Goal: Task Accomplishment & Management: Use online tool/utility

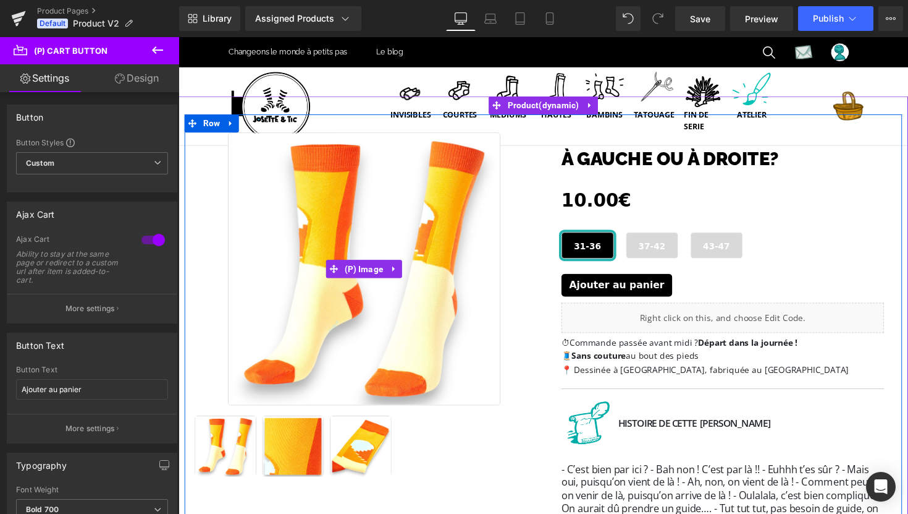
scroll to position [51, 0]
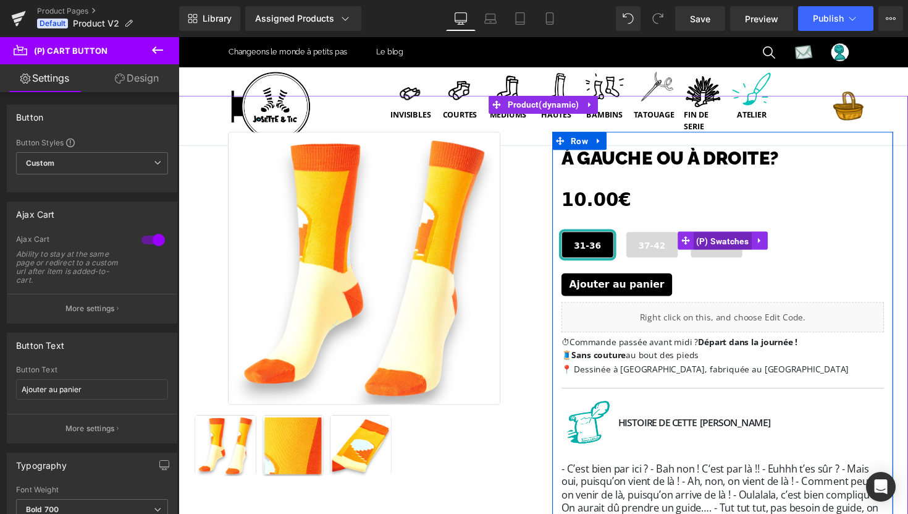
click at [744, 242] on span "(P) Swatches" at bounding box center [736, 246] width 61 height 19
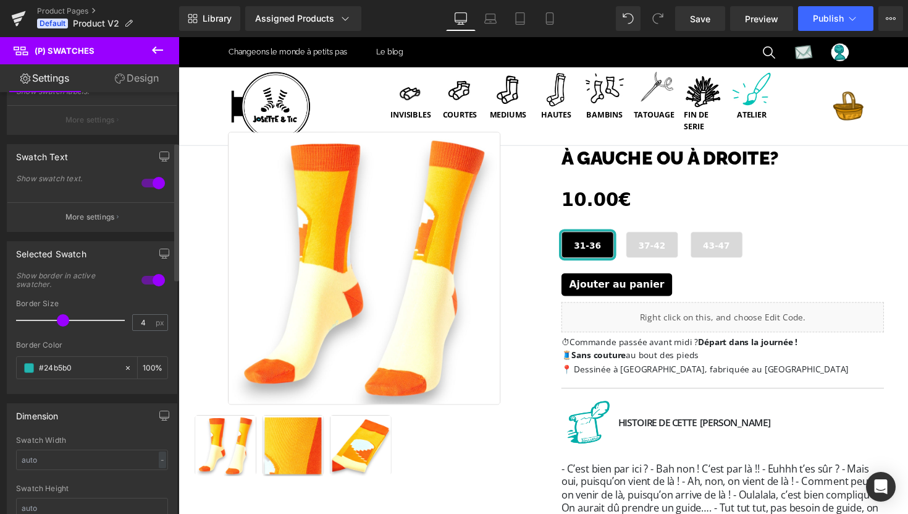
scroll to position [178, 0]
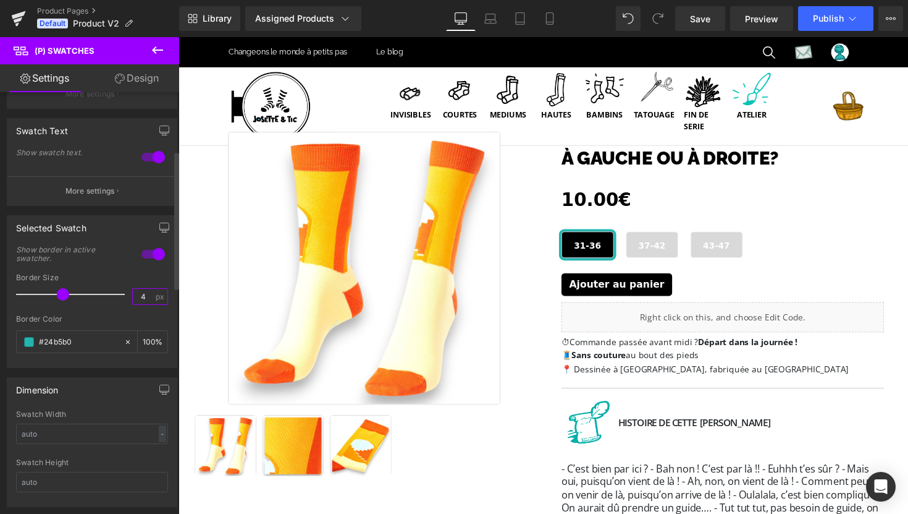
click at [140, 296] on input "4" at bounding box center [144, 296] width 22 height 15
type input "2"
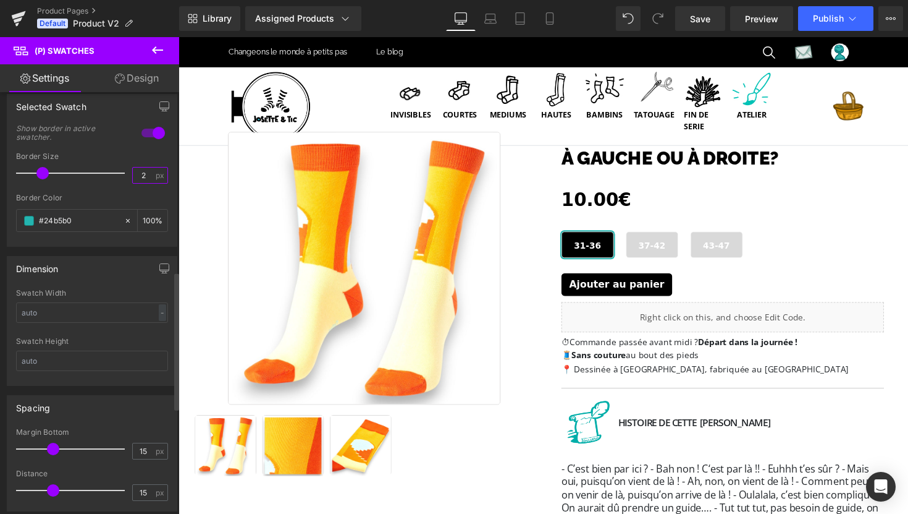
scroll to position [0, 0]
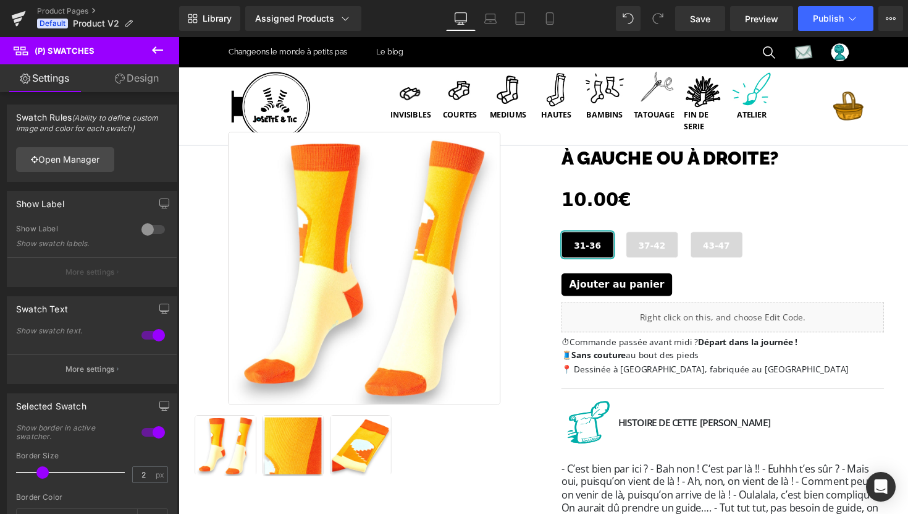
click at [135, 83] on link "Design" at bounding box center [137, 78] width 90 height 28
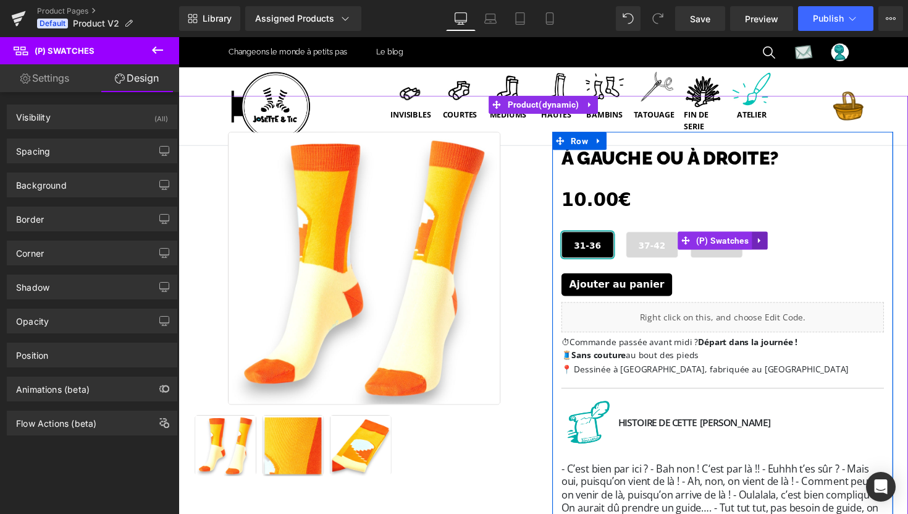
click at [774, 243] on icon at bounding box center [773, 245] width 2 height 6
click at [707, 247] on span "(P) Swatches" at bounding box center [712, 246] width 61 height 19
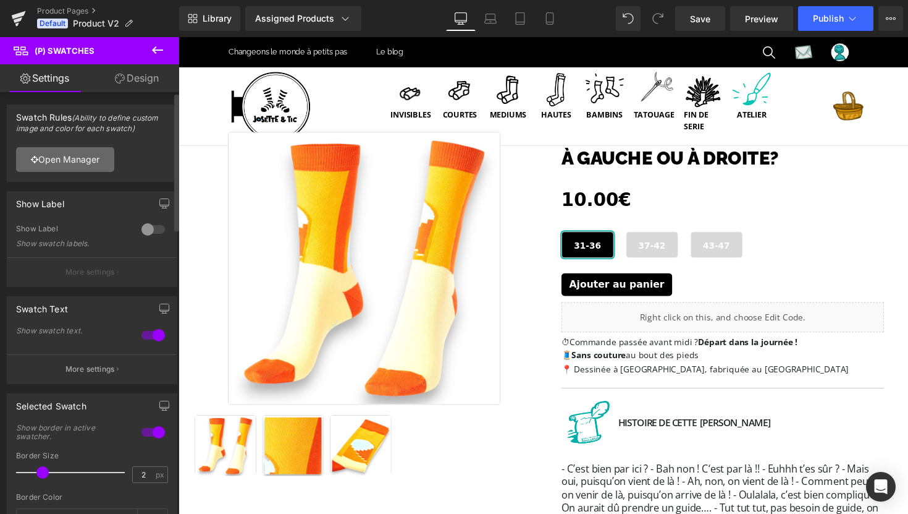
click at [91, 164] on link "Open Manager" at bounding box center [65, 159] width 98 height 25
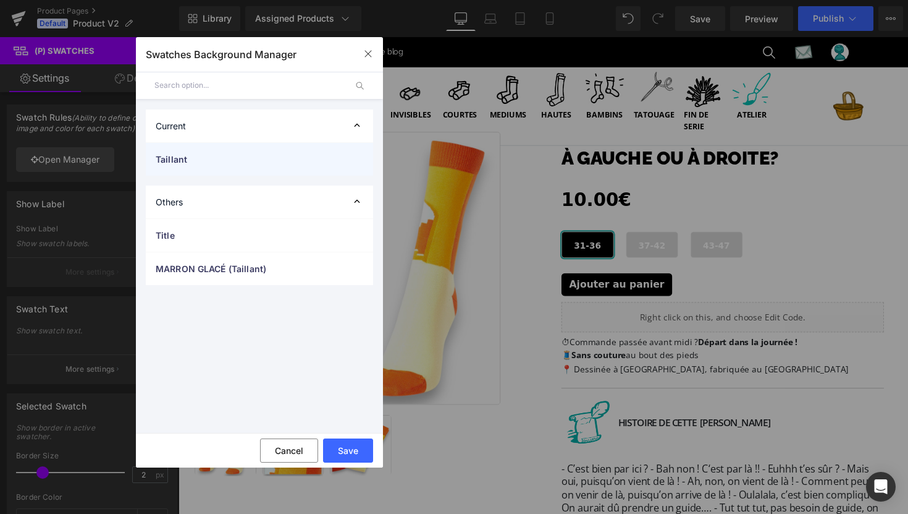
click at [187, 155] on span "Taillant" at bounding box center [247, 159] width 183 height 13
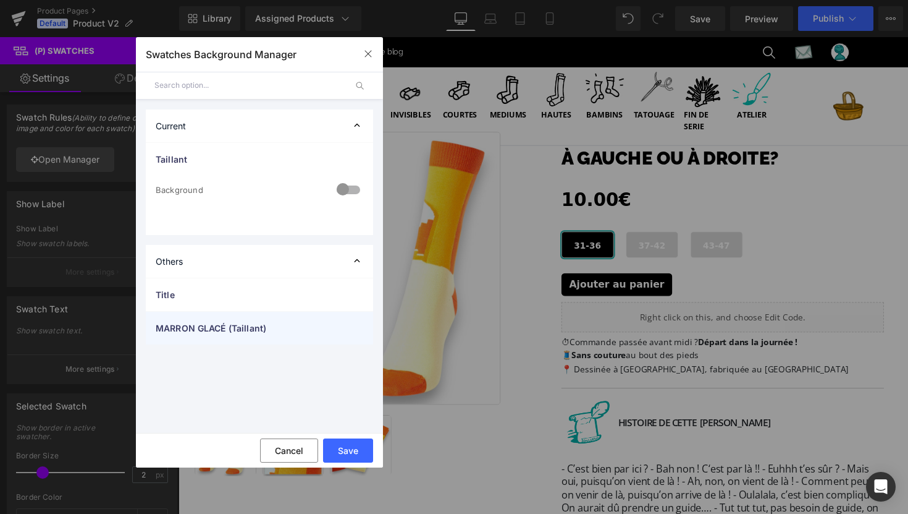
click at [192, 332] on span "MARRON GLACÉ (Taillant)" at bounding box center [247, 327] width 183 height 13
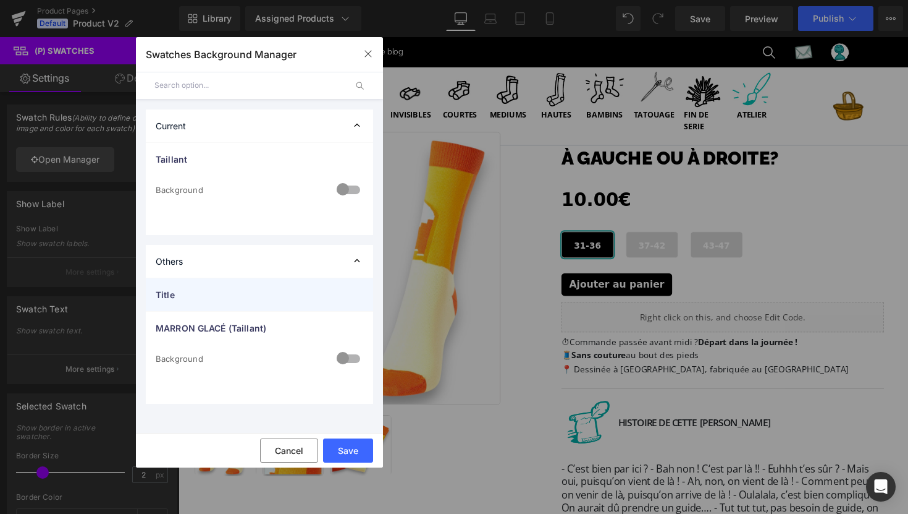
click at [190, 298] on span "Title" at bounding box center [247, 294] width 183 height 13
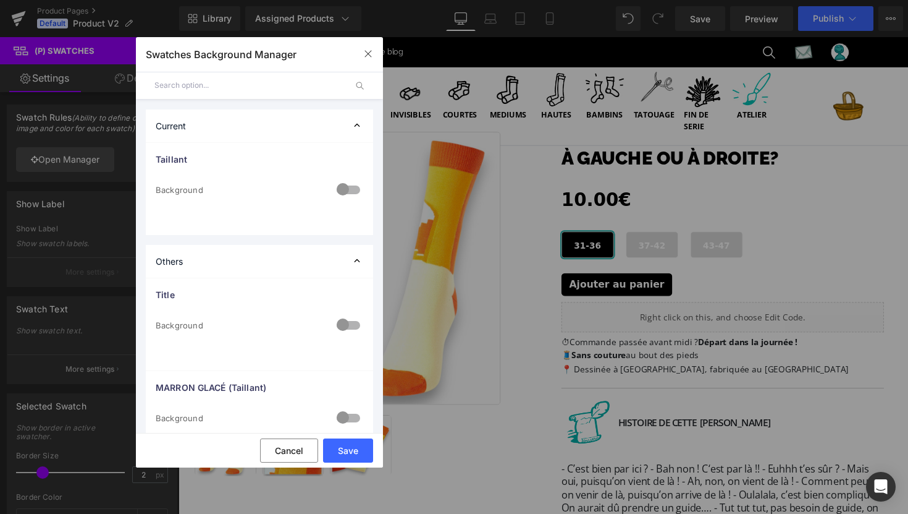
click at [343, 326] on div at bounding box center [349, 326] width 30 height 24
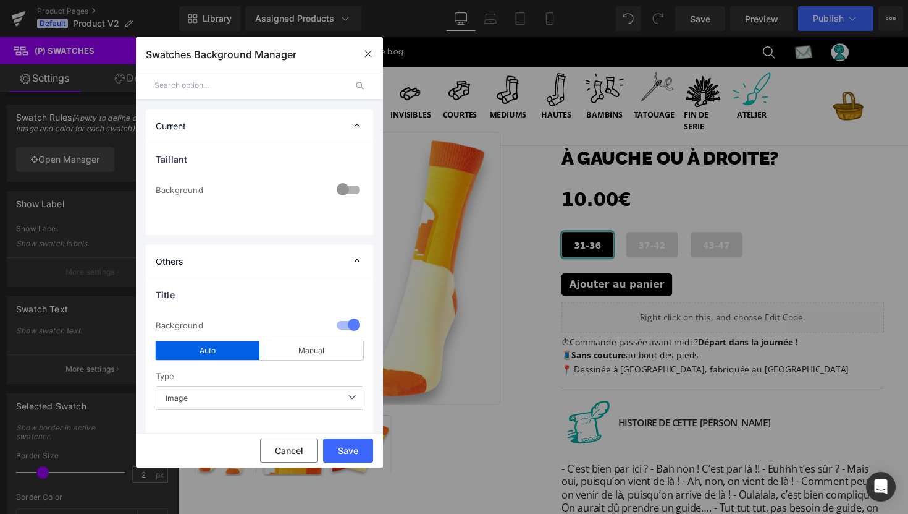
click at [343, 326] on div at bounding box center [349, 326] width 30 height 24
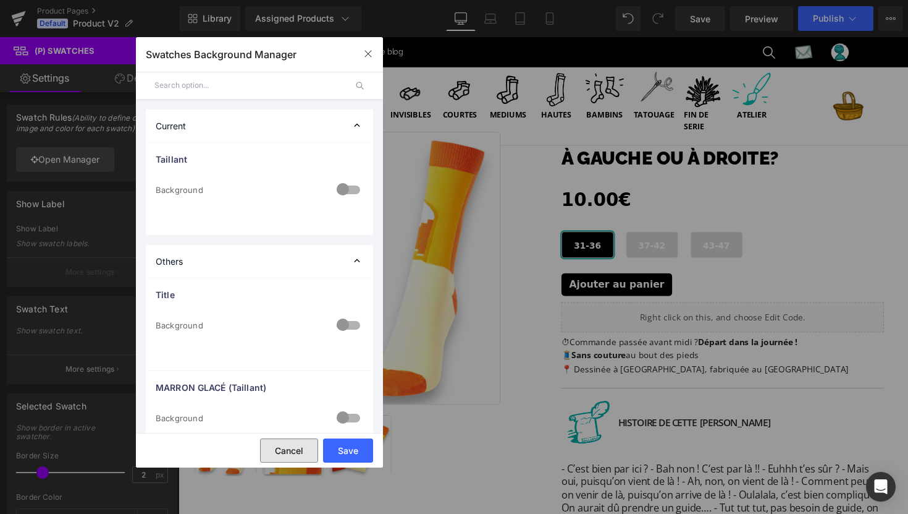
click at [298, 444] on button "Cancel" at bounding box center [289, 450] width 58 height 24
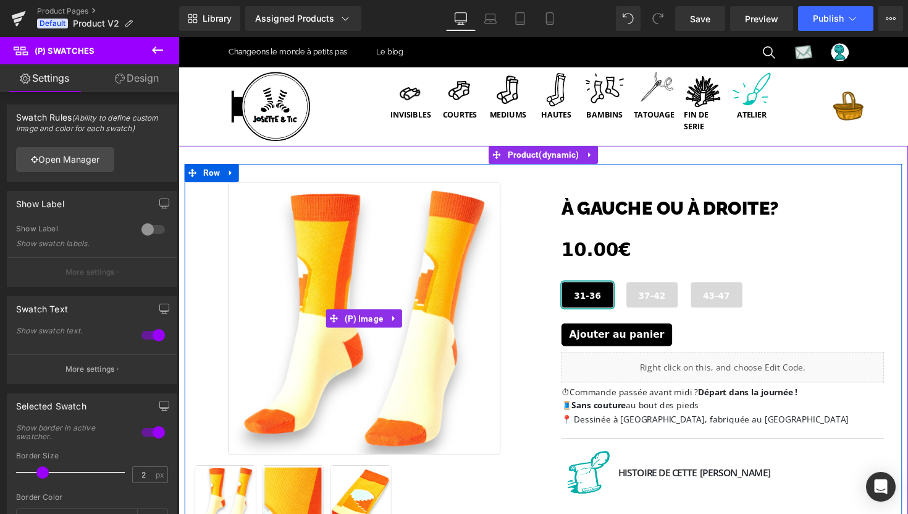
click at [218, 389] on div "Sale Off" at bounding box center [368, 324] width 349 height 279
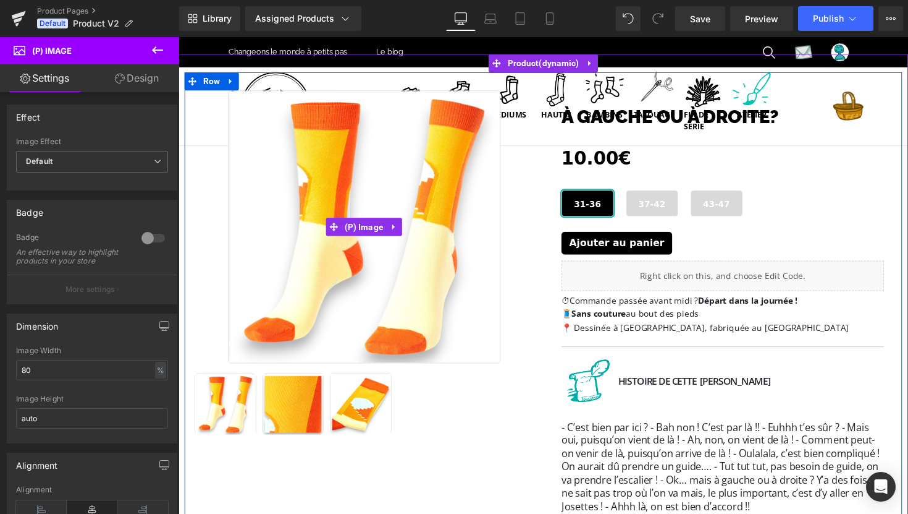
scroll to position [124, 0]
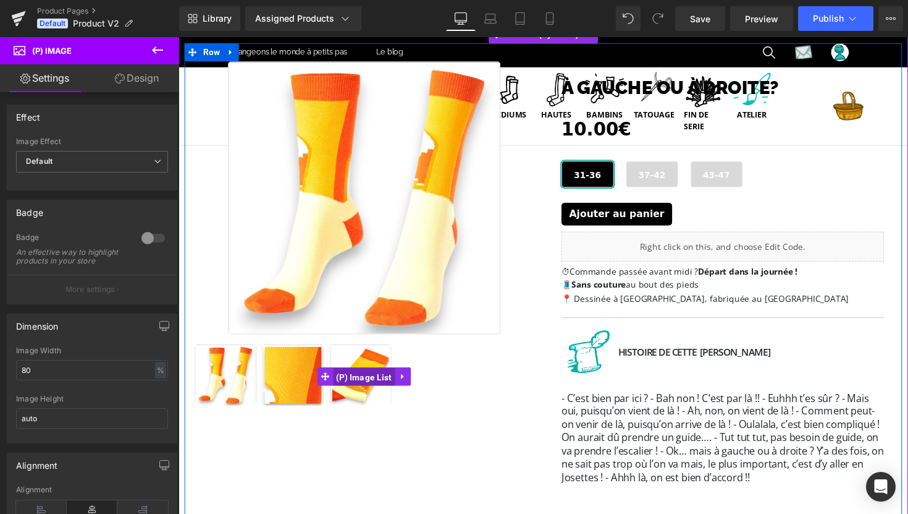
click at [363, 384] on span "(P) Image List" at bounding box center [369, 385] width 64 height 19
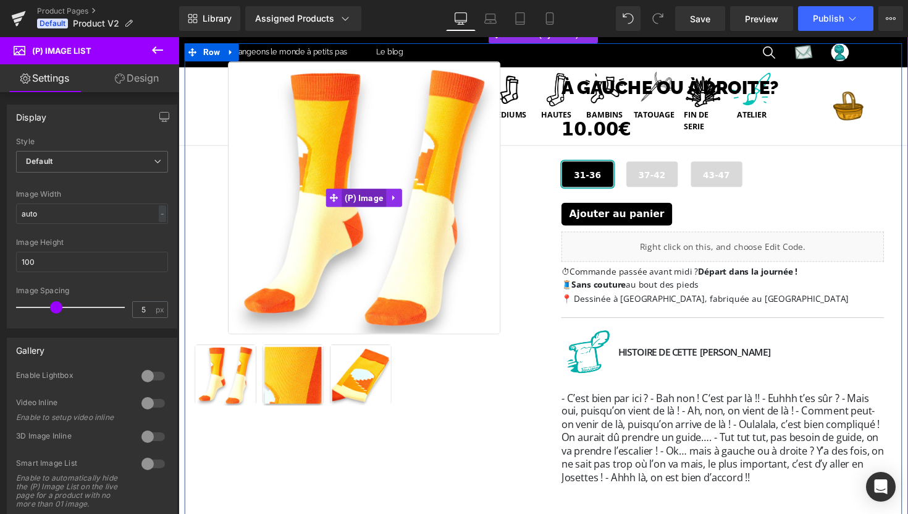
click at [370, 200] on span "(P) Image" at bounding box center [368, 201] width 46 height 19
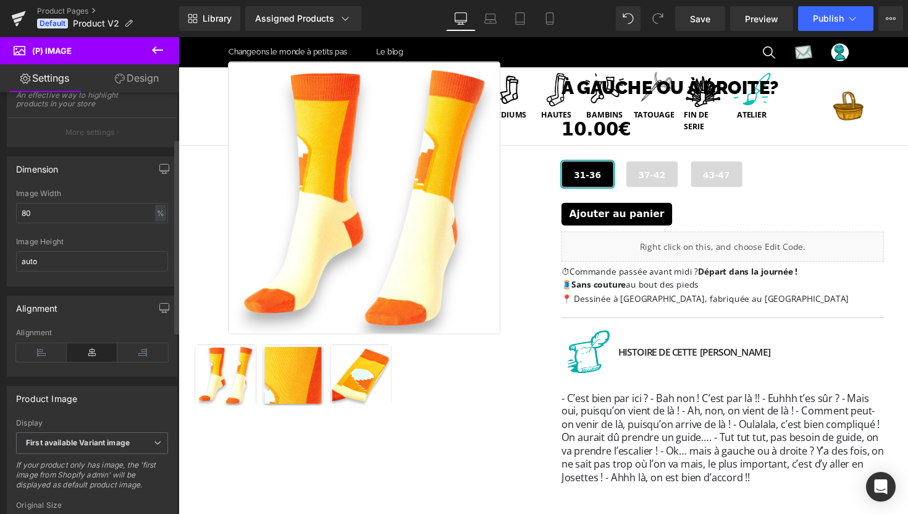
scroll to position [162, 0]
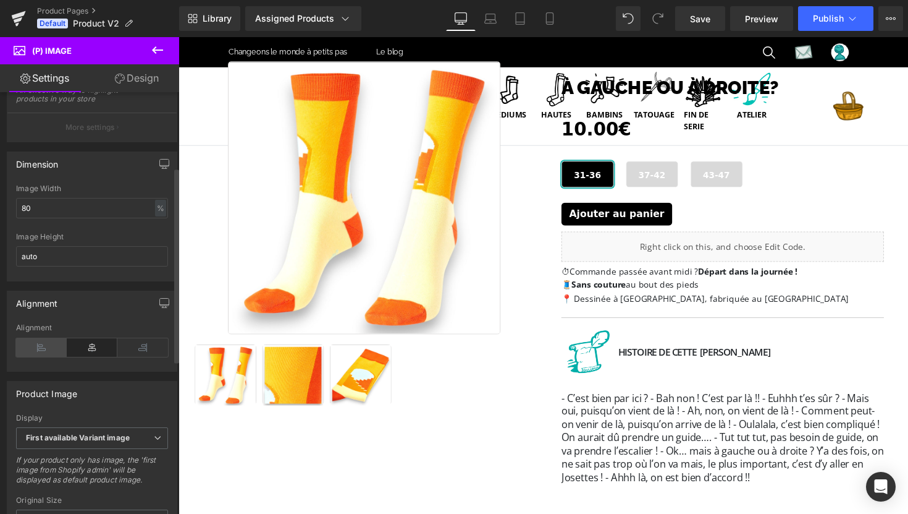
click at [44, 357] on icon at bounding box center [41, 347] width 51 height 19
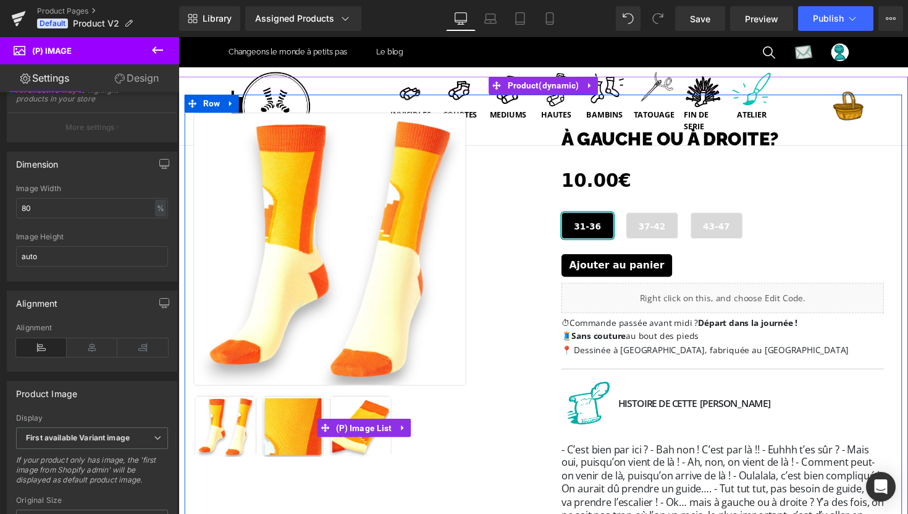
scroll to position [0, 0]
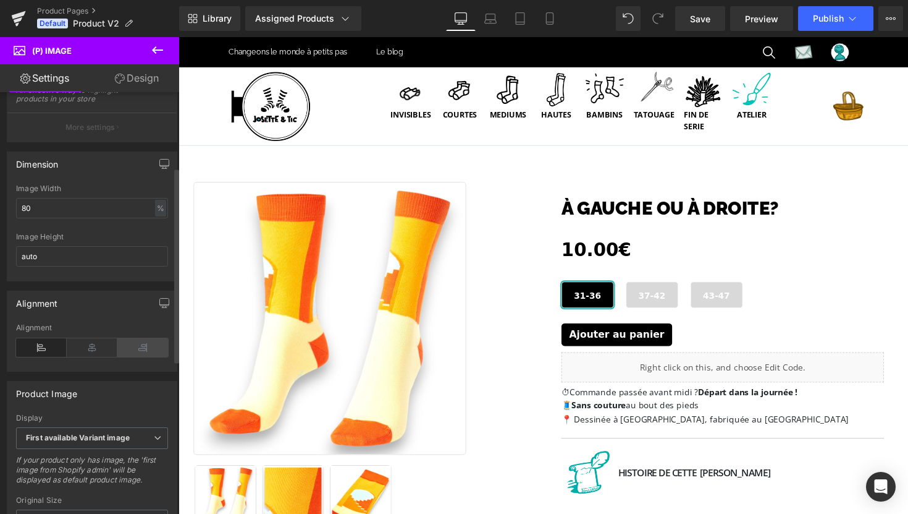
click at [132, 356] on icon at bounding box center [142, 347] width 51 height 19
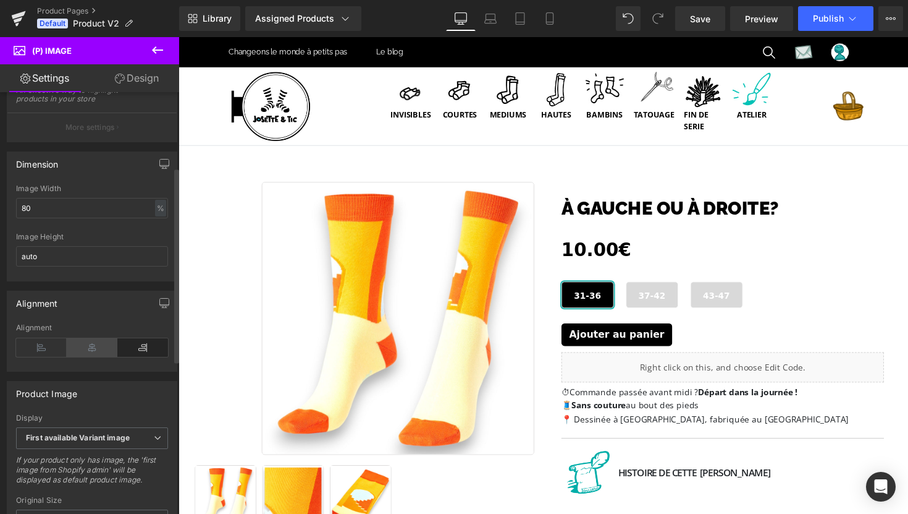
click at [103, 355] on icon at bounding box center [92, 347] width 51 height 19
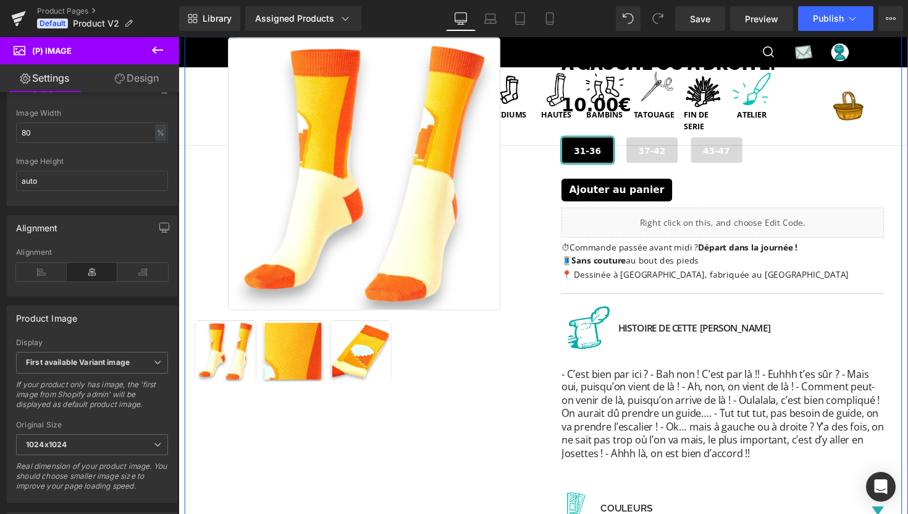
scroll to position [150, 0]
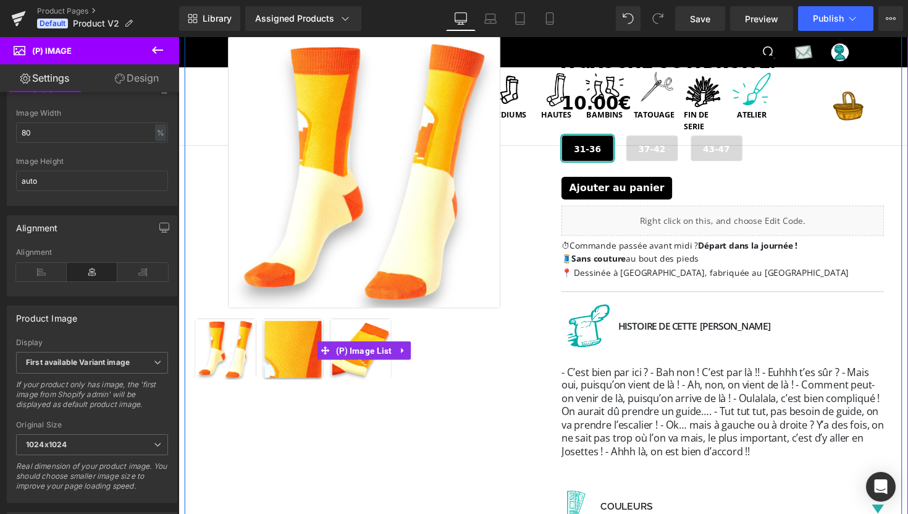
click at [431, 358] on div at bounding box center [368, 358] width 349 height 68
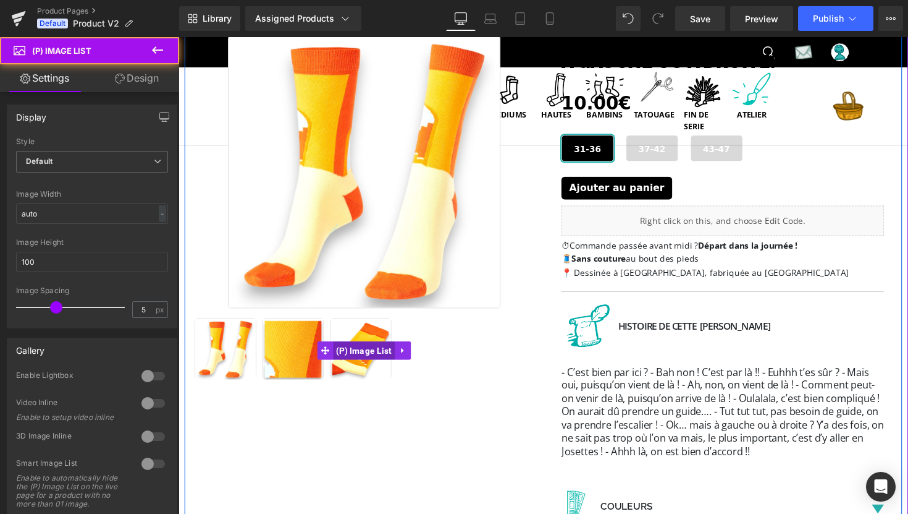
click at [378, 355] on span "(P) Image List" at bounding box center [369, 358] width 64 height 19
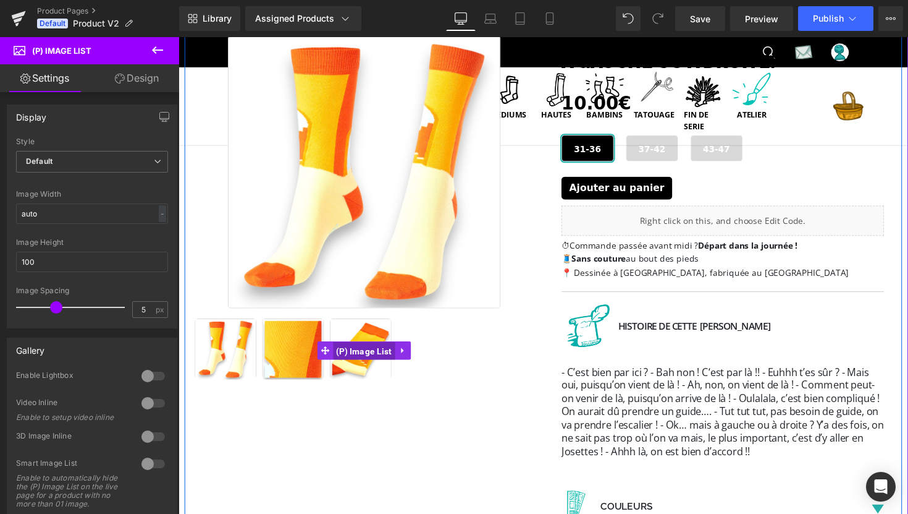
click at [363, 356] on span "(P) Image List" at bounding box center [369, 358] width 64 height 19
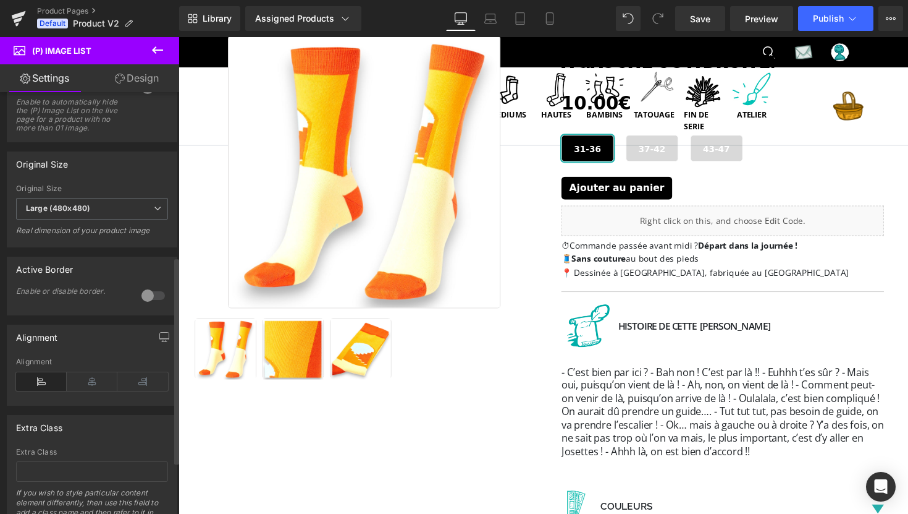
scroll to position [376, 0]
click at [88, 389] on icon at bounding box center [92, 380] width 51 height 19
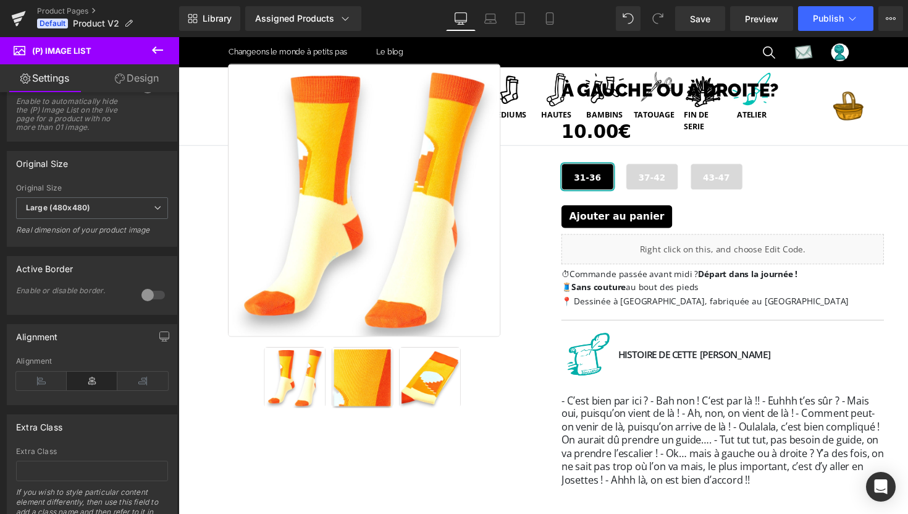
scroll to position [0, 0]
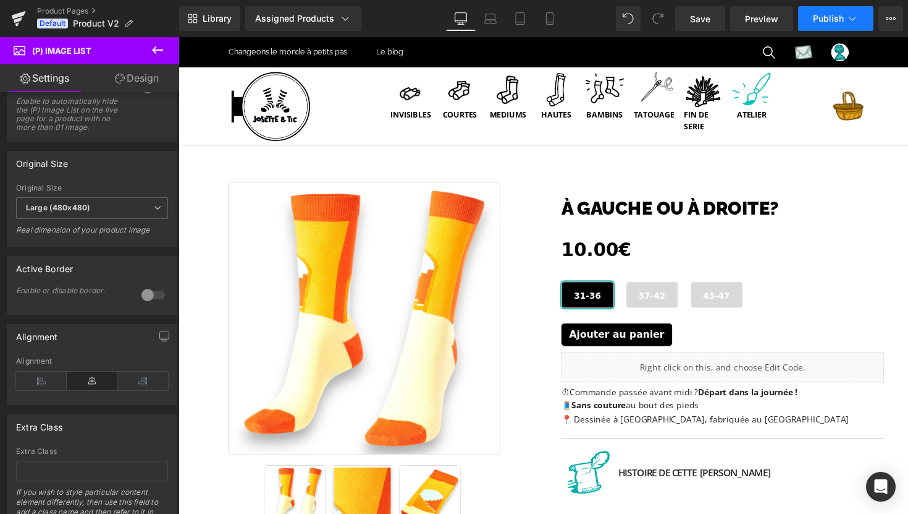
click at [829, 21] on span "Publish" at bounding box center [828, 19] width 31 height 10
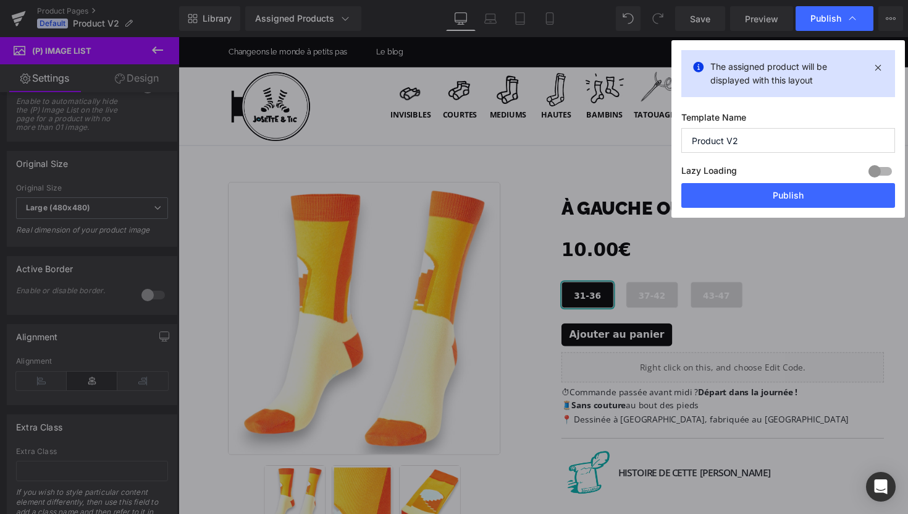
click at [878, 171] on div at bounding box center [881, 171] width 30 height 20
click at [804, 197] on button "Publish" at bounding box center [789, 195] width 214 height 25
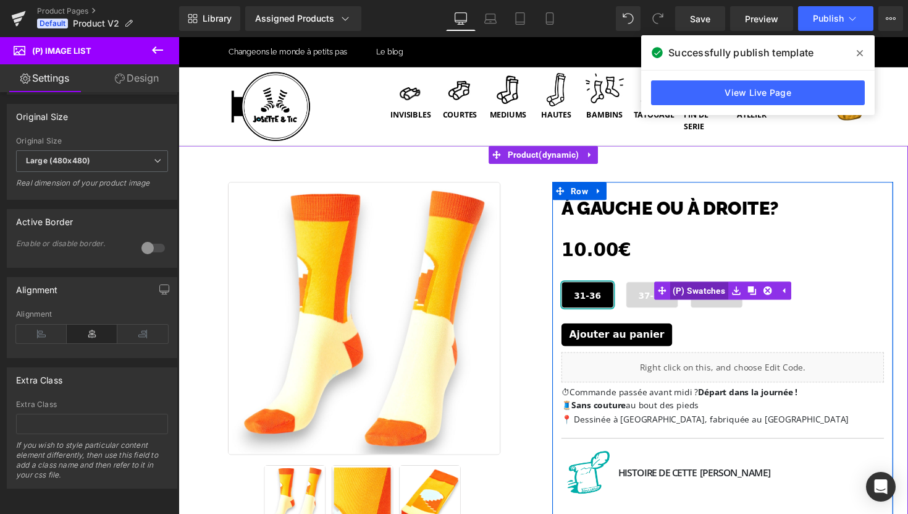
click at [727, 294] on span "(P) Swatches" at bounding box center [712, 296] width 61 height 19
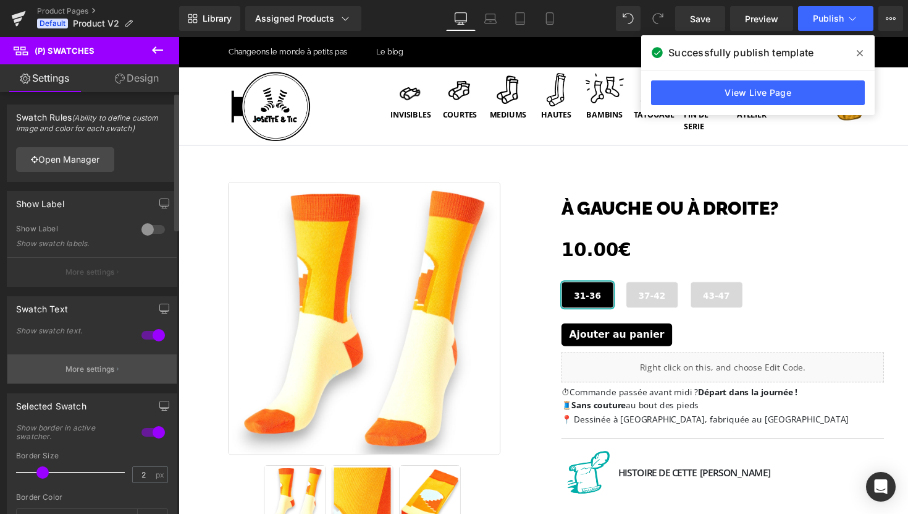
click at [108, 364] on p "More settings" at bounding box center [90, 368] width 49 height 11
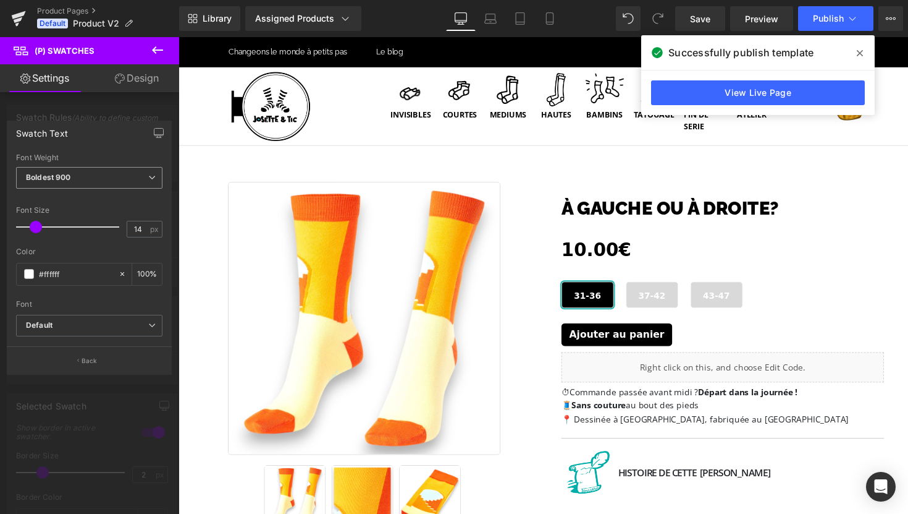
click at [90, 181] on span "Boldest 900" at bounding box center [89, 178] width 146 height 22
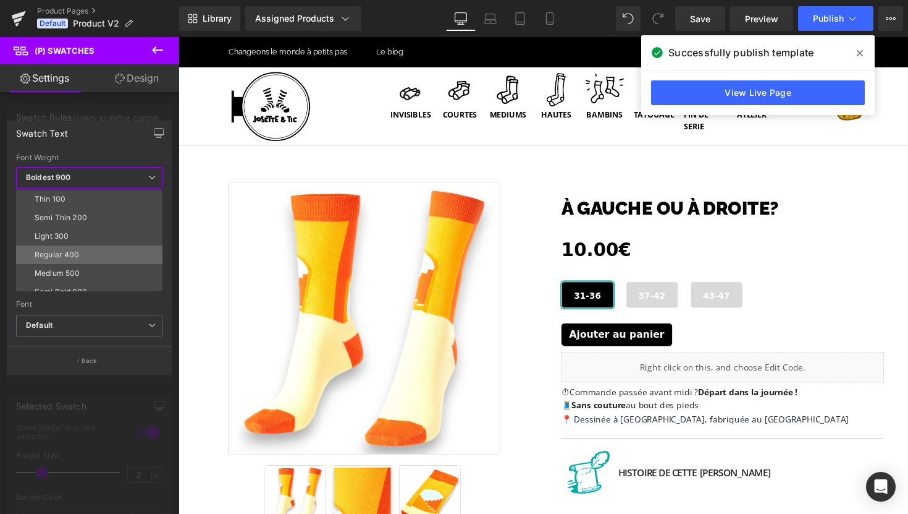
click at [86, 252] on li "Regular 400" at bounding box center [92, 254] width 152 height 19
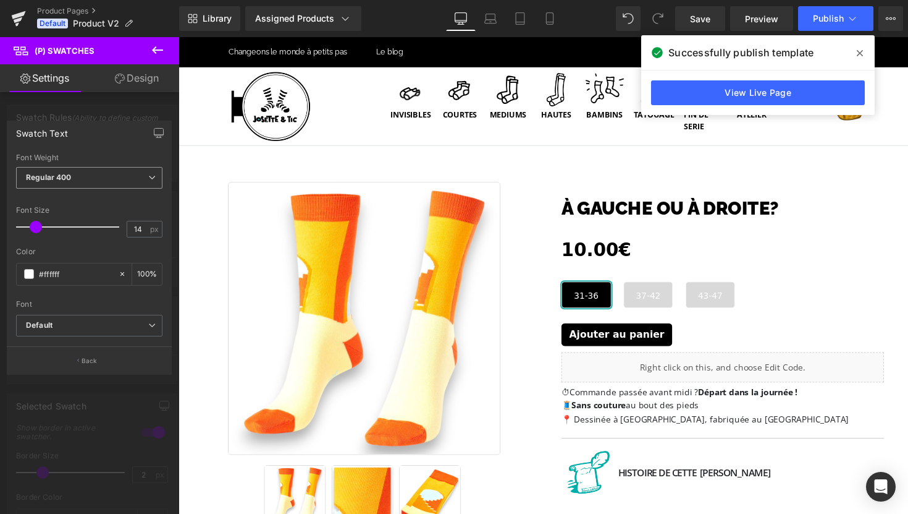
click at [80, 174] on span "Regular 400" at bounding box center [89, 178] width 146 height 22
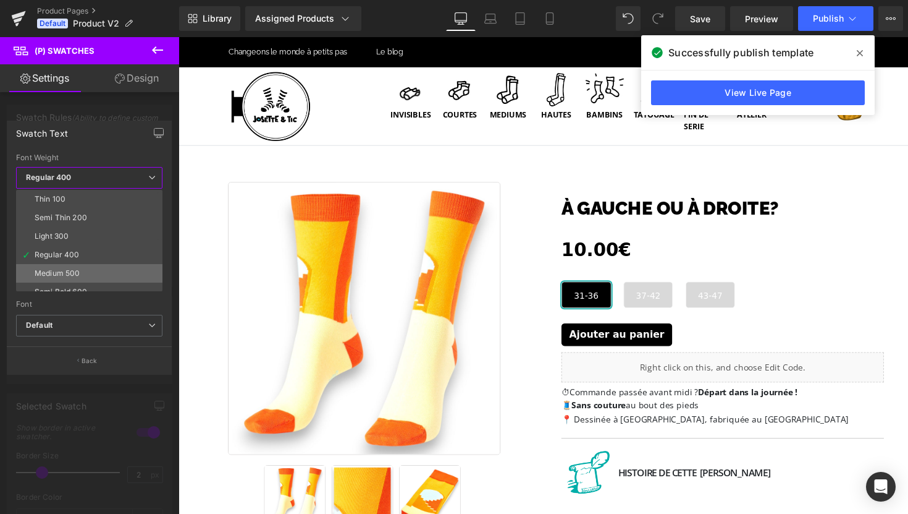
click at [71, 270] on div "Medium 500" at bounding box center [57, 273] width 45 height 9
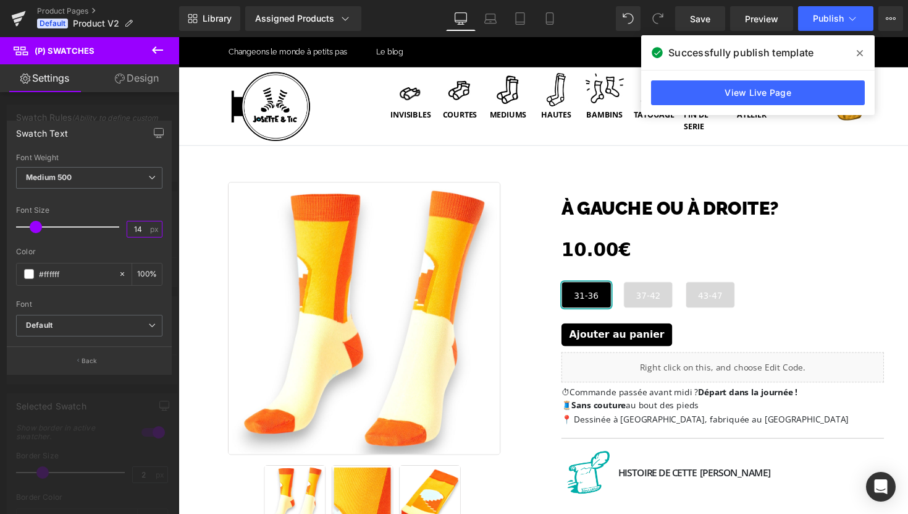
click at [145, 230] on input "14" at bounding box center [138, 228] width 22 height 15
type input "16"
click at [129, 249] on div "Color" at bounding box center [89, 251] width 146 height 9
click at [120, 324] on b "Default" at bounding box center [87, 325] width 122 height 11
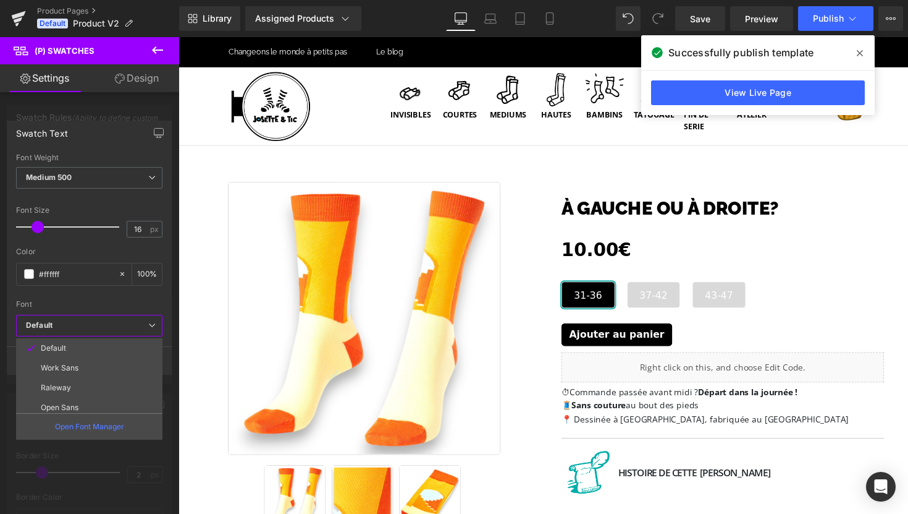
click at [120, 324] on b "Default" at bounding box center [87, 325] width 122 height 11
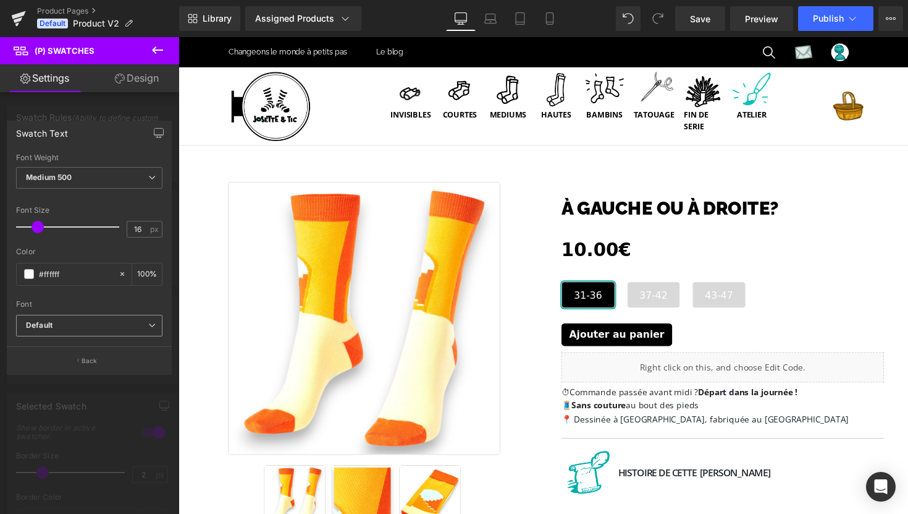
click at [81, 326] on b "Default" at bounding box center [87, 325] width 122 height 11
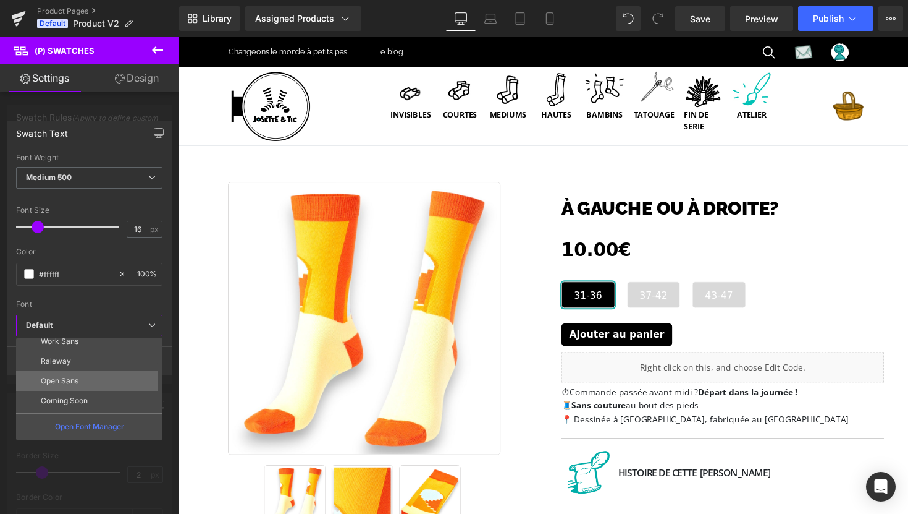
scroll to position [27, 0]
click at [80, 378] on li "Open Sans" at bounding box center [92, 380] width 152 height 20
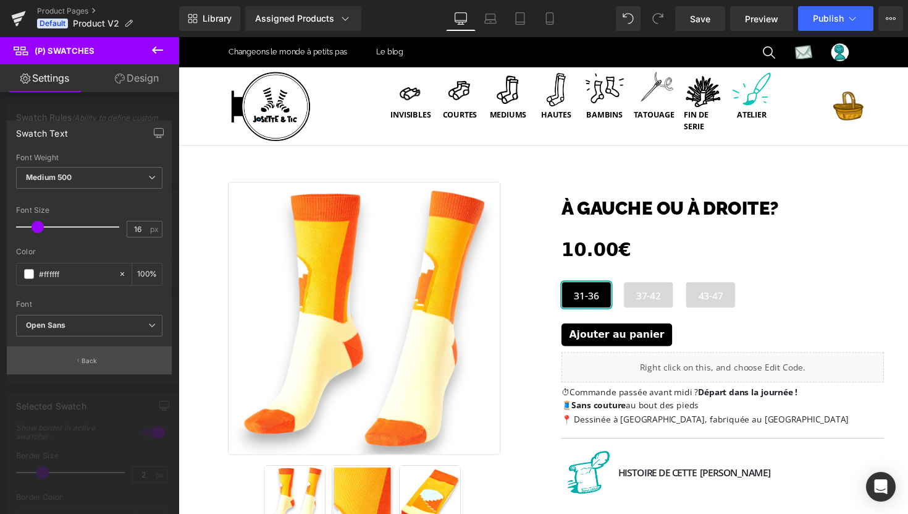
click at [92, 368] on button "Back" at bounding box center [89, 360] width 165 height 28
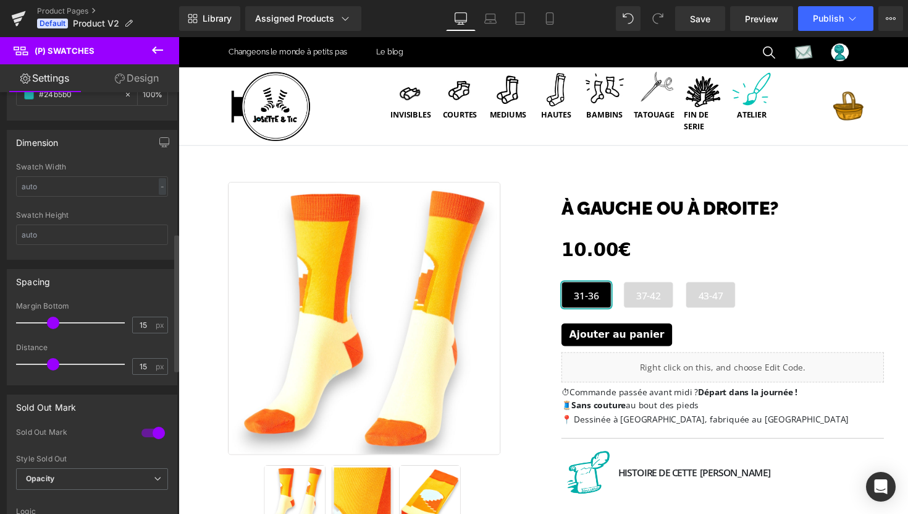
scroll to position [429, 0]
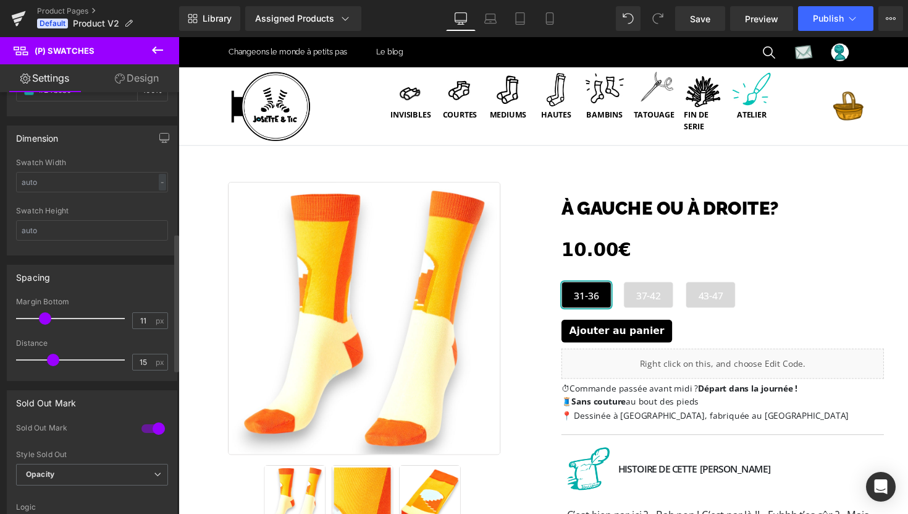
drag, startPoint x: 51, startPoint y: 317, endPoint x: 42, endPoint y: 318, distance: 8.7
click at [42, 318] on span at bounding box center [45, 318] width 12 height 12
click at [136, 321] on input "11" at bounding box center [144, 320] width 22 height 15
type input "15"
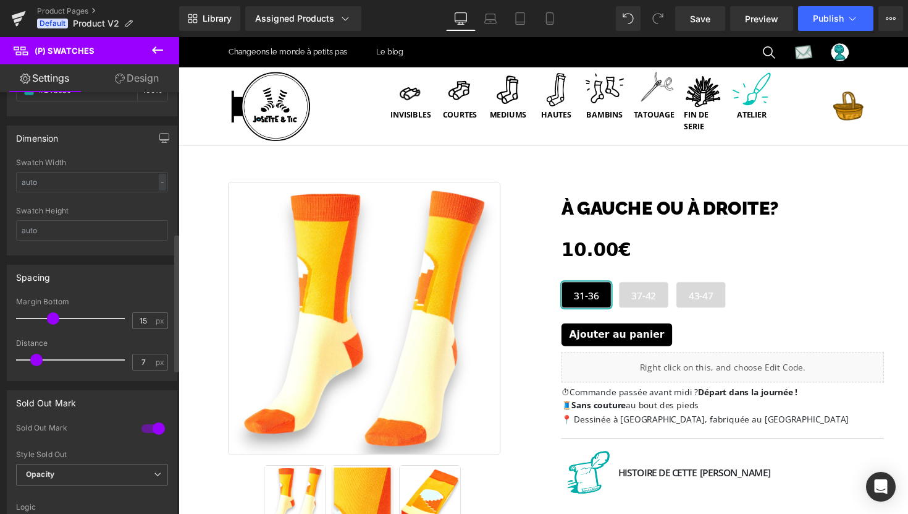
drag, startPoint x: 50, startPoint y: 357, endPoint x: 34, endPoint y: 356, distance: 16.1
click at [34, 356] on span at bounding box center [36, 359] width 12 height 12
click at [142, 363] on input "7" at bounding box center [144, 361] width 22 height 15
type input "7"
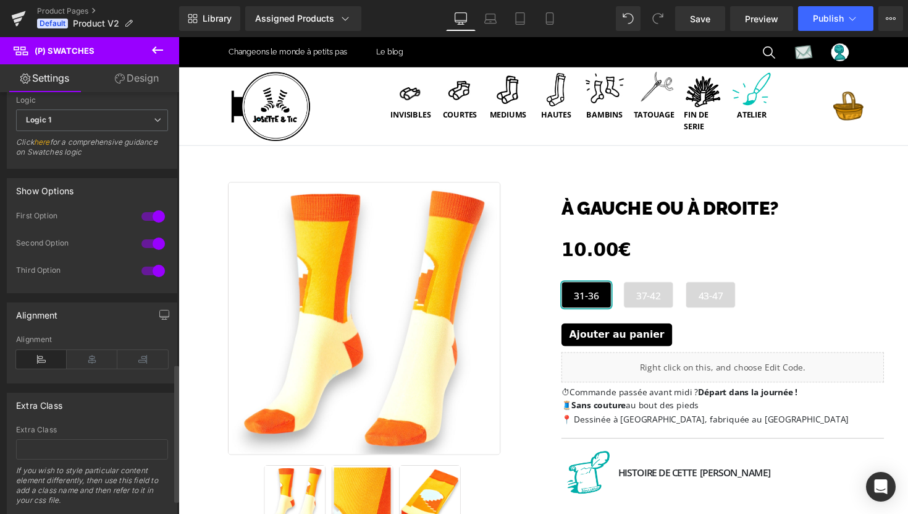
scroll to position [837, 0]
type input "15"
click at [96, 353] on icon at bounding box center [92, 358] width 51 height 19
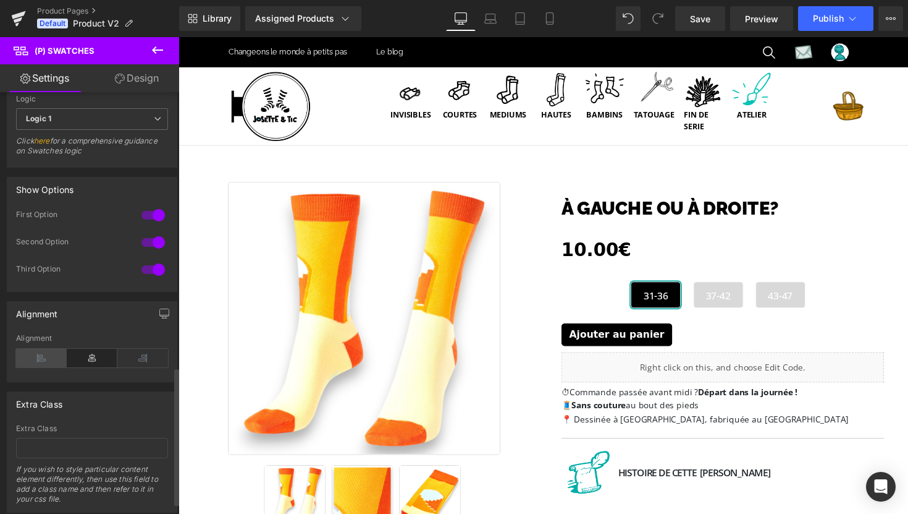
click at [38, 358] on icon at bounding box center [41, 358] width 51 height 19
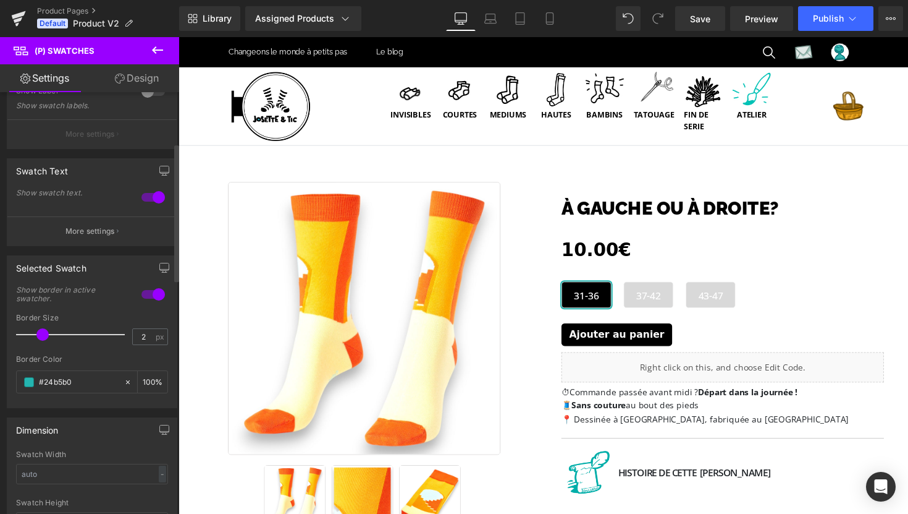
scroll to position [0, 0]
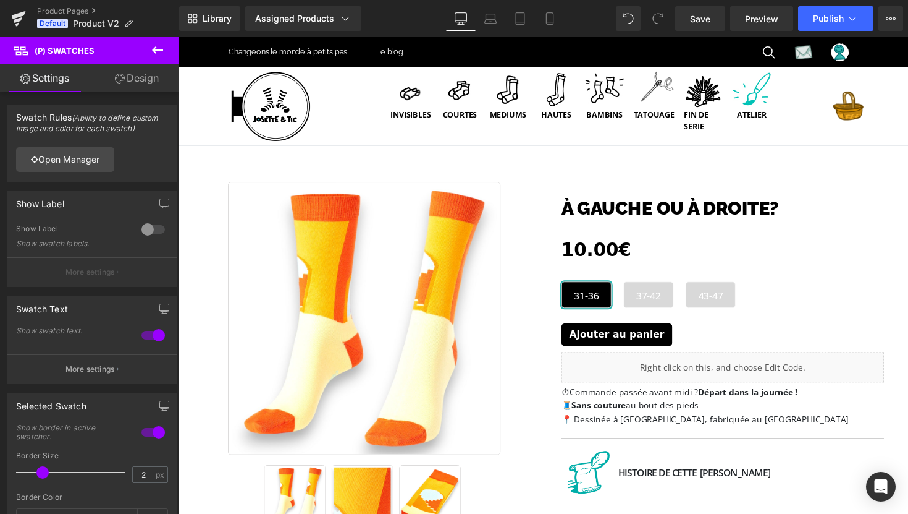
click at [132, 80] on link "Design" at bounding box center [137, 78] width 90 height 28
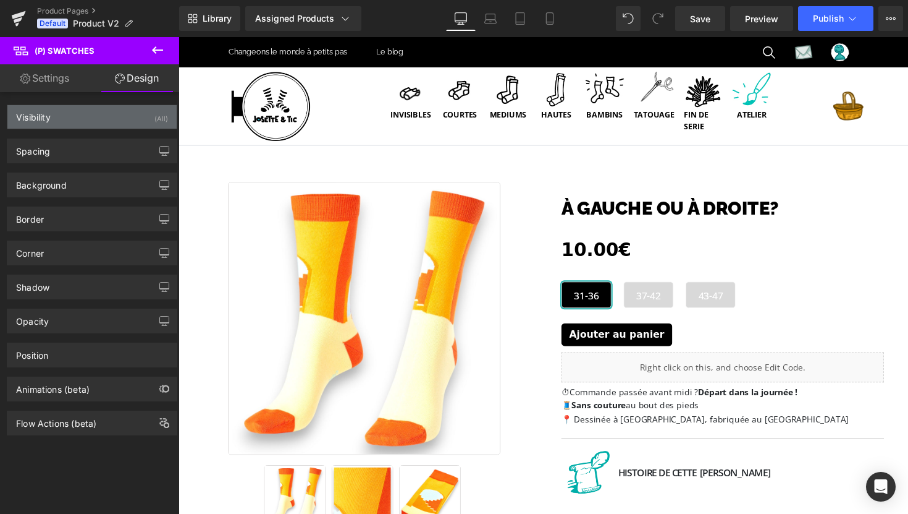
click at [133, 124] on div "Visibility (All)" at bounding box center [91, 116] width 169 height 23
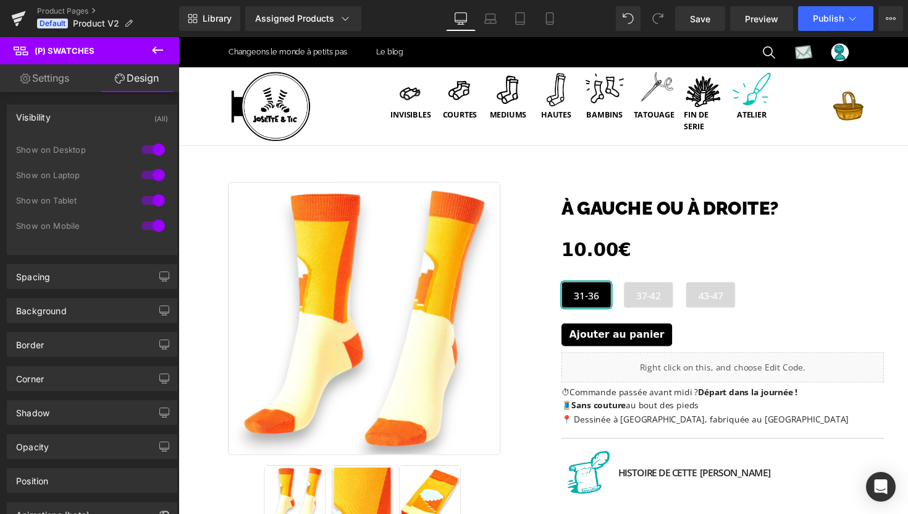
click at [125, 122] on div "Visibility (All)" at bounding box center [91, 116] width 169 height 23
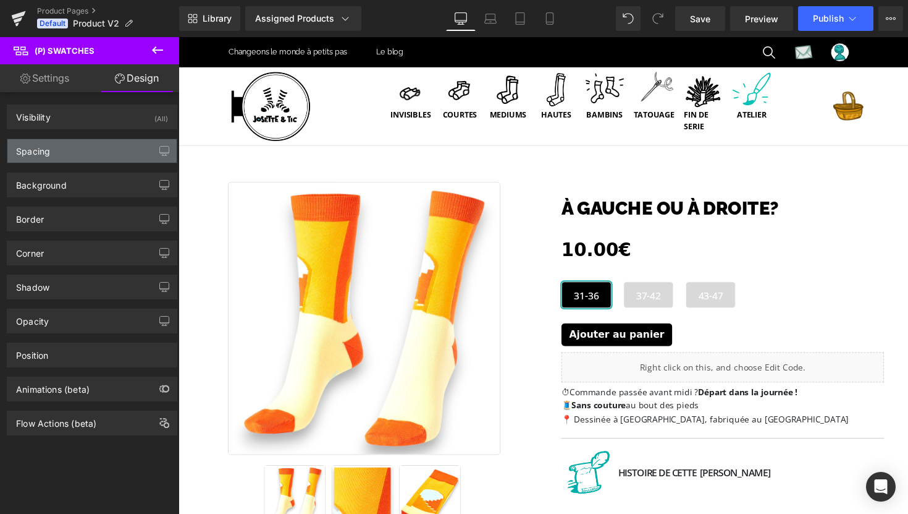
click at [125, 155] on div "Spacing" at bounding box center [91, 150] width 169 height 23
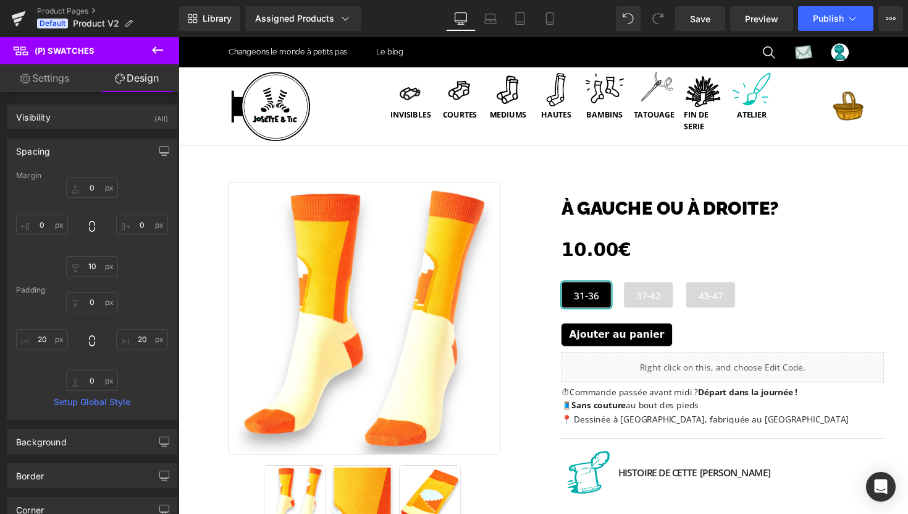
click at [125, 155] on div "Spacing" at bounding box center [91, 150] width 169 height 23
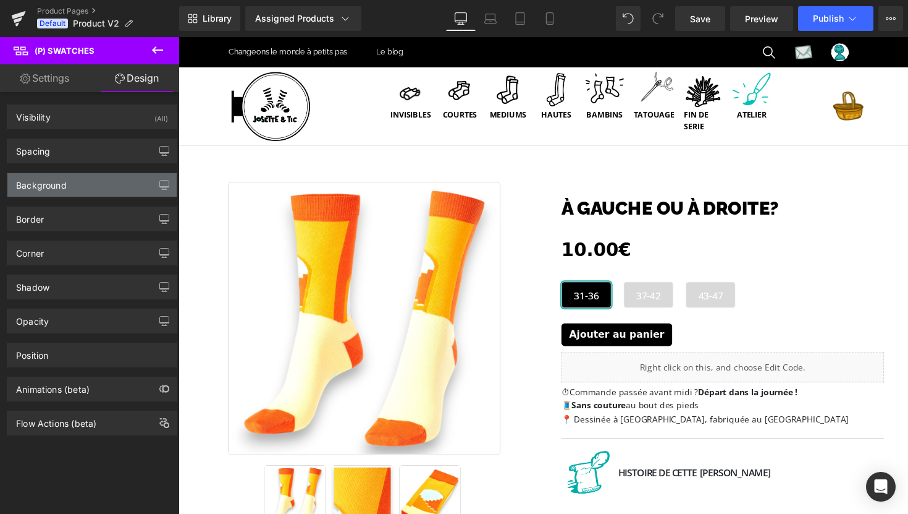
click at [124, 183] on div "Background" at bounding box center [91, 184] width 169 height 23
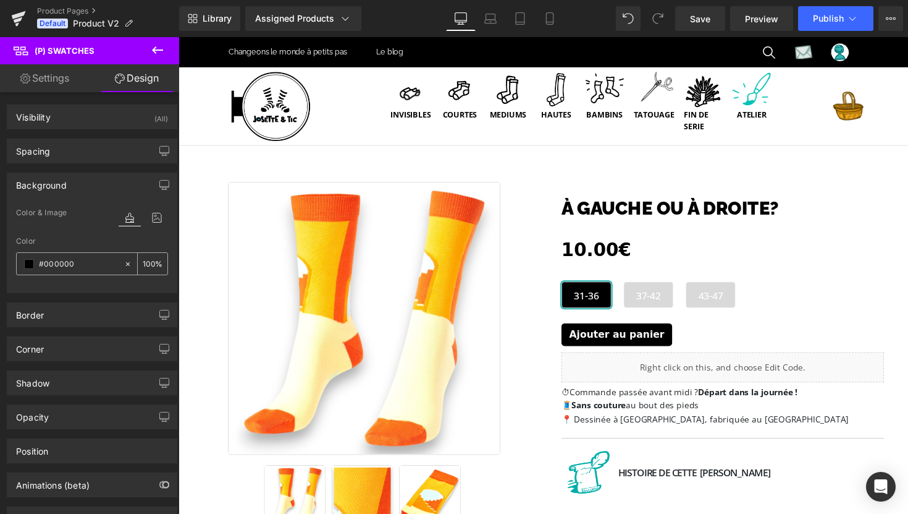
click at [27, 266] on span at bounding box center [29, 264] width 10 height 10
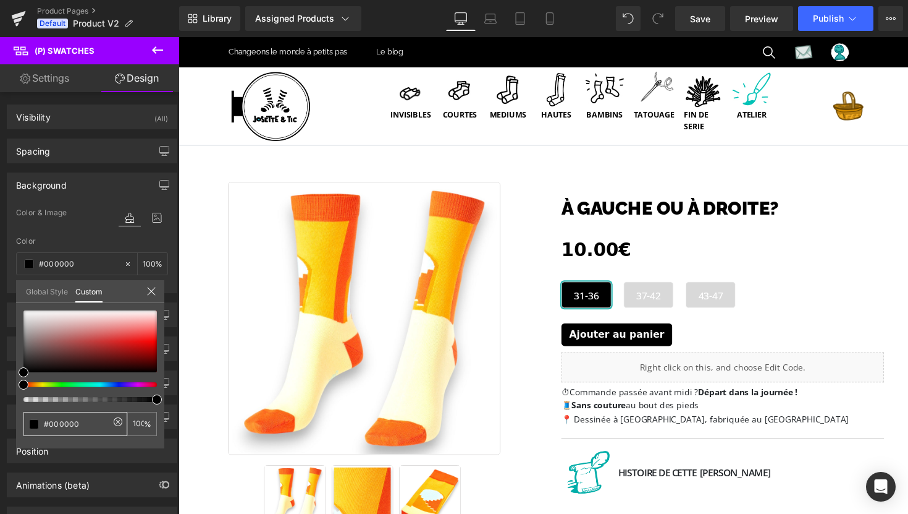
click at [59, 428] on input "#000000" at bounding box center [77, 423] width 66 height 13
paste input "156669"
type input "#156669"
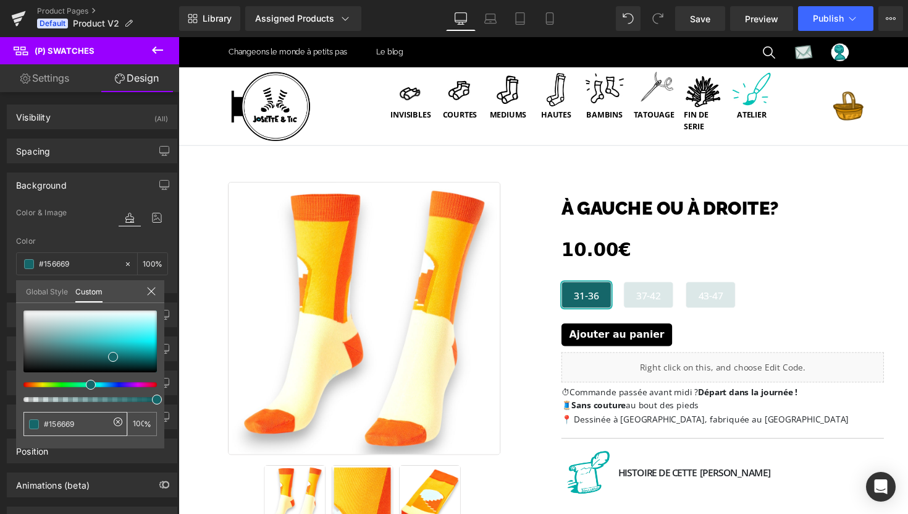
type input "#156669"
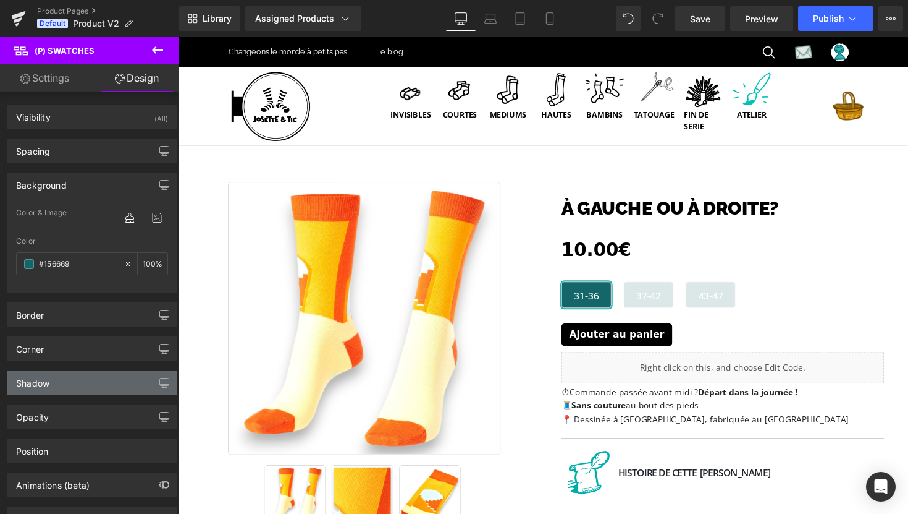
click at [101, 387] on div "Shadow" at bounding box center [91, 382] width 169 height 23
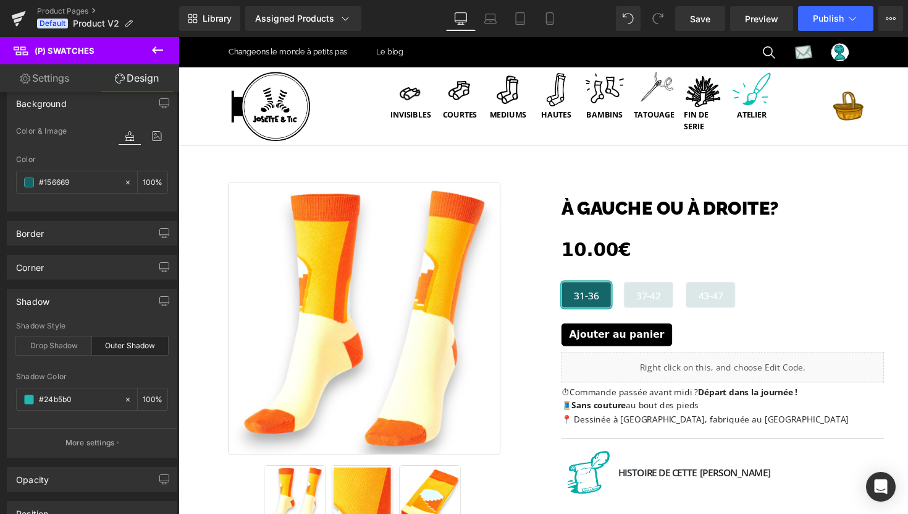
scroll to position [82, 0]
click at [69, 397] on input "#24b5b0" at bounding box center [78, 399] width 79 height 14
paste input "2FB5B0"
type input "2FB5B00"
type input "0"
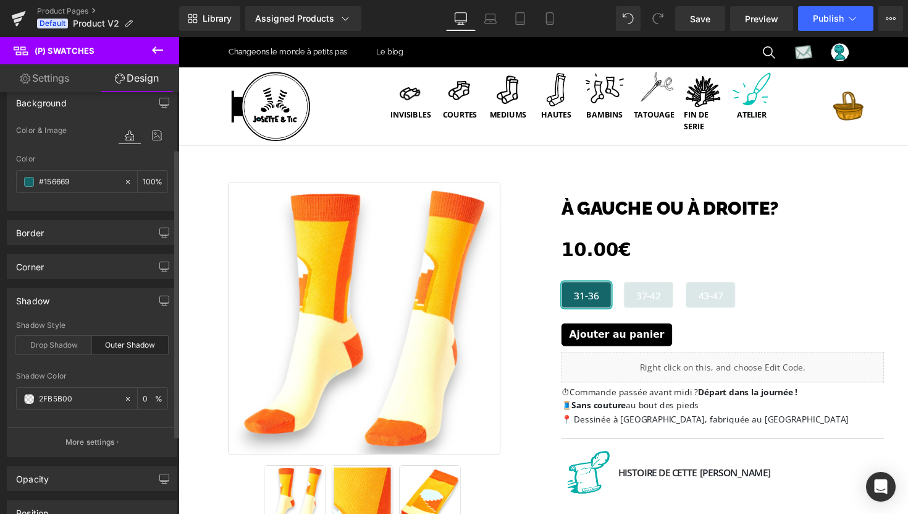
type input "2FB5B00"
click at [74, 357] on div "Shadow Style Drop Shadow Outer Shadow" at bounding box center [92, 345] width 152 height 48
click at [146, 401] on input "0" at bounding box center [149, 398] width 12 height 14
type input "100"
click at [142, 370] on div "outer Shadow Style Drop Shadow Outer Shadow 2FB5B00 Shadow Color 2FB5B00 100 % …" at bounding box center [91, 388] width 169 height 135
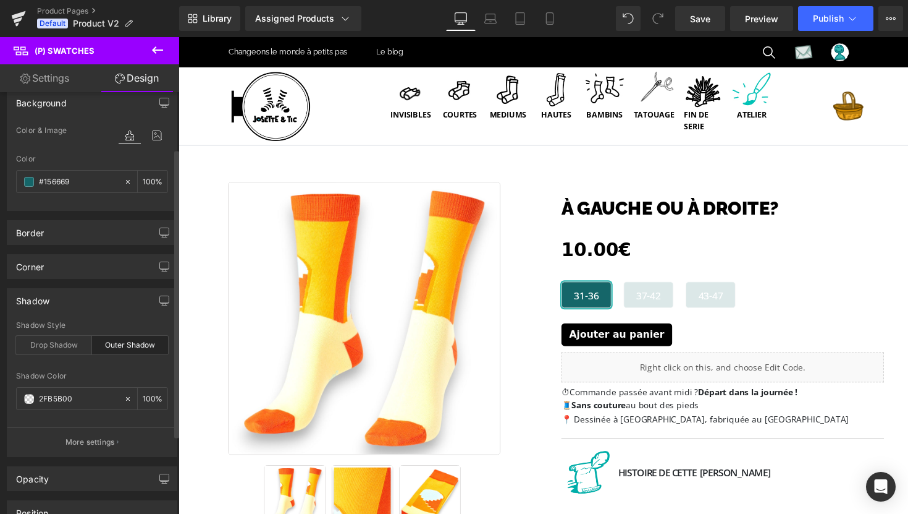
scroll to position [0, 0]
click at [124, 399] on icon at bounding box center [128, 398] width 9 height 9
type input "none"
type input "0"
click at [51, 395] on input "none" at bounding box center [78, 399] width 79 height 14
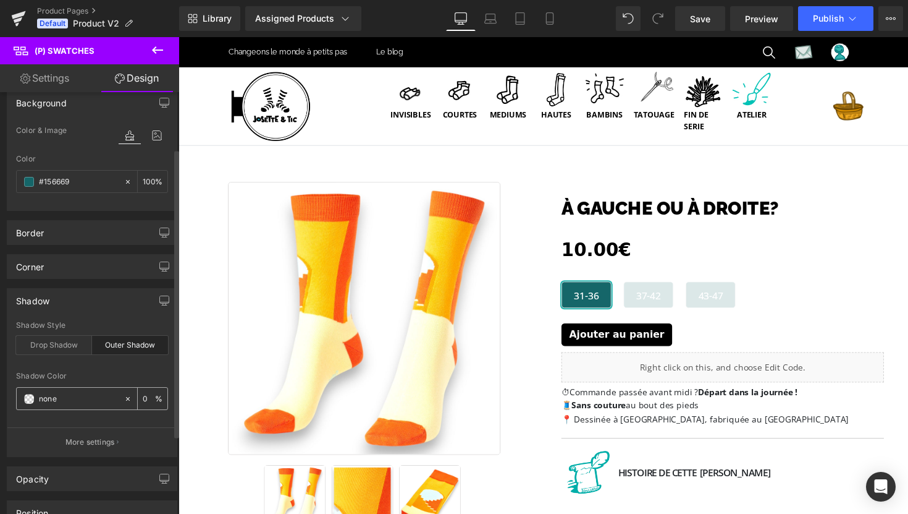
click at [32, 397] on span at bounding box center [29, 399] width 10 height 10
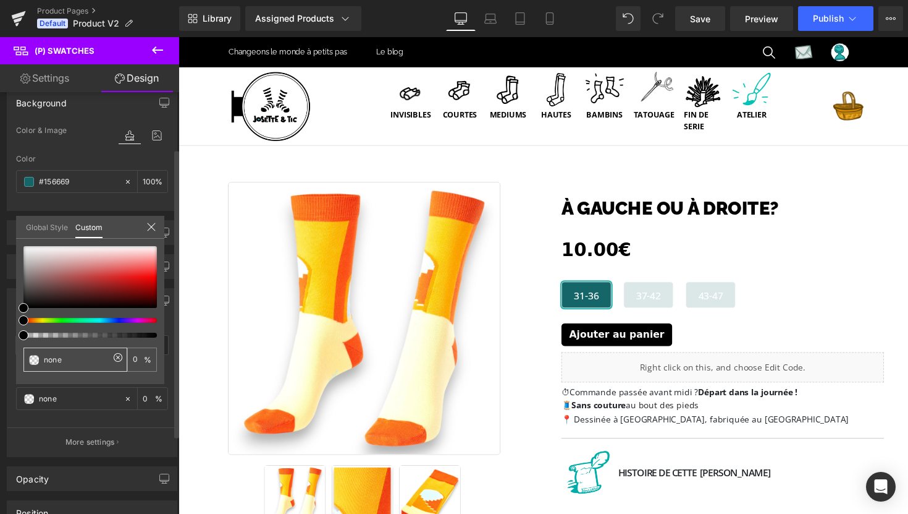
click at [52, 358] on input "none" at bounding box center [77, 359] width 66 height 13
paste input "2FB5B0"
type input "2FB5B0"
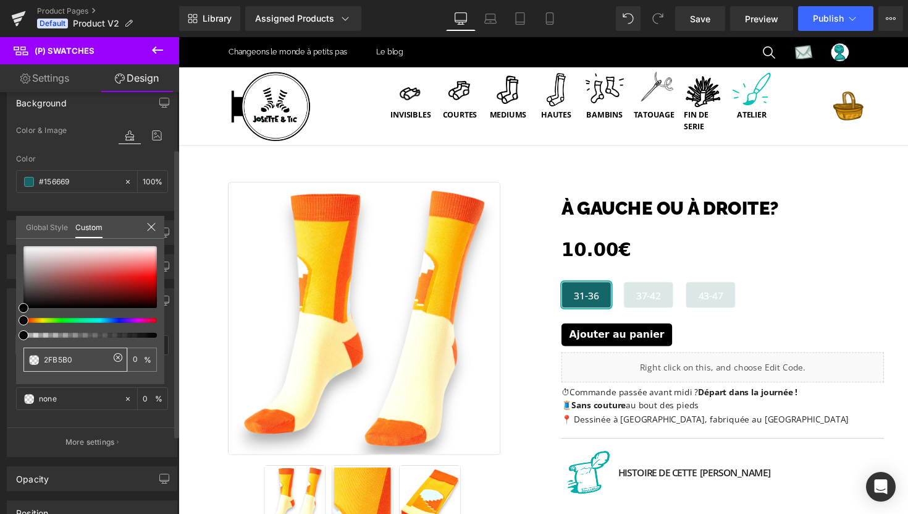
type input "100"
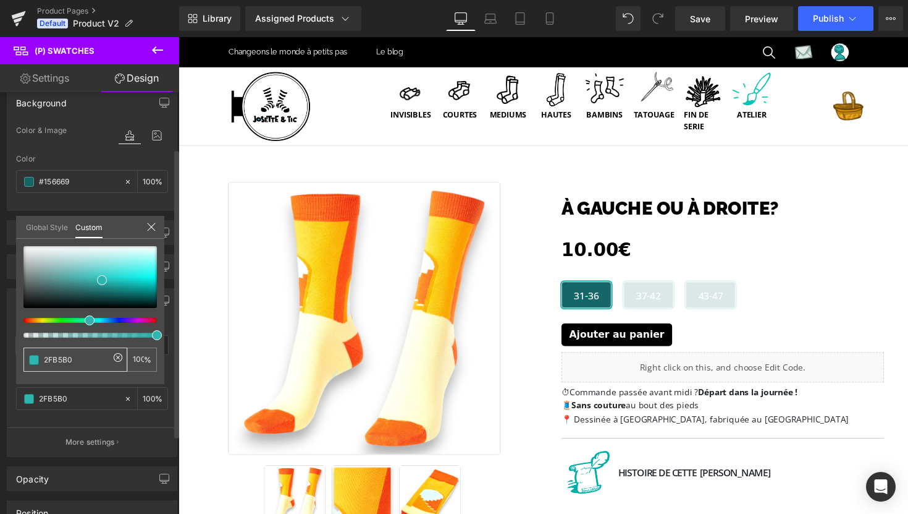
type input "2FB5B0"
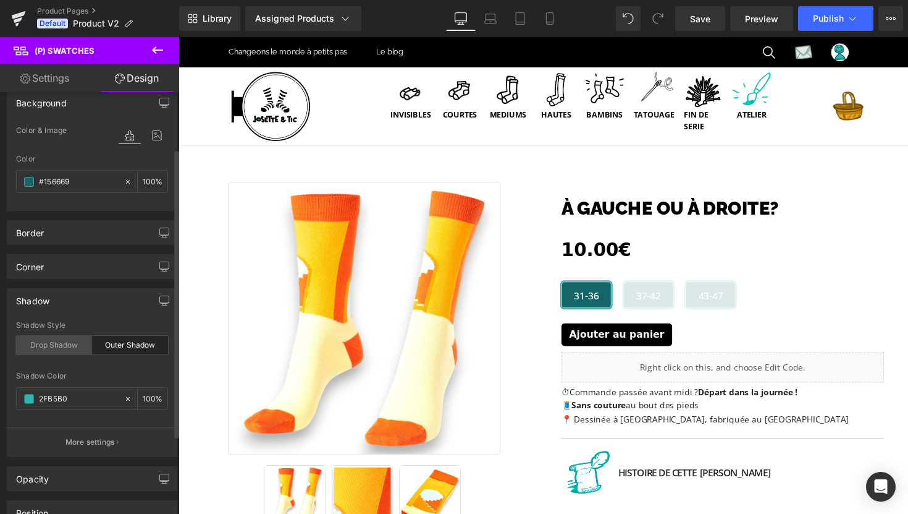
click at [59, 348] on div "Drop Shadow" at bounding box center [54, 345] width 76 height 19
click at [117, 345] on div "Outer Shadow" at bounding box center [130, 345] width 76 height 19
click at [124, 397] on icon at bounding box center [128, 398] width 9 height 9
type input "none"
type input "0"
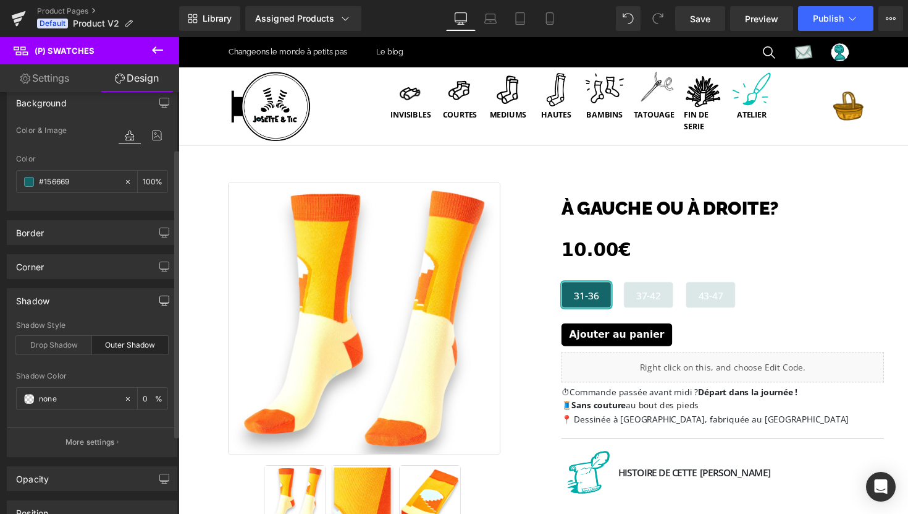
click at [159, 297] on icon "button" at bounding box center [164, 300] width 10 height 10
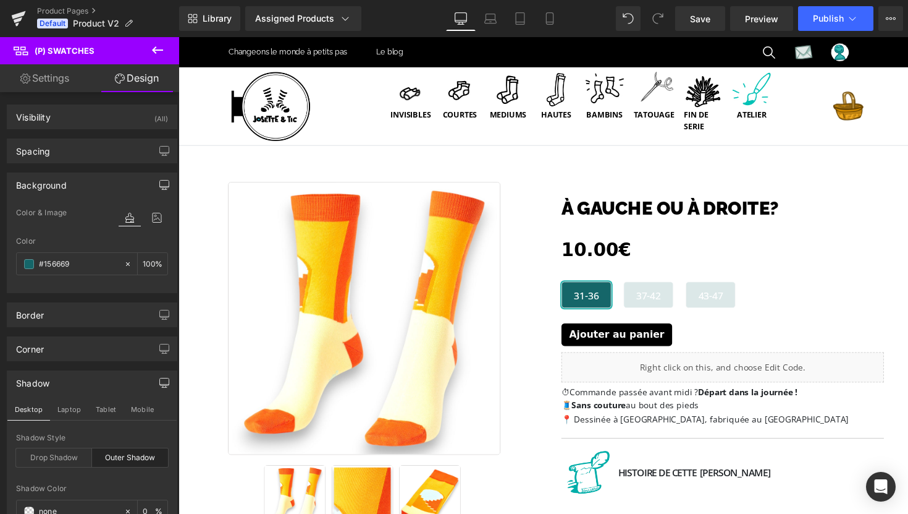
click at [161, 187] on icon "button" at bounding box center [164, 183] width 9 height 7
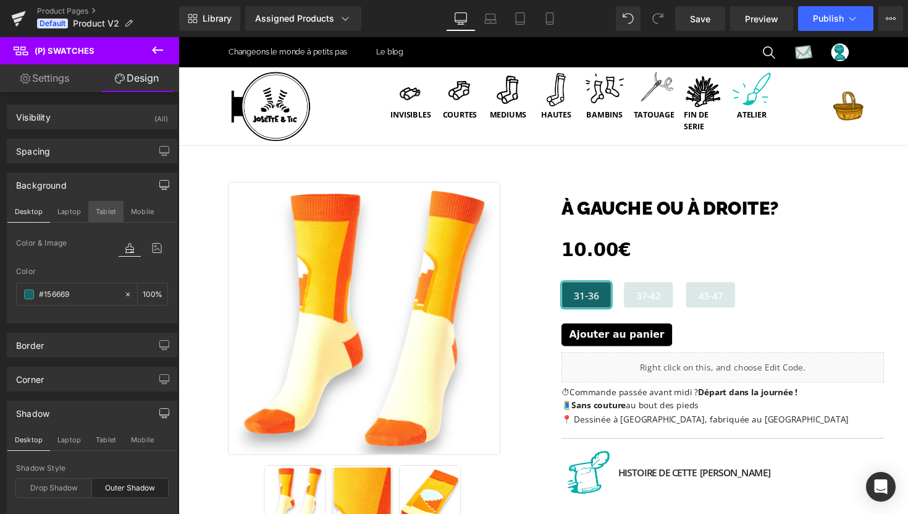
click at [108, 212] on button "Tablet" at bounding box center [105, 211] width 35 height 21
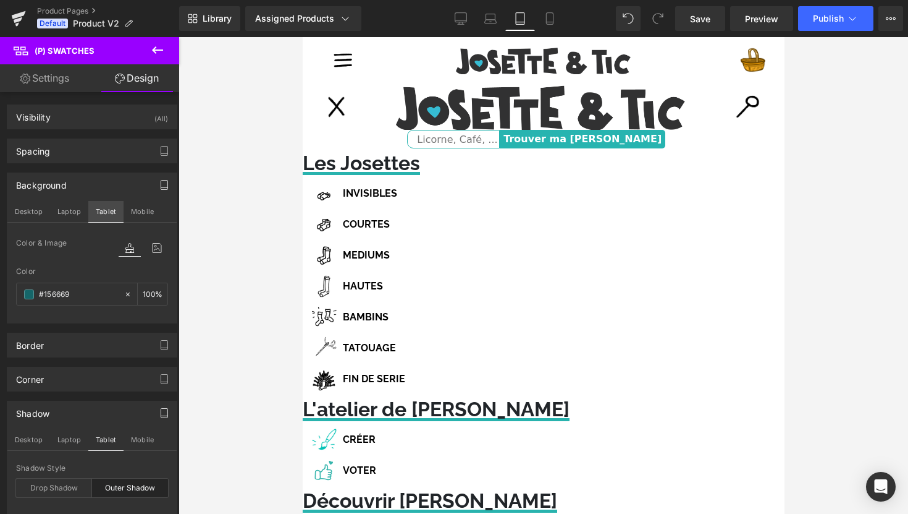
type input "100"
type input "#24b5b0"
type input "100"
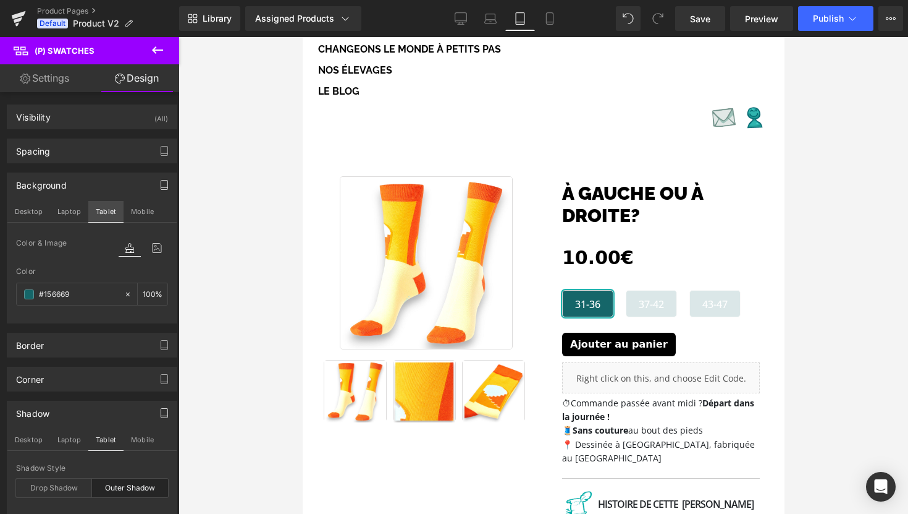
scroll to position [478, 0]
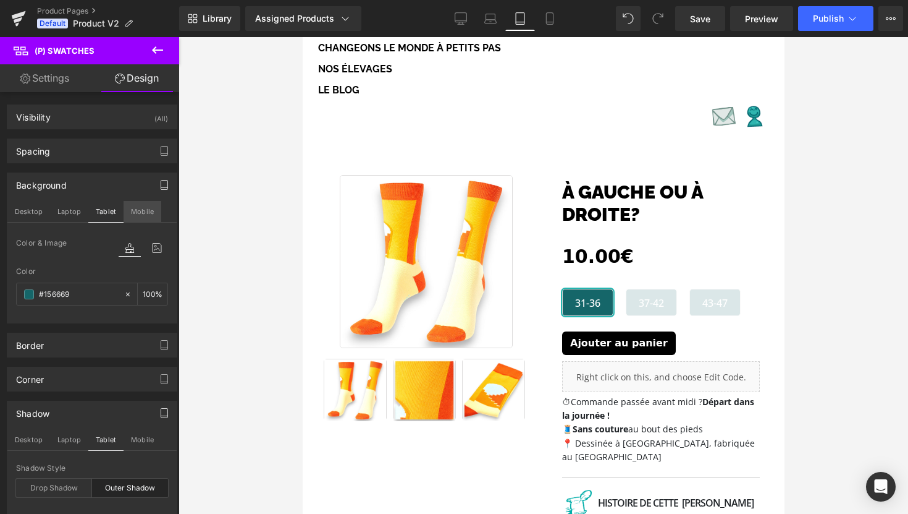
click at [137, 214] on button "Mobile" at bounding box center [143, 211] width 38 height 21
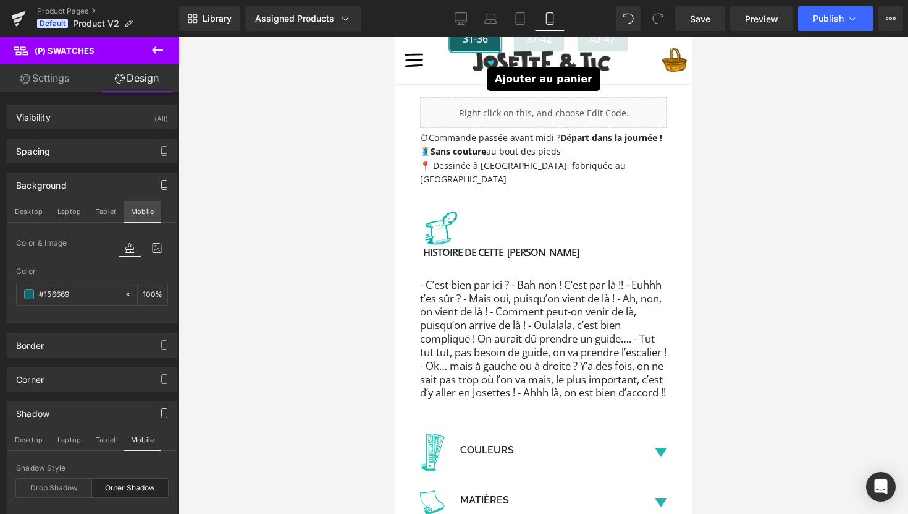
type input "100"
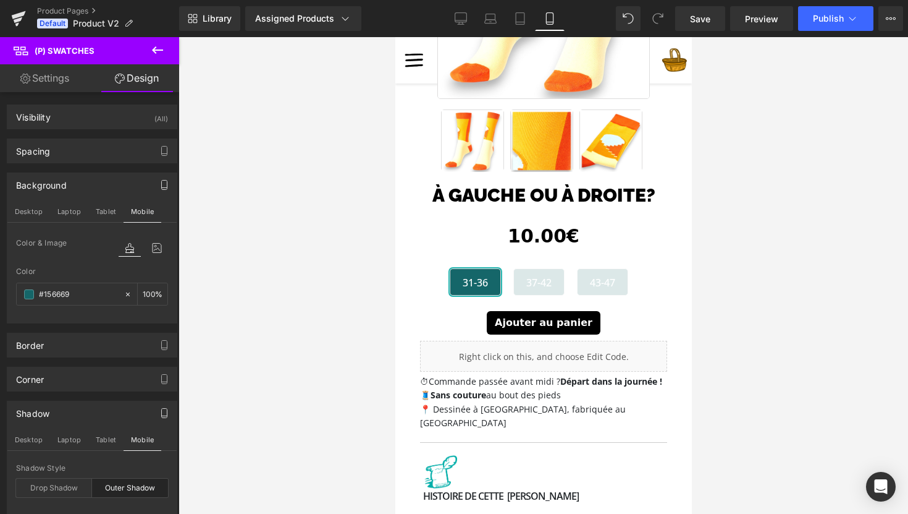
scroll to position [235, 0]
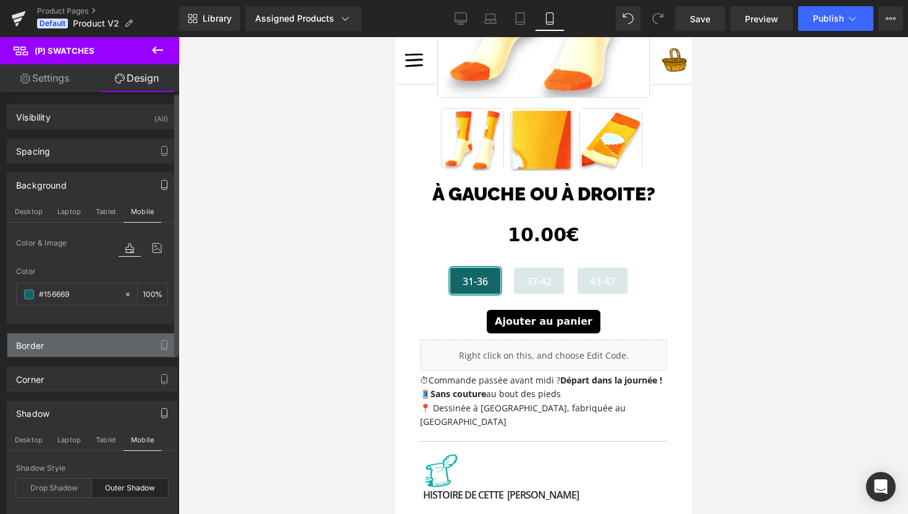
click at [90, 349] on div "Border" at bounding box center [91, 344] width 169 height 23
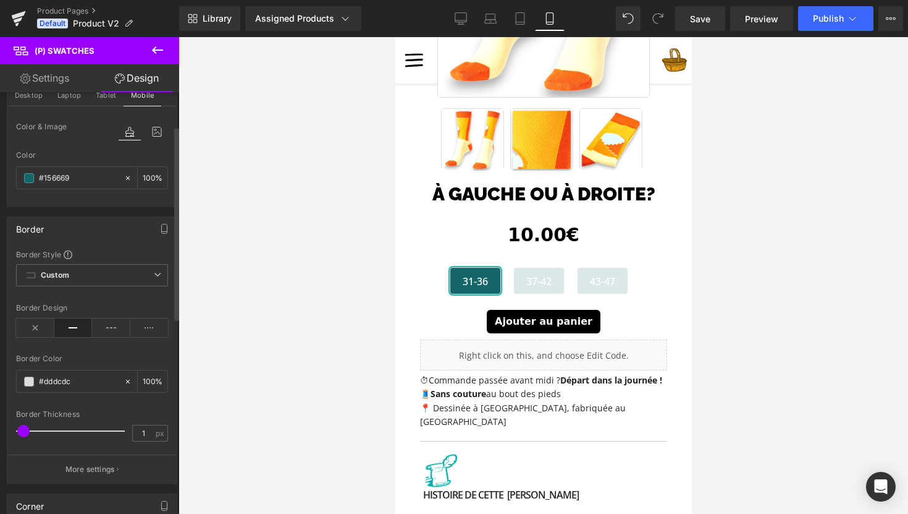
scroll to position [119, 0]
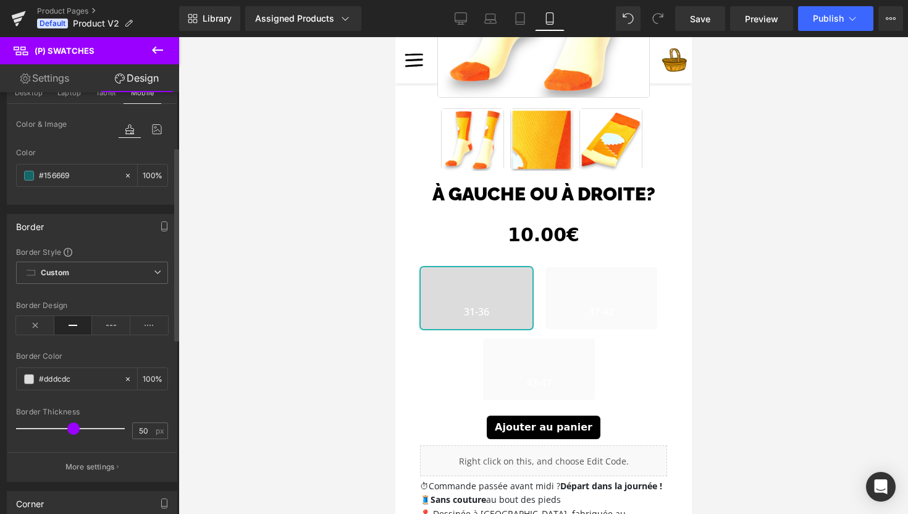
drag, startPoint x: 26, startPoint y: 426, endPoint x: 74, endPoint y: 427, distance: 48.2
click at [74, 427] on span at bounding box center [73, 428] width 12 height 12
click at [143, 433] on input "50" at bounding box center [144, 430] width 22 height 15
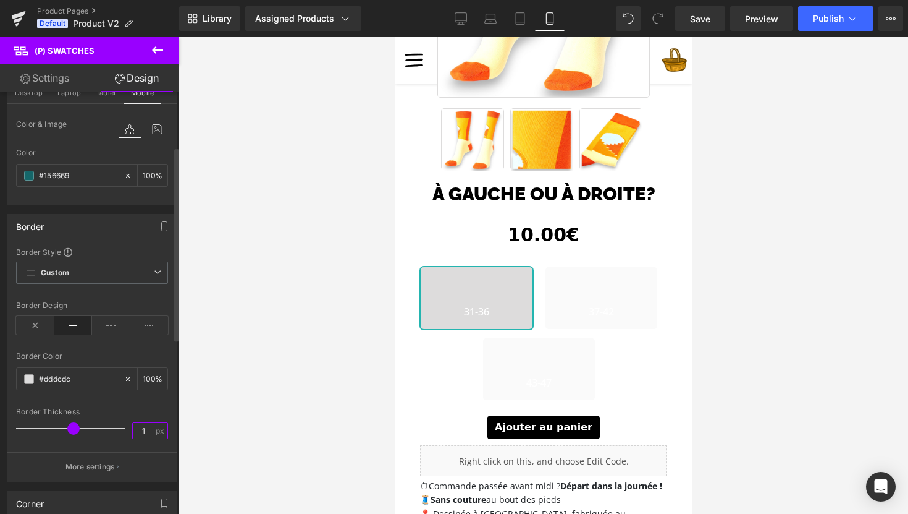
type input "1"
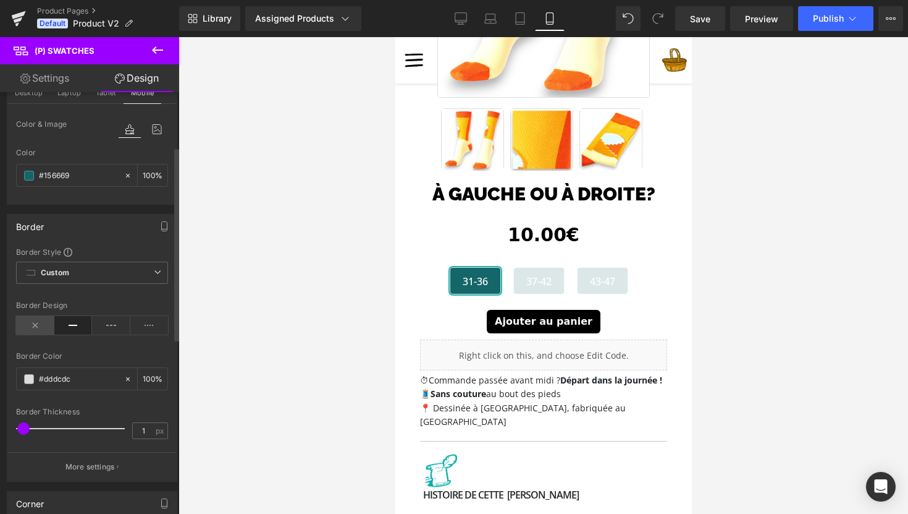
click at [35, 320] on icon at bounding box center [35, 325] width 38 height 19
click at [112, 326] on icon at bounding box center [111, 325] width 38 height 19
click at [79, 325] on icon at bounding box center [73, 325] width 38 height 19
click at [28, 382] on span at bounding box center [29, 379] width 10 height 10
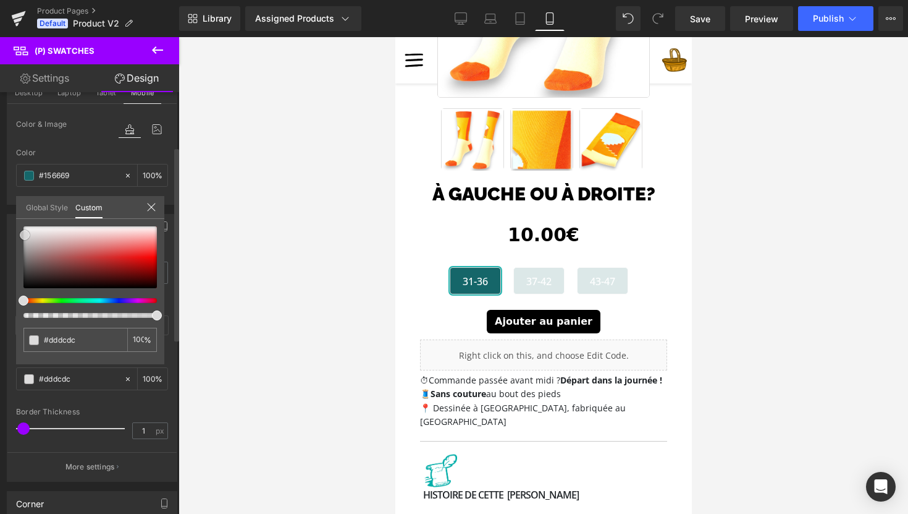
type input "#dedddd"
type input "#e8e7e7"
type input "#f2f1f1"
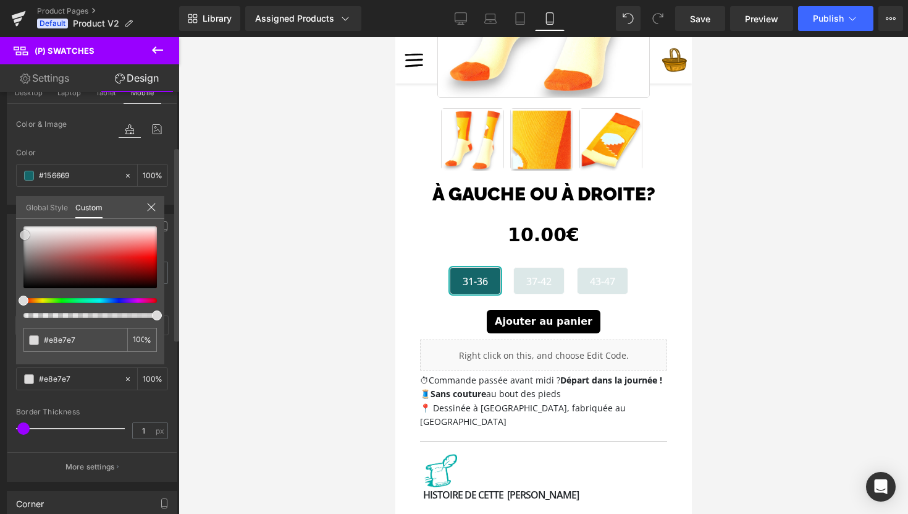
type input "#f2f1f1"
type input "#ffffff"
drag, startPoint x: 24, startPoint y: 235, endPoint x: 24, endPoint y: 205, distance: 29.7
click at [24, 205] on div "Global Style Custom Setup Global Style #ffffff 100 %" at bounding box center [90, 215] width 148 height 38
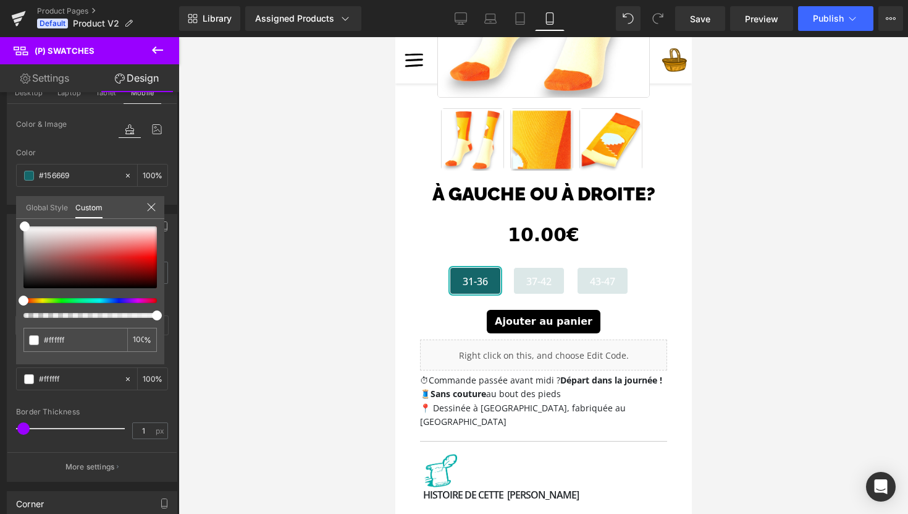
click at [184, 250] on div at bounding box center [544, 275] width 730 height 476
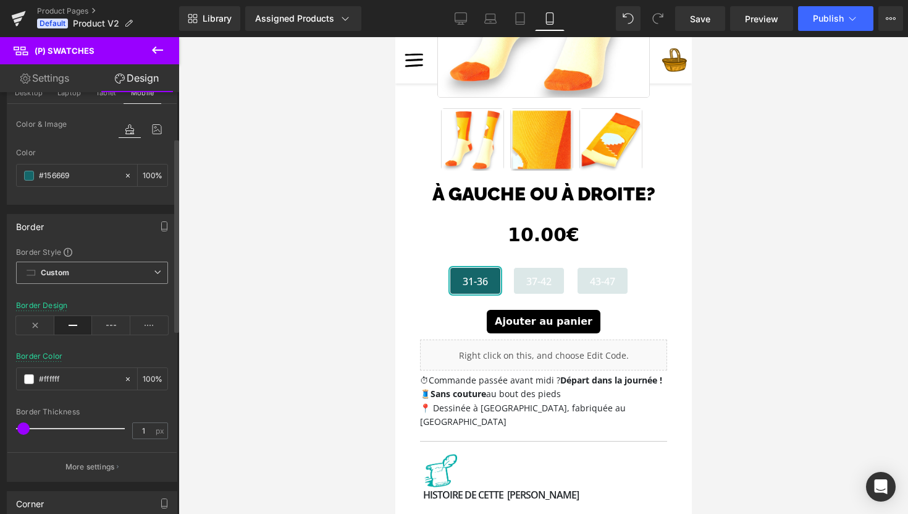
scroll to position [0, 0]
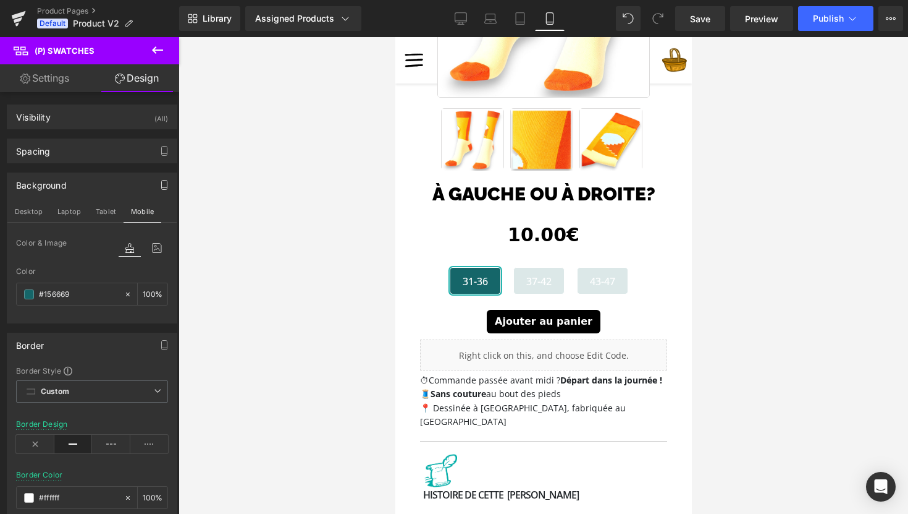
click at [113, 184] on div "Background" at bounding box center [91, 184] width 169 height 23
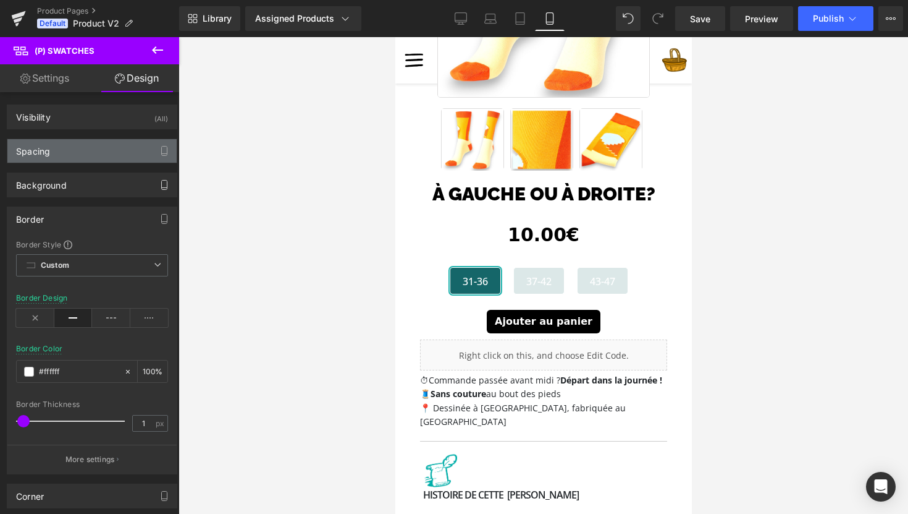
click at [112, 154] on div "Spacing" at bounding box center [91, 150] width 169 height 23
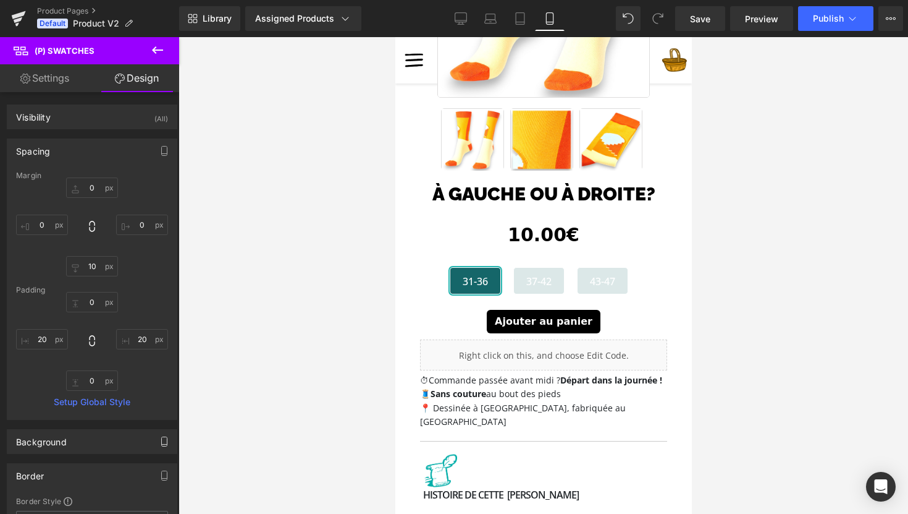
click at [101, 405] on link "Setup Global Style" at bounding box center [92, 402] width 152 height 10
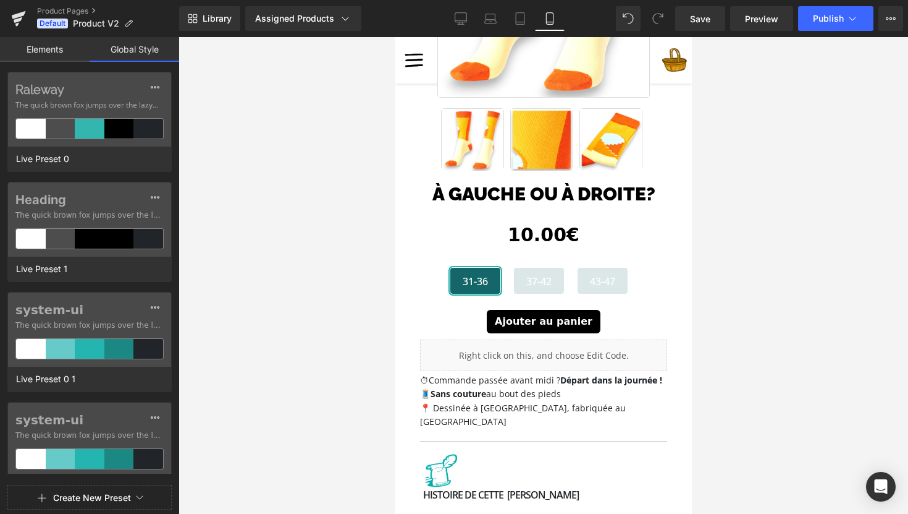
click at [45, 44] on link "Elements" at bounding box center [45, 49] width 90 height 25
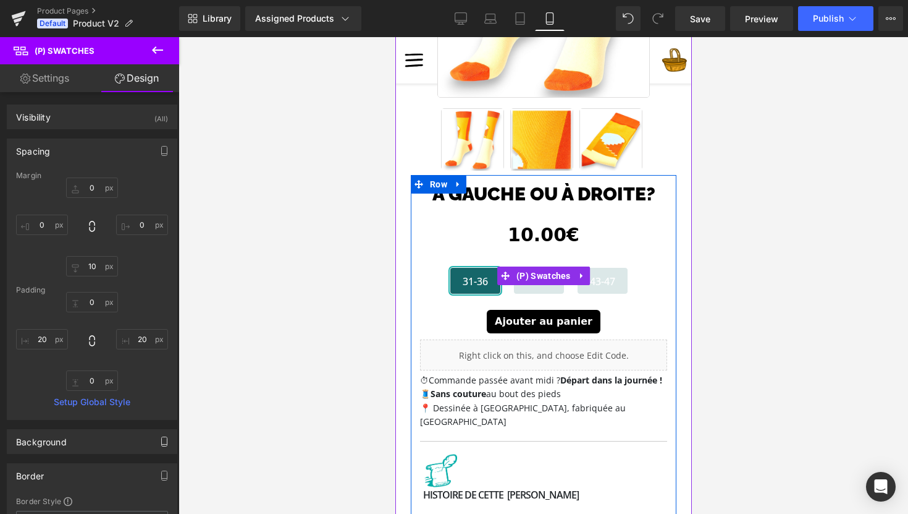
click at [438, 283] on div "31-36 37-42 43-47" at bounding box center [543, 285] width 247 height 36
click at [536, 276] on span "(P) Swatches" at bounding box center [543, 276] width 61 height 19
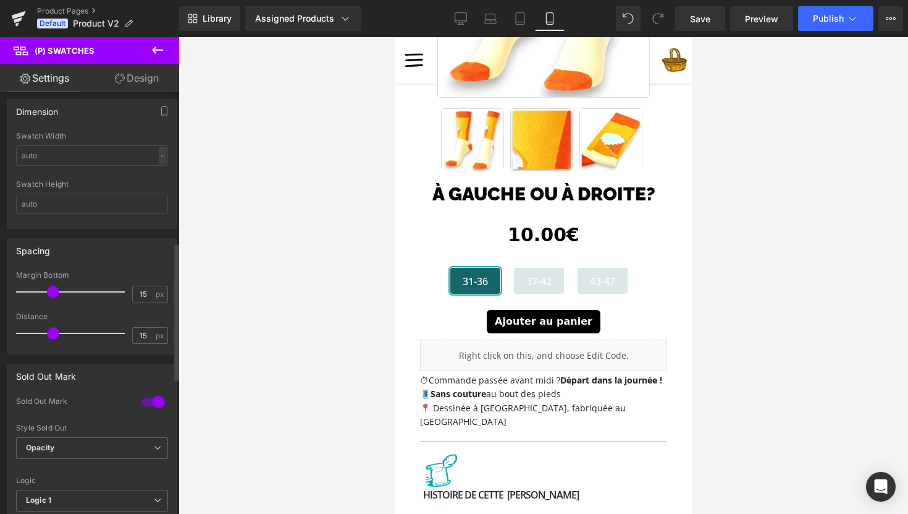
scroll to position [458, 0]
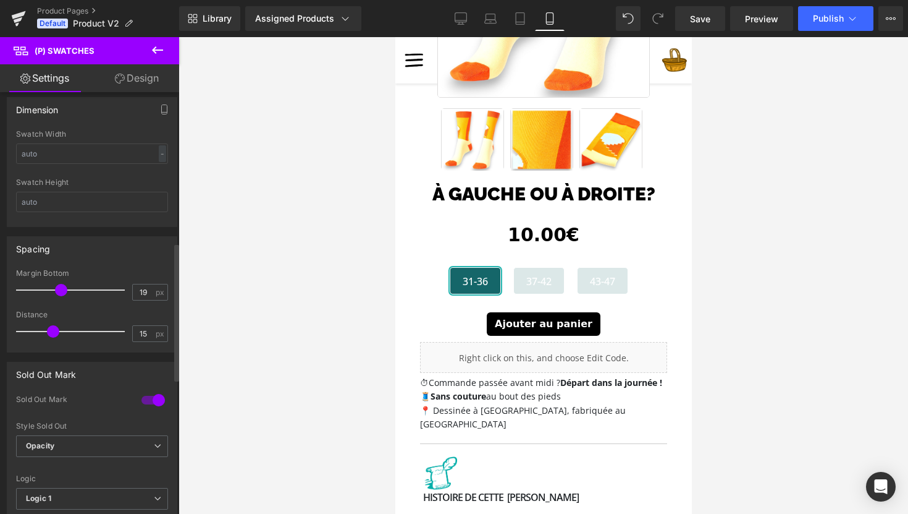
type input "20"
drag, startPoint x: 53, startPoint y: 292, endPoint x: 63, endPoint y: 293, distance: 10.5
click at [63, 293] on span at bounding box center [63, 290] width 12 height 12
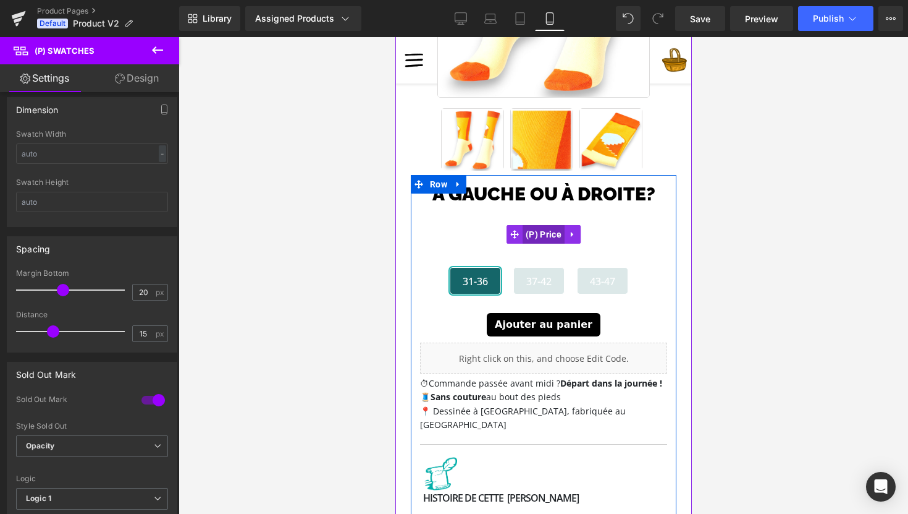
click at [537, 236] on span "(P) Price" at bounding box center [543, 234] width 42 height 19
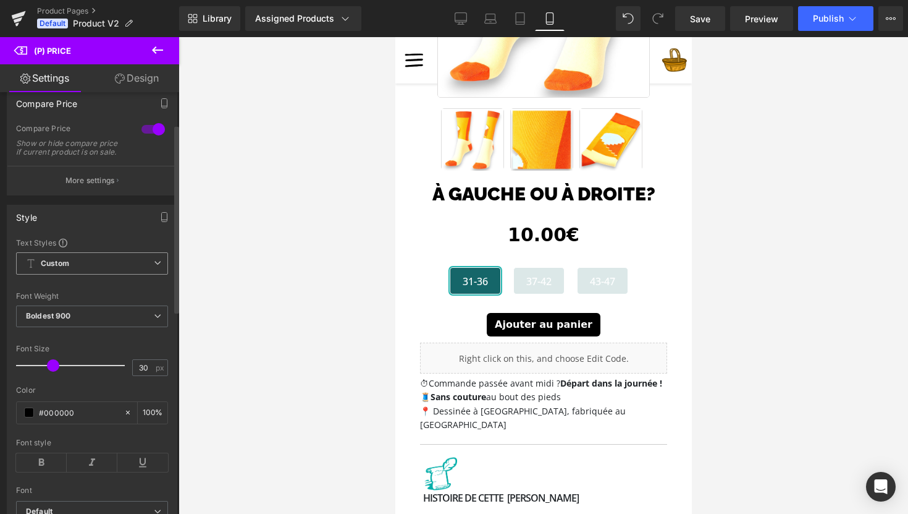
scroll to position [0, 0]
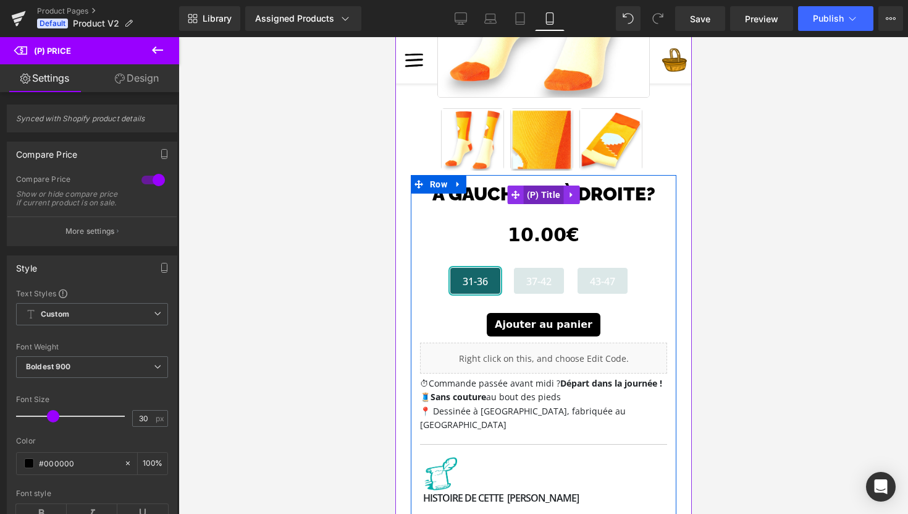
click at [539, 195] on span "(P) Title" at bounding box center [543, 194] width 40 height 19
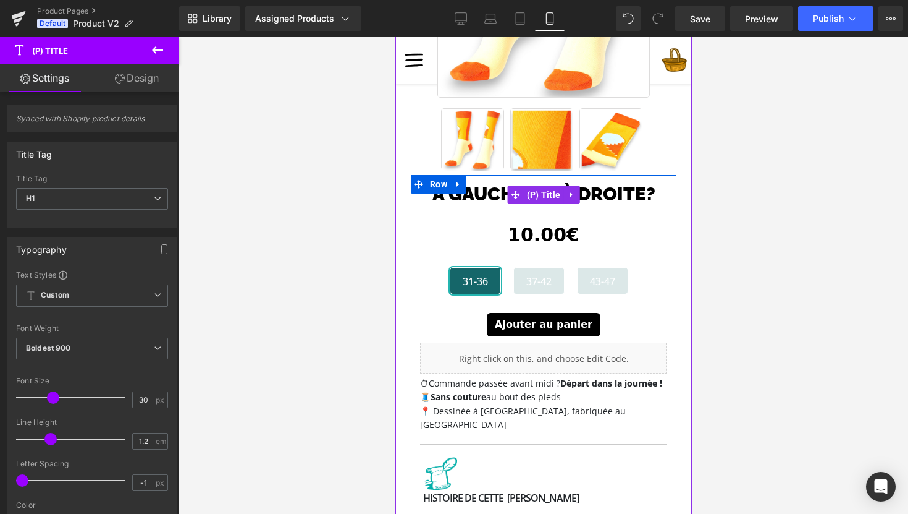
click at [492, 194] on link "À gauche ou à droite?" at bounding box center [543, 194] width 223 height 22
click at [541, 193] on span "(P) Title" at bounding box center [543, 195] width 40 height 19
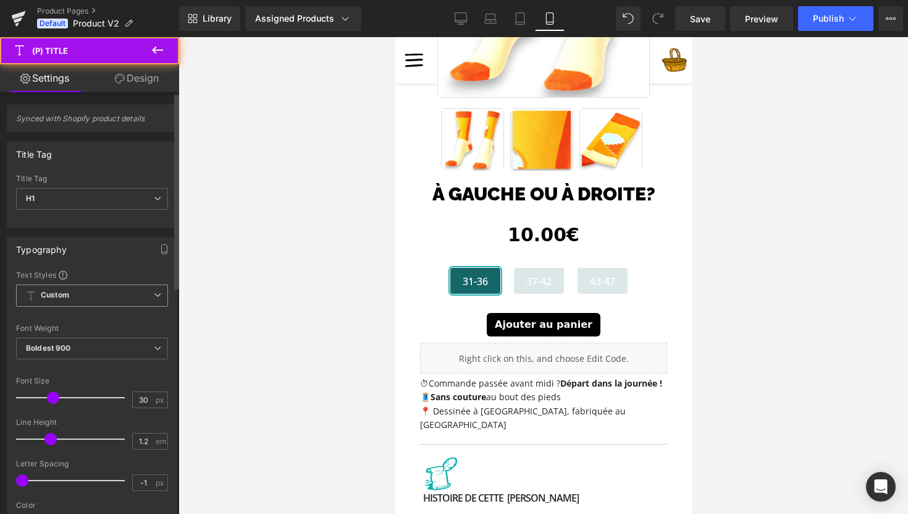
click at [137, 296] on span "Custom Setup Global Style" at bounding box center [92, 295] width 152 height 22
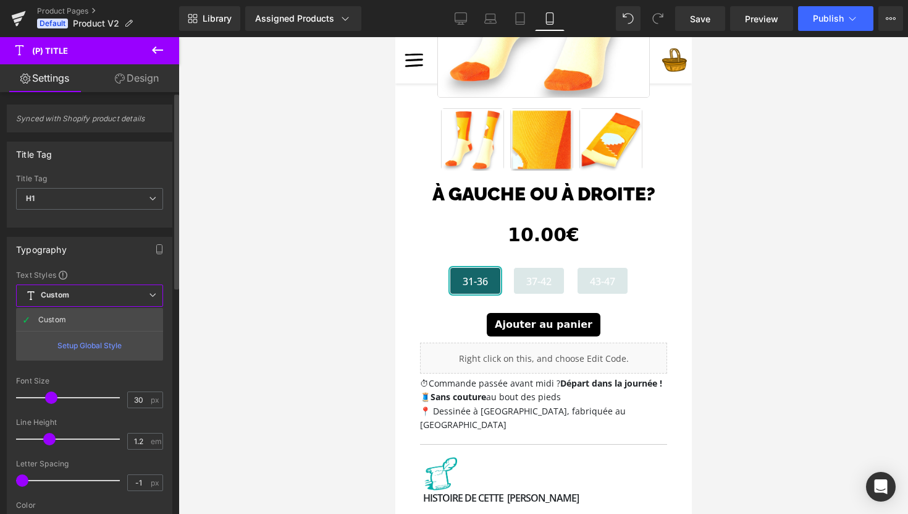
click at [137, 250] on div "Typography" at bounding box center [89, 248] width 164 height 23
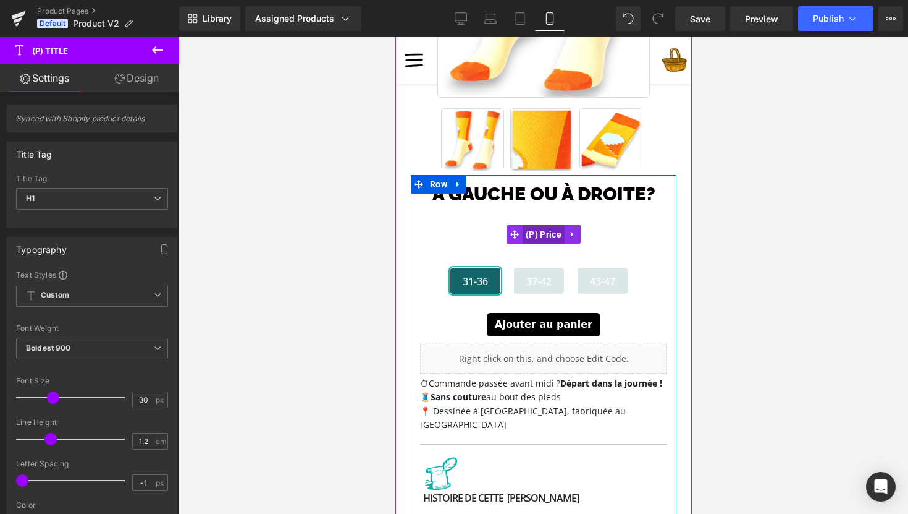
click at [533, 237] on span "(P) Price" at bounding box center [543, 234] width 42 height 19
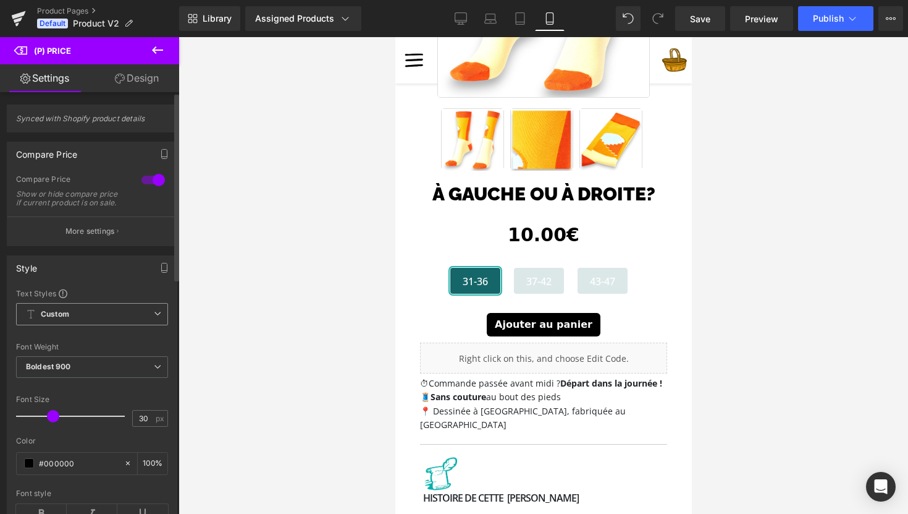
click at [87, 325] on span "Custom Setup Global Style" at bounding box center [92, 314] width 152 height 22
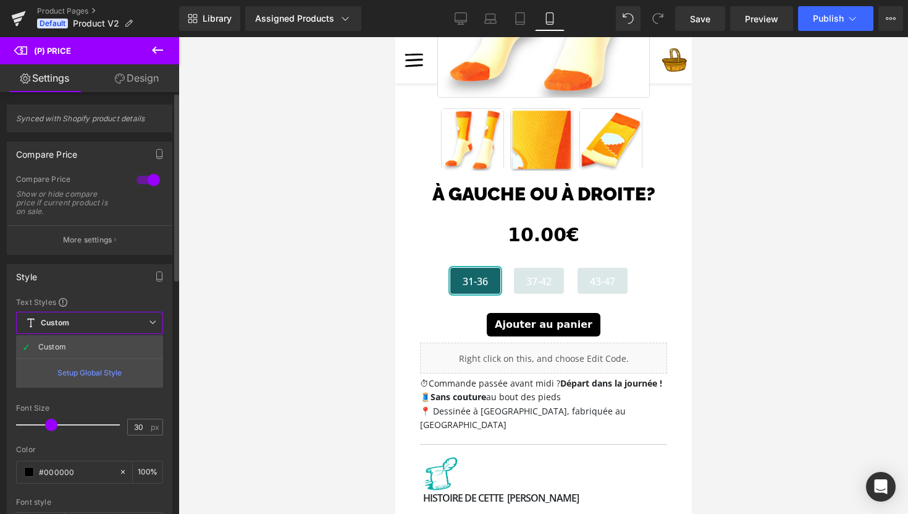
click at [87, 325] on span "Custom Setup Global Style" at bounding box center [89, 322] width 147 height 22
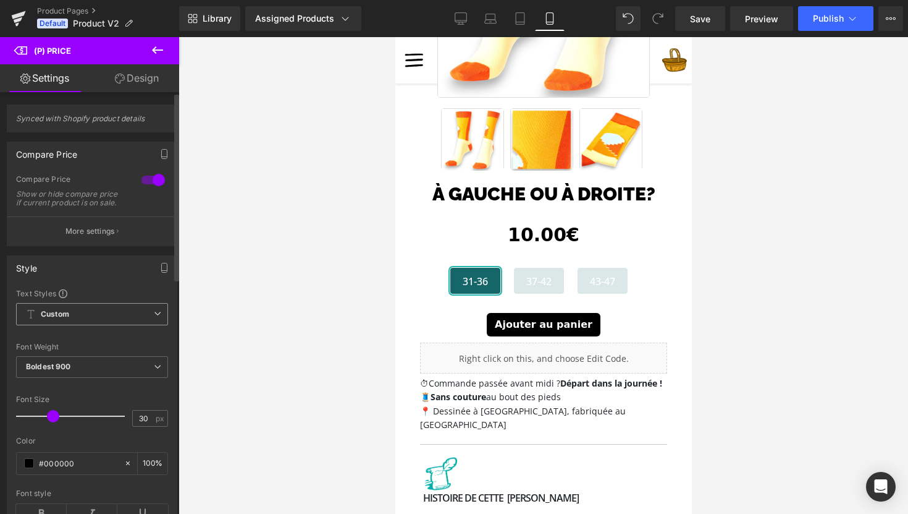
click at [77, 319] on span "Custom Setup Global Style" at bounding box center [92, 314] width 152 height 22
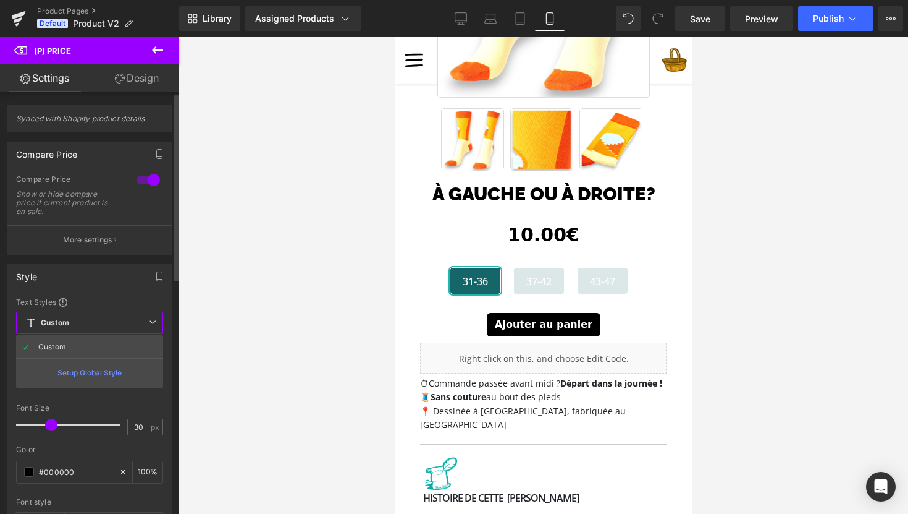
click at [77, 373] on div "Setup Global Style" at bounding box center [89, 372] width 147 height 29
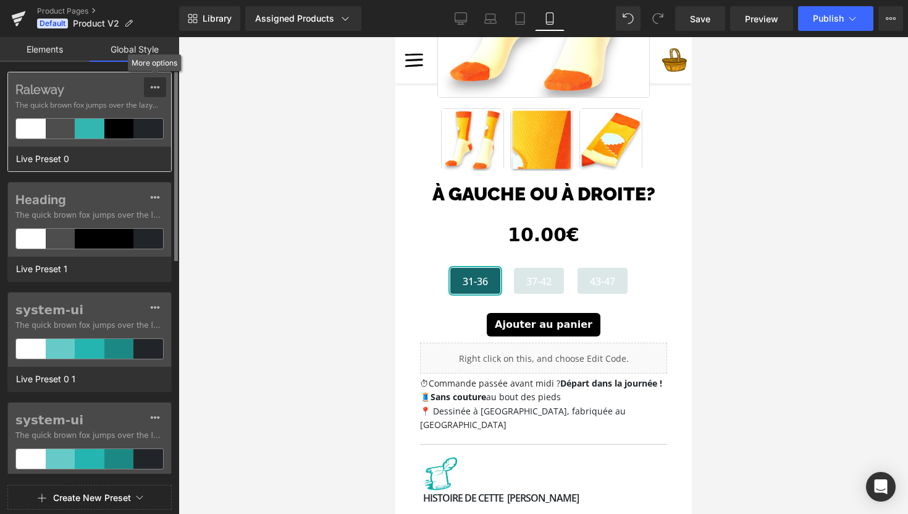
click at [152, 83] on icon at bounding box center [155, 87] width 10 height 10
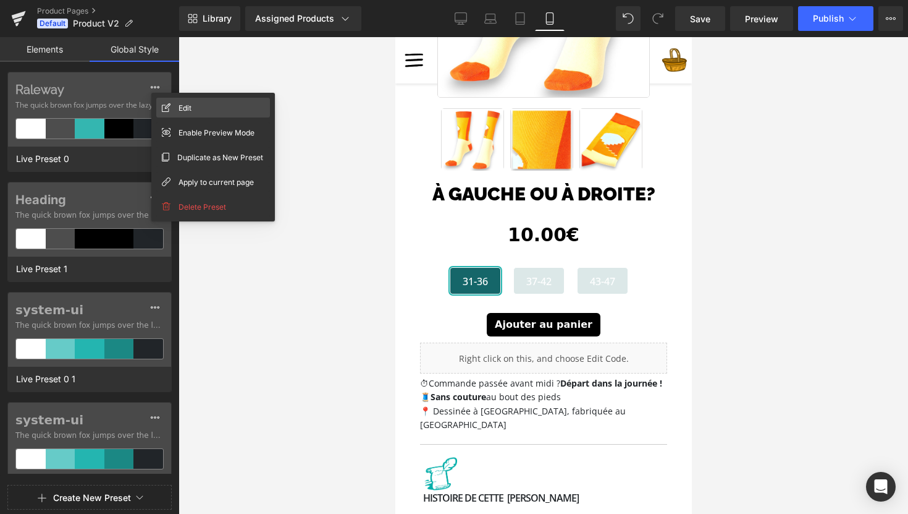
click at [176, 99] on div "Edit" at bounding box center [213, 108] width 114 height 20
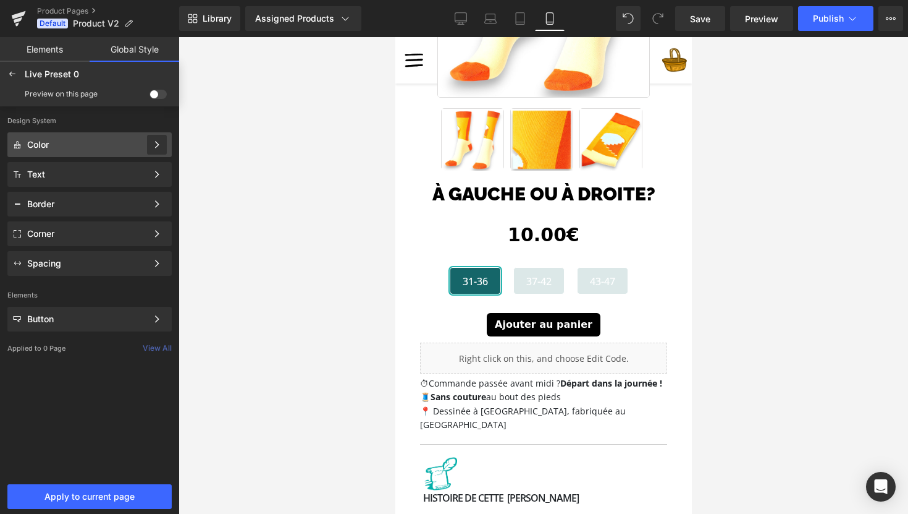
click at [148, 146] on div at bounding box center [157, 145] width 20 height 20
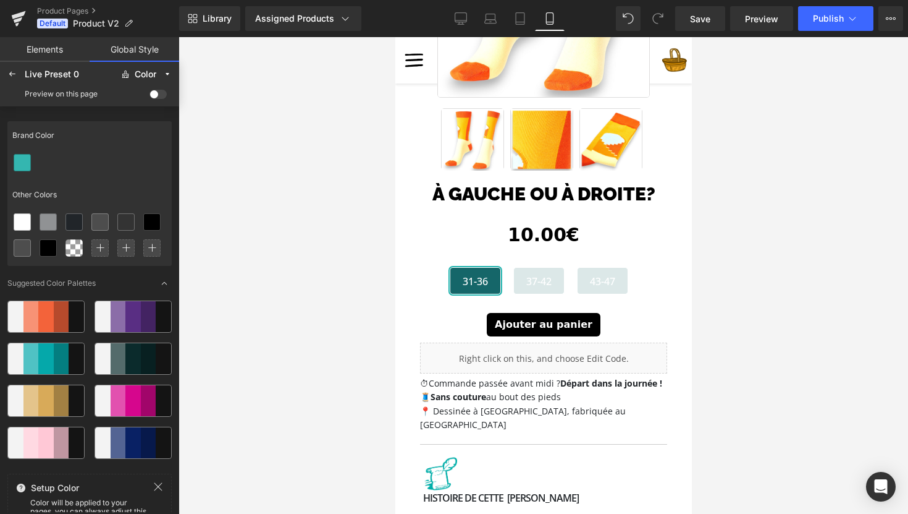
click at [59, 42] on link "Elements" at bounding box center [45, 49] width 90 height 25
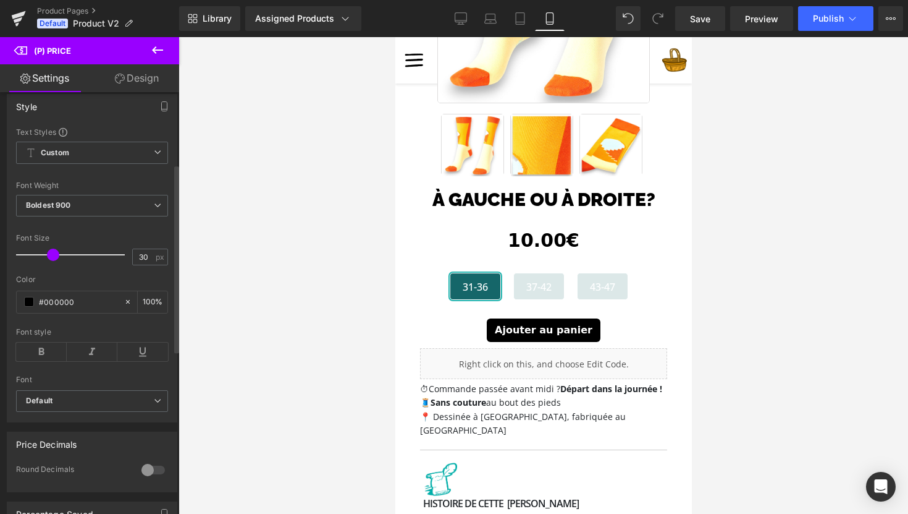
scroll to position [165, 0]
click at [88, 402] on b "Default" at bounding box center [90, 397] width 128 height 11
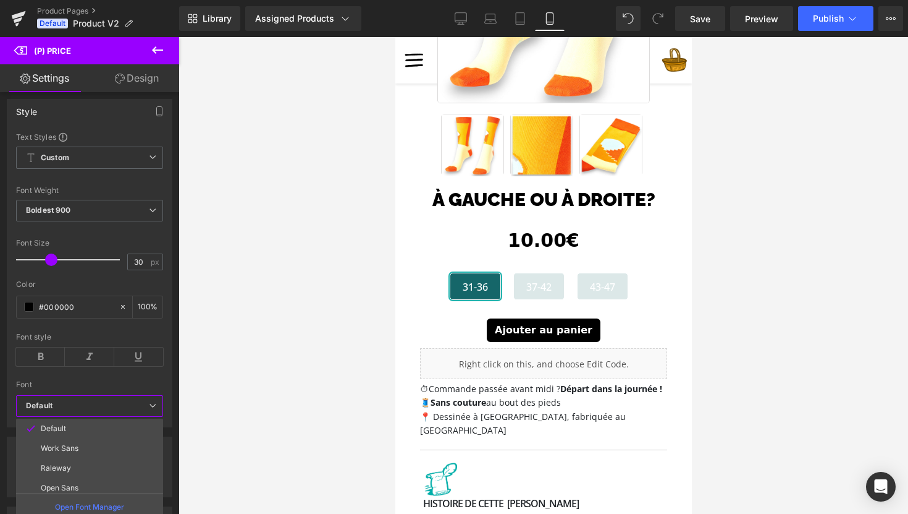
click at [279, 324] on div at bounding box center [544, 275] width 730 height 476
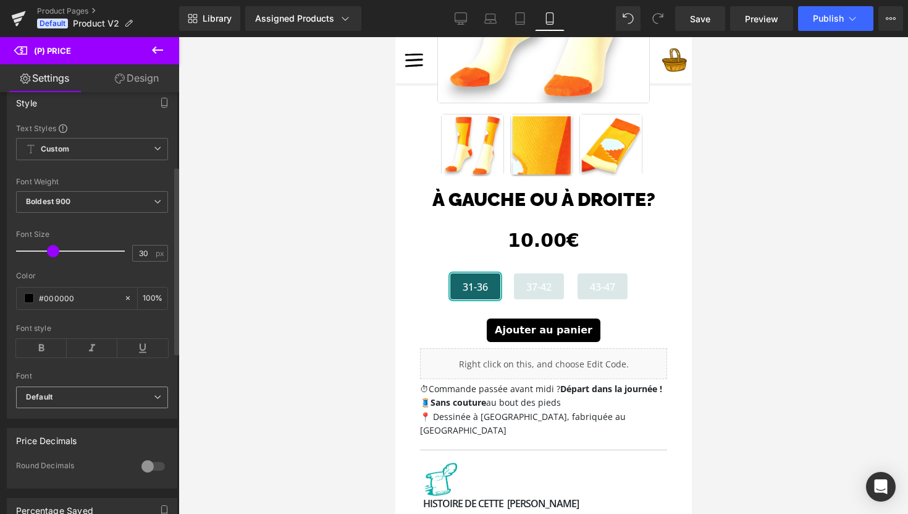
click at [110, 408] on span "Default" at bounding box center [92, 397] width 152 height 22
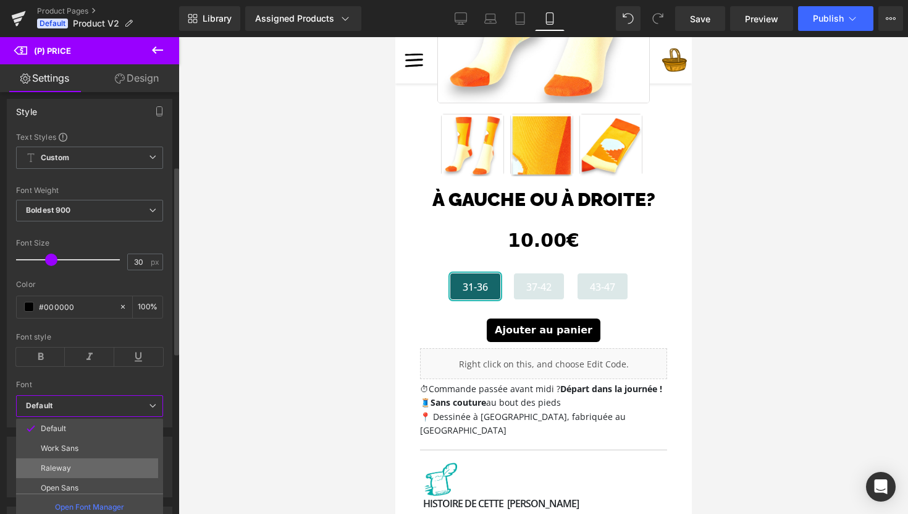
click at [103, 470] on li "Raleway" at bounding box center [92, 468] width 153 height 20
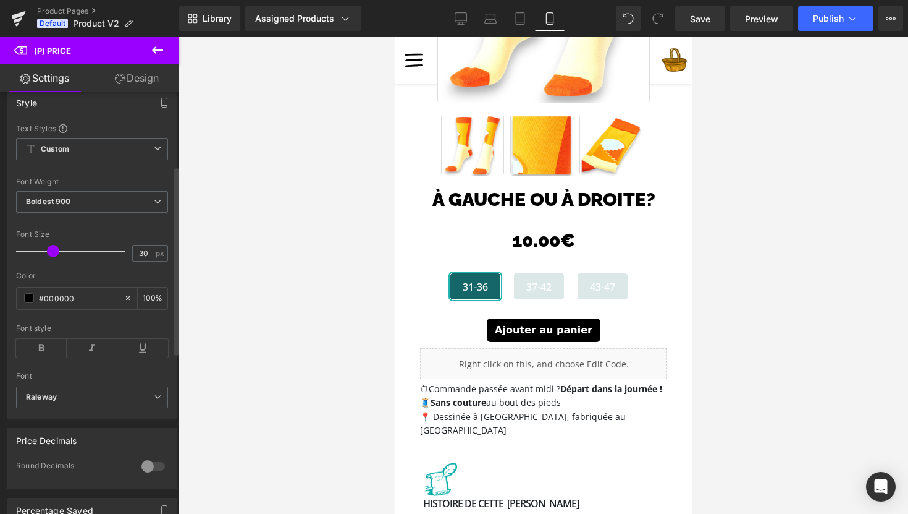
click at [166, 403] on div "Text Styles Custom Custom Setup Global Style Custom Setup Global Style Thin 100…" at bounding box center [91, 270] width 169 height 295
click at [140, 402] on b "Raleway" at bounding box center [90, 397] width 128 height 11
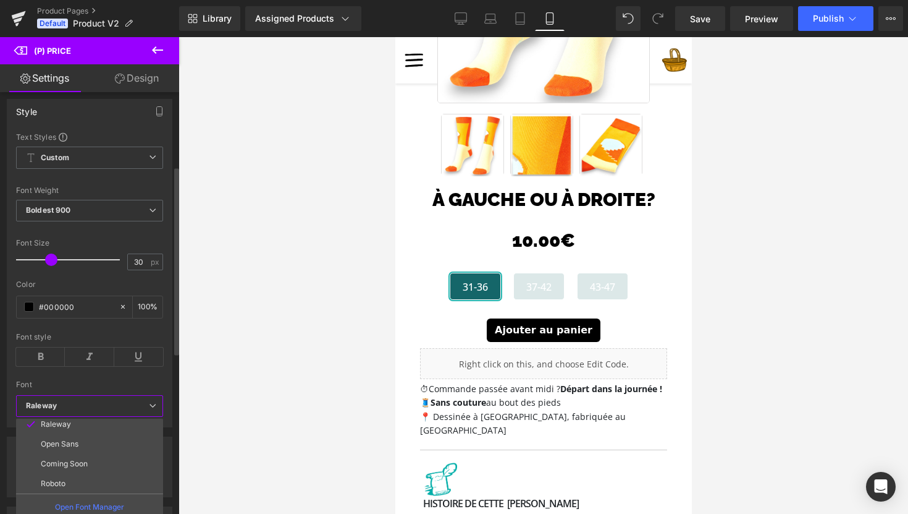
scroll to position [44, 0]
click at [103, 482] on li "Roboto" at bounding box center [92, 483] width 153 height 20
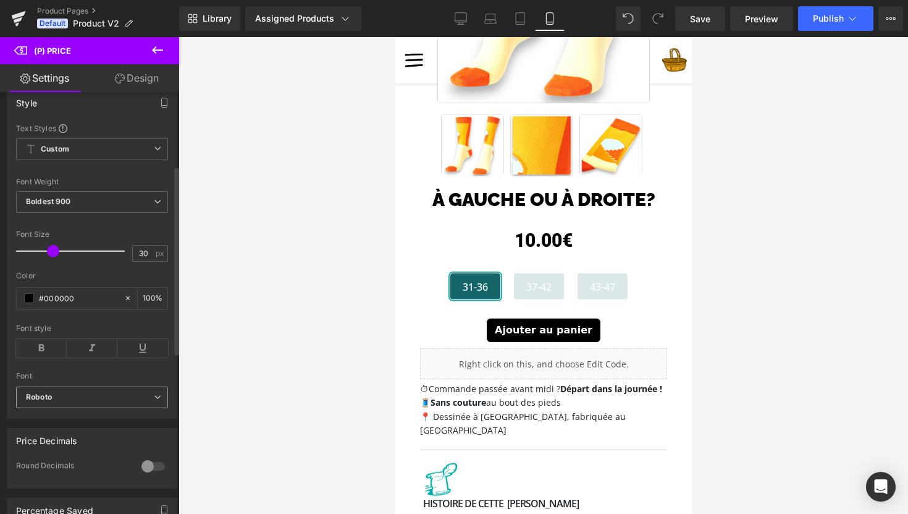
click at [97, 408] on span "Roboto" at bounding box center [92, 397] width 152 height 22
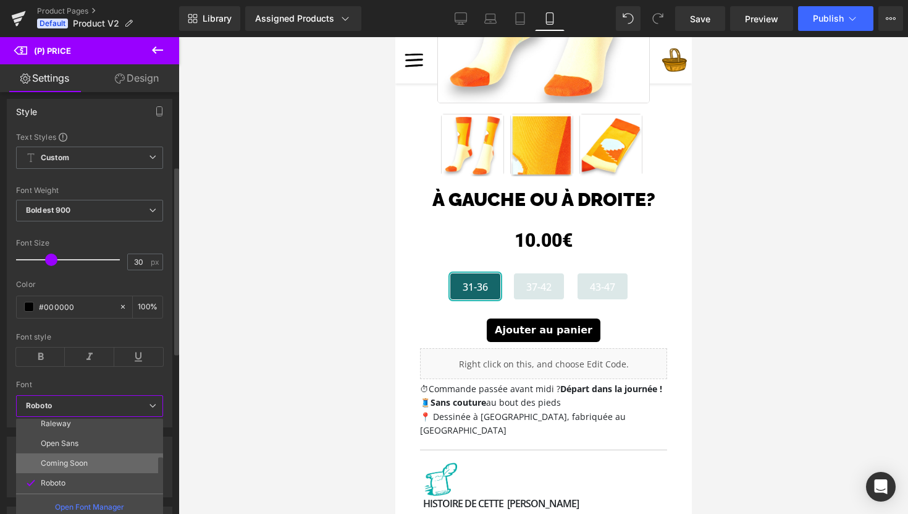
click at [92, 465] on li "Coming Soon" at bounding box center [92, 463] width 153 height 20
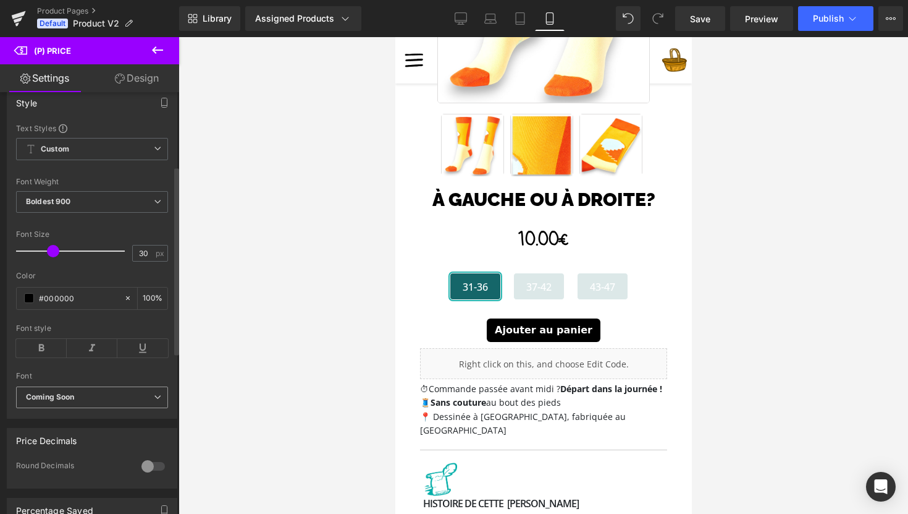
click at [91, 408] on span "Coming Soon" at bounding box center [92, 397] width 152 height 22
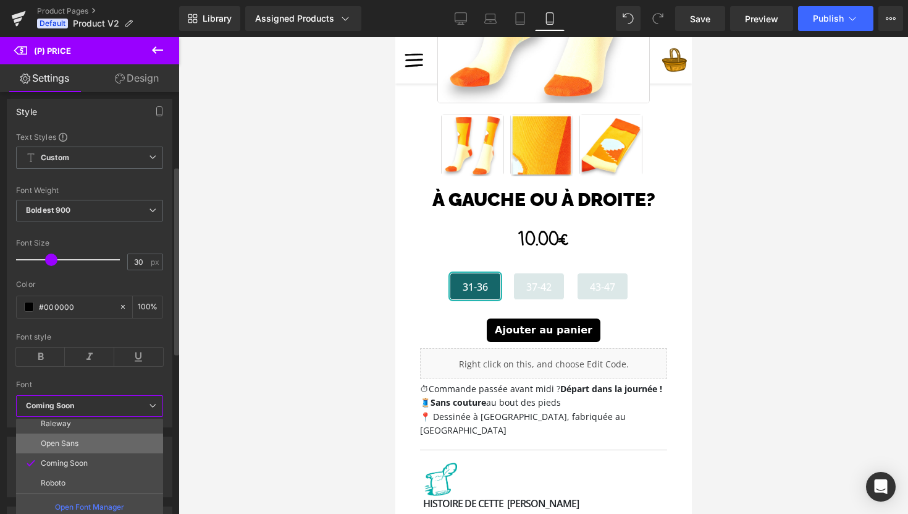
click at [88, 443] on li "Open Sans" at bounding box center [92, 443] width 153 height 20
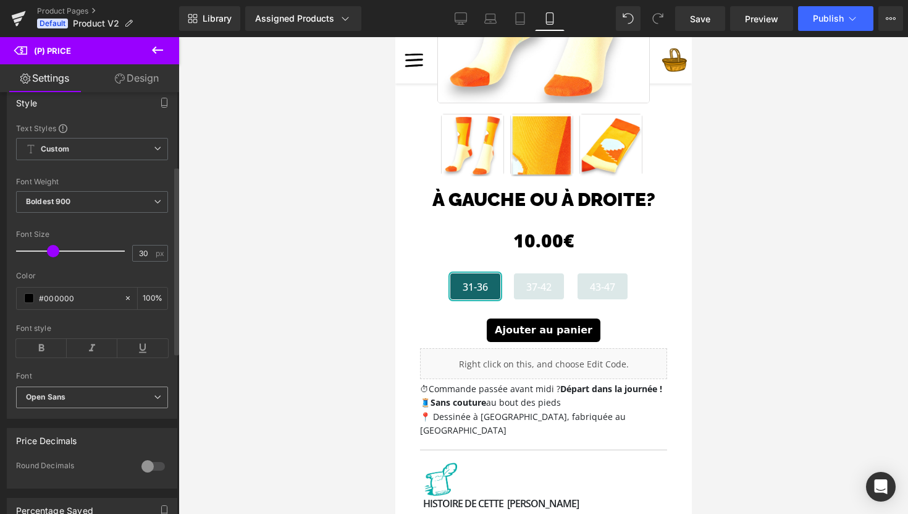
click at [149, 401] on span "Open Sans" at bounding box center [92, 397] width 152 height 22
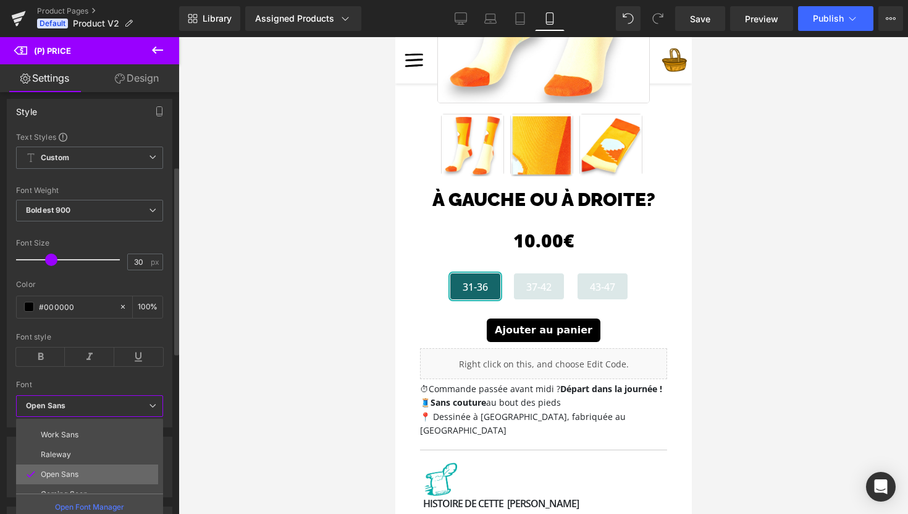
scroll to position [0, 0]
click at [127, 431] on li "Default" at bounding box center [92, 428] width 153 height 20
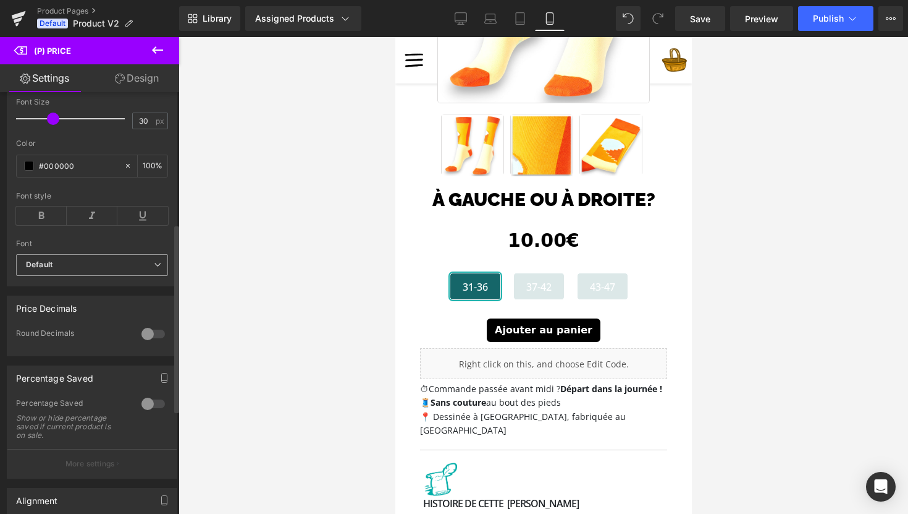
scroll to position [294, 0]
click at [150, 347] on div at bounding box center [153, 337] width 30 height 20
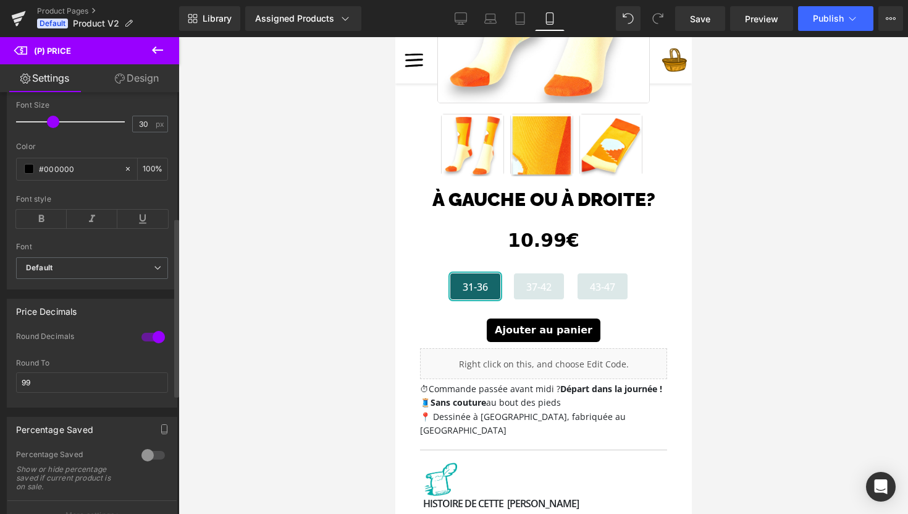
click at [150, 347] on div at bounding box center [153, 337] width 30 height 20
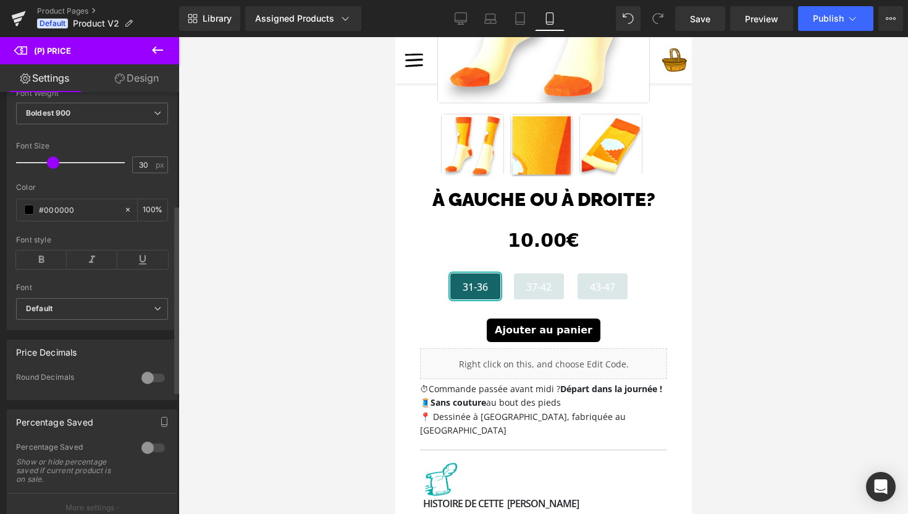
scroll to position [251, 0]
click at [76, 271] on icon at bounding box center [92, 262] width 51 height 19
click at [50, 271] on icon at bounding box center [41, 262] width 51 height 19
click at [64, 314] on b "Default" at bounding box center [90, 311] width 128 height 11
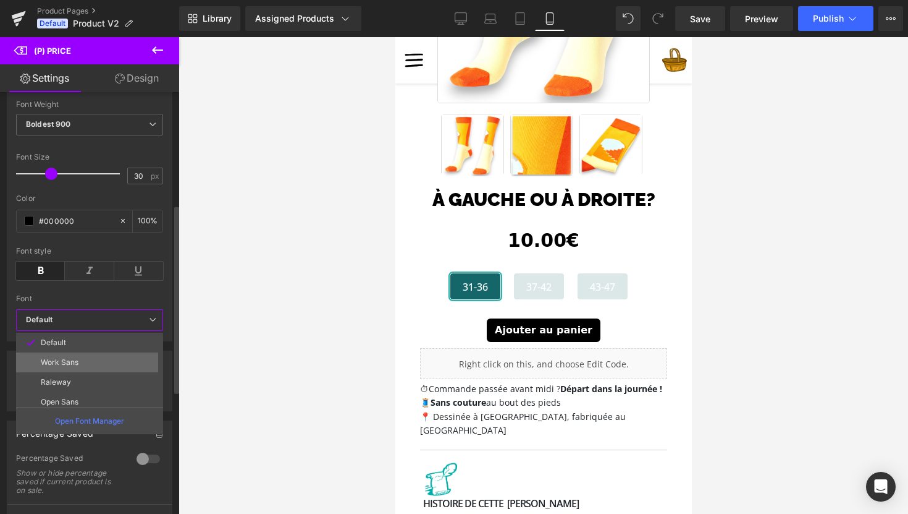
click at [69, 361] on p "Work Sans" at bounding box center [60, 362] width 38 height 9
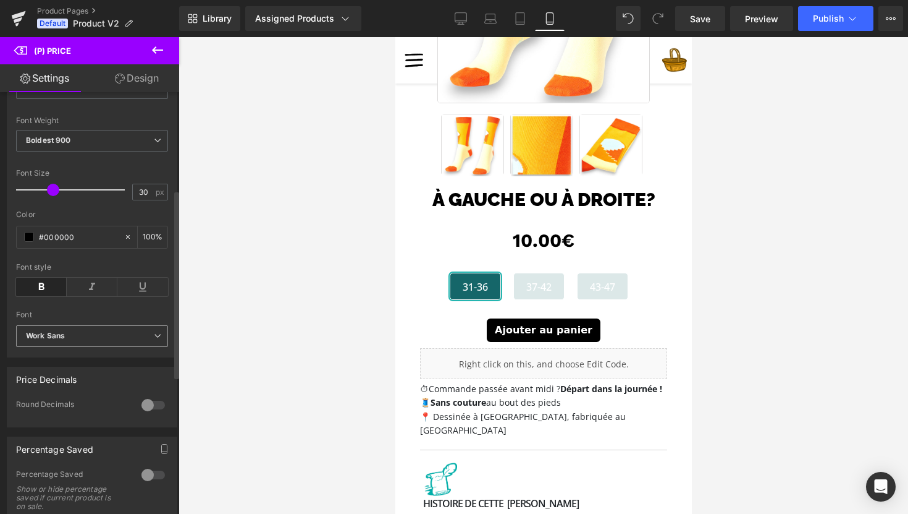
scroll to position [217, 0]
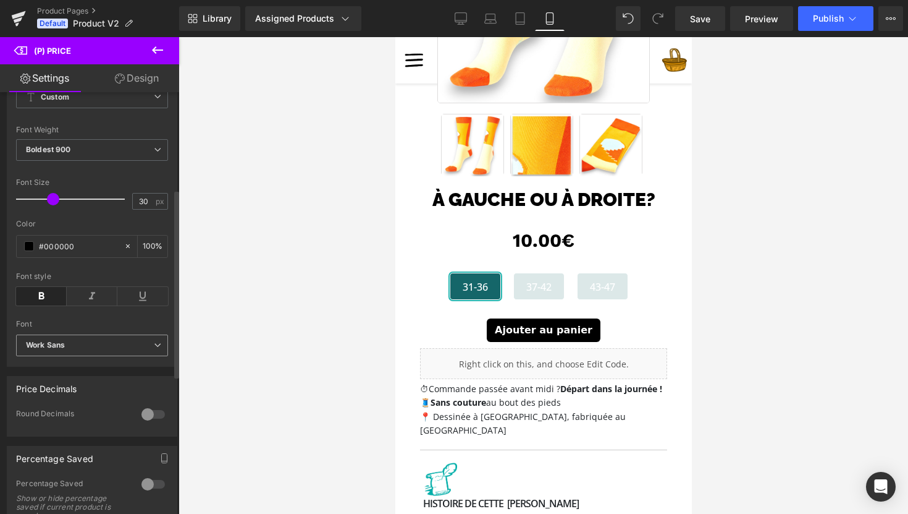
click at [127, 348] on b "Work Sans" at bounding box center [90, 345] width 128 height 11
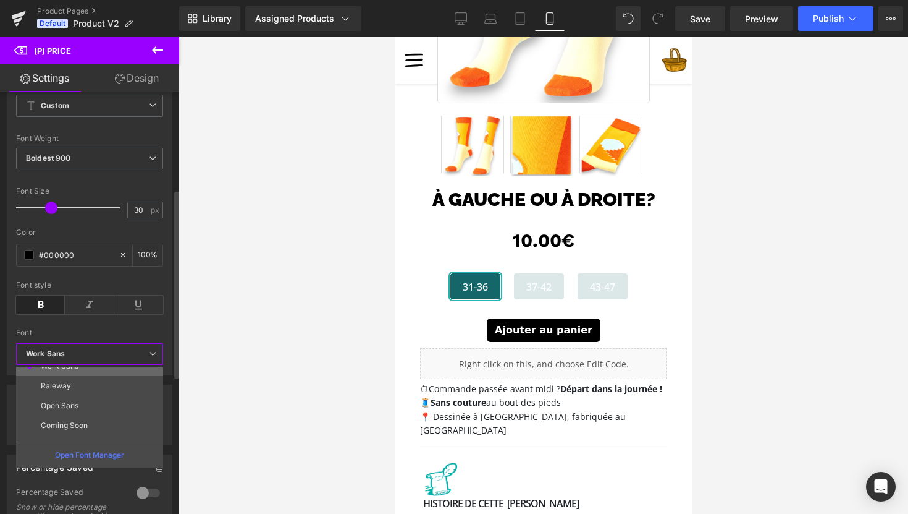
scroll to position [33, 0]
click at [109, 386] on li "Raleway" at bounding box center [92, 383] width 153 height 20
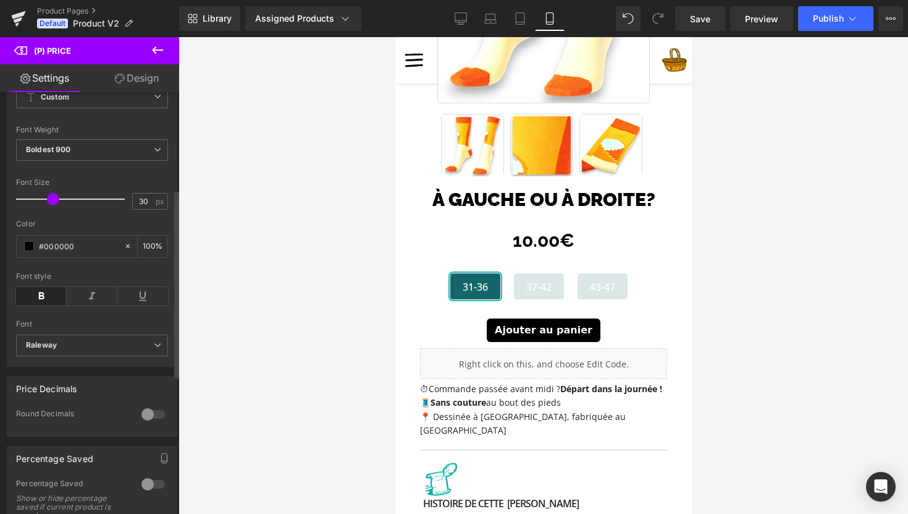
click at [45, 300] on icon at bounding box center [41, 296] width 51 height 19
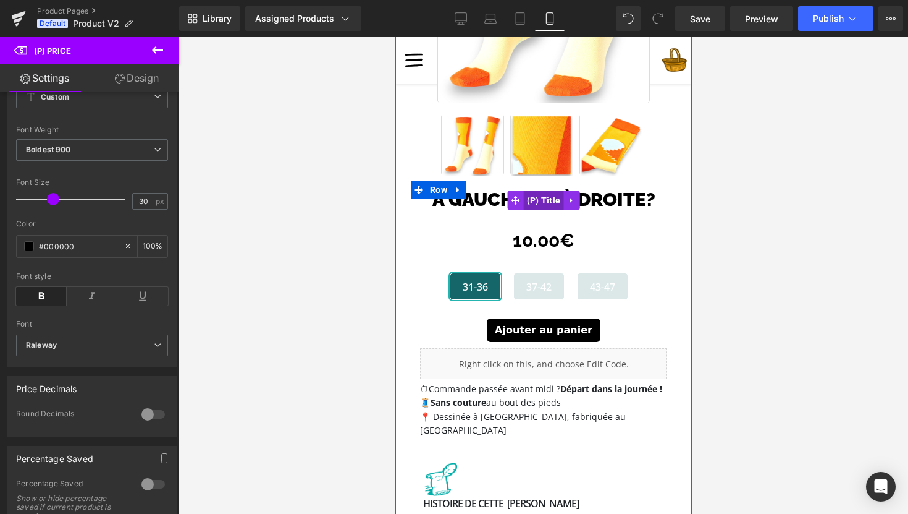
click at [543, 201] on span "(P) Title" at bounding box center [543, 200] width 40 height 19
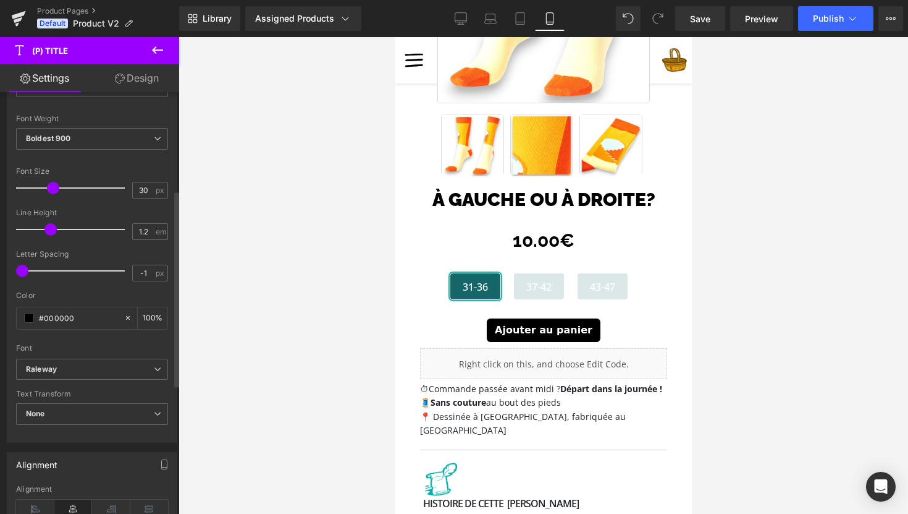
scroll to position [211, 0]
click at [87, 370] on b "Raleway" at bounding box center [90, 368] width 128 height 11
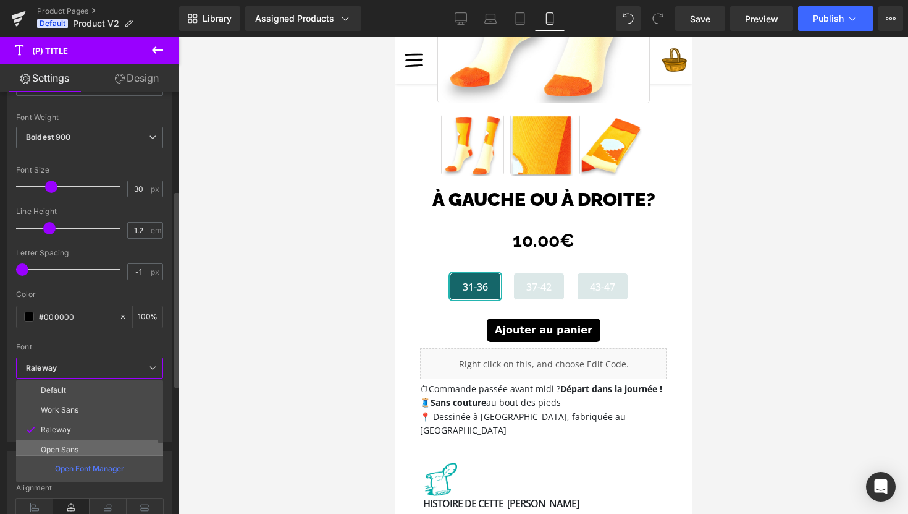
click at [80, 445] on li "Open Sans" at bounding box center [92, 449] width 153 height 20
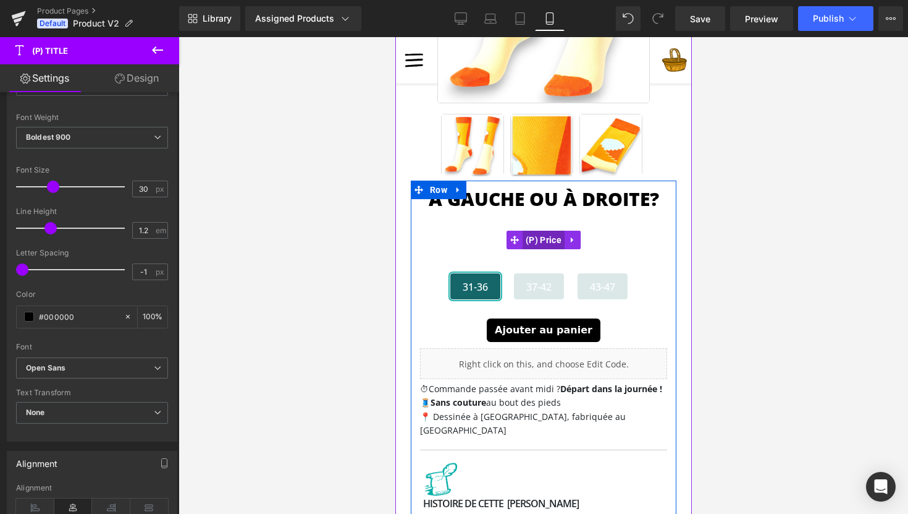
click at [538, 240] on span "(P) Price" at bounding box center [543, 239] width 42 height 19
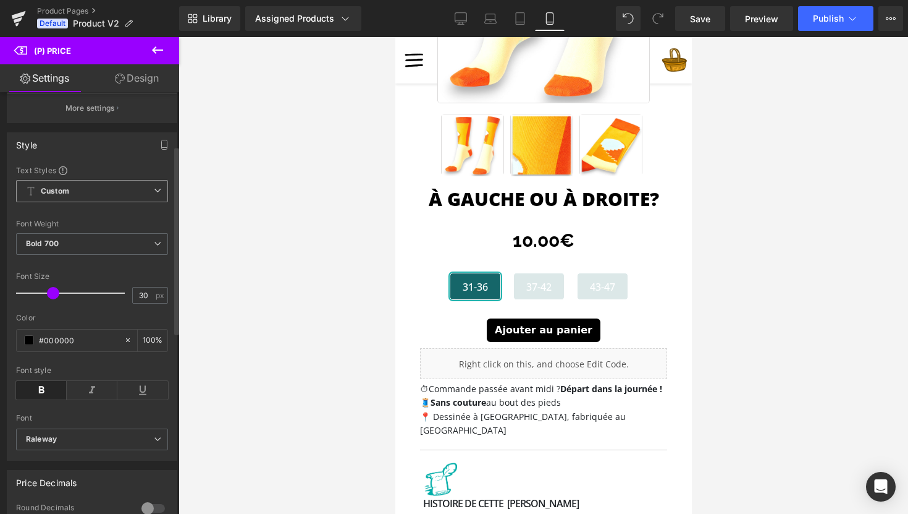
scroll to position [124, 0]
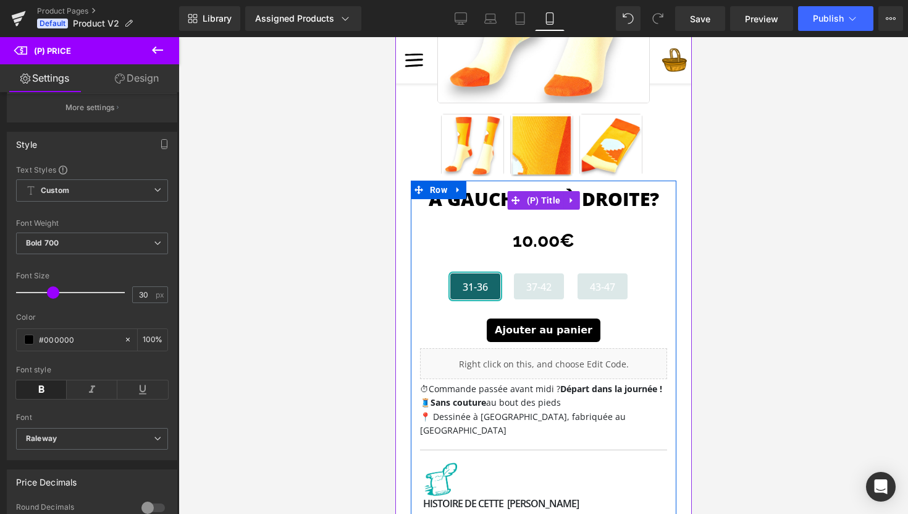
click at [497, 200] on link "À gauche ou à droite?" at bounding box center [543, 199] width 230 height 22
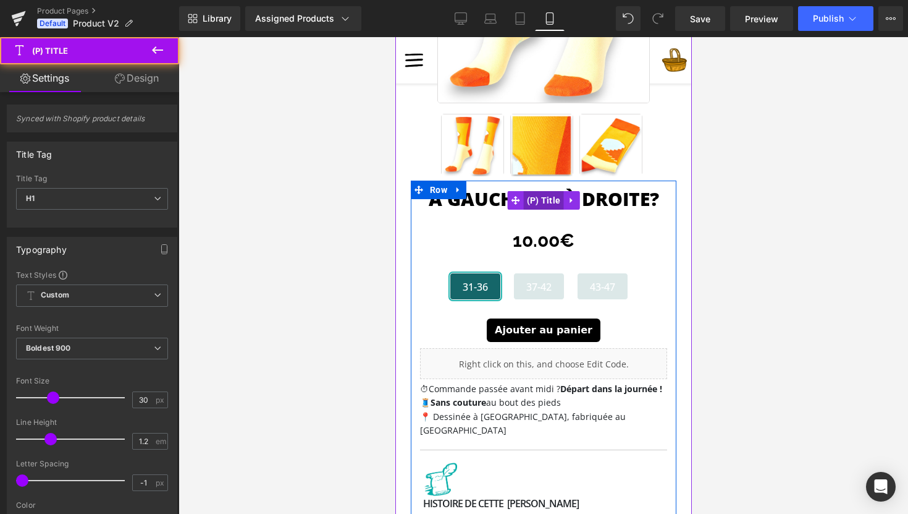
click at [544, 204] on span "(P) Title" at bounding box center [543, 200] width 40 height 19
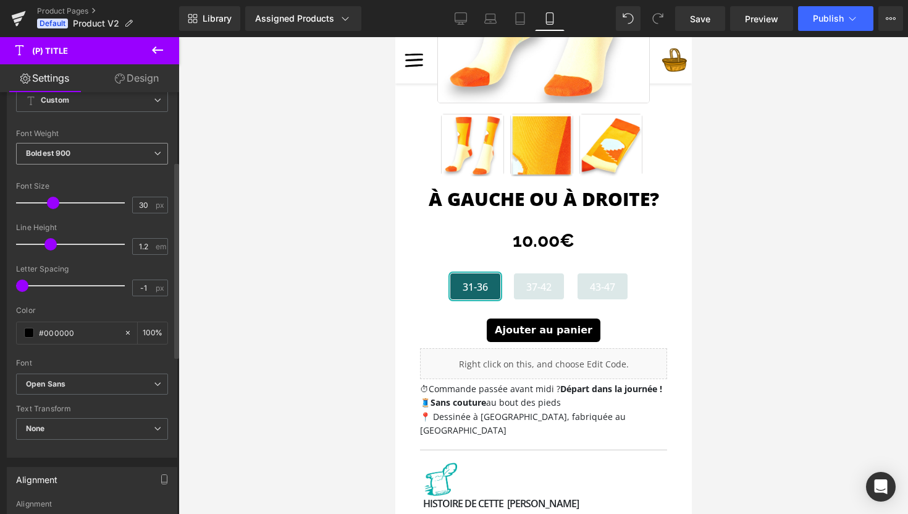
scroll to position [193, 0]
click at [85, 389] on b "Open Sans" at bounding box center [90, 386] width 128 height 11
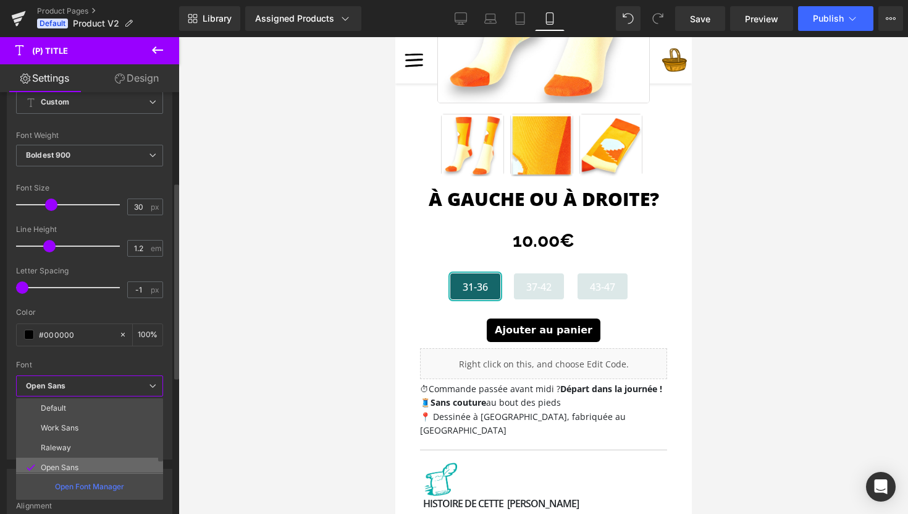
click at [77, 466] on p "Open Sans" at bounding box center [60, 467] width 38 height 9
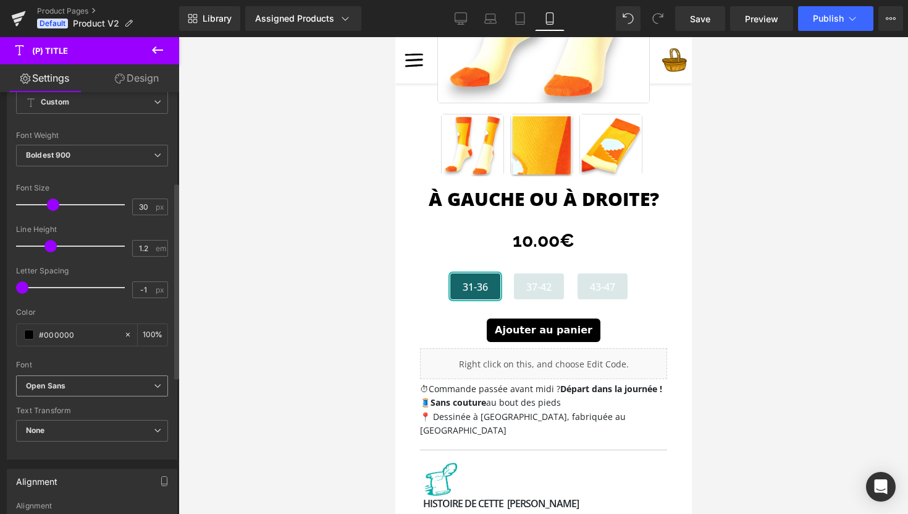
click at [73, 387] on b "Open Sans" at bounding box center [90, 386] width 128 height 11
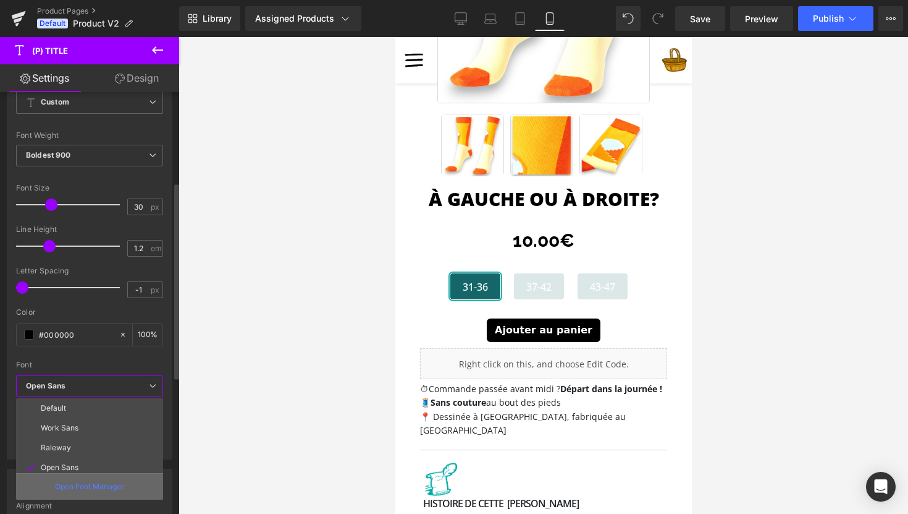
click at [72, 484] on p "Open Font Manager" at bounding box center [89, 486] width 69 height 11
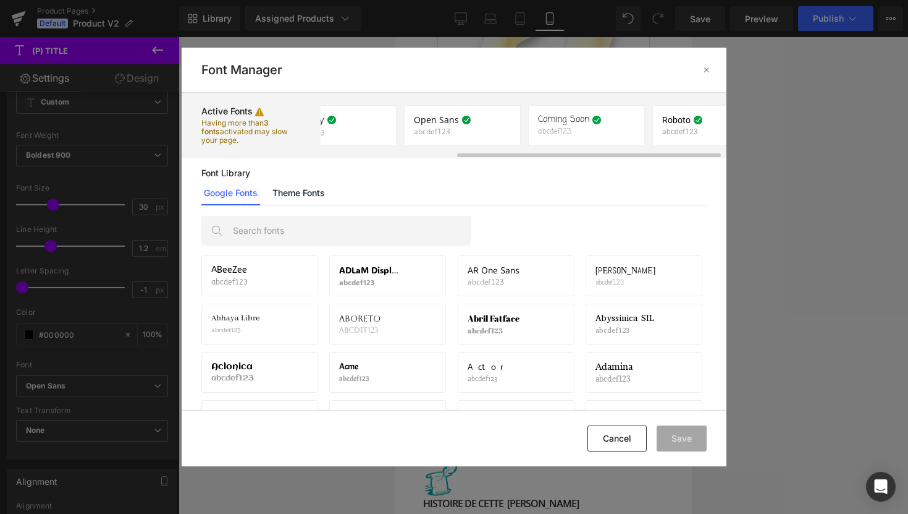
scroll to position [0, 218]
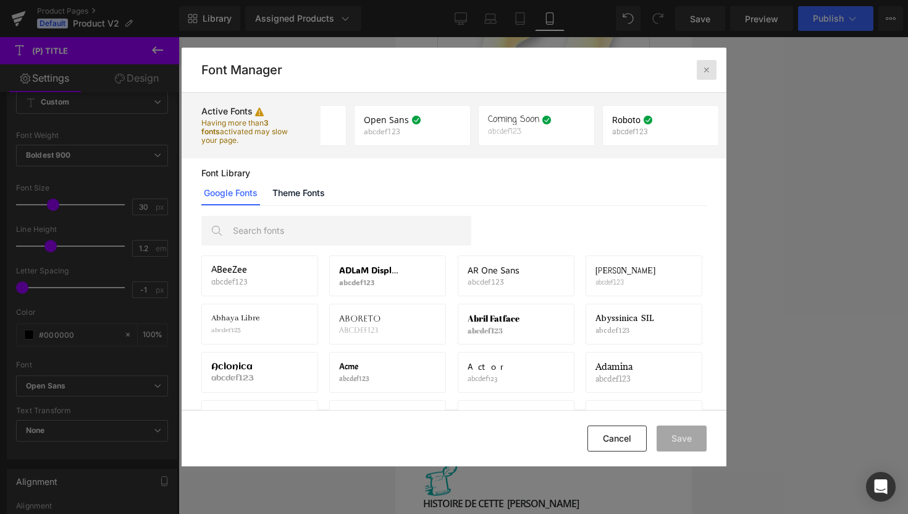
click at [704, 69] on icon at bounding box center [707, 70] width 10 height 10
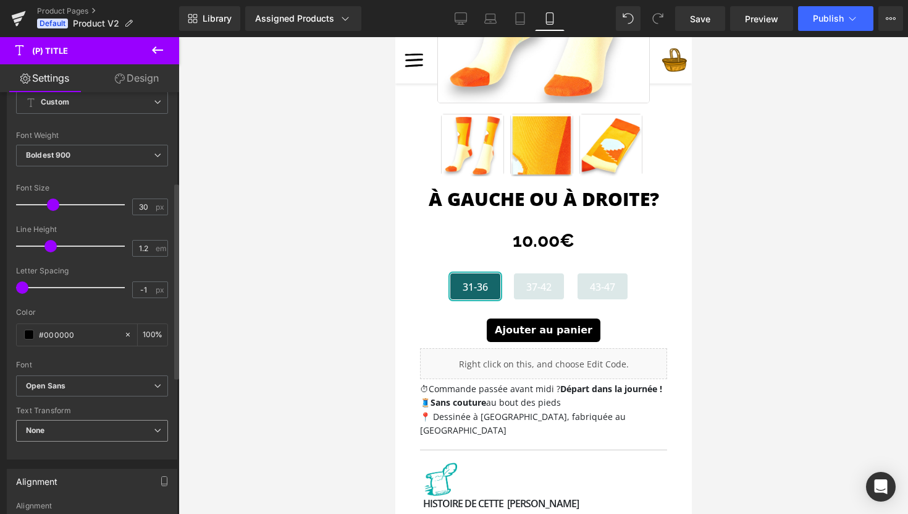
click at [57, 429] on span "None" at bounding box center [92, 431] width 152 height 22
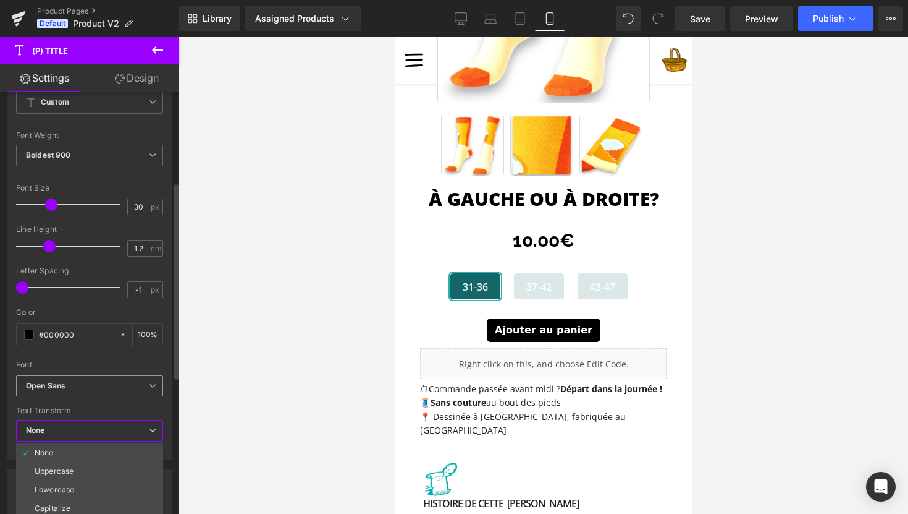
click at [160, 397] on div "Open Sans Default Work Sans Raleway Open Sans Coming Soon Roboto Open Font Mana…" at bounding box center [89, 389] width 147 height 28
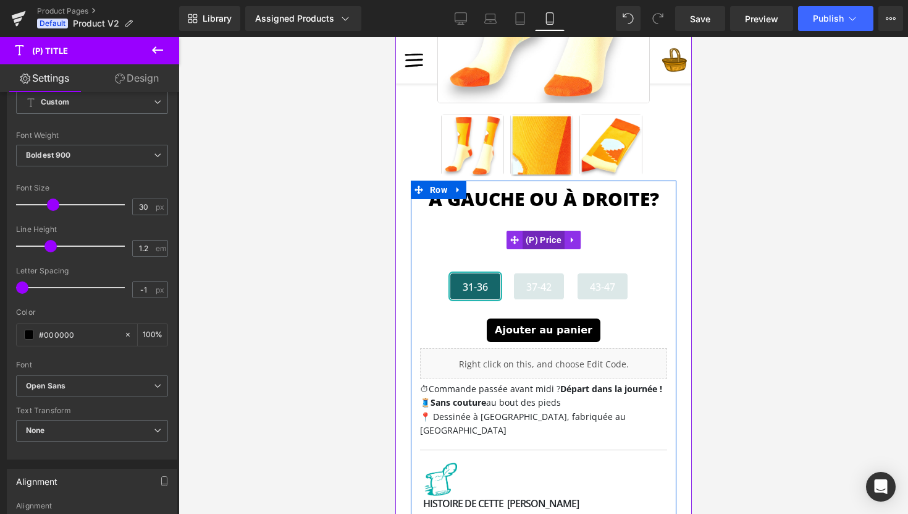
click at [541, 242] on span "(P) Price" at bounding box center [543, 239] width 42 height 19
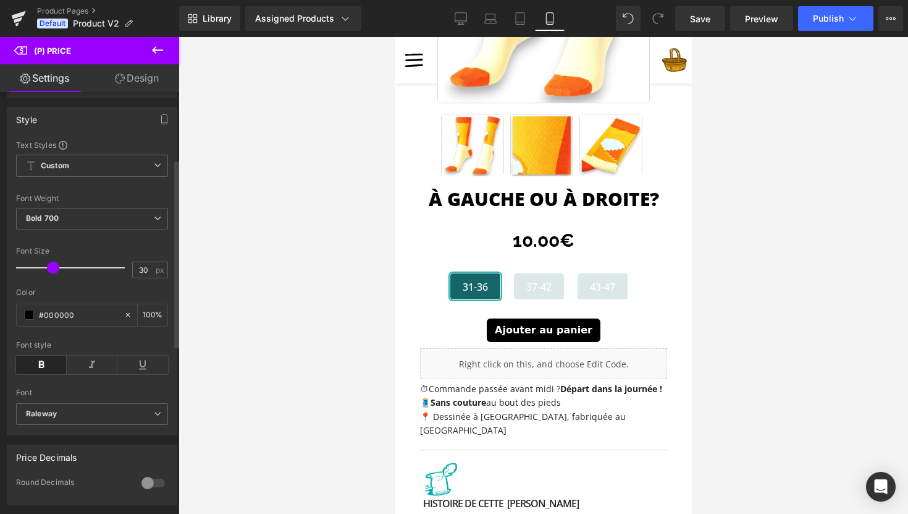
scroll to position [150, 0]
click at [88, 418] on b "Raleway" at bounding box center [90, 412] width 128 height 11
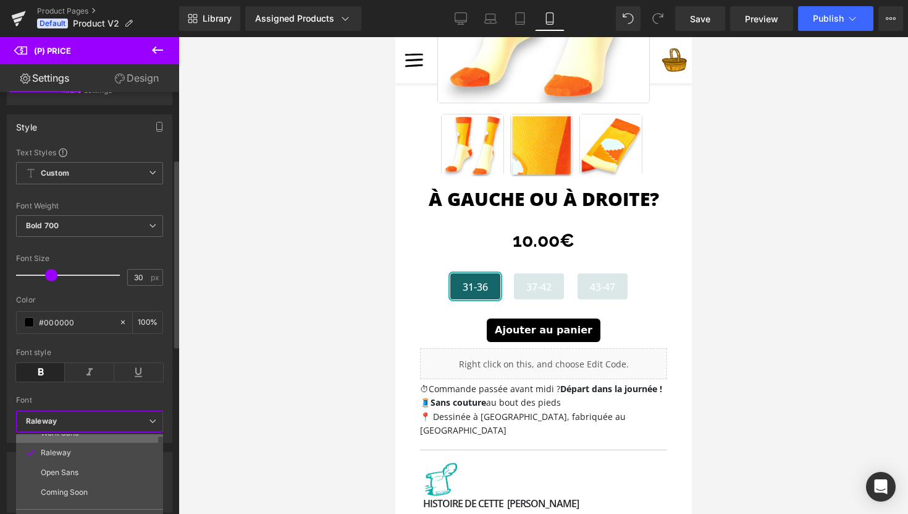
scroll to position [40, 0]
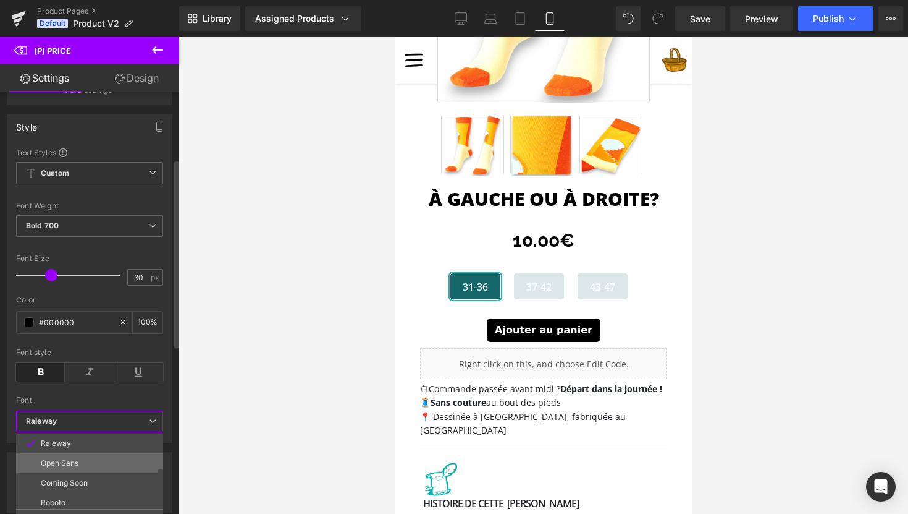
click at [85, 467] on li "Open Sans" at bounding box center [92, 463] width 153 height 20
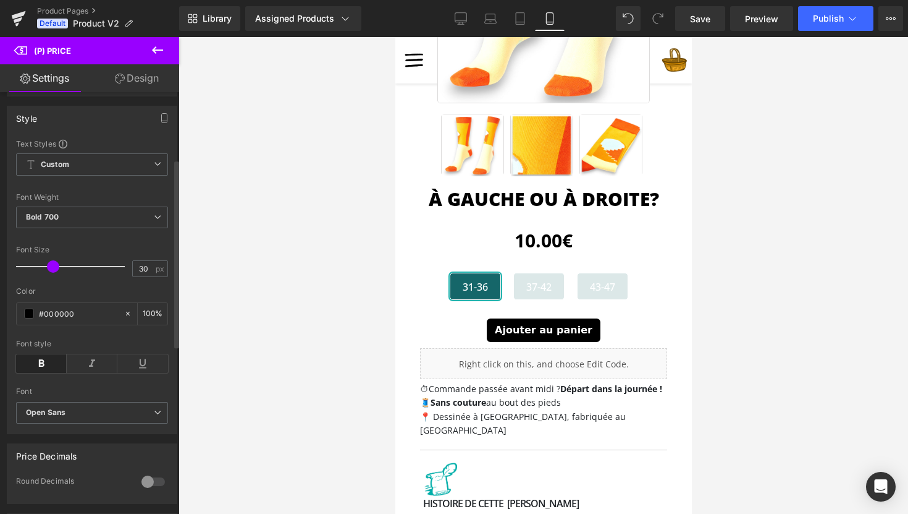
click at [46, 370] on icon at bounding box center [41, 363] width 51 height 19
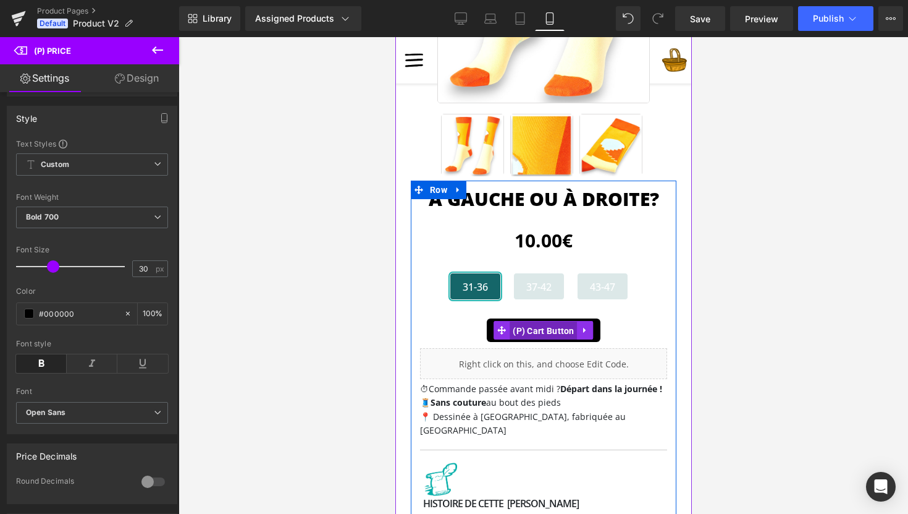
click at [544, 327] on span "(P) Cart Button" at bounding box center [543, 330] width 68 height 19
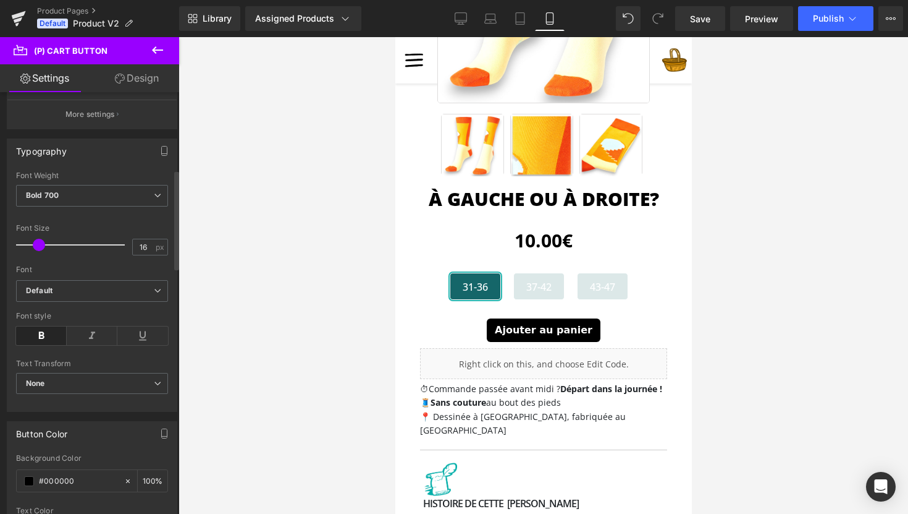
scroll to position [327, 0]
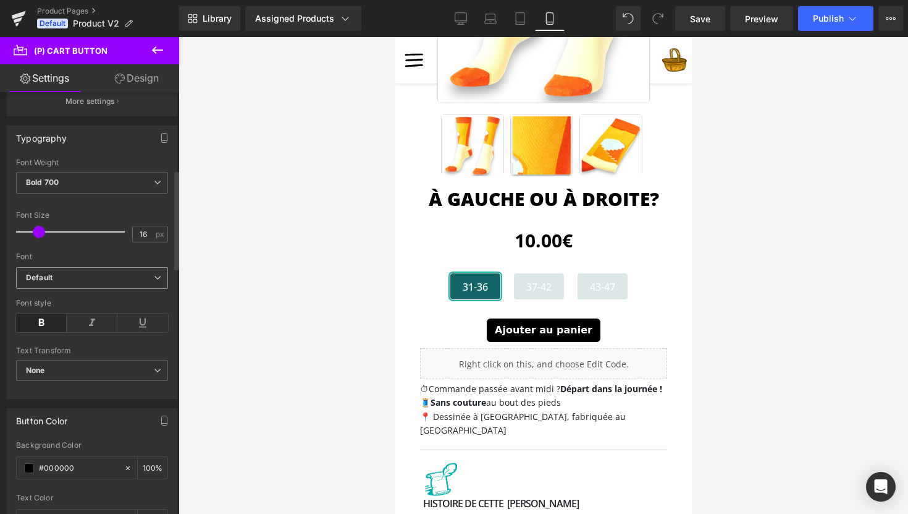
click at [100, 281] on b "Default" at bounding box center [90, 278] width 128 height 11
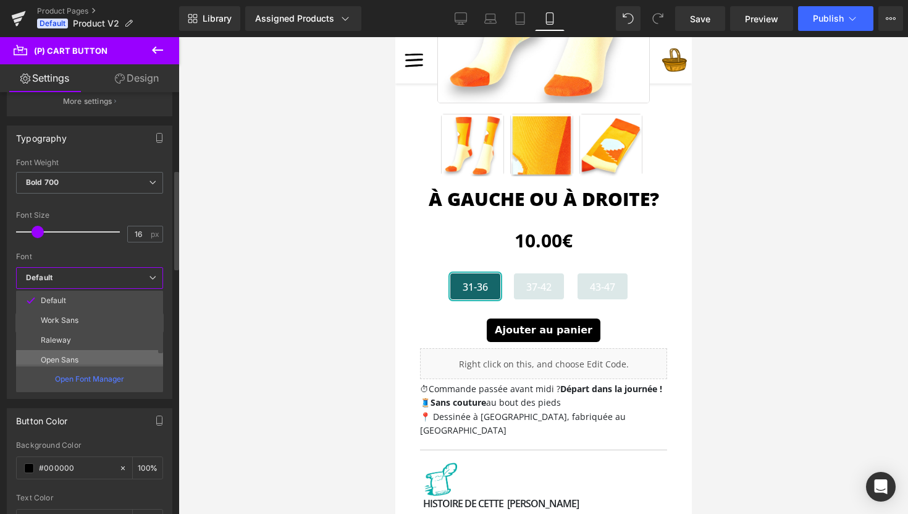
click at [93, 355] on li "Open Sans" at bounding box center [92, 360] width 153 height 20
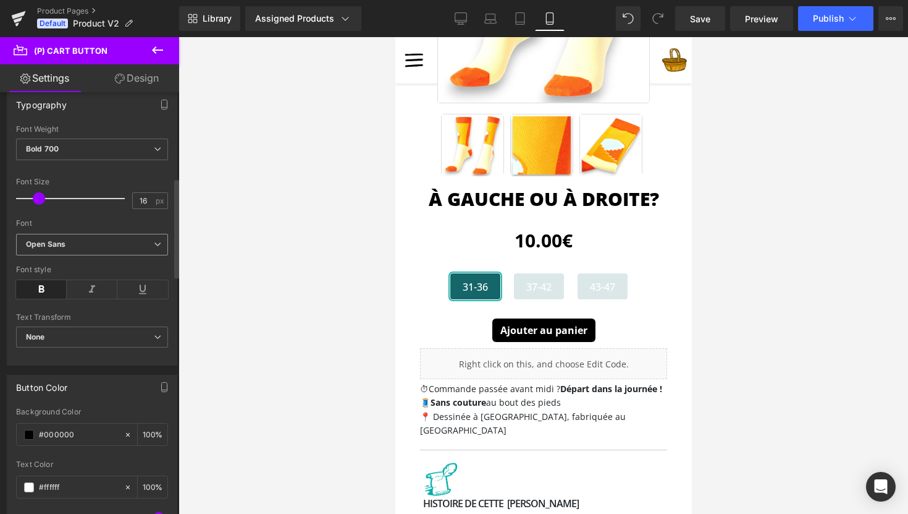
scroll to position [362, 0]
click at [60, 433] on input "#000000" at bounding box center [78, 433] width 79 height 14
paste input "1C1B1D"
type input "#1c1b1d"
click at [119, 396] on div "Button Color" at bounding box center [91, 385] width 169 height 23
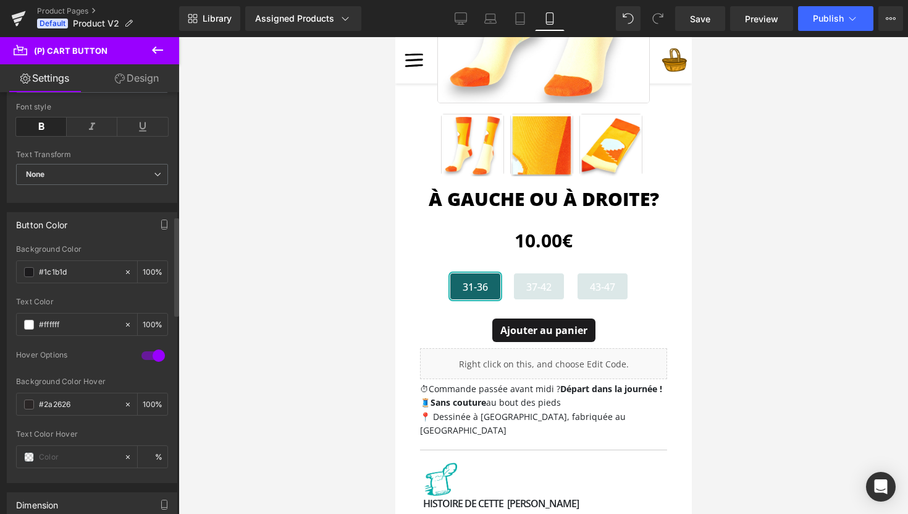
scroll to position [523, 0]
click at [368, 344] on div at bounding box center [544, 275] width 730 height 476
click at [824, 19] on span "Publish" at bounding box center [828, 19] width 31 height 10
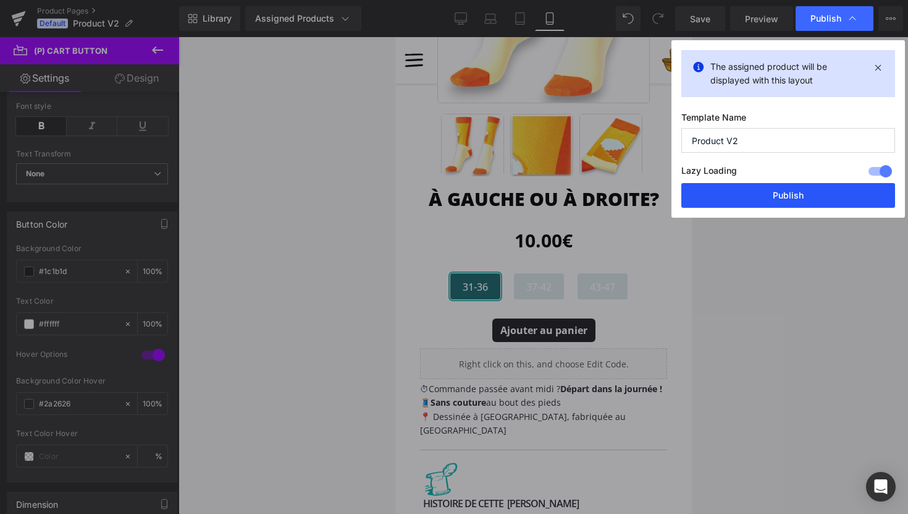
click at [786, 196] on button "Publish" at bounding box center [789, 195] width 214 height 25
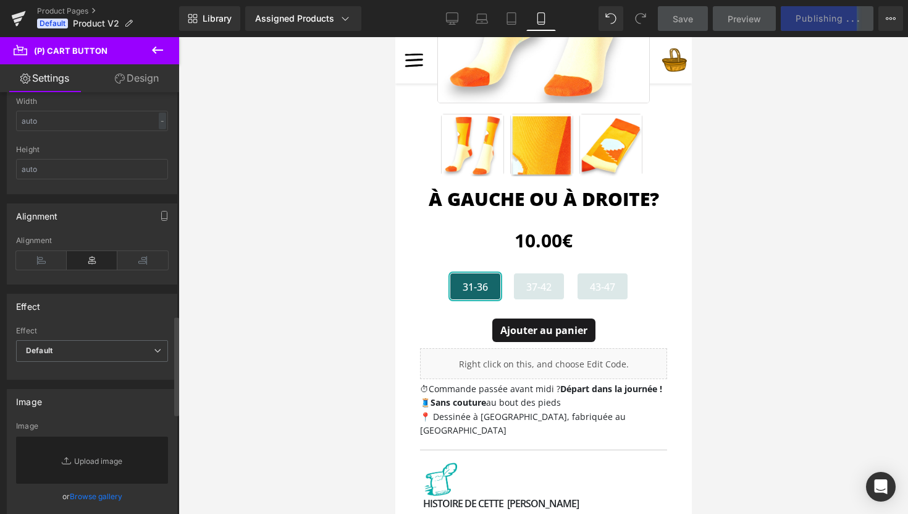
scroll to position [987, 0]
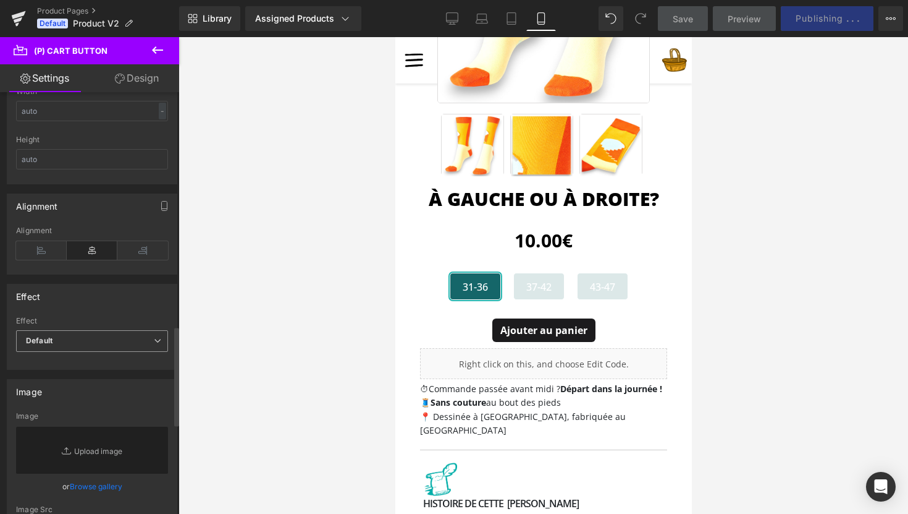
click at [104, 343] on span "Default" at bounding box center [92, 341] width 152 height 22
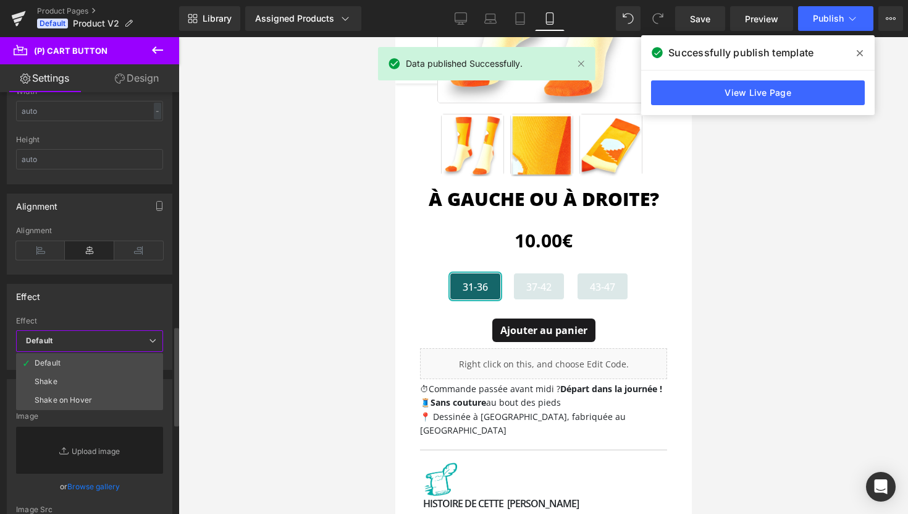
click at [104, 343] on span "Default" at bounding box center [89, 341] width 147 height 22
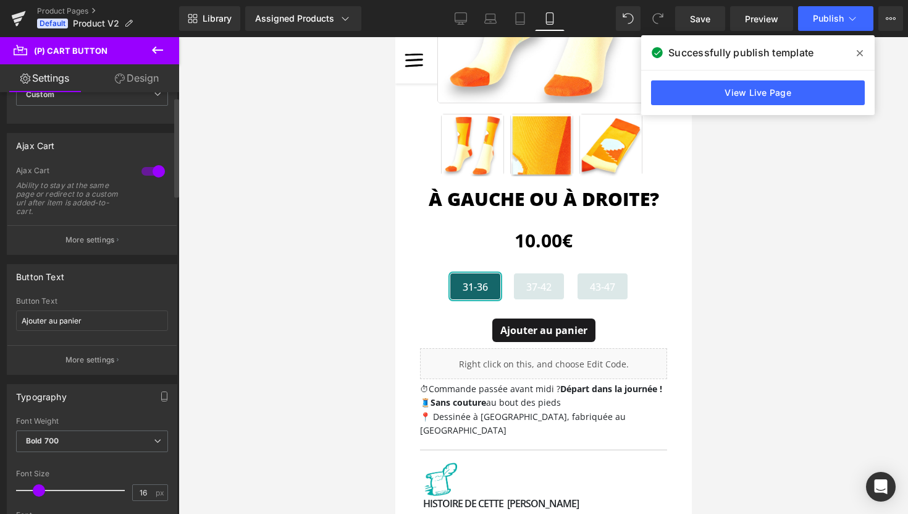
scroll to position [0, 0]
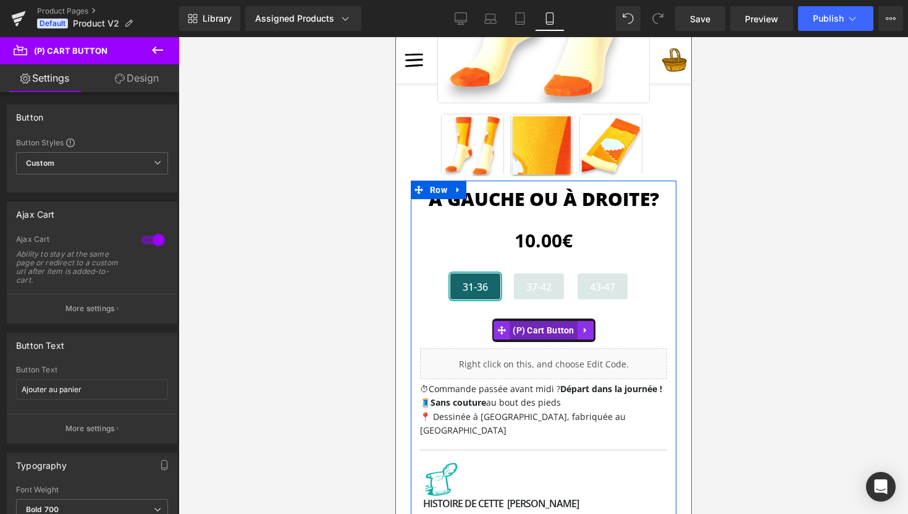
click at [562, 330] on span "(P) Cart Button" at bounding box center [543, 330] width 68 height 19
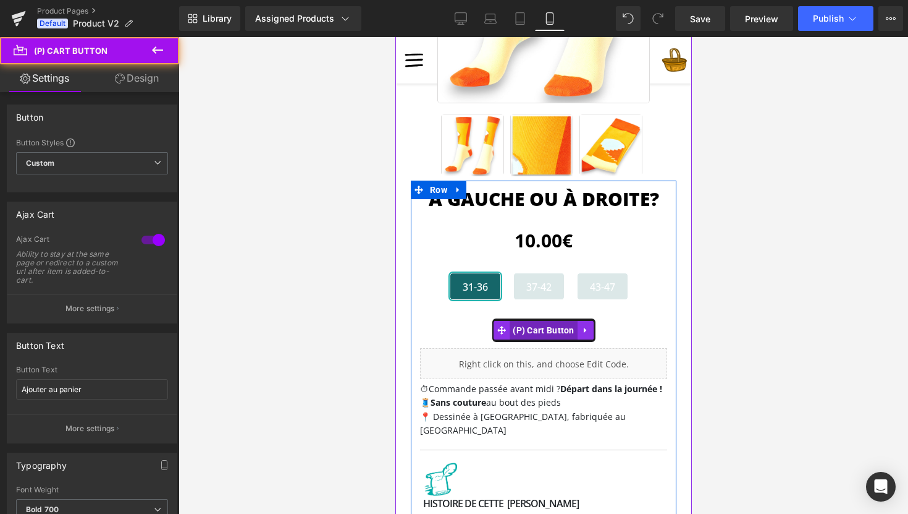
click at [562, 330] on span "(P) Cart Button" at bounding box center [543, 330] width 68 height 19
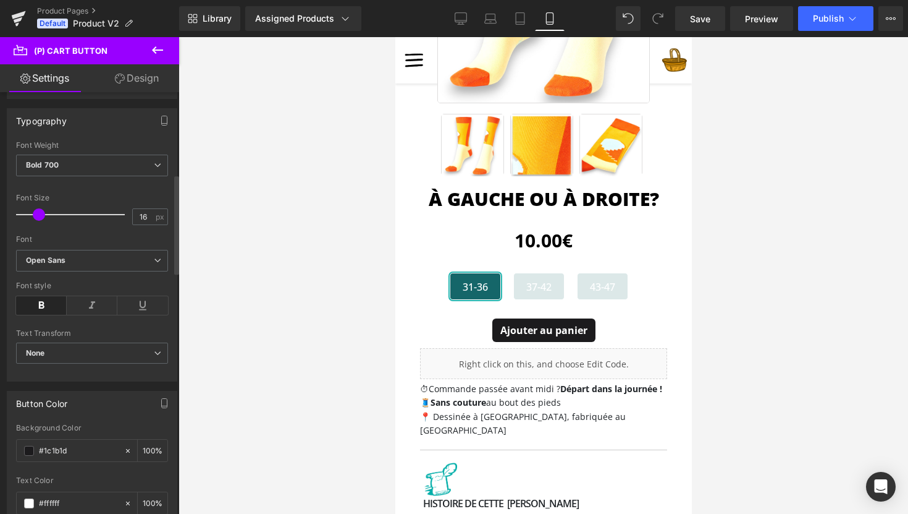
scroll to position [343, 0]
click at [53, 172] on span "Bold 700" at bounding box center [92, 167] width 152 height 22
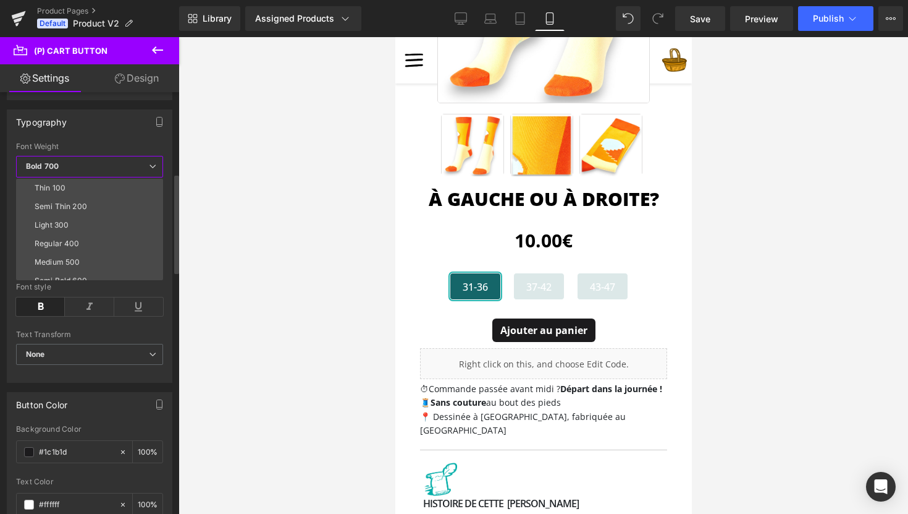
click at [53, 172] on span "Bold 700" at bounding box center [89, 167] width 147 height 22
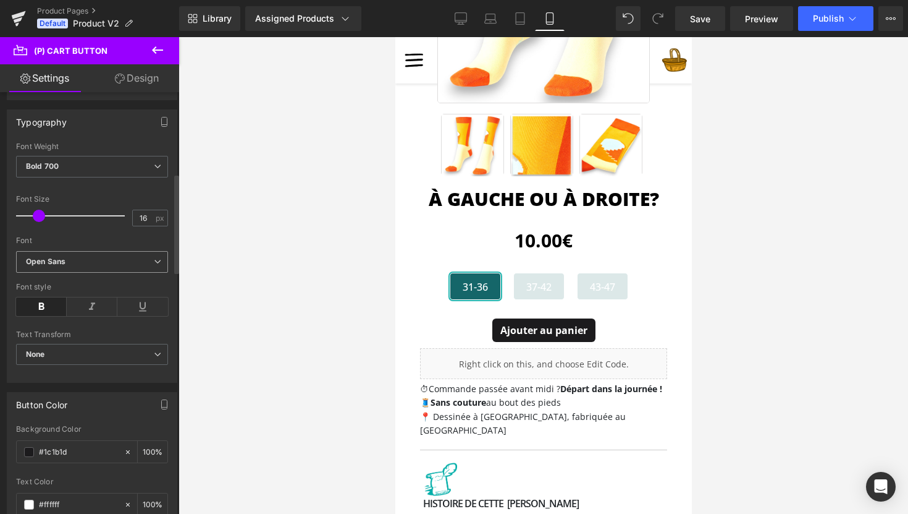
click at [70, 258] on b "Open Sans" at bounding box center [90, 261] width 128 height 11
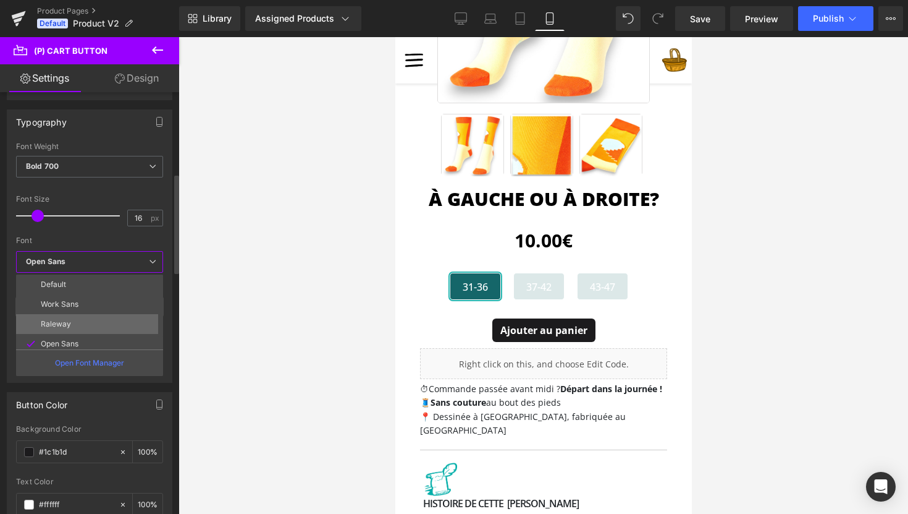
click at [94, 325] on li "Raleway" at bounding box center [92, 324] width 153 height 20
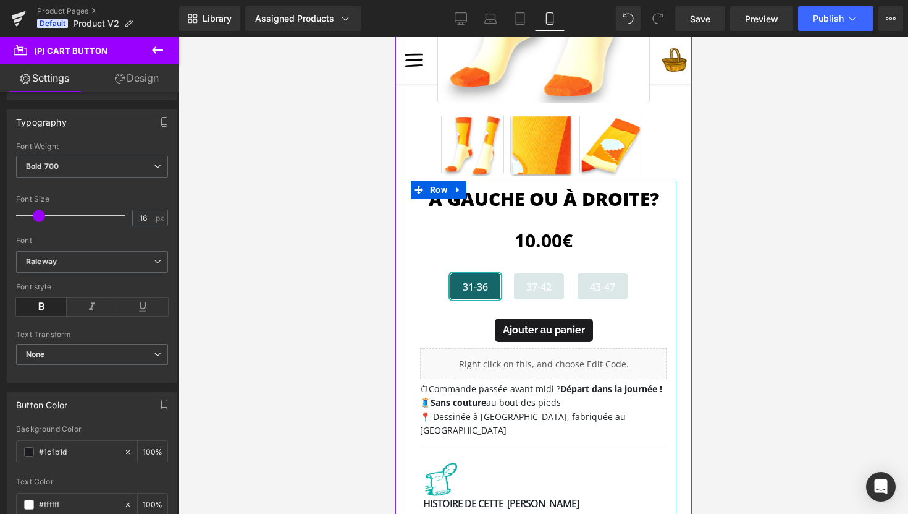
click at [519, 334] on span "(P) Cart Button" at bounding box center [543, 330] width 54 height 15
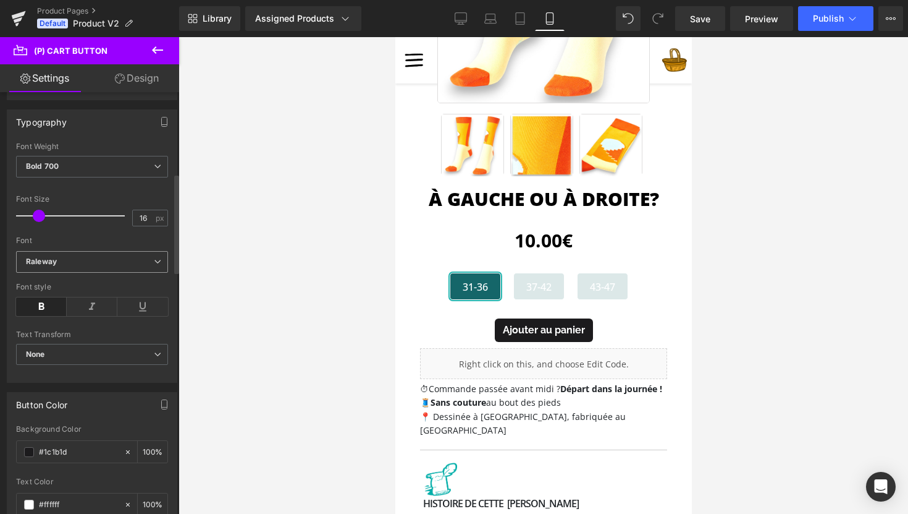
click at [92, 262] on b "Raleway" at bounding box center [90, 261] width 128 height 11
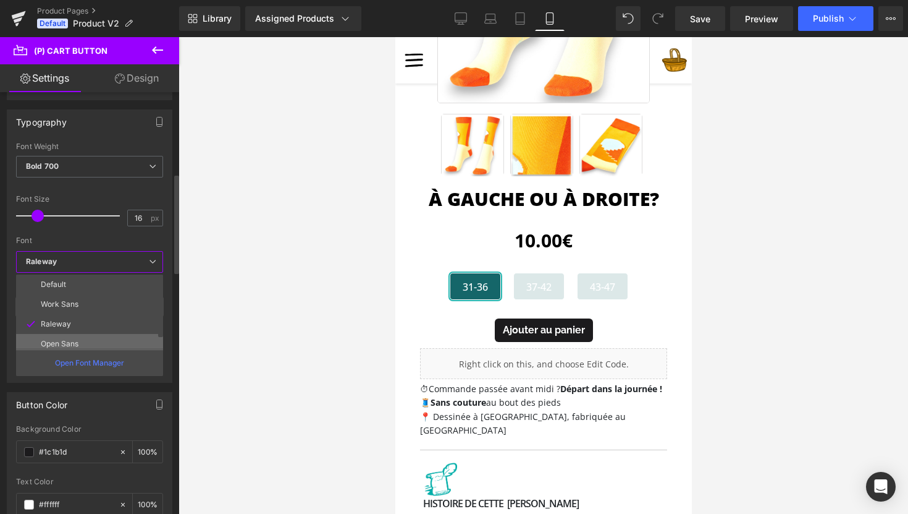
click at [88, 339] on li "Open Sans" at bounding box center [92, 344] width 153 height 20
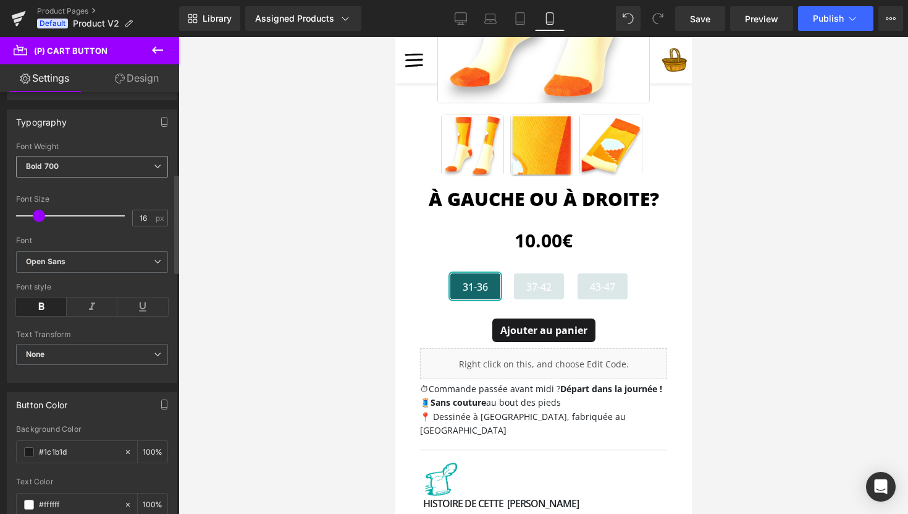
click at [76, 167] on span "Bold 700" at bounding box center [92, 167] width 152 height 22
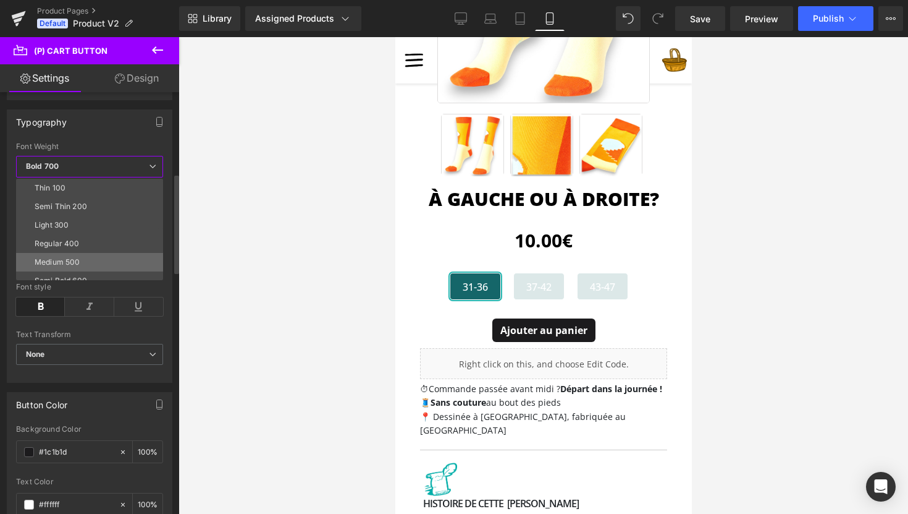
click at [80, 259] on li "Medium 500" at bounding box center [92, 262] width 153 height 19
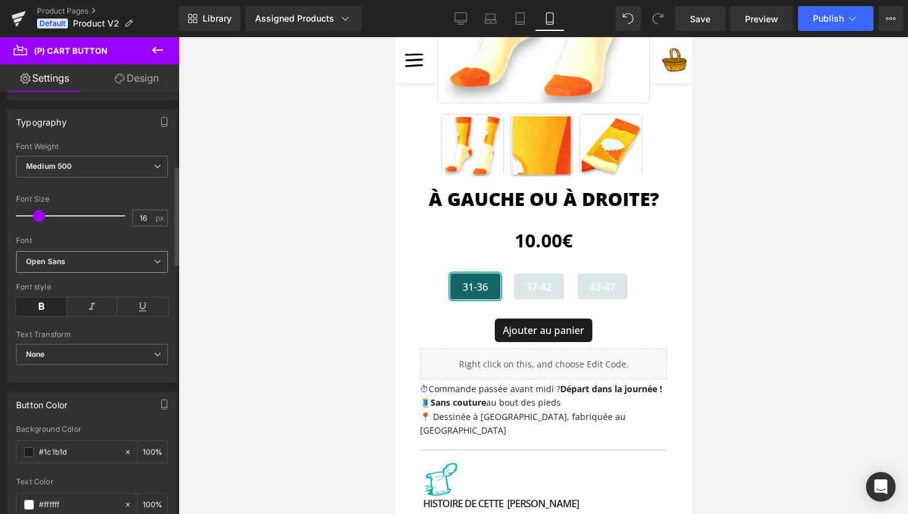
scroll to position [0, 0]
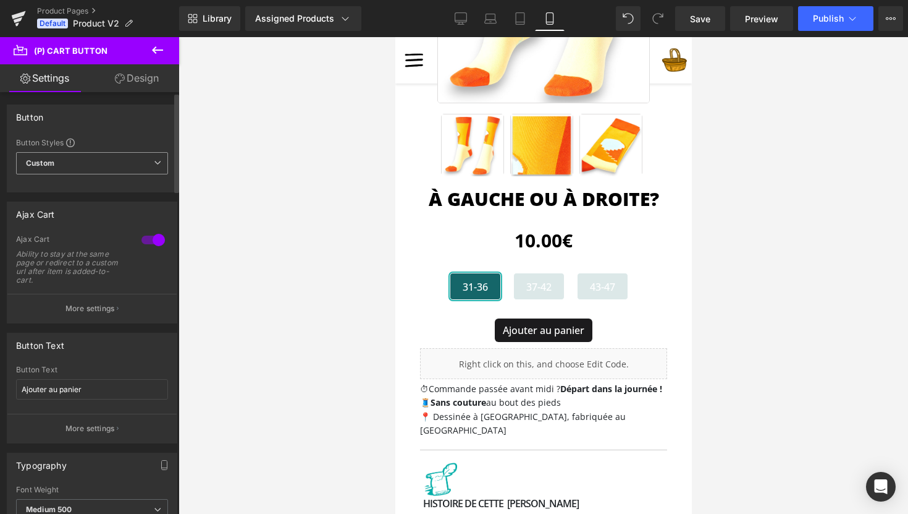
click at [70, 161] on span "Custom Setup Global Style" at bounding box center [92, 163] width 152 height 22
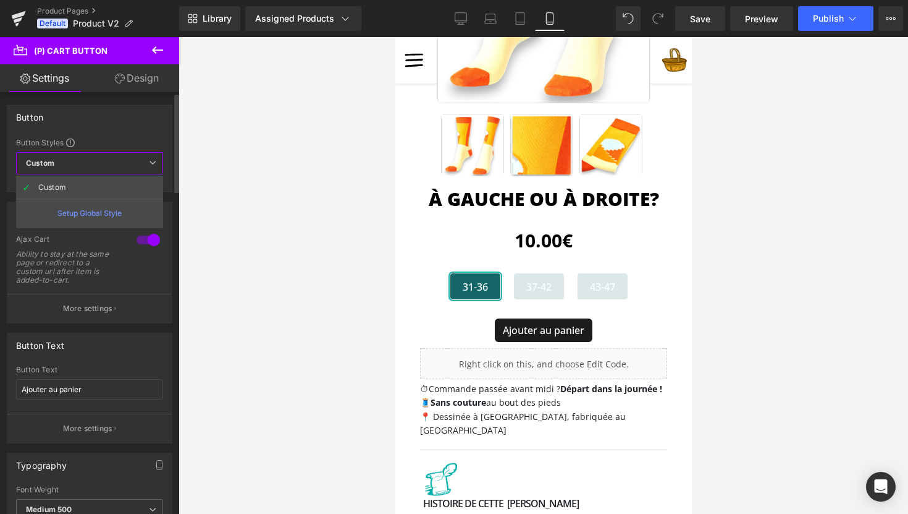
click at [70, 161] on span "Custom Setup Global Style" at bounding box center [89, 163] width 147 height 22
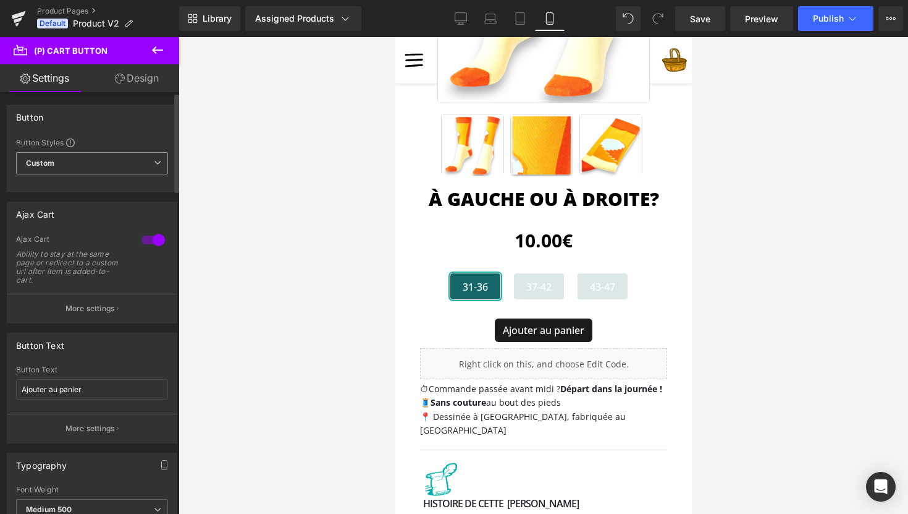
click at [70, 161] on span "Custom Setup Global Style" at bounding box center [92, 163] width 152 height 22
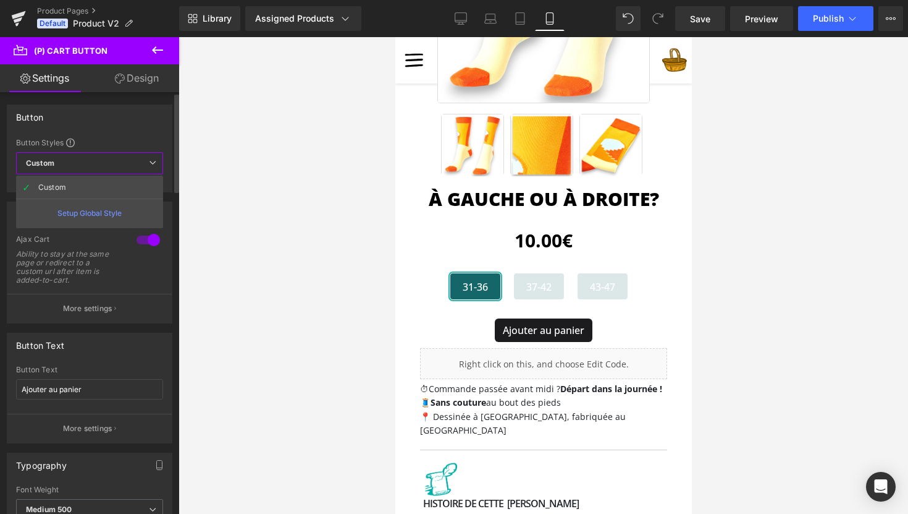
click at [70, 161] on span "Custom Setup Global Style" at bounding box center [89, 163] width 147 height 22
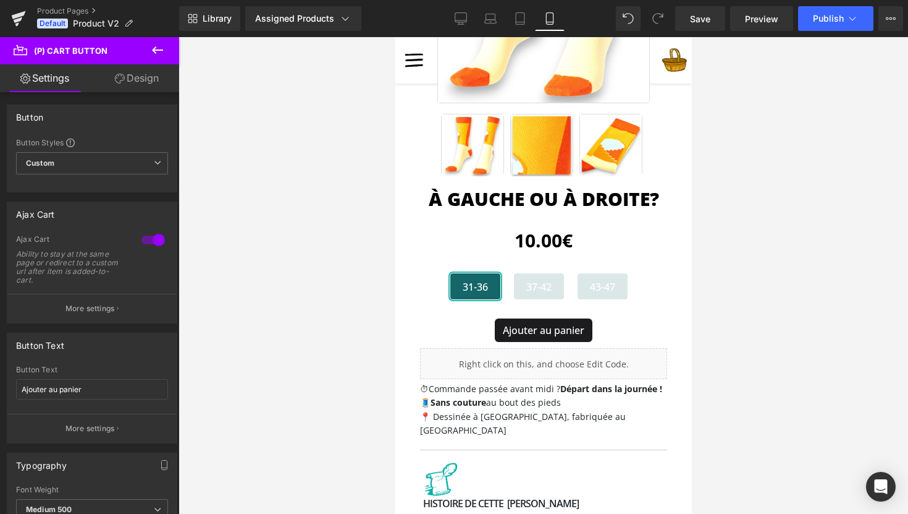
click at [151, 79] on link "Design" at bounding box center [137, 78] width 90 height 28
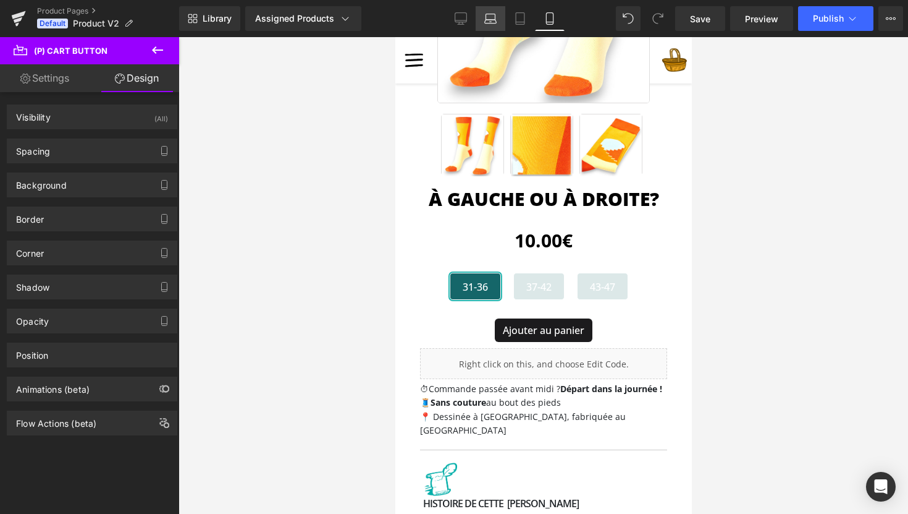
click at [491, 22] on icon at bounding box center [490, 18] width 12 height 12
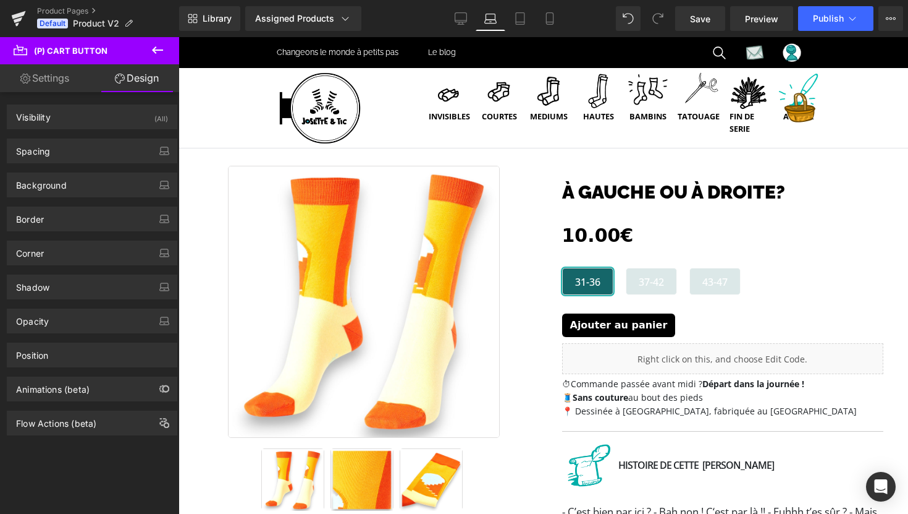
scroll to position [15, 0]
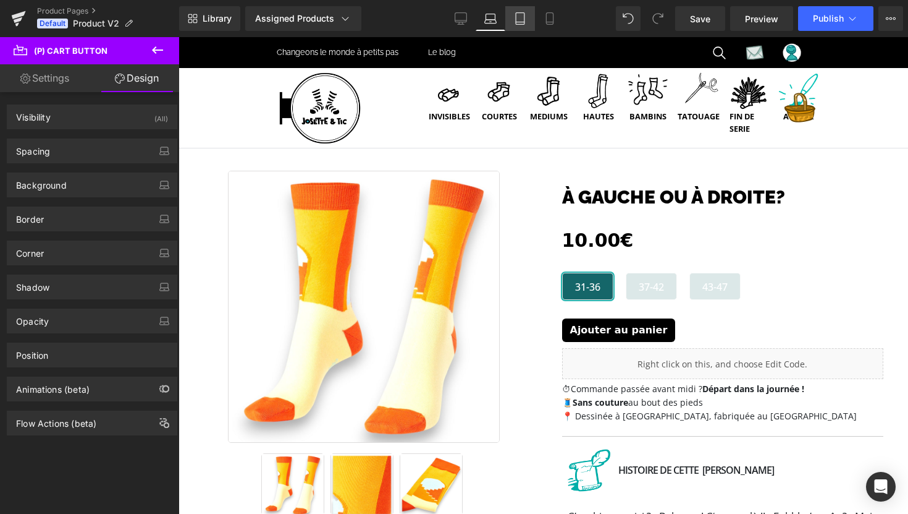
click at [522, 22] on icon at bounding box center [520, 22] width 9 height 0
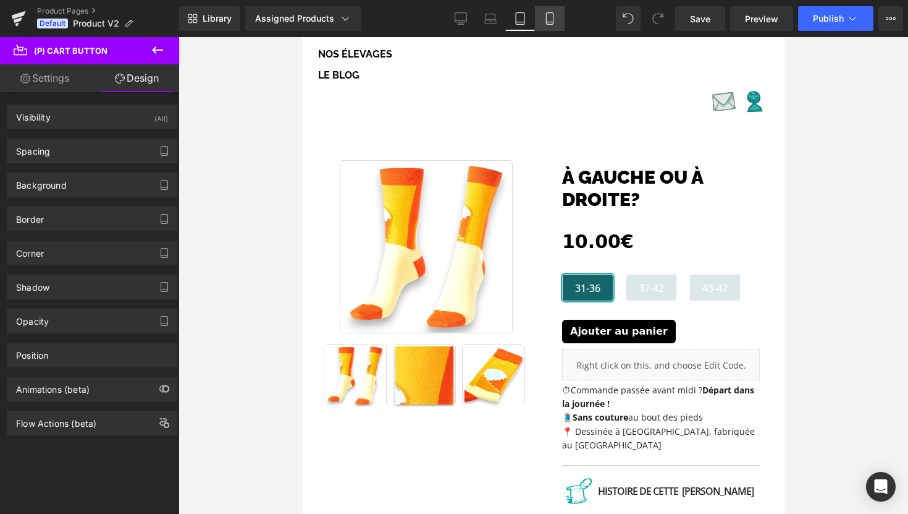
click at [556, 21] on icon at bounding box center [550, 18] width 12 height 12
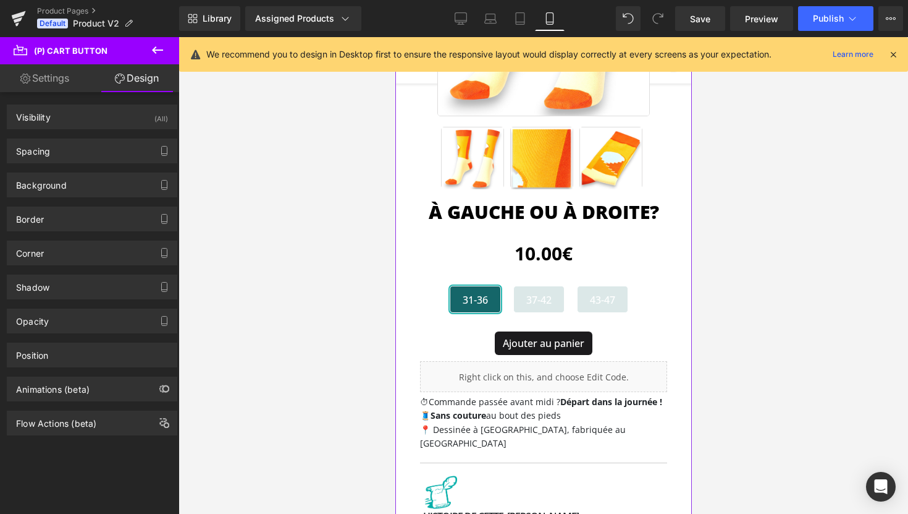
scroll to position [222, 0]
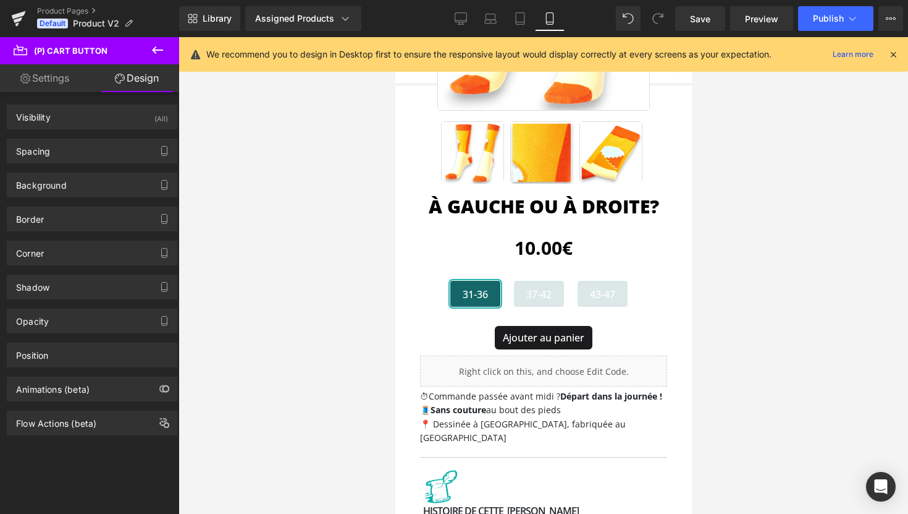
click at [43, 76] on link "Settings" at bounding box center [45, 78] width 90 height 28
type input "100"
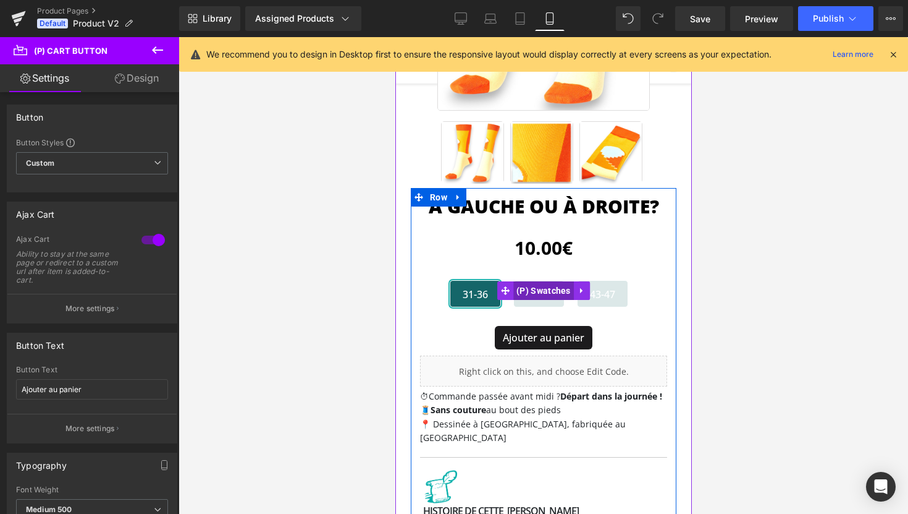
click at [547, 292] on span "(P) Swatches" at bounding box center [543, 290] width 61 height 19
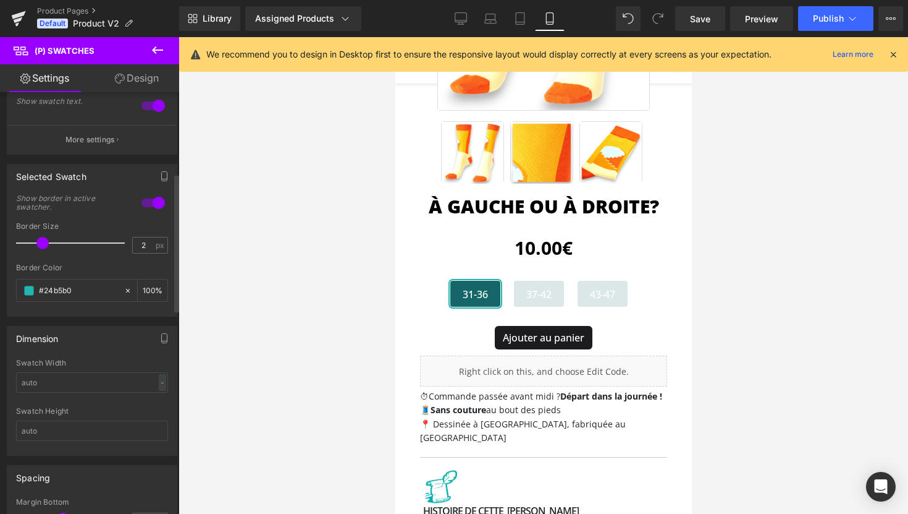
scroll to position [250, 0]
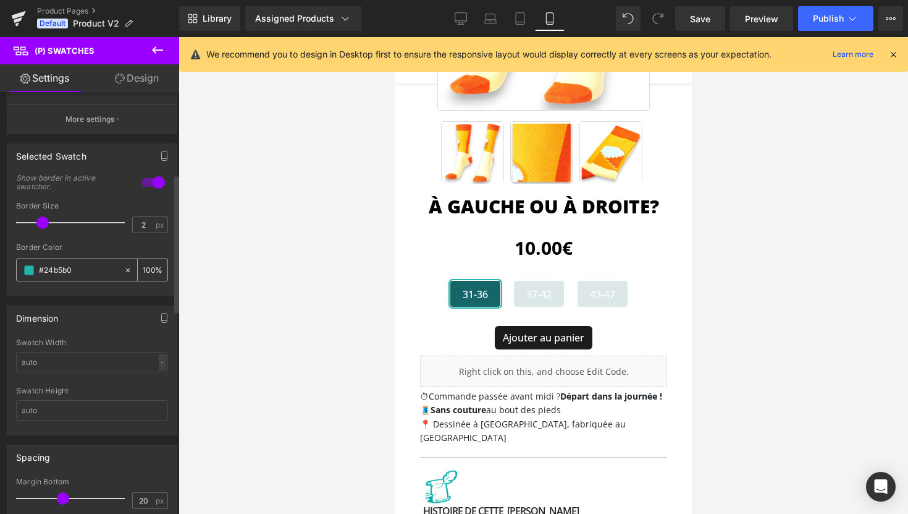
click at [72, 272] on input "#24b5b0" at bounding box center [78, 270] width 79 height 14
type input "#"
type input "0"
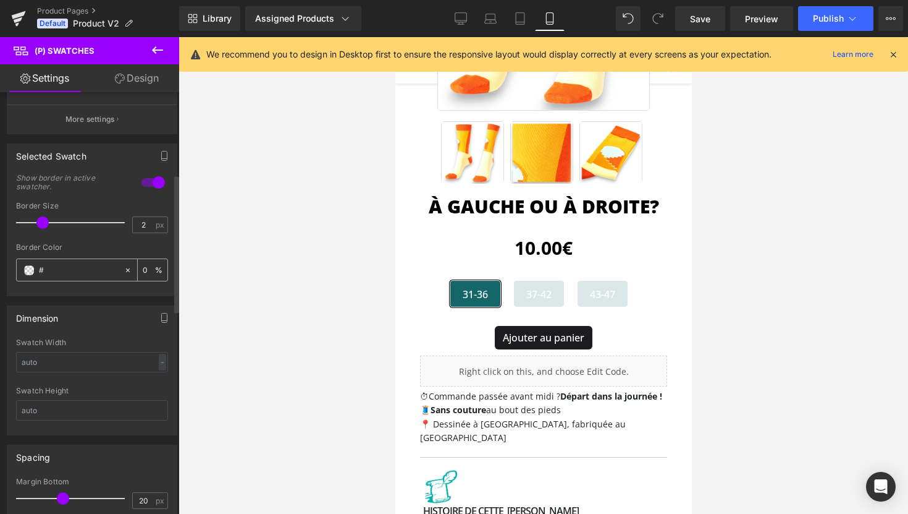
paste input "1C1B1D"
type input "#1C1B1D"
type input "100"
click at [74, 289] on div at bounding box center [92, 291] width 152 height 8
click at [828, 20] on span "Publish" at bounding box center [828, 19] width 31 height 10
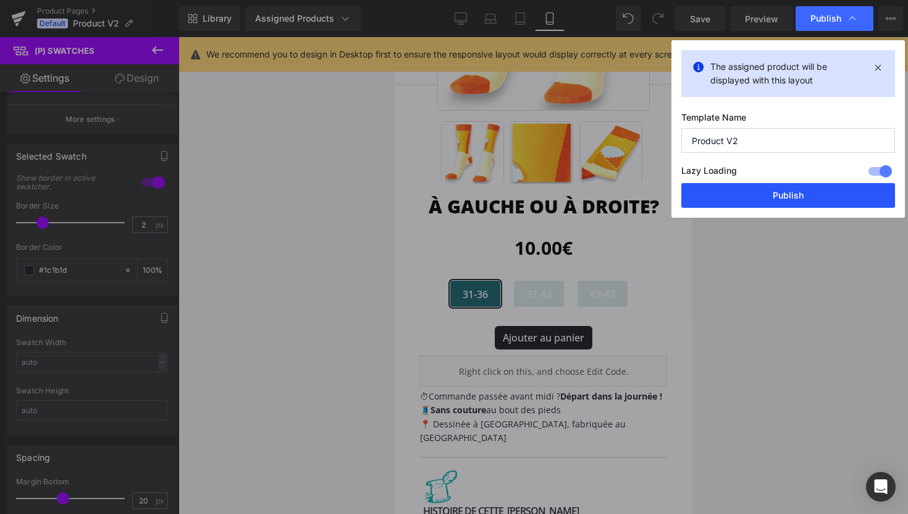
click at [809, 195] on button "Publish" at bounding box center [789, 195] width 214 height 25
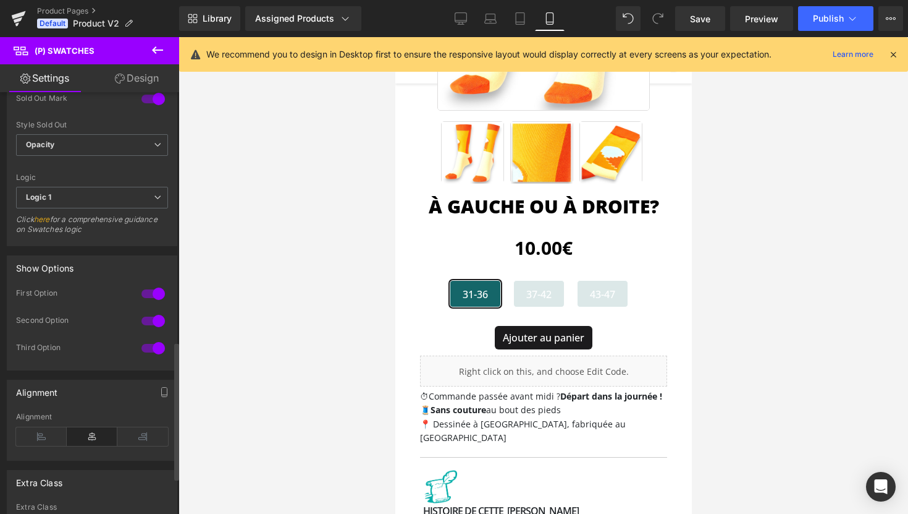
scroll to position [759, 0]
click at [57, 140] on span "Opacity" at bounding box center [92, 144] width 152 height 22
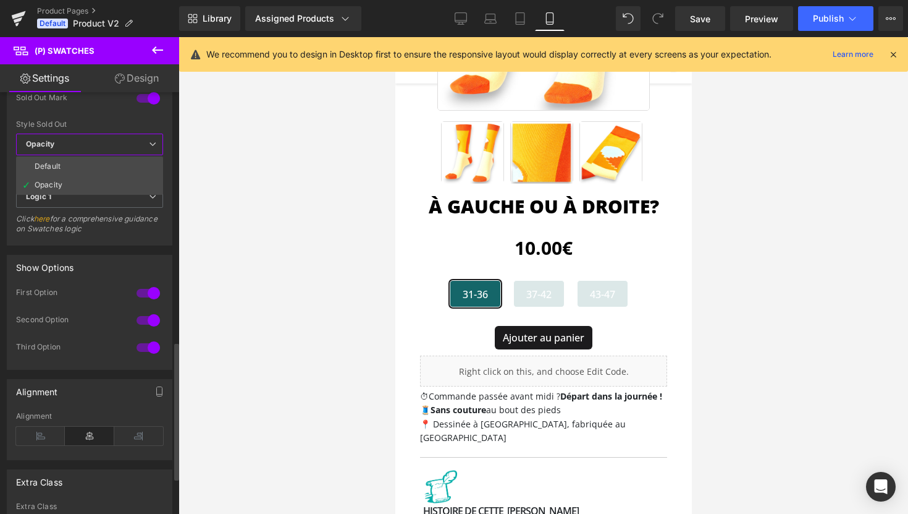
click at [57, 140] on span "Opacity" at bounding box center [89, 144] width 147 height 22
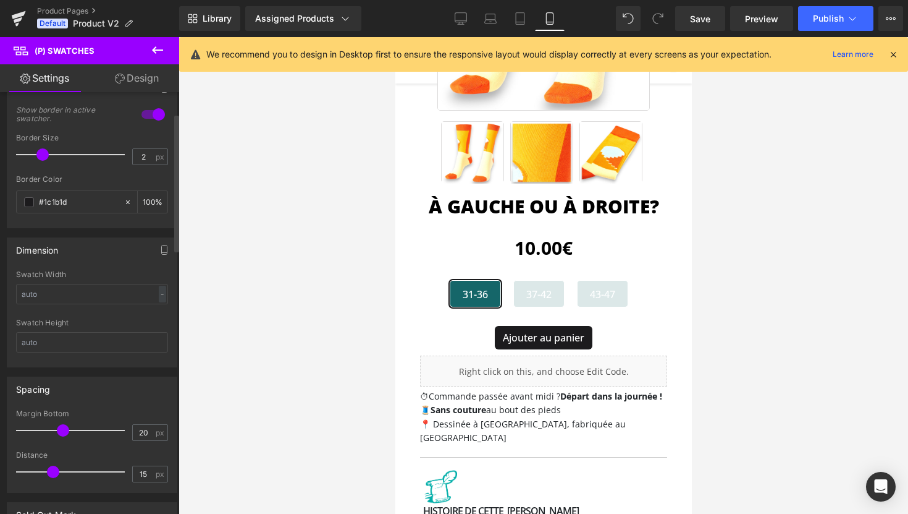
scroll to position [0, 0]
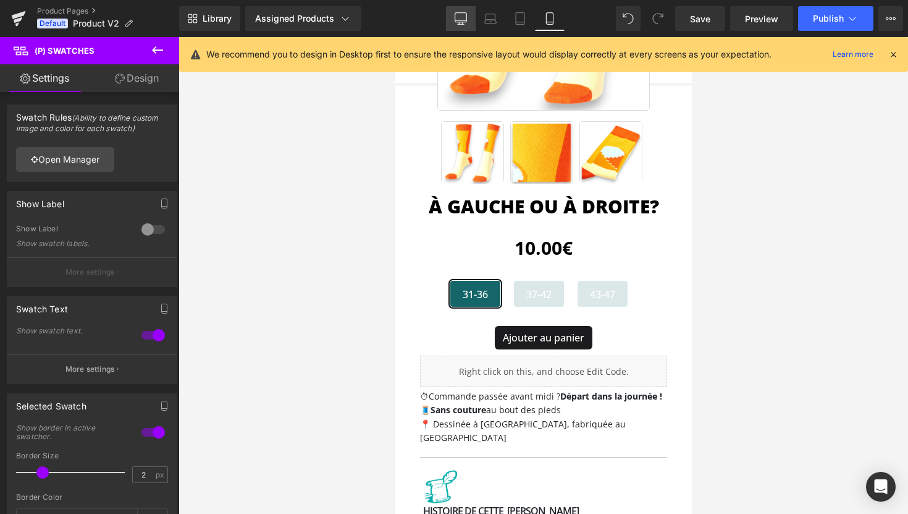
click at [460, 22] on icon at bounding box center [461, 23] width 4 height 2
type input "#24b5b0"
type input "100"
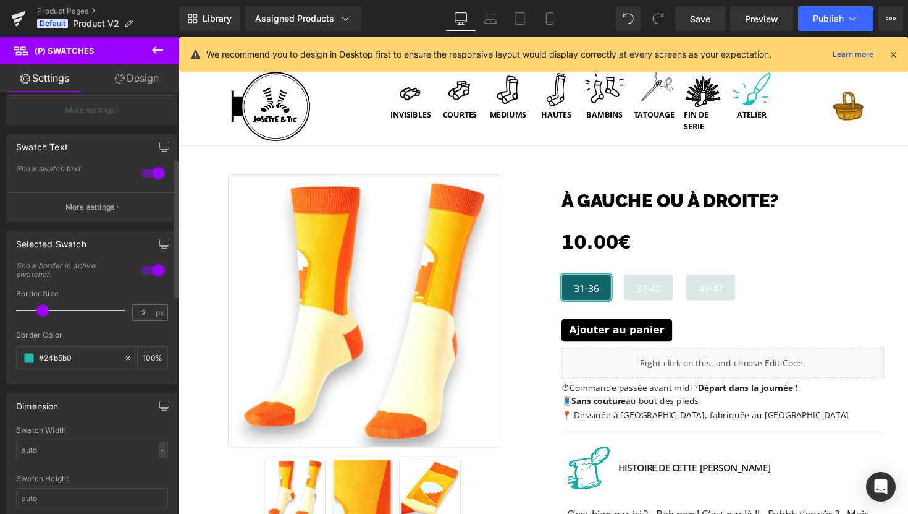
scroll to position [208, 0]
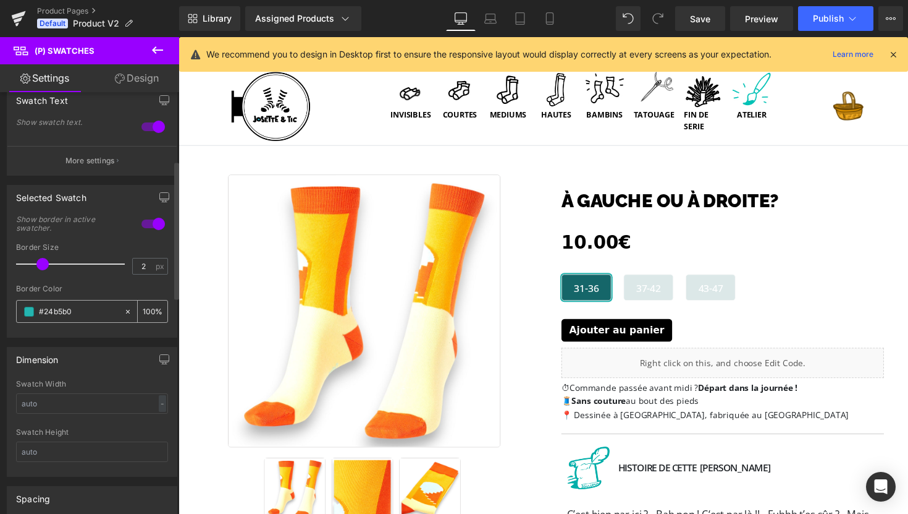
click at [69, 310] on input "#24b5b0" at bounding box center [78, 312] width 79 height 14
click at [61, 310] on input "#24b5b0" at bounding box center [78, 312] width 79 height 14
paste input "1C1B1D"
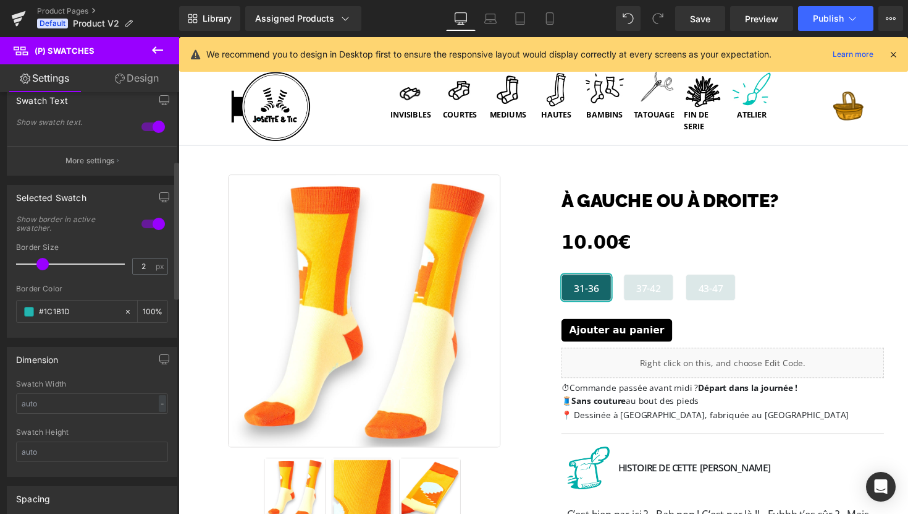
click at [104, 282] on div at bounding box center [92, 280] width 152 height 8
click at [159, 205] on button "button" at bounding box center [164, 196] width 20 height 23
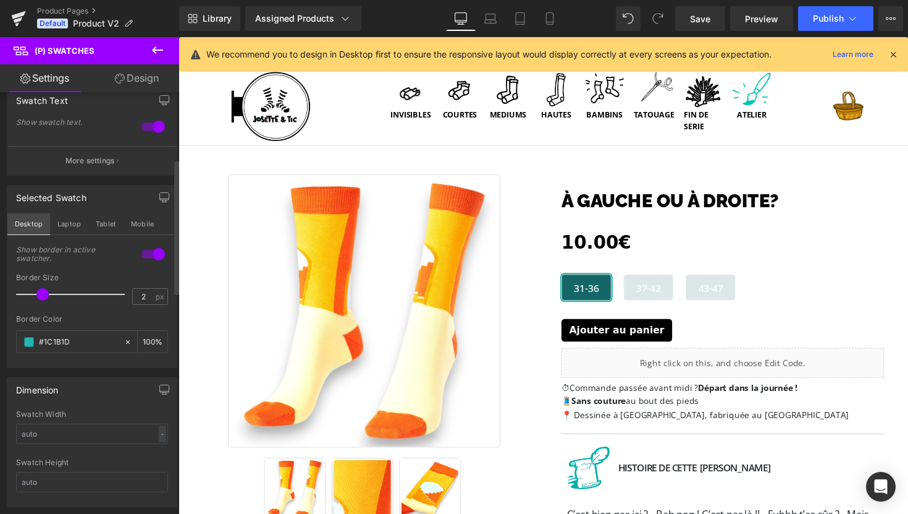
click at [42, 224] on button "Desktop" at bounding box center [28, 223] width 43 height 21
click at [67, 224] on button "Laptop" at bounding box center [69, 223] width 38 height 21
type input "#24b5b0"
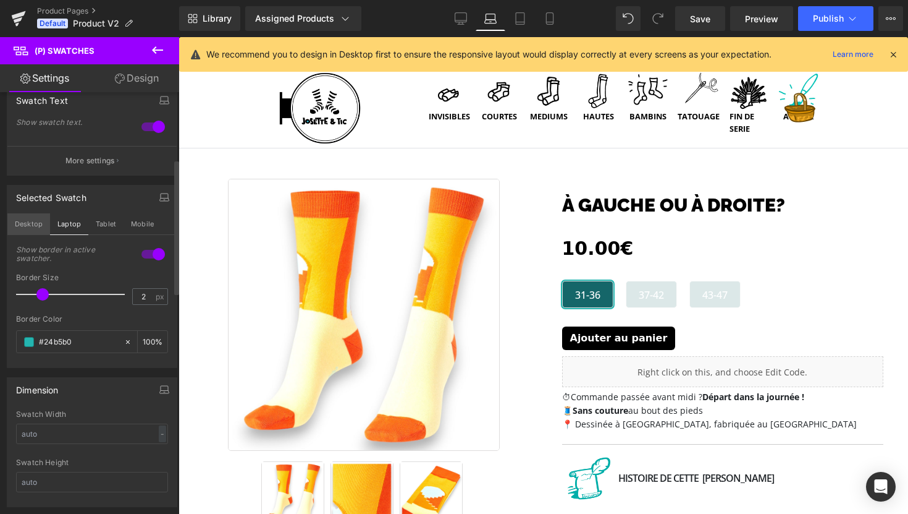
click at [42, 223] on button "Desktop" at bounding box center [28, 223] width 43 height 21
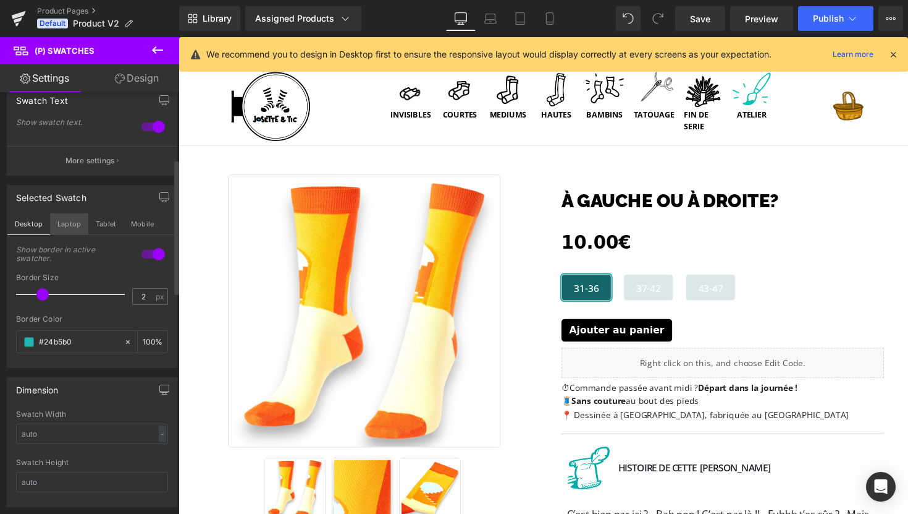
click at [73, 229] on button "Laptop" at bounding box center [69, 223] width 38 height 21
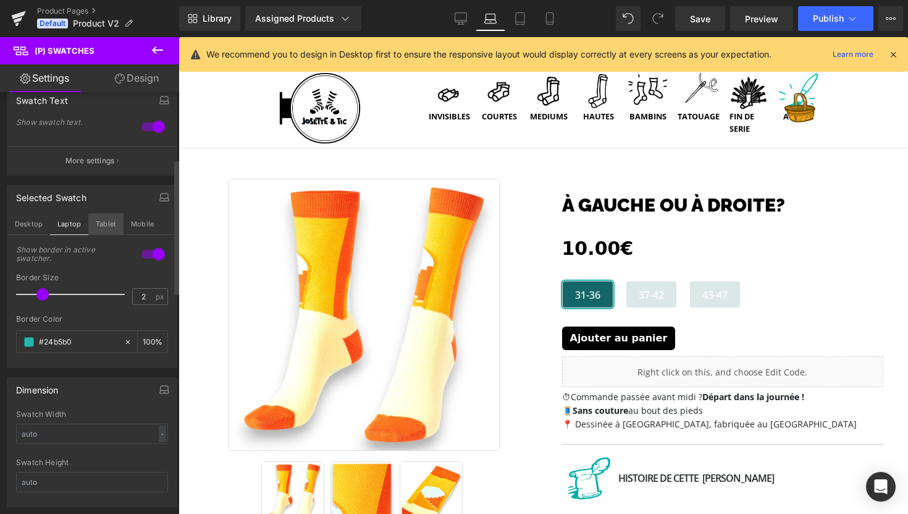
click at [99, 226] on button "Tablet" at bounding box center [105, 223] width 35 height 21
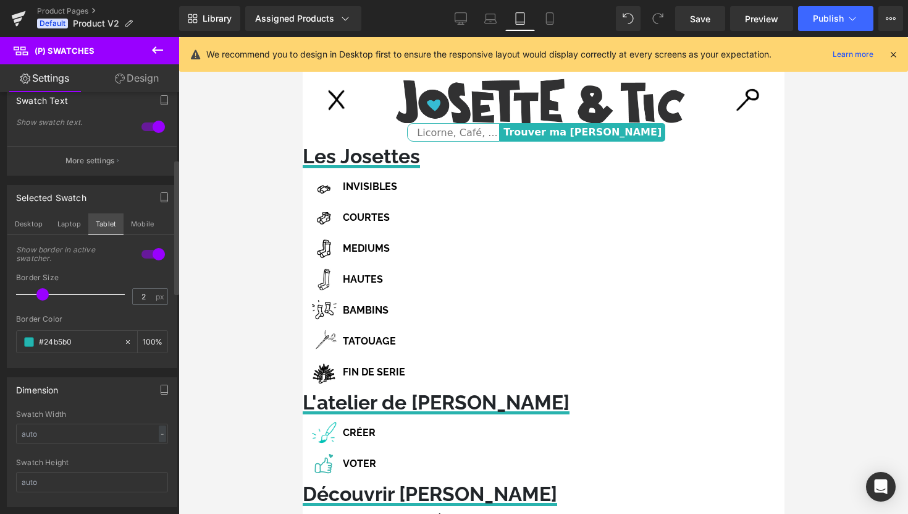
type input "100"
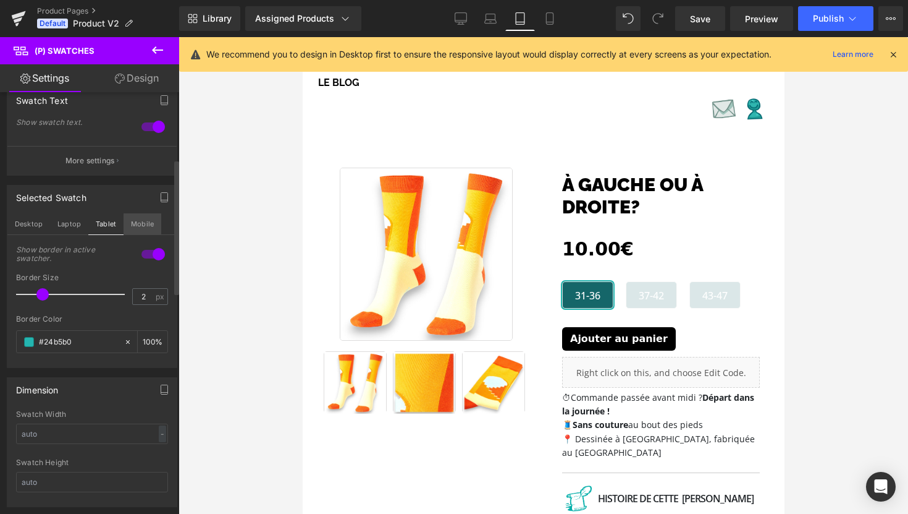
click at [137, 226] on button "Mobile" at bounding box center [143, 223] width 38 height 21
type input "#1c1b1d"
type input "100"
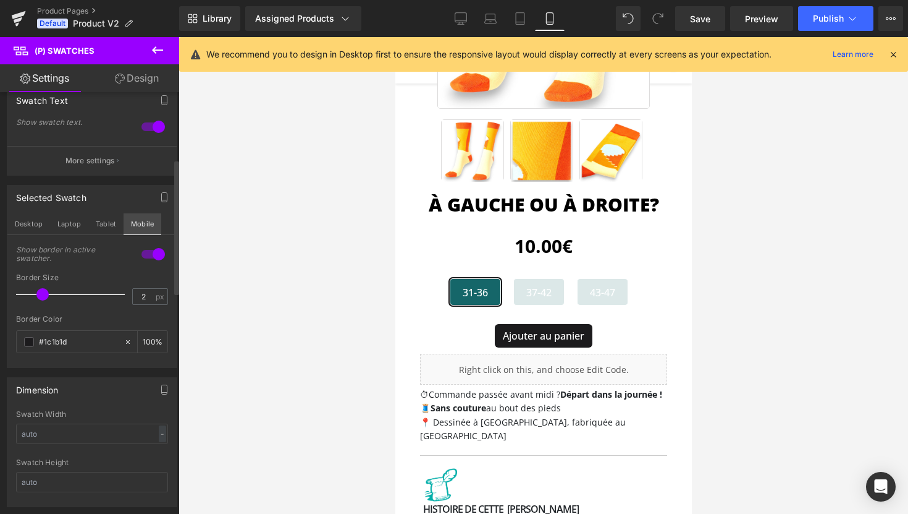
scroll to position [222, 0]
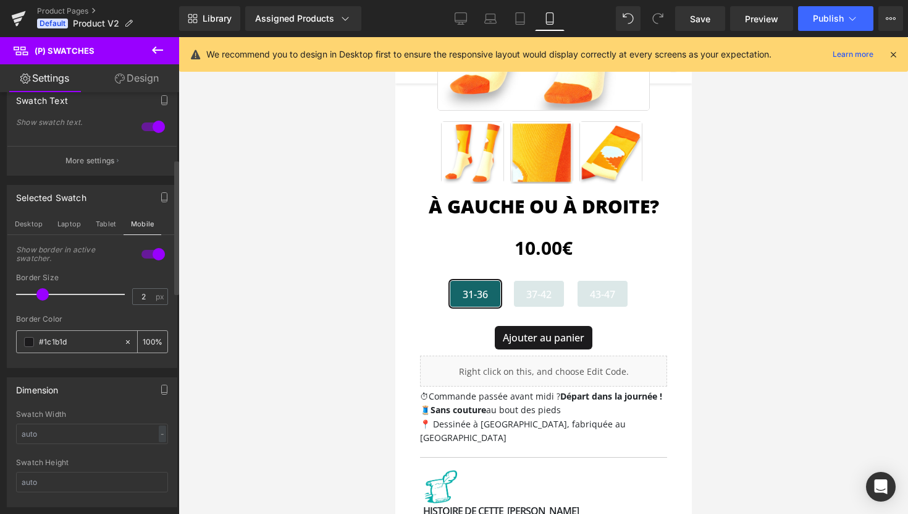
click at [62, 339] on input "#1c1b1d" at bounding box center [78, 342] width 79 height 14
click at [101, 229] on button "Tablet" at bounding box center [105, 223] width 35 height 21
type input "#24b5b0"
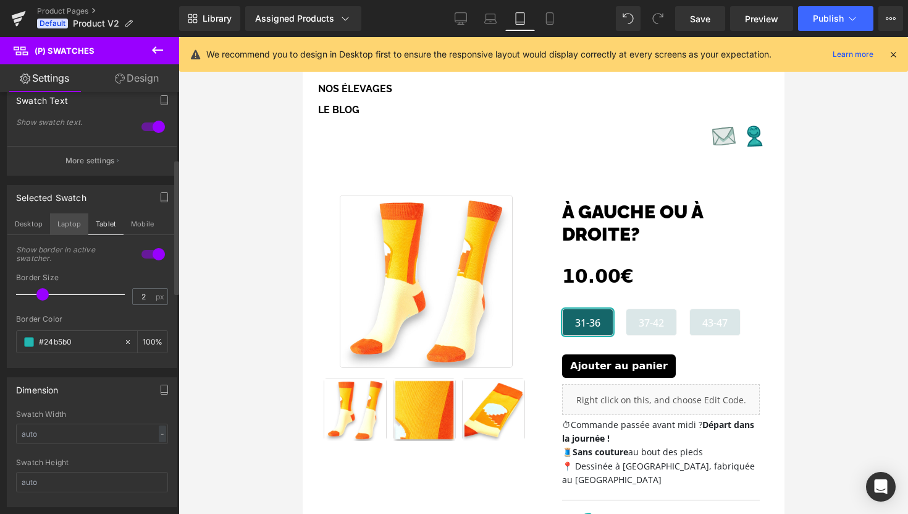
click at [62, 227] on button "Laptop" at bounding box center [69, 223] width 38 height 21
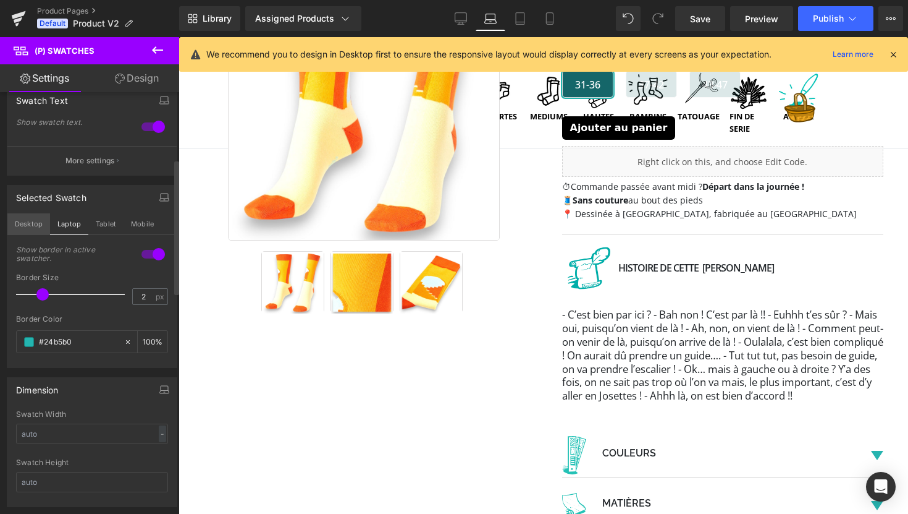
click at [25, 226] on button "Desktop" at bounding box center [28, 223] width 43 height 21
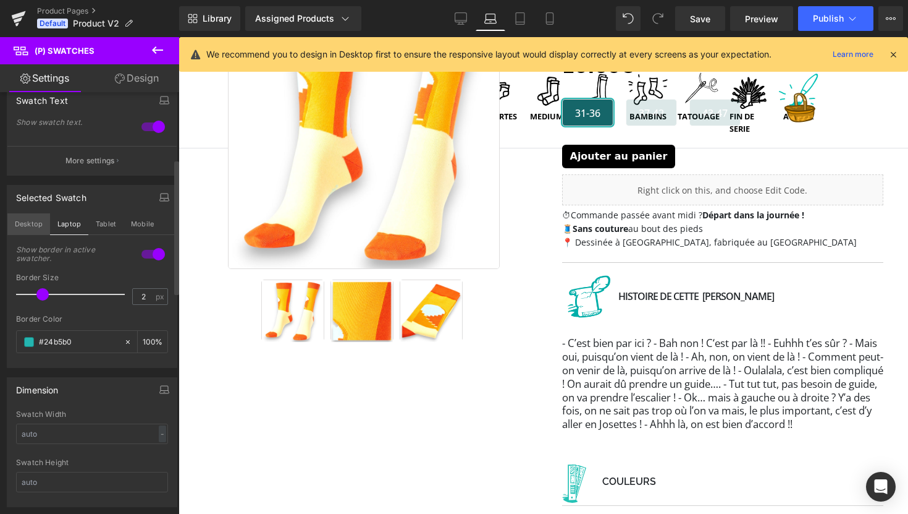
type input "100"
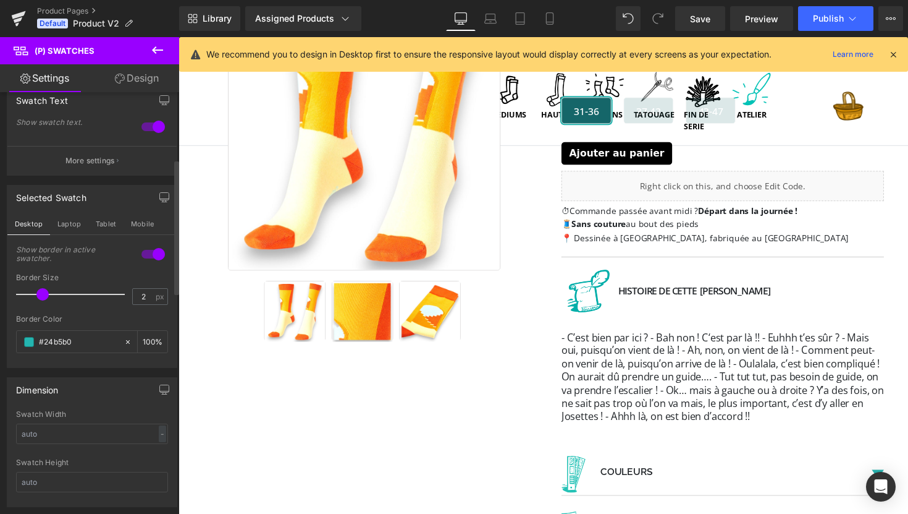
scroll to position [188, 0]
click at [60, 337] on input "#24b5b0" at bounding box center [78, 342] width 79 height 14
paste input "1c1b1d"
click at [92, 311] on div at bounding box center [92, 311] width 152 height 8
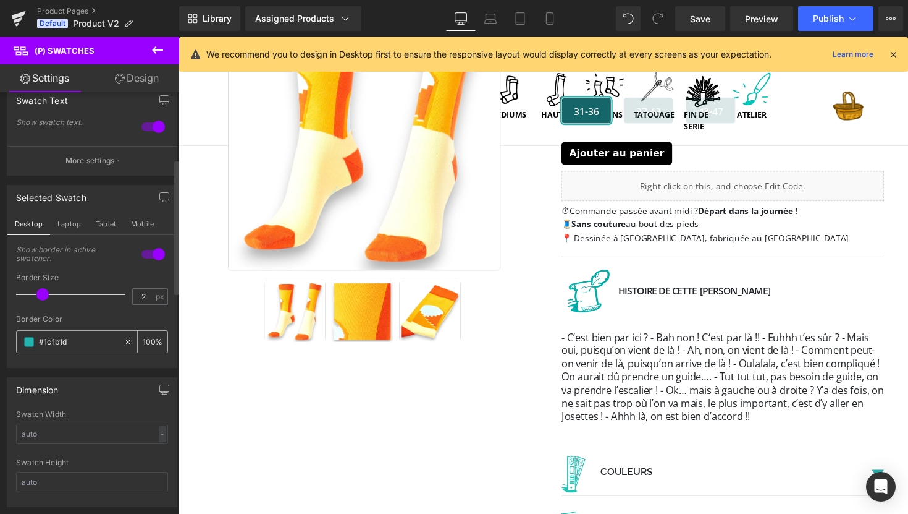
click at [126, 342] on icon at bounding box center [128, 341] width 4 height 4
type input "none"
type input "0"
click at [77, 336] on input "none" at bounding box center [78, 342] width 79 height 14
paste input "1c1b1d"
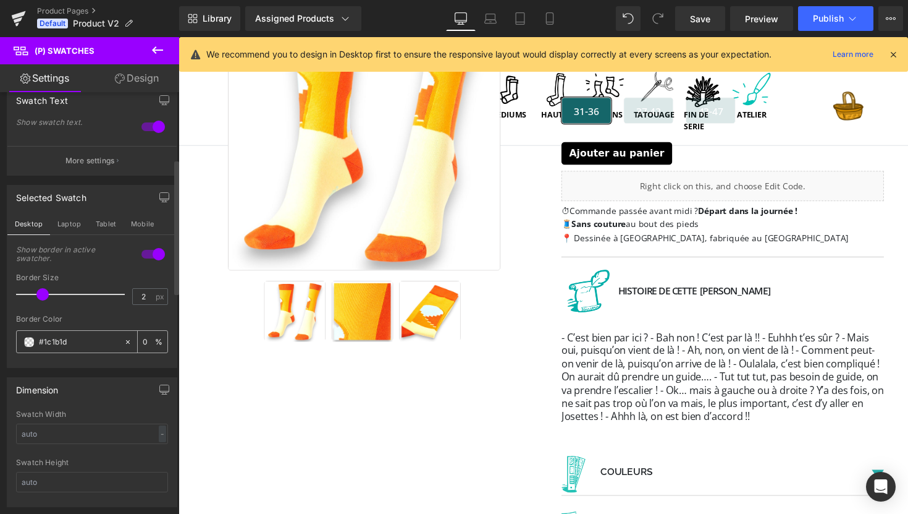
click at [29, 344] on span at bounding box center [29, 342] width 10 height 10
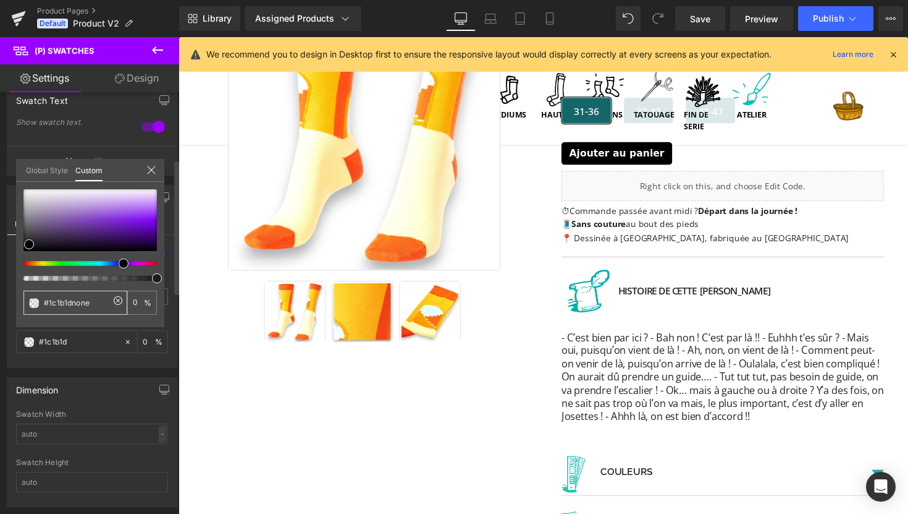
click at [67, 298] on input "#1c1b1dnone" at bounding box center [77, 302] width 66 height 13
paste input "1c1b1d"
type input "#1c1b1dnone"
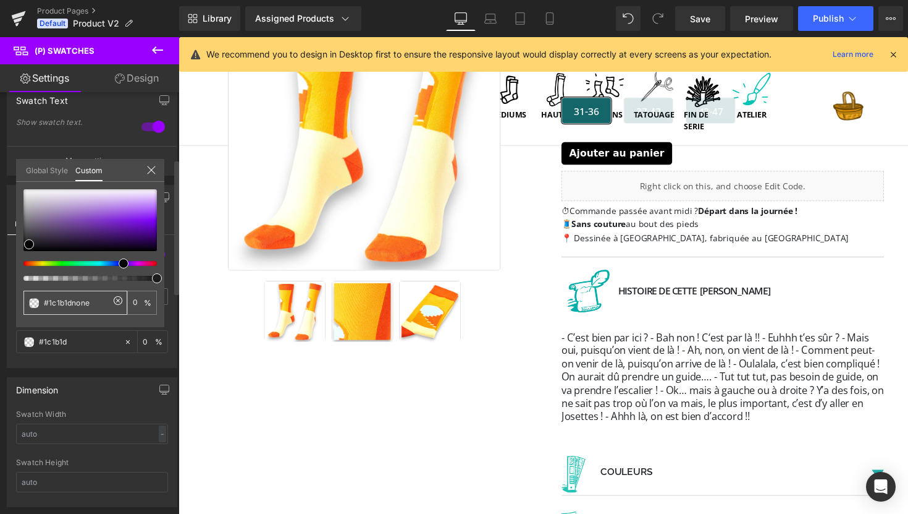
type input "1c1b1d"
type input "100"
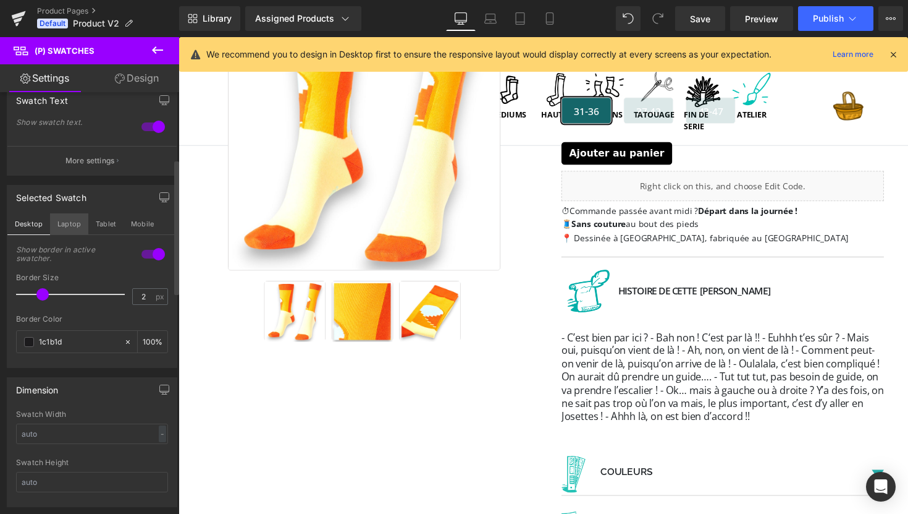
click at [70, 225] on button "Laptop" at bounding box center [69, 223] width 38 height 21
type input "#24b5b0"
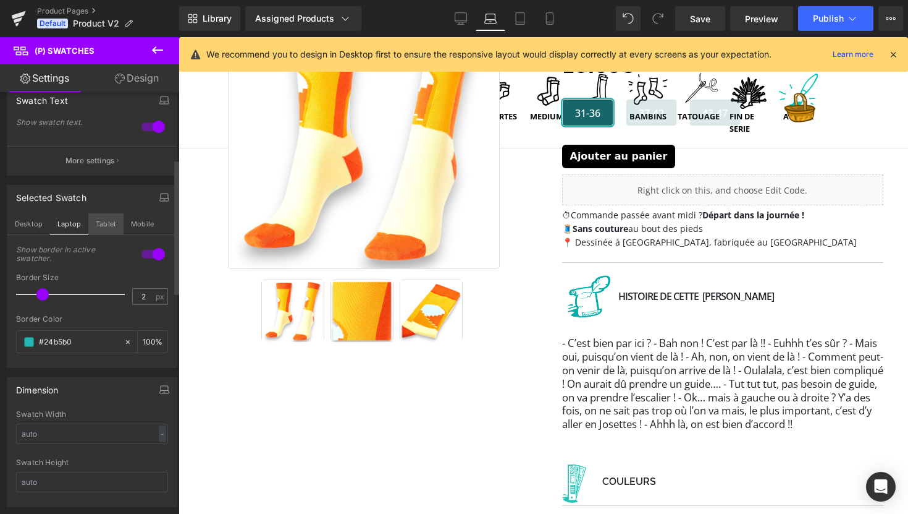
click at [98, 225] on button "Tablet" at bounding box center [105, 223] width 35 height 21
type input "100"
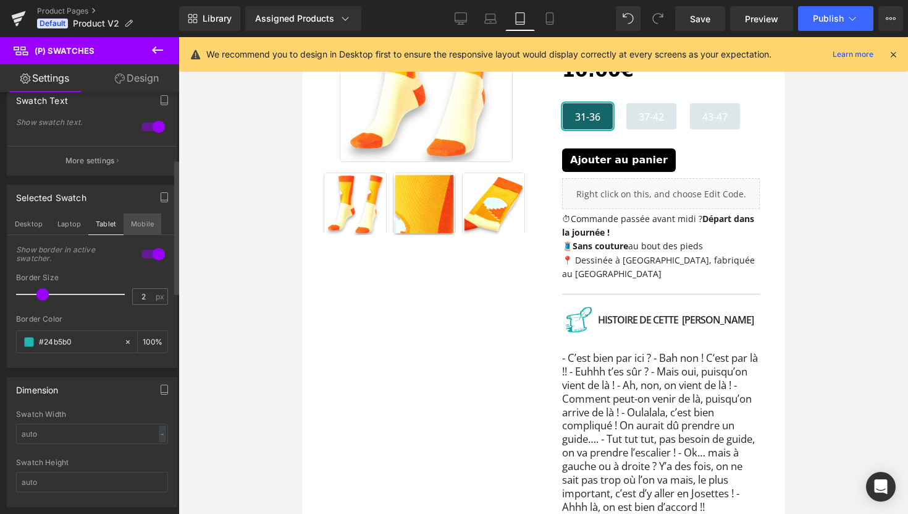
click at [140, 223] on button "Mobile" at bounding box center [143, 223] width 38 height 21
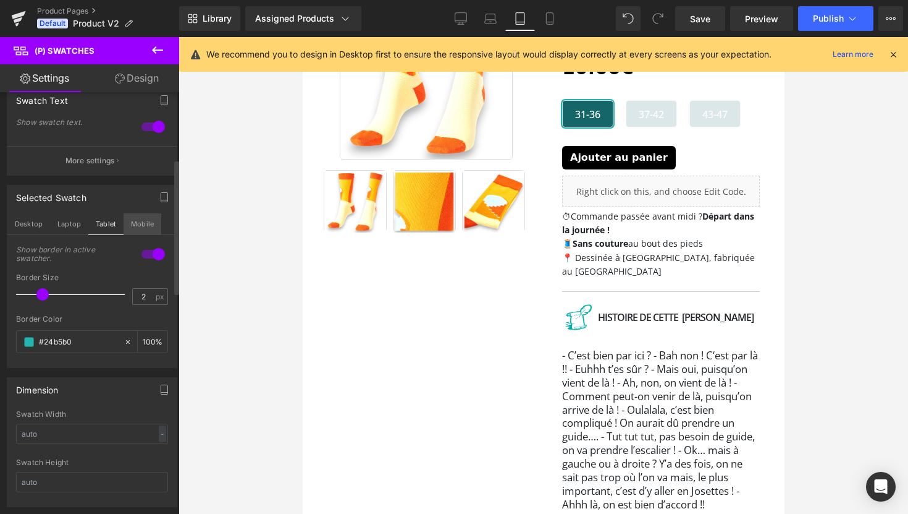
type input "#1c1b1d"
type input "100"
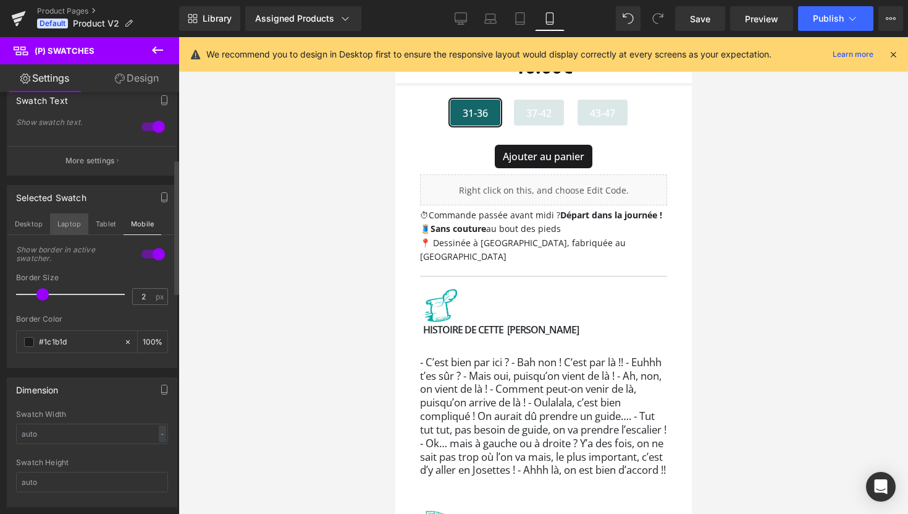
click at [64, 222] on button "Laptop" at bounding box center [69, 223] width 38 height 21
type input "#24b5b0"
type input "100"
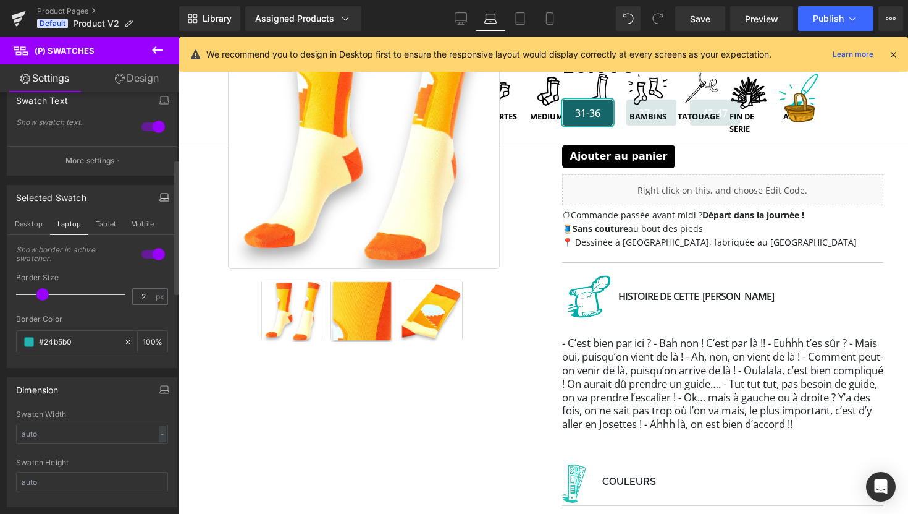
click at [159, 198] on icon "button" at bounding box center [163, 199] width 9 height 3
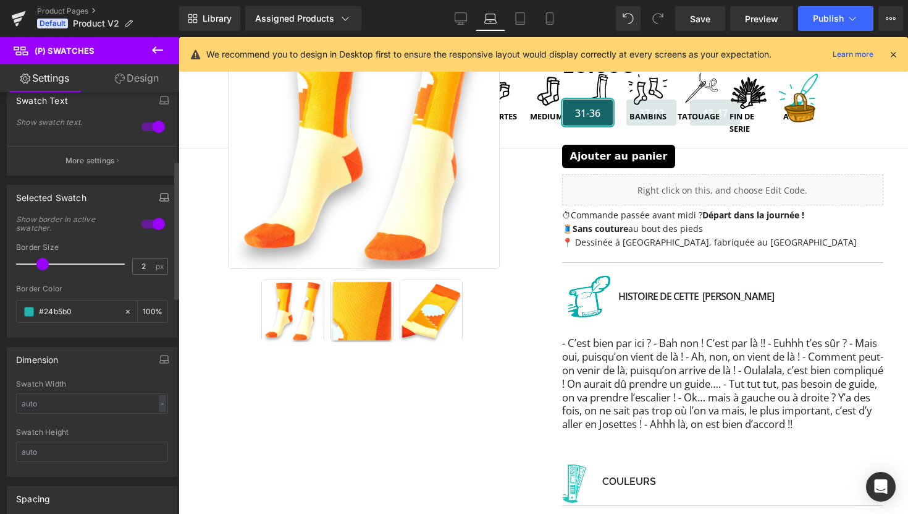
click at [159, 198] on icon "button" at bounding box center [163, 199] width 9 height 3
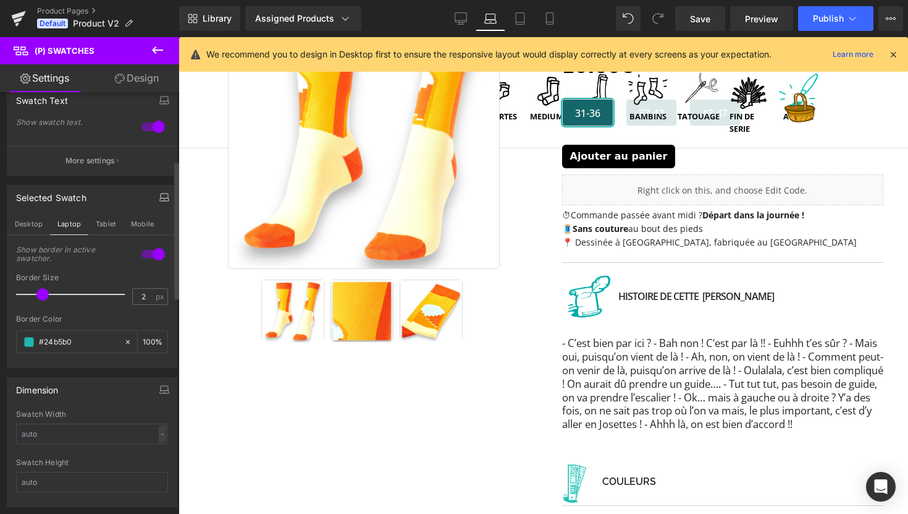
click at [159, 198] on icon "button" at bounding box center [163, 199] width 9 height 3
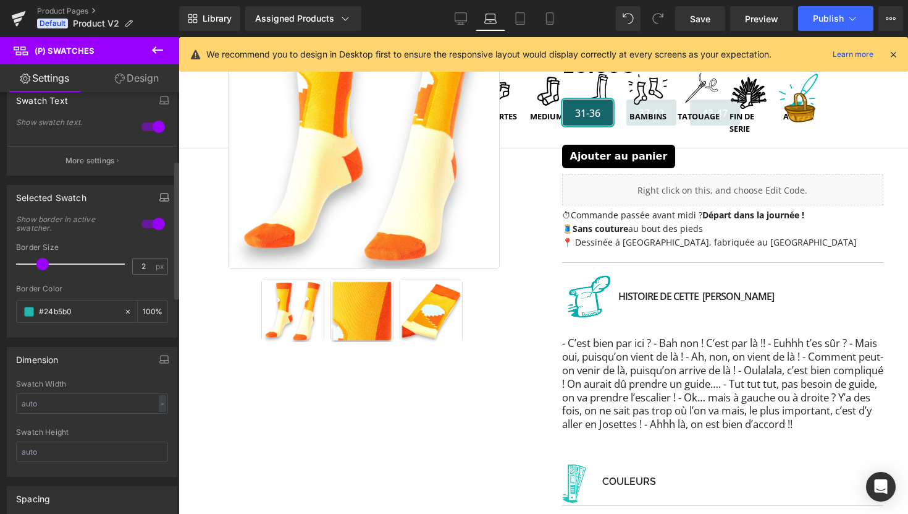
click at [159, 193] on icon "button" at bounding box center [164, 197] width 10 height 10
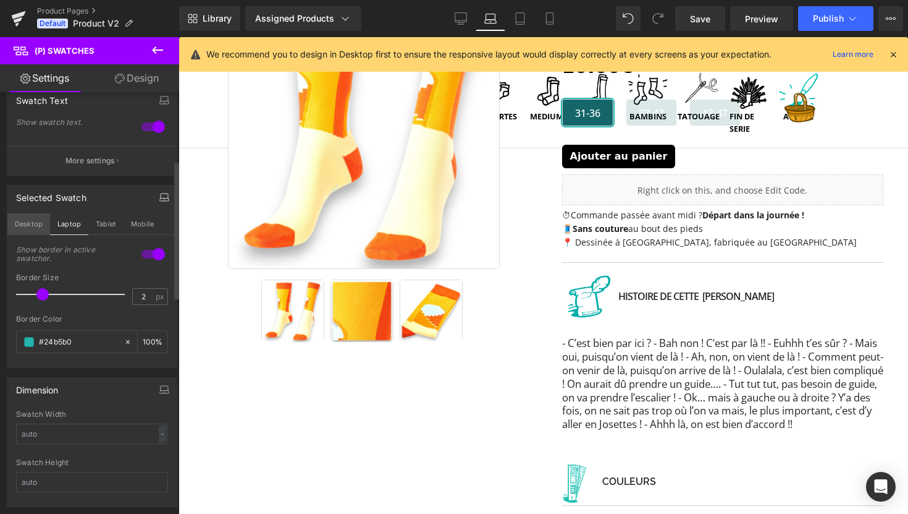
click at [33, 226] on button "Desktop" at bounding box center [28, 223] width 43 height 21
type input "#1c1b1d"
type input "100"
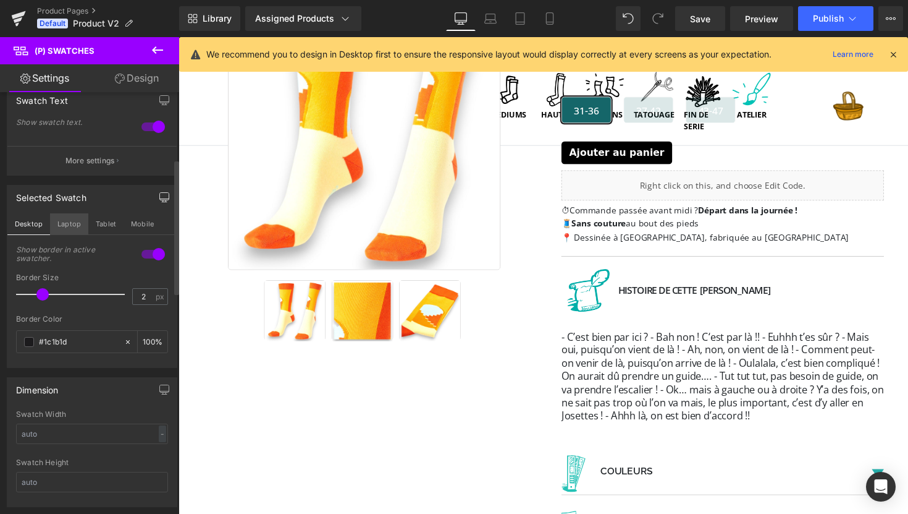
click at [54, 226] on button "Laptop" at bounding box center [69, 223] width 38 height 21
type input "#24b5b0"
type input "100"
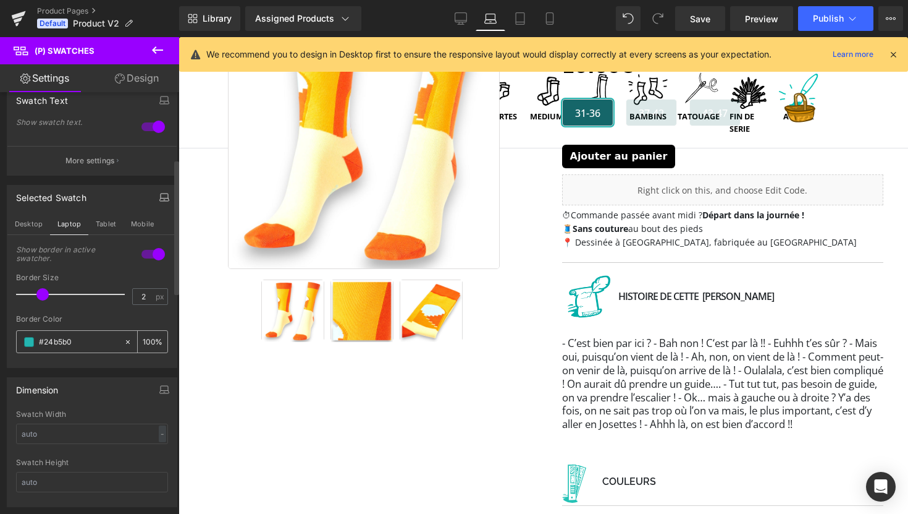
click at [125, 341] on icon at bounding box center [128, 341] width 9 height 9
type input "none"
type input "0"
click at [85, 339] on input "none" at bounding box center [78, 342] width 79 height 14
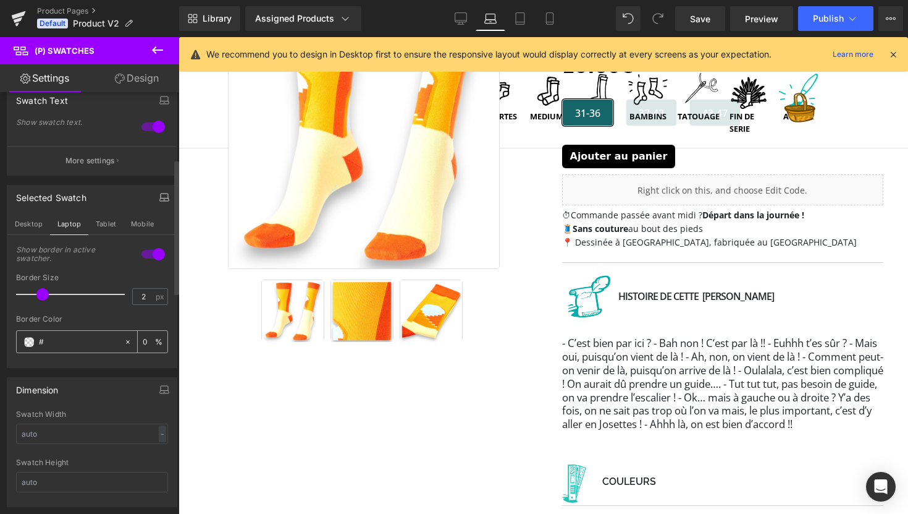
paste input "1c1b1d"
click at [24, 339] on span at bounding box center [29, 342] width 10 height 10
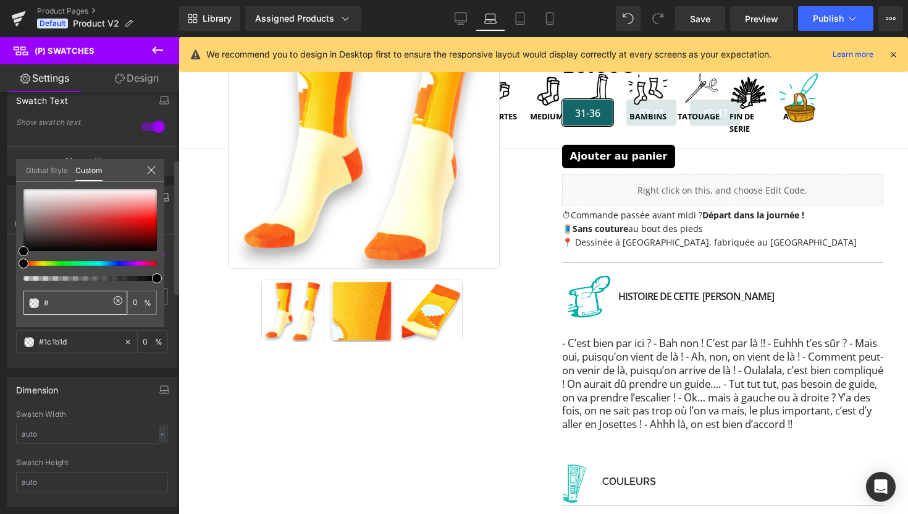
click at [44, 305] on input "#" at bounding box center [77, 302] width 66 height 13
paste input "1c1b1d"
type input "#"
type input "1c1b1d"
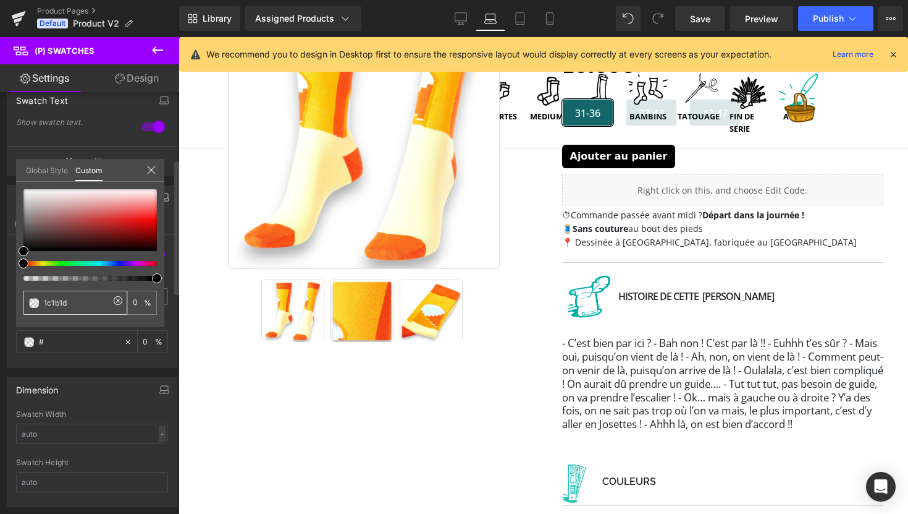
type input "1c1b1d"
type input "100"
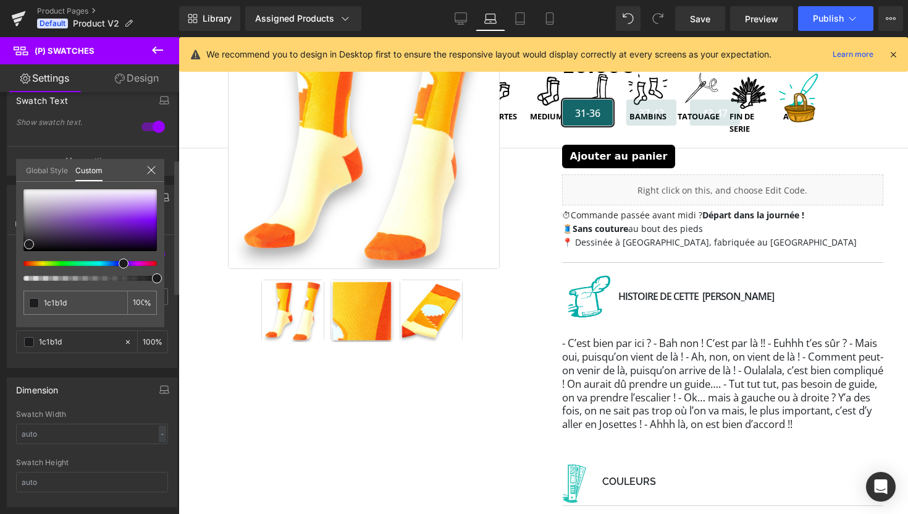
type input "1c1b1d"
click at [64, 319] on div "1c1b1d 100 %" at bounding box center [90, 258] width 148 height 138
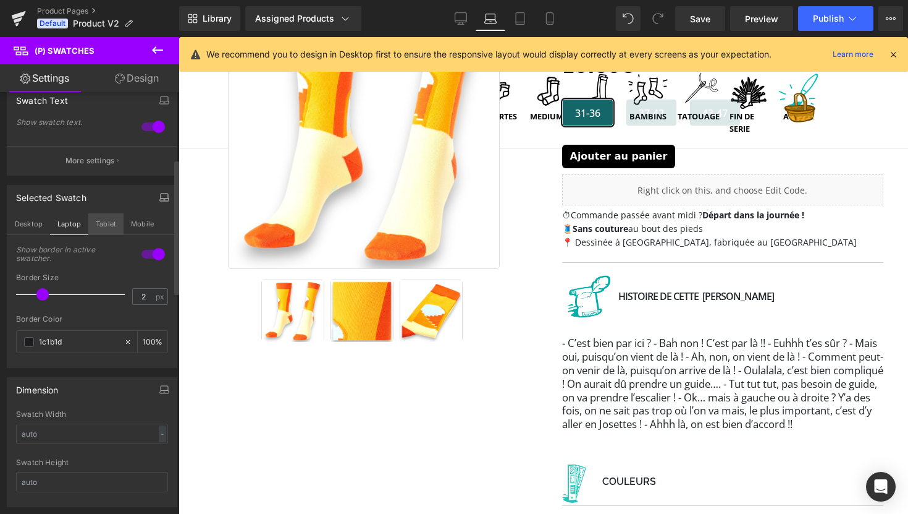
click at [101, 218] on button "Tablet" at bounding box center [105, 223] width 35 height 21
type input "#24b5b0"
type input "100"
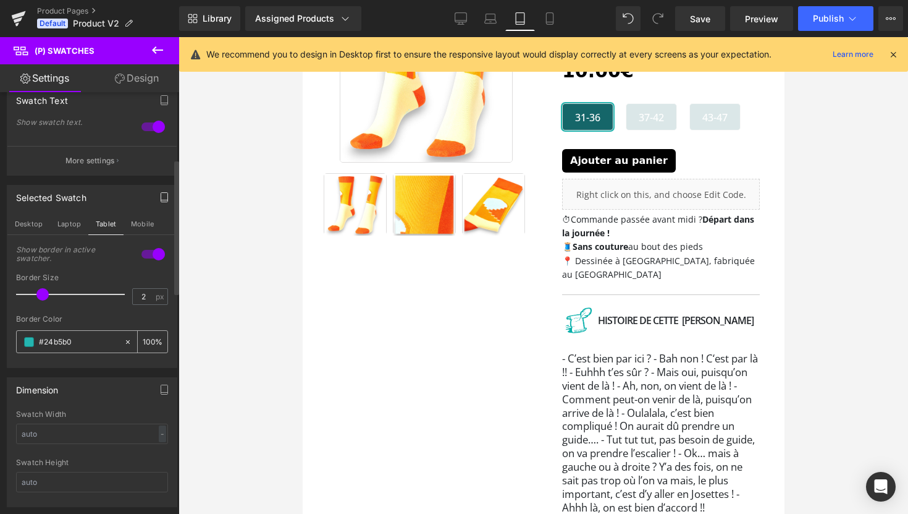
scroll to position [667, 0]
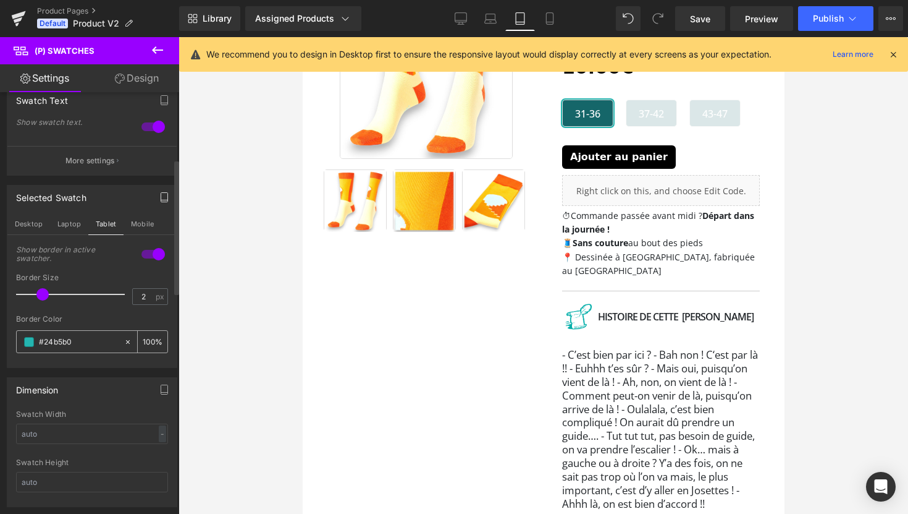
click at [27, 342] on span at bounding box center [29, 342] width 10 height 10
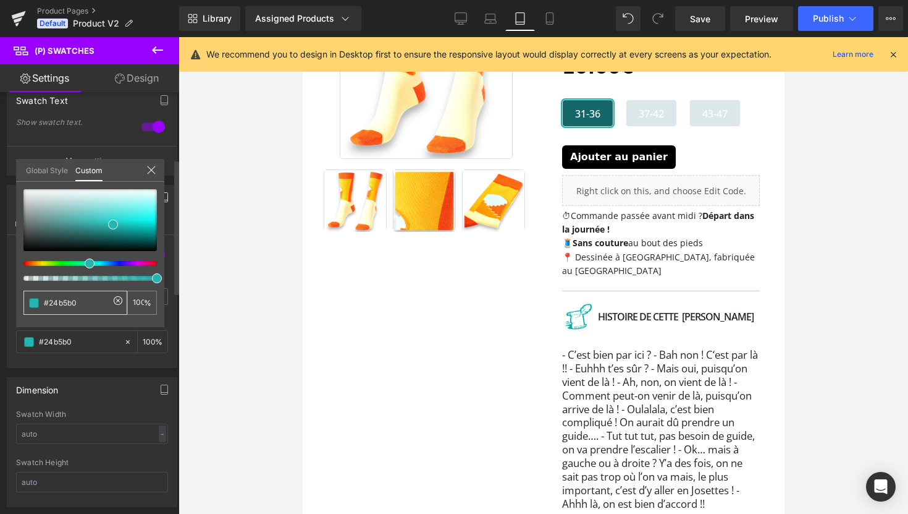
click at [50, 300] on input "#24b5b0" at bounding box center [77, 302] width 66 height 13
paste input "1c1b1d"
type input "1c1b1d"
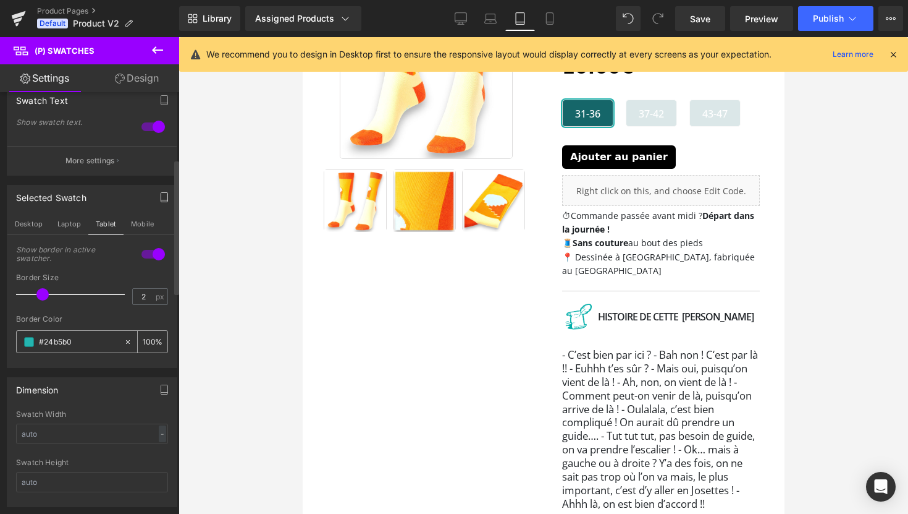
click at [59, 339] on input "#24b5b0" at bounding box center [78, 342] width 79 height 14
click at [27, 343] on span at bounding box center [29, 342] width 10 height 10
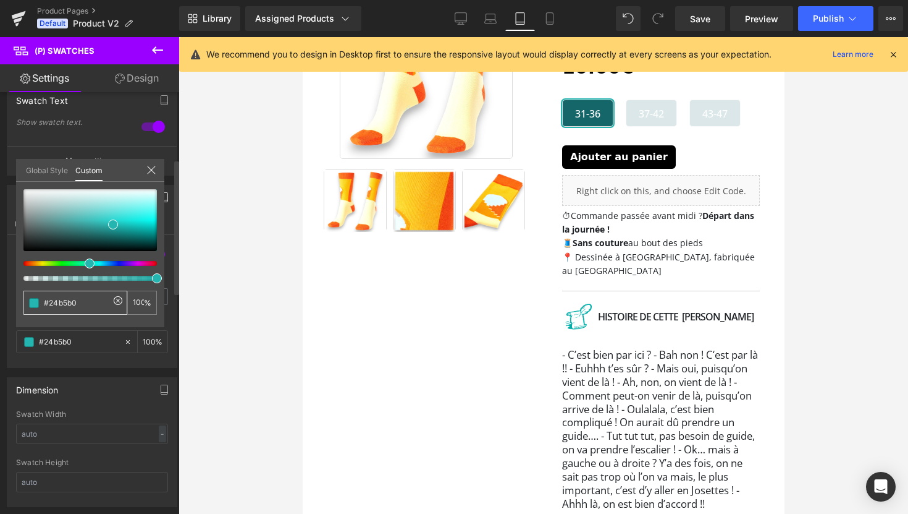
click at [57, 307] on input "#24b5b0" at bounding box center [77, 302] width 66 height 13
type input "#"
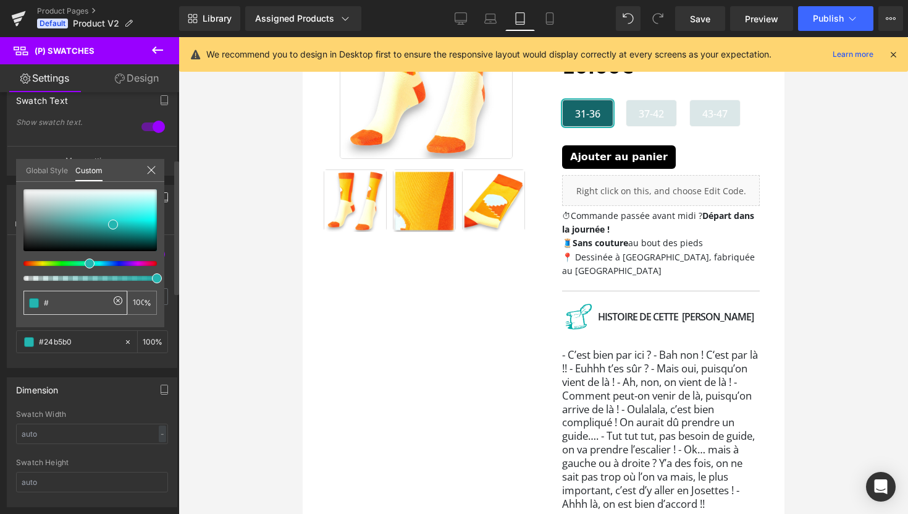
type input "0"
paste input "1c1b1d"
type input "#1c1b1d"
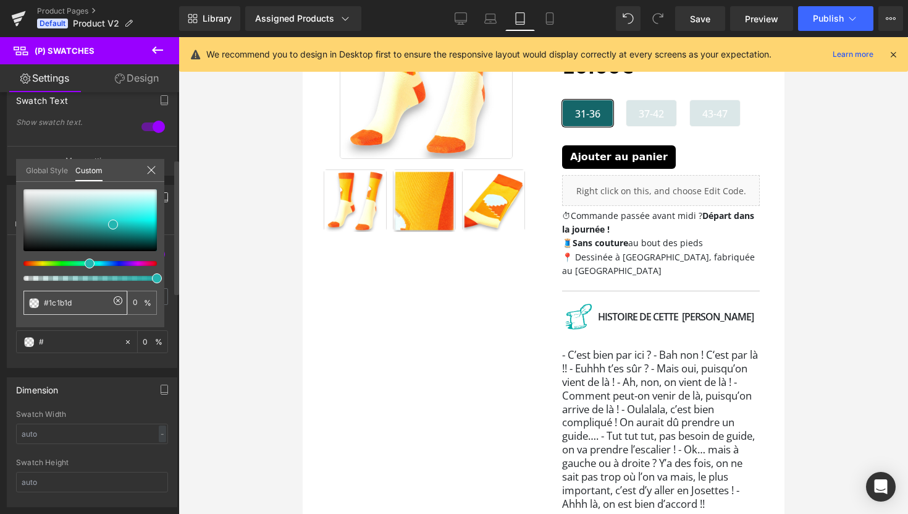
type input "100"
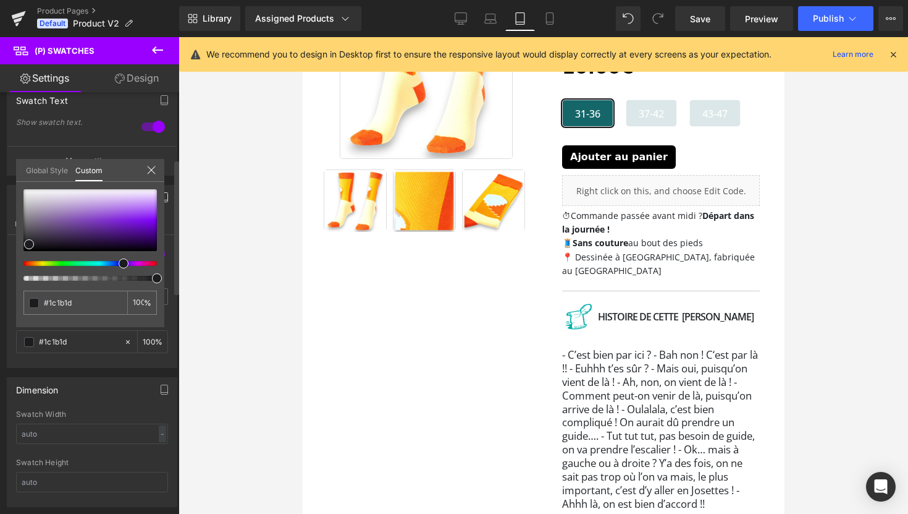
type input "#1c1b1d"
click at [64, 322] on div "#1c1b1d 100 %" at bounding box center [90, 258] width 148 height 138
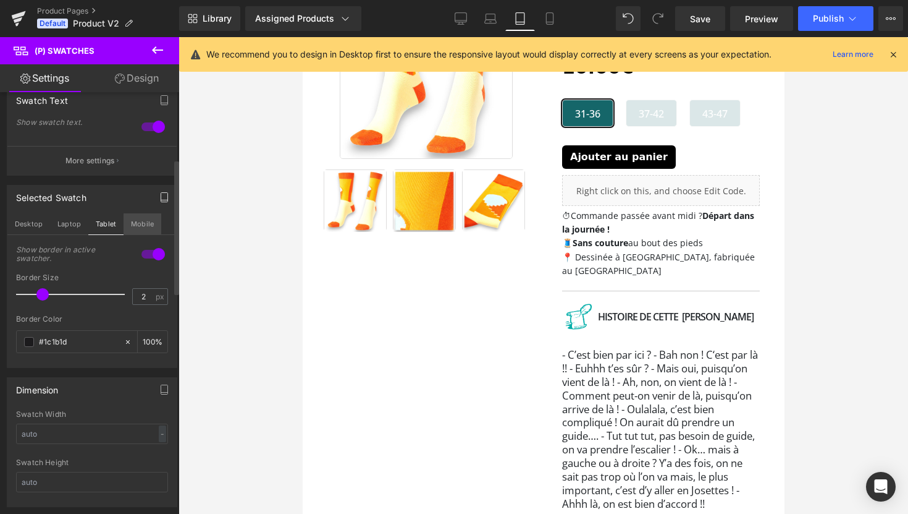
click at [137, 222] on button "Mobile" at bounding box center [143, 223] width 38 height 21
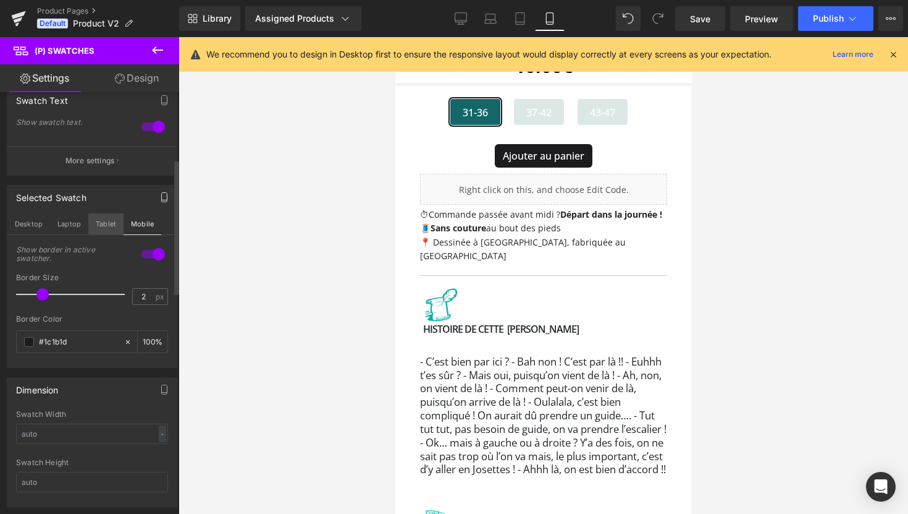
click at [110, 226] on button "Tablet" at bounding box center [105, 223] width 35 height 21
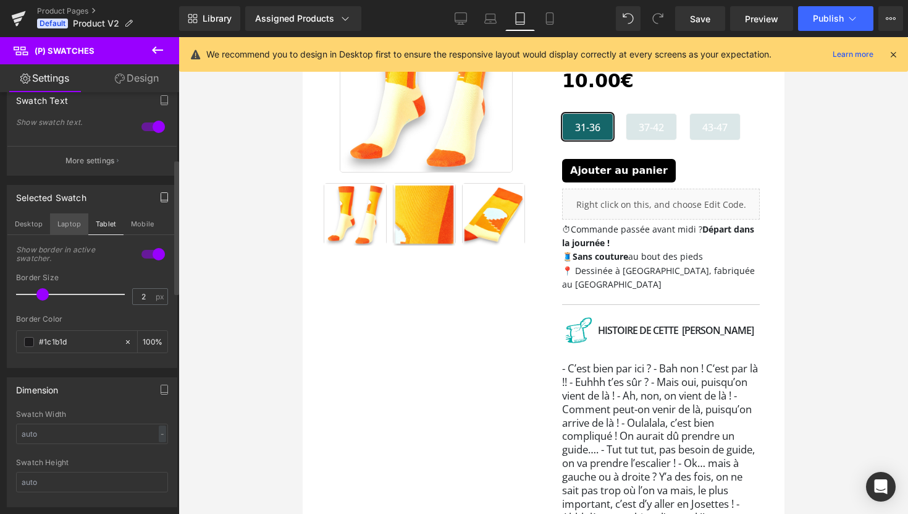
click at [75, 226] on button "Laptop" at bounding box center [69, 223] width 38 height 21
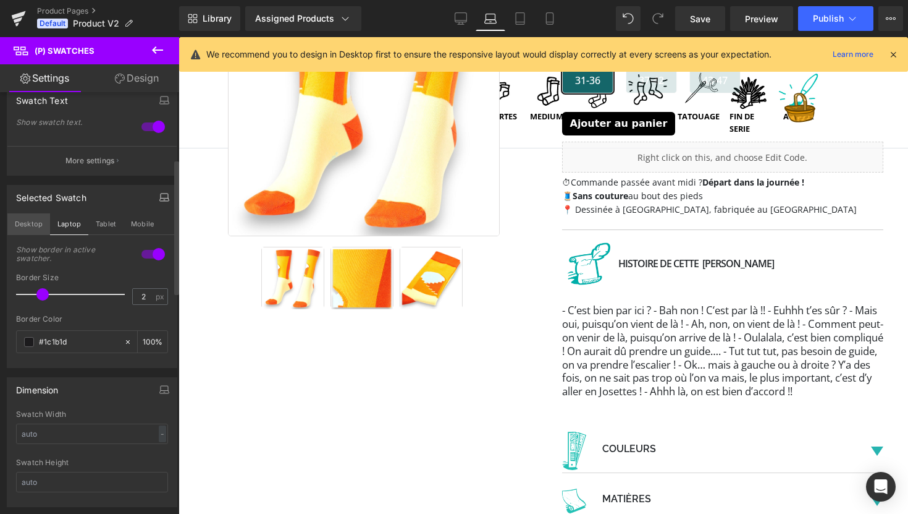
click at [38, 223] on button "Desktop" at bounding box center [28, 223] width 43 height 21
type input "100"
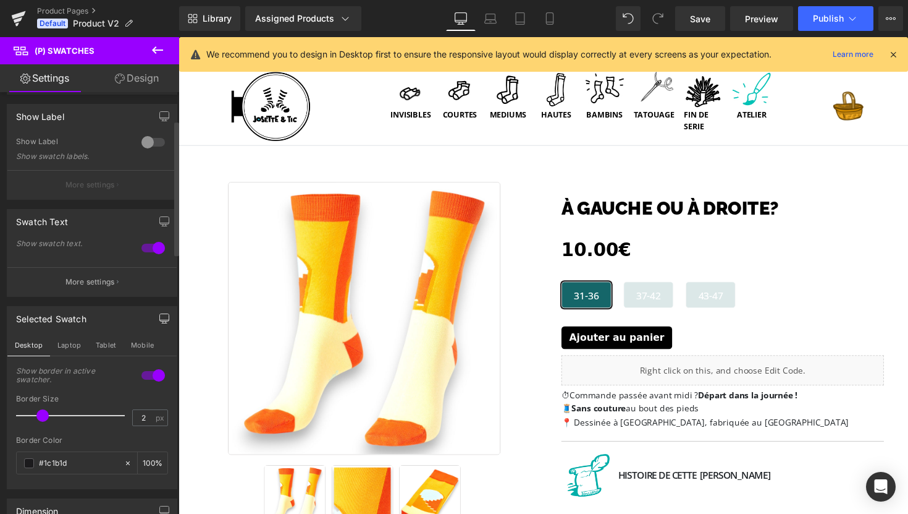
scroll to position [0, 0]
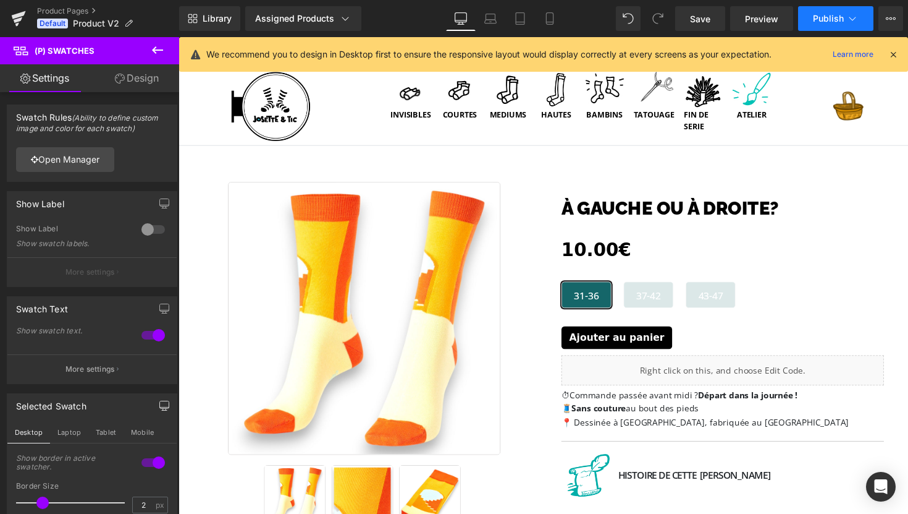
click at [825, 21] on span "Publish" at bounding box center [828, 19] width 31 height 10
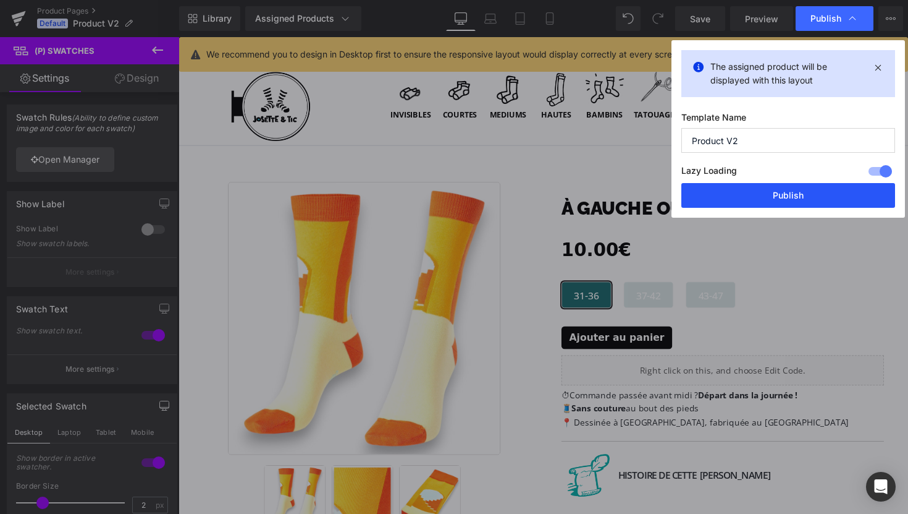
click at [796, 190] on button "Publish" at bounding box center [789, 195] width 214 height 25
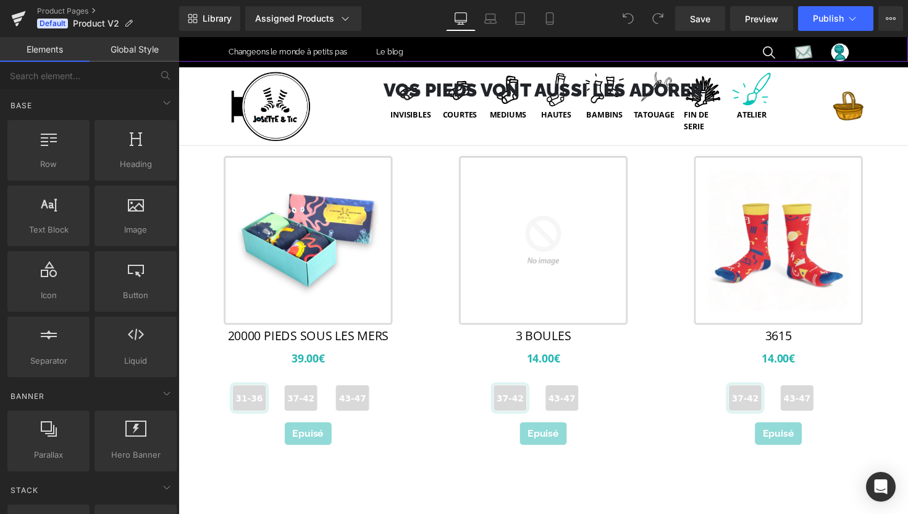
scroll to position [834, 0]
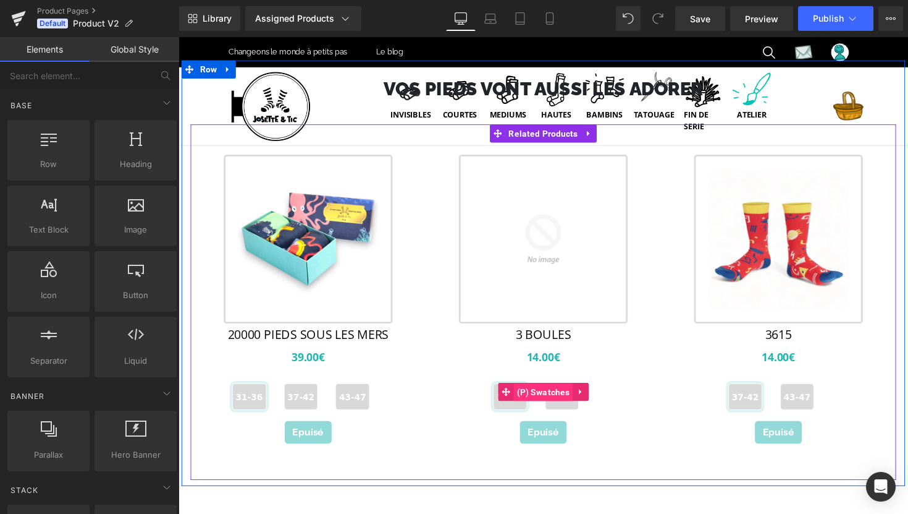
click at [551, 410] on span "(P) Swatches" at bounding box center [552, 401] width 61 height 19
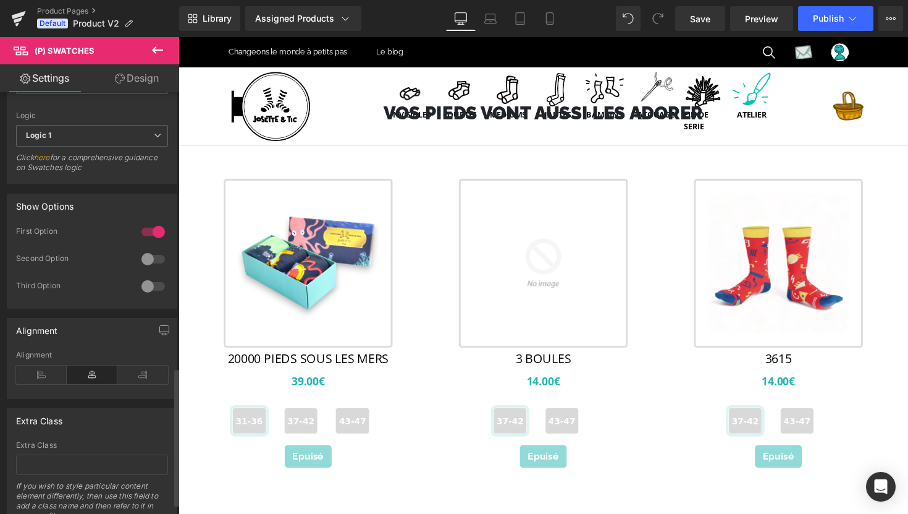
scroll to position [870, 0]
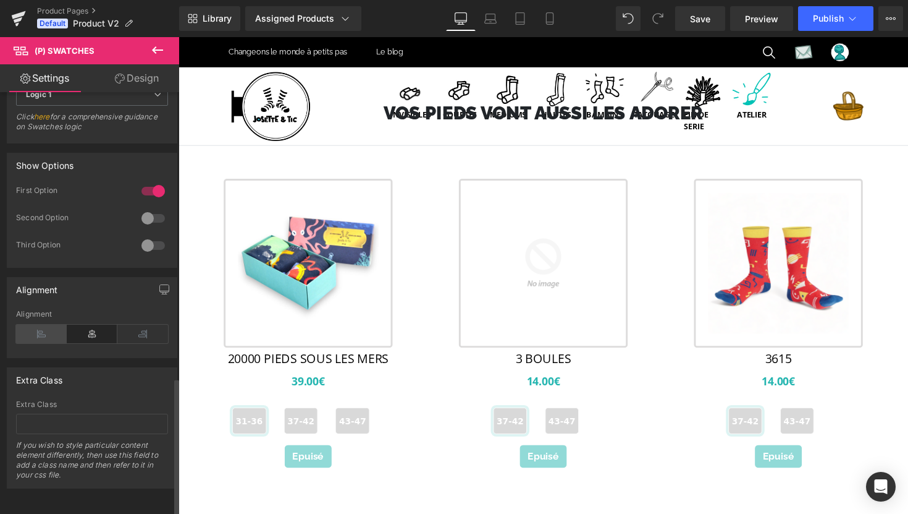
click at [48, 329] on icon at bounding box center [41, 333] width 51 height 19
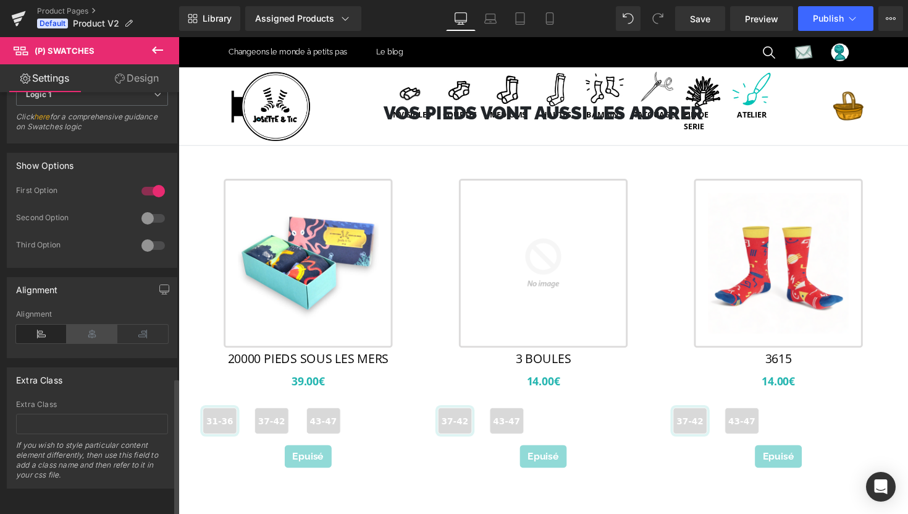
click at [84, 324] on icon at bounding box center [92, 333] width 51 height 19
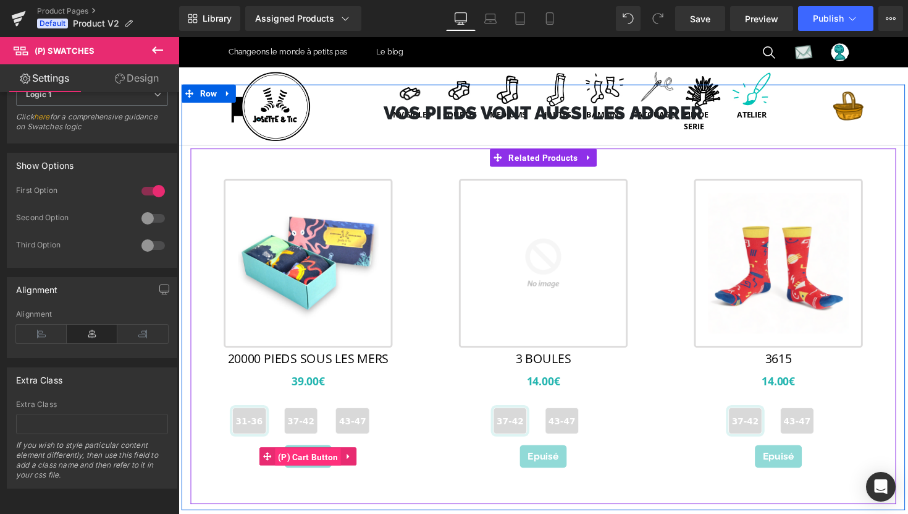
click at [303, 476] on span "(P) Cart Button" at bounding box center [311, 467] width 68 height 19
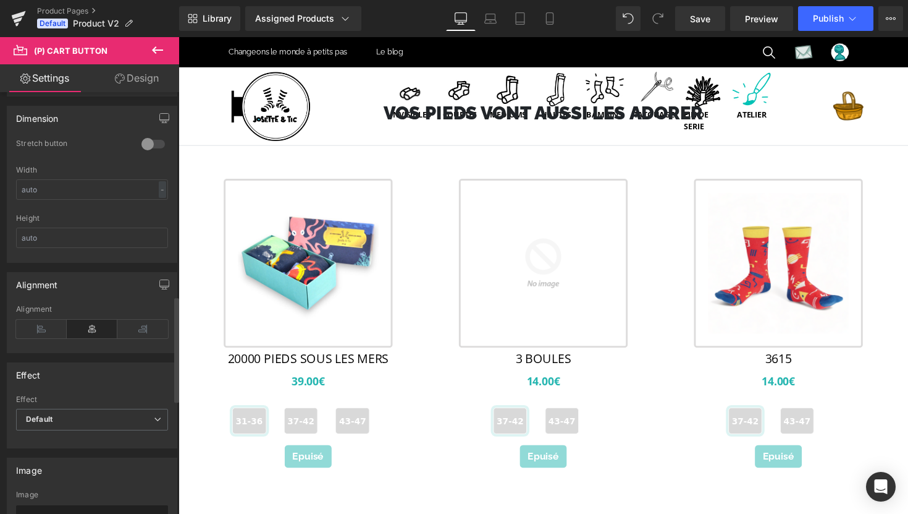
scroll to position [813, 0]
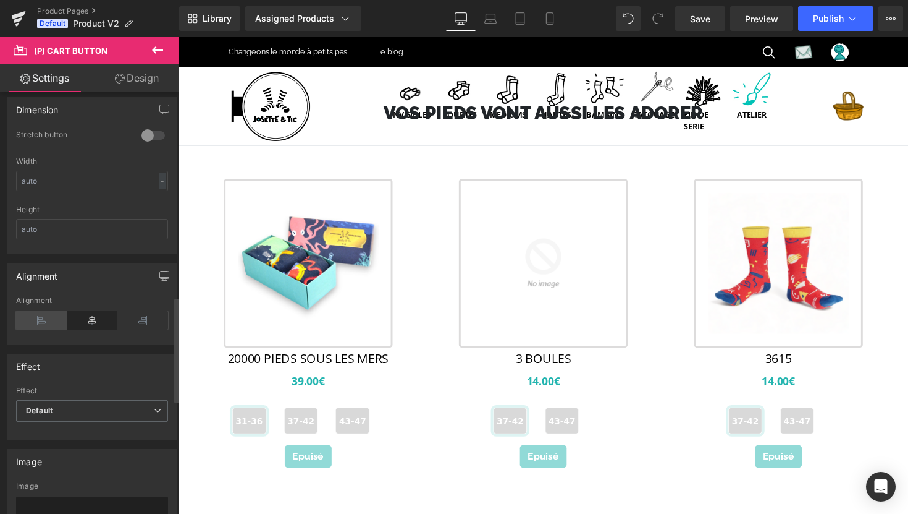
click at [40, 317] on icon at bounding box center [41, 320] width 51 height 19
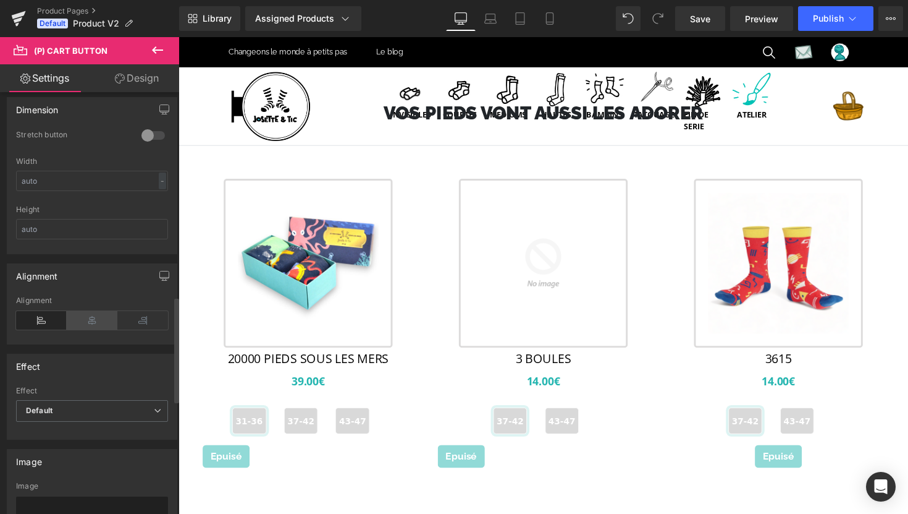
click at [78, 320] on icon at bounding box center [92, 320] width 51 height 19
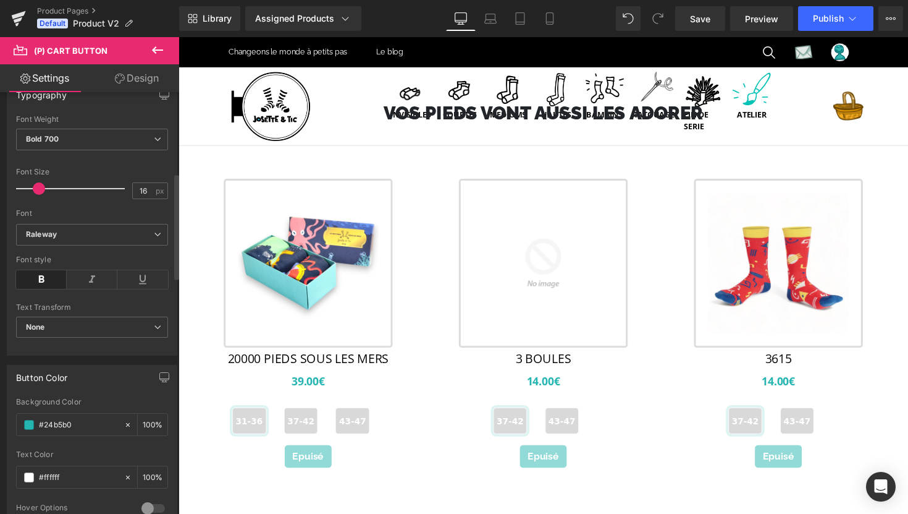
scroll to position [0, 0]
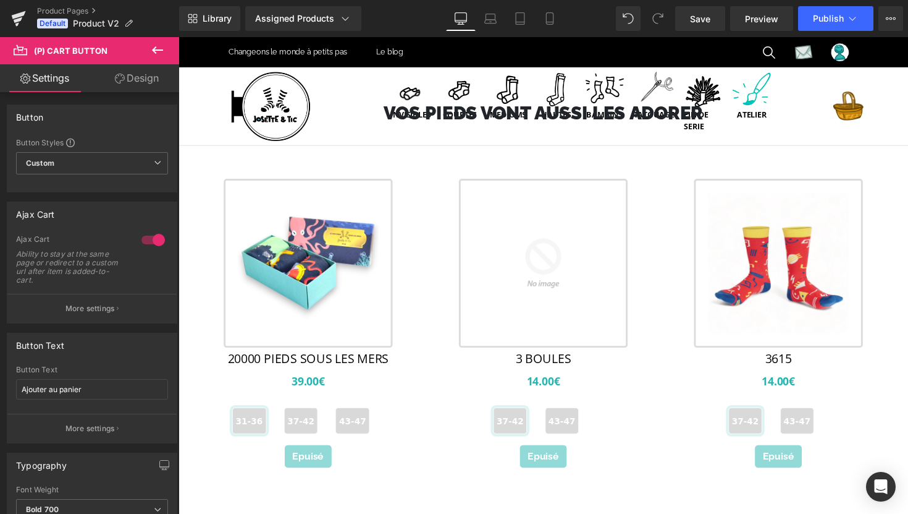
click at [158, 48] on icon at bounding box center [157, 50] width 15 height 15
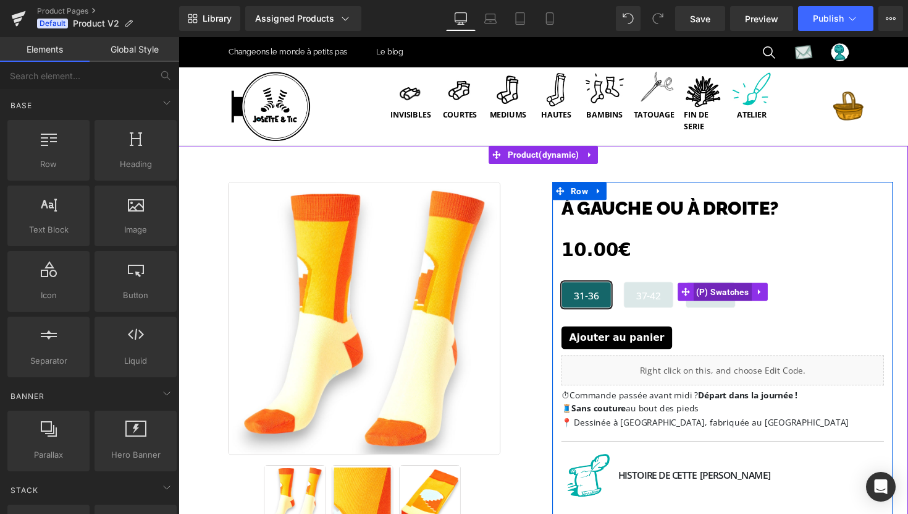
click at [716, 290] on span "(P) Swatches" at bounding box center [736, 298] width 61 height 19
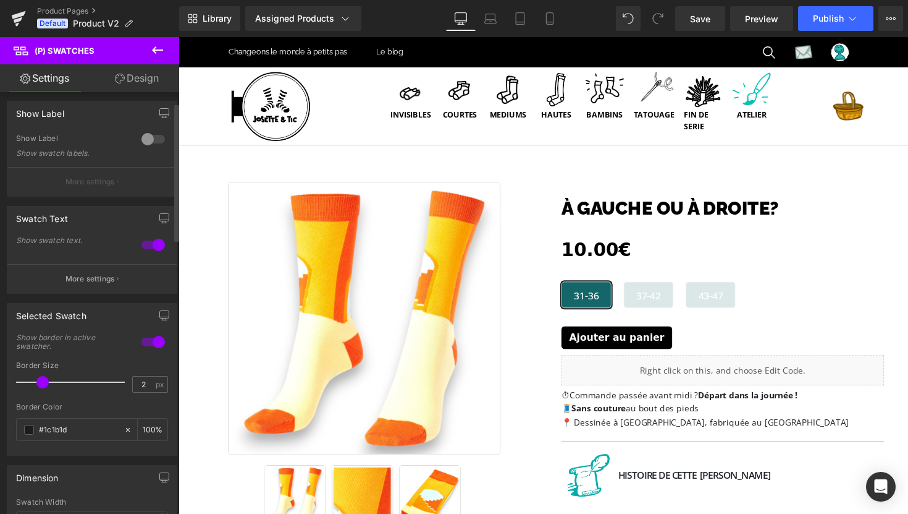
scroll to position [32, 0]
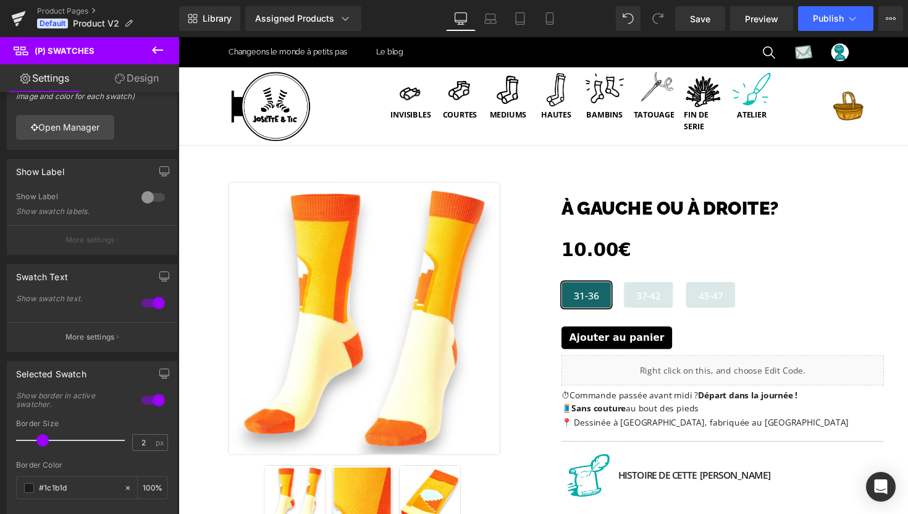
click at [138, 73] on link "Design" at bounding box center [137, 78] width 90 height 28
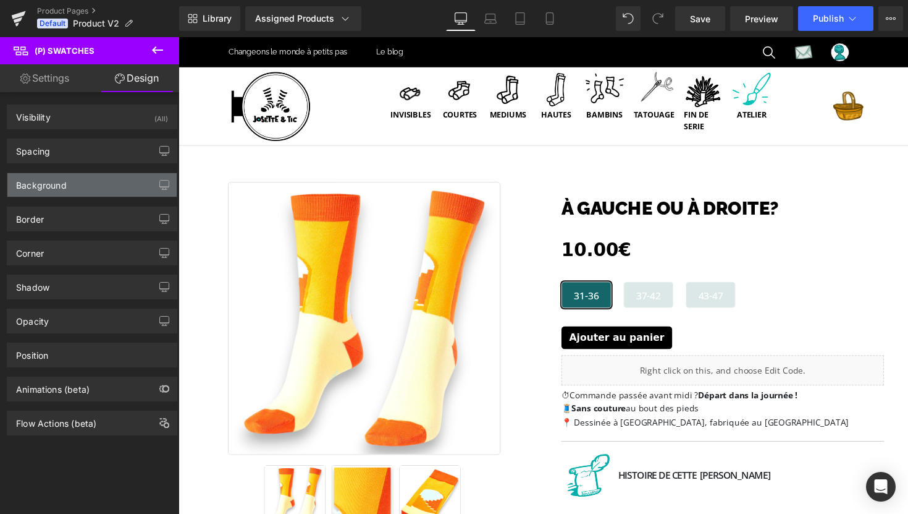
click at [76, 189] on div "Background" at bounding box center [91, 184] width 169 height 23
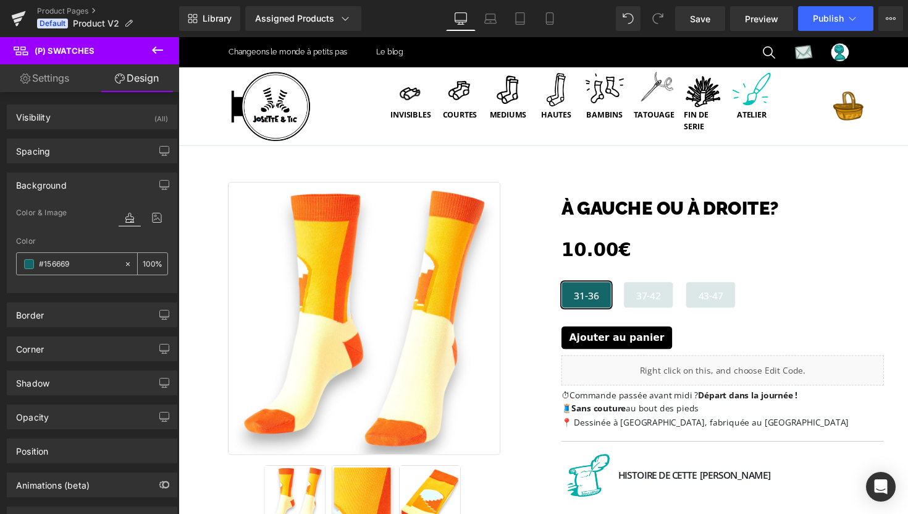
click at [24, 264] on span at bounding box center [29, 264] width 10 height 10
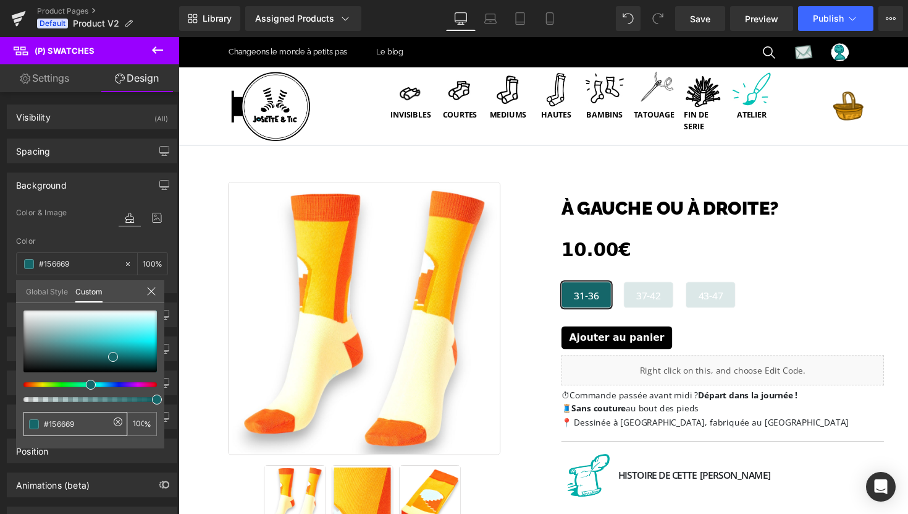
click at [67, 422] on input "#156669" at bounding box center [77, 423] width 66 height 13
paste input "2FB5B0"
type input "#2FB5B0"
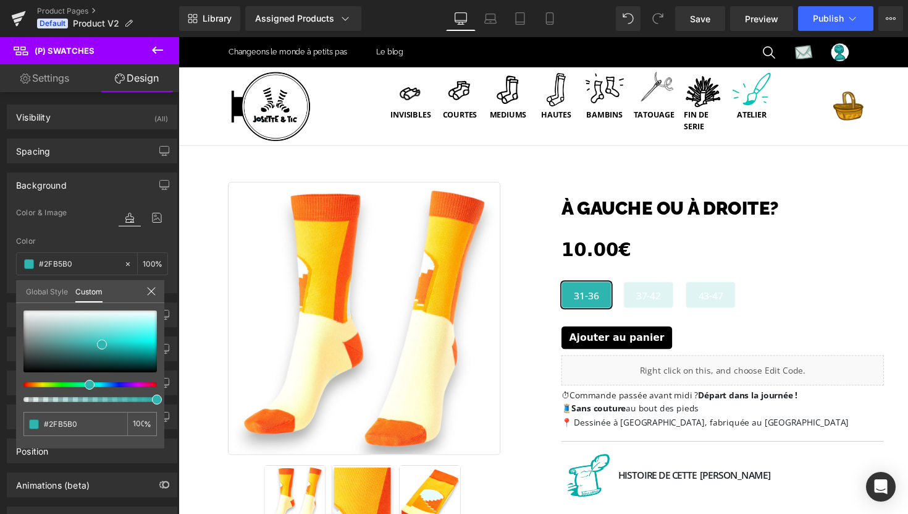
type input "#2FB5B0"
type input "#2fb5b0"
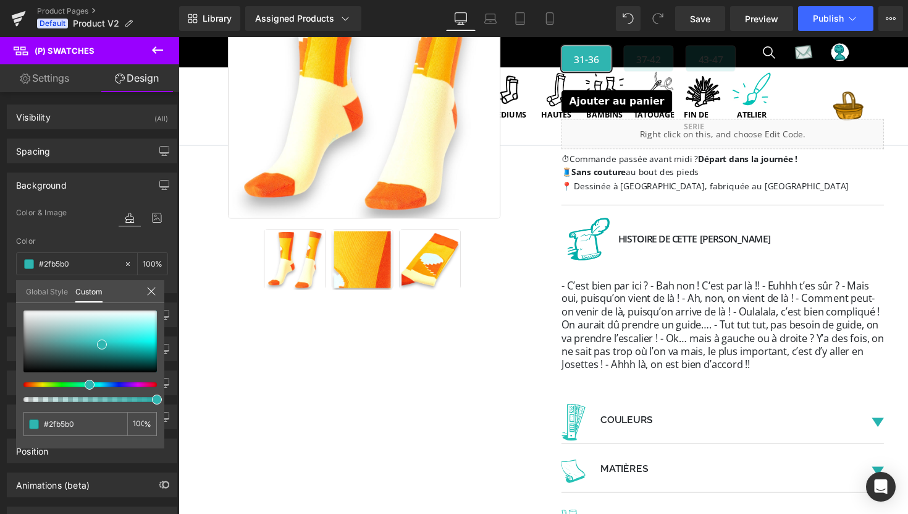
scroll to position [0, 0]
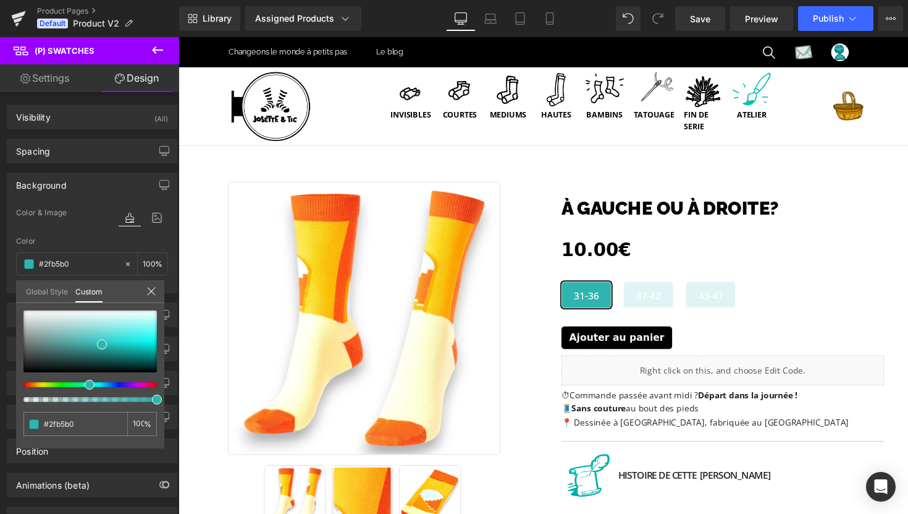
click at [153, 292] on icon at bounding box center [151, 291] width 10 height 10
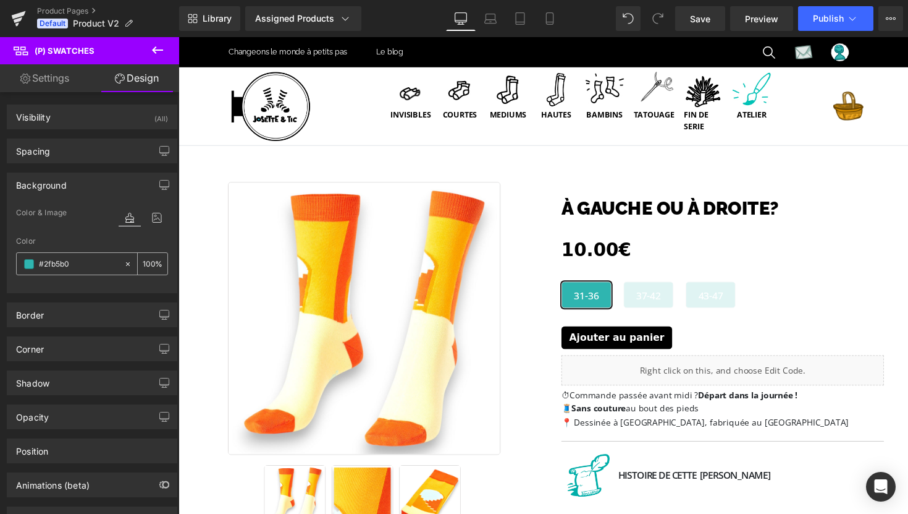
click at [26, 262] on span at bounding box center [29, 264] width 10 height 10
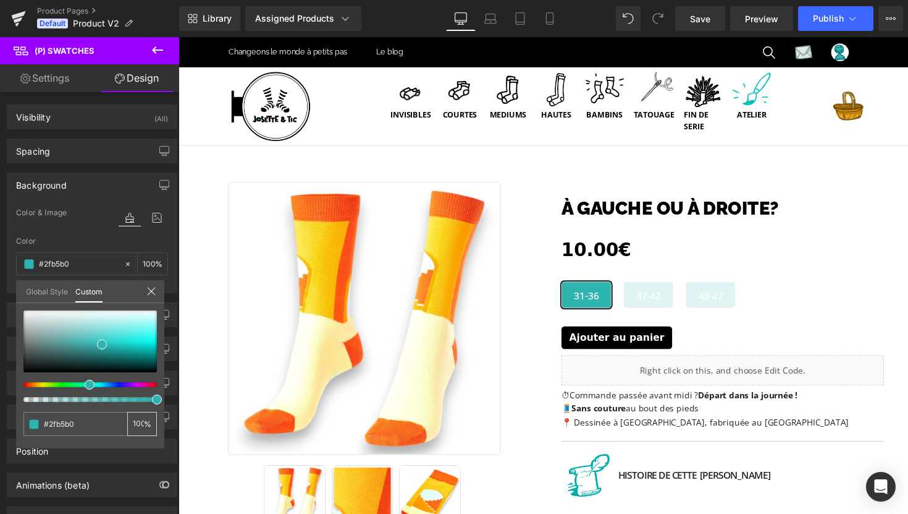
click at [140, 426] on input "100" at bounding box center [138, 423] width 11 height 9
type input "0"
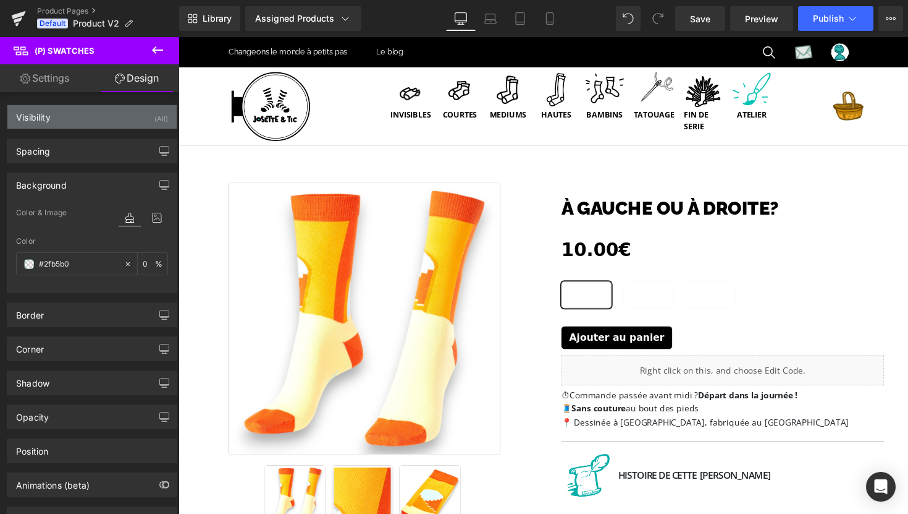
click at [88, 117] on div "Visibility (All)" at bounding box center [91, 116] width 169 height 23
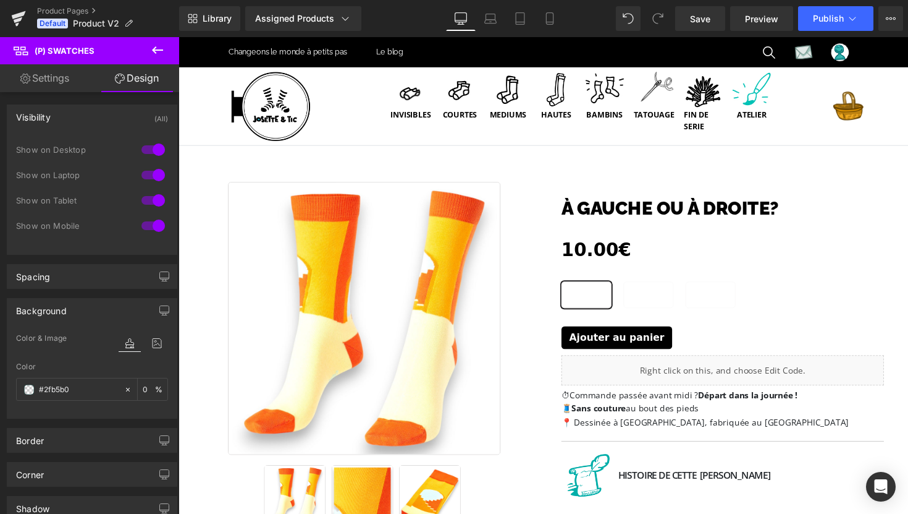
click at [88, 117] on div "Visibility (All)" at bounding box center [91, 116] width 169 height 23
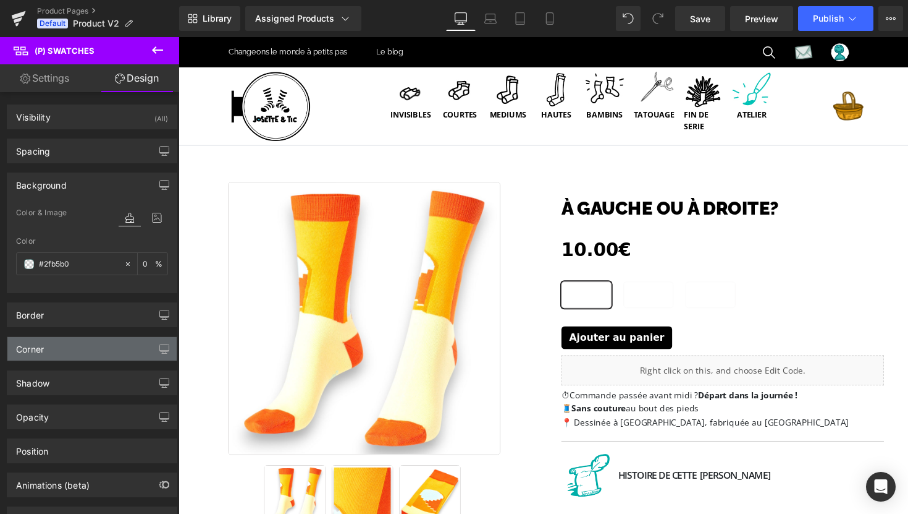
scroll to position [53, 0]
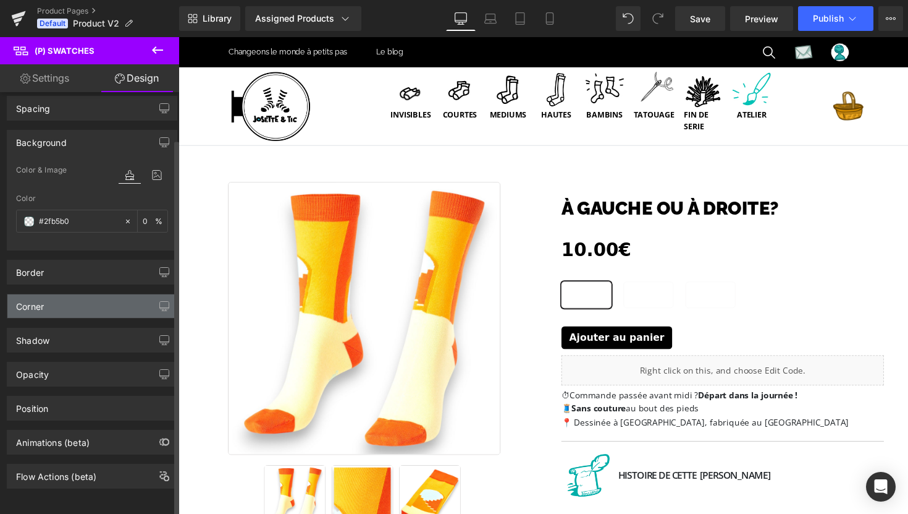
click at [91, 296] on div "Corner" at bounding box center [91, 305] width 169 height 23
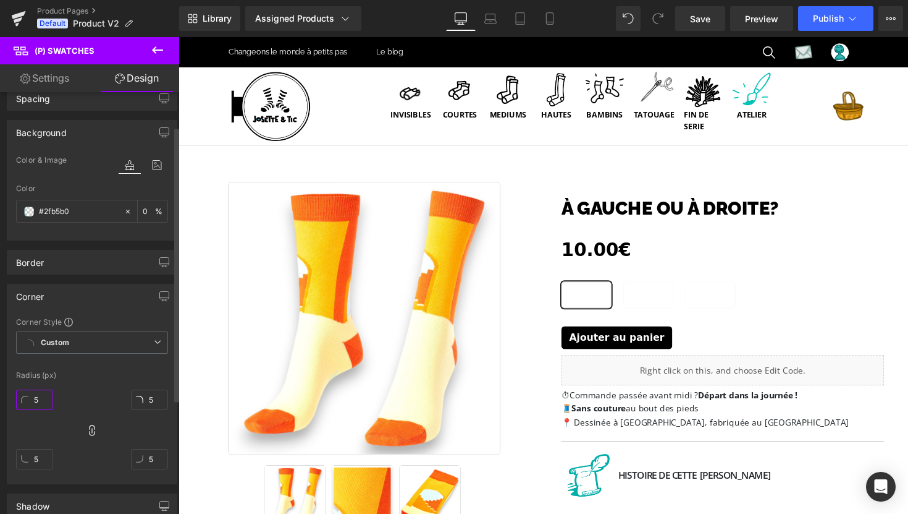
click at [40, 400] on input "5" at bounding box center [34, 399] width 37 height 20
type input "0"
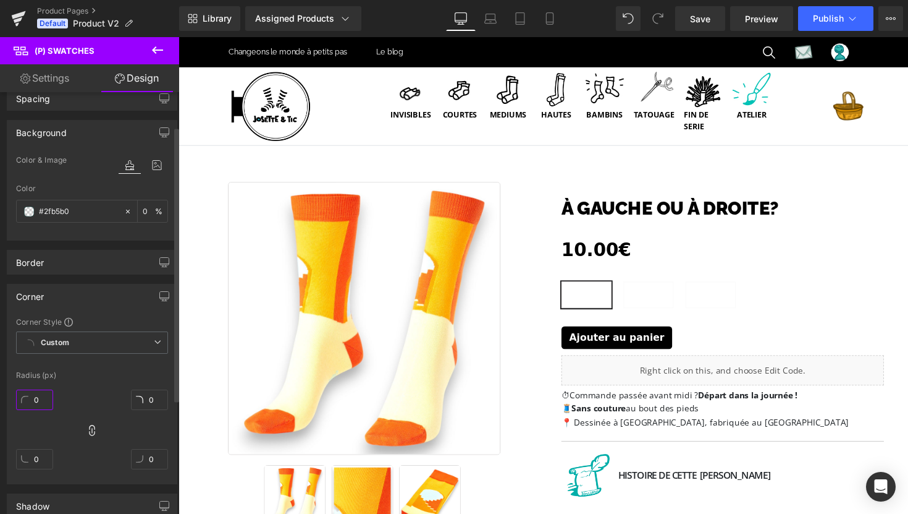
type input "0"
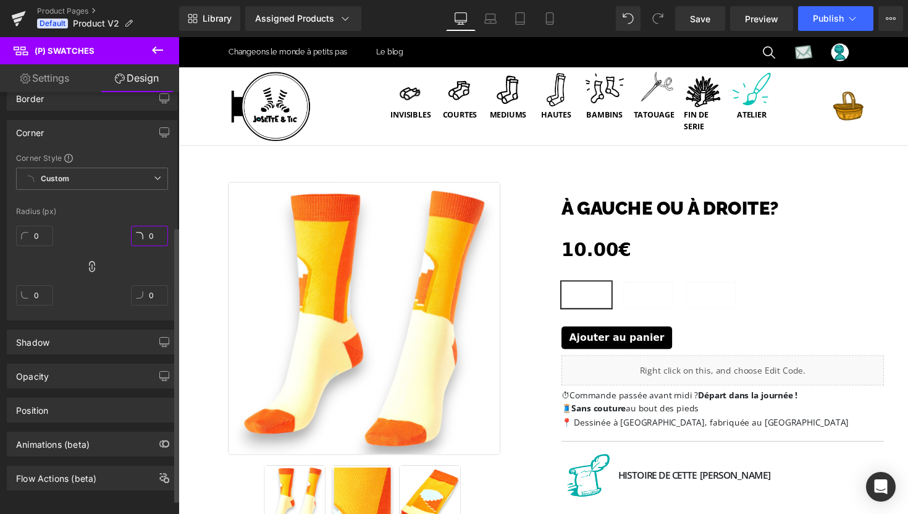
scroll to position [220, 0]
click at [97, 371] on div "Opacity" at bounding box center [91, 373] width 169 height 23
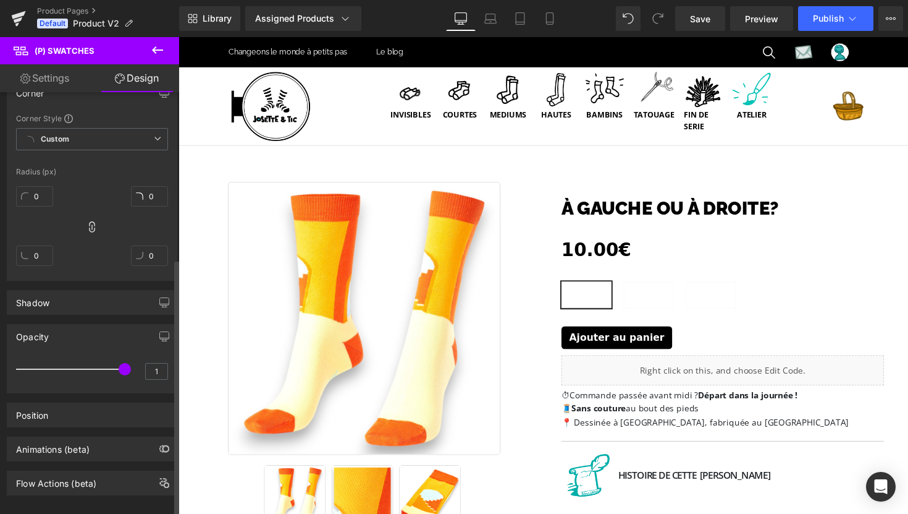
scroll to position [273, 0]
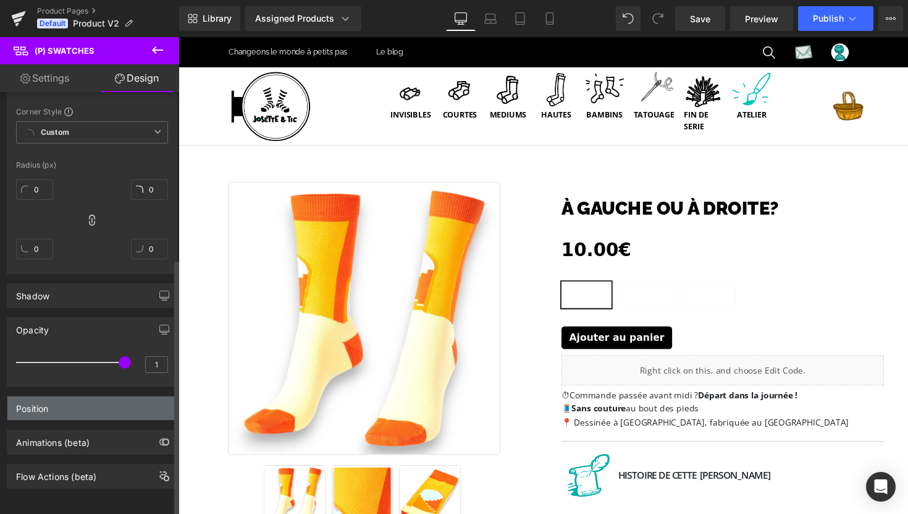
click at [95, 405] on div "Position" at bounding box center [91, 407] width 169 height 23
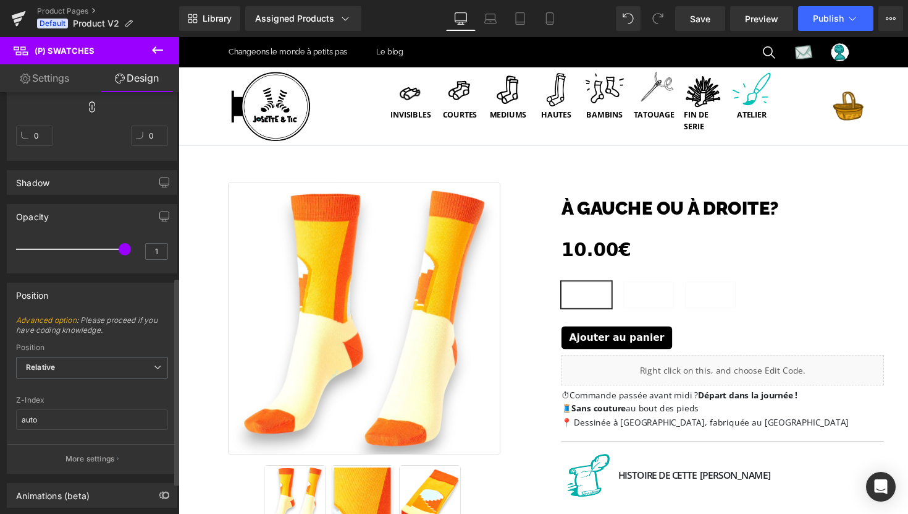
scroll to position [0, 0]
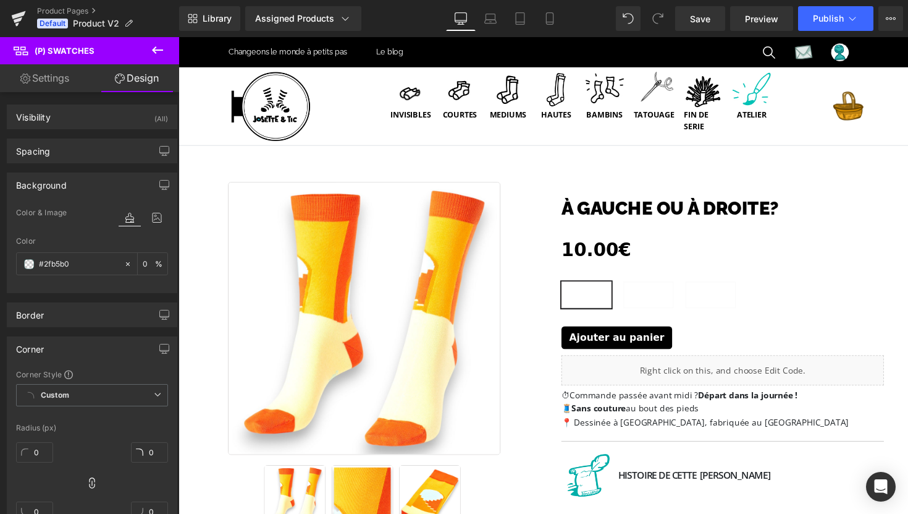
click at [56, 82] on link "Settings" at bounding box center [45, 78] width 90 height 28
type input "100"
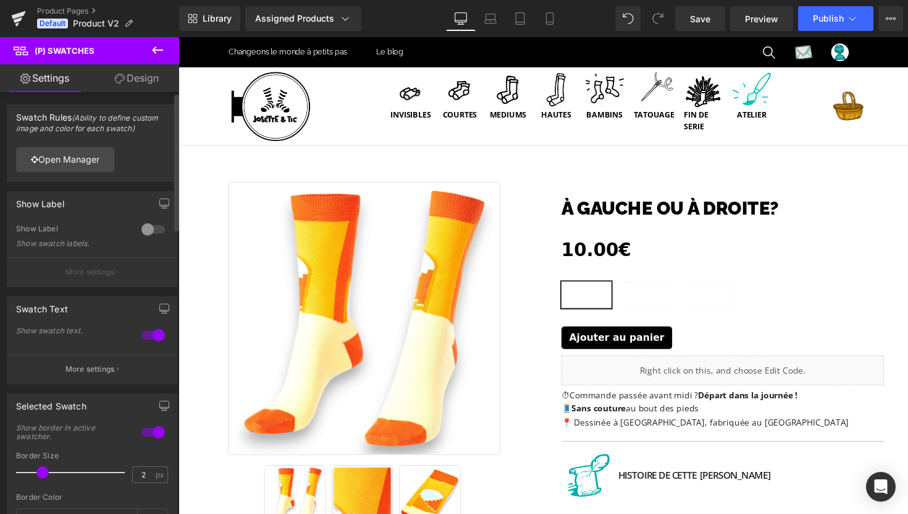
click at [149, 231] on div at bounding box center [153, 229] width 30 height 20
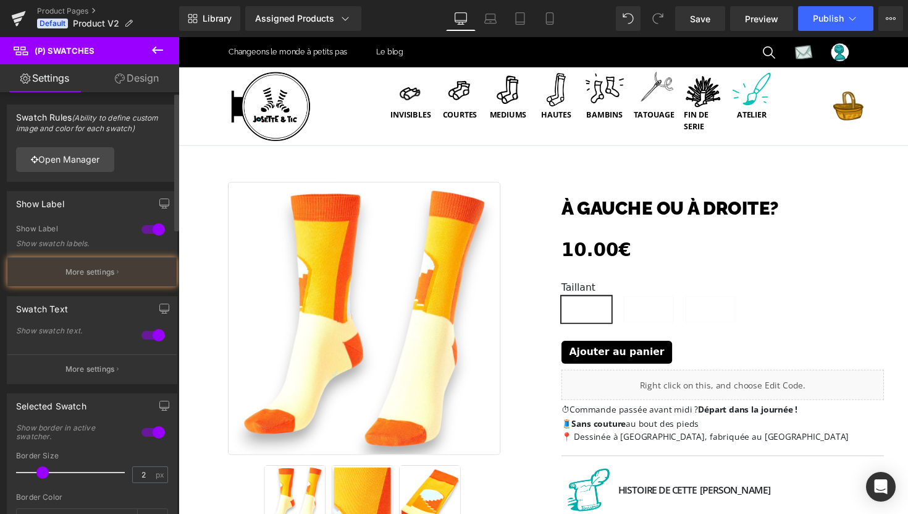
click at [149, 231] on div at bounding box center [153, 229] width 30 height 20
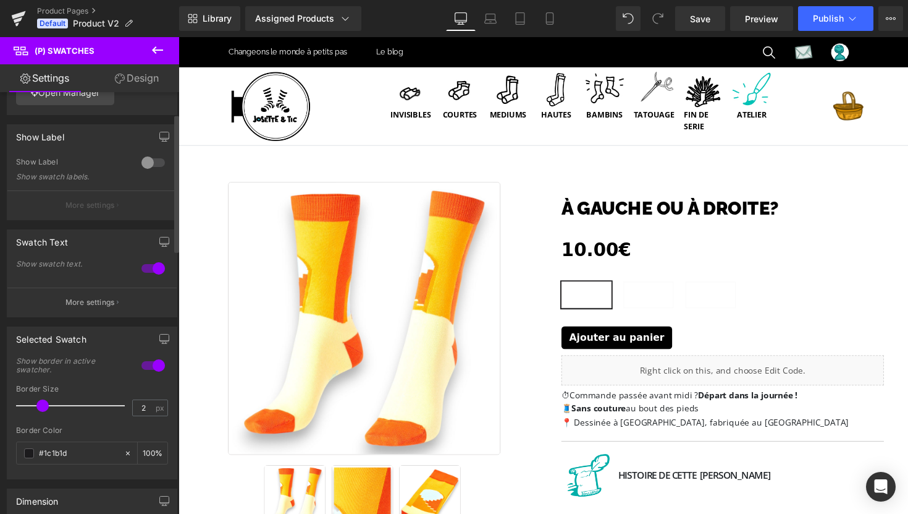
scroll to position [69, 0]
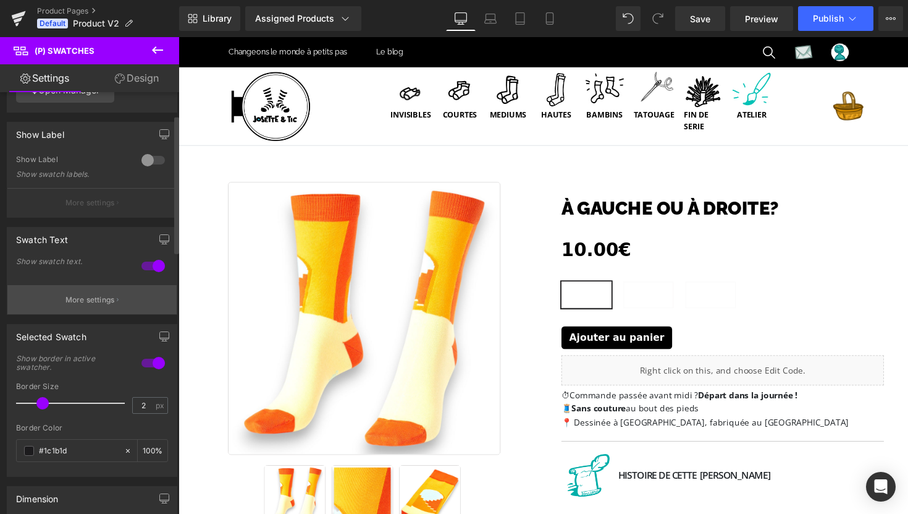
click at [99, 301] on p "More settings" at bounding box center [90, 299] width 49 height 11
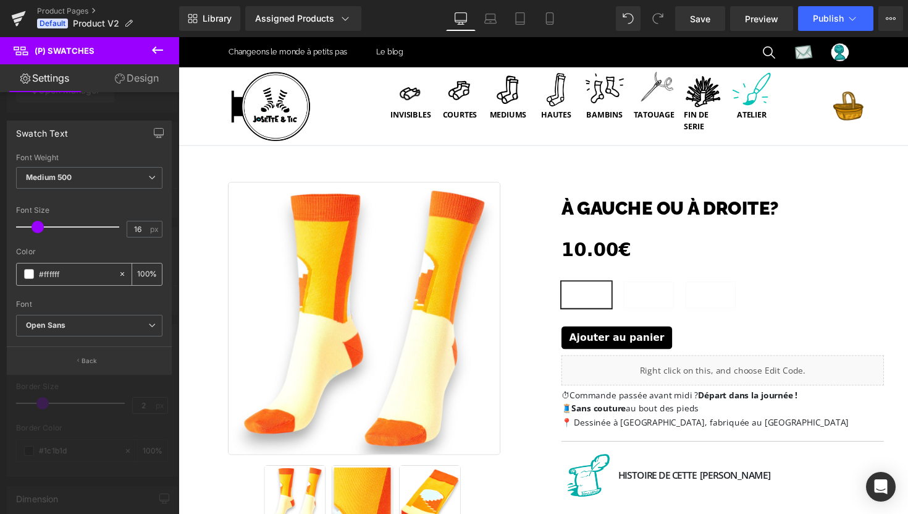
click at [27, 275] on span at bounding box center [29, 274] width 10 height 10
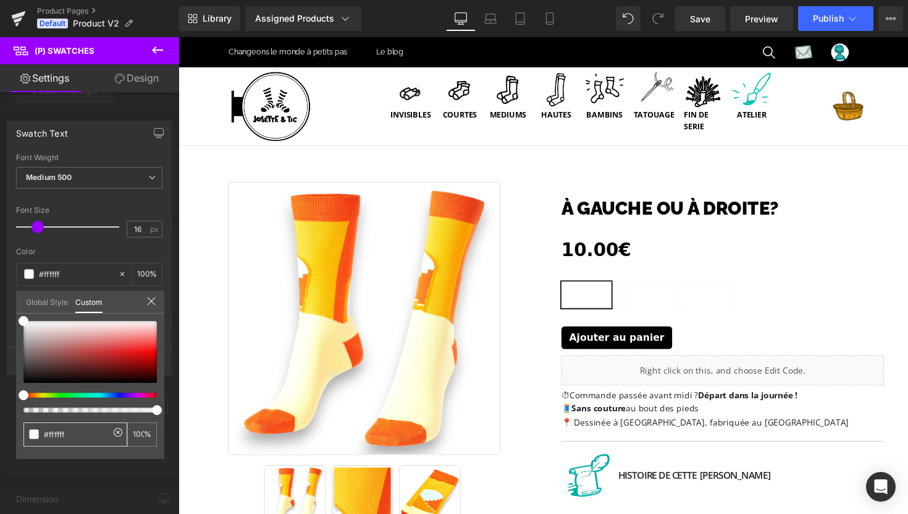
click at [60, 430] on input "#ffffff" at bounding box center [77, 434] width 66 height 13
paste input "1C1B1D"
type input "#1C1B1D"
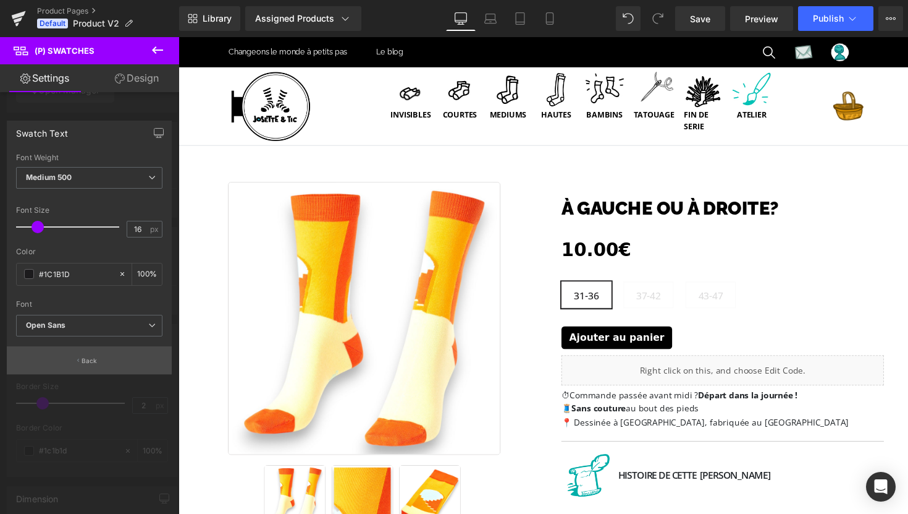
click at [93, 359] on p "Back" at bounding box center [90, 360] width 16 height 9
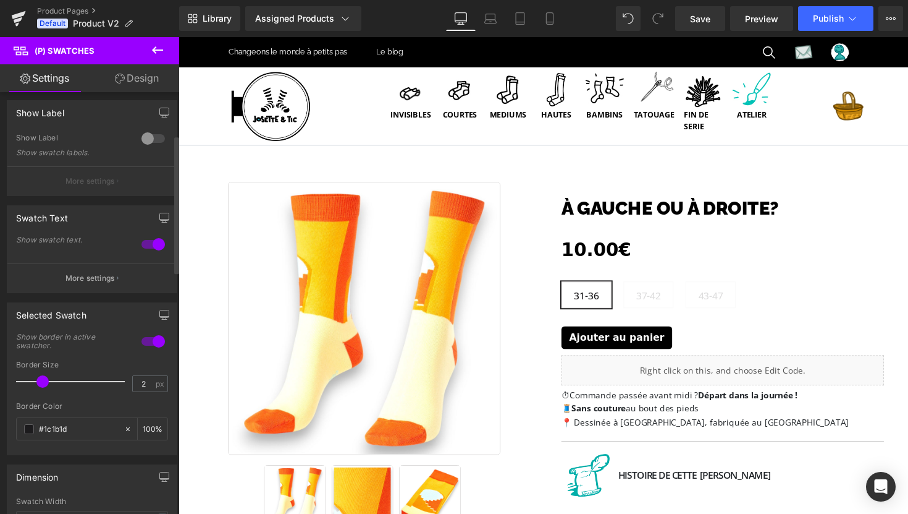
scroll to position [153, 0]
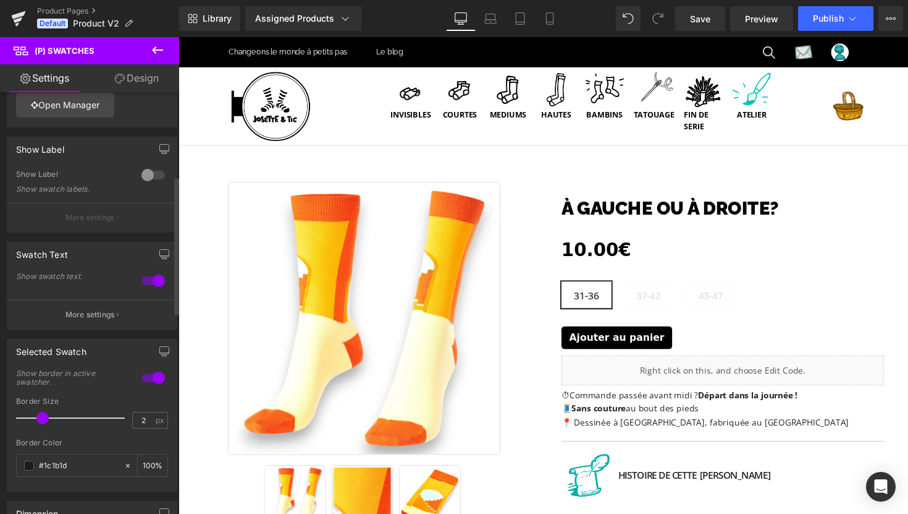
scroll to position [0, 0]
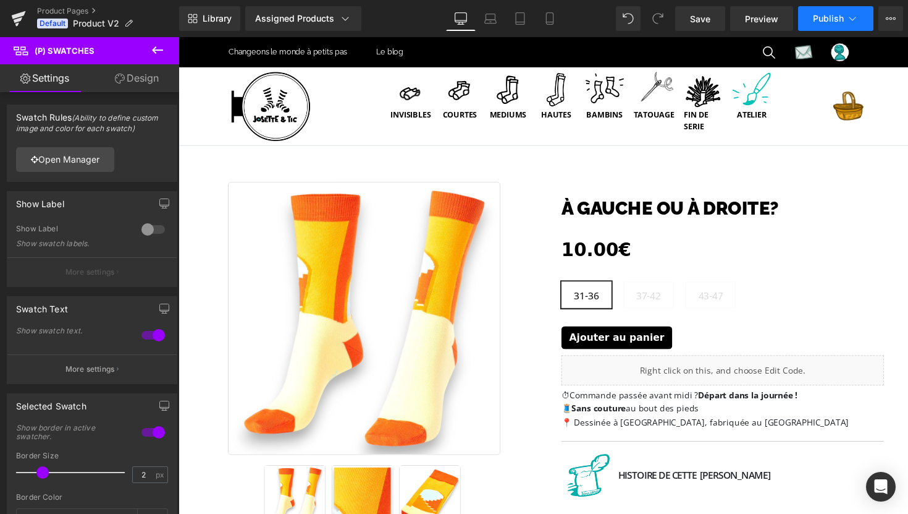
click at [826, 15] on span "Publish" at bounding box center [828, 19] width 31 height 10
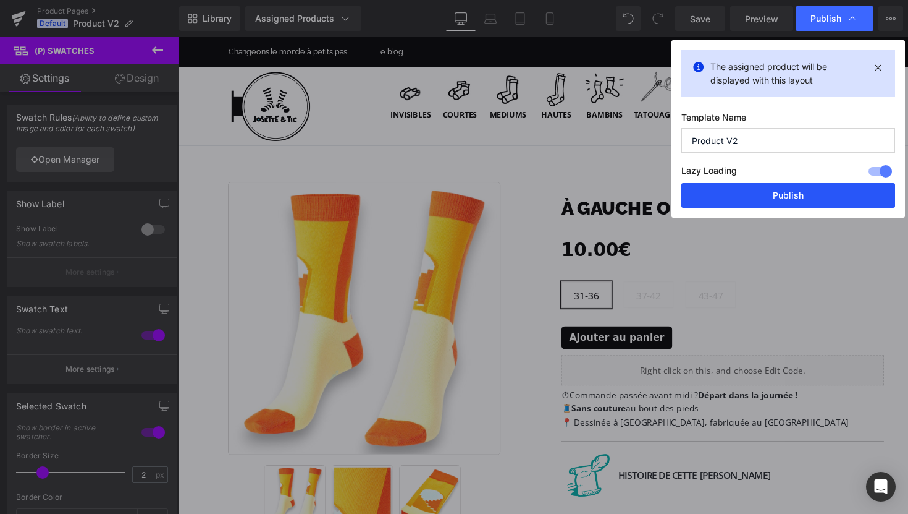
click at [799, 191] on button "Publish" at bounding box center [789, 195] width 214 height 25
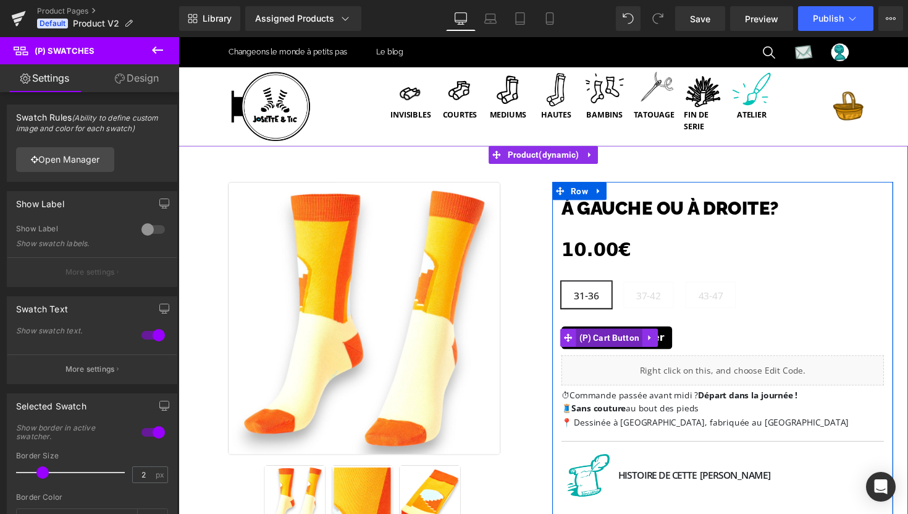
click at [628, 345] on span "(P) Cart Button" at bounding box center [620, 345] width 68 height 19
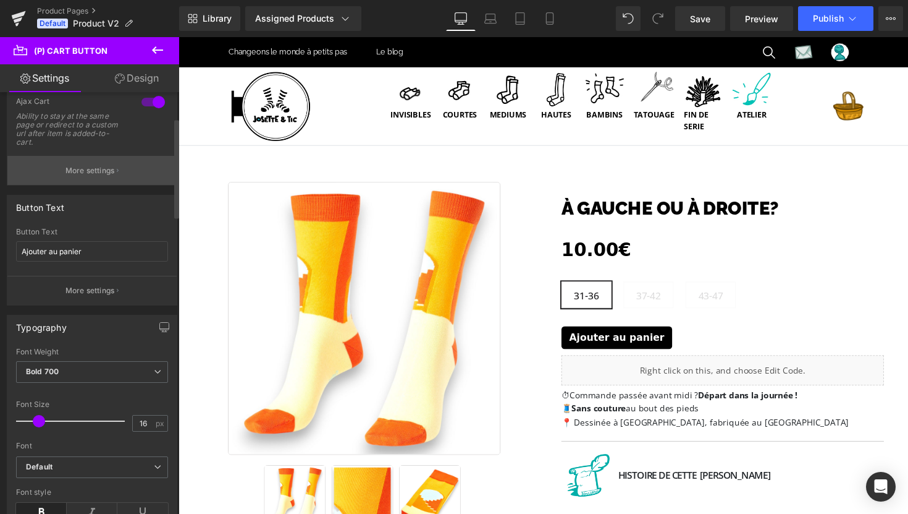
scroll to position [21, 0]
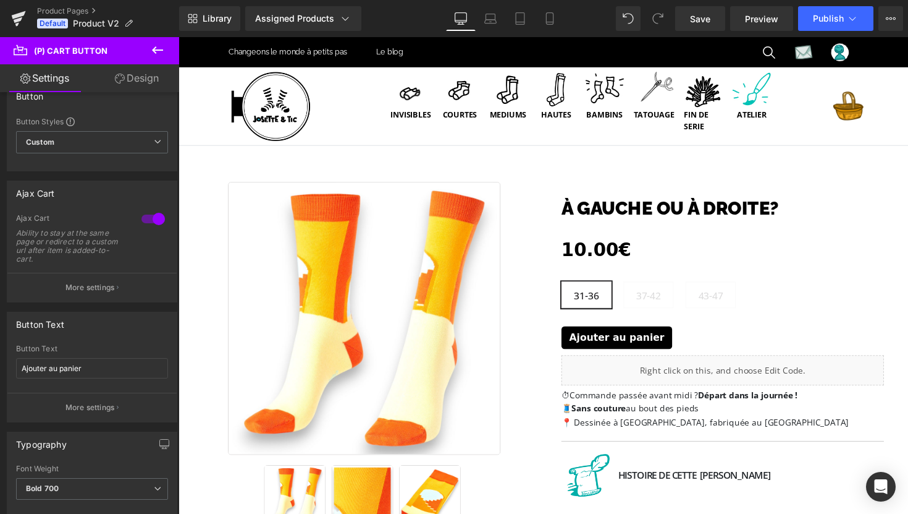
click at [142, 72] on link "Design" at bounding box center [137, 78] width 90 height 28
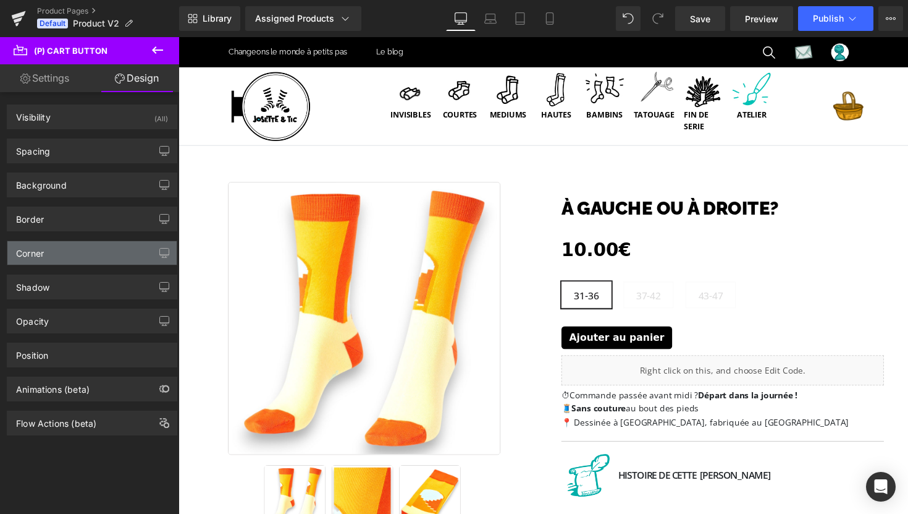
click at [87, 258] on div "Corner" at bounding box center [91, 252] width 169 height 23
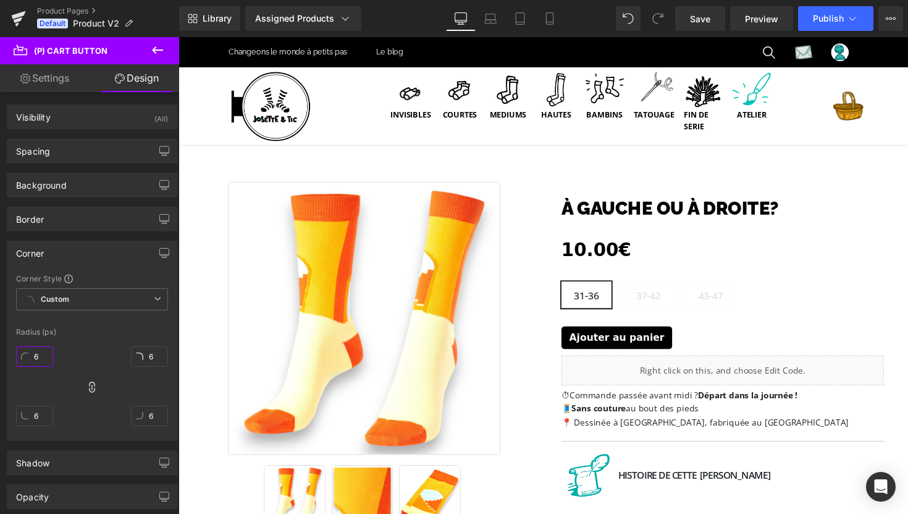
click at [42, 355] on input "6" at bounding box center [34, 356] width 37 height 20
type input "0"
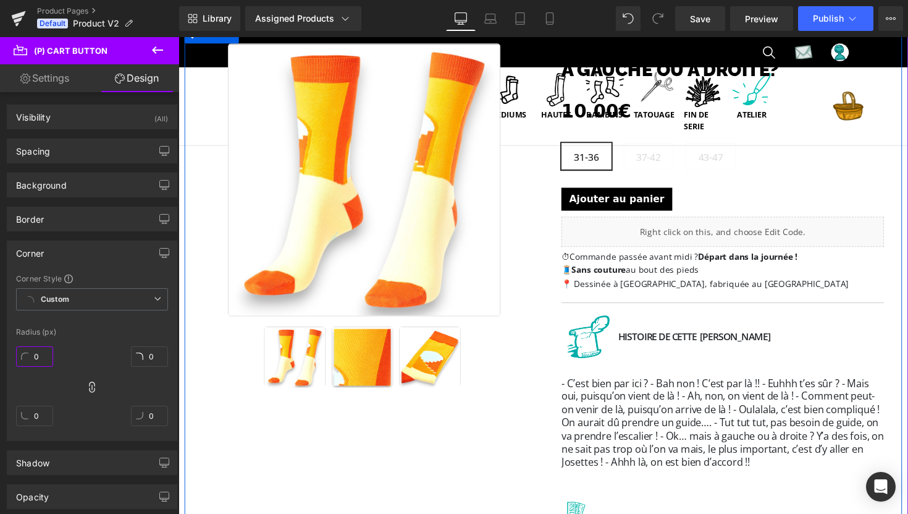
scroll to position [144, 0]
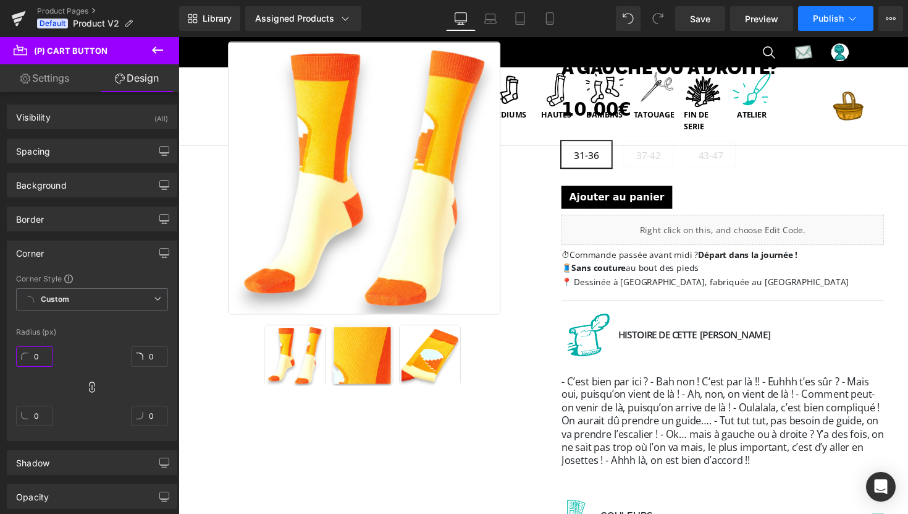
type input "0"
click at [819, 21] on span "Publish" at bounding box center [828, 19] width 31 height 10
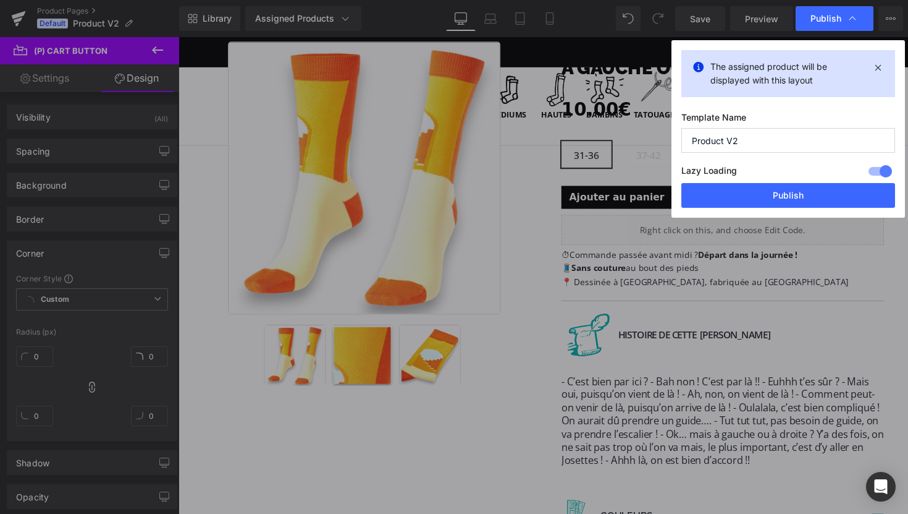
click at [882, 172] on div at bounding box center [881, 171] width 30 height 20
click at [810, 195] on button "Publish" at bounding box center [789, 195] width 214 height 25
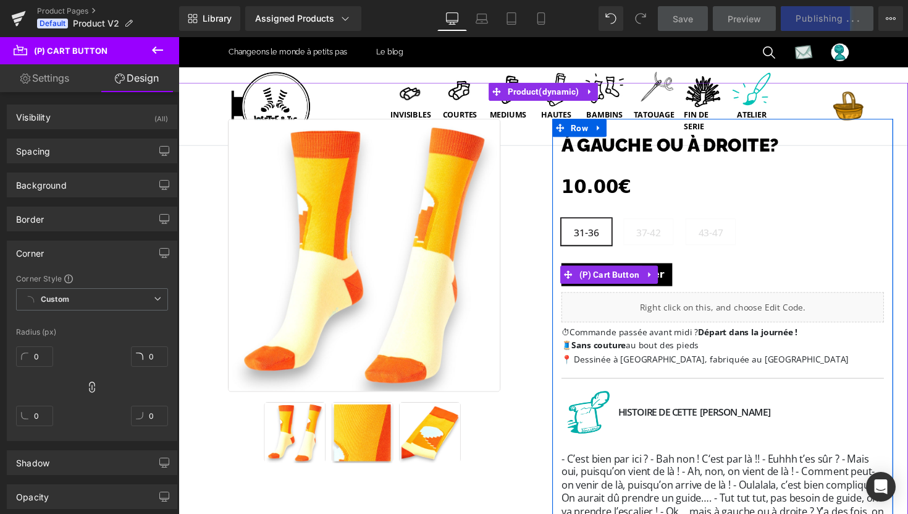
scroll to position [0, 0]
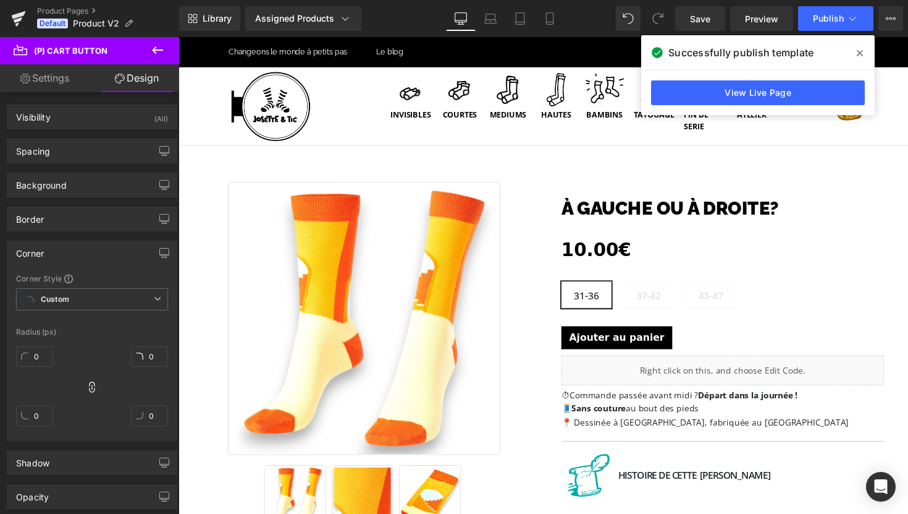
click at [75, 251] on div "Corner" at bounding box center [91, 252] width 169 height 23
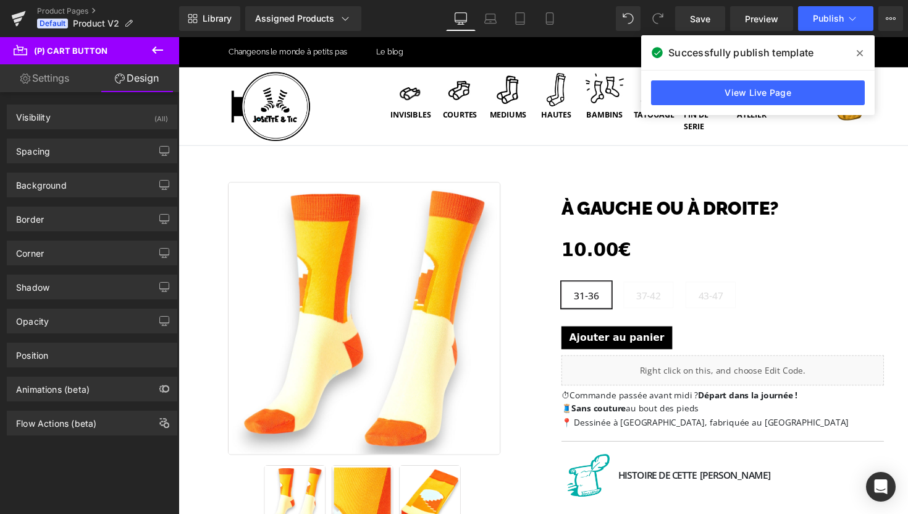
click at [62, 83] on link "Settings" at bounding box center [45, 78] width 90 height 28
type input "100"
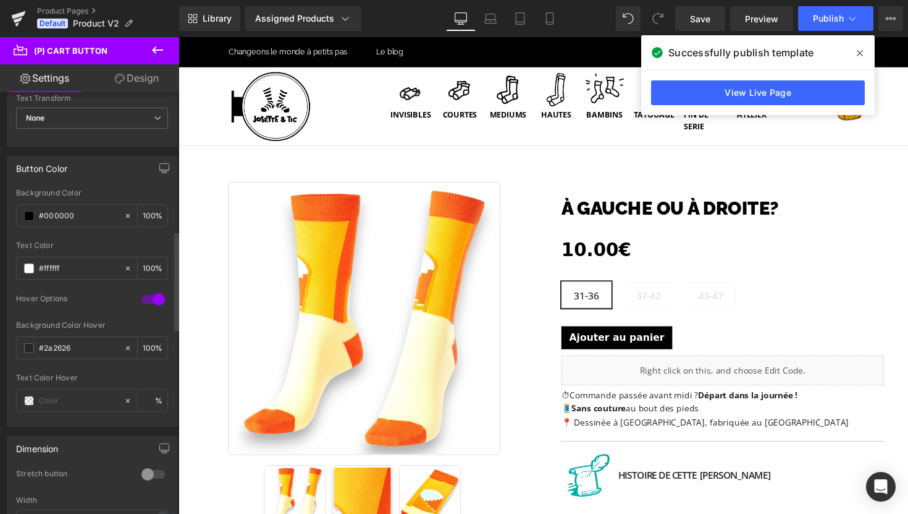
scroll to position [591, 0]
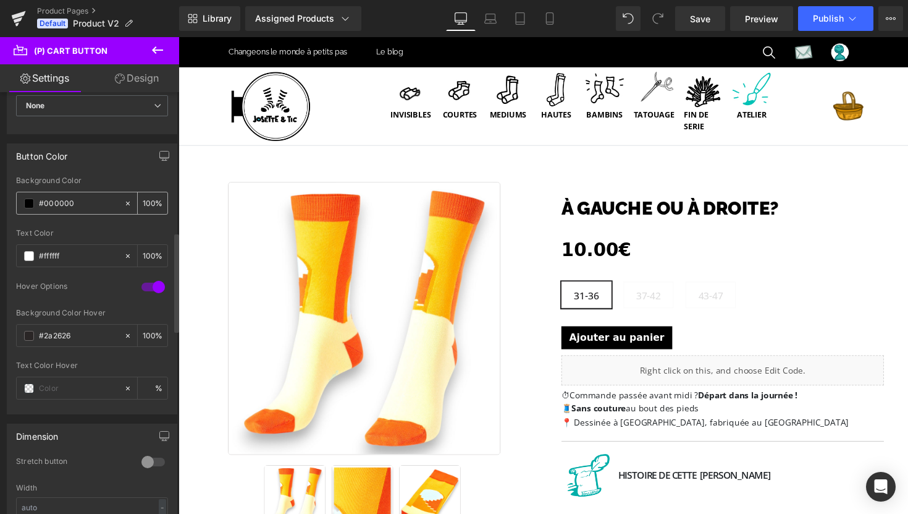
click at [27, 206] on span at bounding box center [29, 203] width 10 height 10
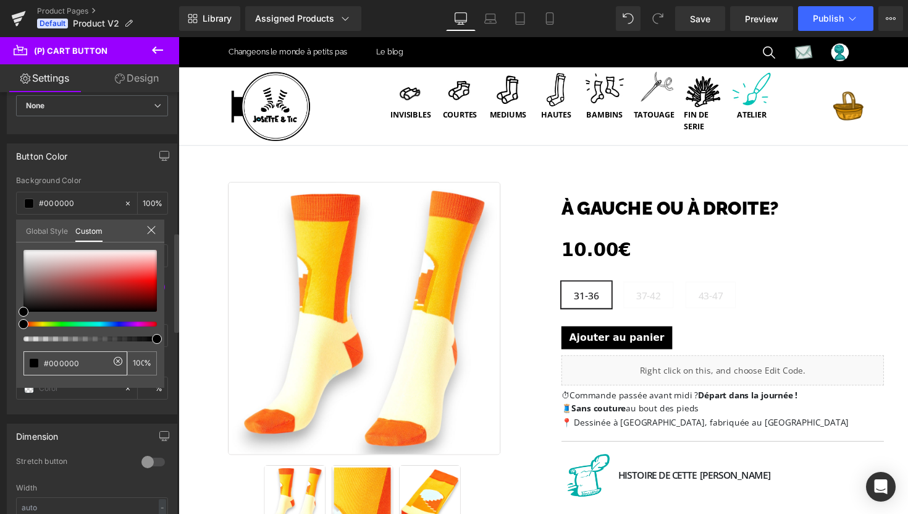
click at [72, 365] on input "#000000" at bounding box center [77, 363] width 66 height 13
paste input "1C1B1D"
type input "#1C1B1D"
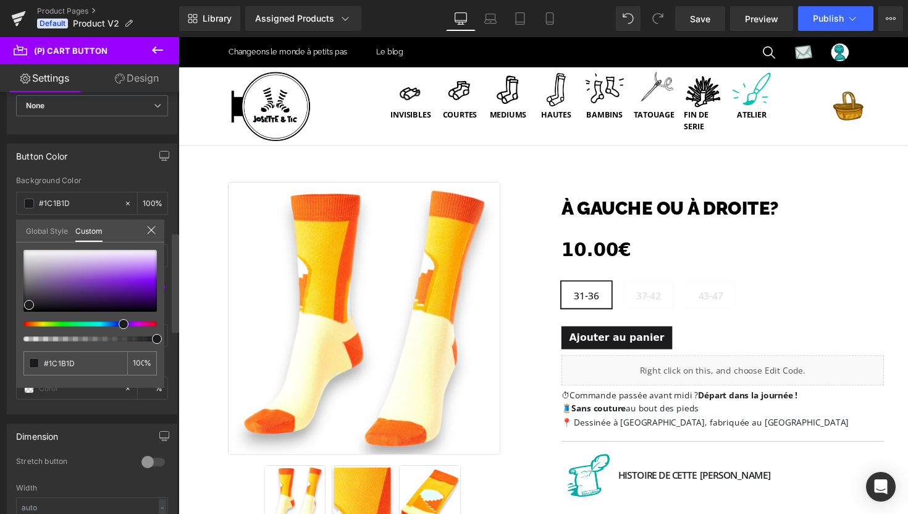
type input "#1C1B1D"
type input "#1c1b1d"
click at [174, 370] on div at bounding box center [175, 306] width 7 height 422
click at [177, 370] on div at bounding box center [175, 306] width 7 height 422
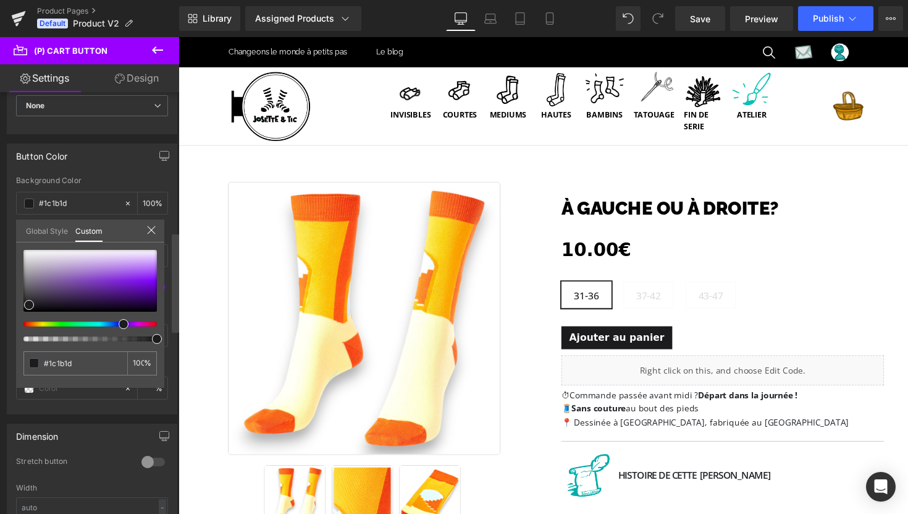
click at [172, 365] on div at bounding box center [175, 306] width 7 height 422
click at [88, 370] on div "#1c1b1d" at bounding box center [75, 363] width 104 height 24
click at [151, 227] on icon at bounding box center [151, 230] width 10 height 10
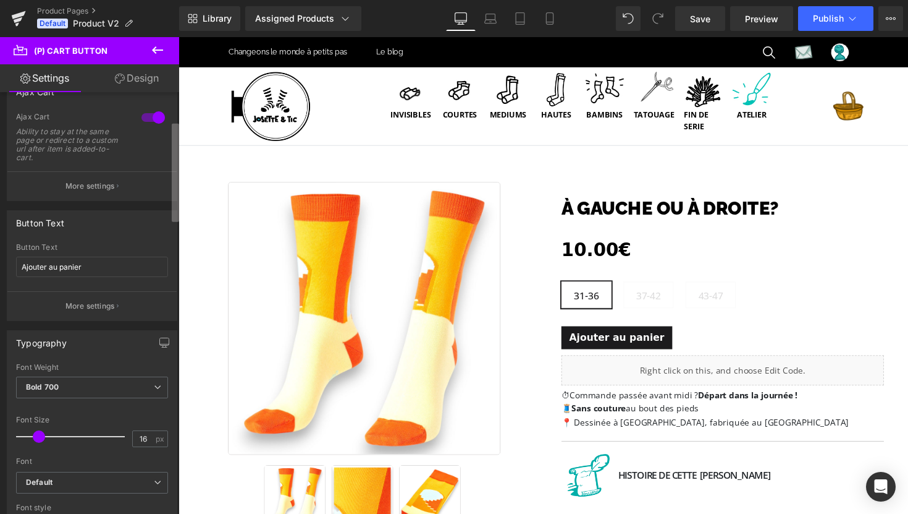
scroll to position [0, 0]
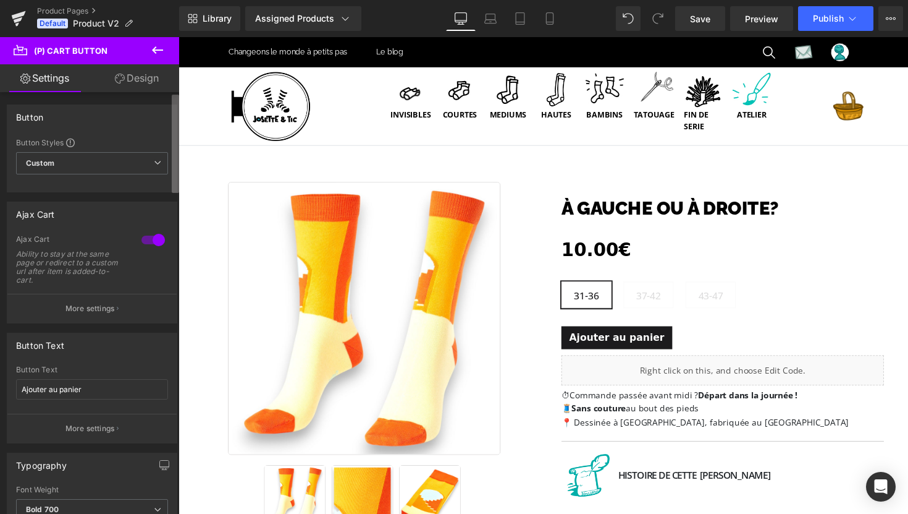
click at [163, 101] on div "Button Button Styles Custom Custom Setup Global Style Custom Setup Global Style…" at bounding box center [89, 305] width 179 height 427
click at [144, 87] on link "Design" at bounding box center [137, 78] width 90 height 28
type input "0"
type input "10"
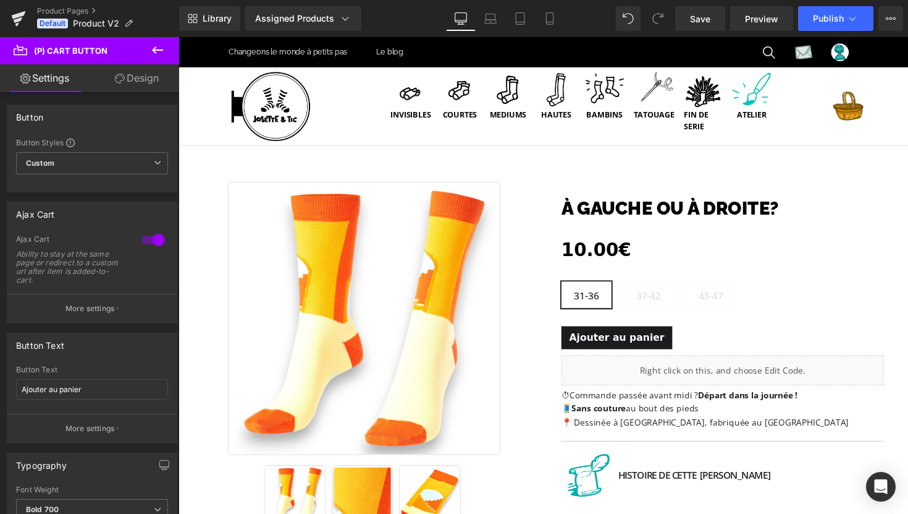
type input "0"
type input "6"
type input "12"
type input "6"
type input "12"
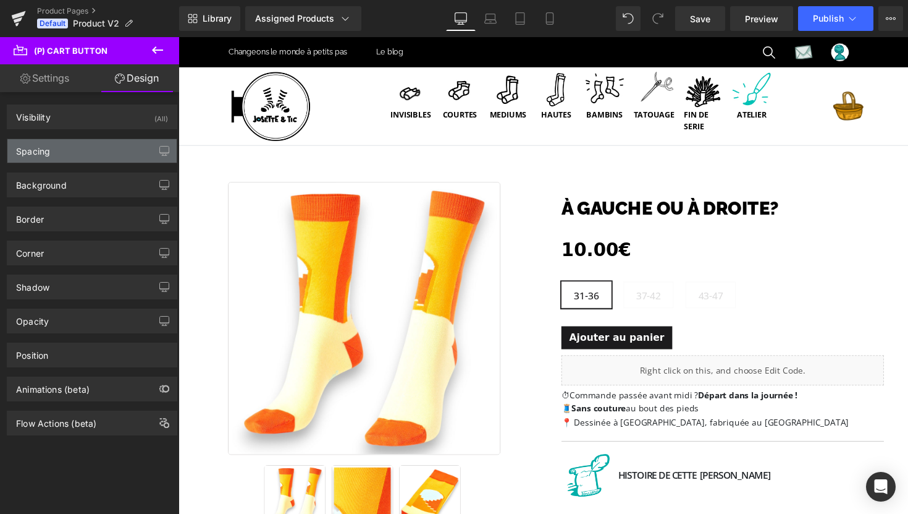
click at [101, 151] on div "Spacing" at bounding box center [91, 150] width 169 height 23
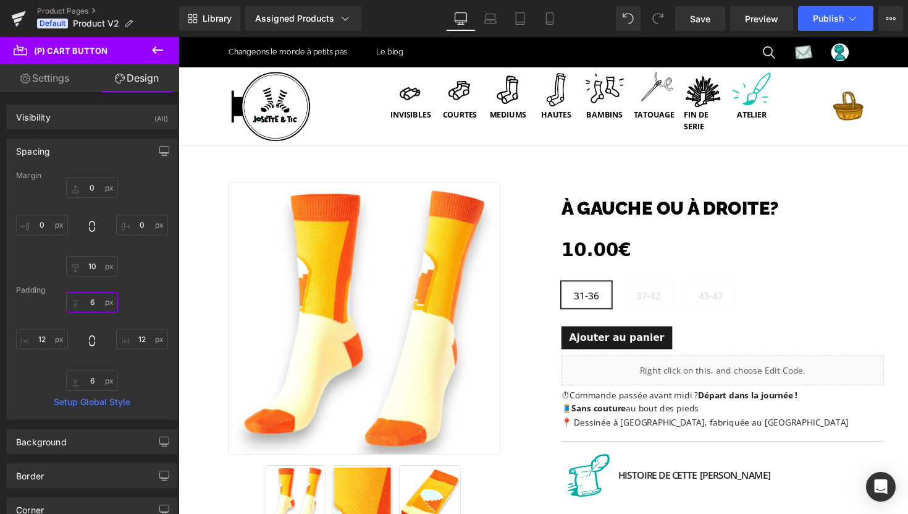
click at [89, 304] on input "6" at bounding box center [92, 302] width 52 height 20
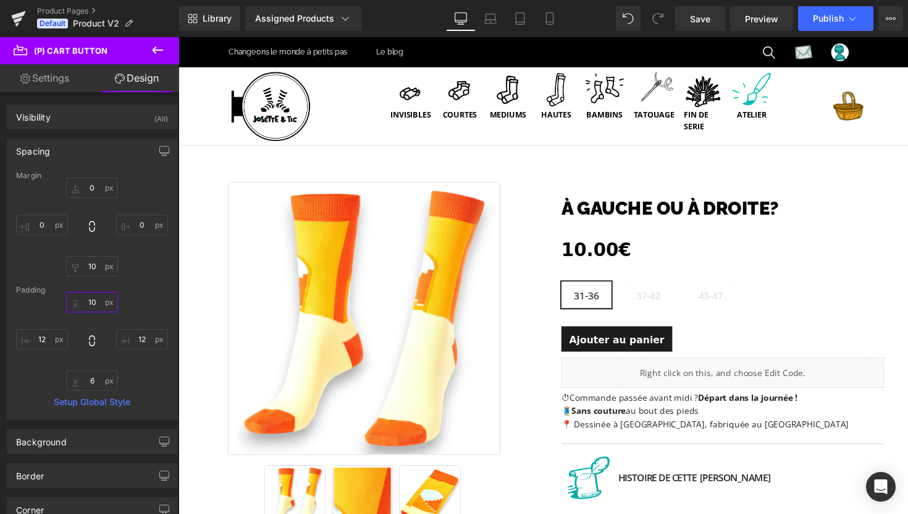
type input "1"
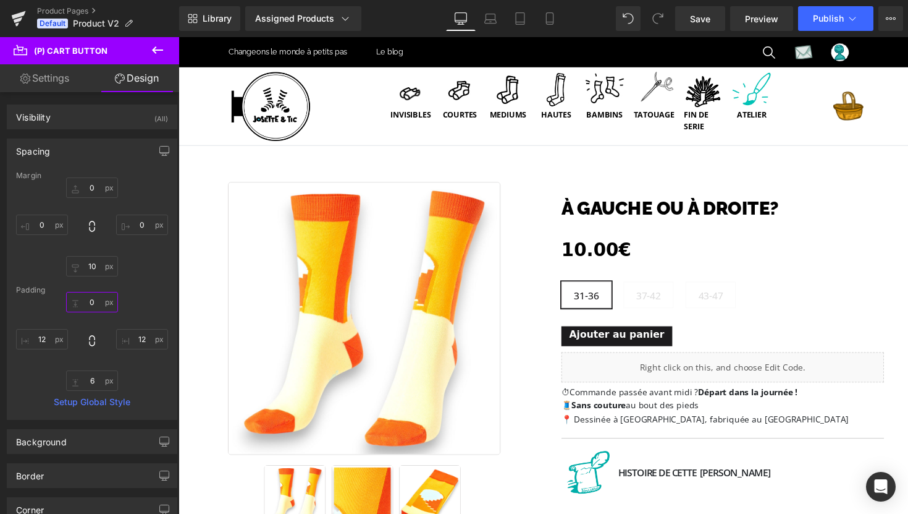
type input "6"
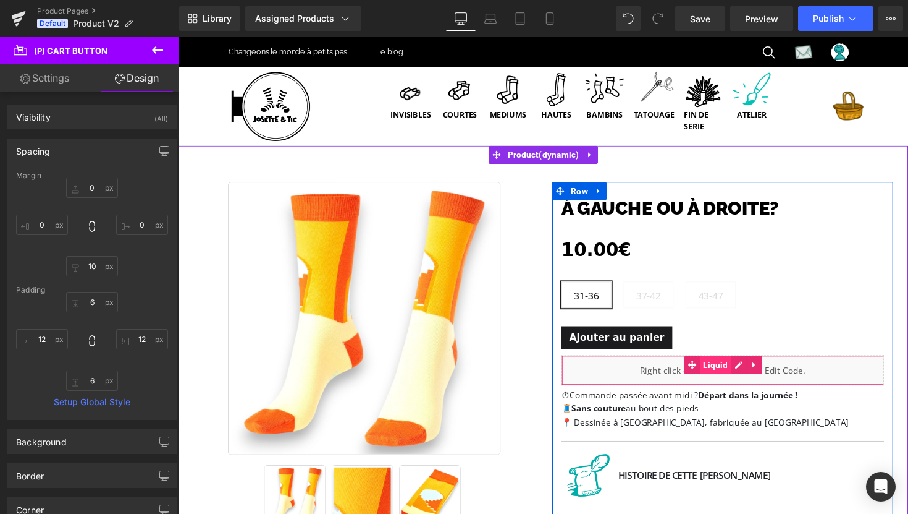
click at [729, 370] on span "Liquid" at bounding box center [729, 372] width 32 height 19
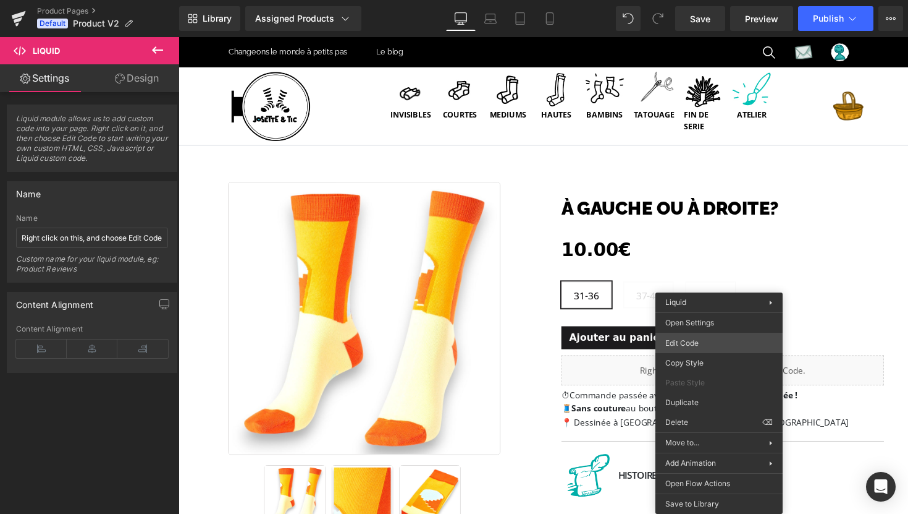
click at [711, 0] on div "Liquid You are previewing how the will restyle your page. You can not edit Elem…" at bounding box center [454, 0] width 908 height 0
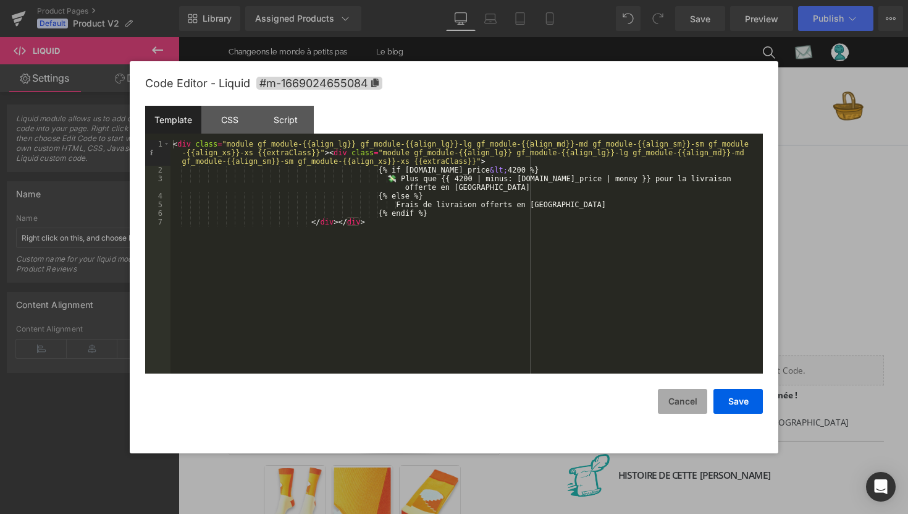
click at [669, 405] on button "Cancel" at bounding box center [682, 401] width 49 height 25
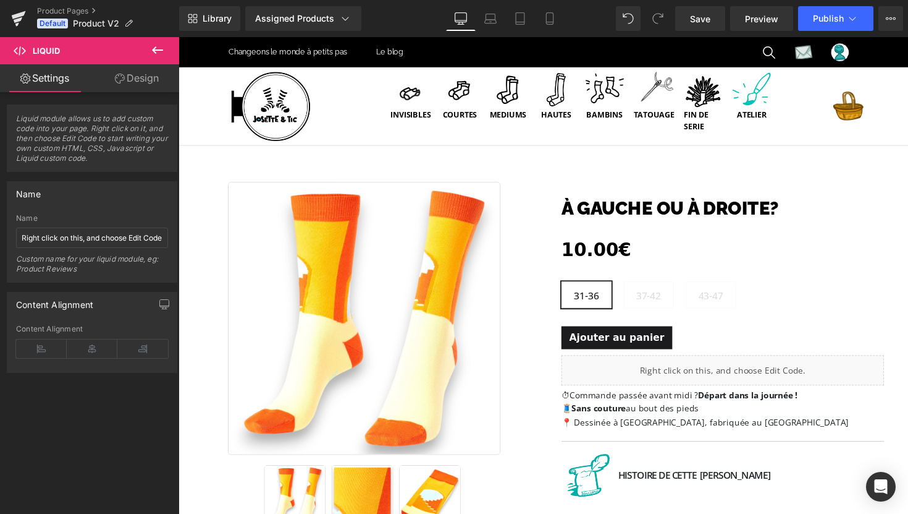
click at [161, 53] on icon at bounding box center [157, 50] width 15 height 15
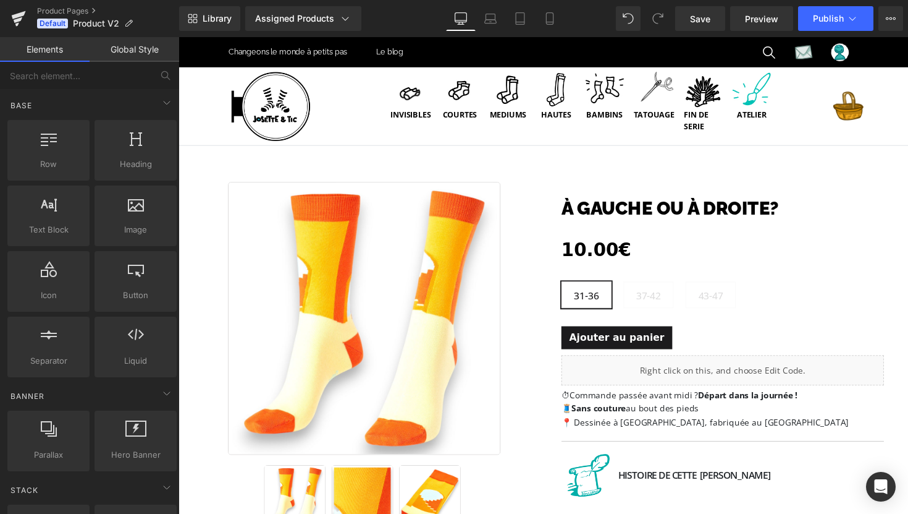
click at [21, 51] on link "Elements" at bounding box center [45, 49] width 90 height 25
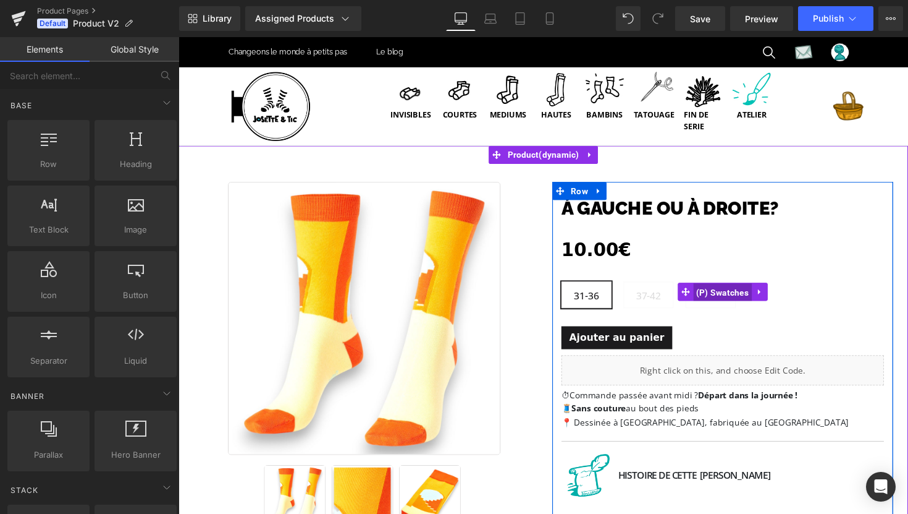
click at [728, 294] on span "(P) Swatches" at bounding box center [736, 298] width 61 height 19
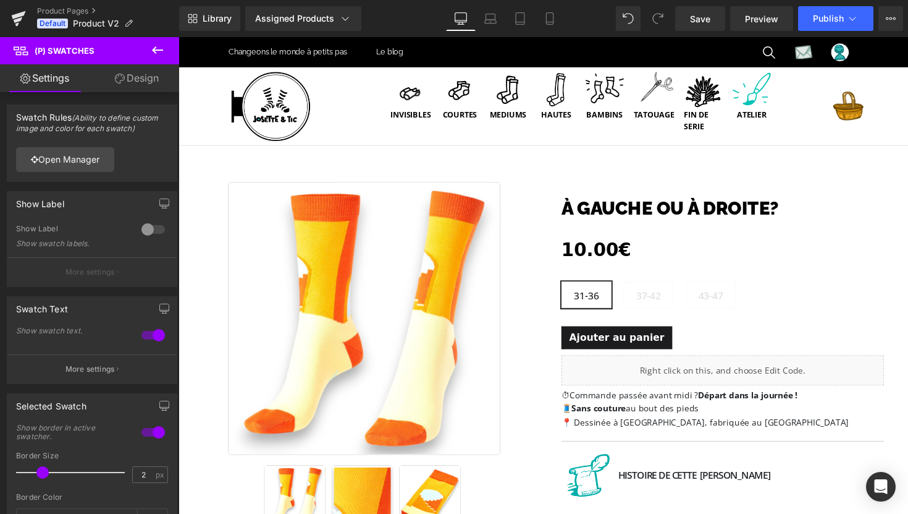
click at [137, 77] on link "Design" at bounding box center [137, 78] width 90 height 28
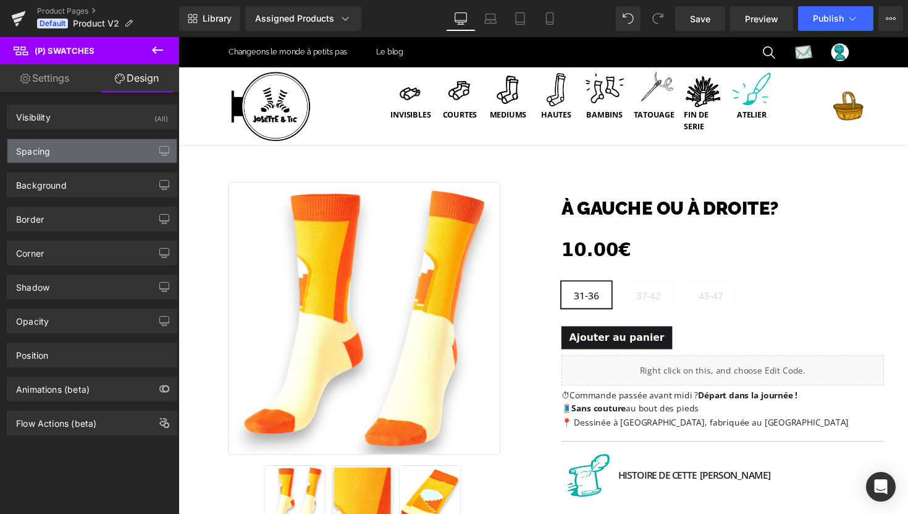
click at [83, 150] on div "Spacing" at bounding box center [91, 150] width 169 height 23
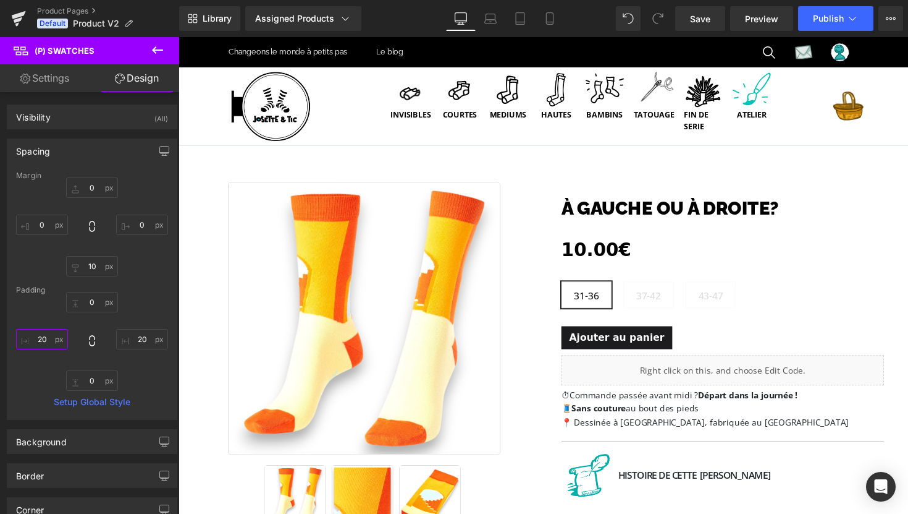
click at [48, 336] on input "20" at bounding box center [42, 339] width 52 height 20
type input "1"
type input "12"
click at [141, 341] on input "20" at bounding box center [142, 339] width 52 height 20
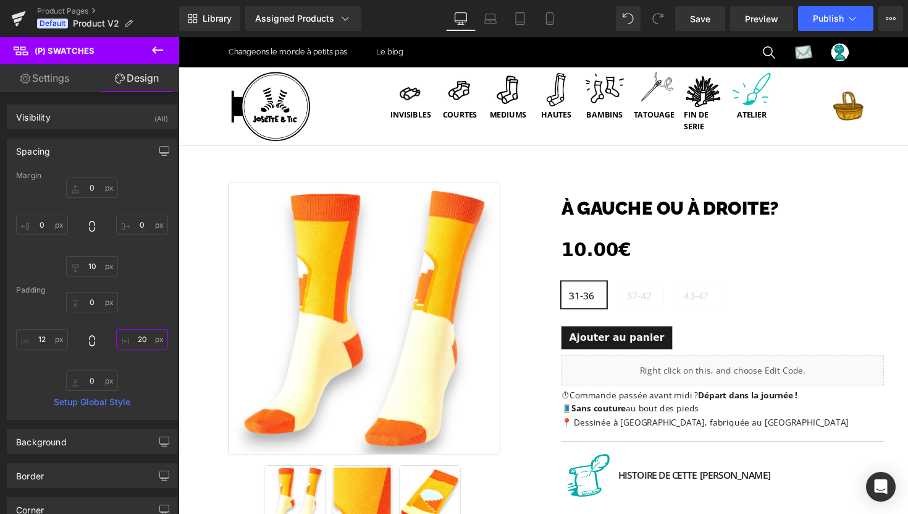
click at [141, 341] on input "20" at bounding box center [142, 339] width 52 height 20
type input "12"
click at [90, 305] on input "0" at bounding box center [92, 302] width 52 height 20
type input "6"
click at [92, 384] on input "0" at bounding box center [92, 380] width 52 height 20
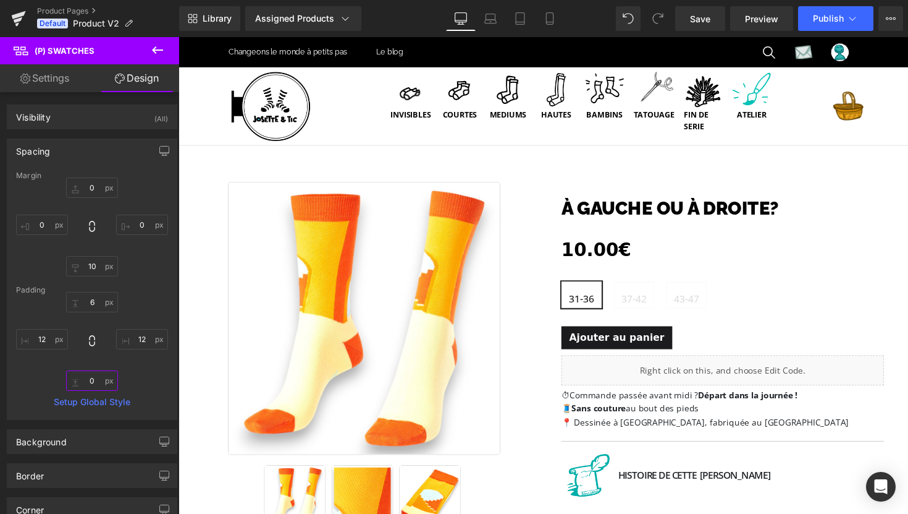
type input "6"
click at [87, 302] on input "6" at bounding box center [92, 302] width 52 height 20
click at [161, 372] on div "12 12 12 12" at bounding box center [92, 341] width 152 height 99
click at [159, 150] on icon "button" at bounding box center [164, 151] width 10 height 10
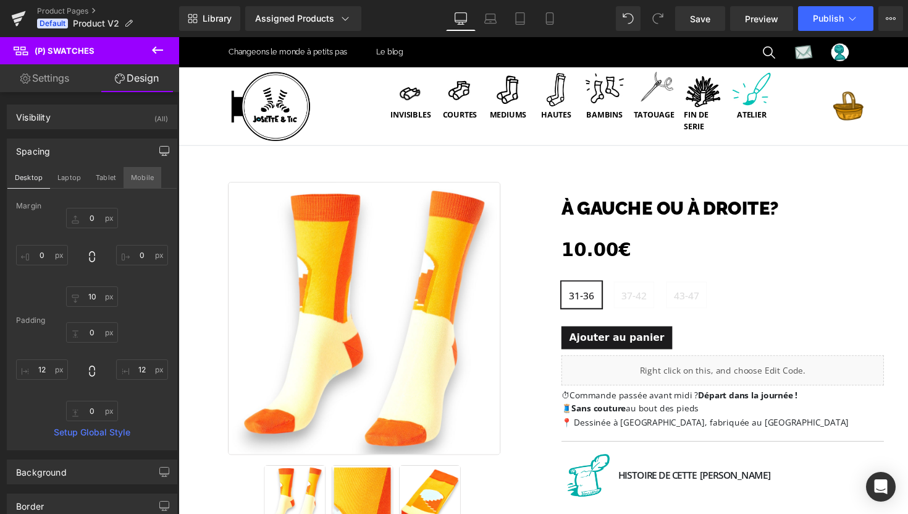
click at [148, 176] on button "Mobile" at bounding box center [143, 177] width 38 height 21
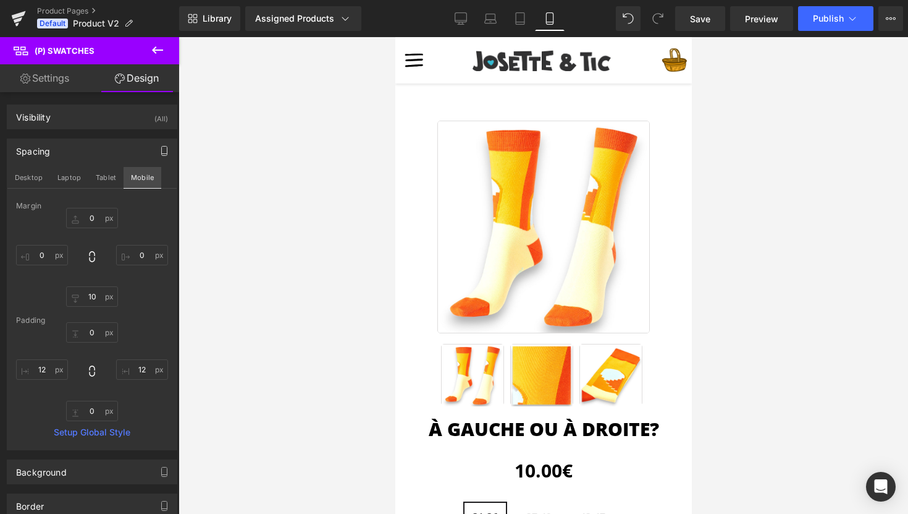
type input "0"
type input "10"
type input "0"
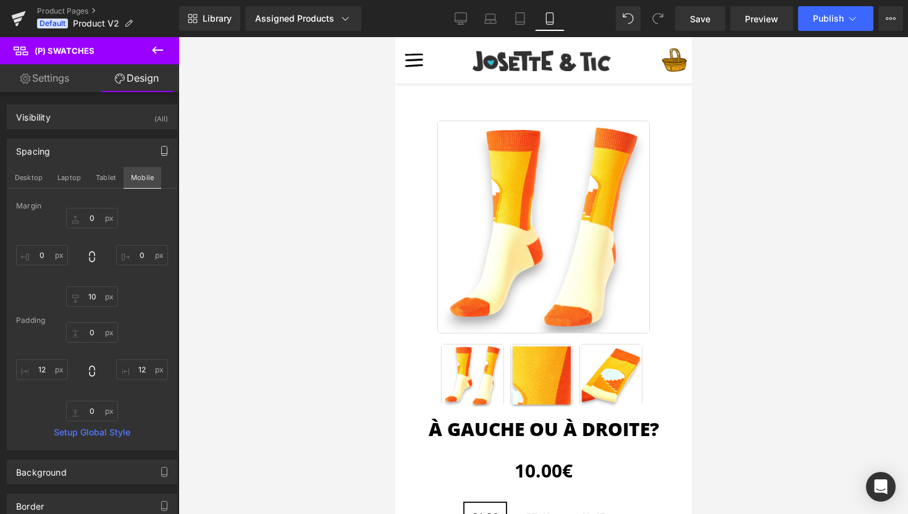
type input "12"
type input "0"
type input "12"
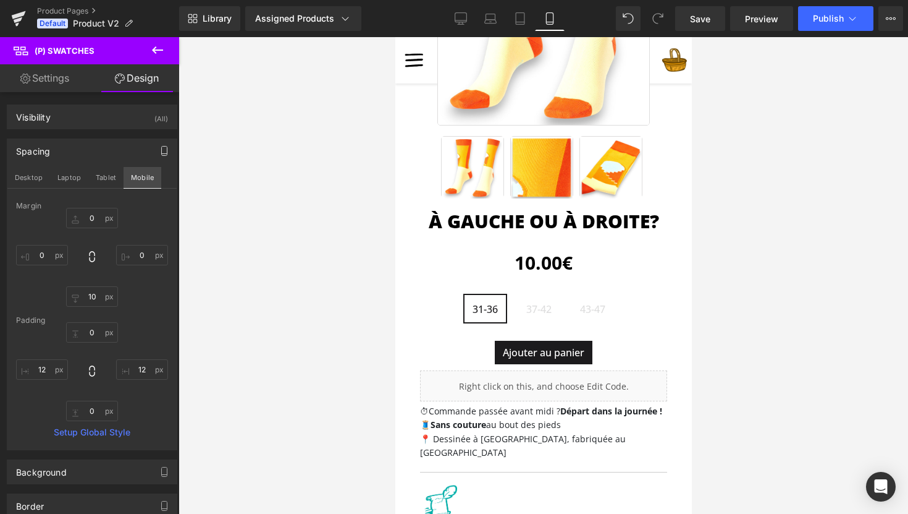
scroll to position [215, 0]
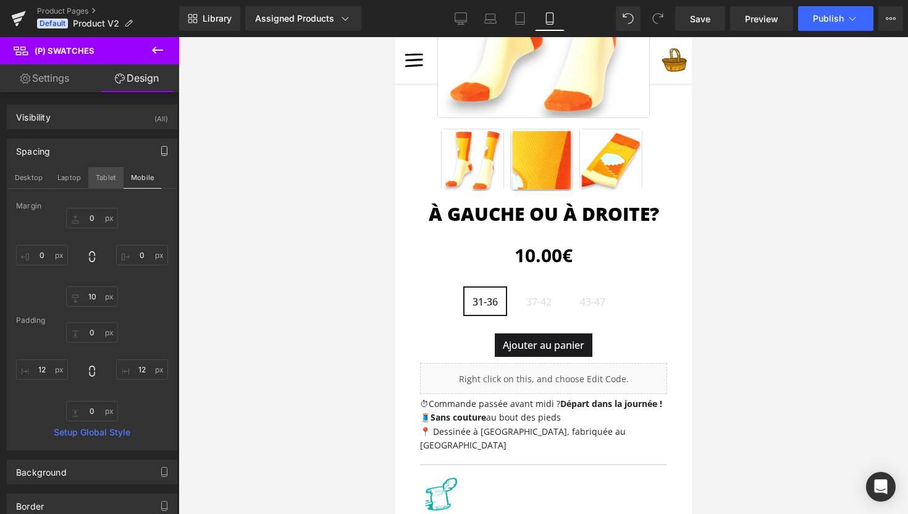
click at [110, 174] on button "Tablet" at bounding box center [105, 177] width 35 height 21
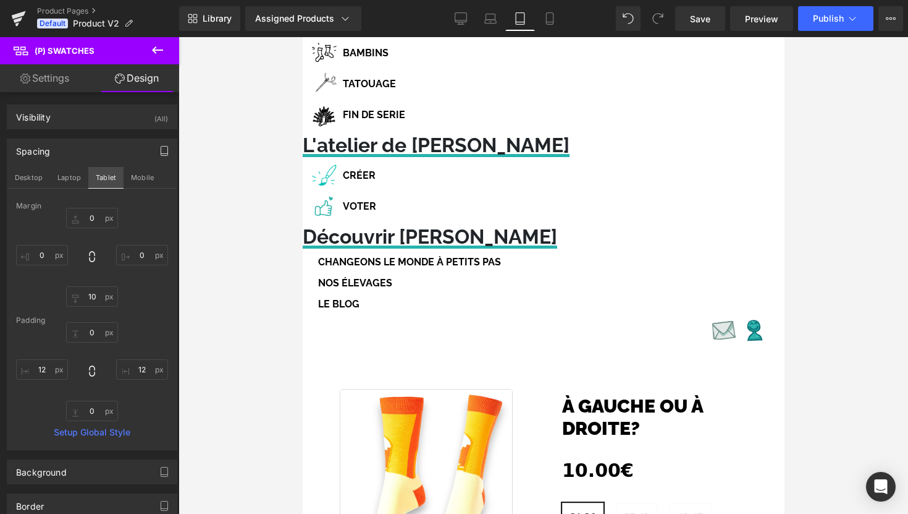
type input "0"
type input "10"
type input "0"
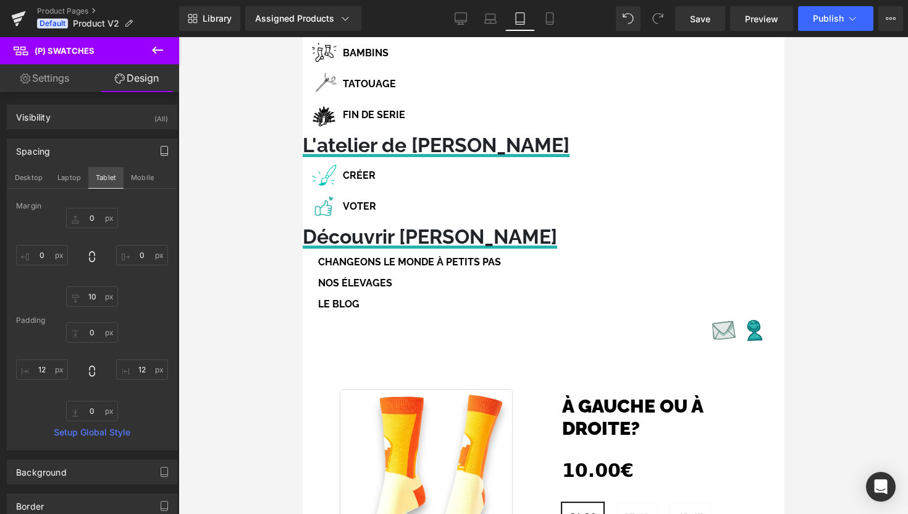
type input "12"
type input "0"
type input "12"
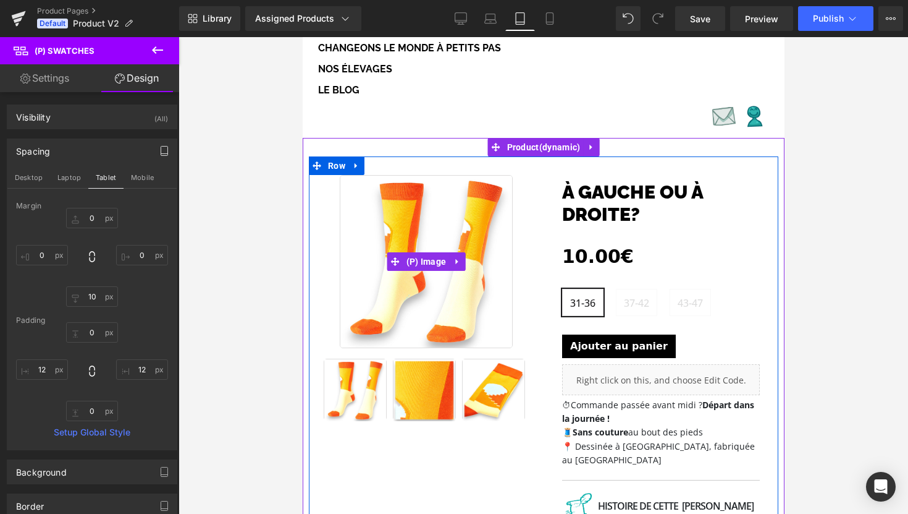
scroll to position [0, 0]
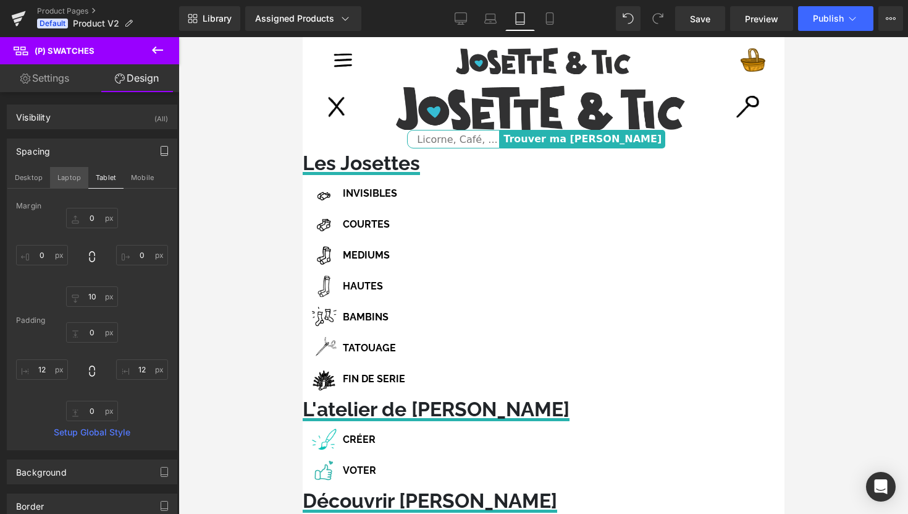
click at [66, 178] on button "Laptop" at bounding box center [69, 177] width 38 height 21
type input "0"
type input "10"
type input "0"
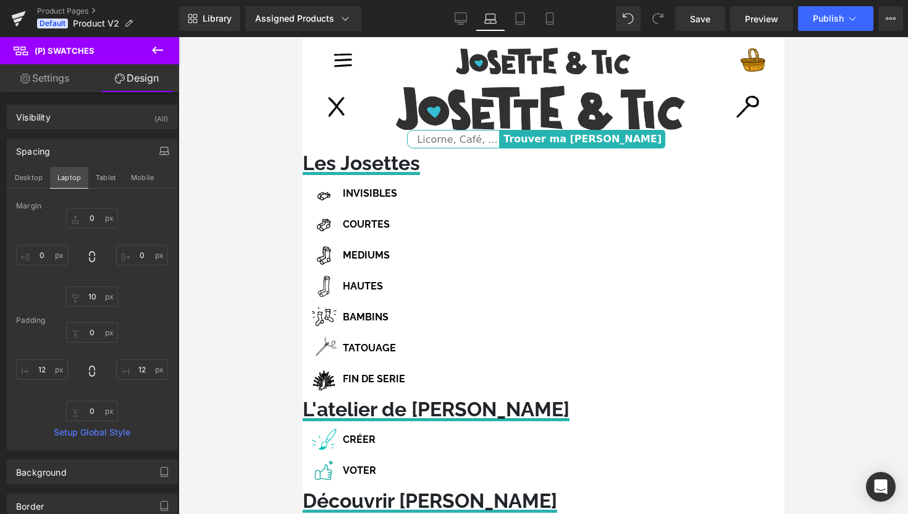
type input "0"
type input "12"
type input "0"
type input "12"
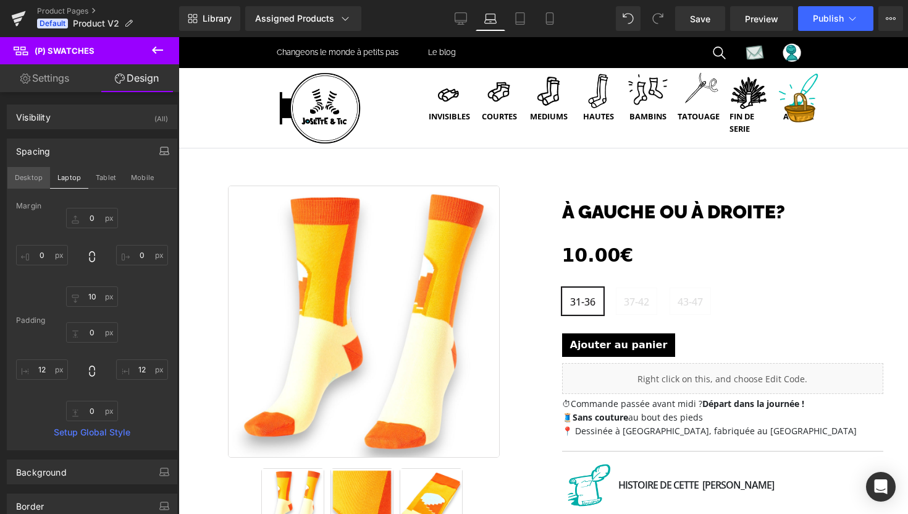
click at [35, 182] on button "Desktop" at bounding box center [28, 177] width 43 height 21
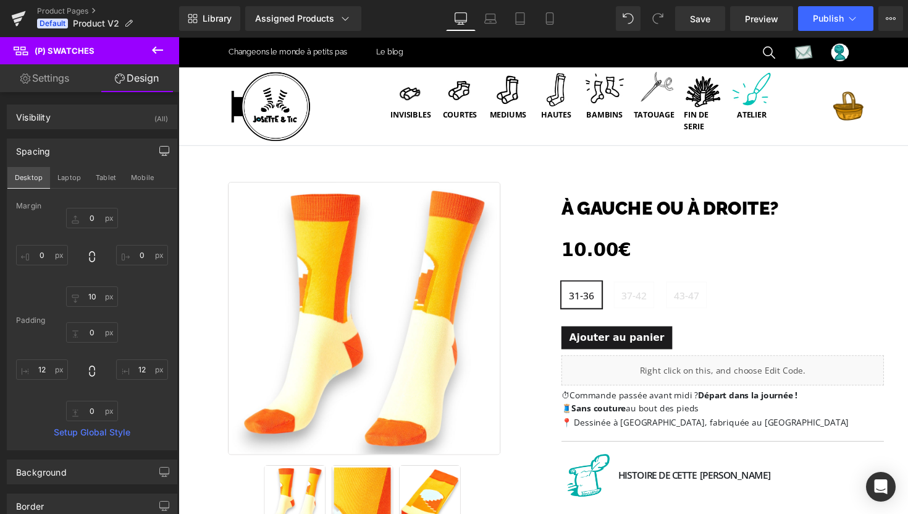
type input "0"
type input "10"
type input "0"
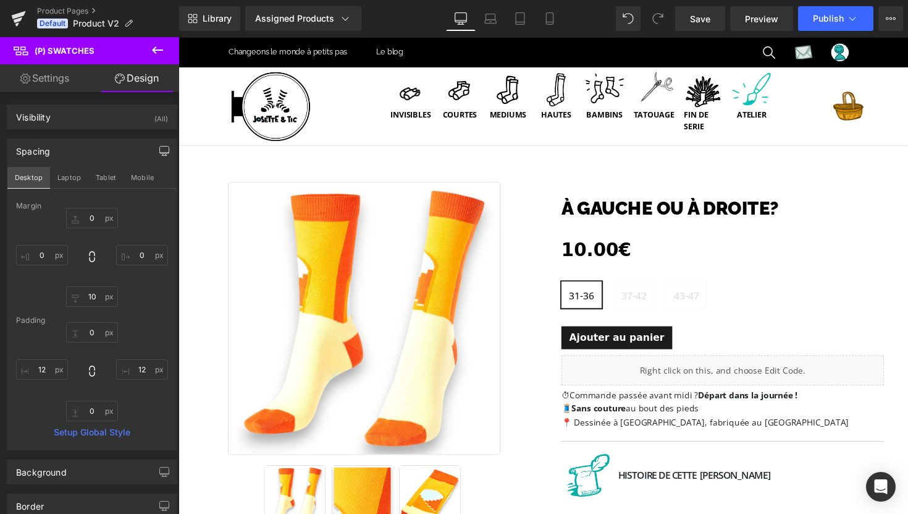
type input "12"
type input "0"
type input "12"
click at [62, 177] on button "Laptop" at bounding box center [69, 177] width 38 height 21
type input "0"
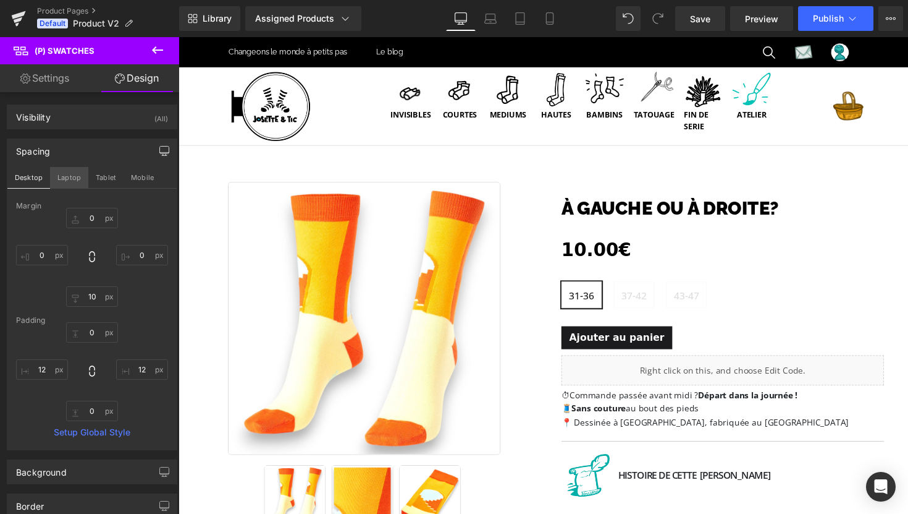
type input "0"
type input "10"
type input "0"
type input "12"
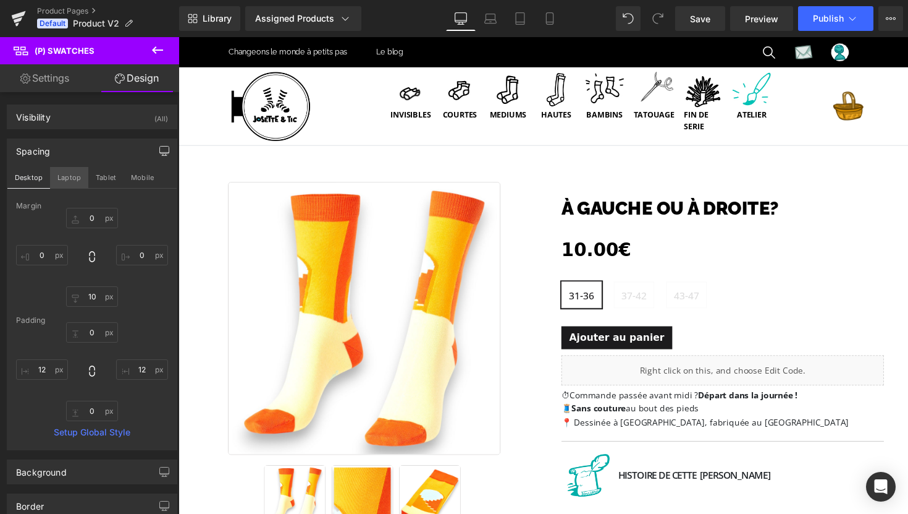
type input "0"
type input "12"
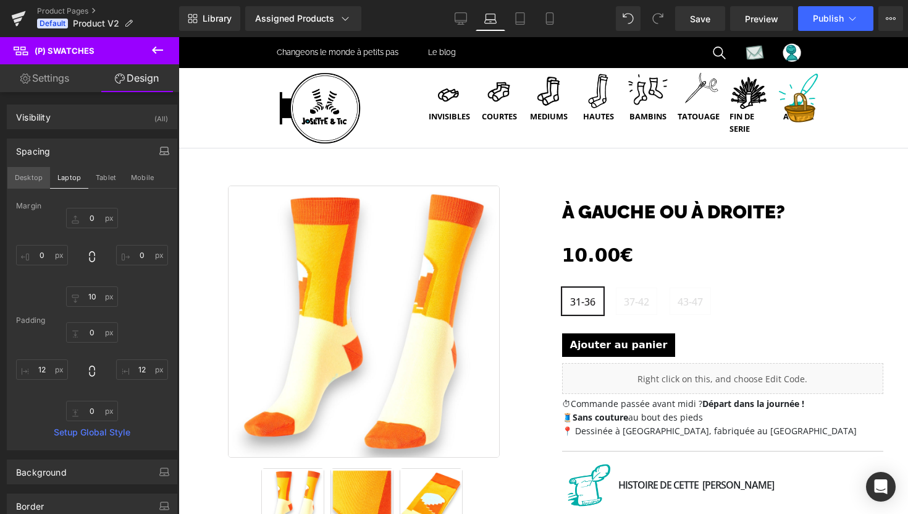
click at [32, 177] on button "Desktop" at bounding box center [28, 177] width 43 height 21
type input "0"
type input "10"
type input "0"
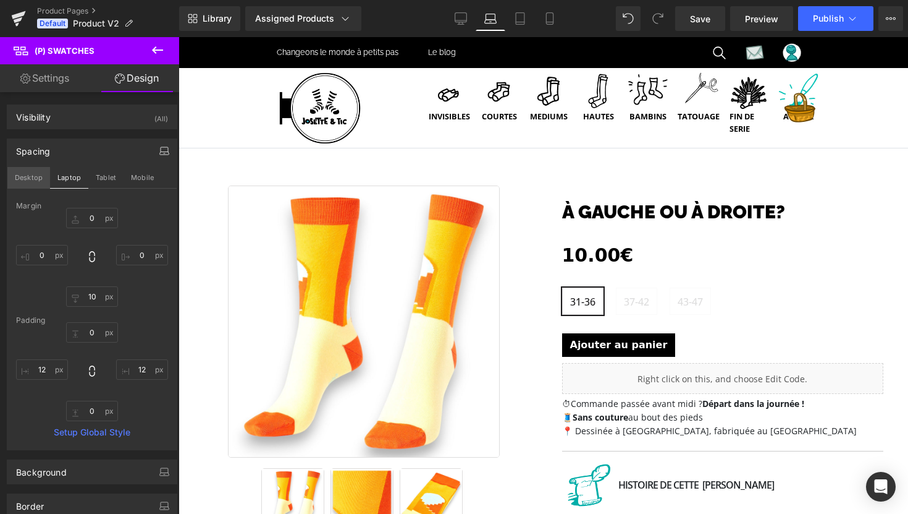
type input "0"
type input "12"
type input "0"
type input "12"
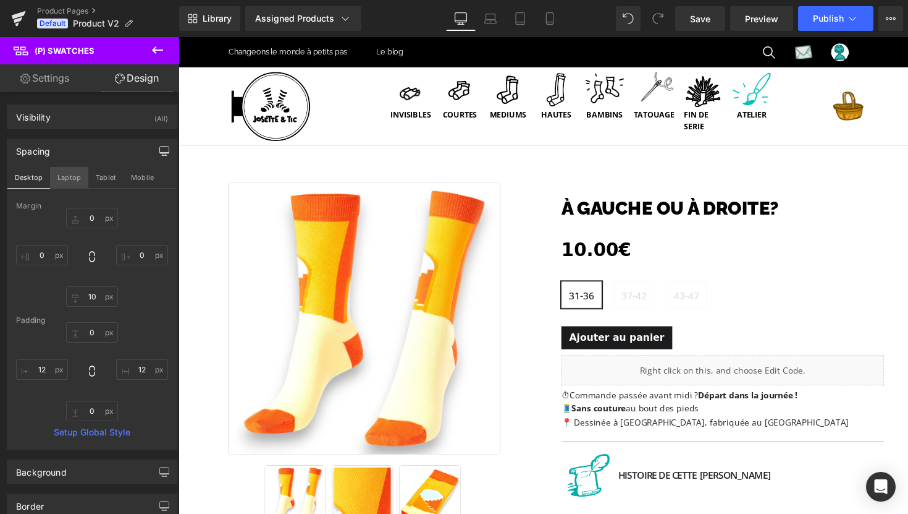
click at [69, 179] on button "Laptop" at bounding box center [69, 177] width 38 height 21
type input "0"
type input "10"
type input "0"
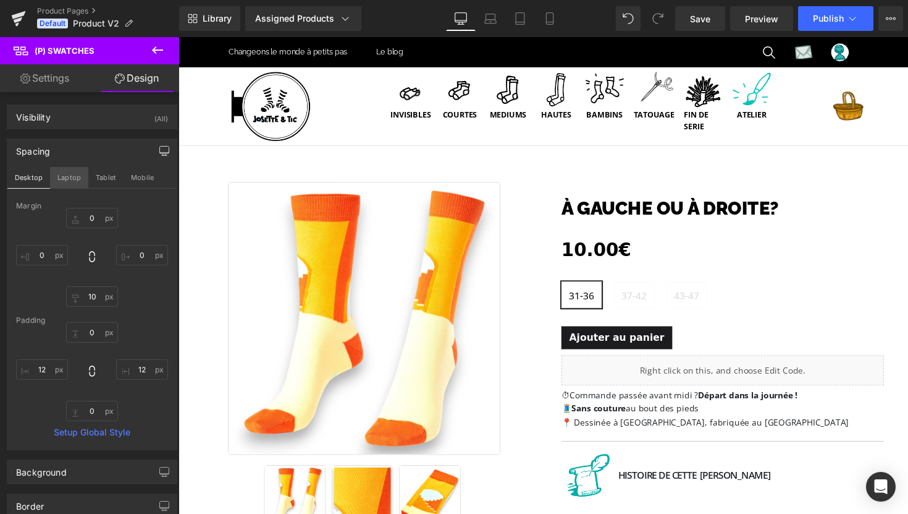
type input "0"
type input "12"
type input "0"
type input "12"
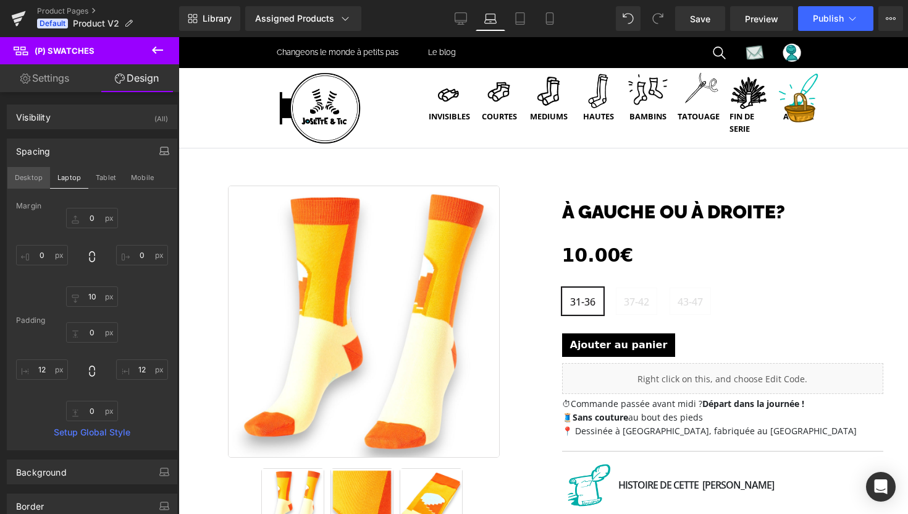
click at [32, 178] on button "Desktop" at bounding box center [28, 177] width 43 height 21
type input "0"
type input "10"
type input "0"
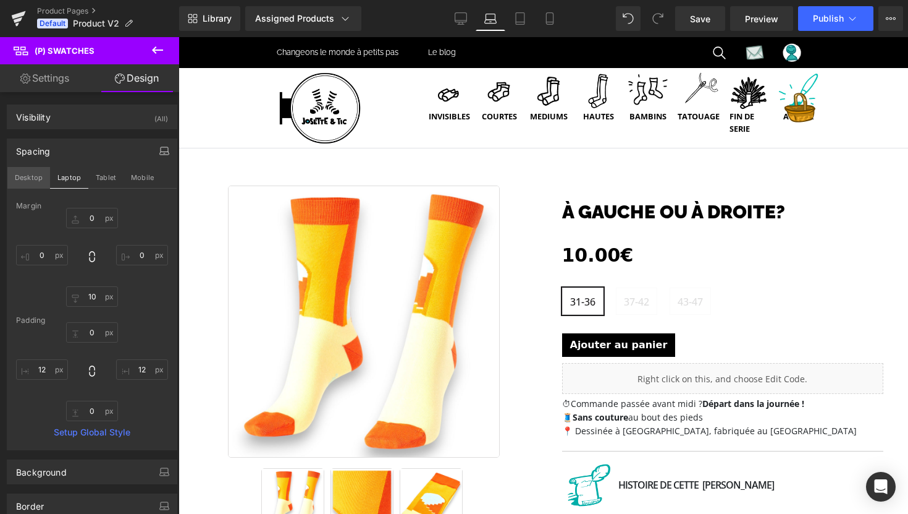
type input "0"
type input "12"
type input "0"
type input "12"
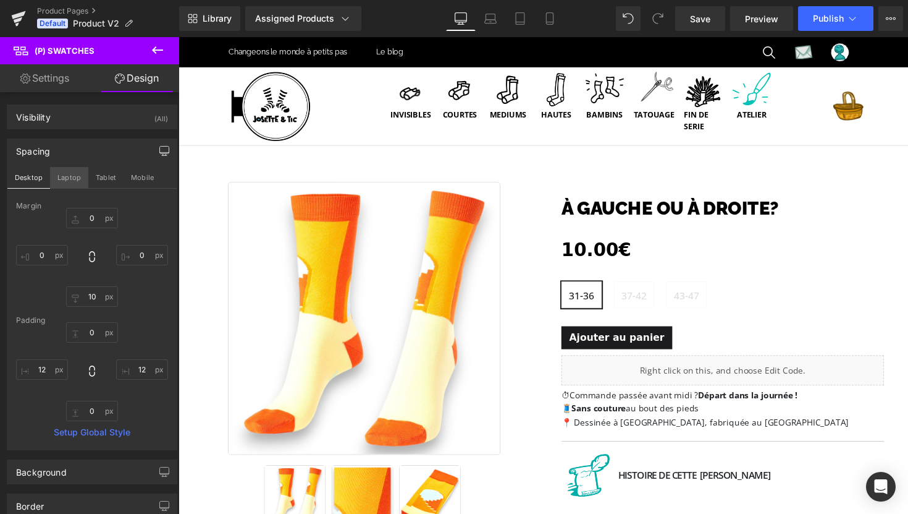
click at [57, 177] on button "Laptop" at bounding box center [69, 177] width 38 height 21
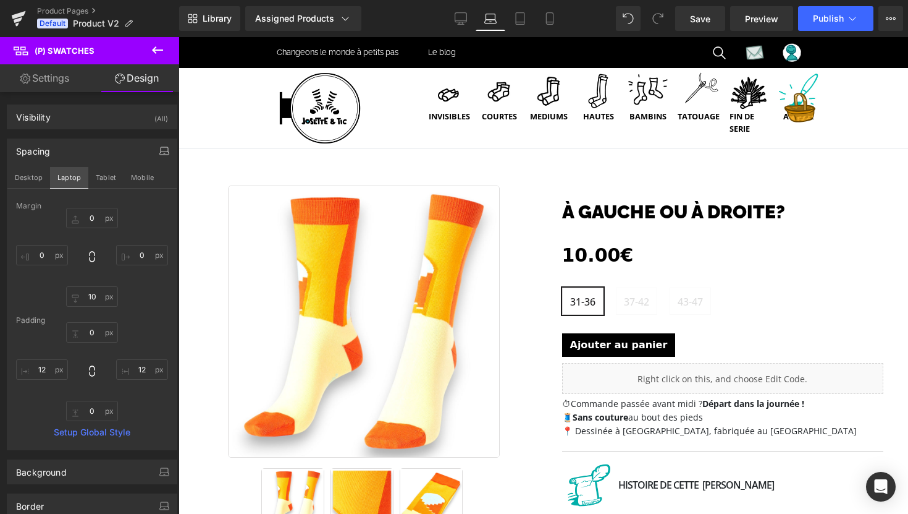
type input "0"
type input "10"
type input "0"
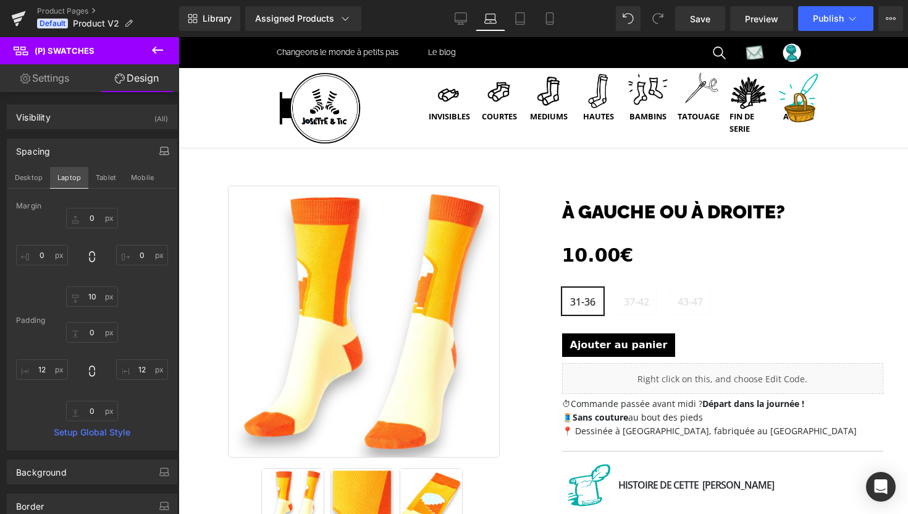
type input "12"
type input "0"
type input "12"
click at [25, 180] on button "Desktop" at bounding box center [28, 177] width 43 height 21
type input "0"
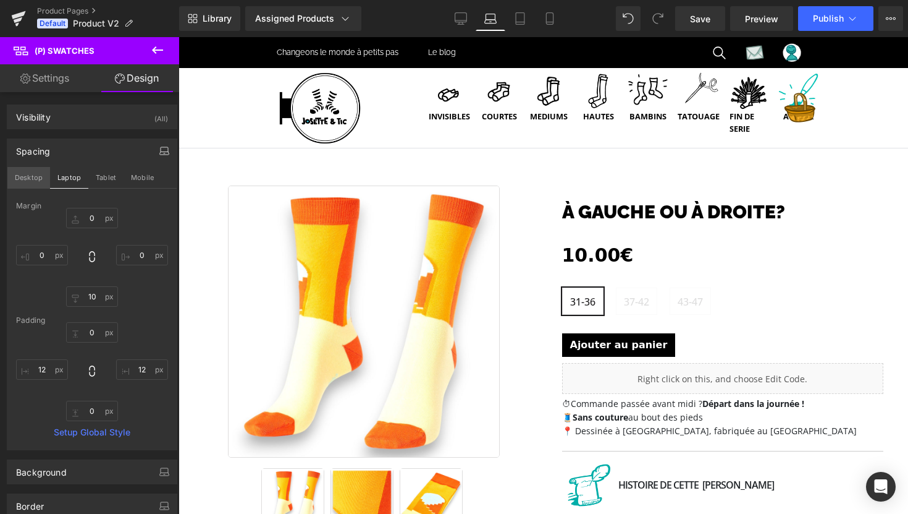
type input "0"
type input "10"
type input "0"
type input "12"
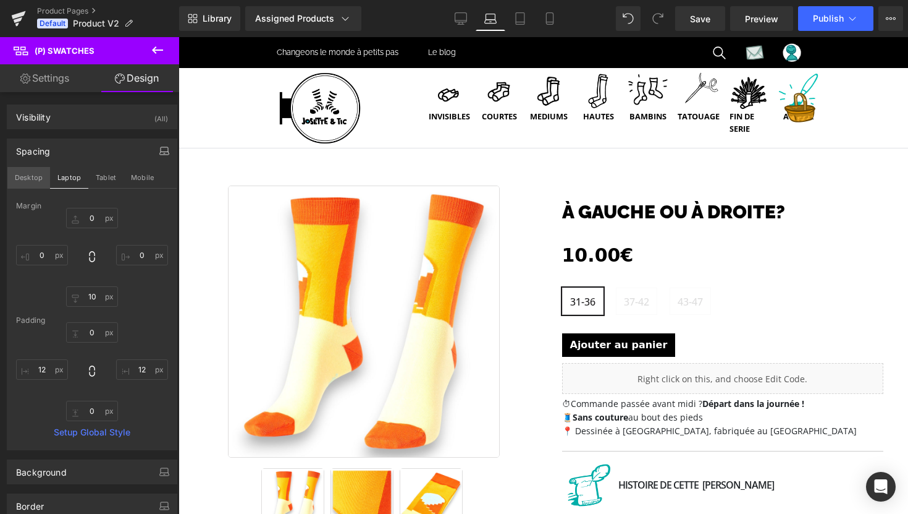
type input "0"
type input "12"
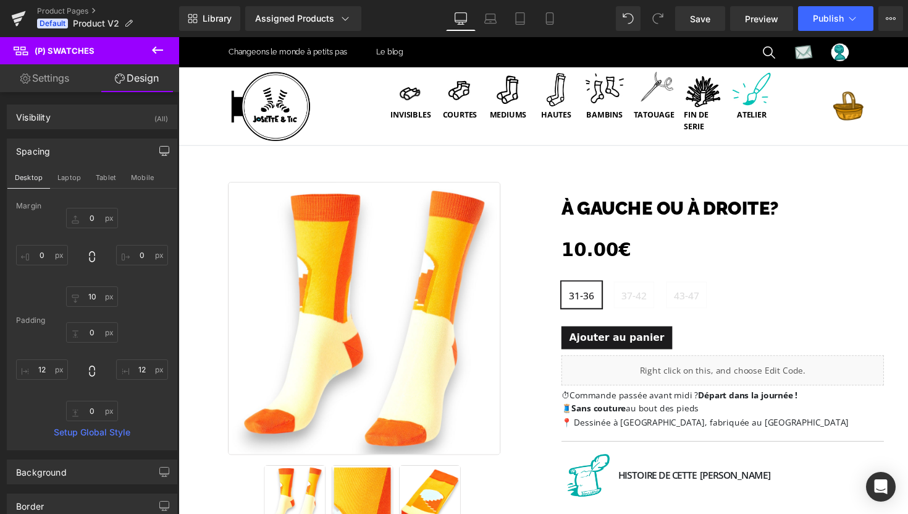
click at [154, 151] on button "button" at bounding box center [164, 150] width 20 height 23
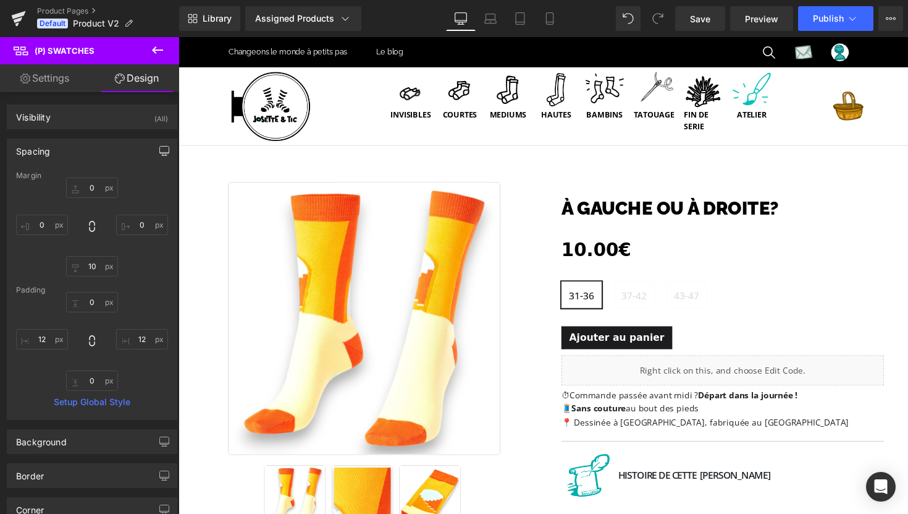
click at [162, 156] on icon "button" at bounding box center [164, 156] width 5 height 0
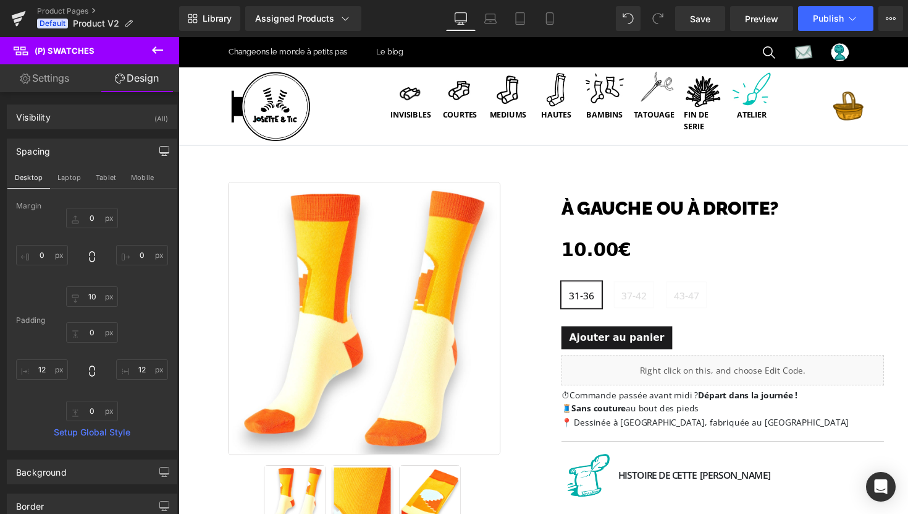
click at [162, 156] on icon "button" at bounding box center [164, 156] width 5 height 0
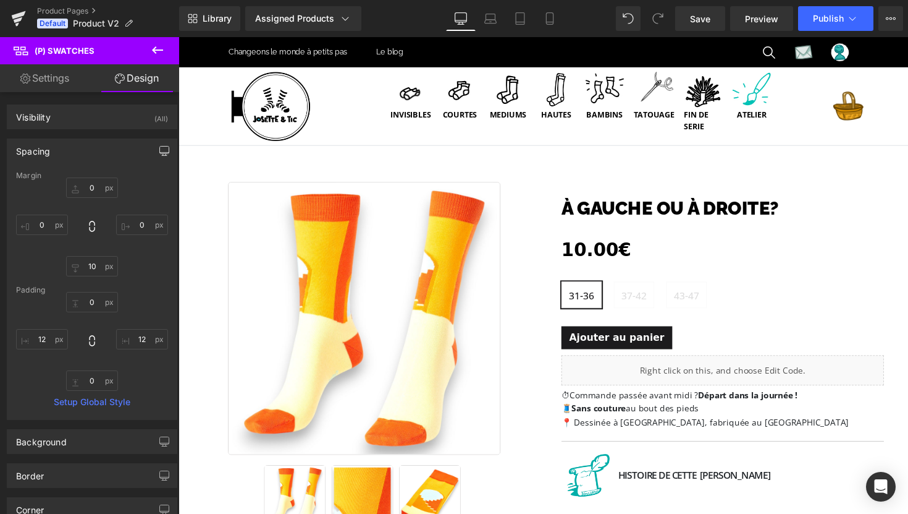
click at [162, 156] on icon "button" at bounding box center [164, 156] width 5 height 0
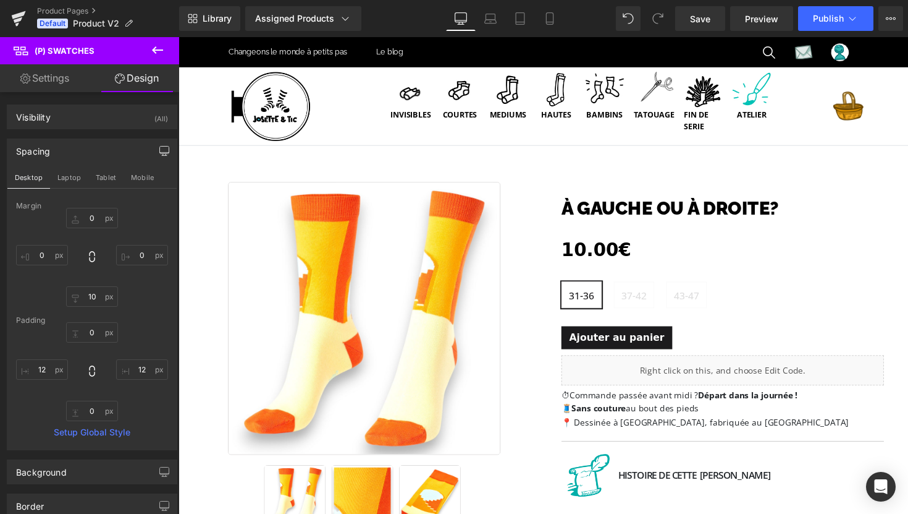
click at [162, 156] on icon "button" at bounding box center [164, 156] width 5 height 0
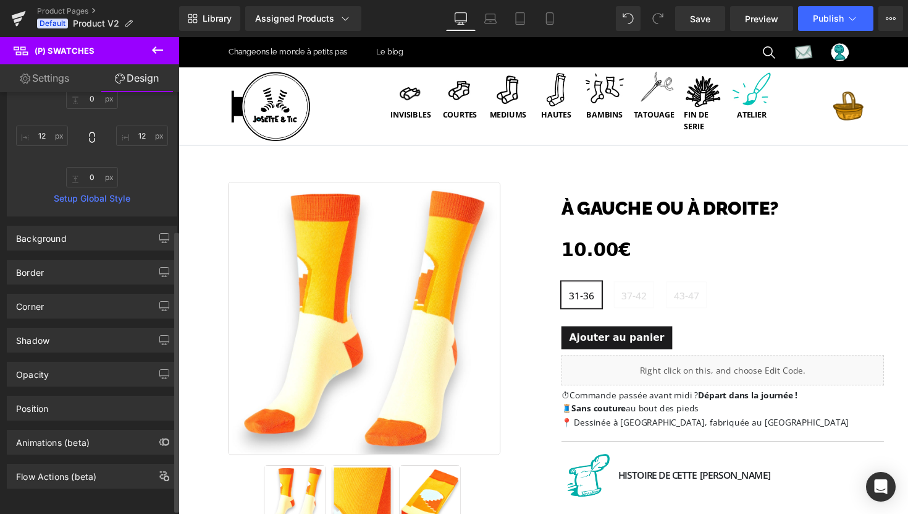
scroll to position [213, 0]
click at [159, 233] on icon "button" at bounding box center [164, 238] width 10 height 10
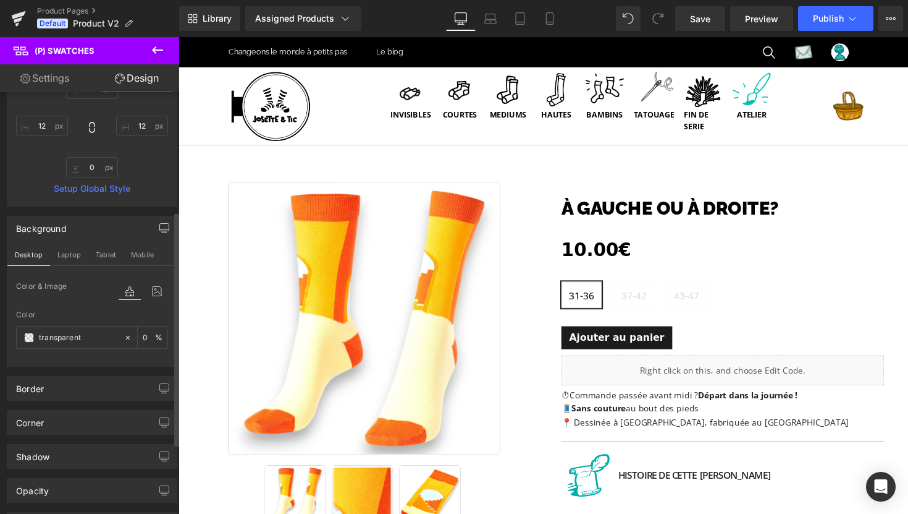
click at [159, 230] on icon "button" at bounding box center [164, 228] width 10 height 10
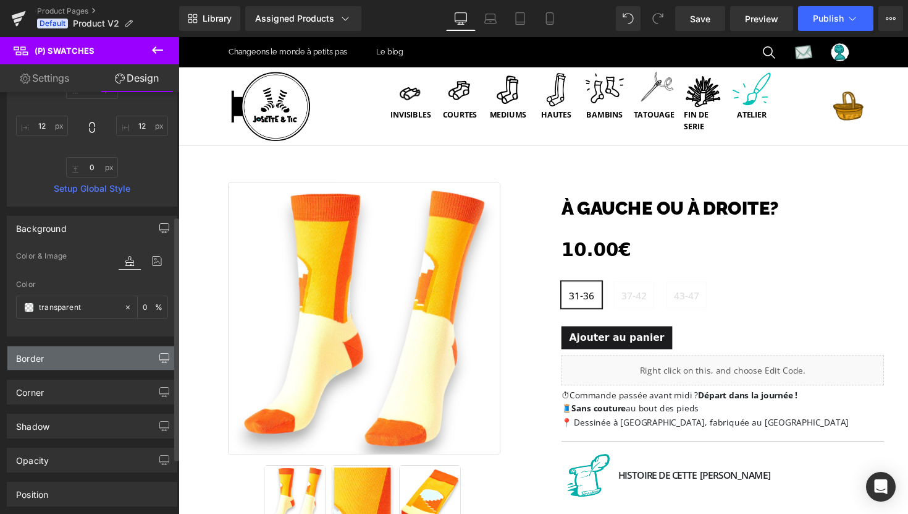
click at [161, 357] on icon "button" at bounding box center [164, 358] width 10 height 10
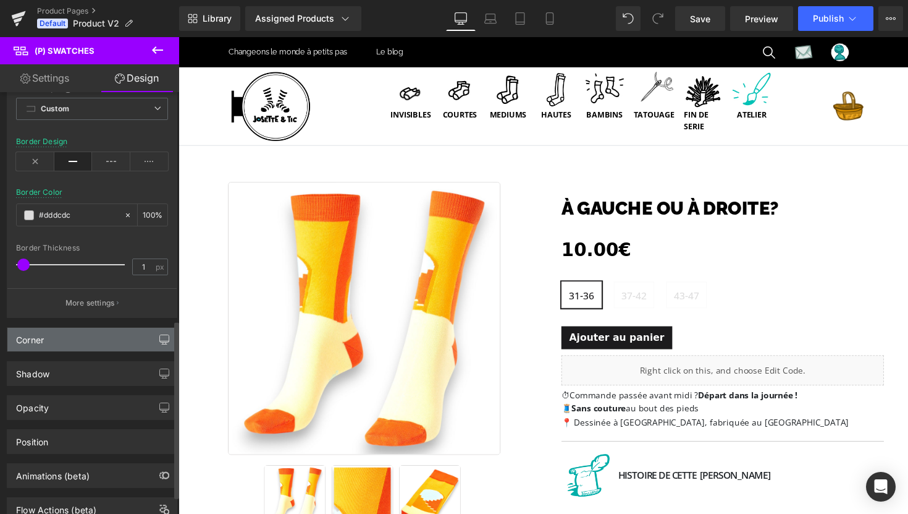
scroll to position [582, 0]
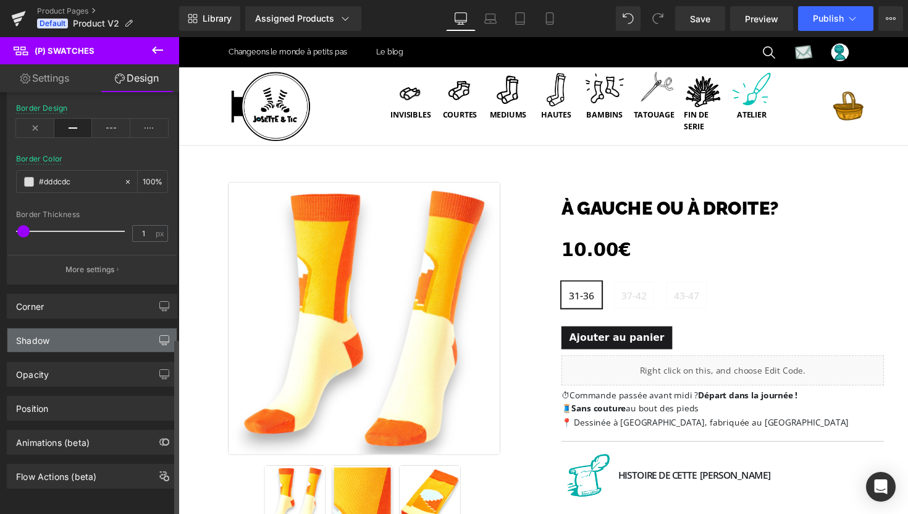
click at [160, 336] on icon "button" at bounding box center [164, 339] width 9 height 7
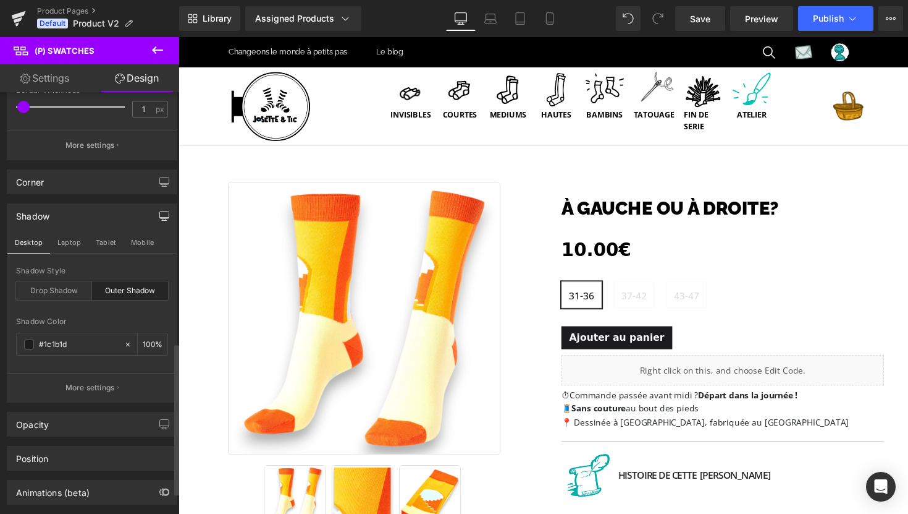
scroll to position [756, 0]
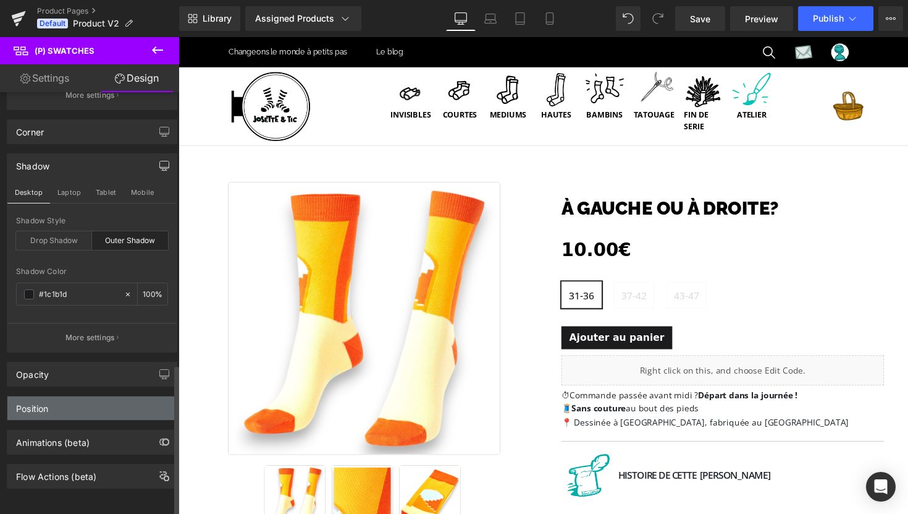
click at [159, 402] on div "Position" at bounding box center [91, 407] width 169 height 23
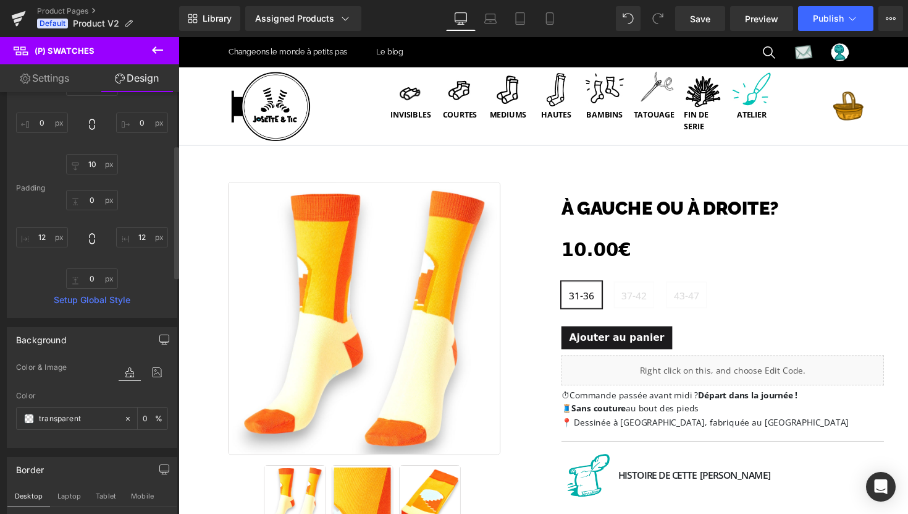
scroll to position [0, 0]
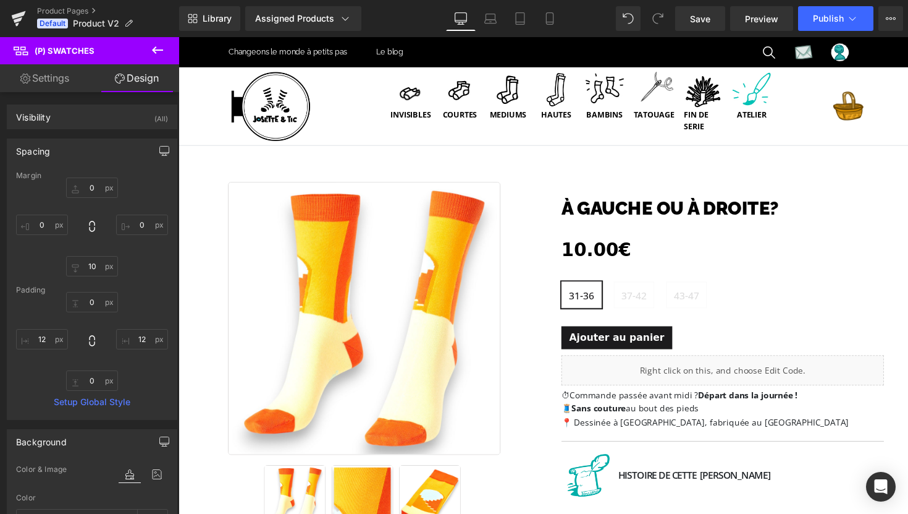
click at [59, 78] on link "Settings" at bounding box center [45, 78] width 90 height 28
type input "100"
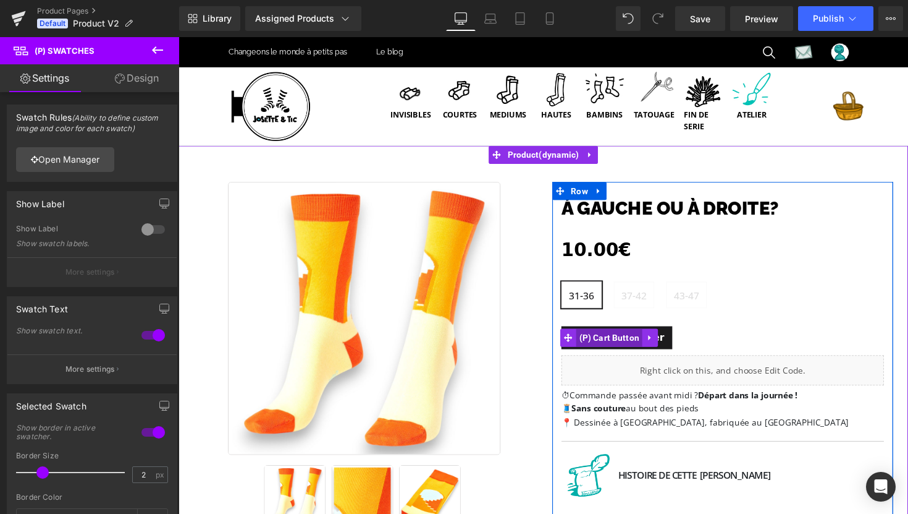
click at [627, 349] on span "(P) Cart Button" at bounding box center [620, 345] width 68 height 19
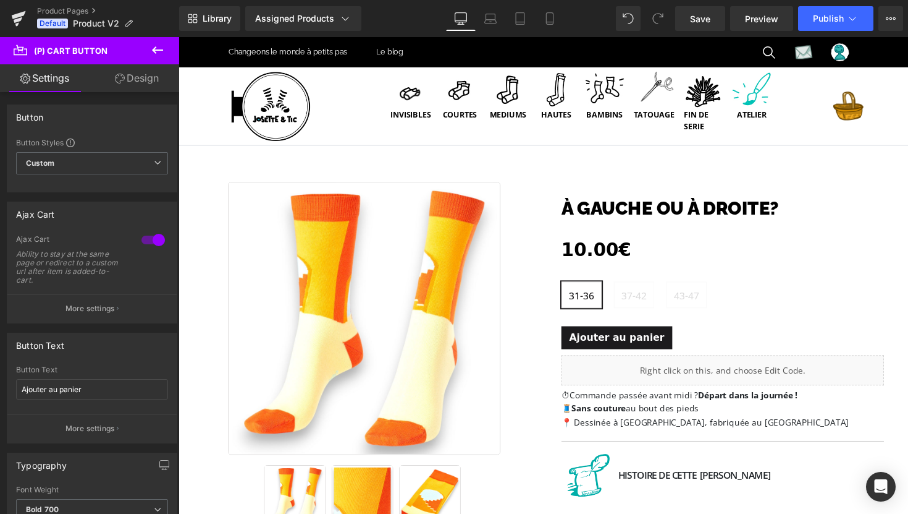
click at [132, 80] on link "Design" at bounding box center [137, 78] width 90 height 28
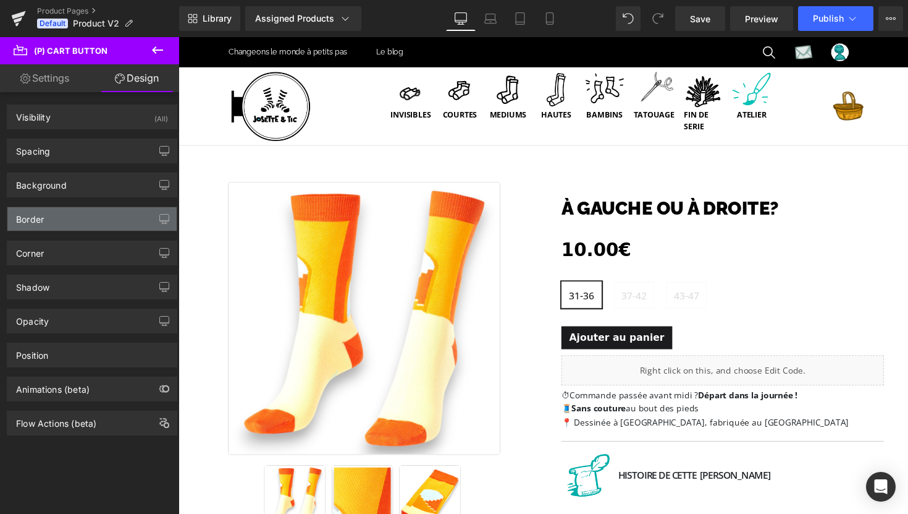
click at [94, 221] on div "Border" at bounding box center [91, 218] width 169 height 23
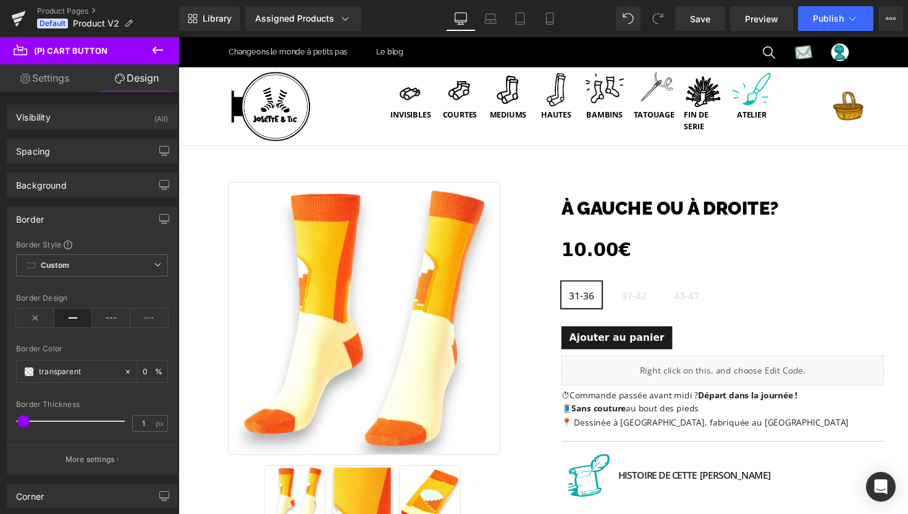
click at [94, 221] on div "Border" at bounding box center [91, 218] width 169 height 23
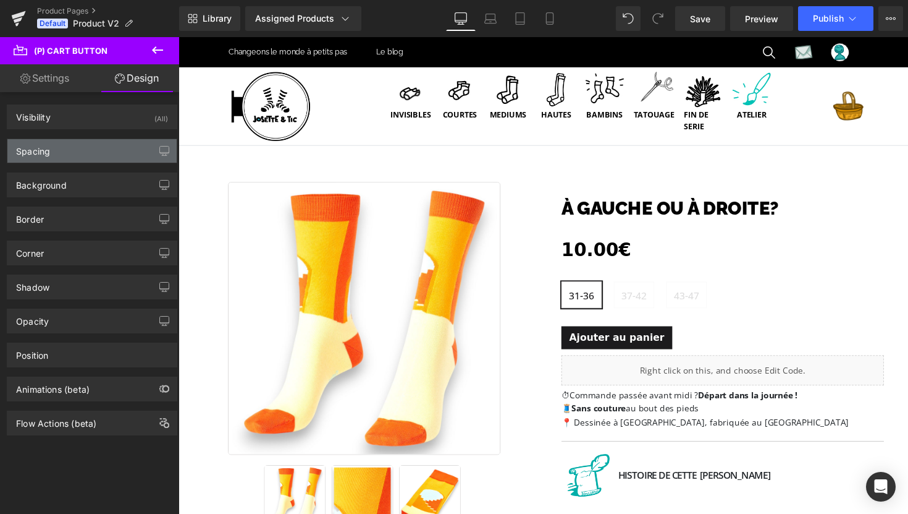
click at [88, 151] on div "Spacing" at bounding box center [91, 150] width 169 height 23
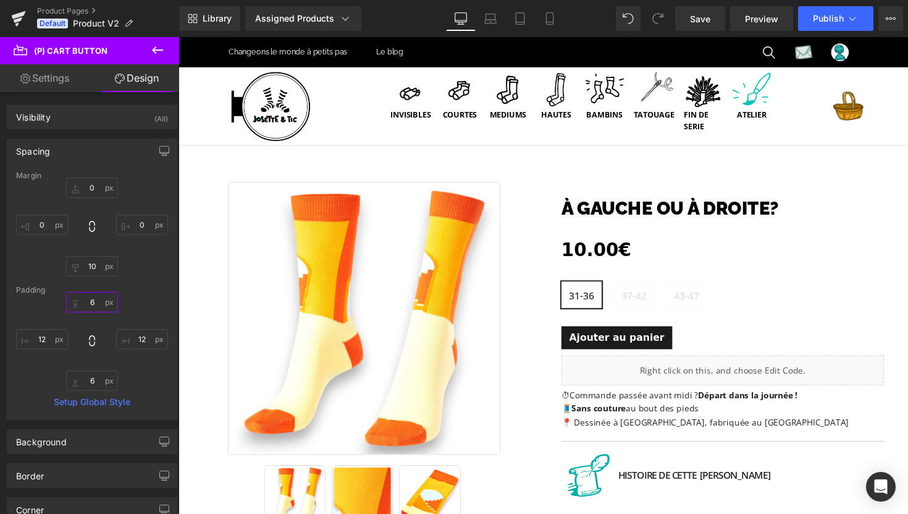
click at [93, 300] on input "6" at bounding box center [92, 302] width 52 height 20
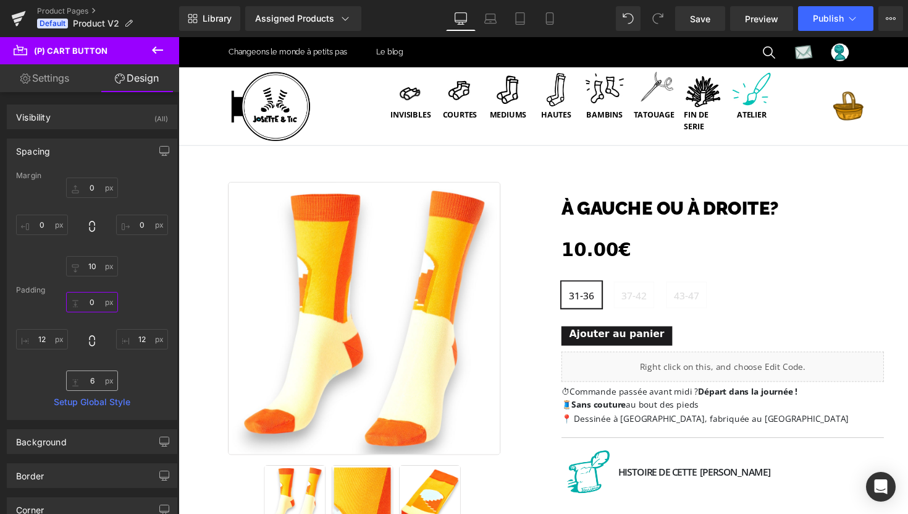
type input "0"
click at [90, 381] on input "6" at bounding box center [92, 380] width 52 height 20
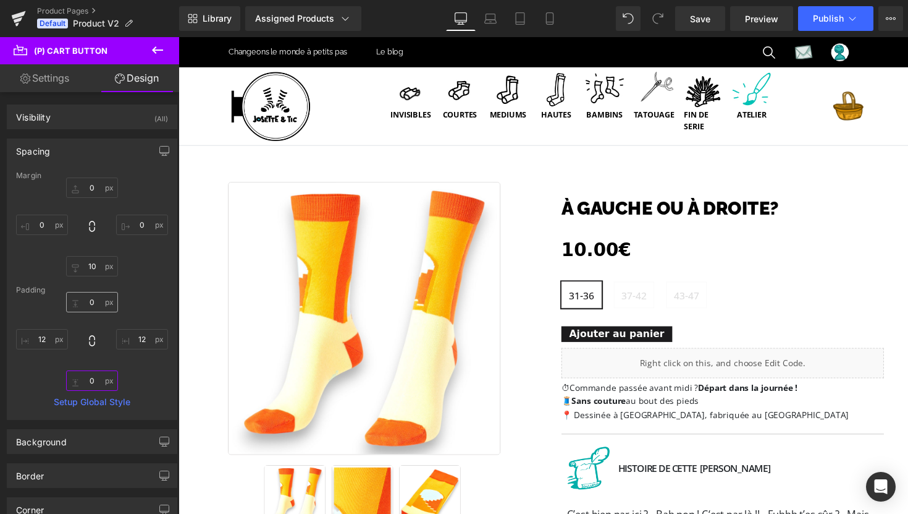
type input "0"
click at [93, 301] on input "0" at bounding box center [92, 302] width 52 height 20
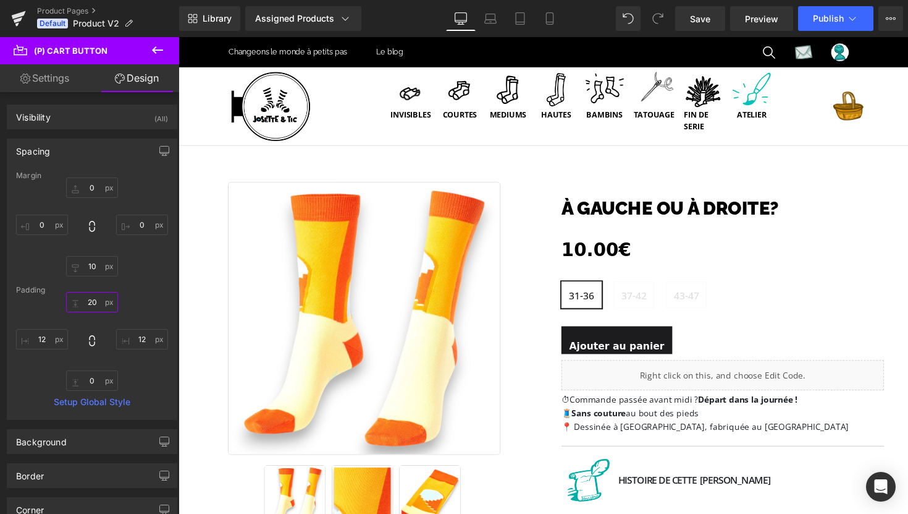
type input "20"
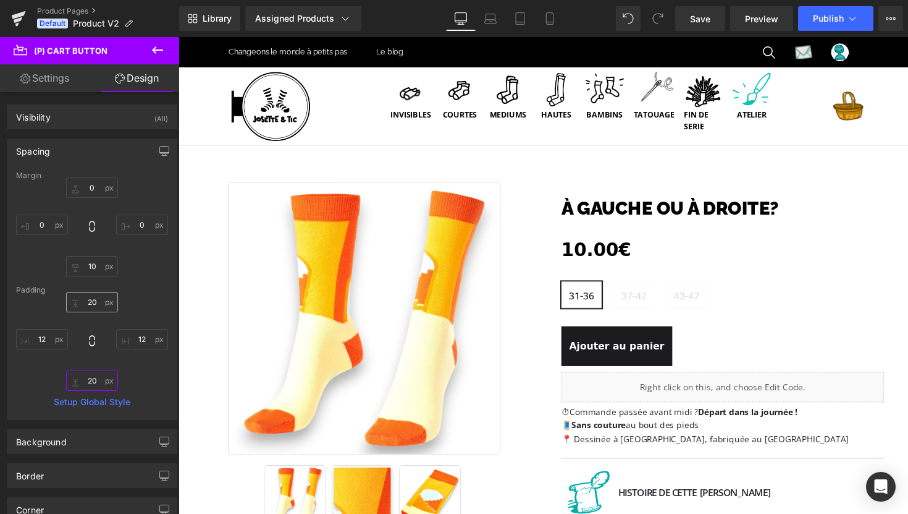
type input "2"
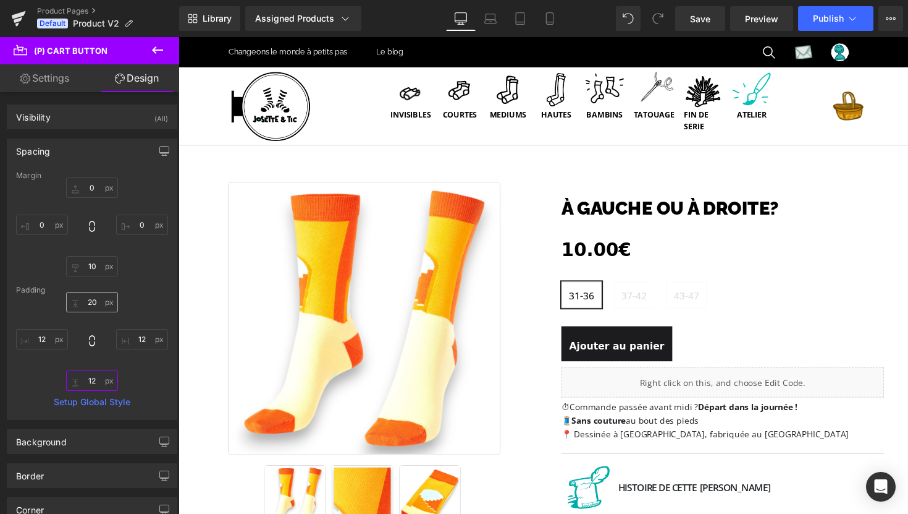
type input "12"
click at [96, 307] on input "20" at bounding box center [92, 302] width 52 height 20
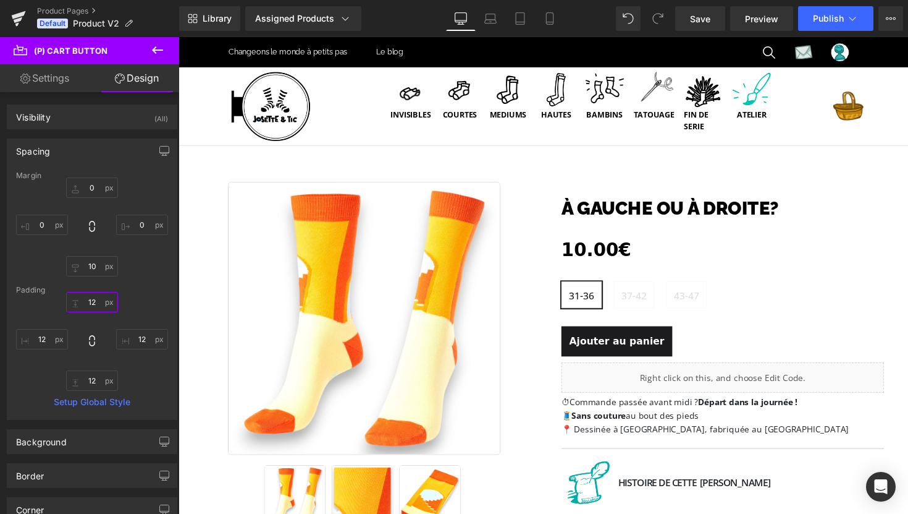
type input "12"
click at [151, 295] on div "12 12 12 12 12 12 12px 12" at bounding box center [92, 341] width 152 height 99
click at [163, 151] on icon "button" at bounding box center [164, 151] width 10 height 10
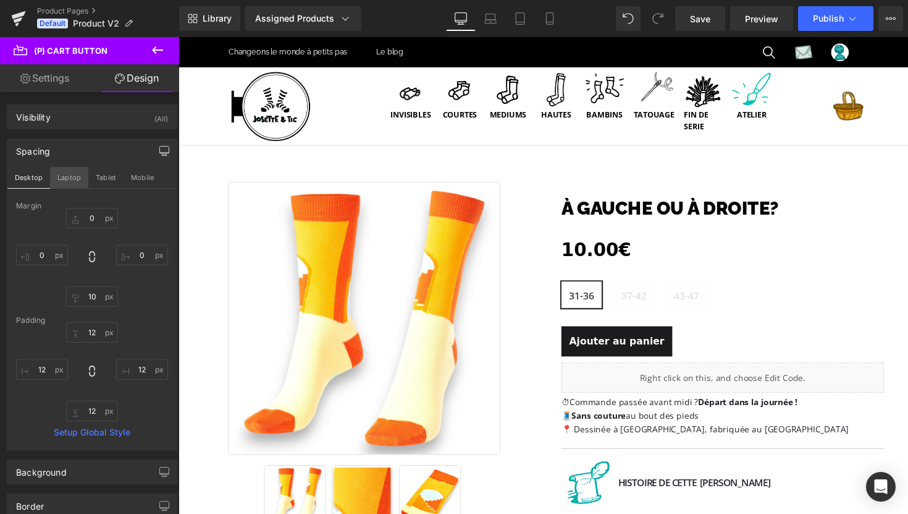
click at [76, 179] on button "Laptop" at bounding box center [69, 177] width 38 height 21
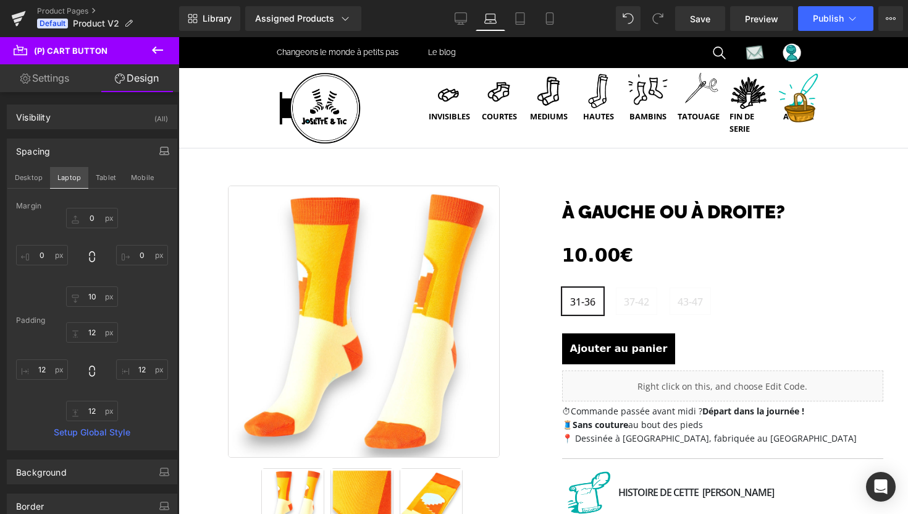
type input "0"
type input "10"
type input "0"
type input "12"
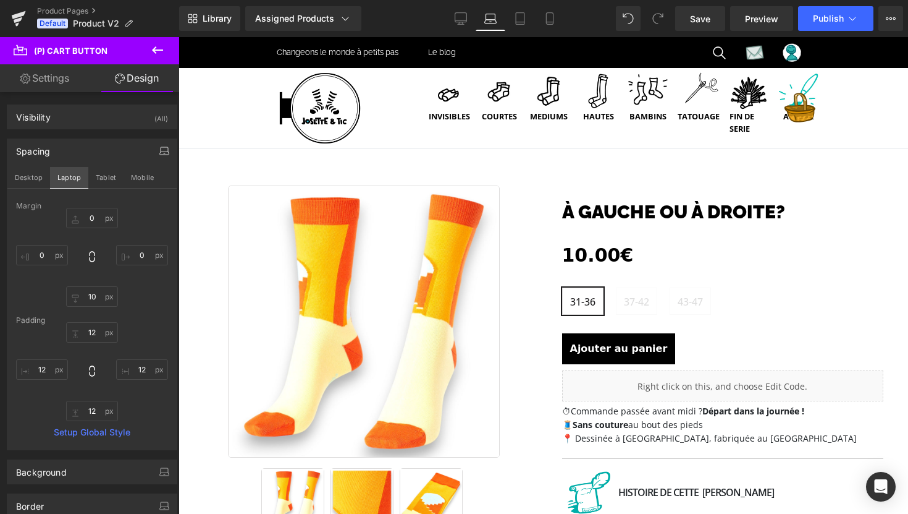
type input "12"
click at [107, 184] on button "Tablet" at bounding box center [105, 177] width 35 height 21
type input "0"
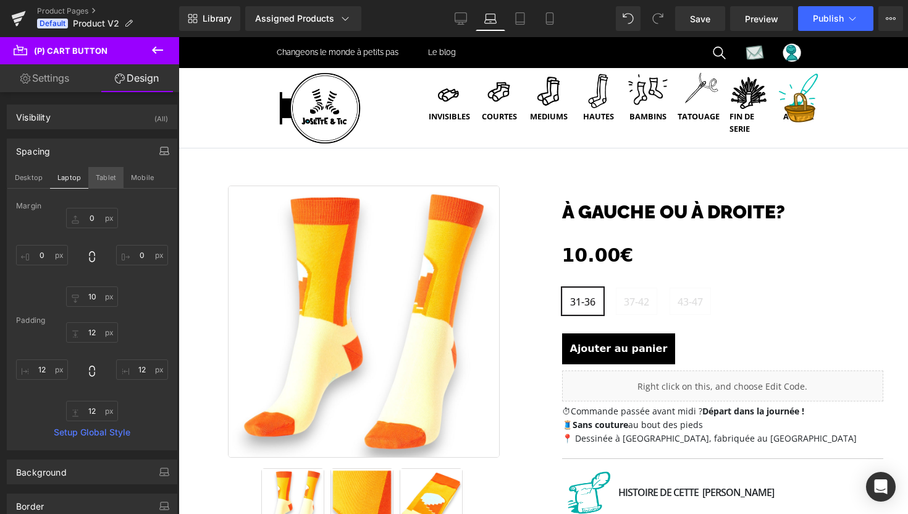
type input "0"
type input "10"
type input "0"
type input "12"
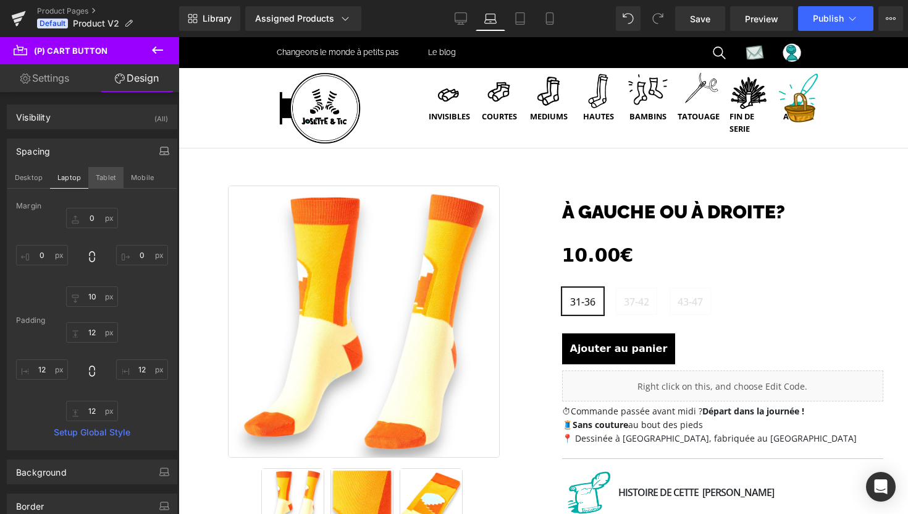
type input "12"
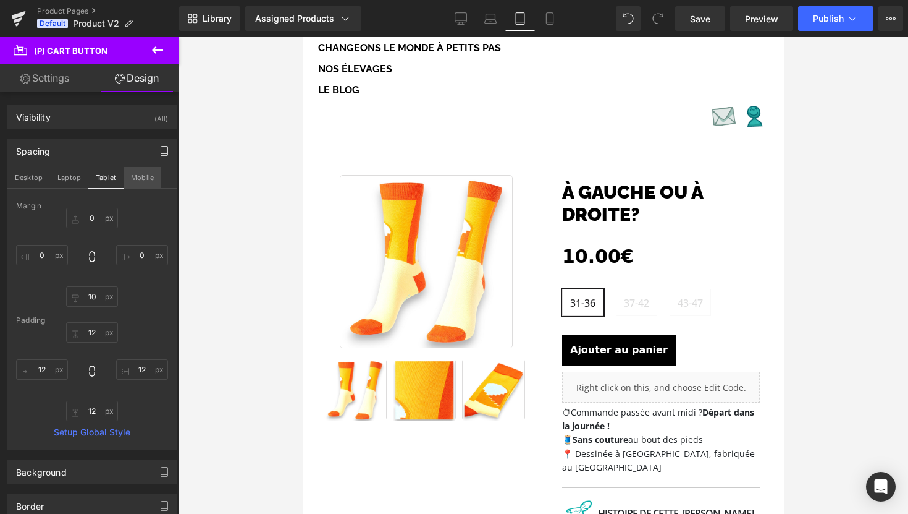
click at [142, 179] on button "Mobile" at bounding box center [143, 177] width 38 height 21
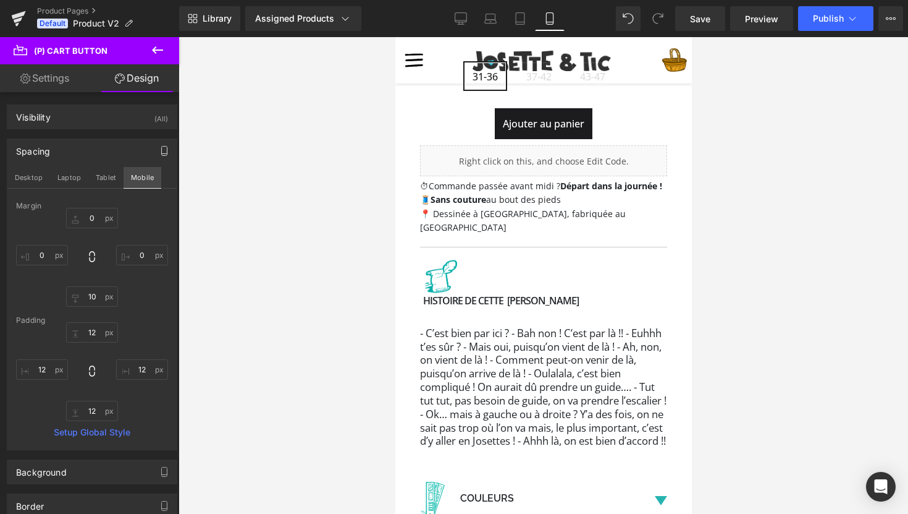
type input "0"
type input "10"
type input "0"
type input "12"
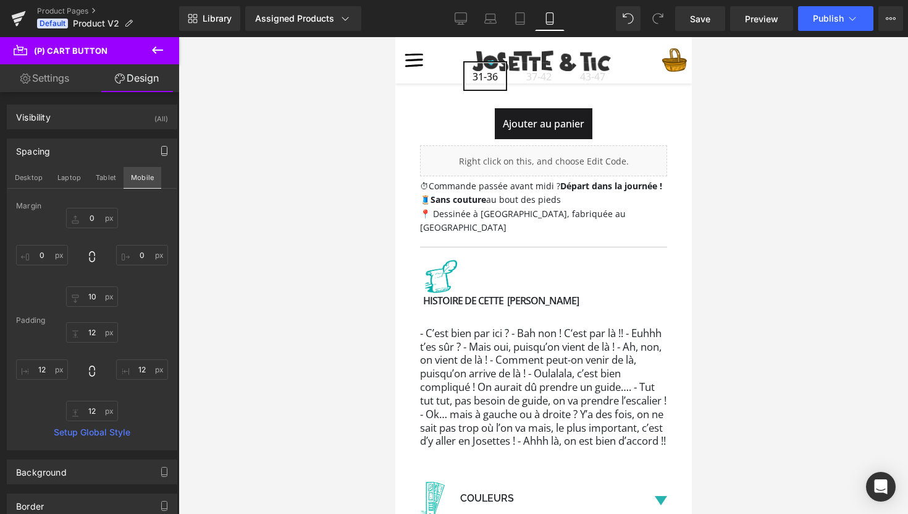
type input "12"
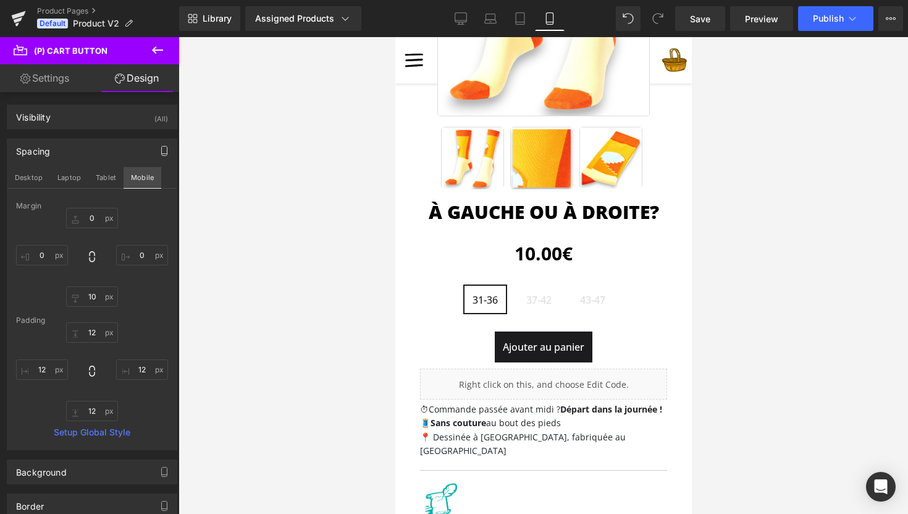
scroll to position [215, 0]
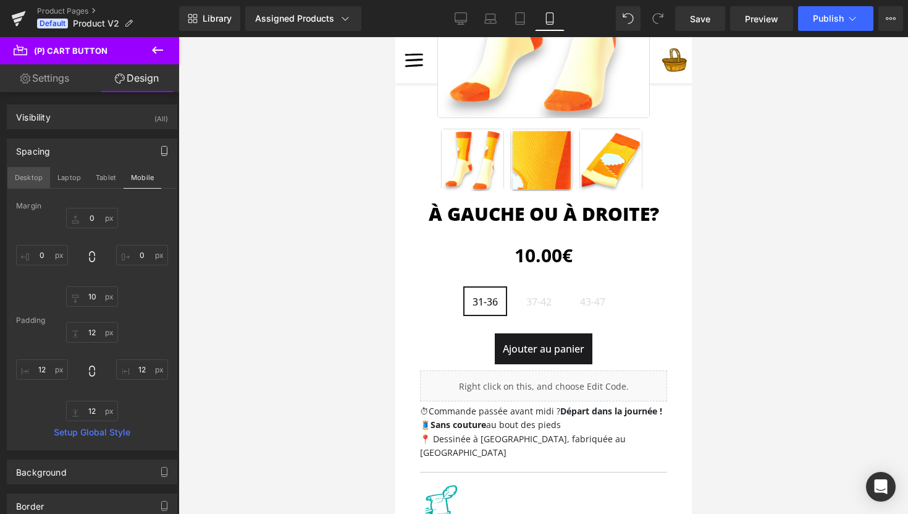
click at [33, 178] on button "Desktop" at bounding box center [28, 177] width 43 height 21
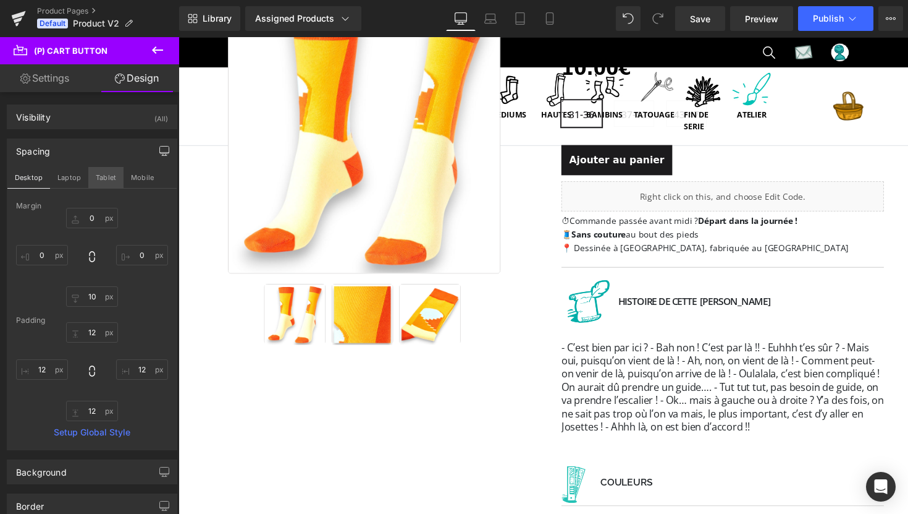
type input "0"
type input "10"
type input "0"
type input "12"
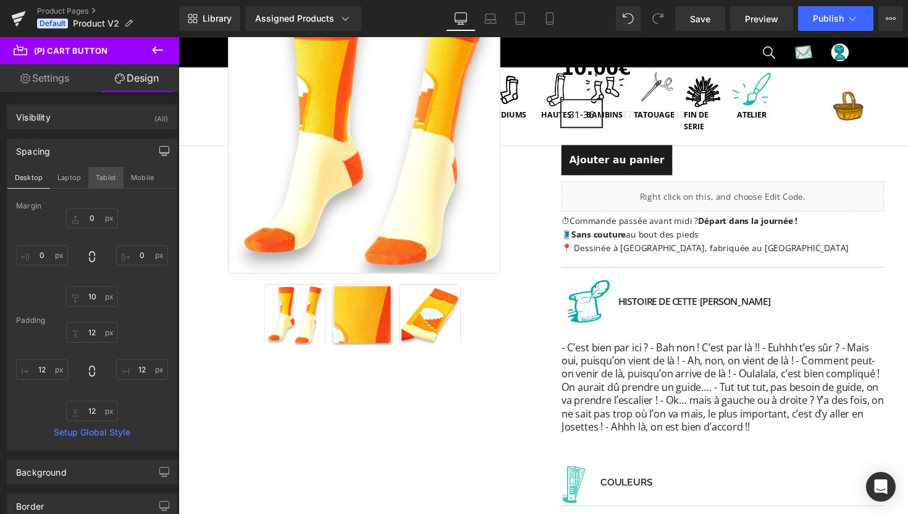
type input "12"
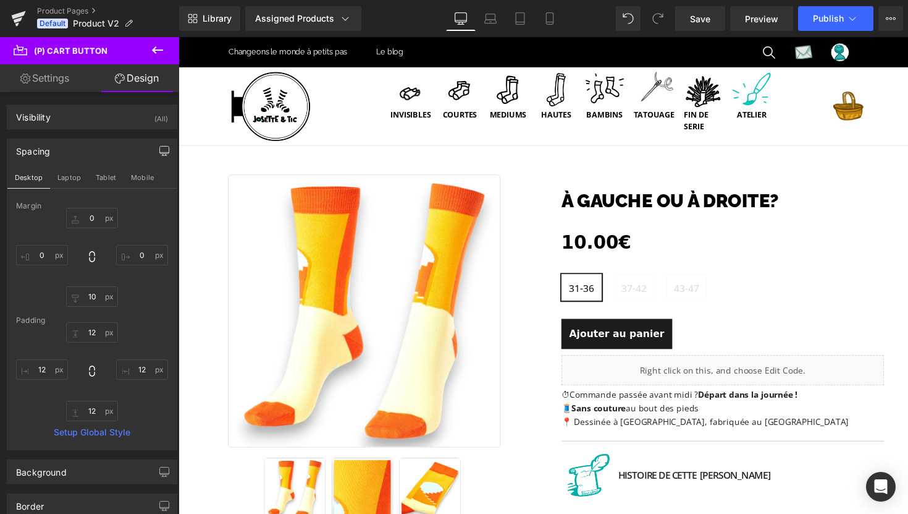
scroll to position [0, 0]
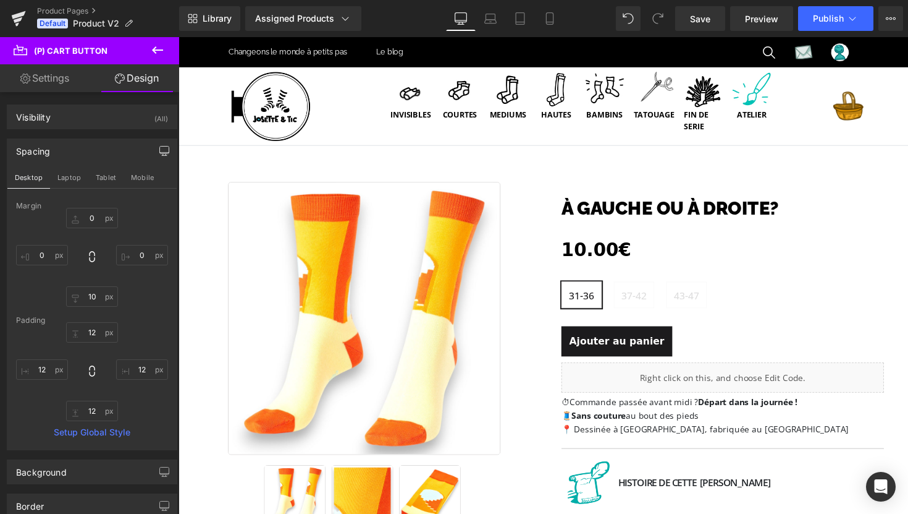
click at [159, 150] on icon "button" at bounding box center [164, 151] width 10 height 10
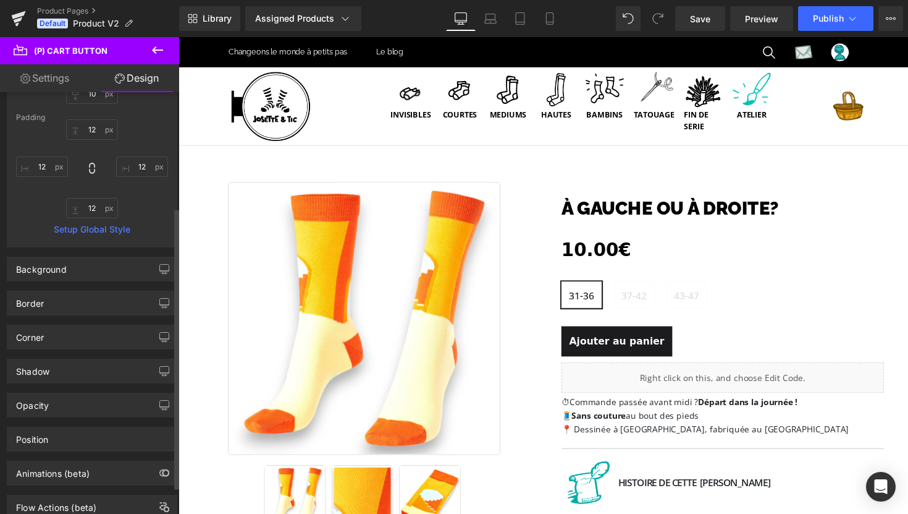
scroll to position [213, 0]
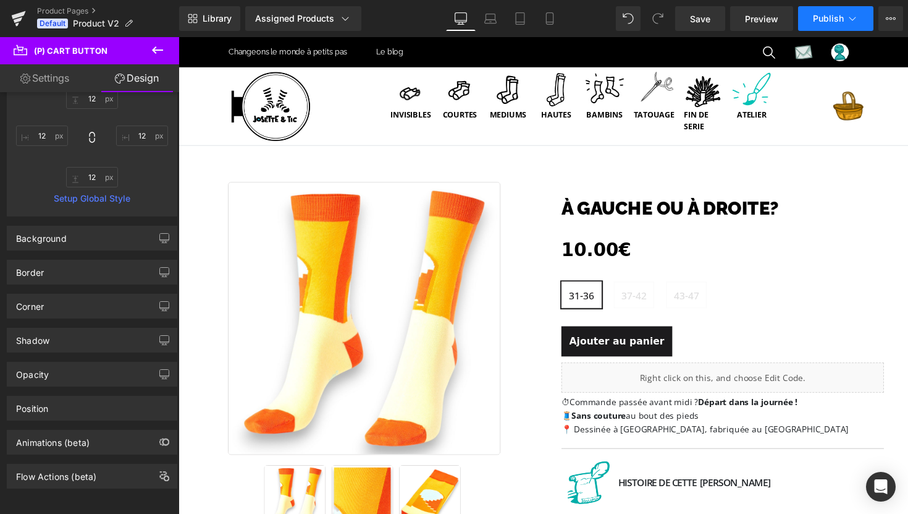
click at [855, 18] on icon at bounding box center [853, 18] width 12 height 12
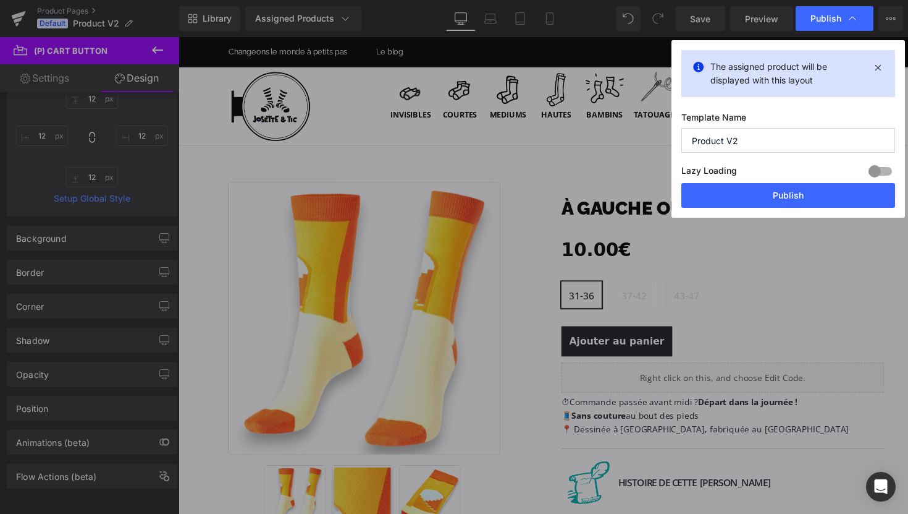
click at [855, 18] on icon at bounding box center [853, 18] width 12 height 12
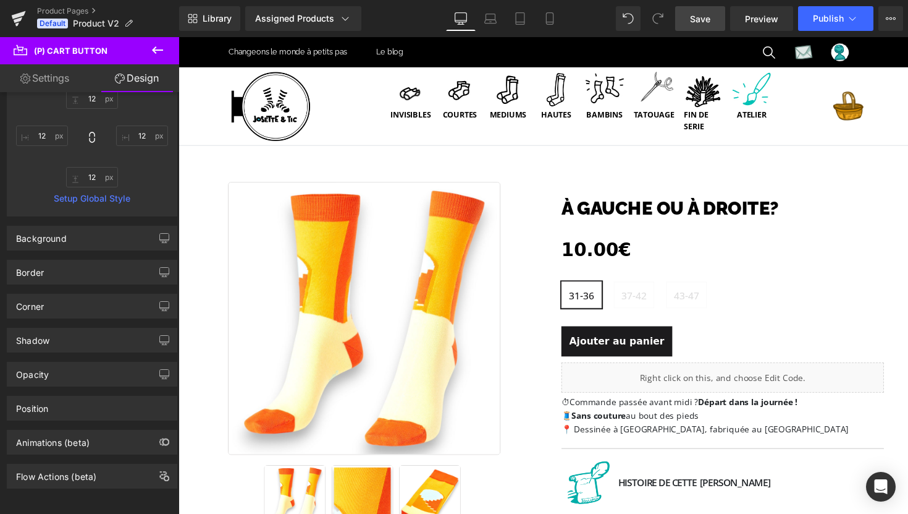
click at [705, 17] on span "Save" at bounding box center [700, 18] width 20 height 13
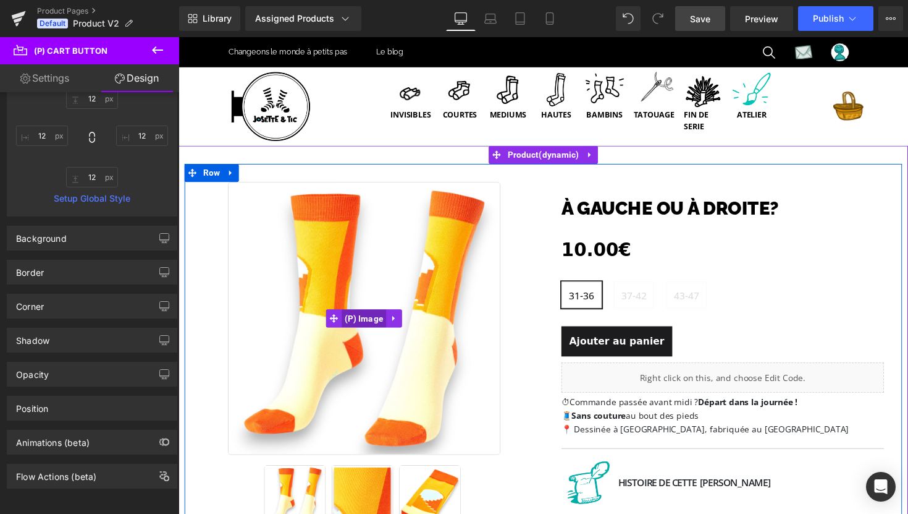
click at [362, 324] on span "(P) Image" at bounding box center [368, 325] width 46 height 19
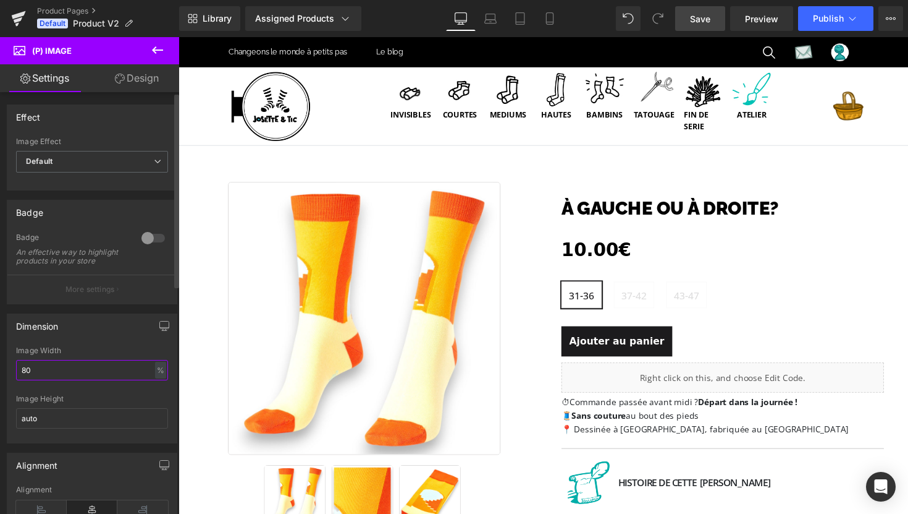
click at [81, 380] on input "80" at bounding box center [92, 370] width 152 height 20
type input "8"
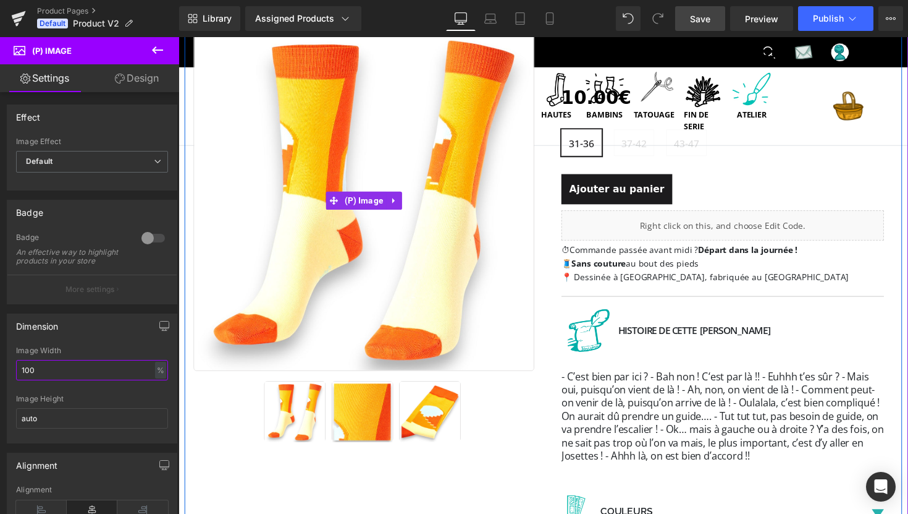
scroll to position [157, 0]
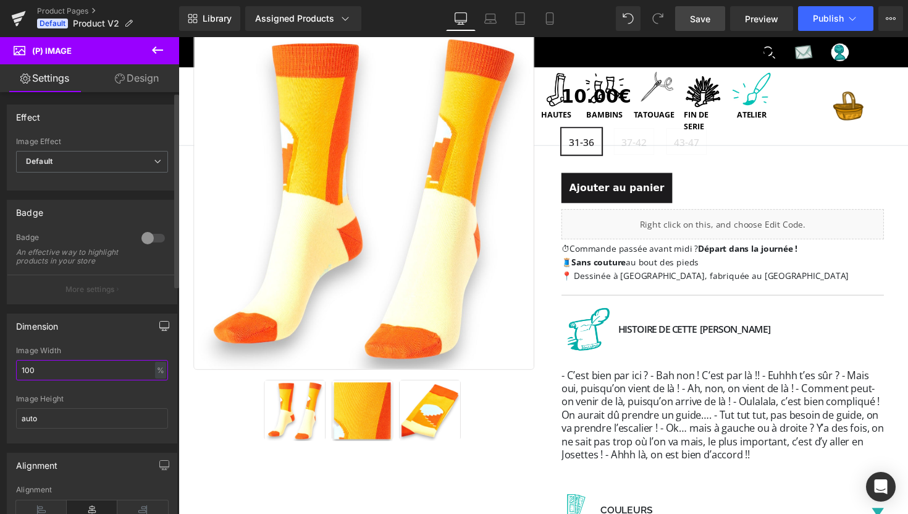
type input "100"
click at [160, 328] on icon "button" at bounding box center [164, 324] width 9 height 7
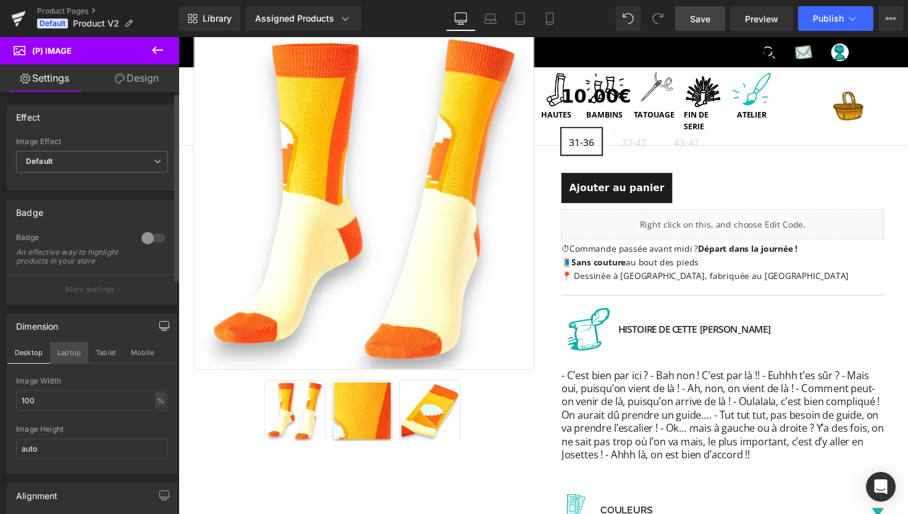
click at [78, 362] on button "Laptop" at bounding box center [69, 352] width 38 height 21
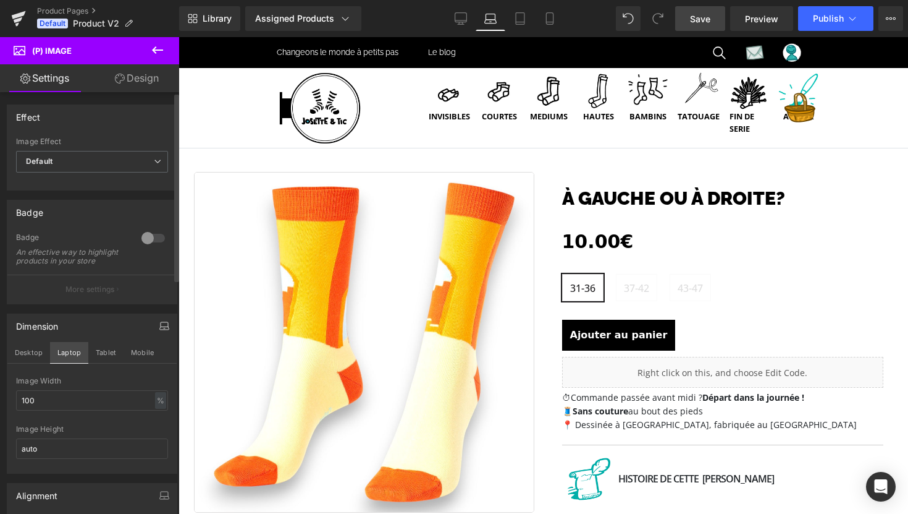
scroll to position [0, 0]
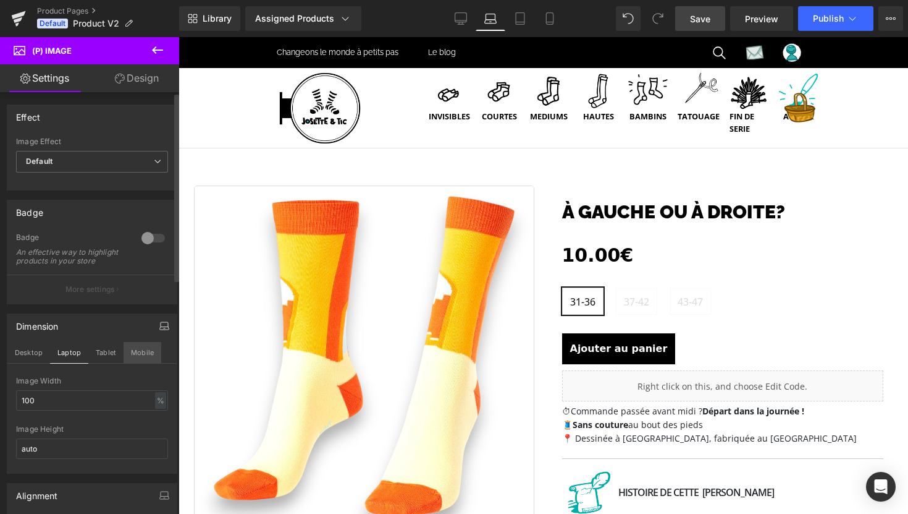
click at [135, 358] on button "Mobile" at bounding box center [143, 352] width 38 height 21
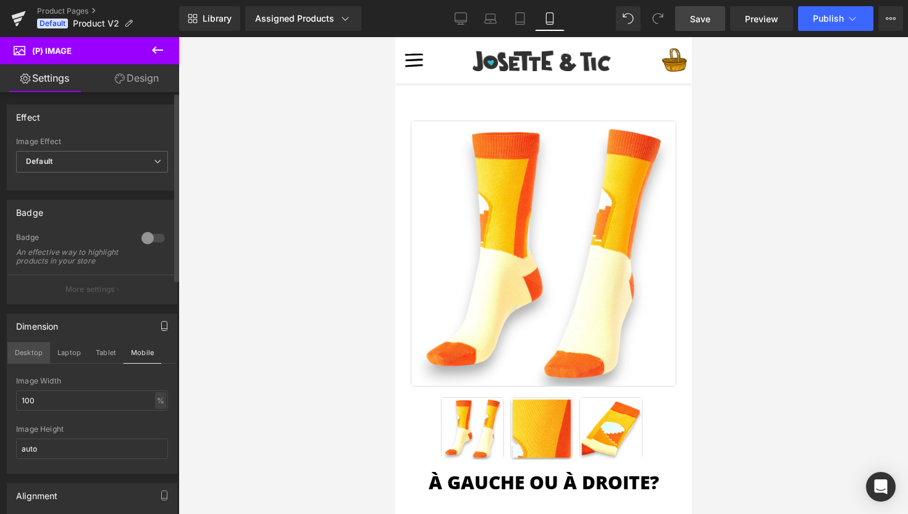
click at [33, 363] on button "Desktop" at bounding box center [28, 352] width 43 height 21
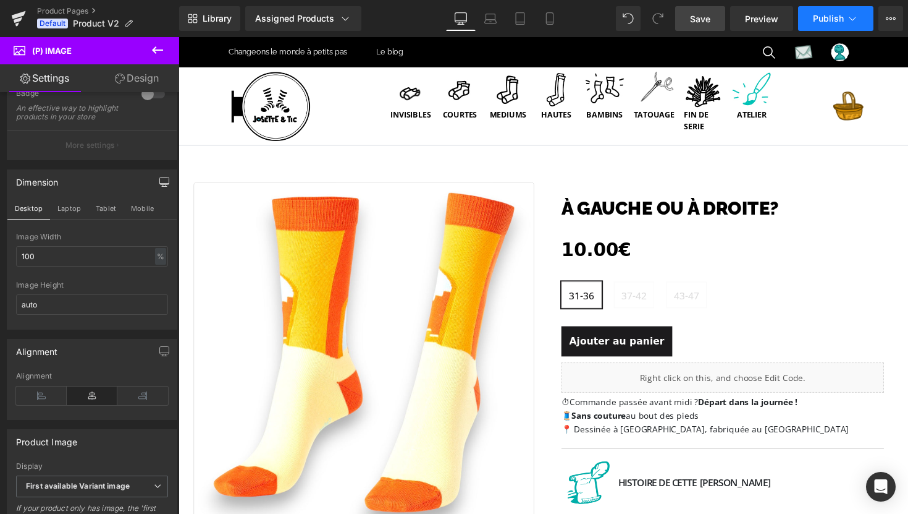
click at [831, 18] on span "Publish" at bounding box center [828, 19] width 31 height 10
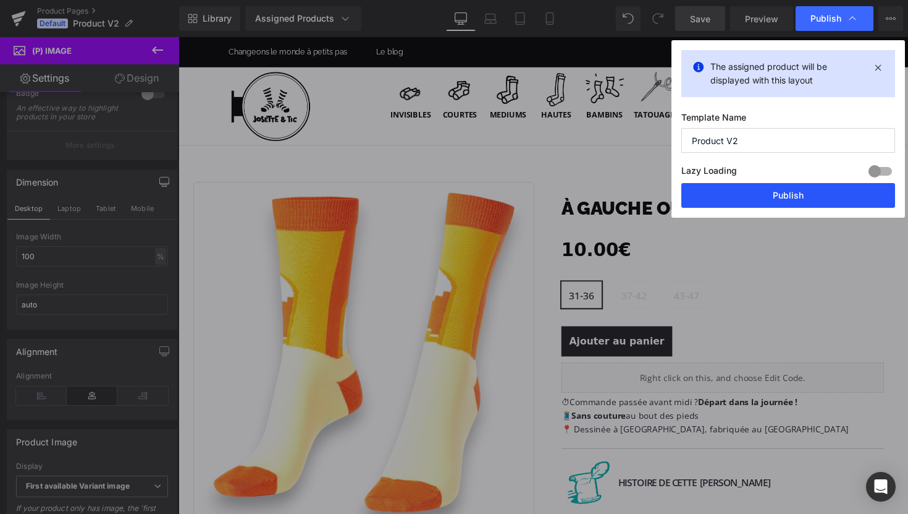
click at [772, 199] on button "Publish" at bounding box center [789, 195] width 214 height 25
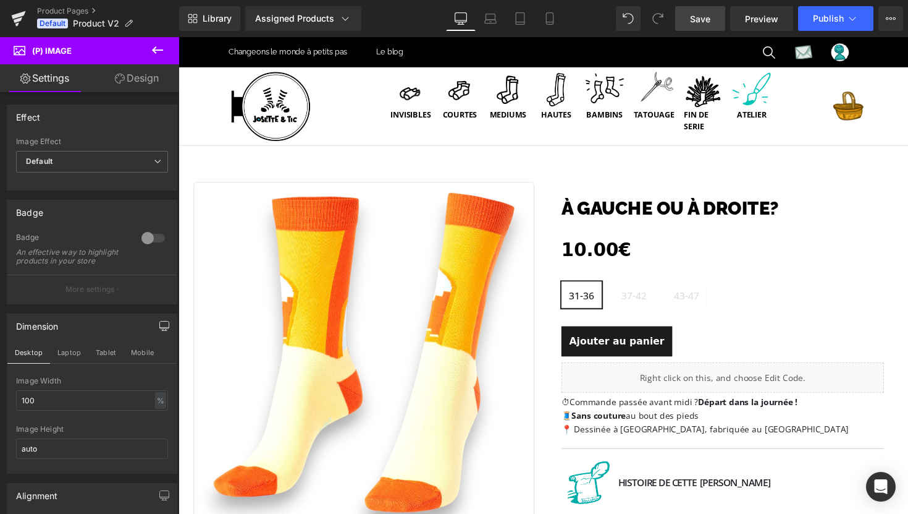
click at [137, 81] on link "Design" at bounding box center [137, 78] width 90 height 28
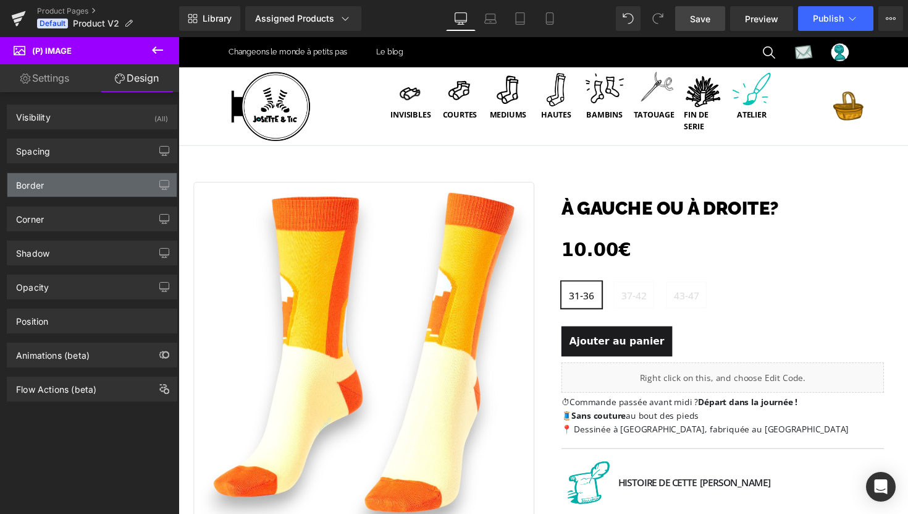
click at [76, 188] on div "Border" at bounding box center [91, 184] width 169 height 23
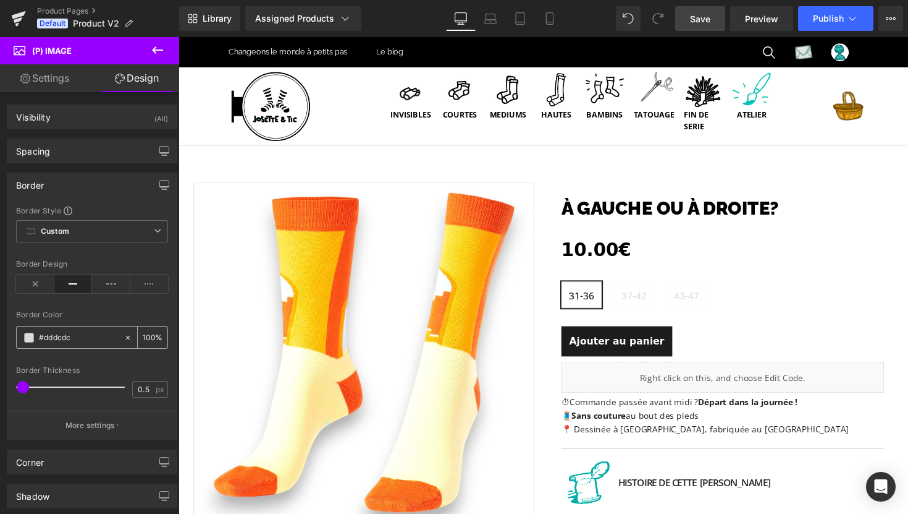
click at [125, 338] on icon at bounding box center [128, 337] width 9 height 9
type input "none"
type input "0"
click at [121, 366] on div "Border Thickness" at bounding box center [92, 370] width 152 height 9
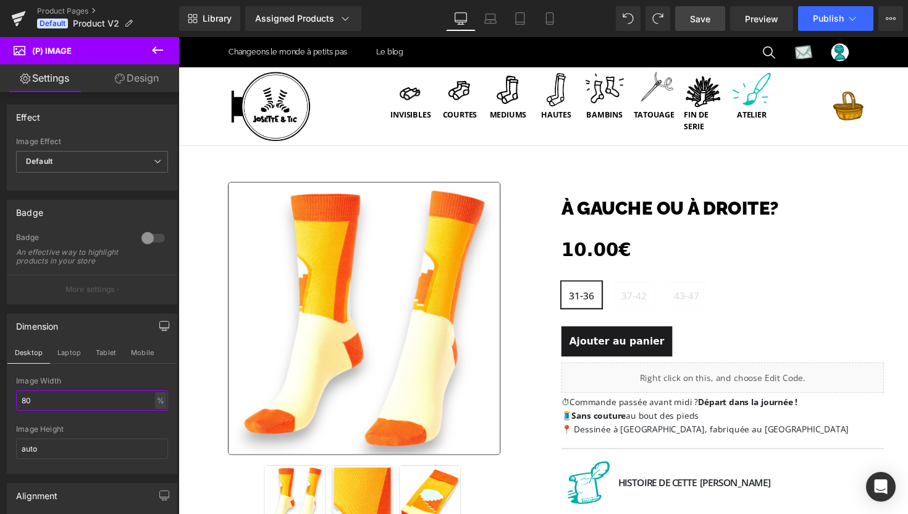
type input "80"
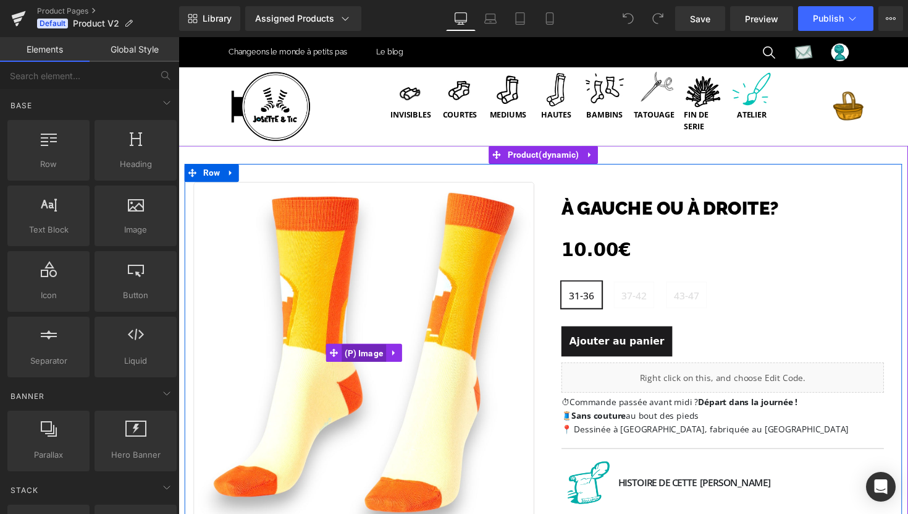
click at [375, 361] on span "(P) Image" at bounding box center [368, 361] width 46 height 19
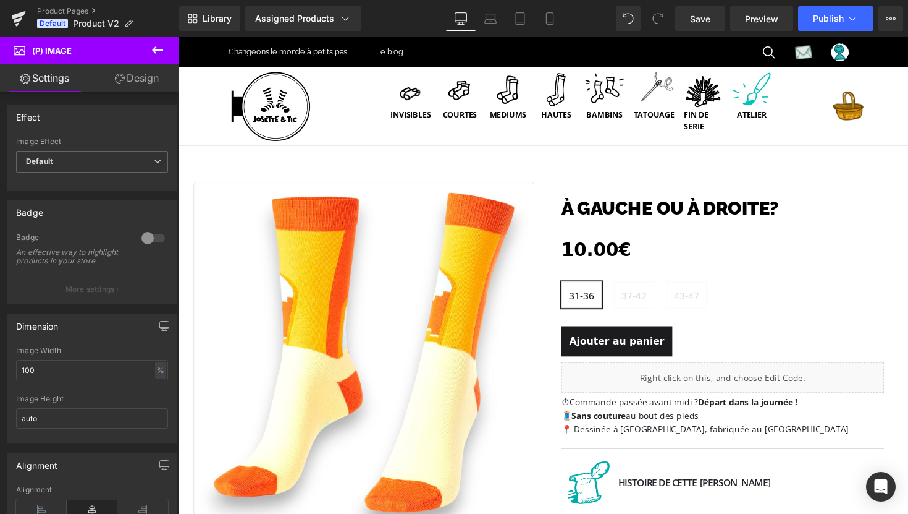
click at [140, 90] on link "Design" at bounding box center [137, 78] width 90 height 28
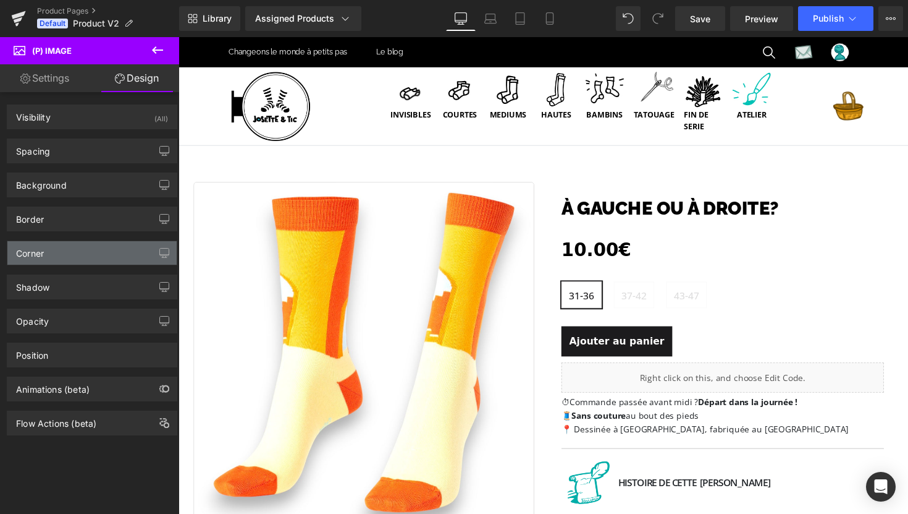
click at [79, 249] on div "Corner" at bounding box center [91, 252] width 169 height 23
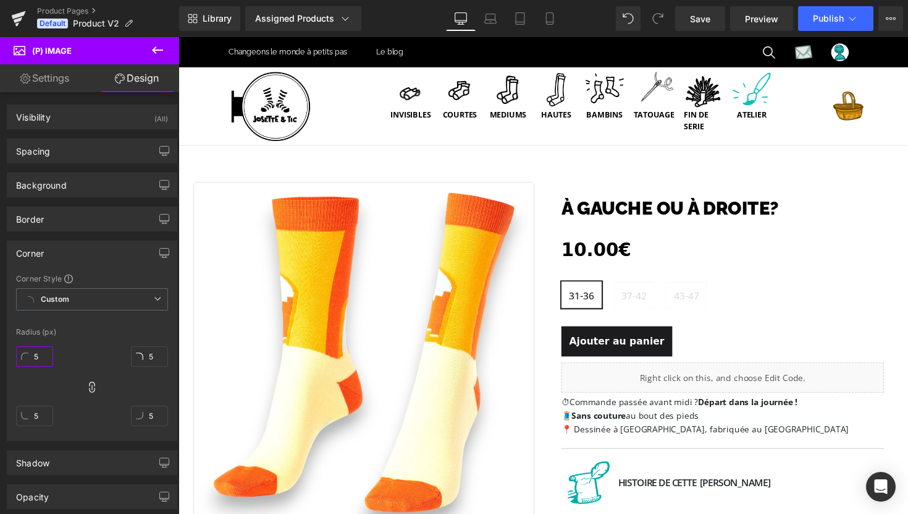
click at [42, 362] on input "5" at bounding box center [34, 356] width 37 height 20
type input "9"
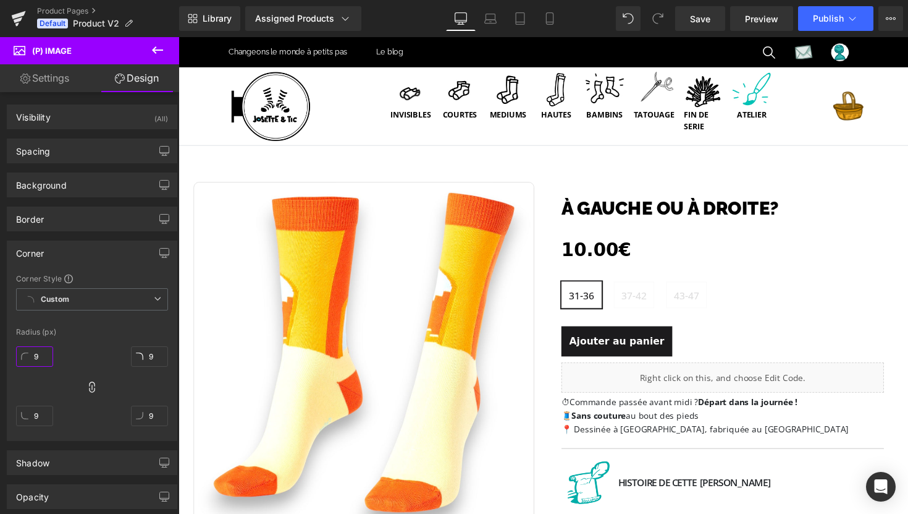
click at [35, 350] on input "9" at bounding box center [34, 356] width 37 height 20
type input "0"
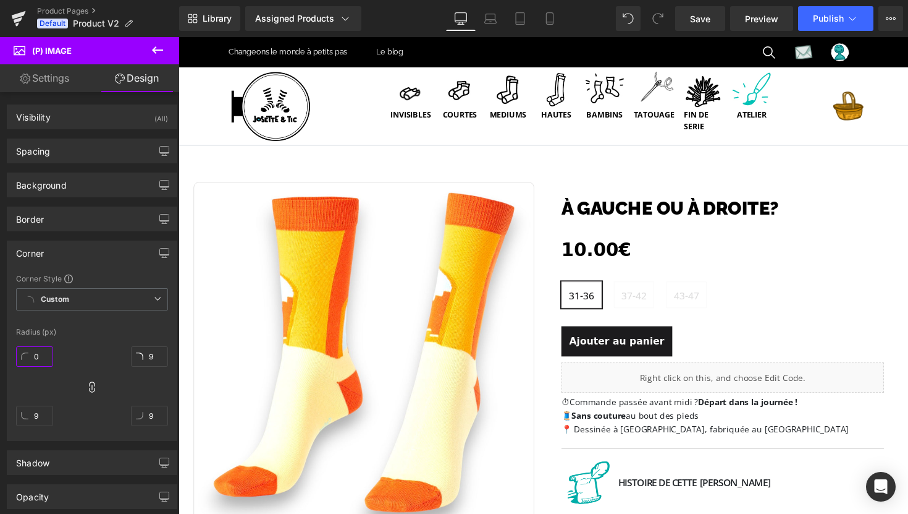
type input "0"
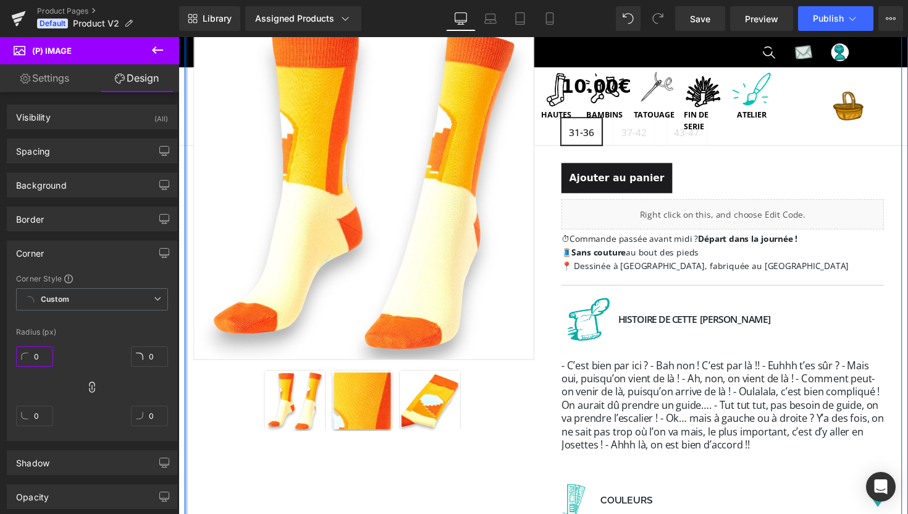
scroll to position [174, 0]
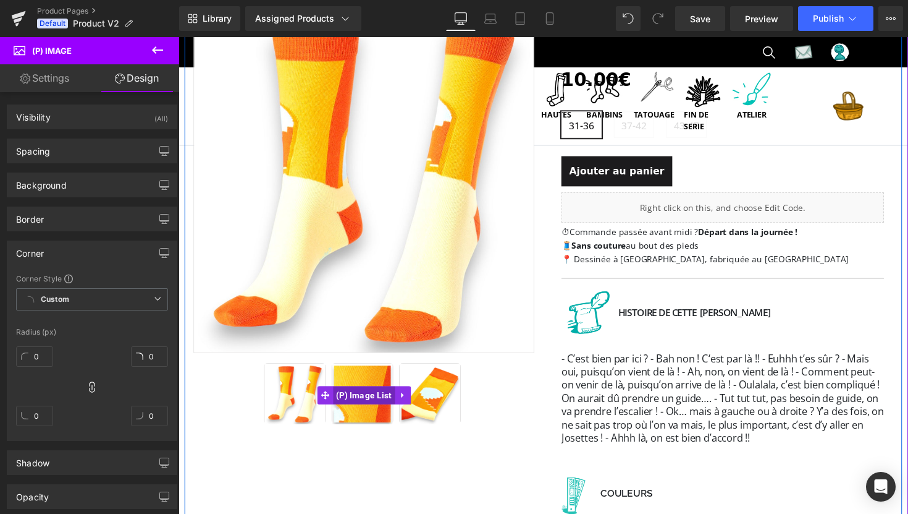
click at [369, 404] on span "(P) Image List" at bounding box center [369, 403] width 64 height 19
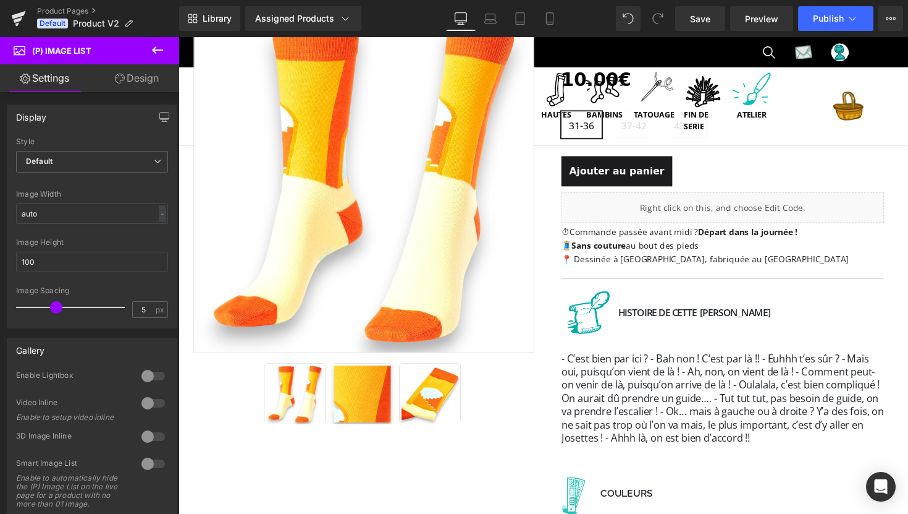
click at [138, 79] on link "Design" at bounding box center [137, 78] width 90 height 28
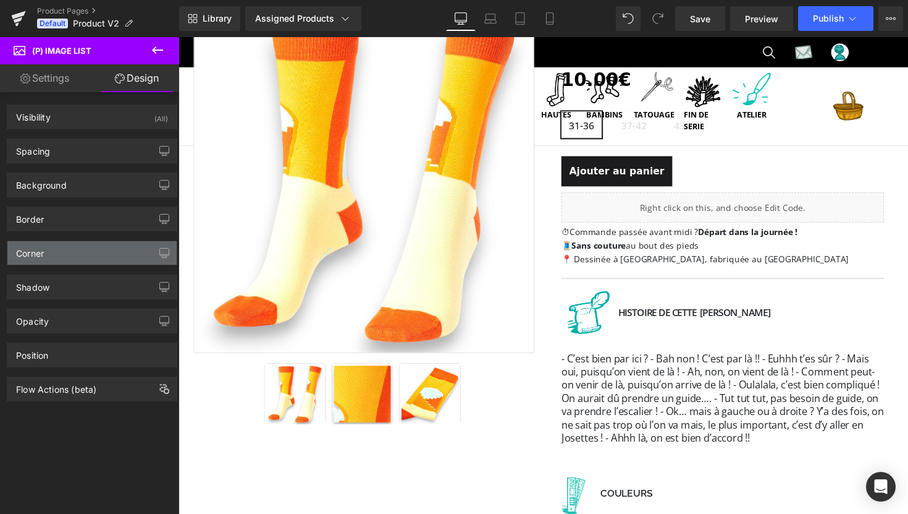
click at [103, 249] on div "Corner" at bounding box center [91, 252] width 169 height 23
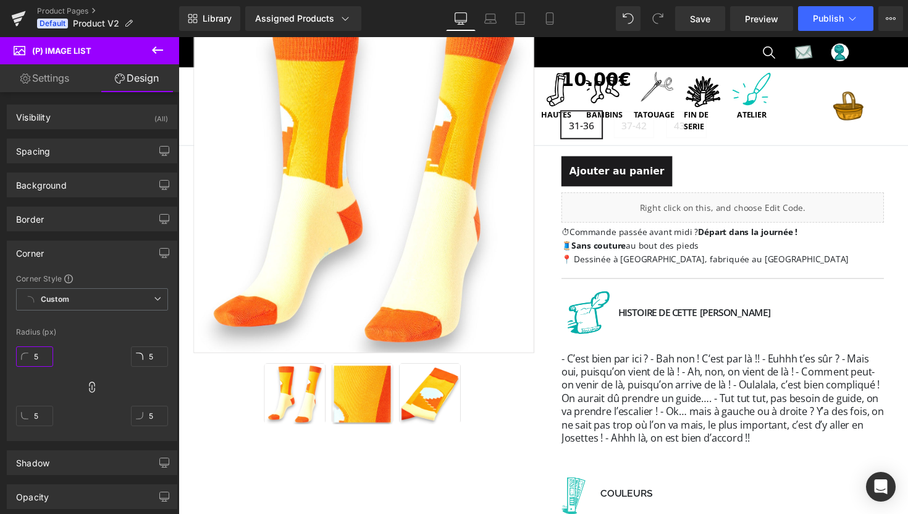
click at [40, 358] on input "5" at bounding box center [34, 356] width 37 height 20
type input "9"
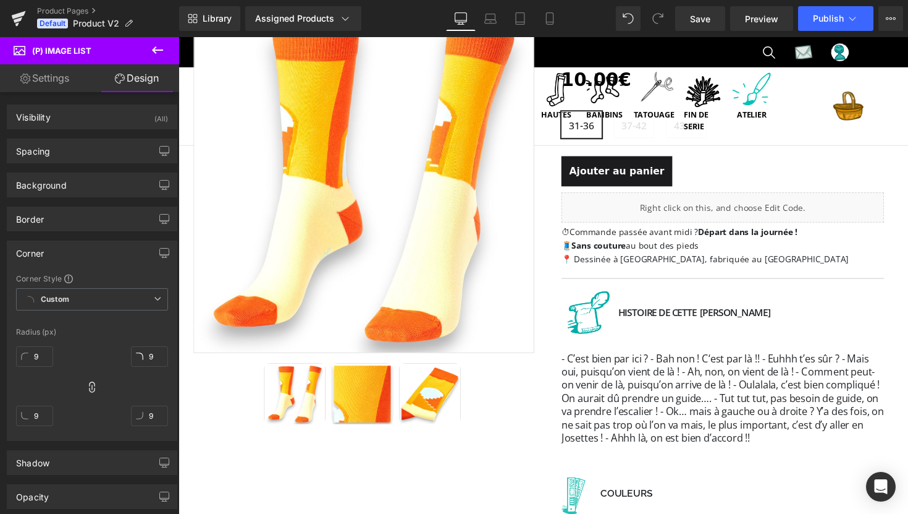
click at [69, 337] on div "Corner Style Custom Custom Setup Global Style Custom Setup Global Style Radius …" at bounding box center [91, 356] width 169 height 167
click at [43, 357] on input "9" at bounding box center [34, 356] width 37 height 20
type input "0"
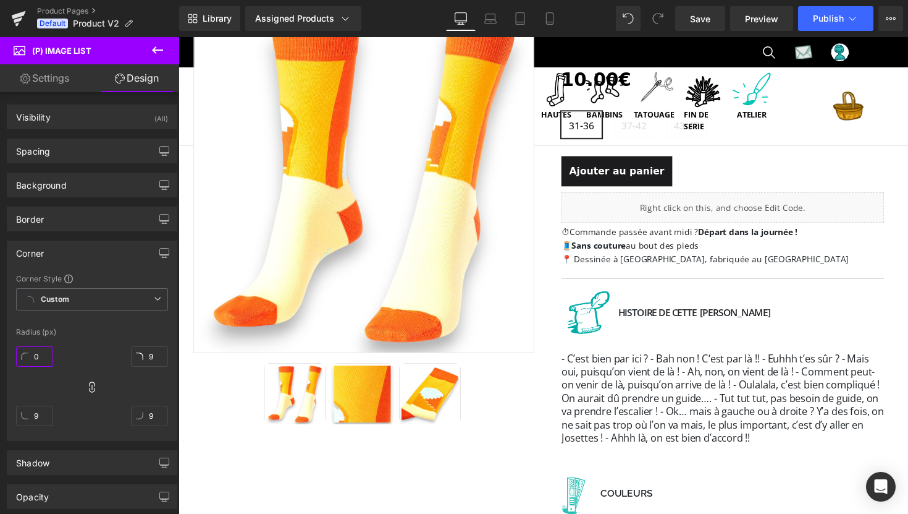
type input "0"
click at [97, 330] on div "Radius (px)" at bounding box center [92, 332] width 152 height 9
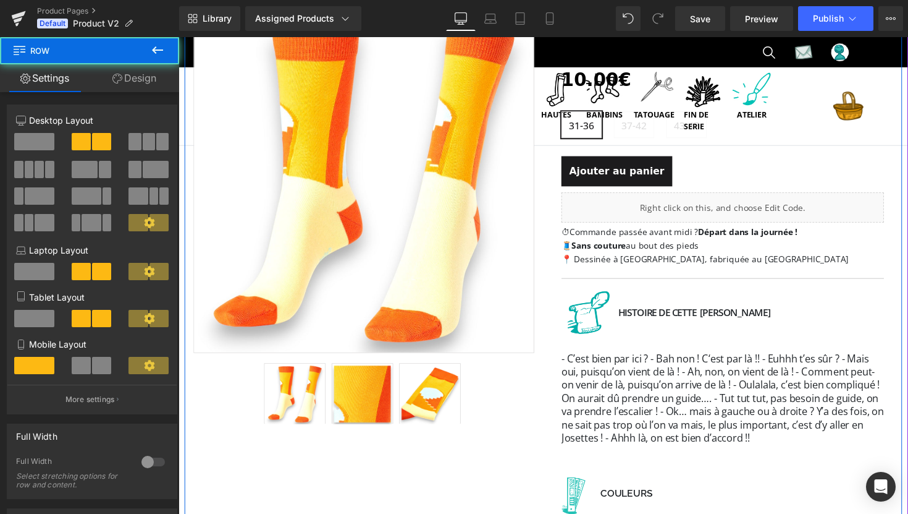
click at [302, 457] on div "Sale Off (P) Image (P) Image List" at bounding box center [552, 344] width 735 height 703
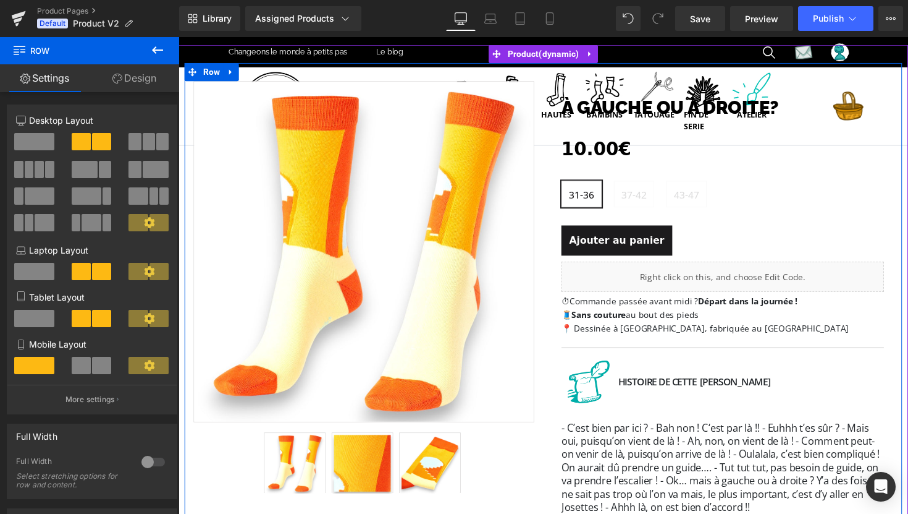
scroll to position [0, 0]
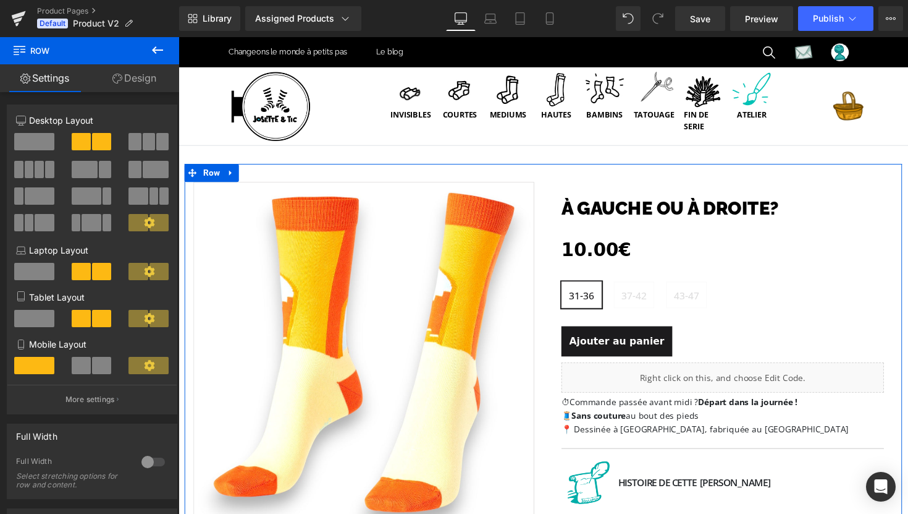
click at [103, 174] on span at bounding box center [105, 169] width 12 height 17
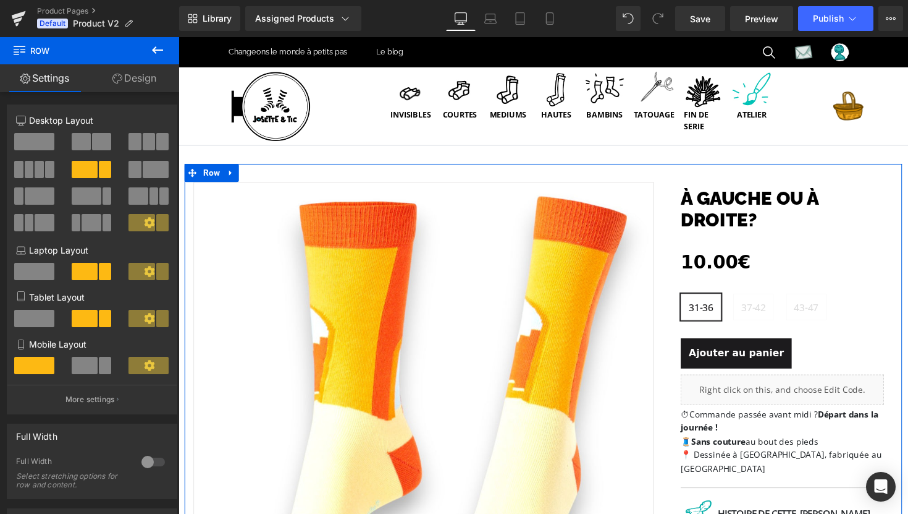
click at [143, 173] on span at bounding box center [156, 169] width 26 height 17
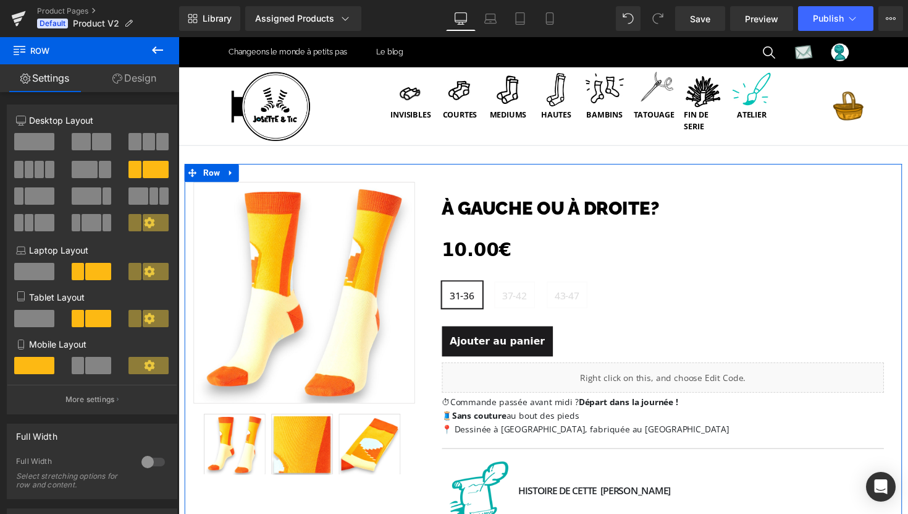
click at [84, 146] on span at bounding box center [81, 141] width 19 height 17
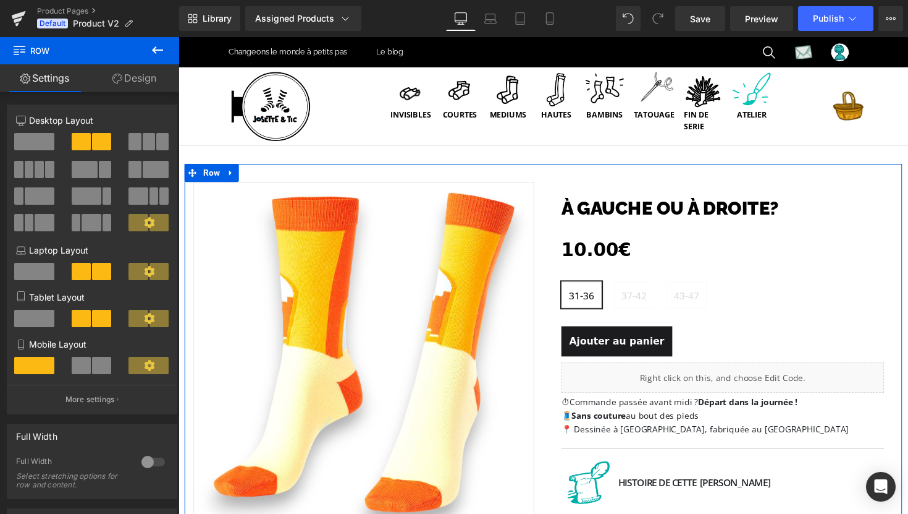
click at [124, 142] on div at bounding box center [149, 146] width 57 height 27
click at [143, 142] on span at bounding box center [149, 141] width 12 height 17
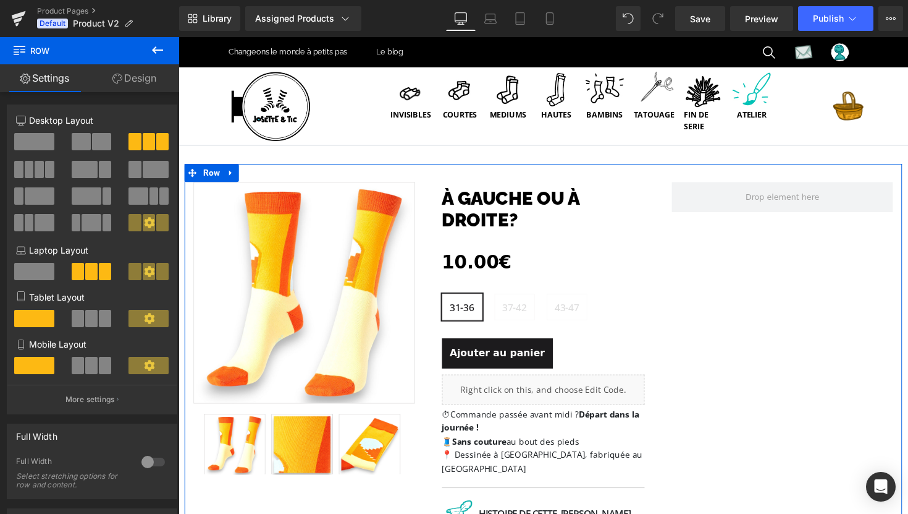
click at [83, 146] on span at bounding box center [81, 141] width 19 height 17
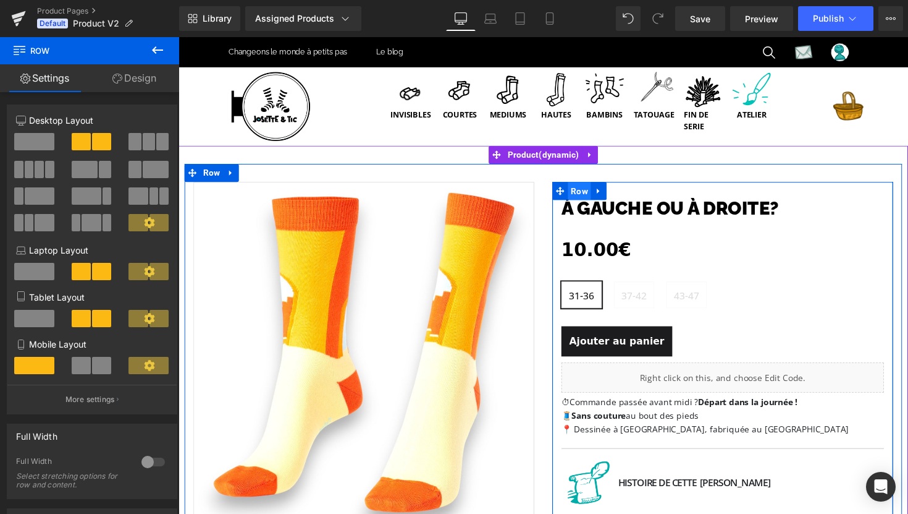
click at [590, 197] on span "Row" at bounding box center [589, 194] width 23 height 19
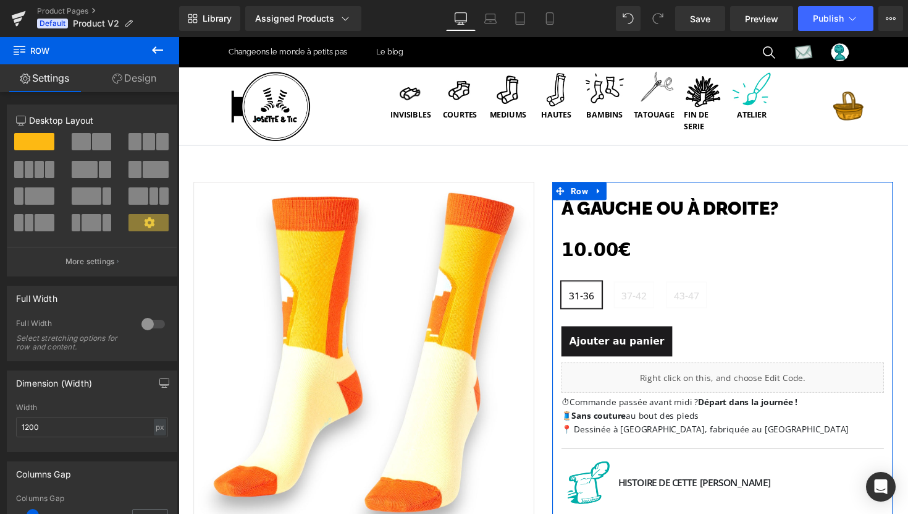
click at [133, 81] on link "Design" at bounding box center [135, 78] width 90 height 28
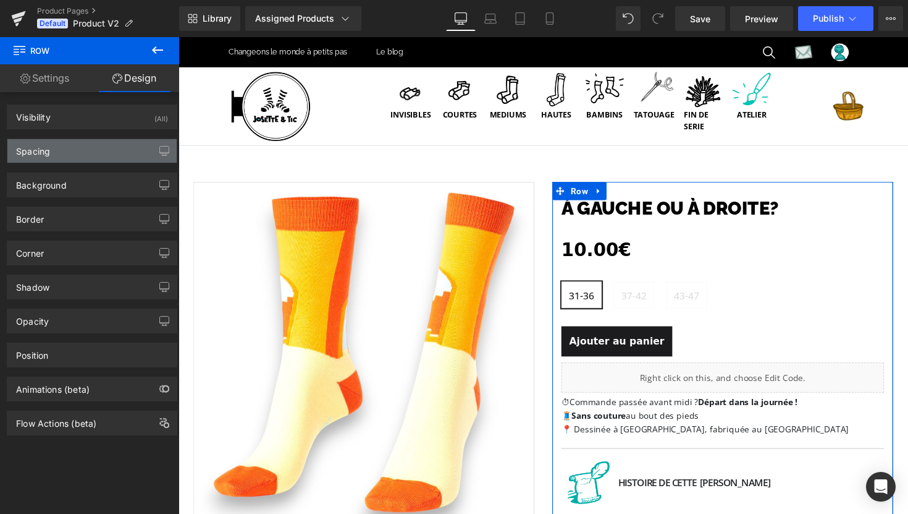
click at [83, 148] on div "Spacing" at bounding box center [91, 150] width 169 height 23
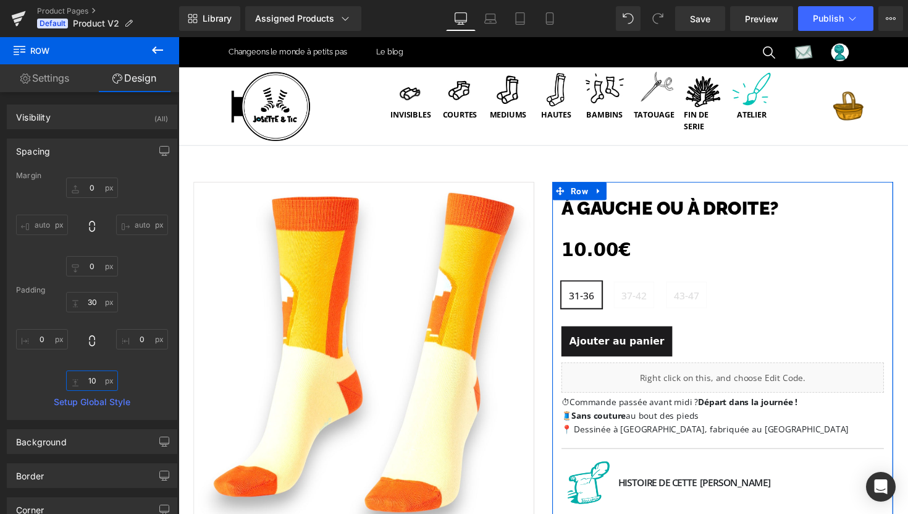
click at [91, 379] on input "10" at bounding box center [92, 380] width 52 height 20
click at [83, 380] on input "13" at bounding box center [92, 380] width 52 height 20
type input "10"
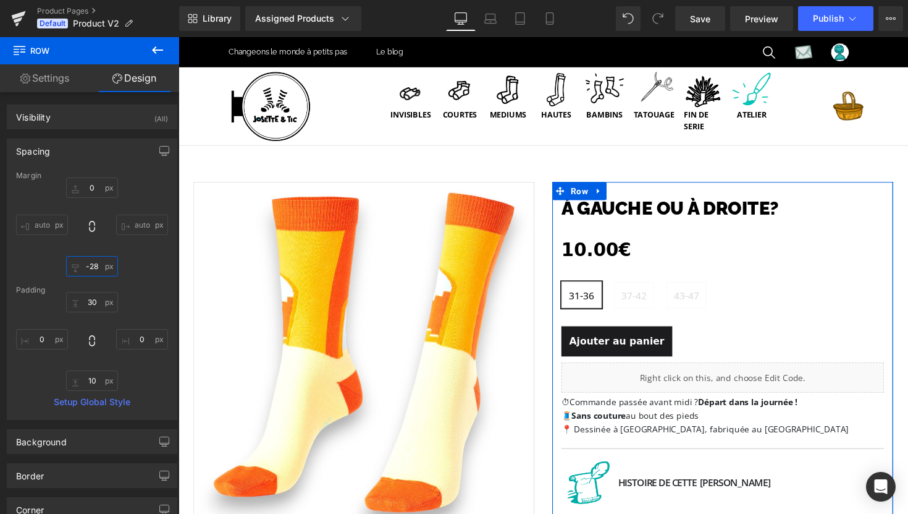
drag, startPoint x: 70, startPoint y: 267, endPoint x: 70, endPoint y: 284, distance: 17.3
click at [70, 284] on div "Margin 0px 0 auto auto -28px -28 auto auto Padding 30px 30 0px 0 10 10 0px 0 Se…" at bounding box center [91, 295] width 169 height 248
drag, startPoint x: 70, startPoint y: 267, endPoint x: 70, endPoint y: 206, distance: 60.6
click at [70, 206] on div "0px 0 auto auto 70px 70 auto auto" at bounding box center [92, 226] width 152 height 99
click at [96, 269] on input "70" at bounding box center [92, 266] width 52 height 20
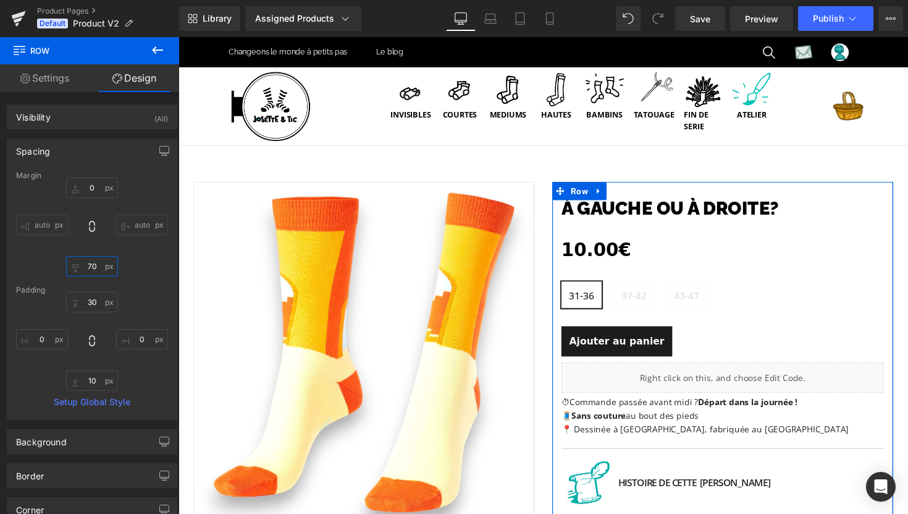
click at [96, 269] on input "70" at bounding box center [92, 266] width 52 height 20
type input "0"
click at [163, 269] on div "0px 0 auto auto 0 0 auto auto" at bounding box center [92, 226] width 152 height 99
click at [105, 151] on div "Spacing" at bounding box center [91, 150] width 169 height 23
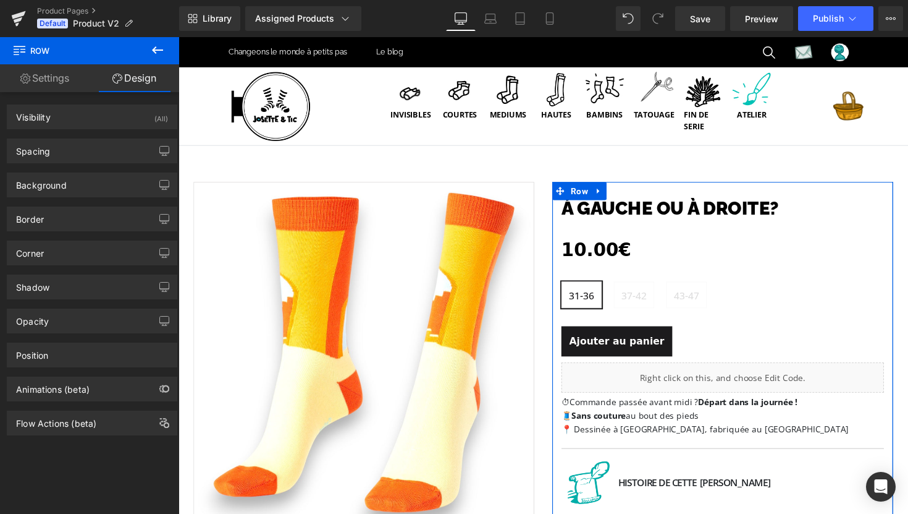
click at [61, 84] on link "Settings" at bounding box center [45, 78] width 90 height 28
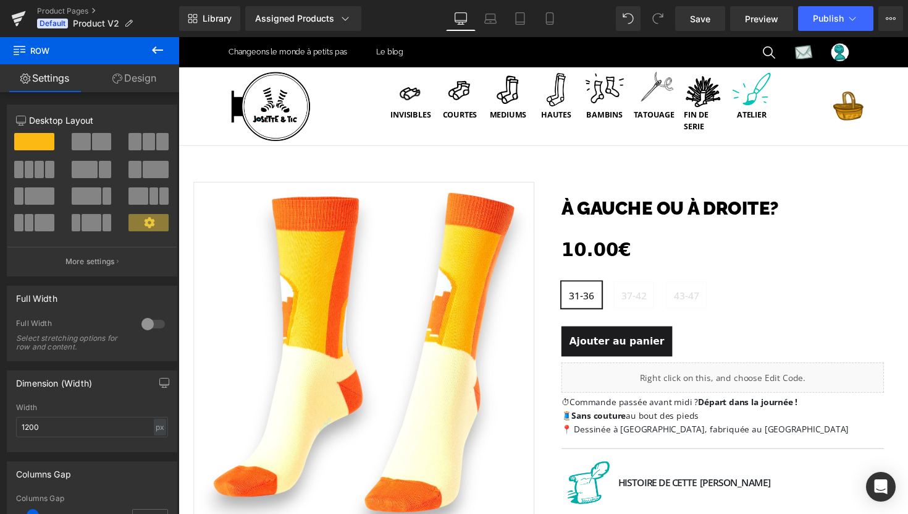
click at [155, 49] on icon at bounding box center [157, 49] width 11 height 7
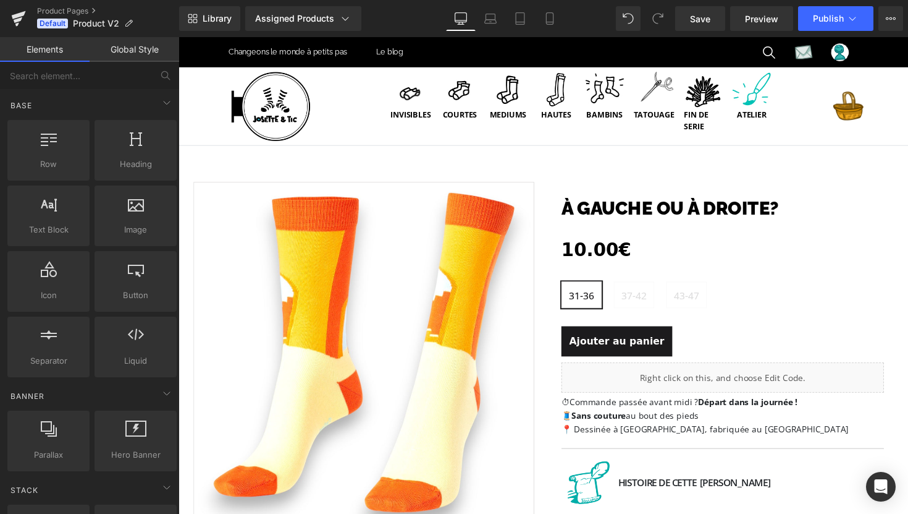
click at [43, 55] on link "Elements" at bounding box center [45, 49] width 90 height 25
click at [156, 44] on link "Global Style" at bounding box center [135, 49] width 90 height 25
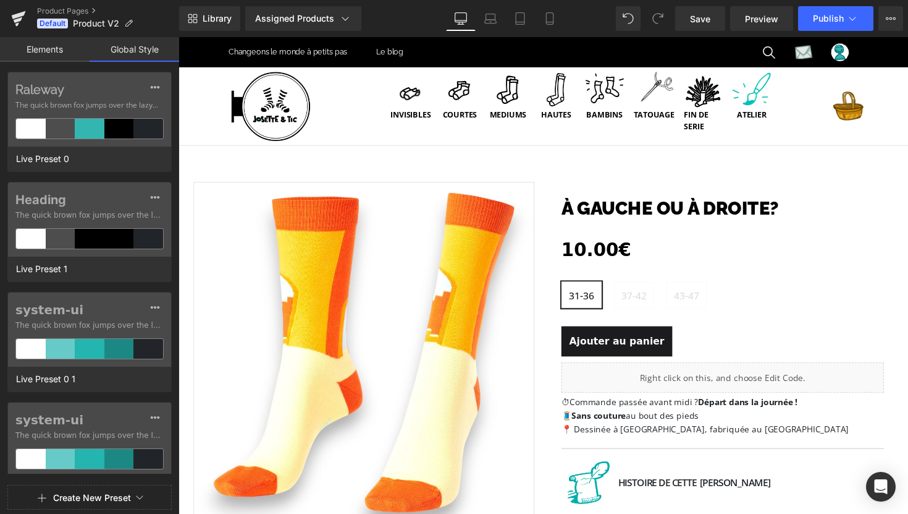
click at [44, 52] on link "Elements" at bounding box center [45, 49] width 90 height 25
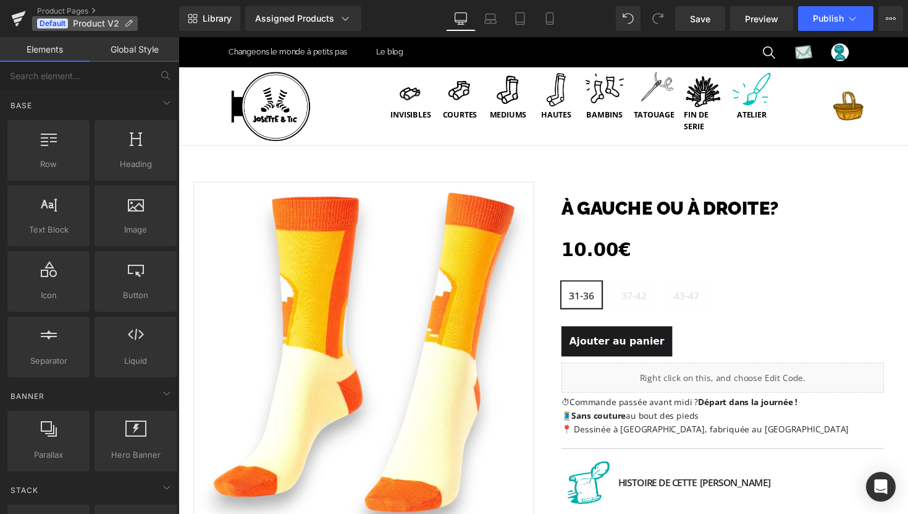
click at [72, 20] on p "Default Product V2" at bounding box center [85, 23] width 106 height 15
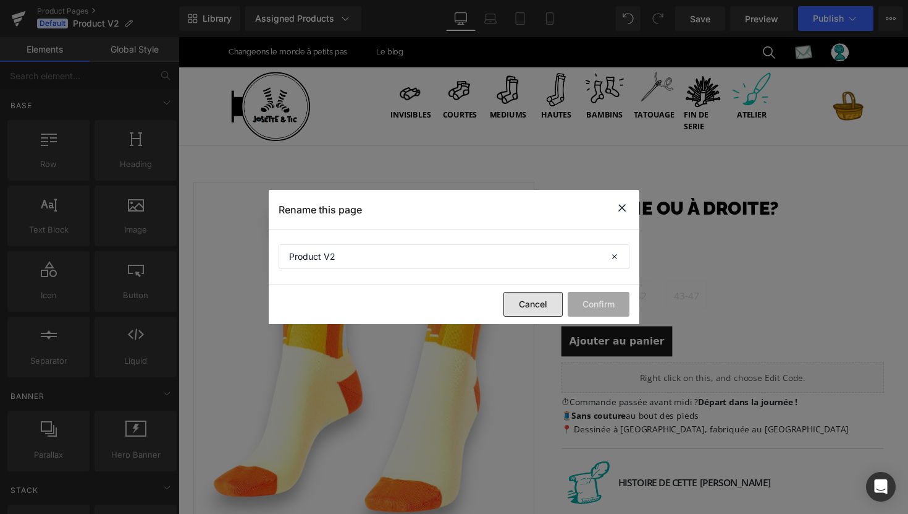
click at [526, 306] on button "Cancel" at bounding box center [533, 304] width 59 height 25
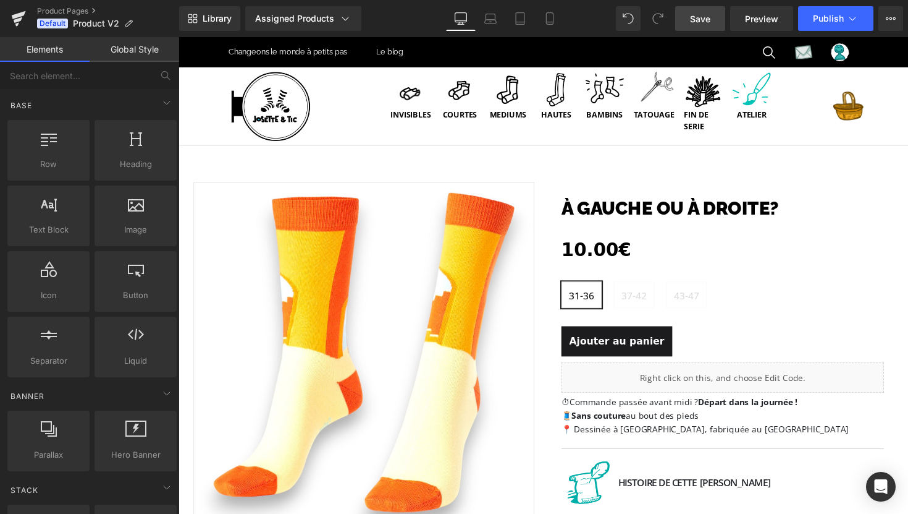
click at [693, 24] on span "Save" at bounding box center [700, 18] width 20 height 13
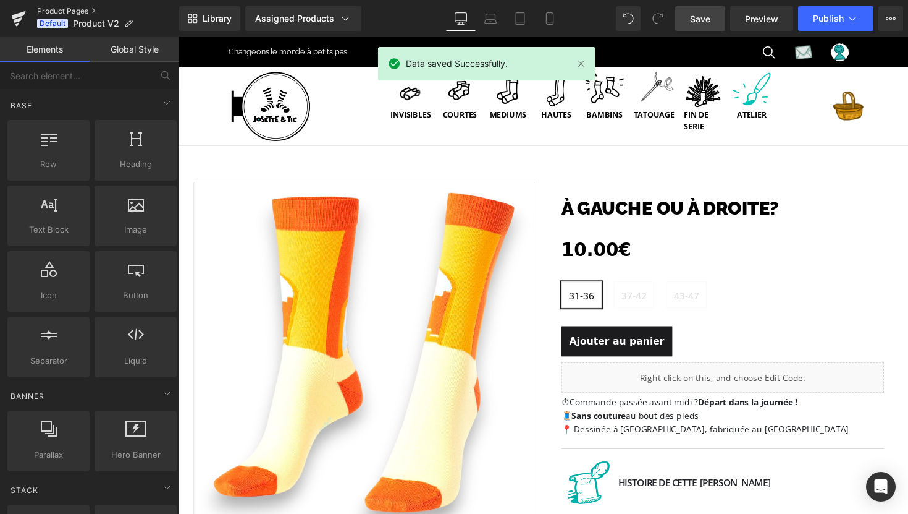
click at [66, 11] on link "Product Pages" at bounding box center [108, 11] width 142 height 10
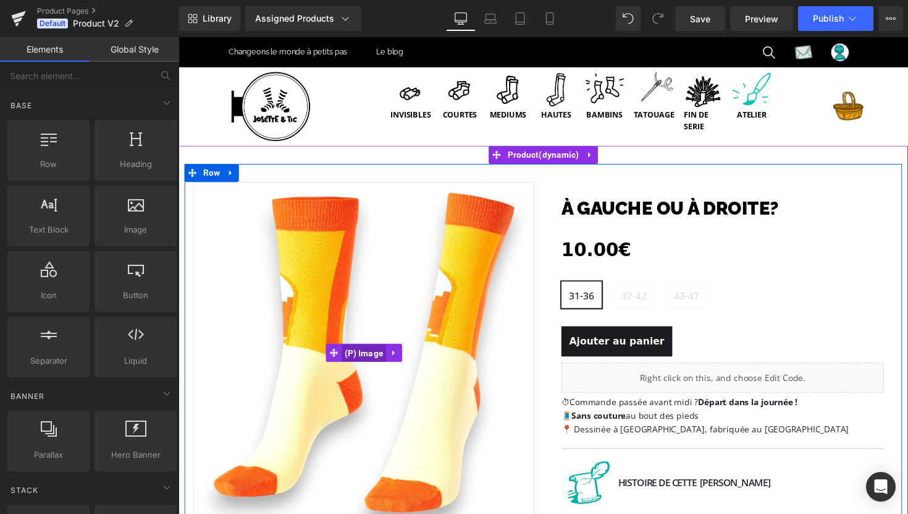
click at [371, 362] on span "(P) Image" at bounding box center [368, 361] width 46 height 19
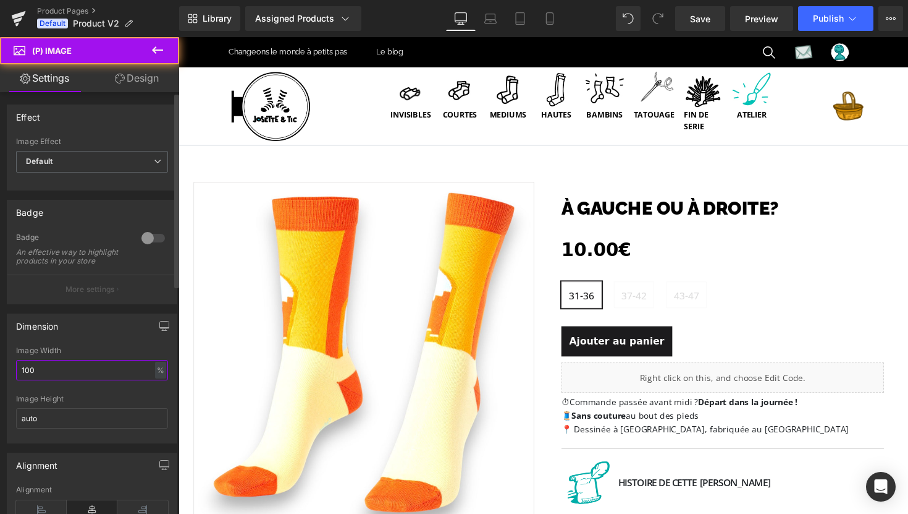
click at [94, 378] on input "100" at bounding box center [92, 370] width 152 height 20
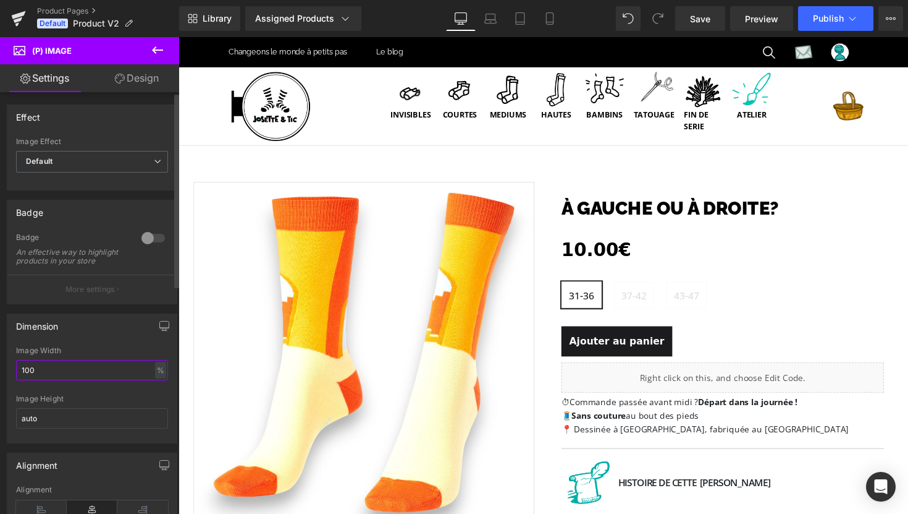
click at [94, 378] on input "100" at bounding box center [92, 370] width 152 height 20
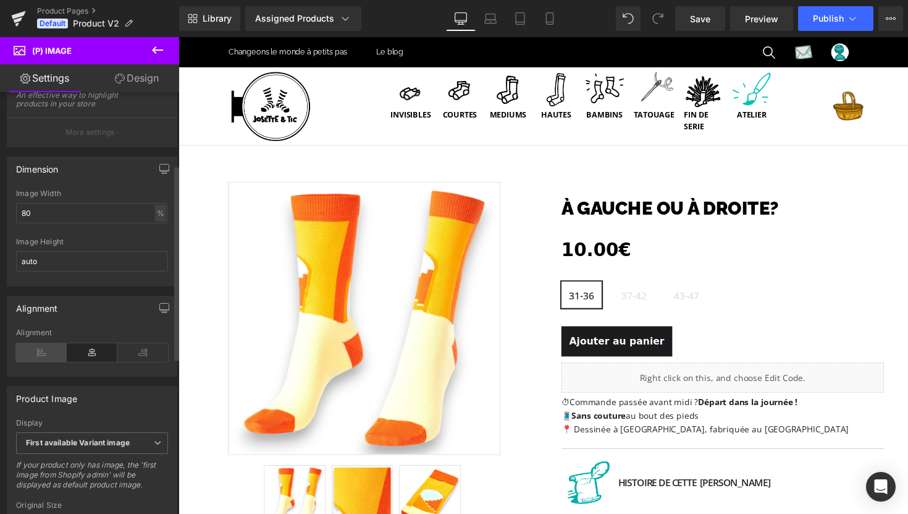
click at [41, 361] on icon at bounding box center [41, 352] width 51 height 19
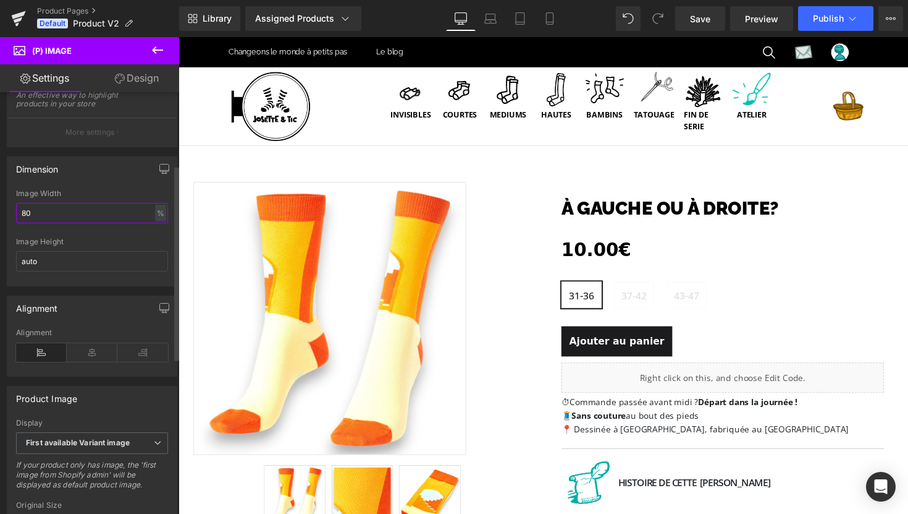
click at [77, 211] on input "80" at bounding box center [92, 213] width 152 height 20
type input "100"
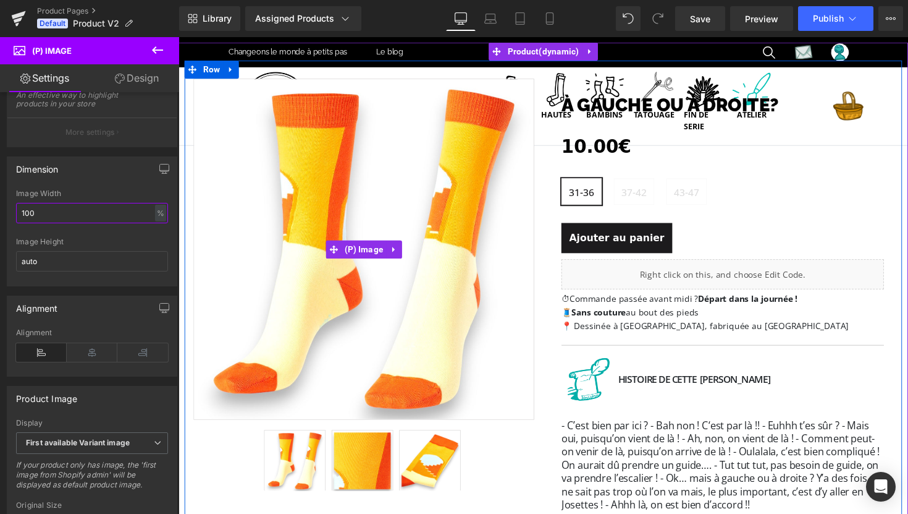
scroll to position [108, 0]
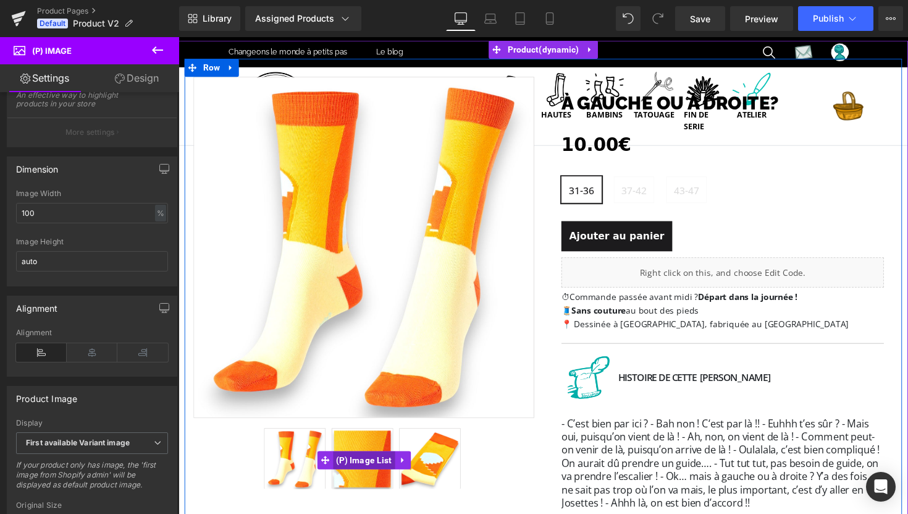
click at [356, 471] on span "(P) Image List" at bounding box center [369, 470] width 64 height 19
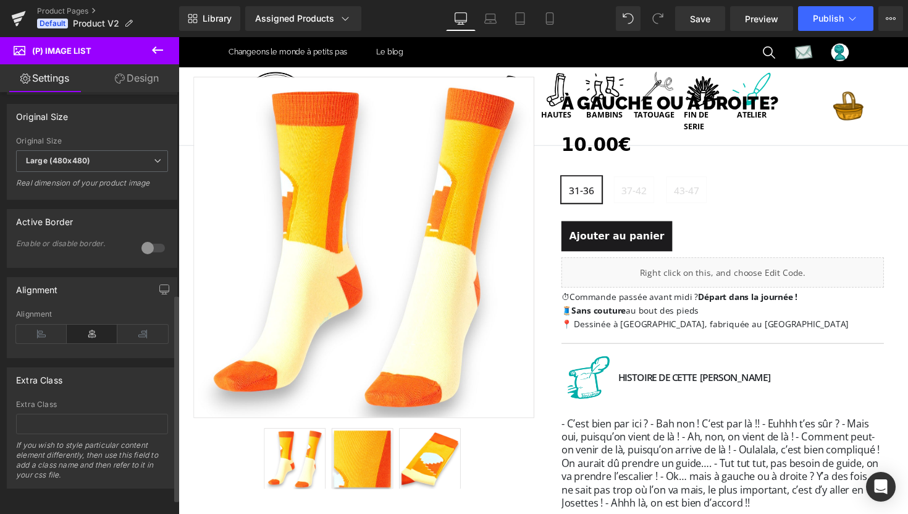
scroll to position [431, 0]
click at [50, 331] on icon at bounding box center [41, 333] width 51 height 19
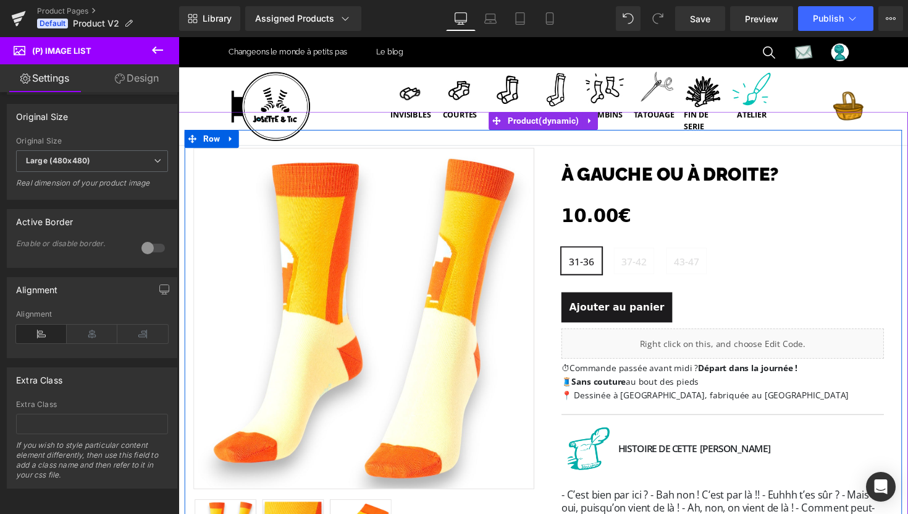
scroll to position [28, 0]
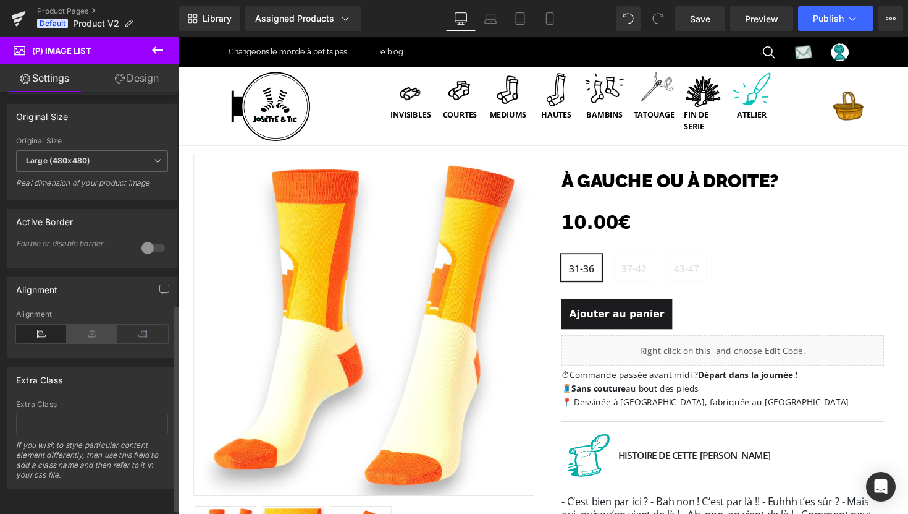
click at [91, 334] on icon at bounding box center [92, 333] width 51 height 19
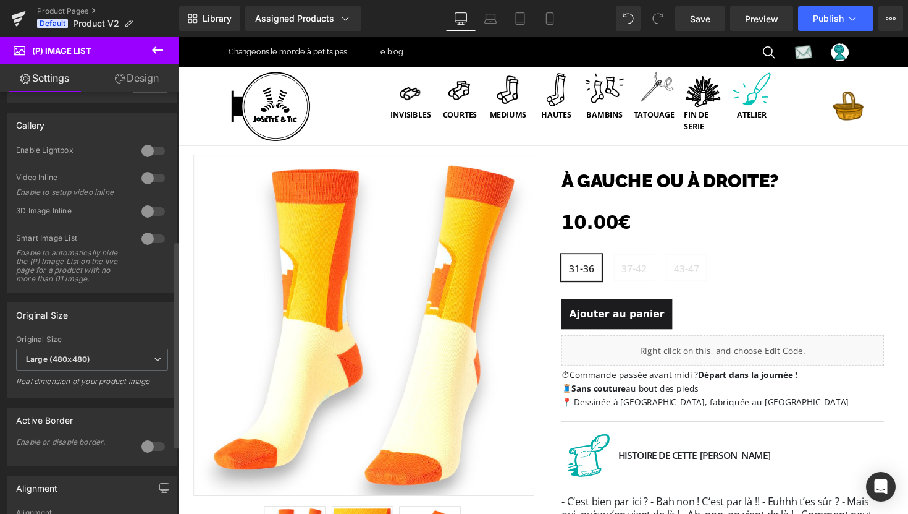
scroll to position [129, 0]
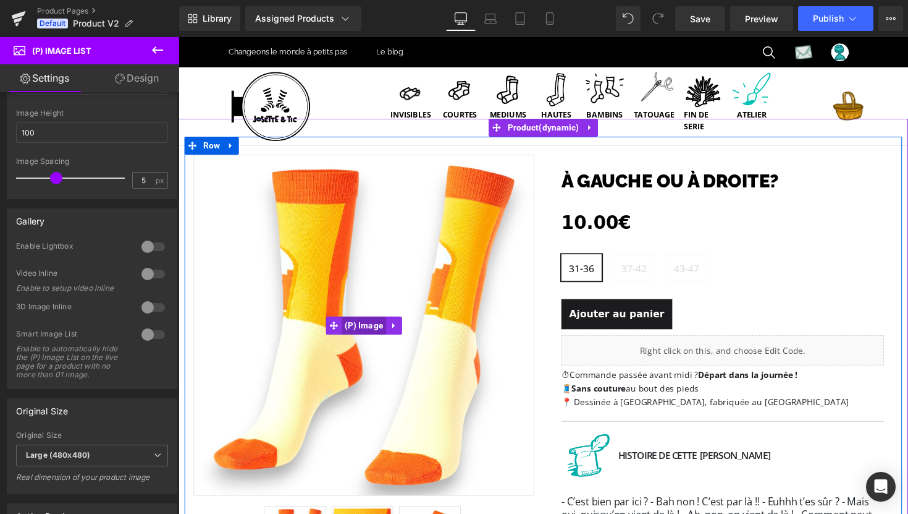
click at [375, 331] on span "(P) Image" at bounding box center [368, 332] width 46 height 19
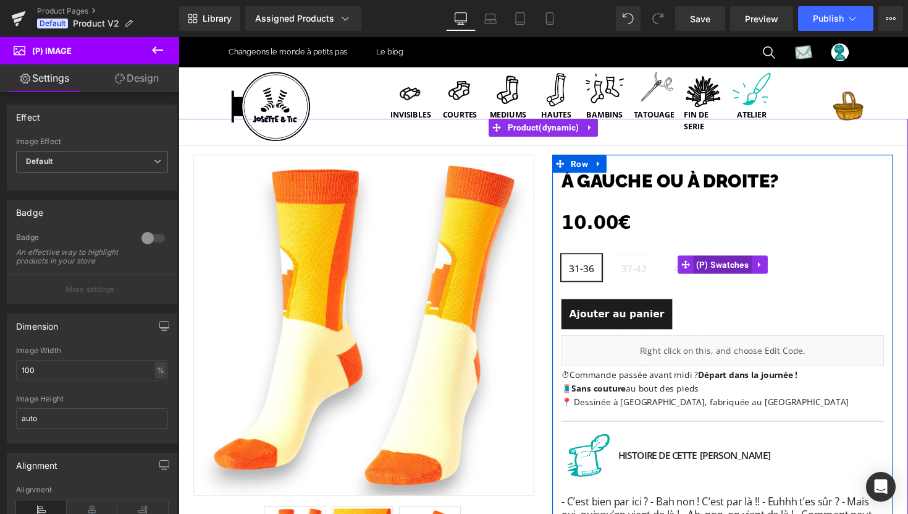
click at [725, 271] on span "(P) Swatches" at bounding box center [736, 270] width 61 height 19
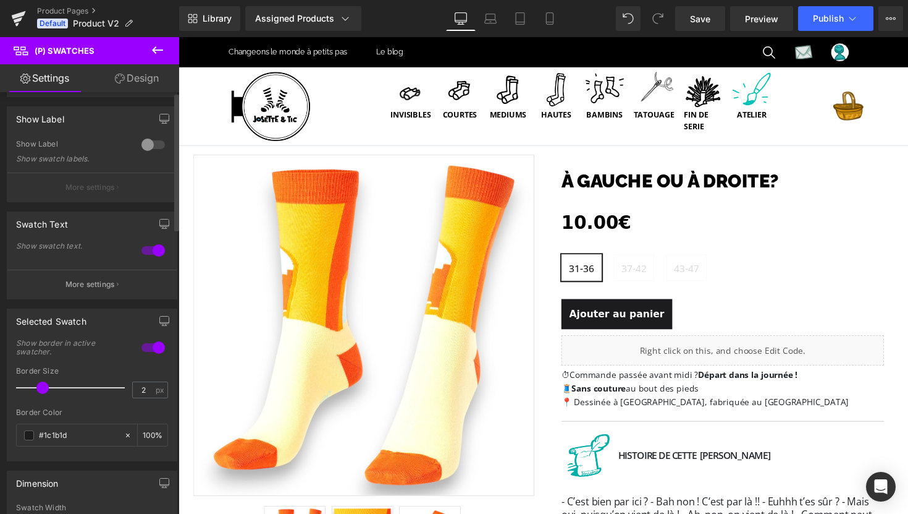
scroll to position [0, 0]
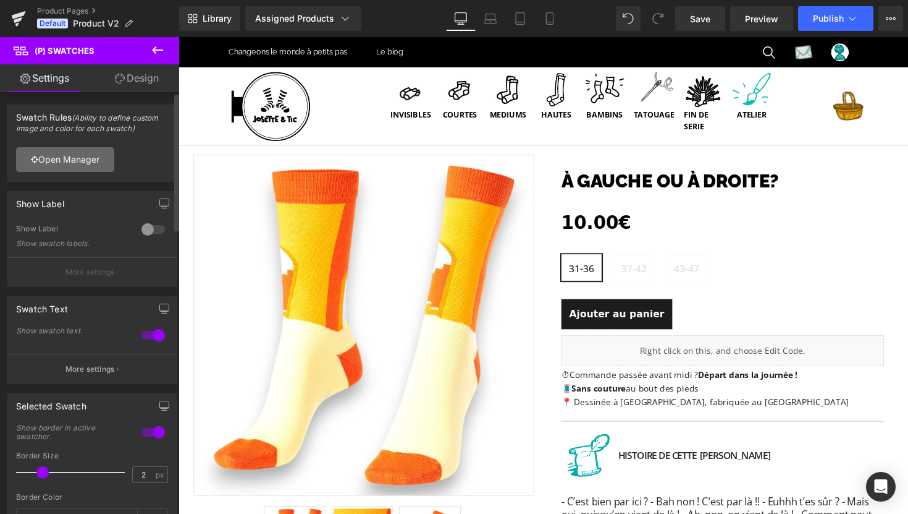
click at [56, 159] on link "Open Manager" at bounding box center [65, 159] width 98 height 25
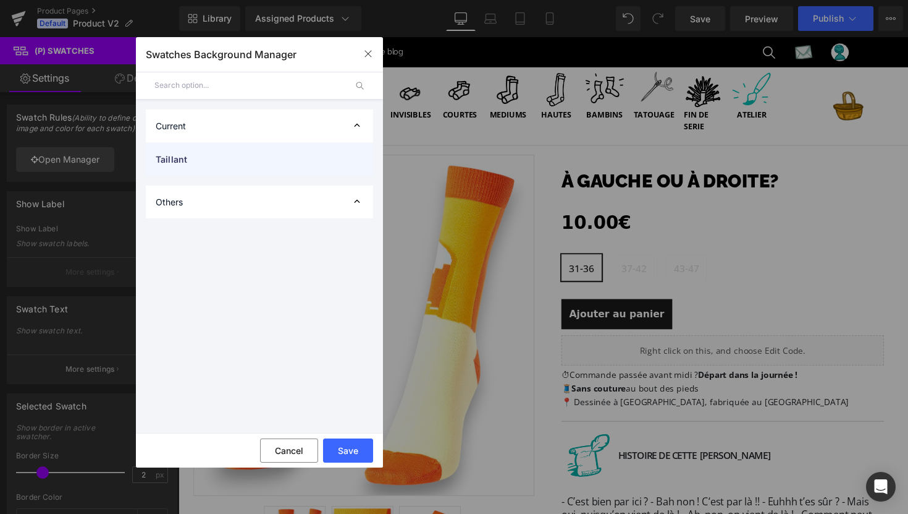
click at [175, 161] on span "Taillant" at bounding box center [247, 159] width 183 height 13
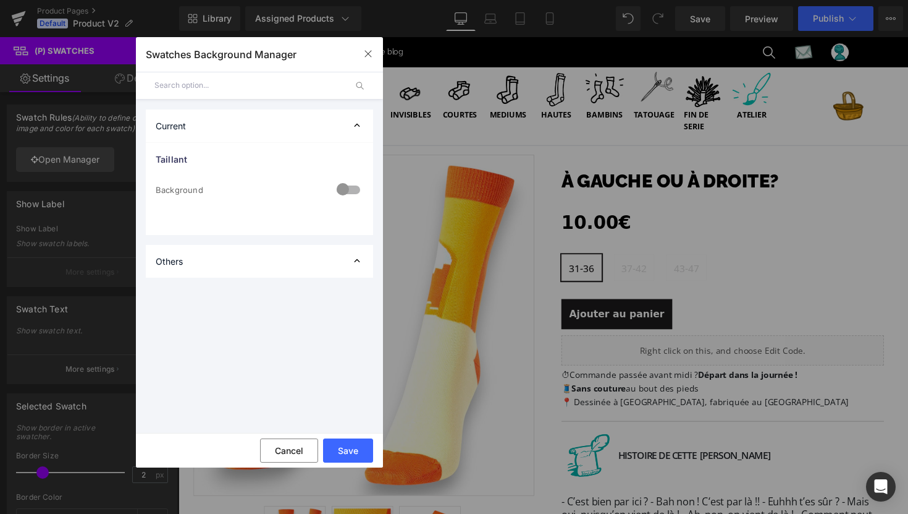
click at [352, 188] on div at bounding box center [349, 191] width 30 height 24
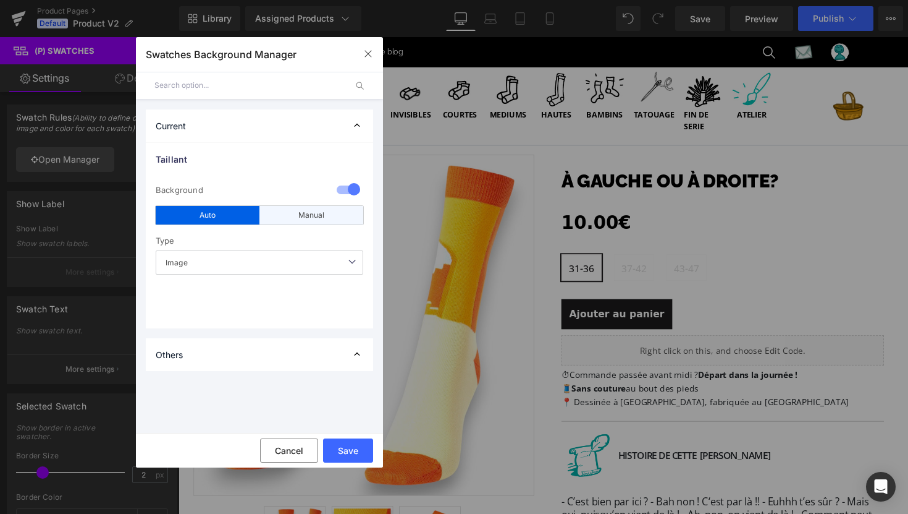
click at [342, 216] on div "Manual" at bounding box center [312, 215] width 104 height 19
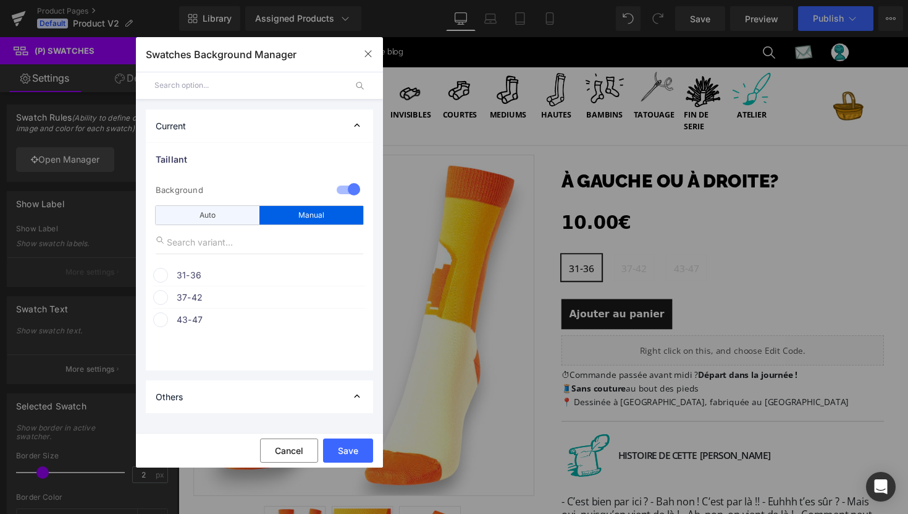
click at [236, 219] on div "Auto" at bounding box center [208, 215] width 104 height 19
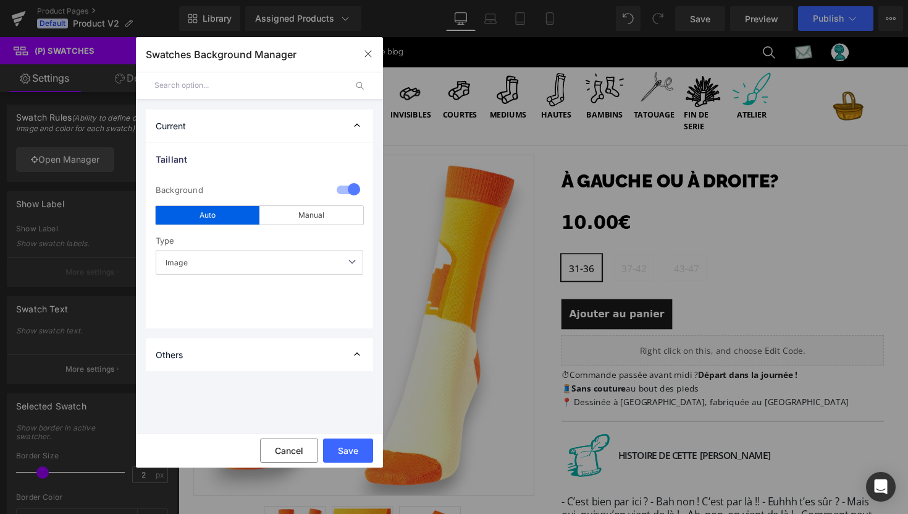
click at [235, 260] on span "Image" at bounding box center [260, 262] width 208 height 24
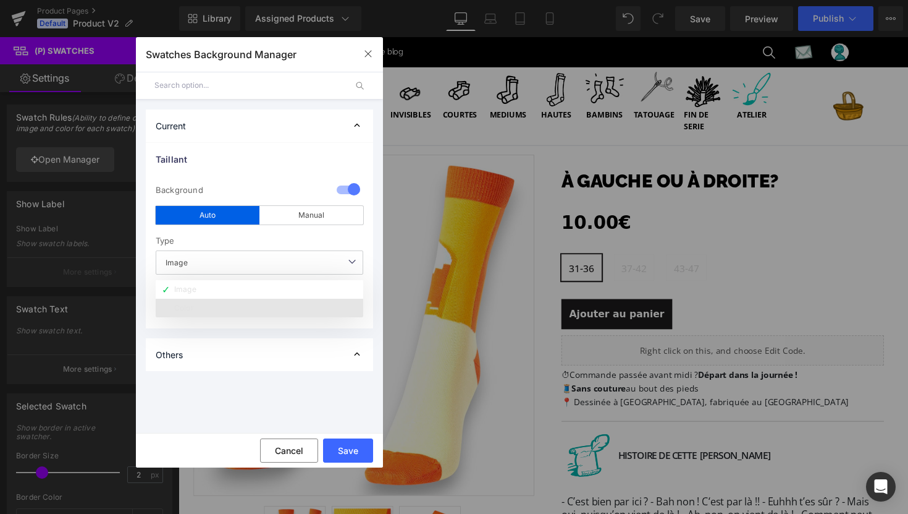
click at [182, 306] on div "Color" at bounding box center [184, 307] width 20 height 9
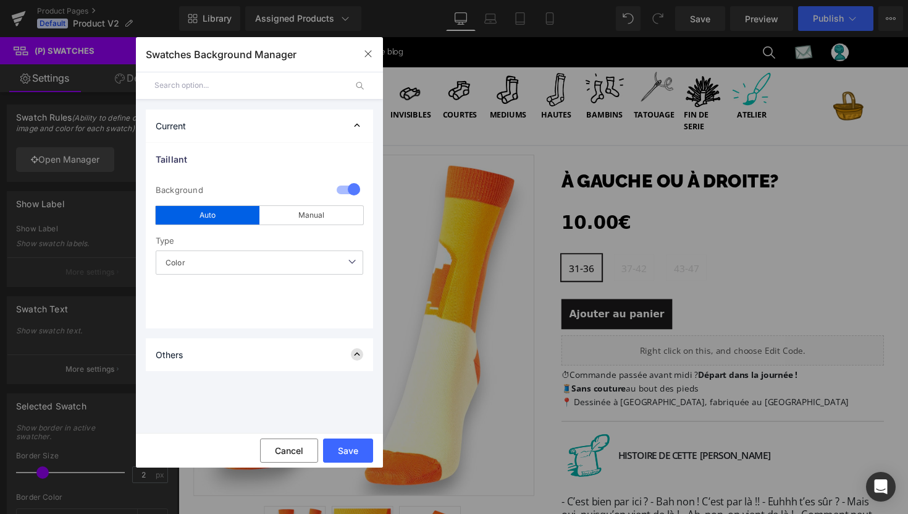
click at [353, 357] on icon at bounding box center [357, 354] width 12 height 12
click at [352, 446] on button "Save" at bounding box center [348, 450] width 50 height 24
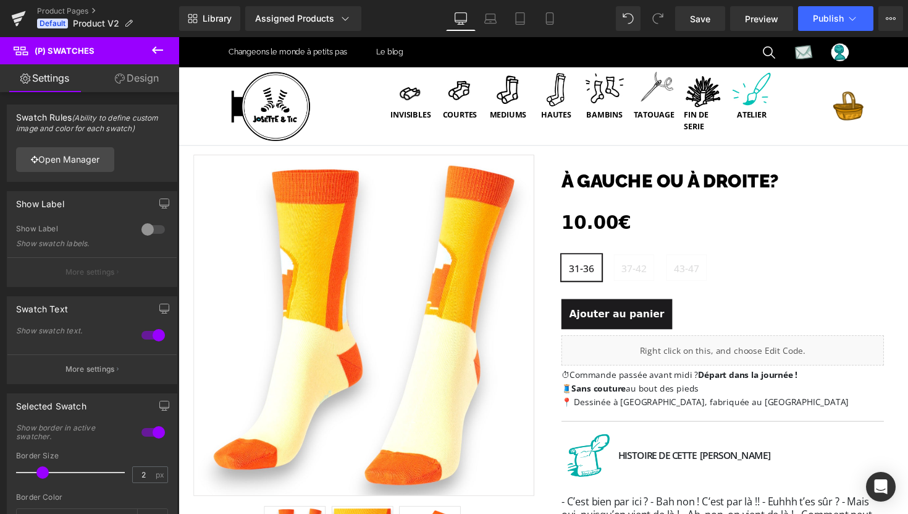
click at [135, 86] on link "Design" at bounding box center [137, 78] width 90 height 28
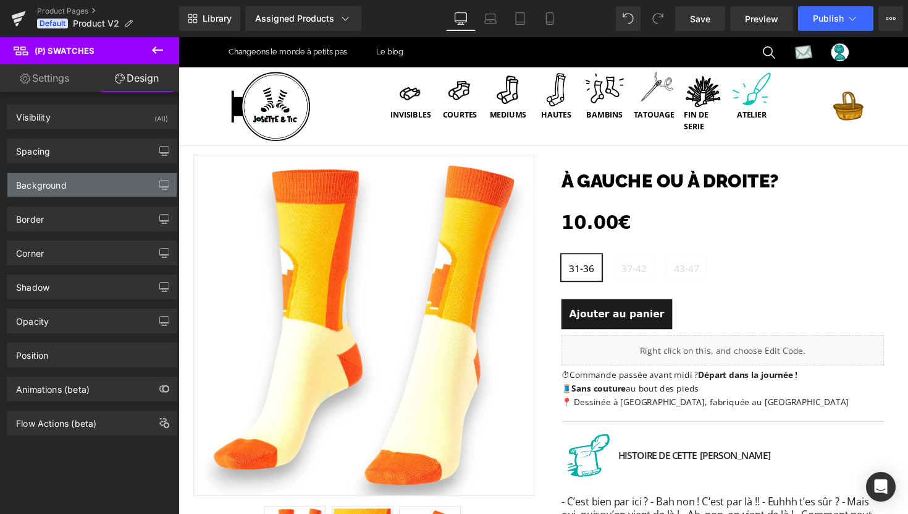
click at [81, 185] on div "Background" at bounding box center [91, 184] width 169 height 23
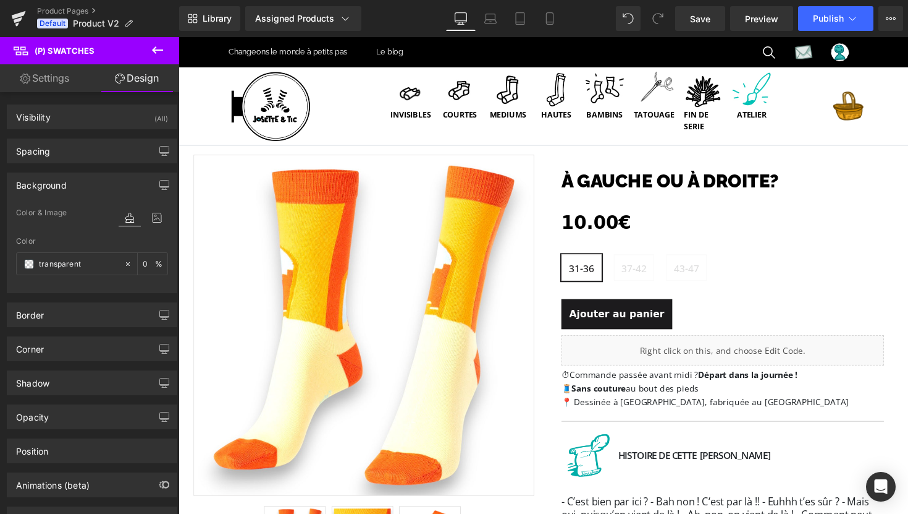
click at [90, 187] on div "Background" at bounding box center [91, 184] width 169 height 23
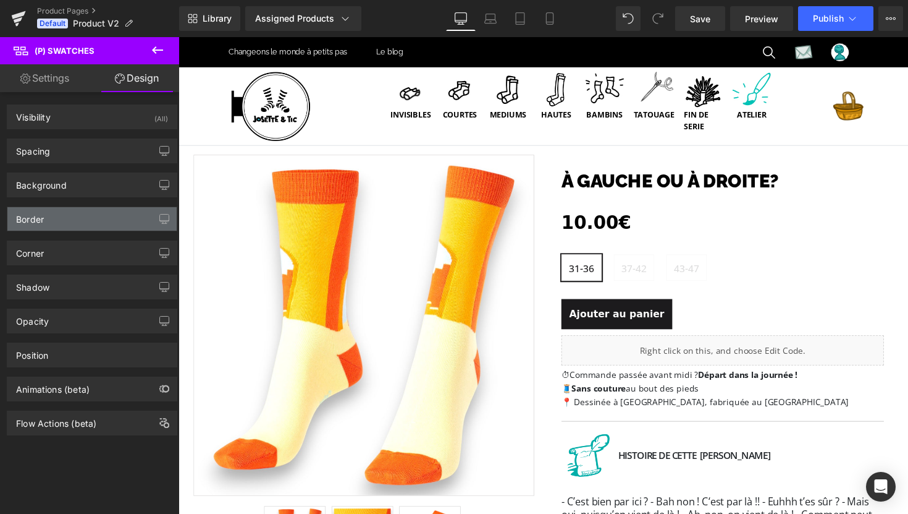
click at [78, 221] on div "Border" at bounding box center [91, 218] width 169 height 23
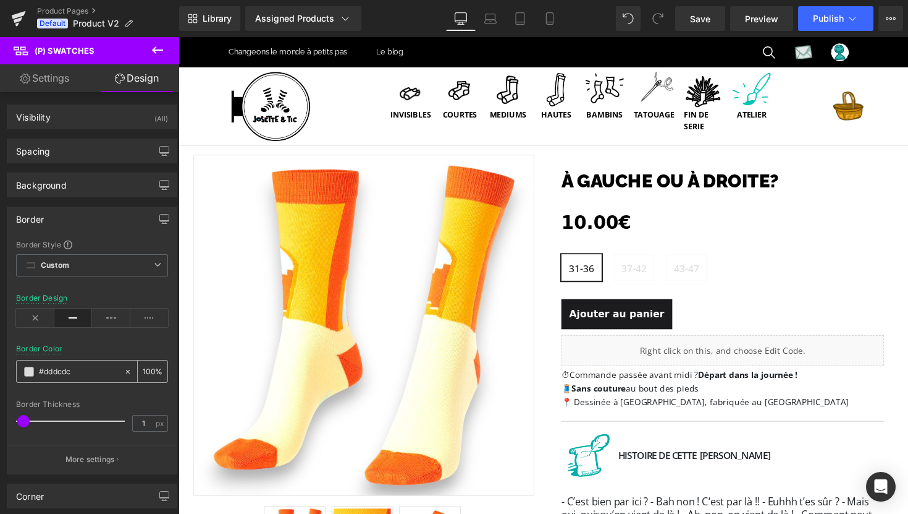
click at [27, 371] on span at bounding box center [29, 371] width 10 height 10
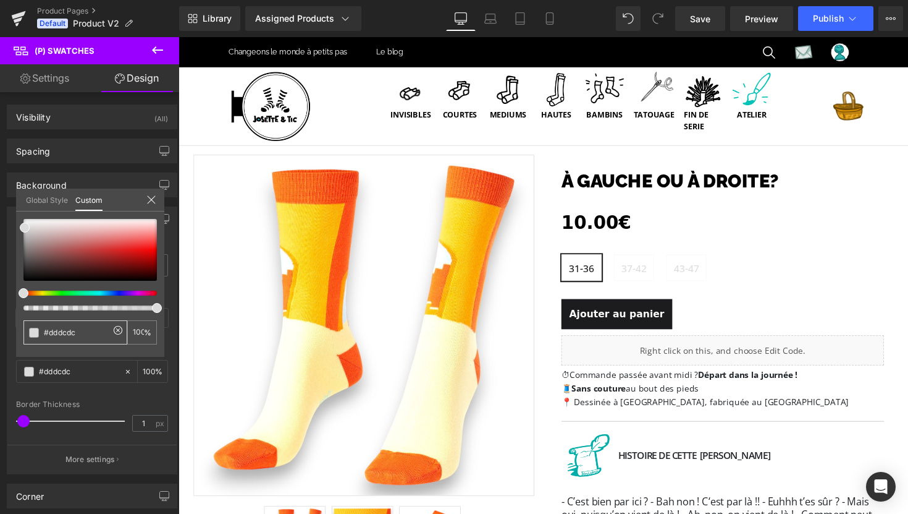
click at [69, 329] on input "#dddcdc" at bounding box center [77, 332] width 66 height 13
paste input "156669"
type input "#156669"
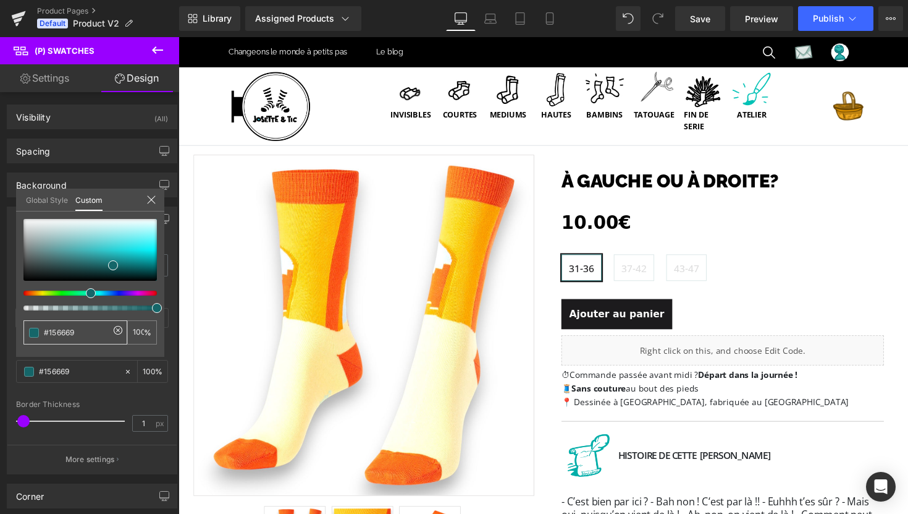
type input "#156669"
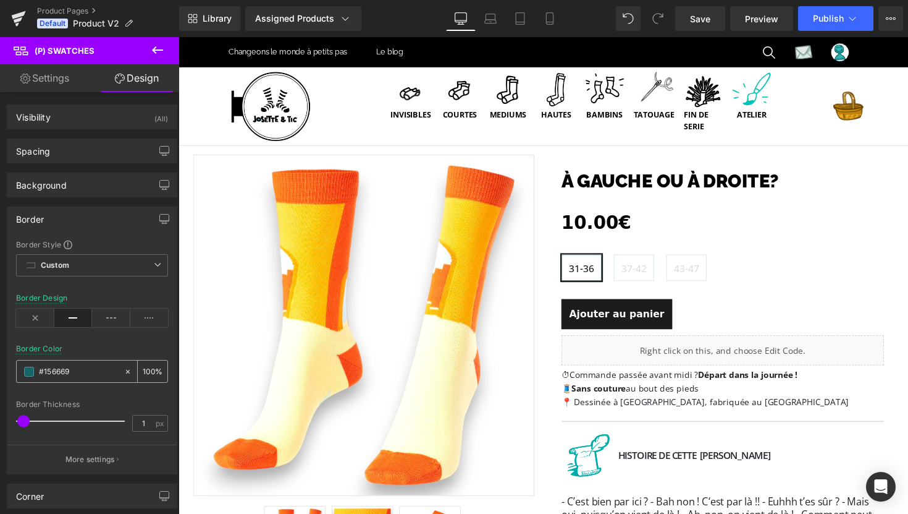
click at [27, 373] on span at bounding box center [29, 371] width 10 height 10
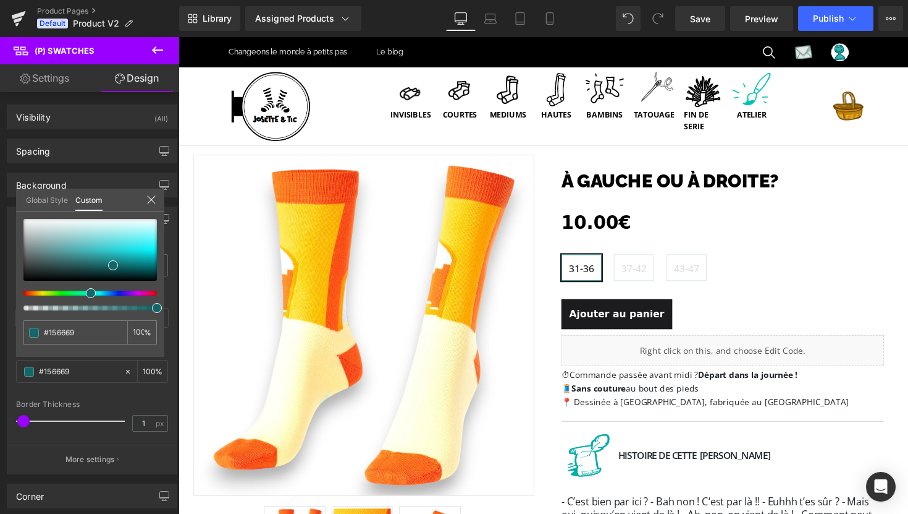
type input "#156a1f"
type input "#156a1c"
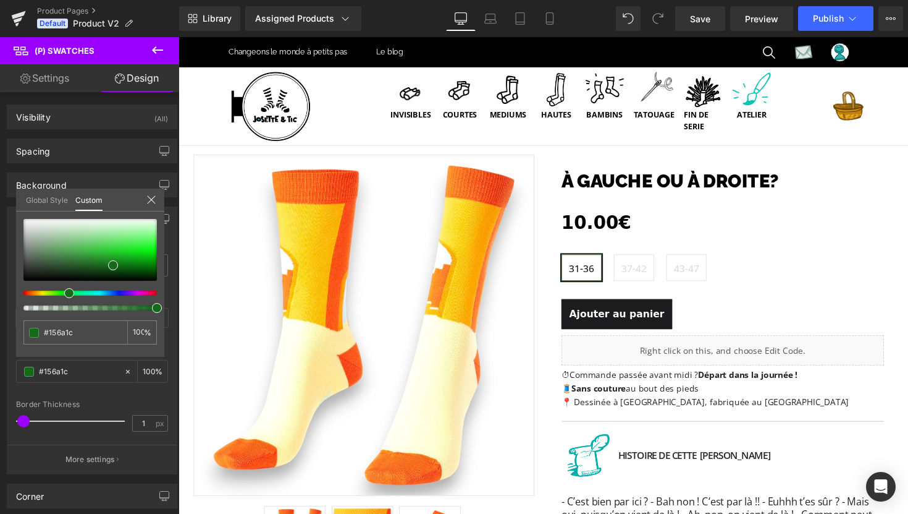
type input "#156a19"
type input "#156a17"
type input "#156a15"
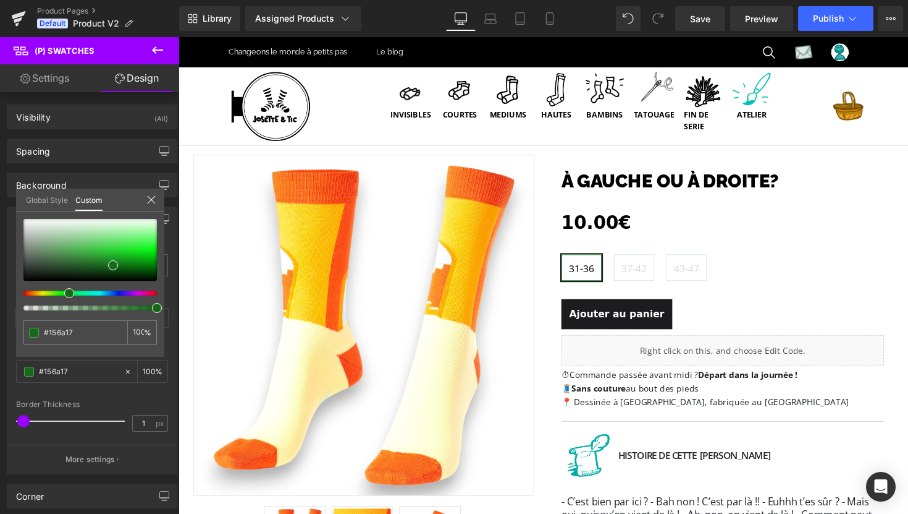
type input "#156a15"
type input "#176a15"
type input "#196a15"
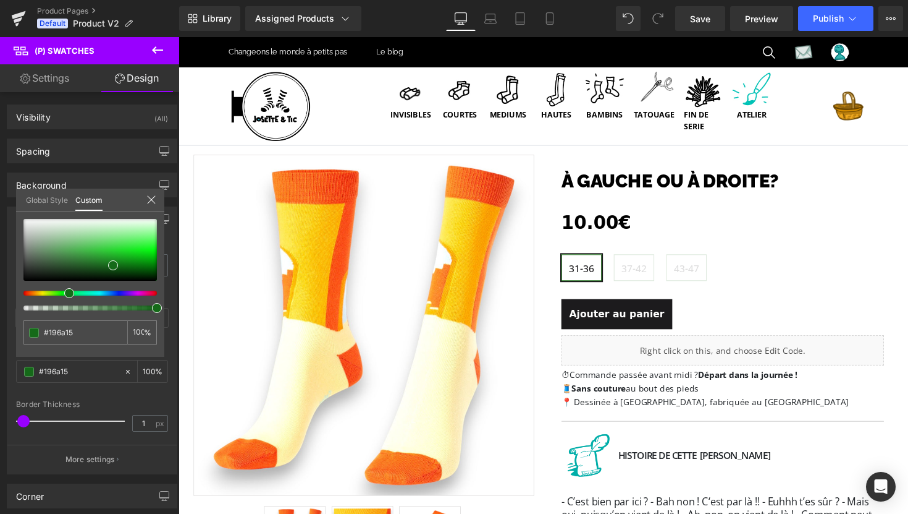
click at [62, 294] on div at bounding box center [85, 292] width 133 height 5
type input "#35e22c"
type input "#39e230"
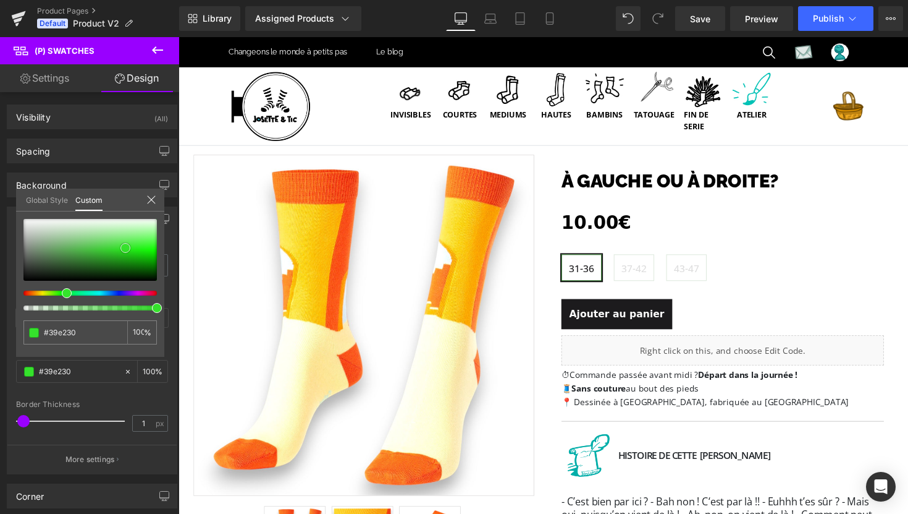
type input "#45e53c"
type input "#5cec55"
type input "#6bf164"
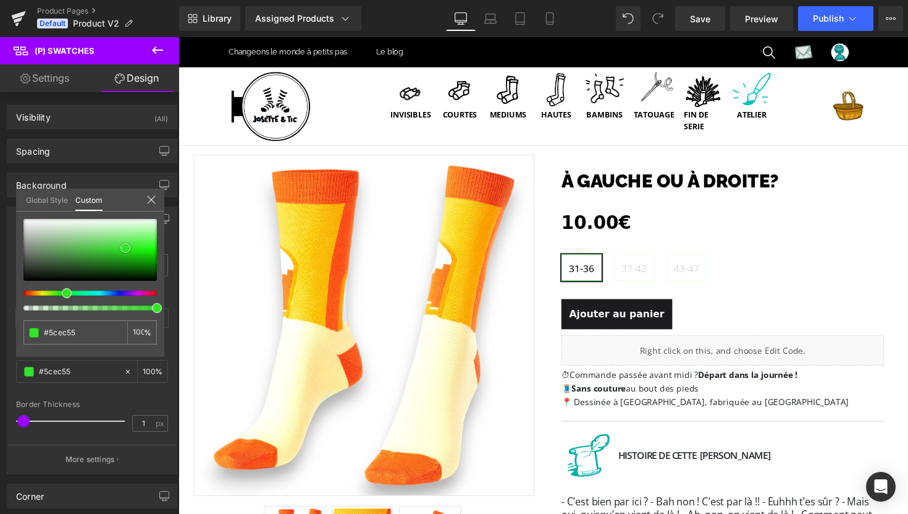
type input "#6bf164"
type input "#71f56a"
type input "#74f76d"
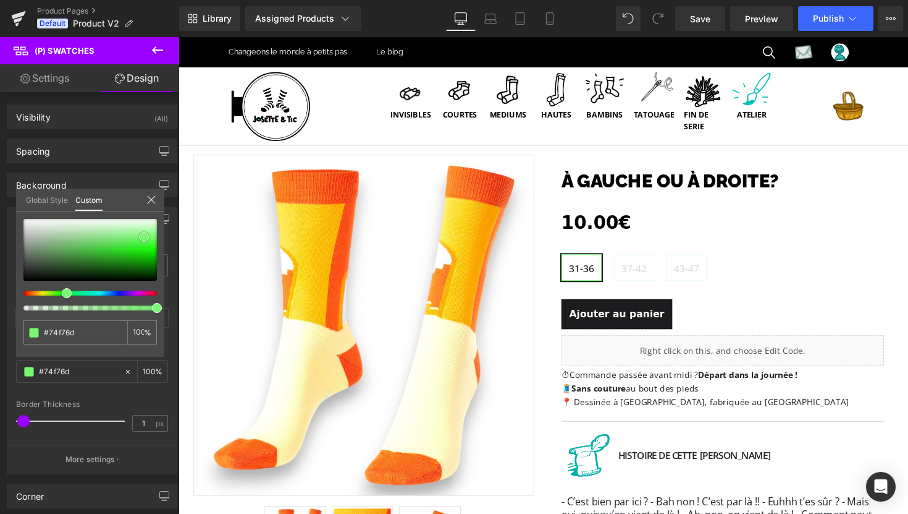
type input "#78f871"
drag, startPoint x: 125, startPoint y: 248, endPoint x: 145, endPoint y: 237, distance: 22.2
click at [145, 237] on div at bounding box center [89, 250] width 133 height 62
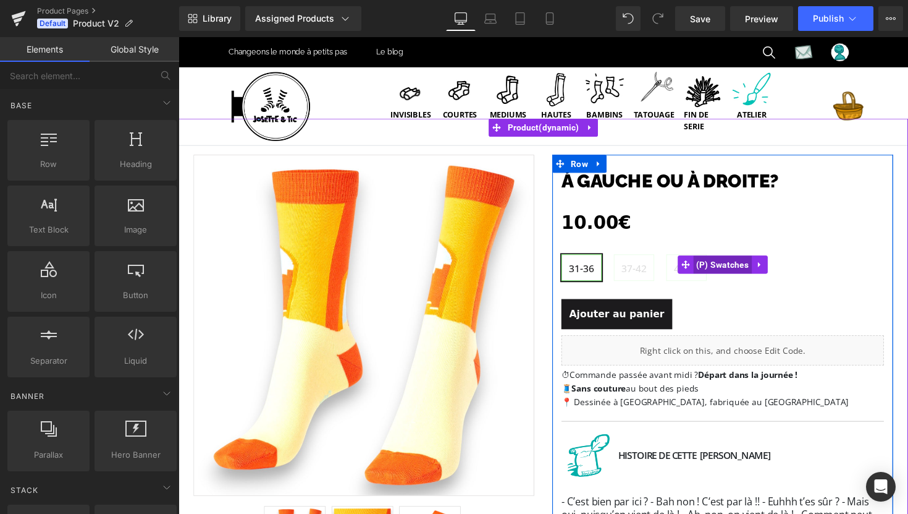
click at [717, 273] on span "(P) Swatches" at bounding box center [736, 270] width 61 height 19
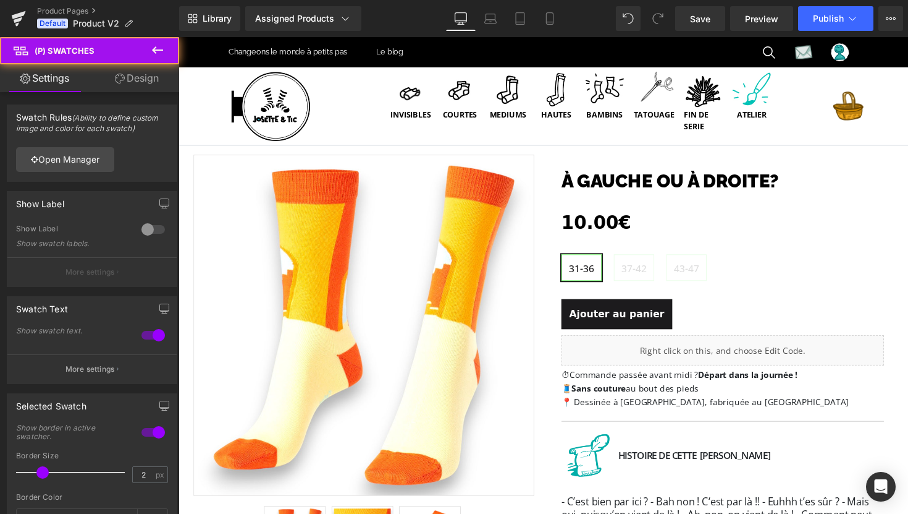
click at [132, 85] on link "Design" at bounding box center [137, 78] width 90 height 28
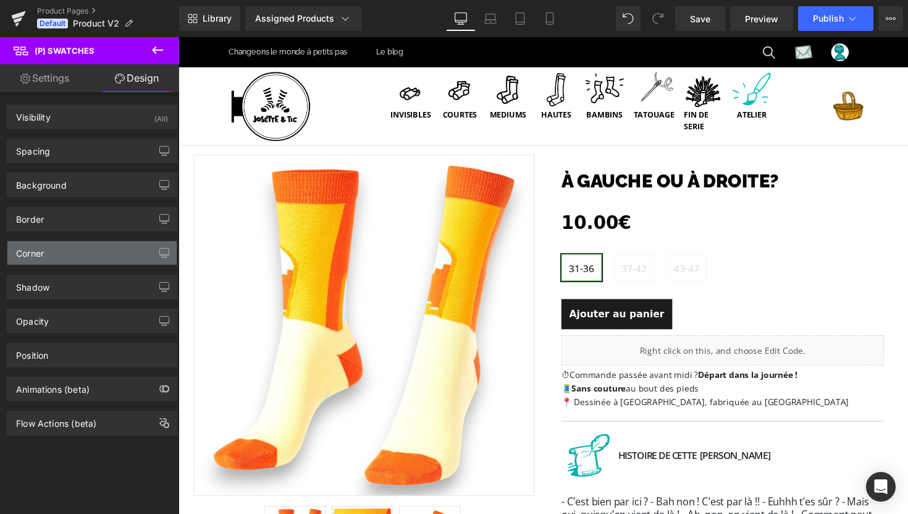
click at [80, 246] on div "Corner" at bounding box center [91, 252] width 169 height 23
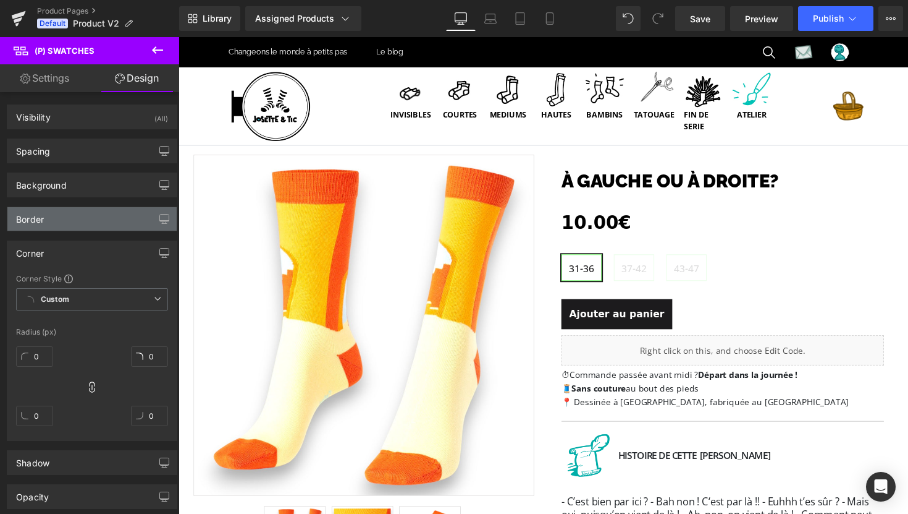
click at [82, 215] on div "Border" at bounding box center [91, 218] width 169 height 23
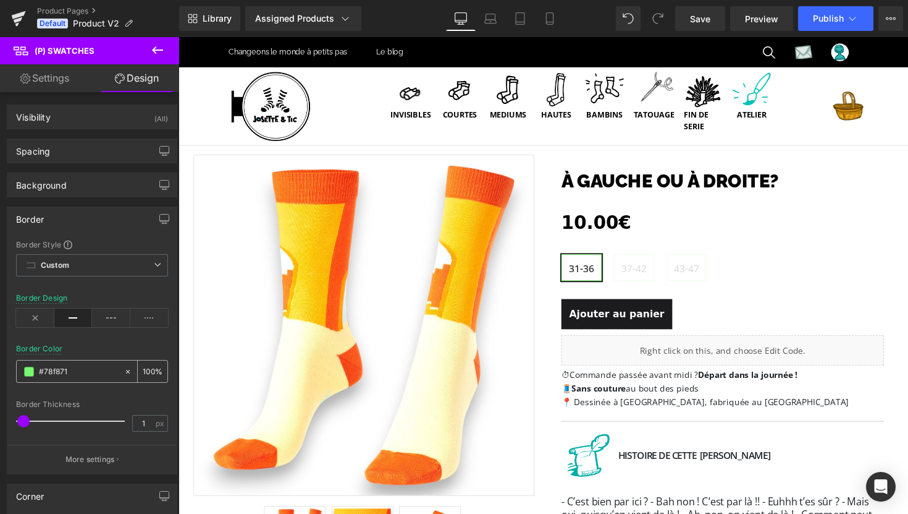
click at [32, 372] on span at bounding box center [29, 371] width 10 height 10
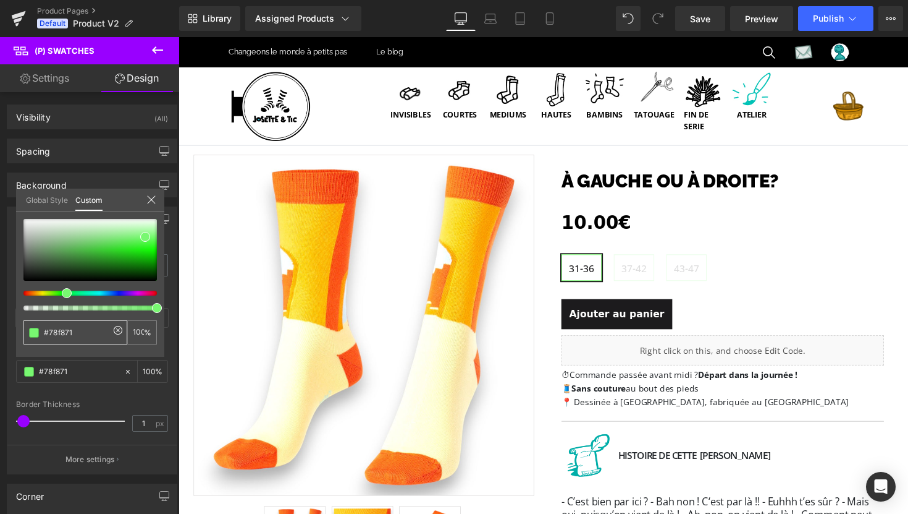
click at [68, 332] on input "#78f871" at bounding box center [77, 332] width 66 height 13
paste input "156669"
type input "#156669"
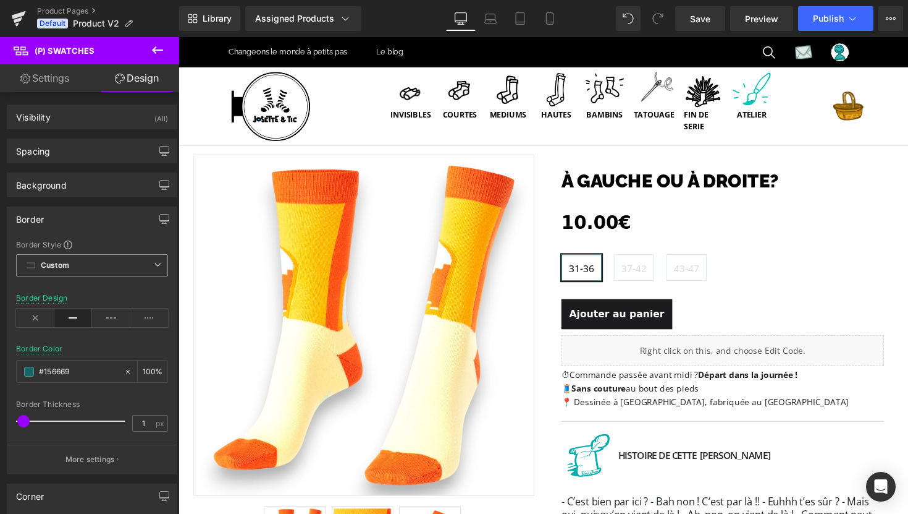
click at [91, 266] on span "Custom Setup Global Style" at bounding box center [92, 265] width 152 height 22
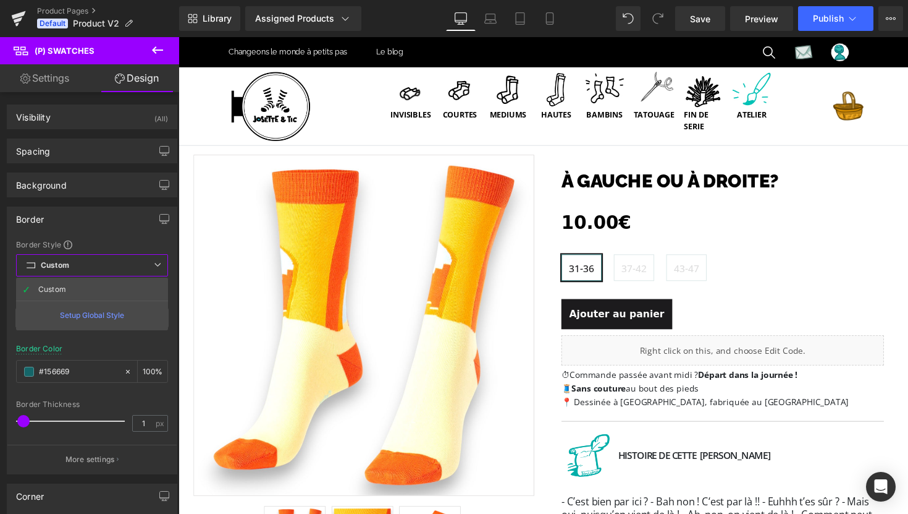
click at [91, 266] on span "Custom Setup Global Style" at bounding box center [92, 265] width 152 height 22
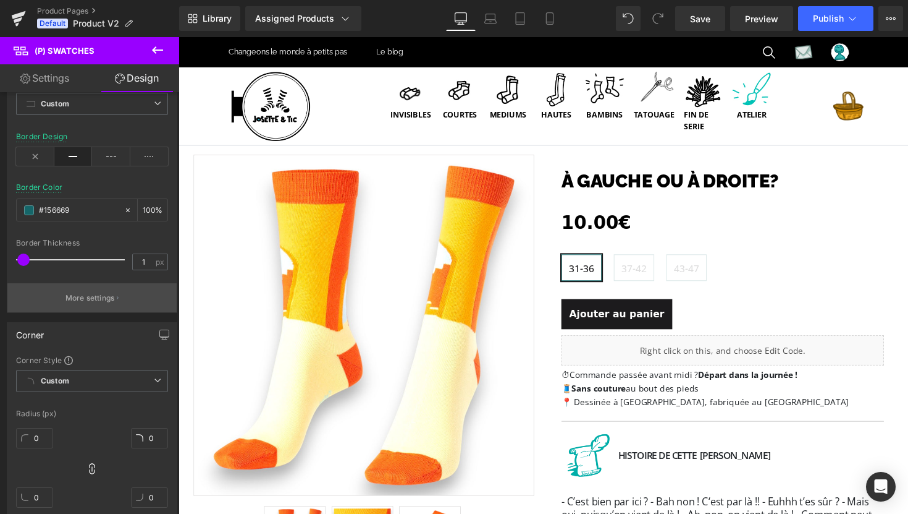
scroll to position [164, 0]
click at [86, 296] on p "More settings" at bounding box center [90, 294] width 49 height 11
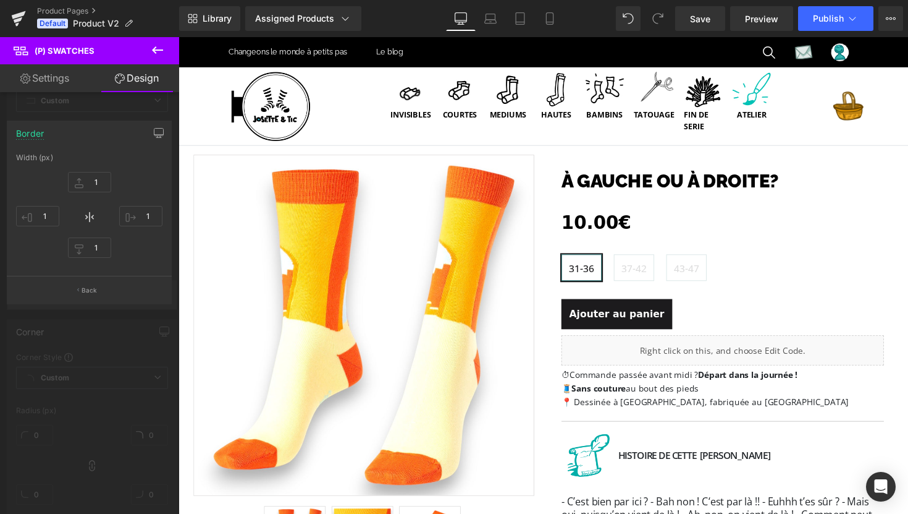
click at [86, 296] on button "Back" at bounding box center [89, 290] width 165 height 28
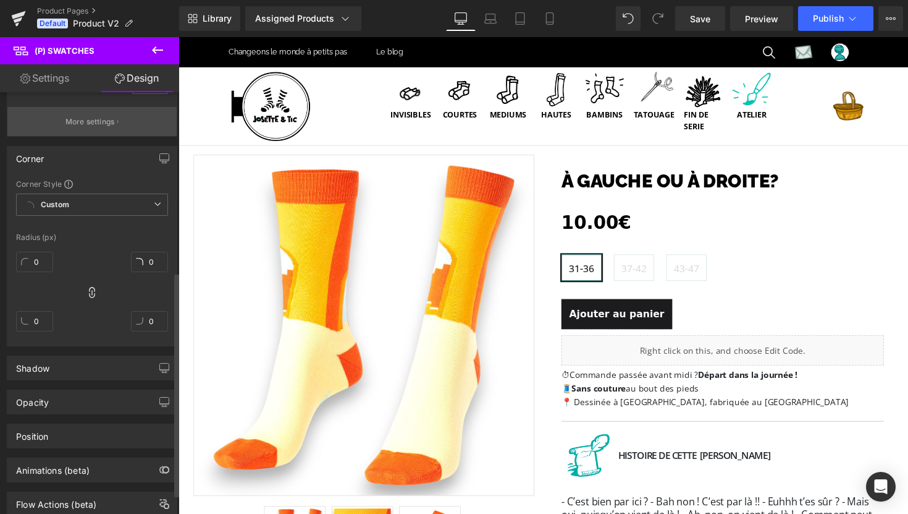
scroll to position [375, 0]
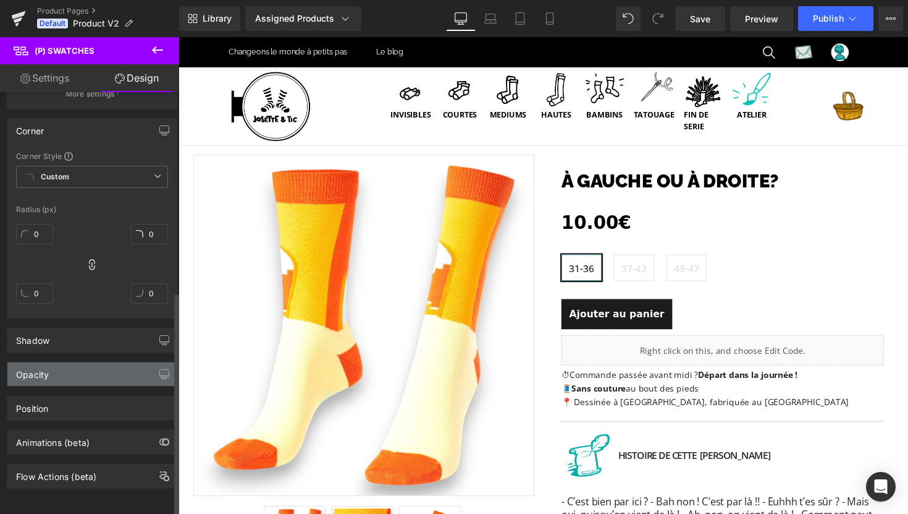
click at [80, 362] on div "Opacity" at bounding box center [91, 373] width 169 height 23
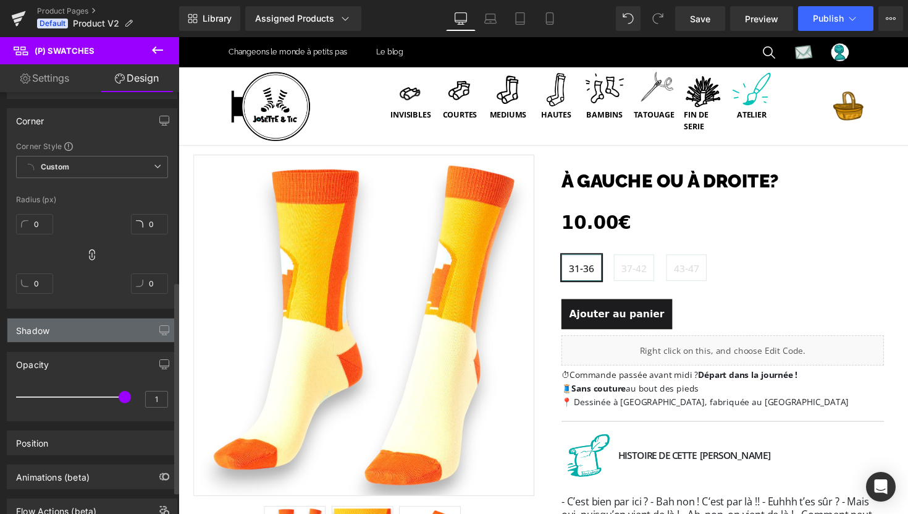
click at [77, 335] on div "Shadow" at bounding box center [91, 329] width 169 height 23
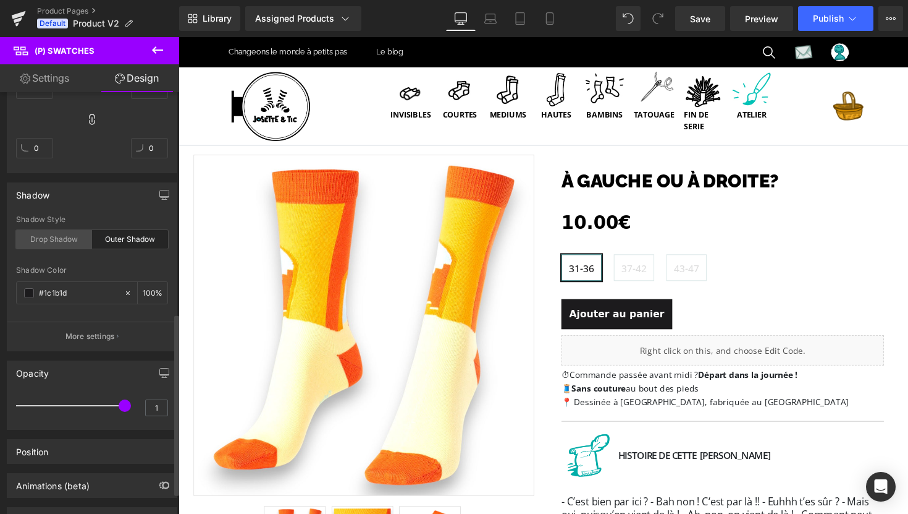
scroll to position [514, 0]
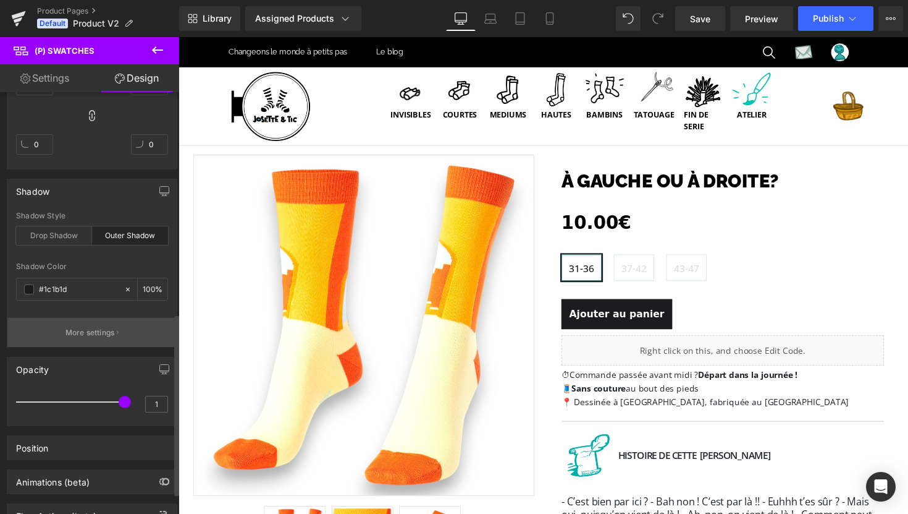
click at [87, 329] on p "More settings" at bounding box center [90, 332] width 49 height 11
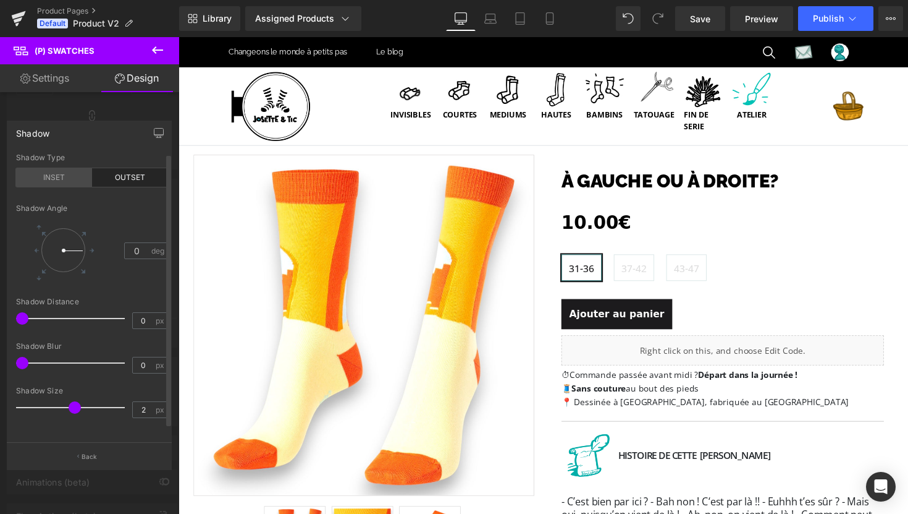
click at [64, 178] on div "INSET" at bounding box center [54, 177] width 76 height 19
click at [156, 129] on icon "button" at bounding box center [159, 133] width 10 height 10
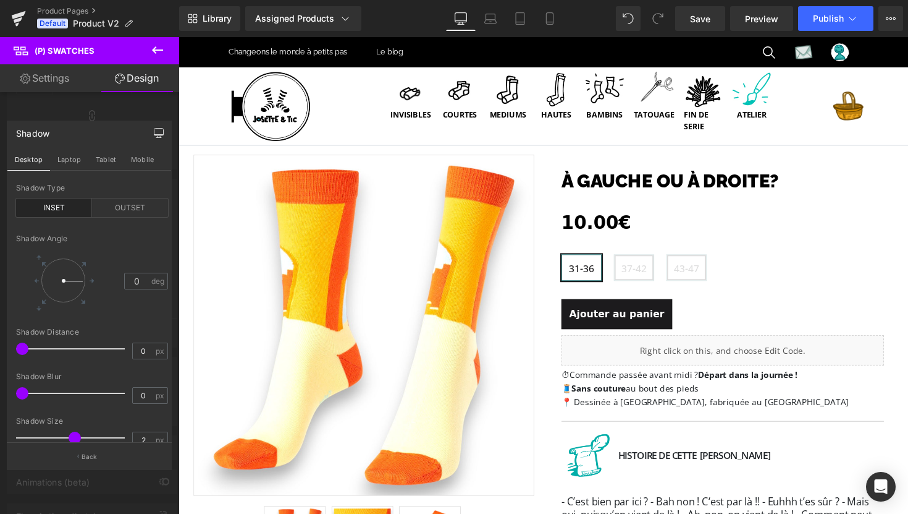
click at [156, 129] on icon "button" at bounding box center [159, 133] width 10 height 10
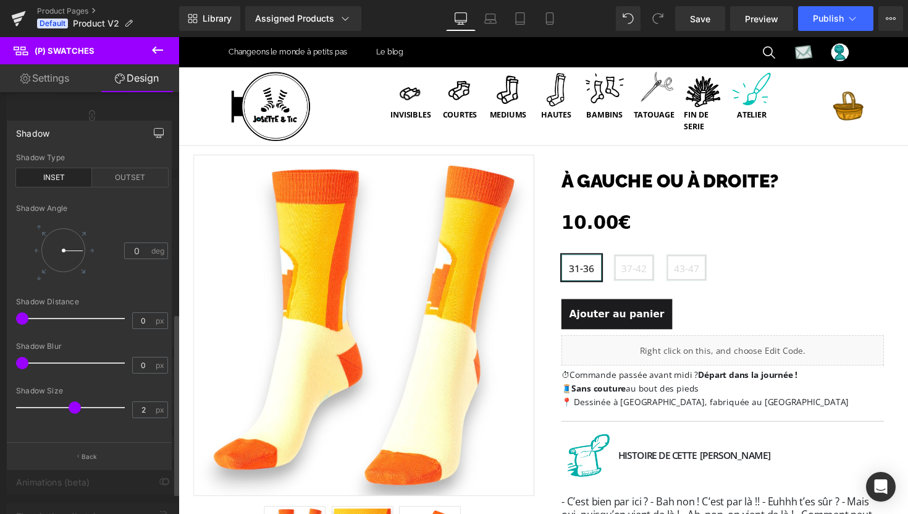
click at [146, 115] on div at bounding box center [89, 278] width 179 height 483
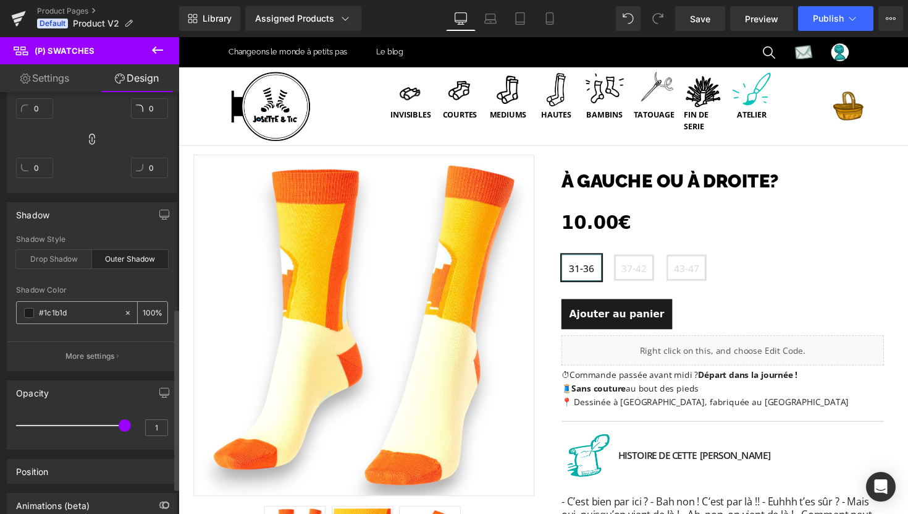
scroll to position [488, 0]
click at [829, 15] on span "Publish" at bounding box center [828, 19] width 31 height 10
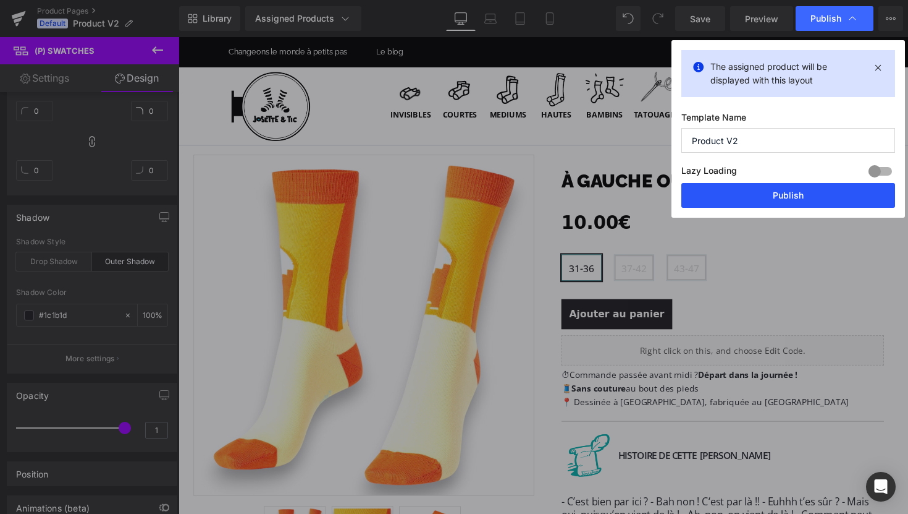
click at [796, 192] on button "Publish" at bounding box center [789, 195] width 214 height 25
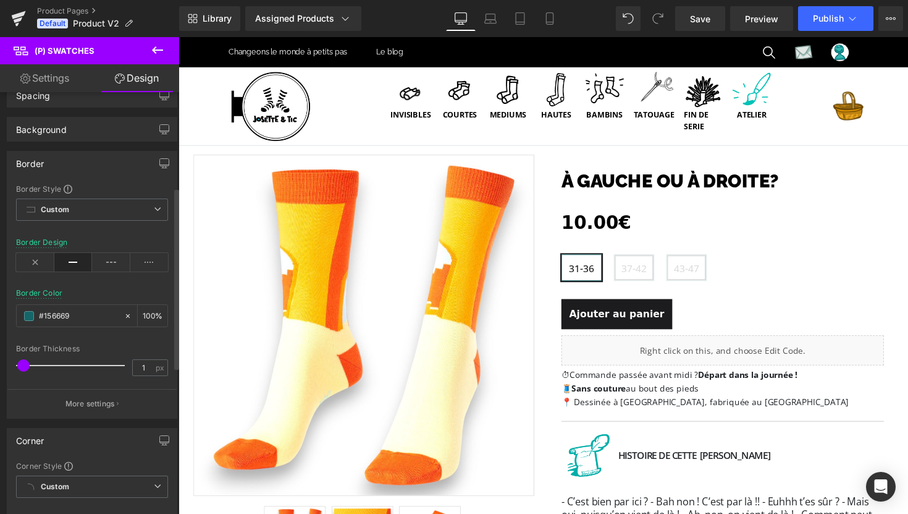
scroll to position [0, 0]
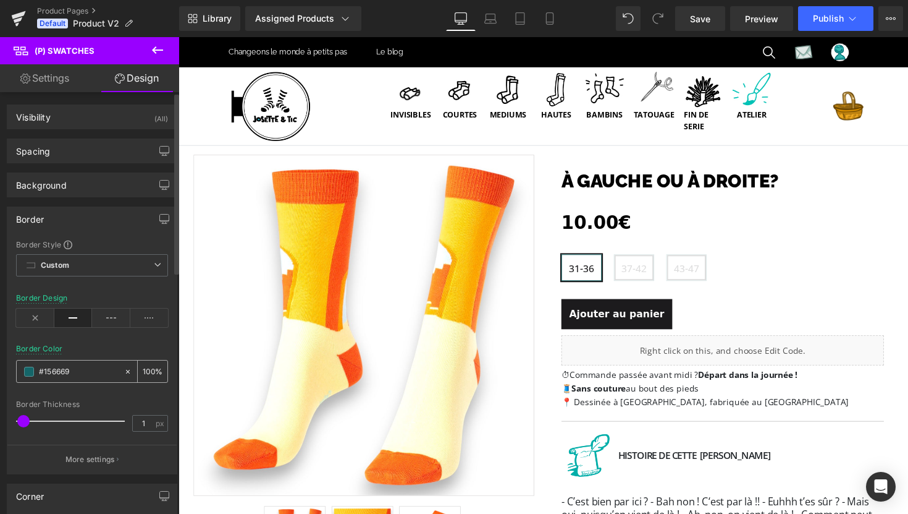
click at [26, 374] on span at bounding box center [29, 371] width 10 height 10
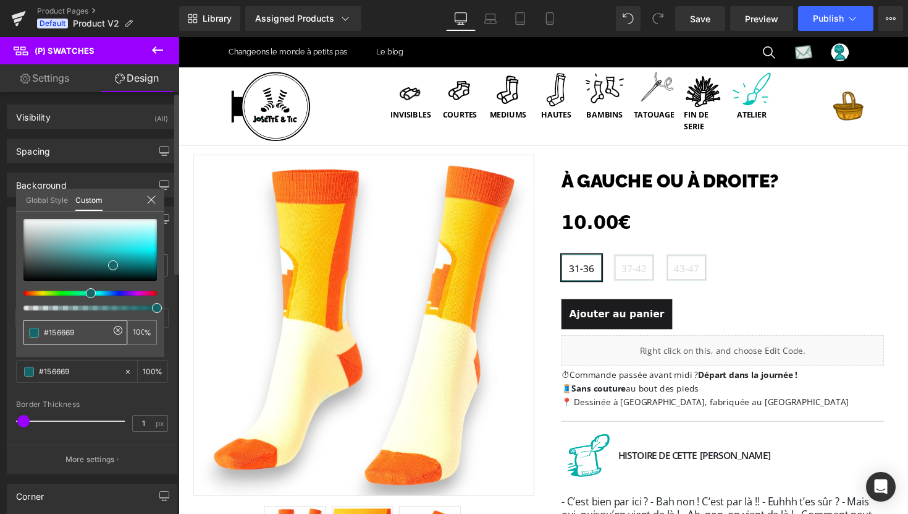
click at [64, 329] on input "#156669" at bounding box center [77, 332] width 66 height 13
paste input "2FB5B0"
type input "#2FB5B0"
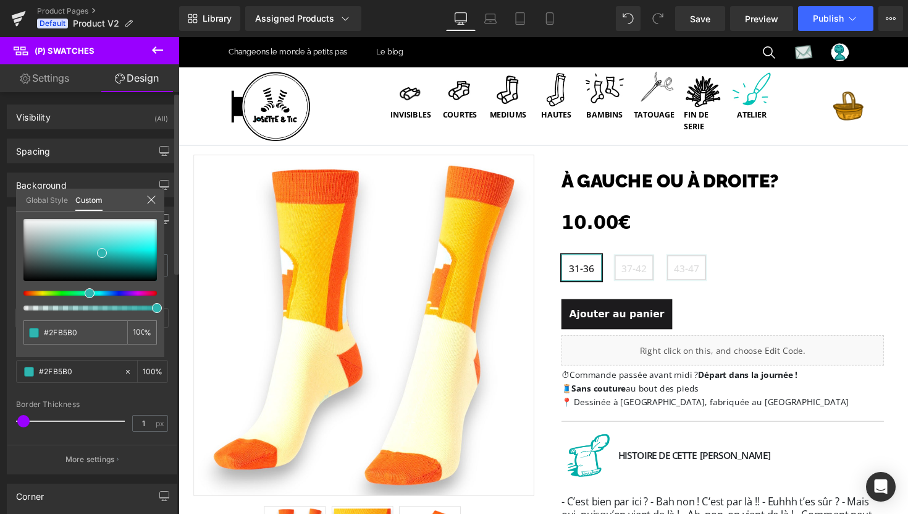
type input "#2FB5B0"
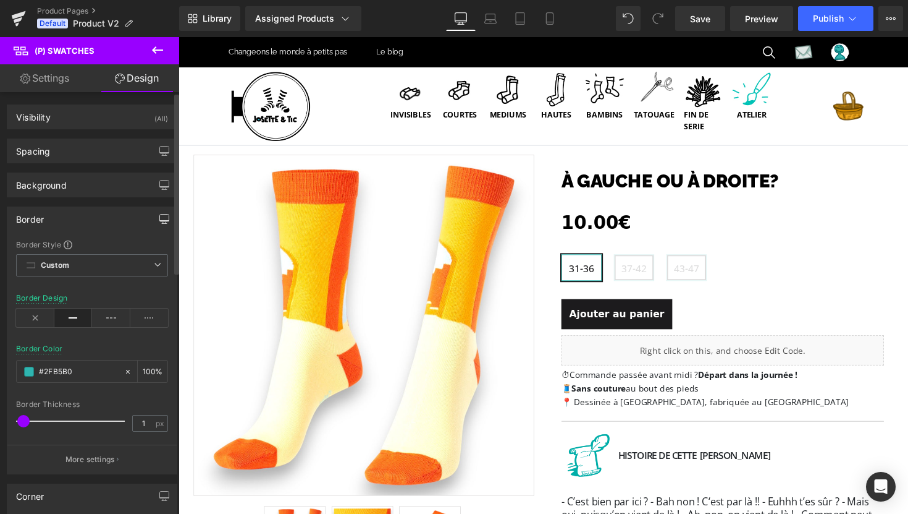
click at [159, 217] on icon "button" at bounding box center [164, 219] width 10 height 10
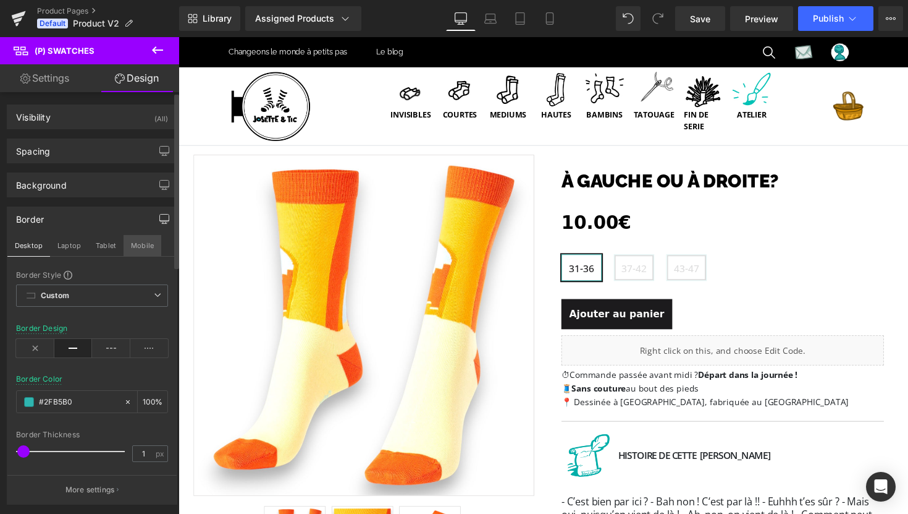
click at [146, 245] on button "Mobile" at bounding box center [143, 245] width 38 height 21
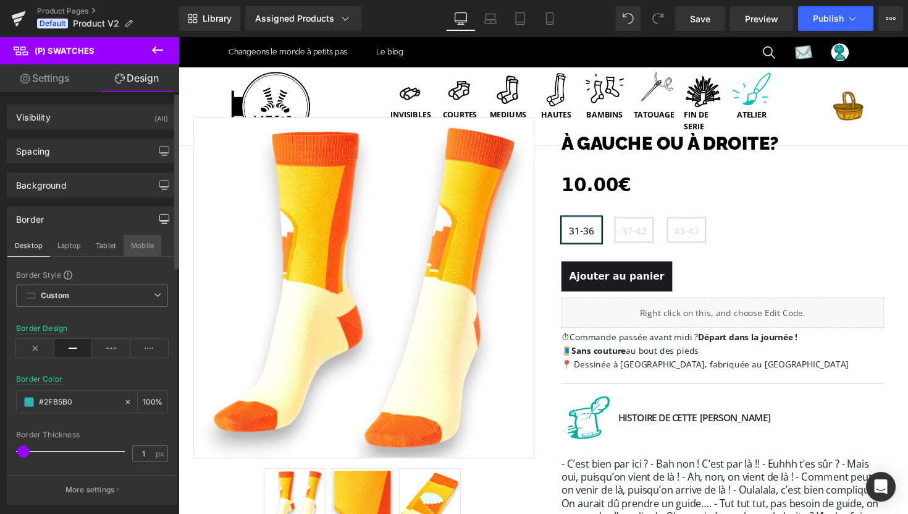
type input "#ffffff"
type input "100"
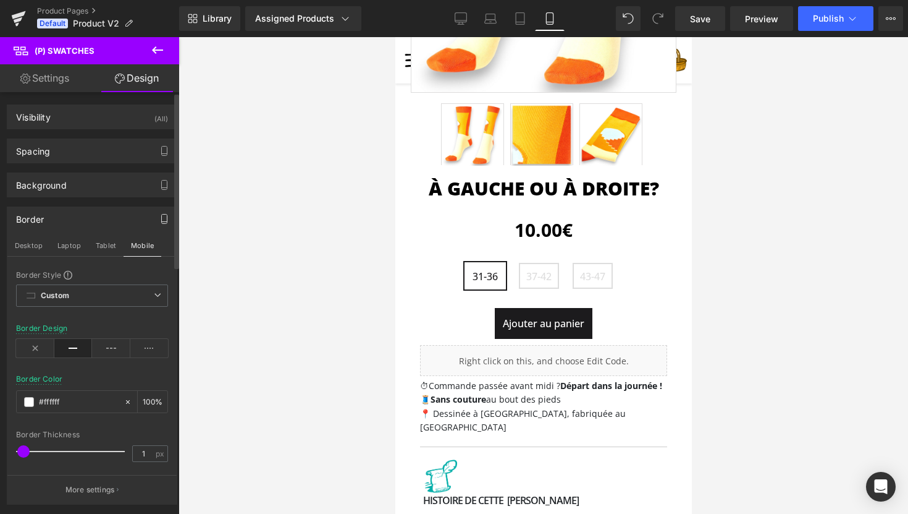
scroll to position [296, 0]
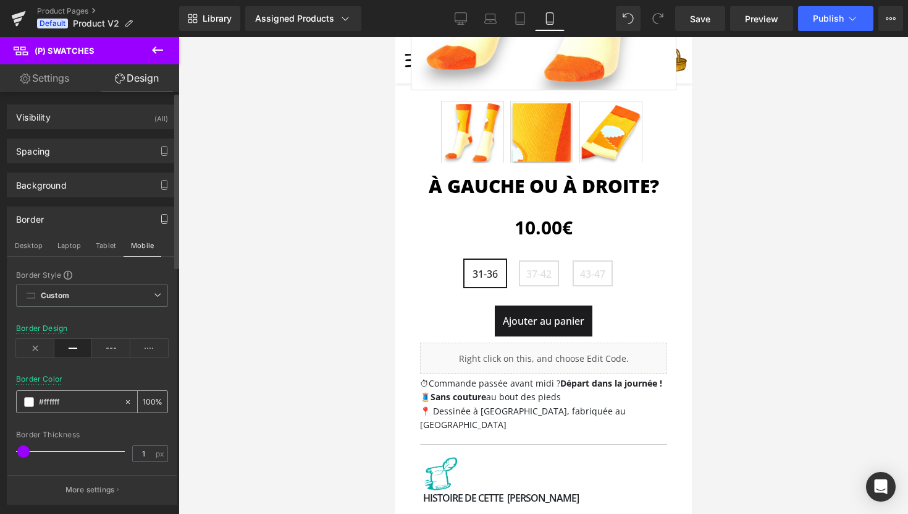
click at [27, 404] on span at bounding box center [29, 402] width 10 height 10
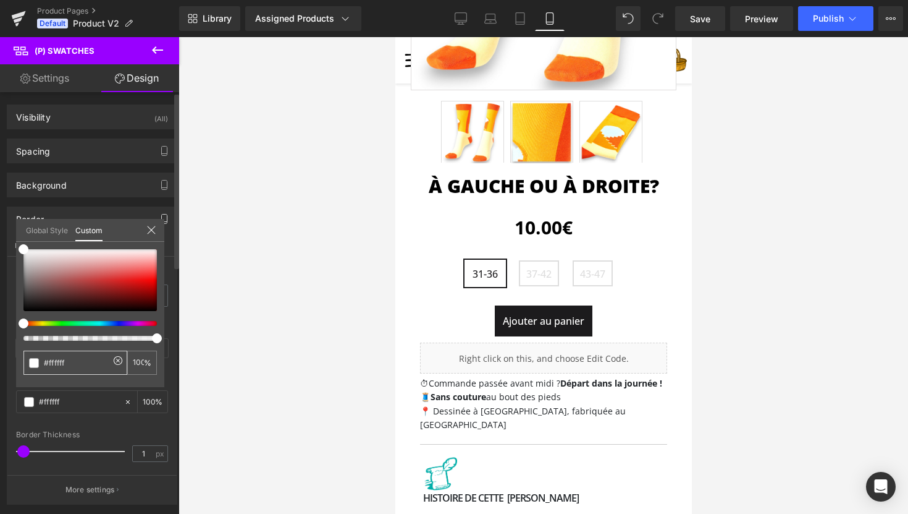
click at [58, 361] on input "#ffffff" at bounding box center [77, 362] width 66 height 13
paste input "2FB5B0"
type input "#2FB5B0"
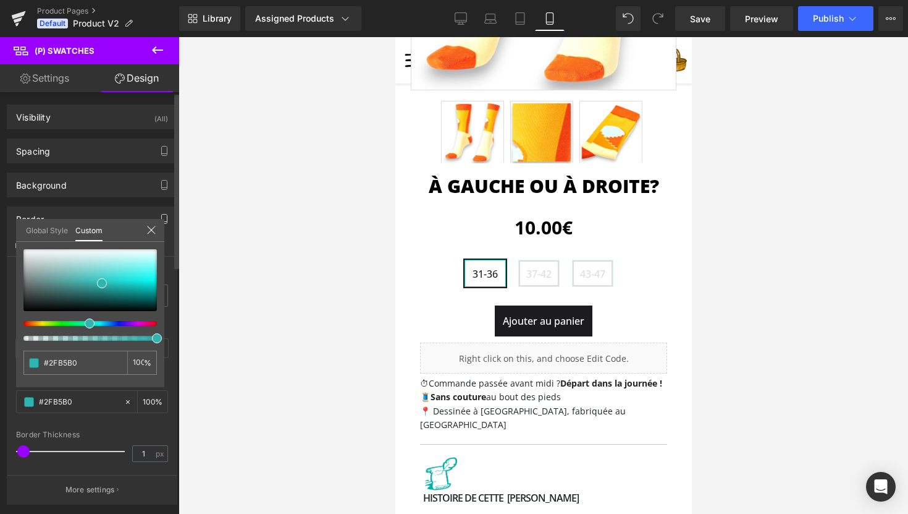
type input "#2FB5B0"
type input "#2fb5b0"
click at [150, 232] on icon at bounding box center [151, 230] width 10 height 10
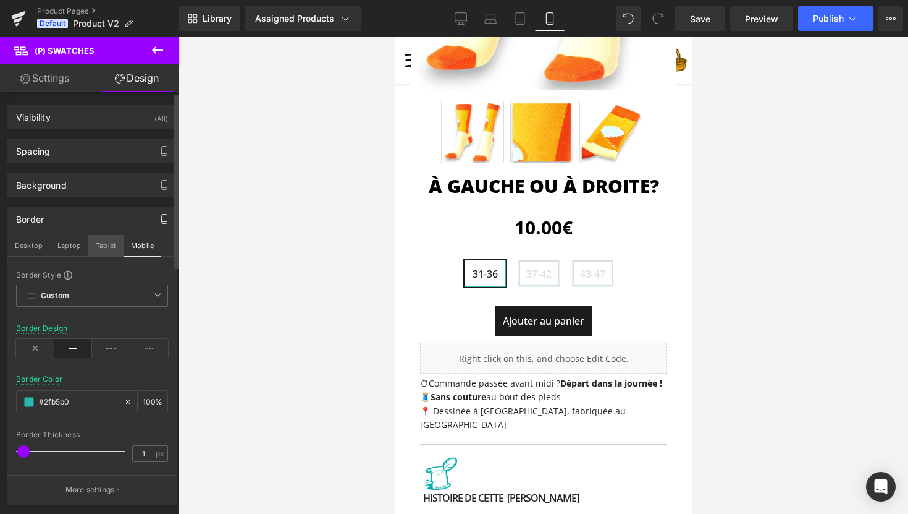
click at [114, 247] on button "Tablet" at bounding box center [105, 245] width 35 height 21
type input "#dddcdc"
type input "100"
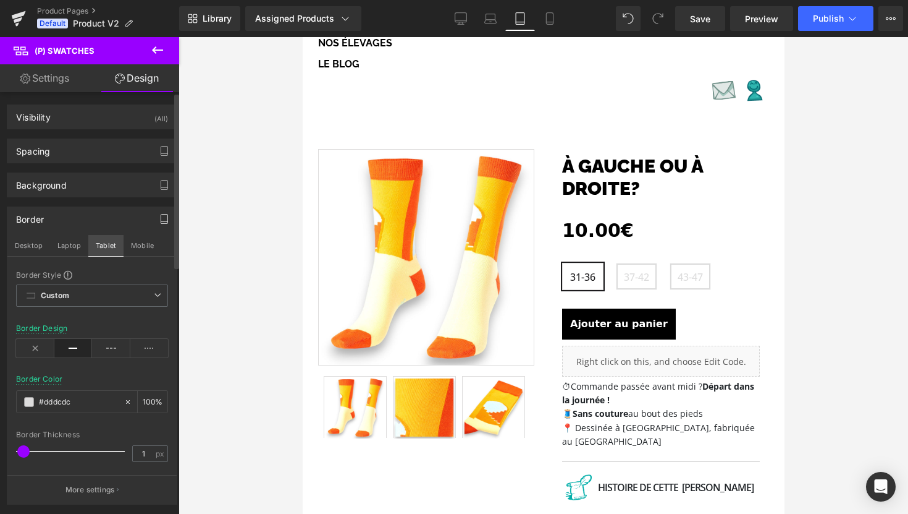
scroll to position [505, 0]
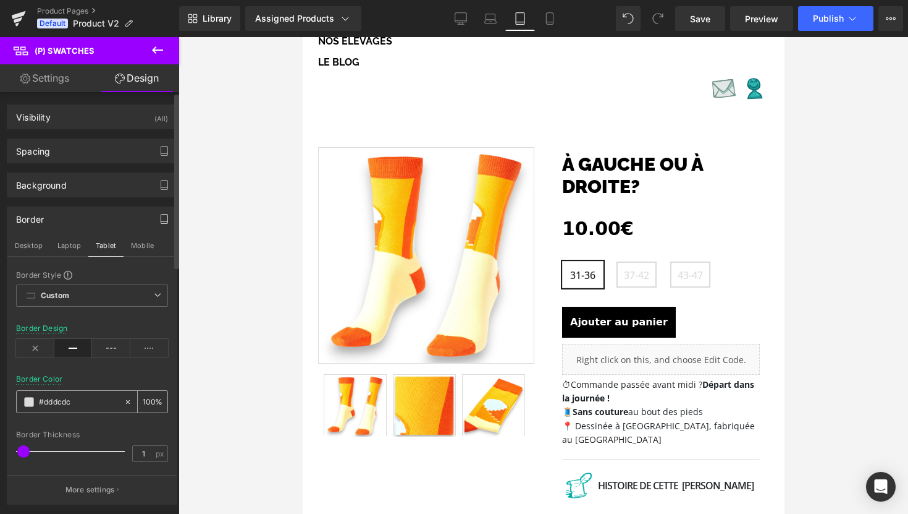
click at [31, 404] on span at bounding box center [29, 402] width 10 height 10
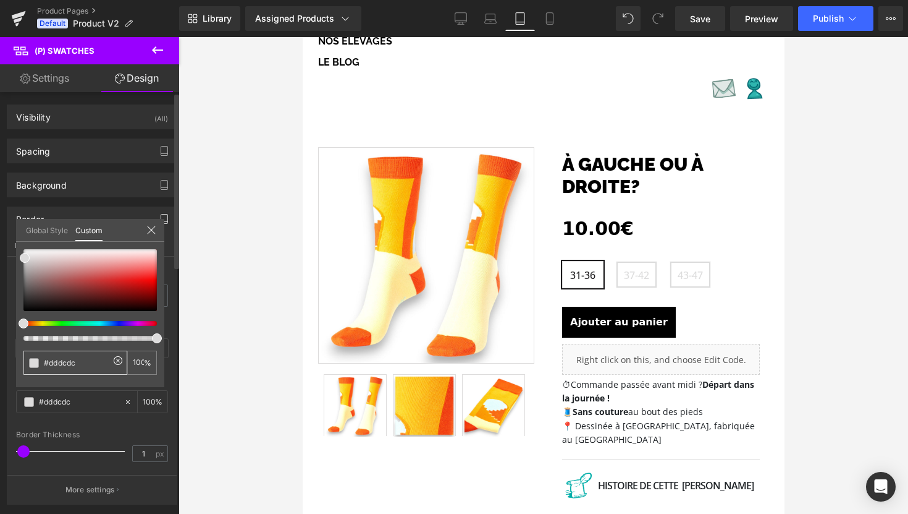
click at [64, 366] on input "#dddcdc" at bounding box center [77, 362] width 66 height 13
paste input "2FB5B0"
type input "#ddd2FB5B0cdc"
type input "0"
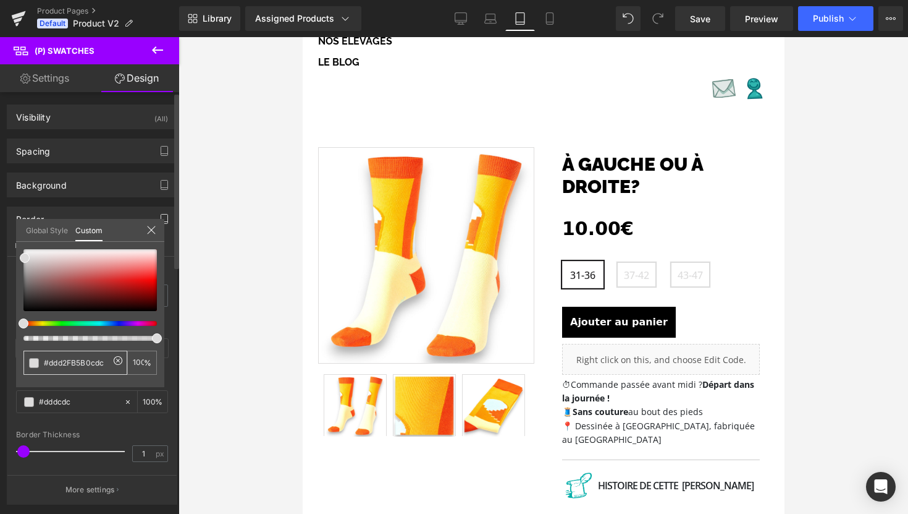
type input "0"
paste input "2FB5B0"
type input "2FB5B0"
type input "100"
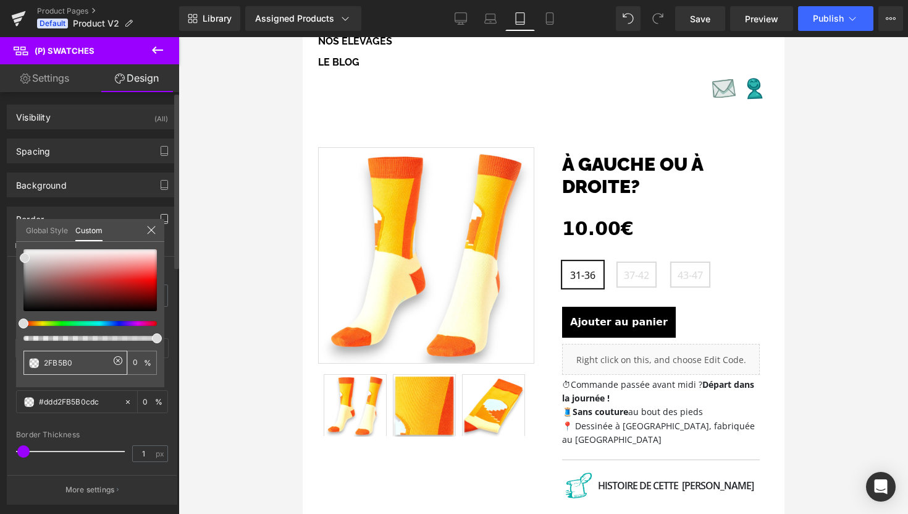
type input "100"
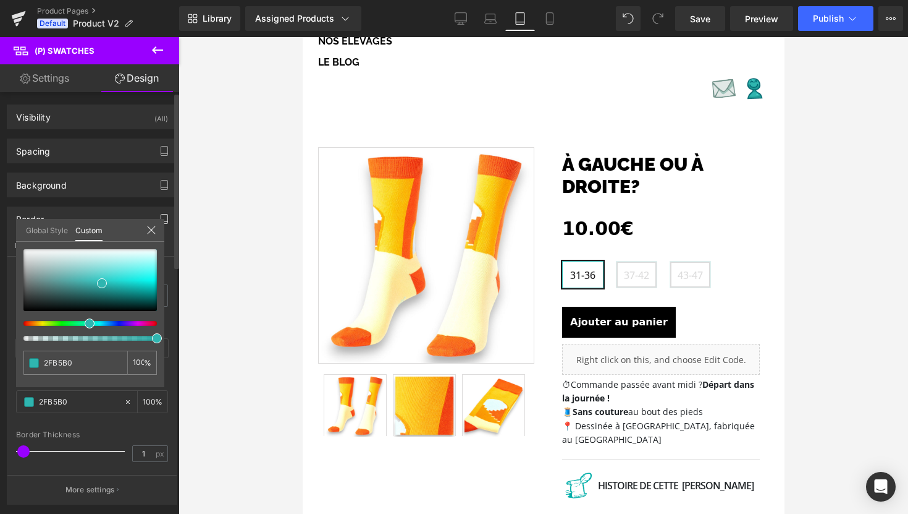
type input "2FB5B0"
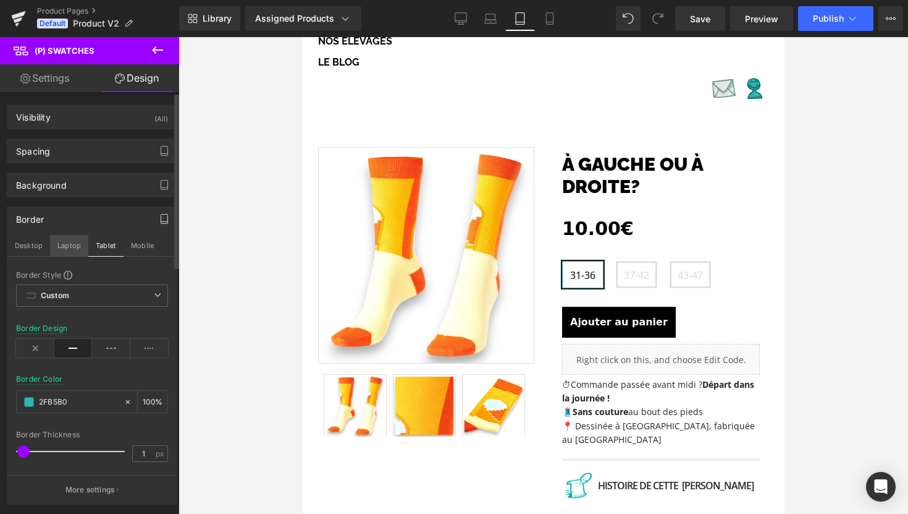
click at [73, 252] on button "Laptop" at bounding box center [69, 245] width 38 height 21
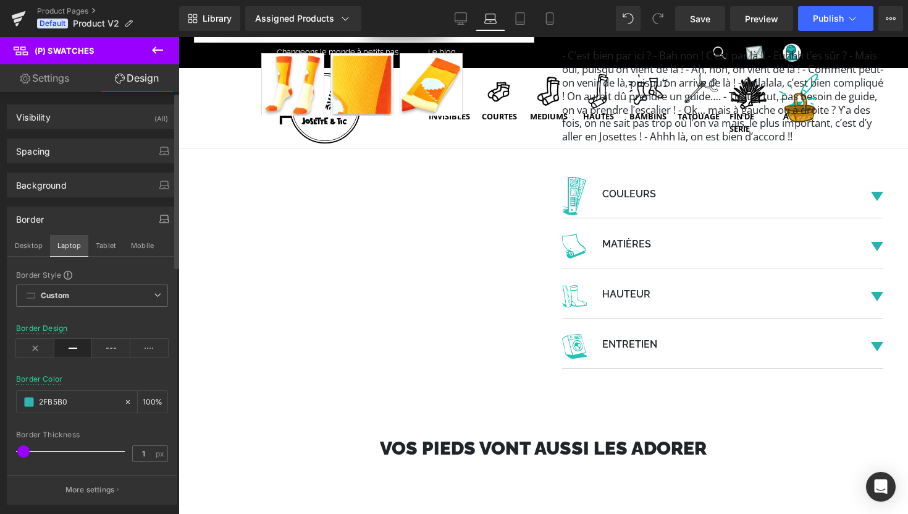
type input "#dddcdc"
type input "100"
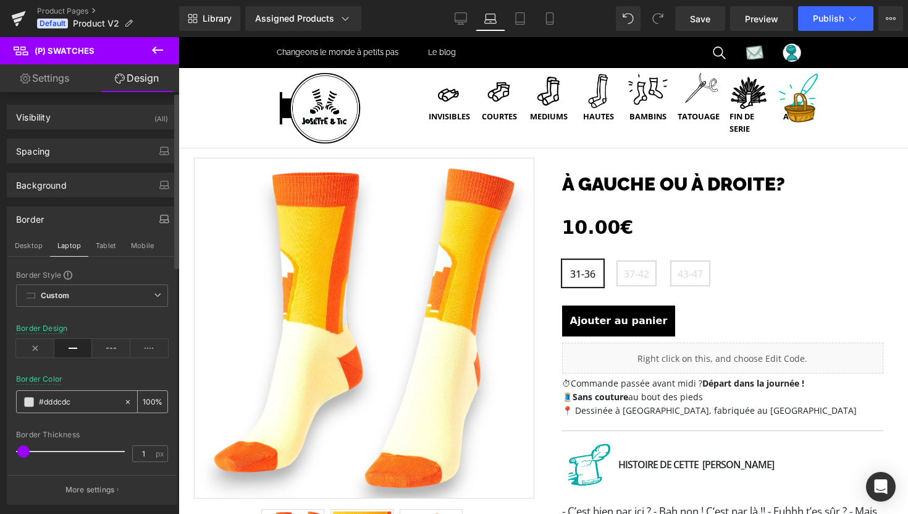
click at [26, 408] on div "#dddcdc" at bounding box center [70, 402] width 107 height 22
click at [28, 402] on span at bounding box center [29, 402] width 10 height 10
click at [28, 406] on span at bounding box center [29, 402] width 10 height 10
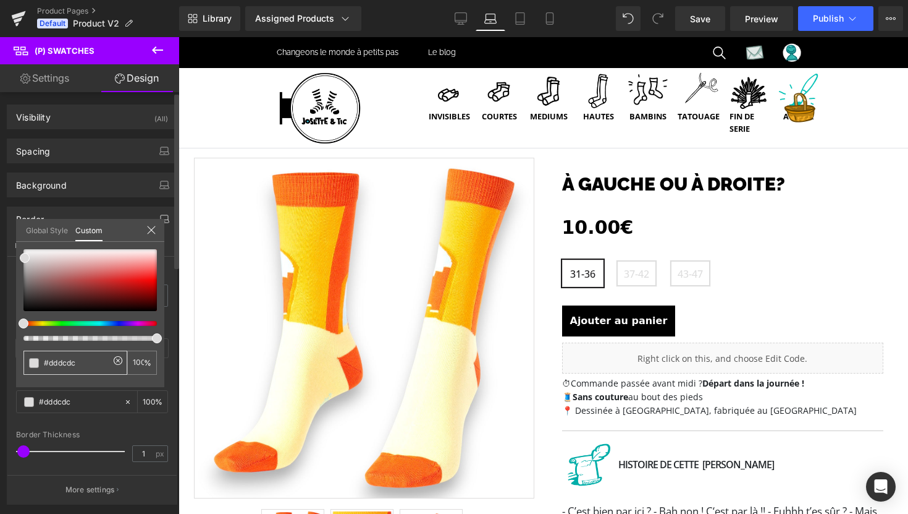
click at [57, 374] on div "#dddcdc" at bounding box center [75, 362] width 104 height 24
click at [59, 366] on input "#dddcdc" at bounding box center [77, 362] width 66 height 13
paste input "2FB5B0"
type input "#2FB5B0"
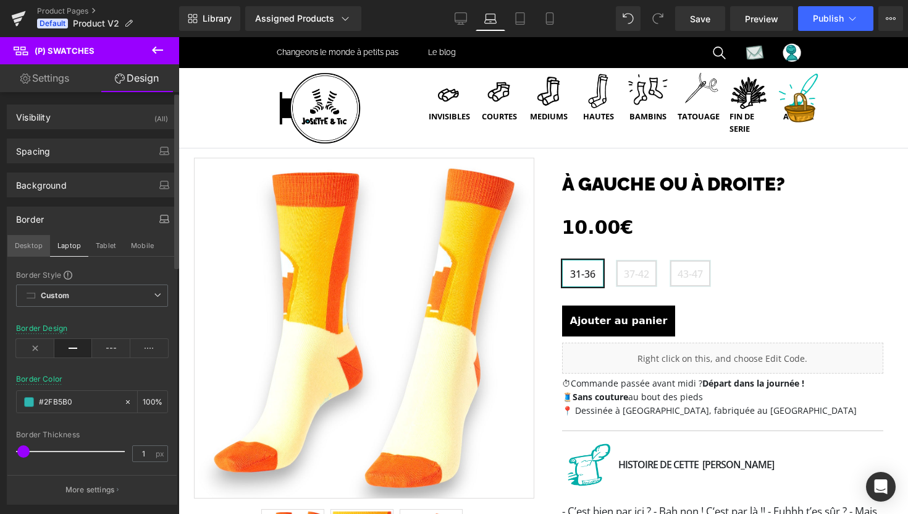
click at [31, 246] on button "Desktop" at bounding box center [28, 245] width 43 height 21
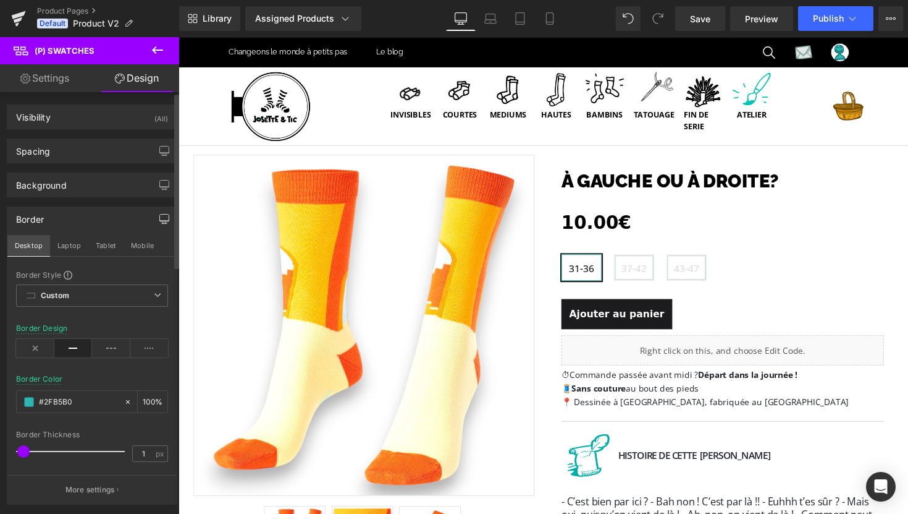
type input "#2fb5b0"
type input "100"
click at [69, 426] on div at bounding box center [92, 423] width 152 height 8
click at [94, 223] on div "Border" at bounding box center [91, 218] width 169 height 23
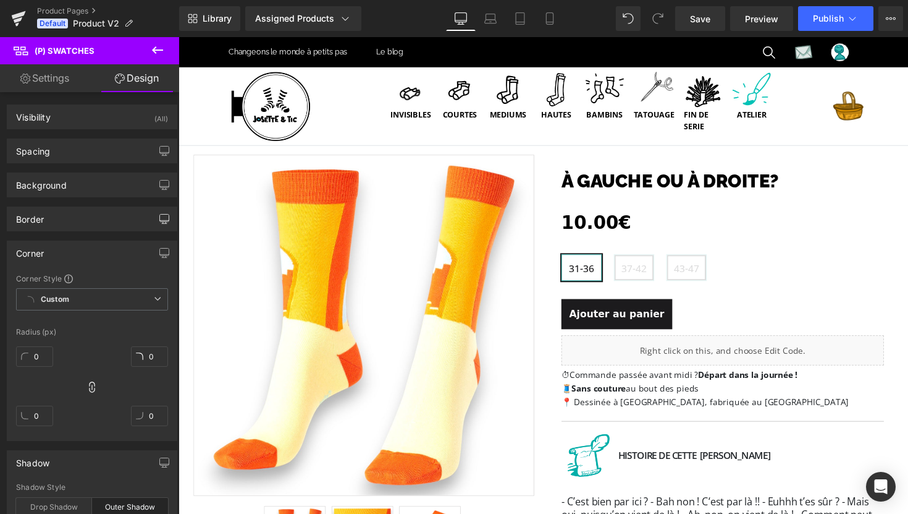
click at [93, 256] on div "Corner" at bounding box center [91, 252] width 169 height 23
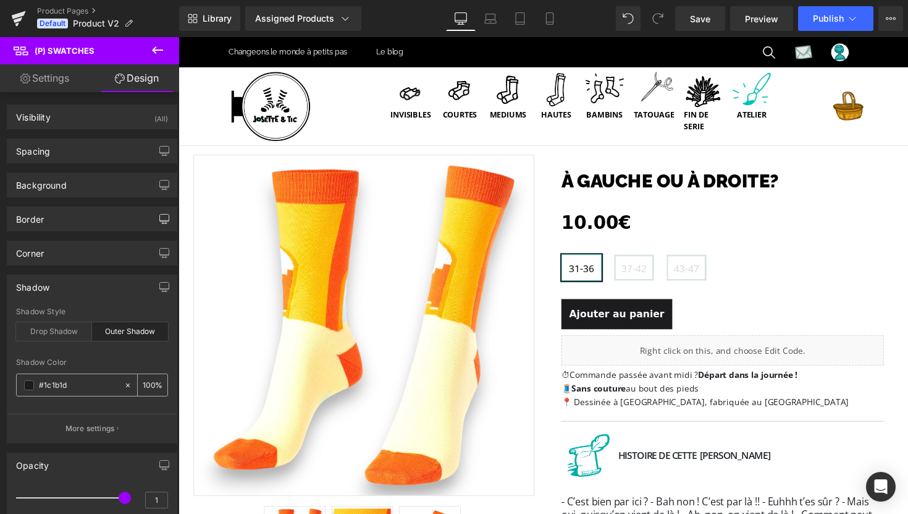
click at [124, 385] on icon at bounding box center [128, 385] width 9 height 9
type input "none"
type input "0"
click at [124, 385] on icon at bounding box center [128, 385] width 9 height 9
click at [108, 289] on div "Shadow" at bounding box center [91, 286] width 169 height 23
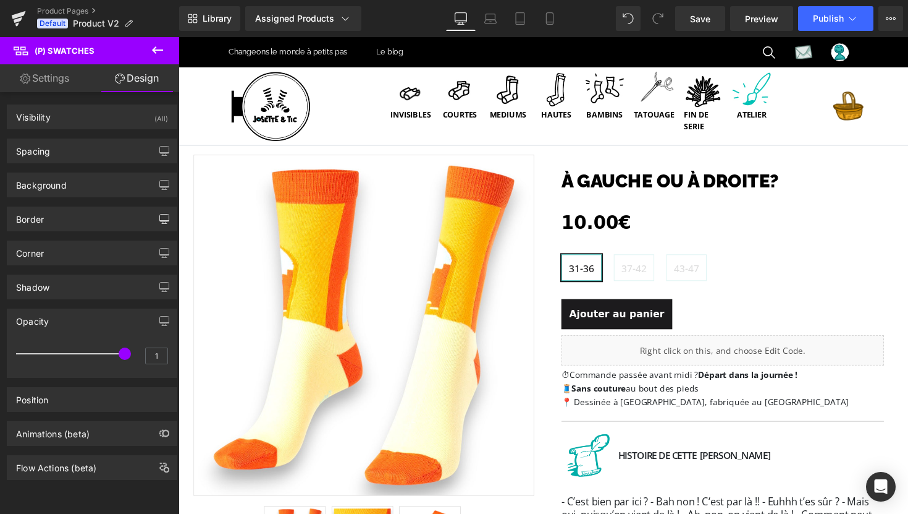
click at [92, 313] on div "Opacity" at bounding box center [91, 320] width 169 height 23
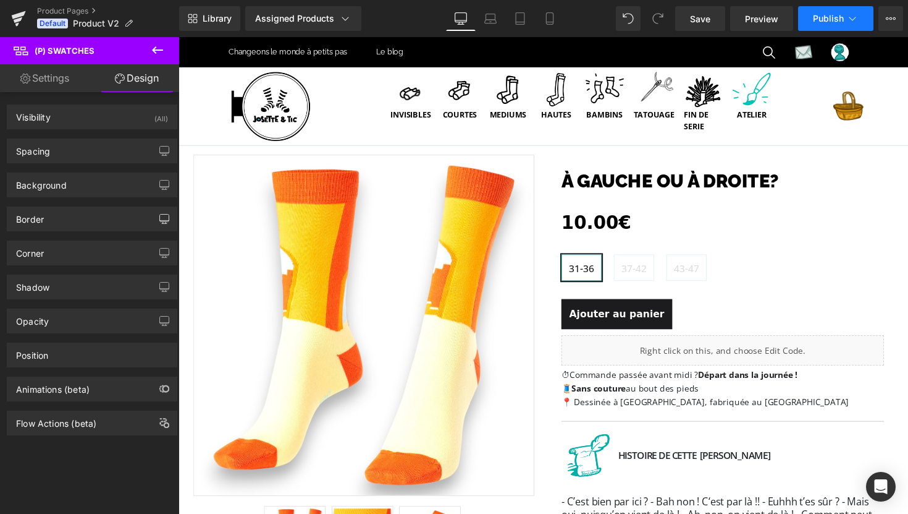
click at [824, 26] on button "Publish" at bounding box center [835, 18] width 75 height 25
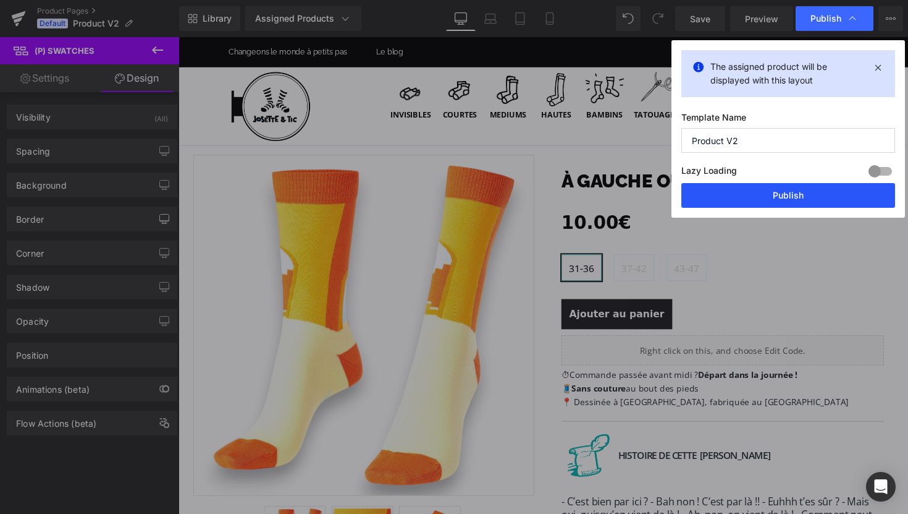
click at [803, 187] on button "Publish" at bounding box center [789, 195] width 214 height 25
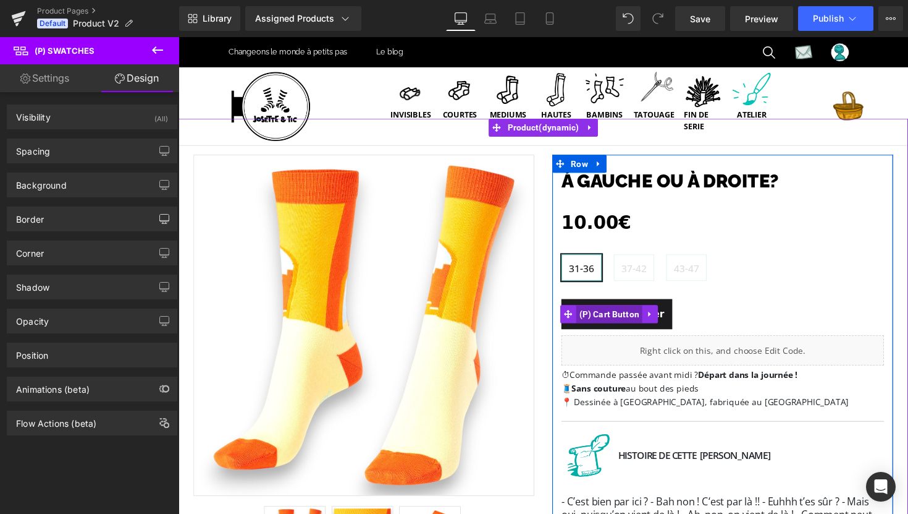
click at [630, 323] on span "(P) Cart Button" at bounding box center [620, 320] width 68 height 19
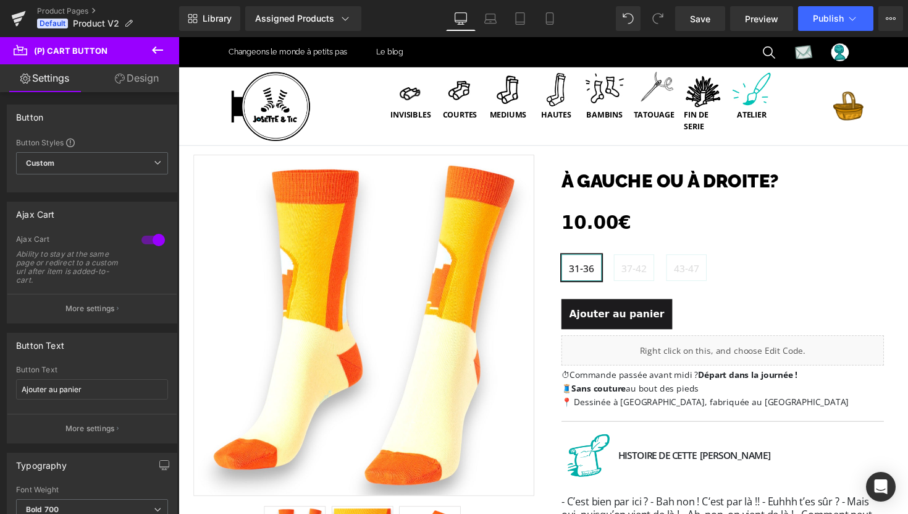
click at [126, 81] on link "Design" at bounding box center [137, 78] width 90 height 28
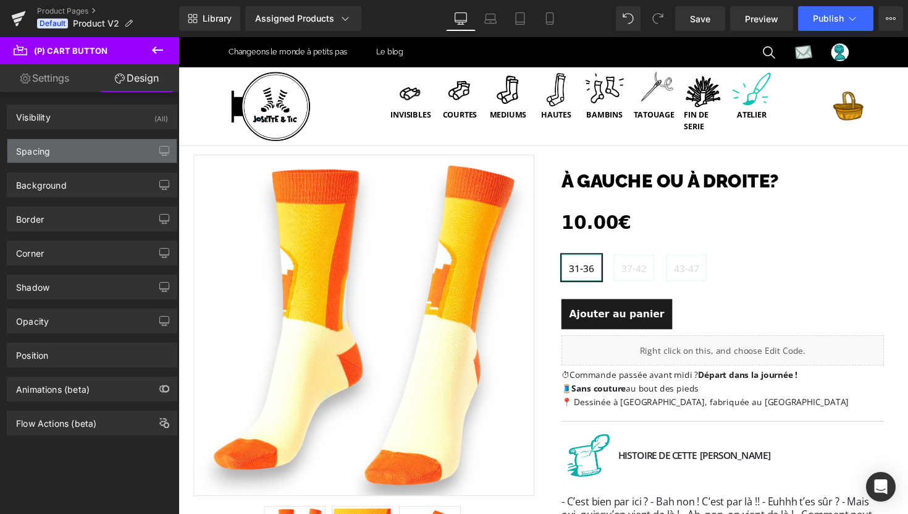
click at [95, 154] on div "Spacing" at bounding box center [91, 150] width 169 height 23
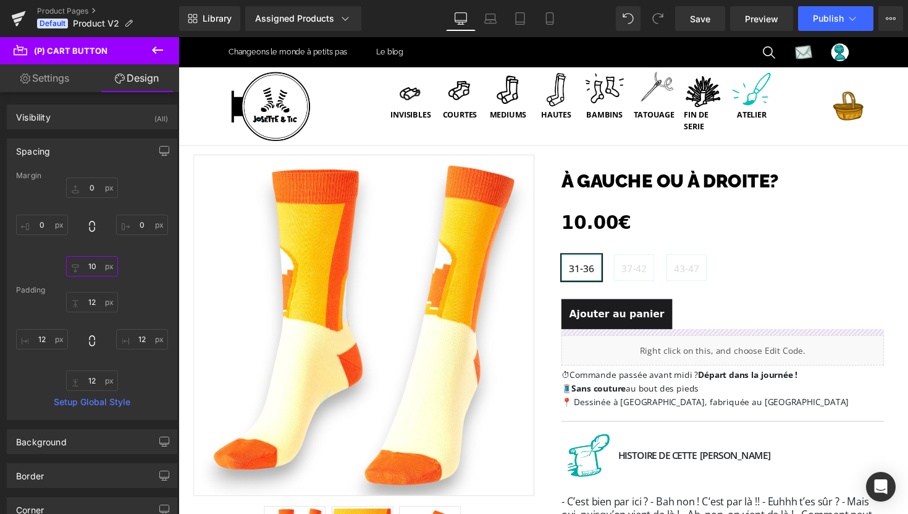
click at [91, 268] on input "10" at bounding box center [92, 266] width 52 height 20
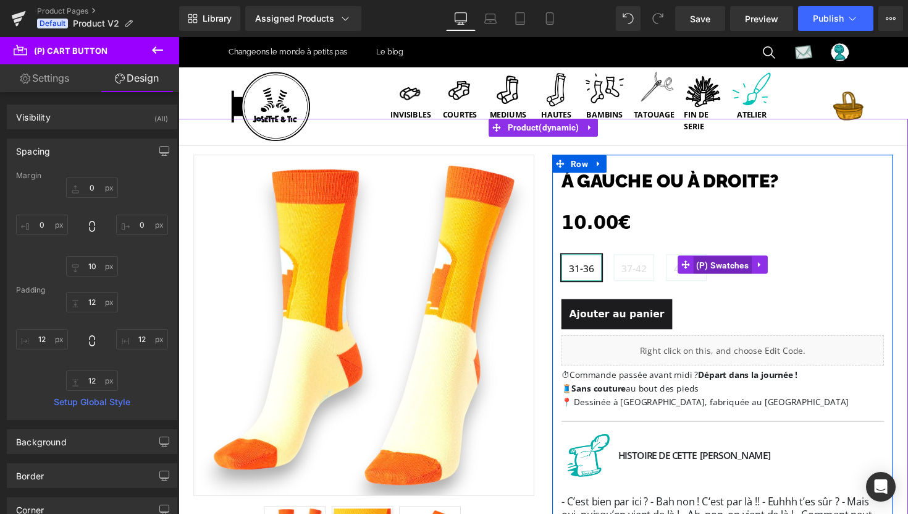
click at [742, 270] on span "(P) Swatches" at bounding box center [736, 270] width 61 height 19
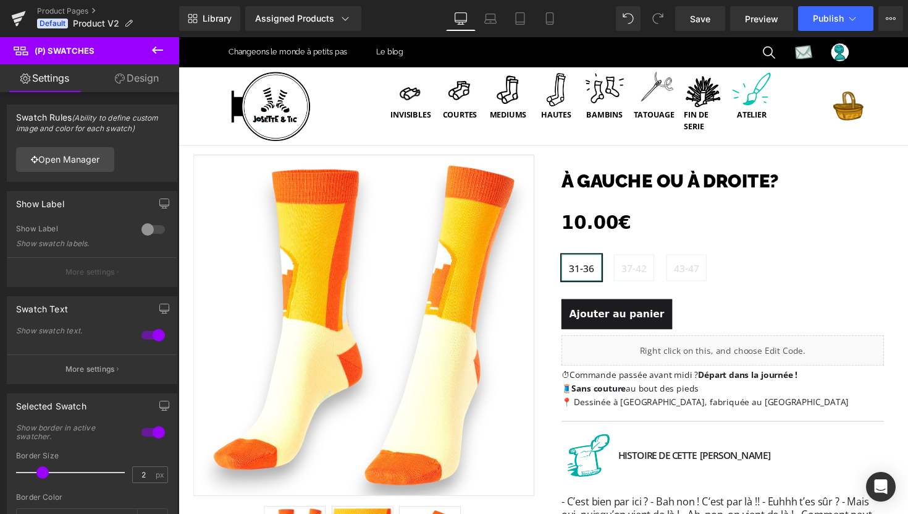
click at [136, 80] on link "Design" at bounding box center [137, 78] width 90 height 28
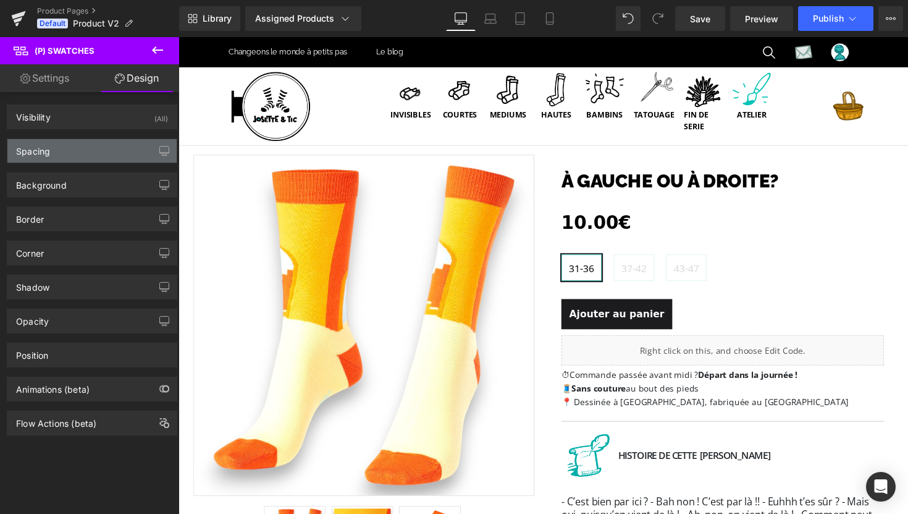
click at [88, 150] on div "Spacing" at bounding box center [91, 150] width 169 height 23
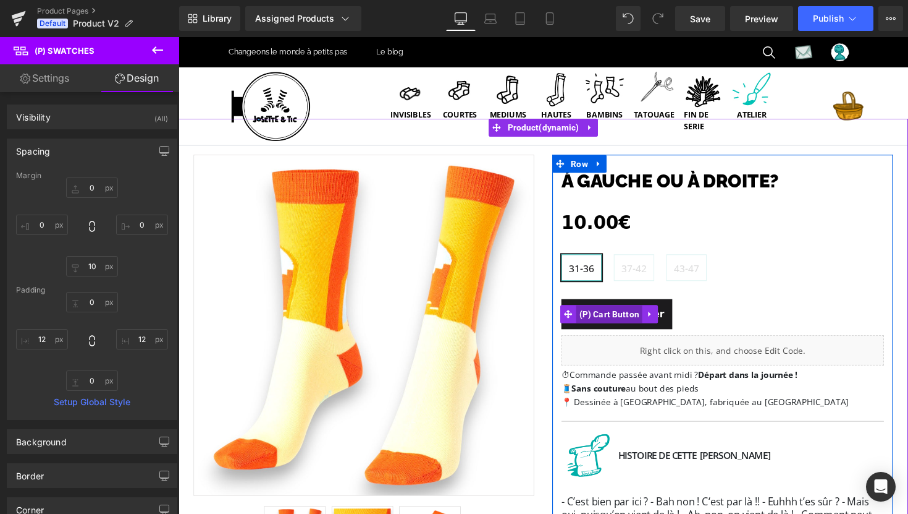
click at [622, 321] on span "(P) Cart Button" at bounding box center [620, 320] width 68 height 19
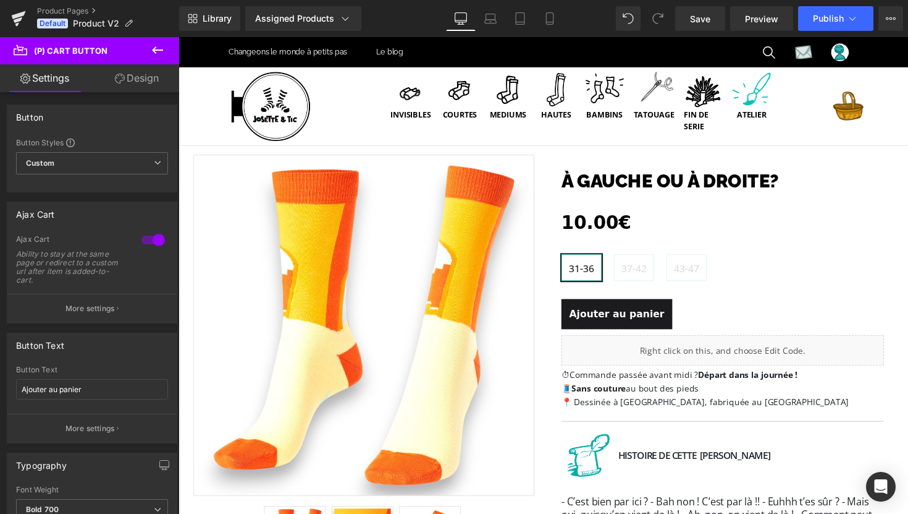
click at [136, 84] on link "Design" at bounding box center [137, 78] width 90 height 28
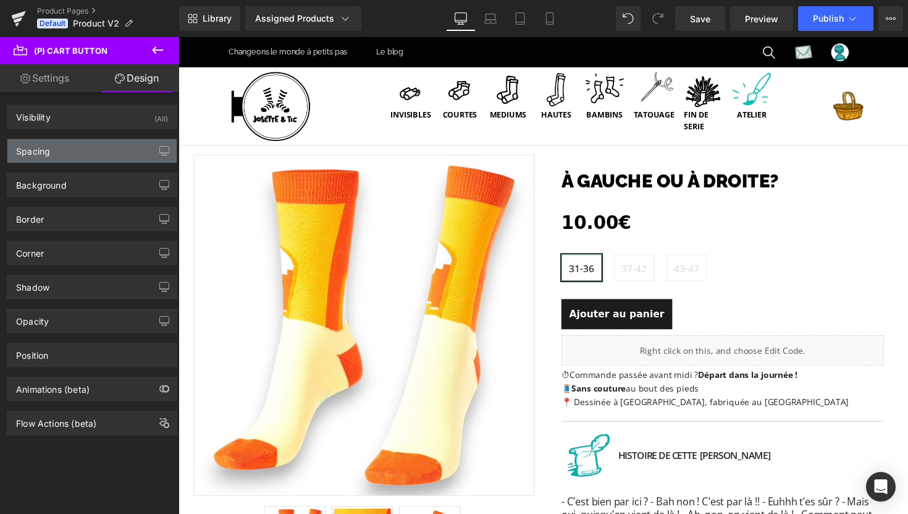
click at [95, 149] on div "Spacing" at bounding box center [91, 150] width 169 height 23
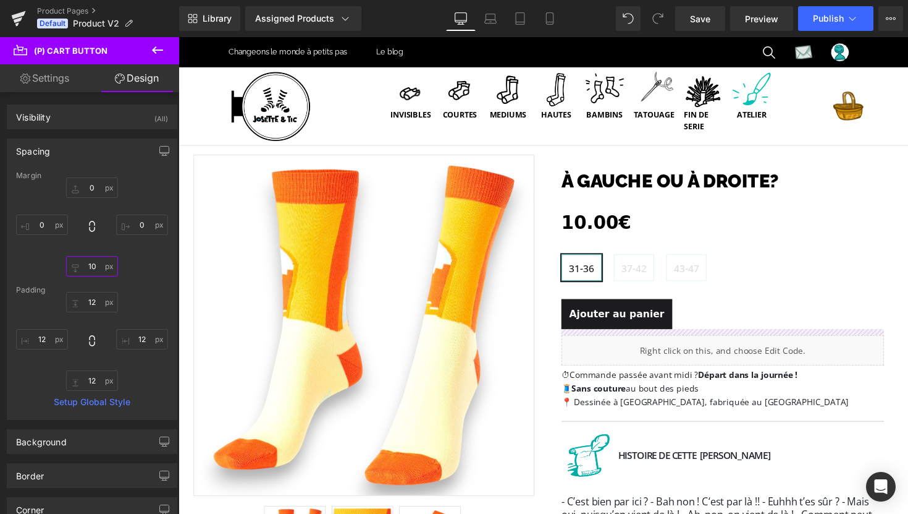
click at [93, 260] on input "10" at bounding box center [92, 266] width 52 height 20
type input "1"
type input "10"
click at [160, 146] on icon "button" at bounding box center [164, 149] width 9 height 7
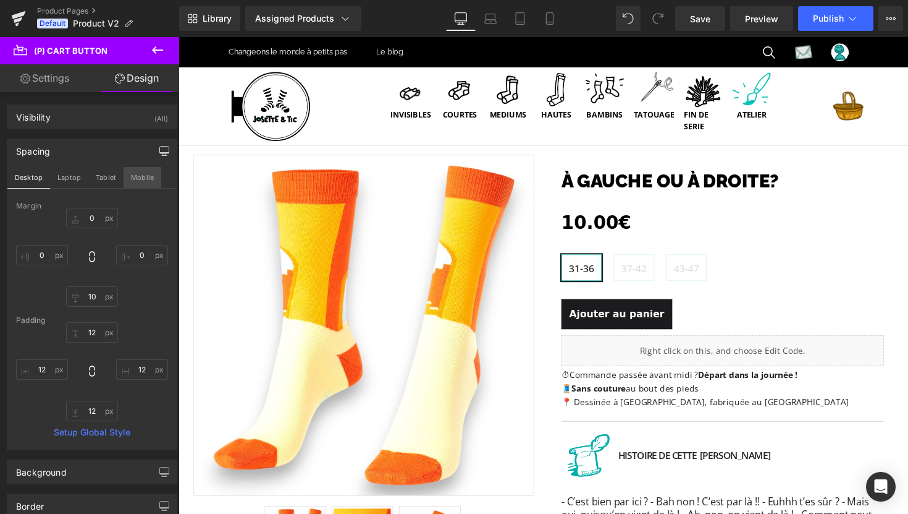
click at [140, 175] on button "Mobile" at bounding box center [143, 177] width 38 height 21
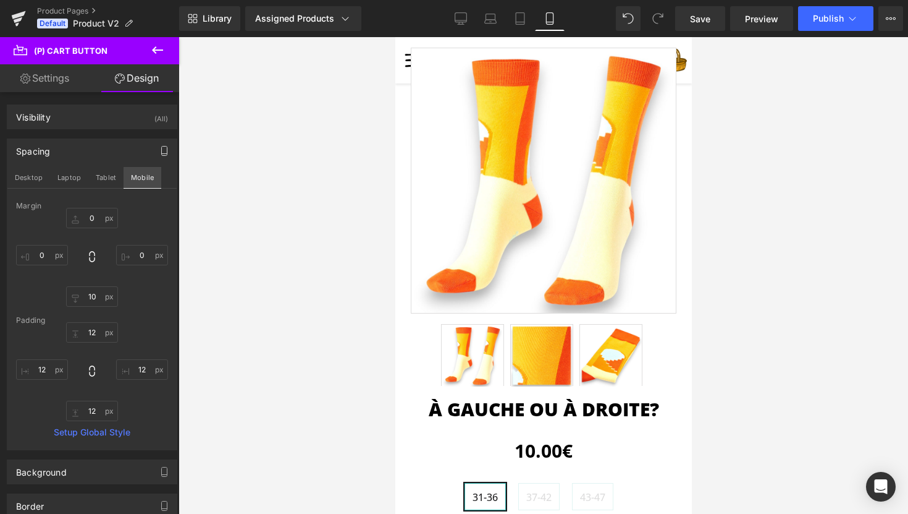
type input "0"
type input "10"
type input "0"
type input "12"
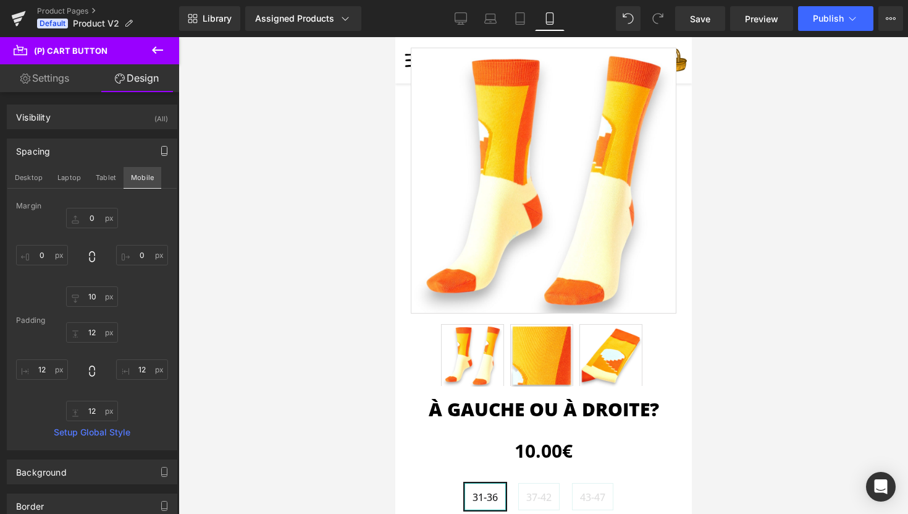
type input "12"
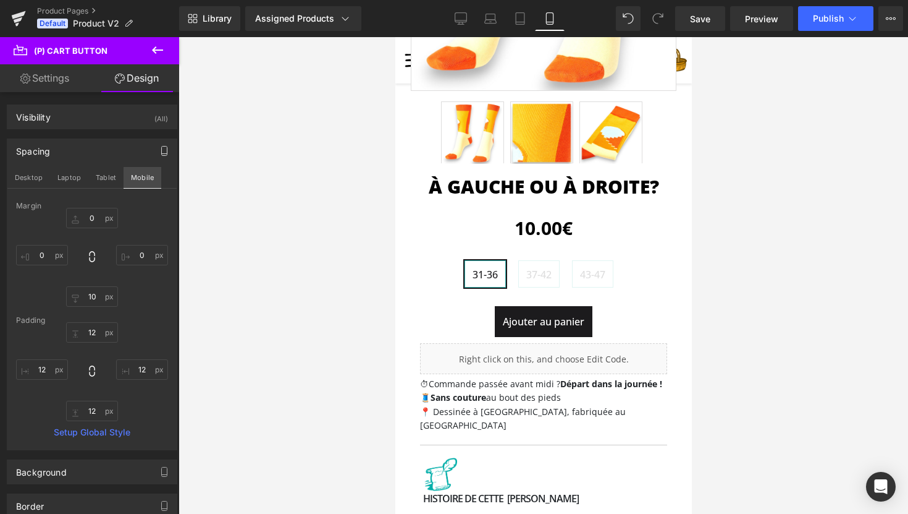
scroll to position [296, 0]
click at [92, 293] on input "10" at bounding box center [92, 296] width 52 height 20
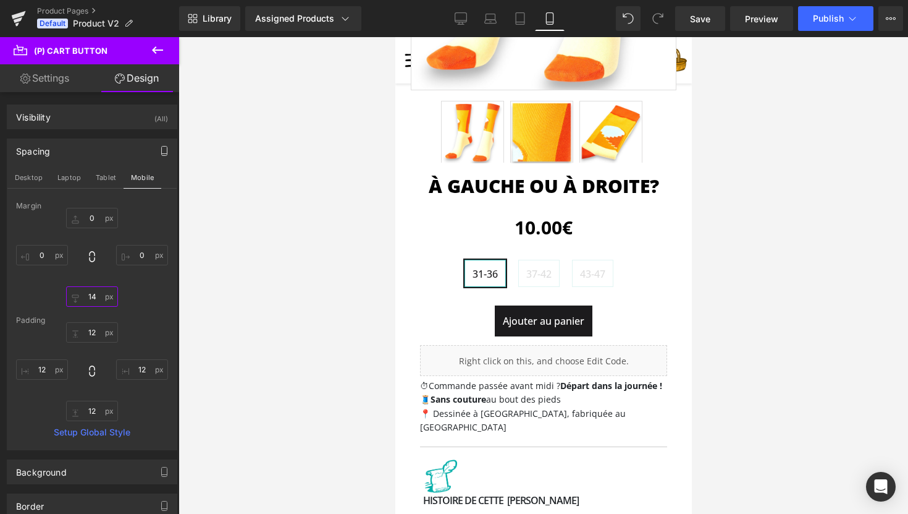
type input "15"
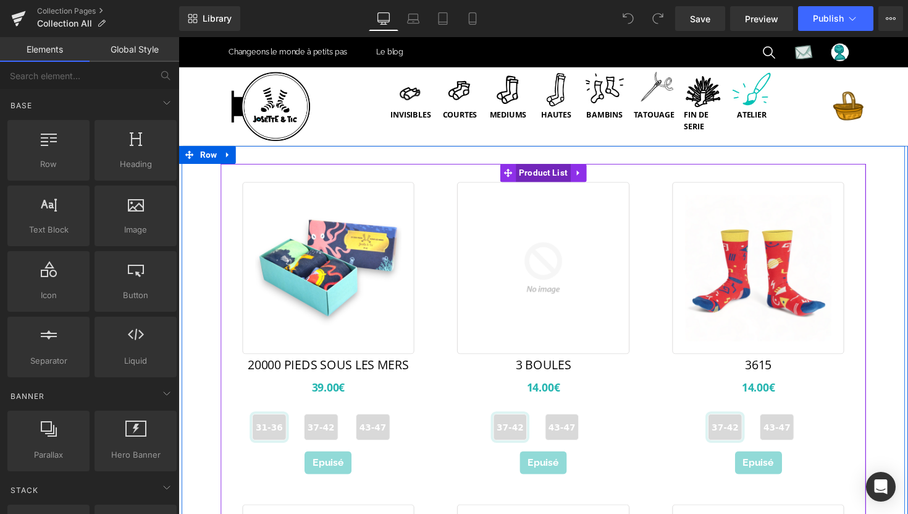
click at [536, 178] on span "Product List" at bounding box center [553, 176] width 56 height 19
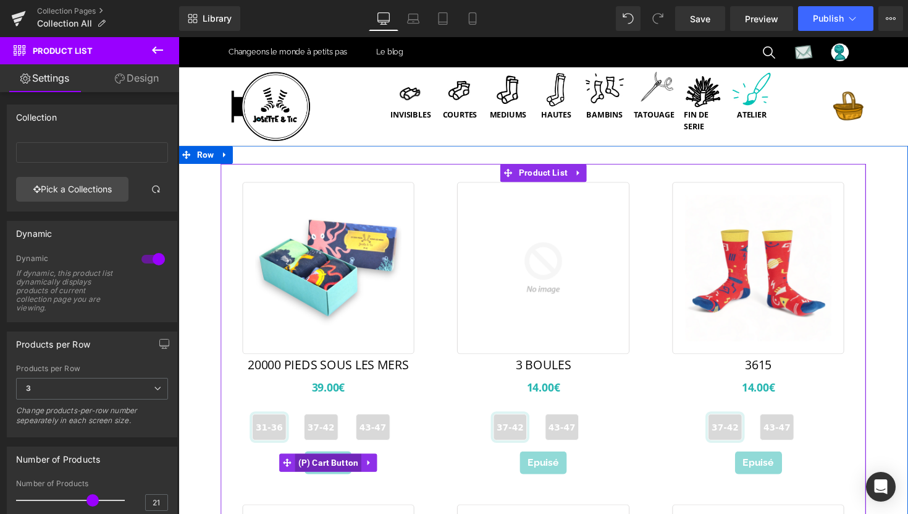
click at [328, 477] on span "(P) Cart Button" at bounding box center [332, 472] width 68 height 19
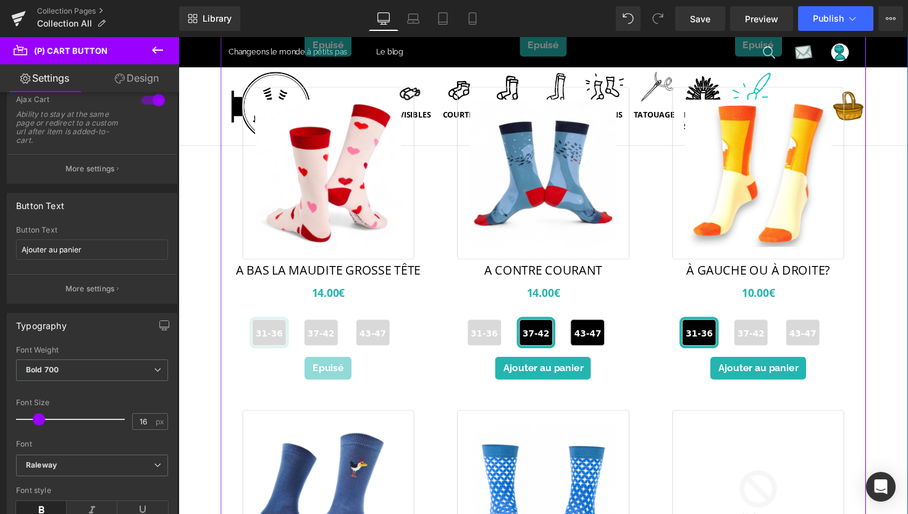
scroll to position [426, 0]
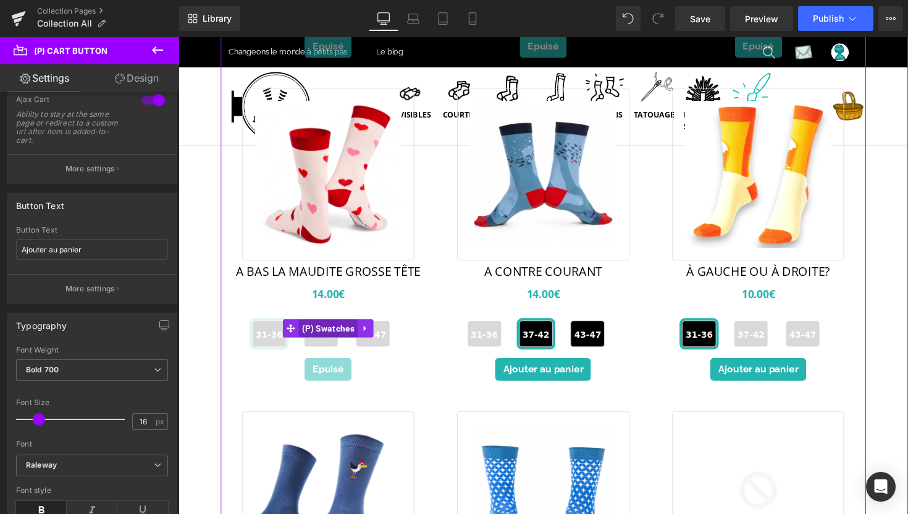
click at [327, 334] on span "(P) Swatches" at bounding box center [332, 335] width 61 height 19
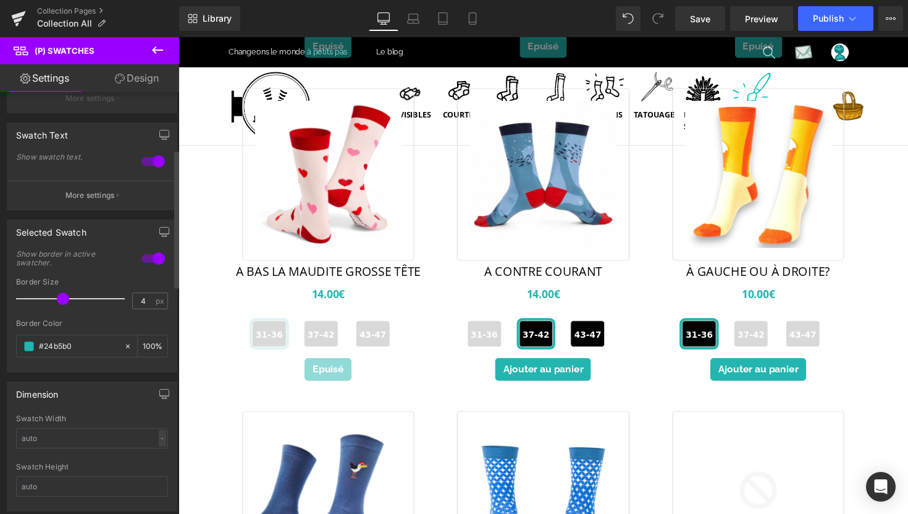
scroll to position [174, 0]
click at [145, 302] on input "4" at bounding box center [144, 299] width 22 height 15
type input "2"
click at [69, 349] on input "#24b5b0" at bounding box center [78, 346] width 79 height 14
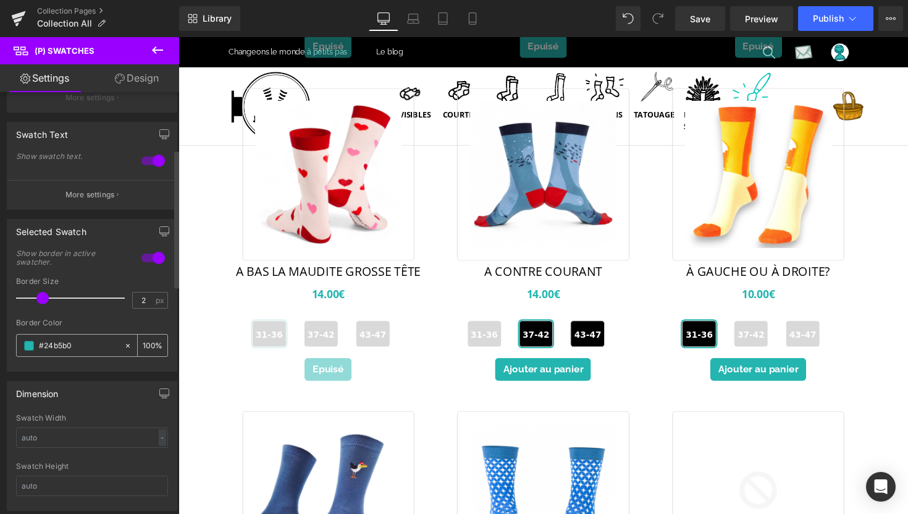
type input "#1"
type input "0"
type input "#1C1"
type input "100"
type input "#1C1B"
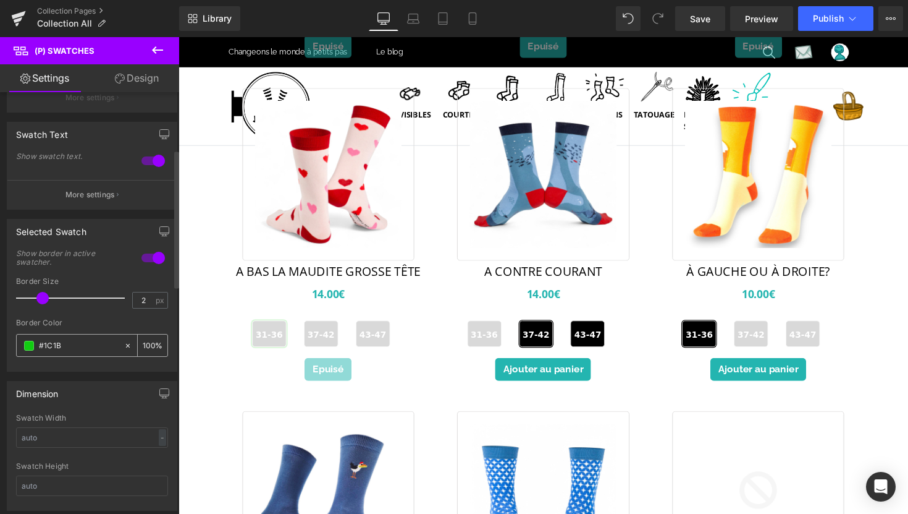
type input "73"
type input "#1C1B1D"
type input "100"
type input "#1c1b1d"
click at [116, 317] on div at bounding box center [92, 314] width 152 height 8
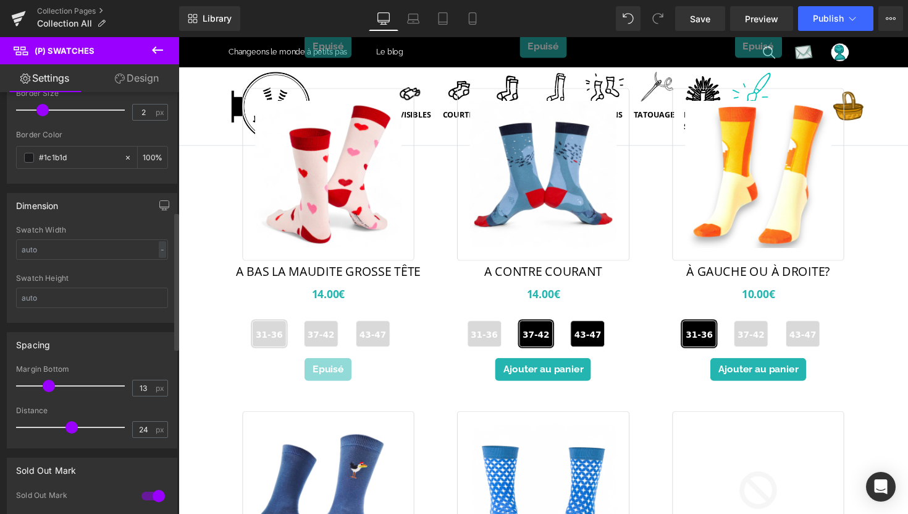
scroll to position [364, 0]
click at [142, 387] on input "13" at bounding box center [144, 385] width 22 height 15
type input "1"
type input "20"
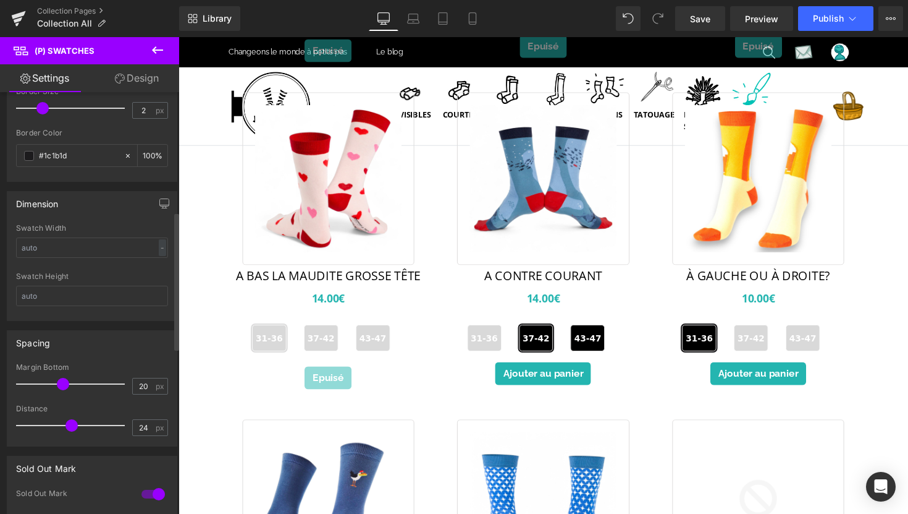
scroll to position [431, 0]
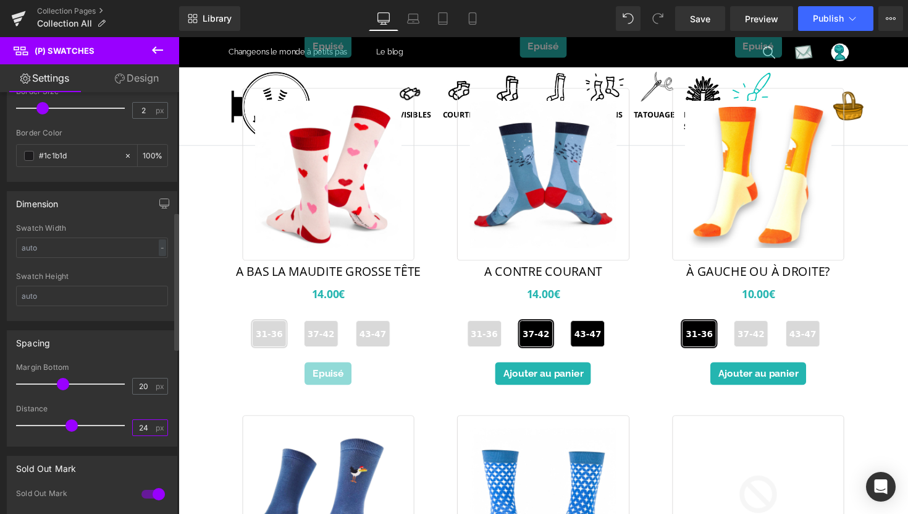
click at [138, 429] on input "24" at bounding box center [144, 427] width 22 height 15
type input "15"
click at [151, 400] on div at bounding box center [92, 400] width 152 height 8
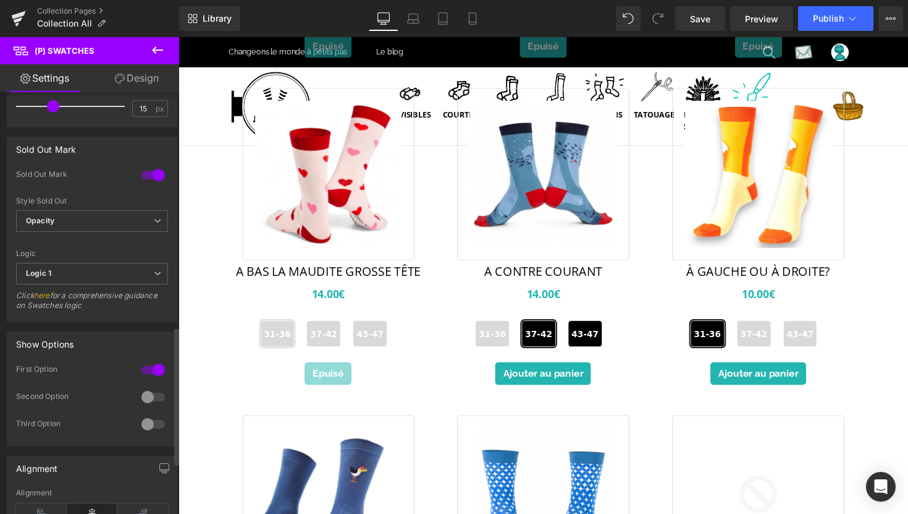
scroll to position [737, 0]
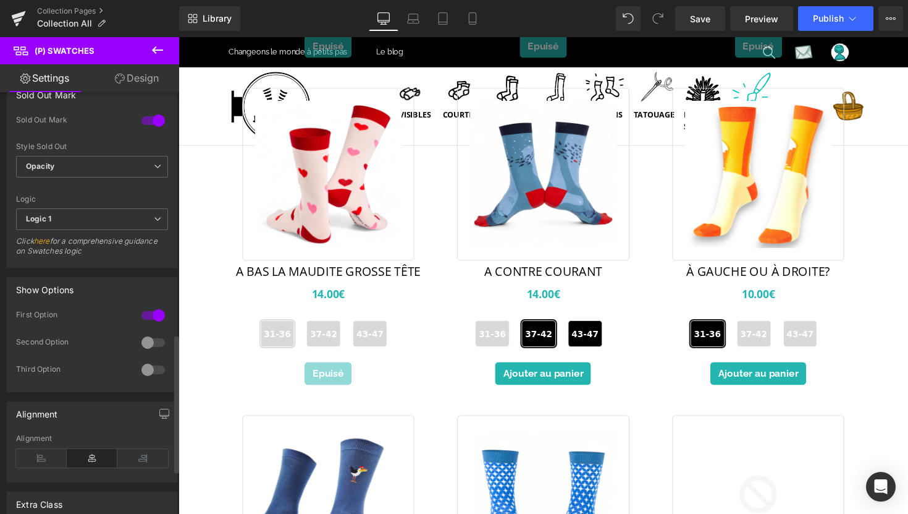
click at [147, 334] on div at bounding box center [153, 342] width 30 height 20
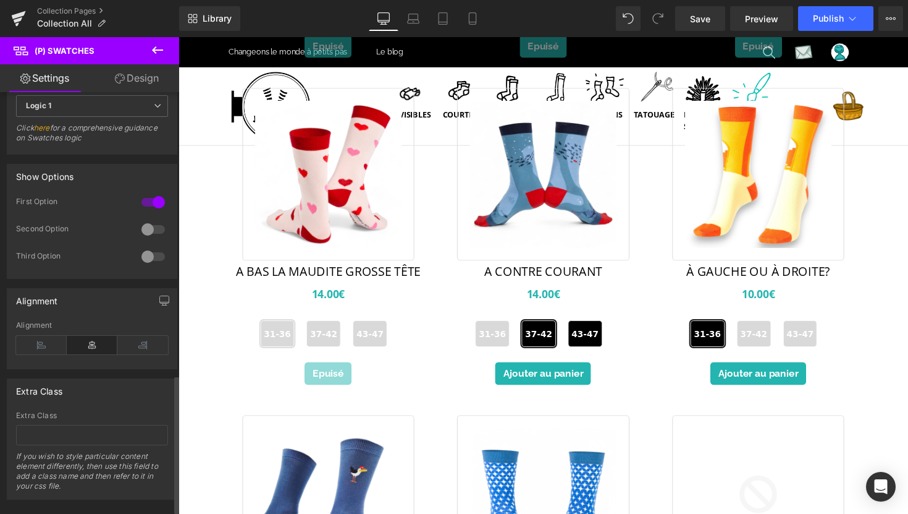
scroll to position [861, 0]
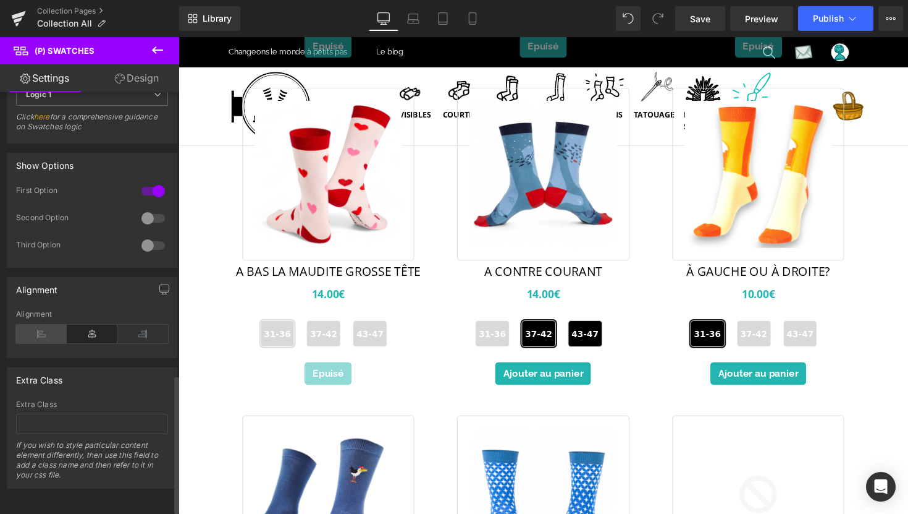
click at [41, 335] on icon at bounding box center [41, 333] width 51 height 19
click at [79, 334] on icon at bounding box center [92, 333] width 51 height 19
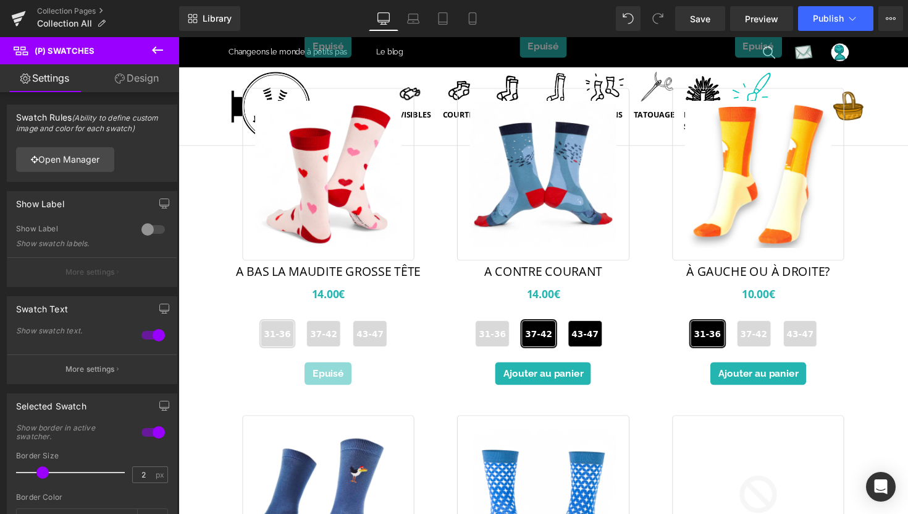
click at [132, 87] on link "Design" at bounding box center [137, 78] width 90 height 28
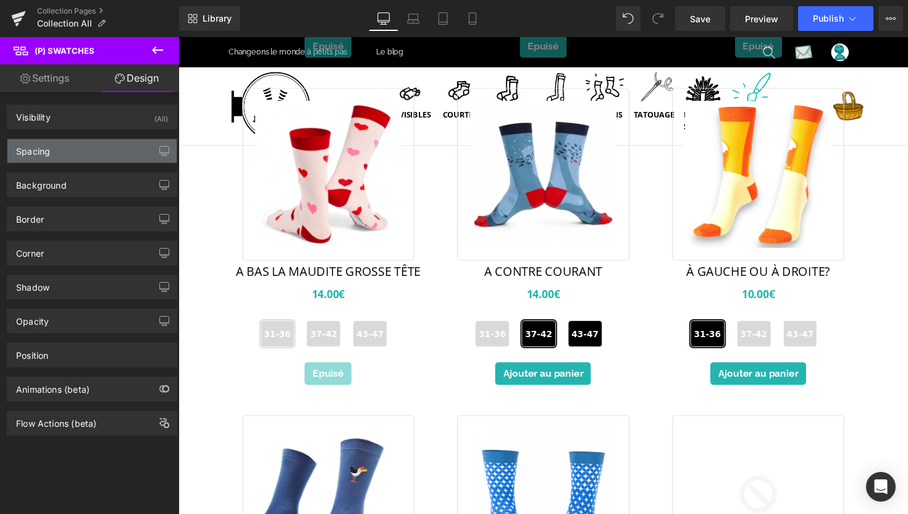
click at [104, 153] on div "Spacing" at bounding box center [91, 150] width 169 height 23
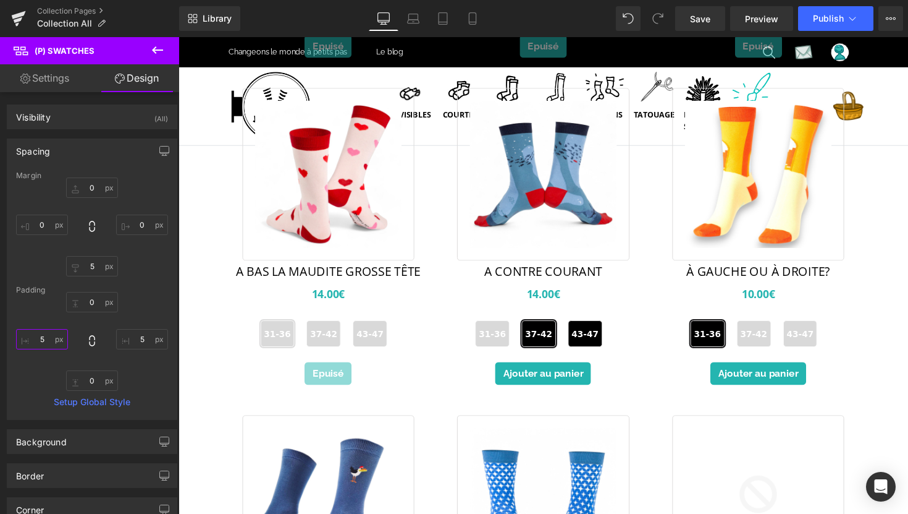
click at [43, 340] on input "5" at bounding box center [42, 339] width 52 height 20
type input "12"
click at [141, 344] on input "5" at bounding box center [142, 339] width 52 height 20
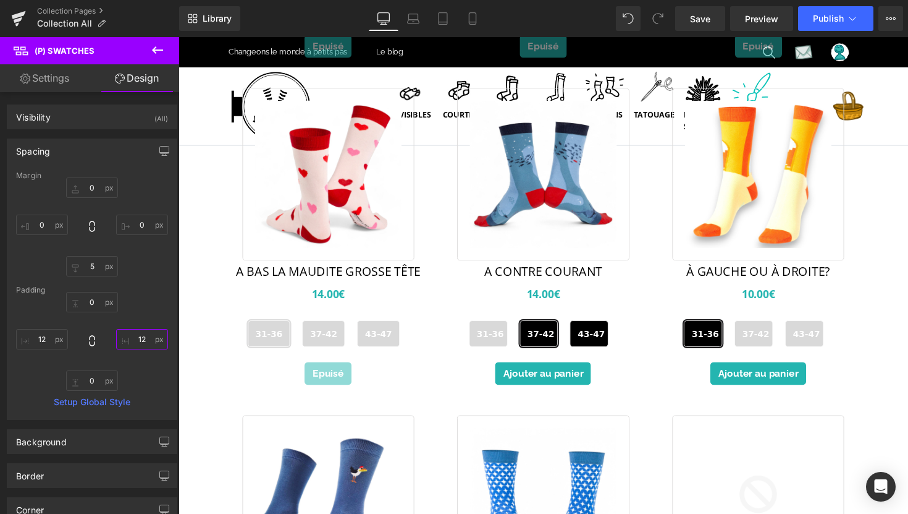
type input "12"
click at [153, 372] on div "0px 0 12 12 0px 0 12 12" at bounding box center [92, 341] width 152 height 99
click at [92, 267] on input "5" at bounding box center [92, 266] width 52 height 20
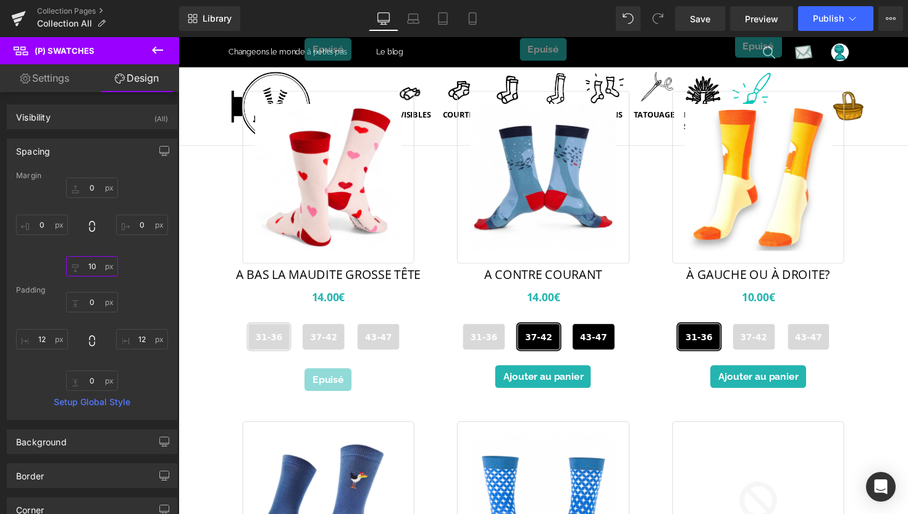
scroll to position [434, 0]
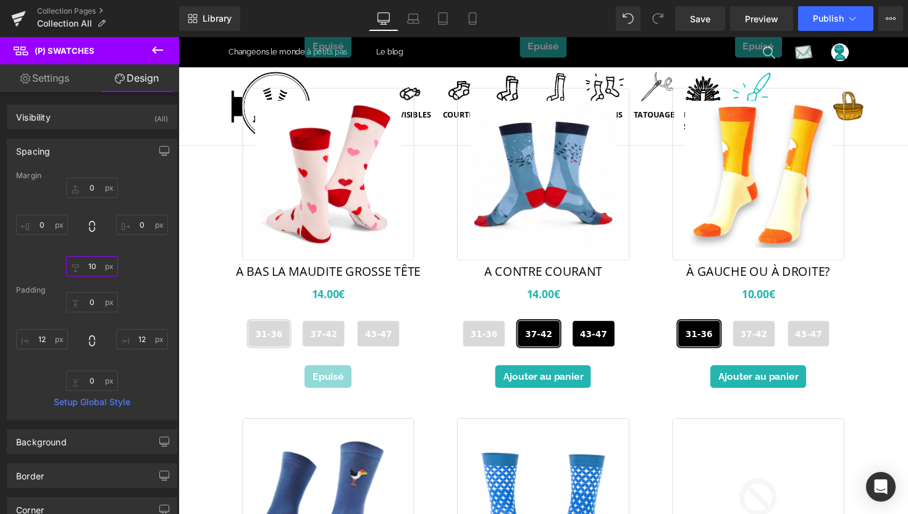
type input "1"
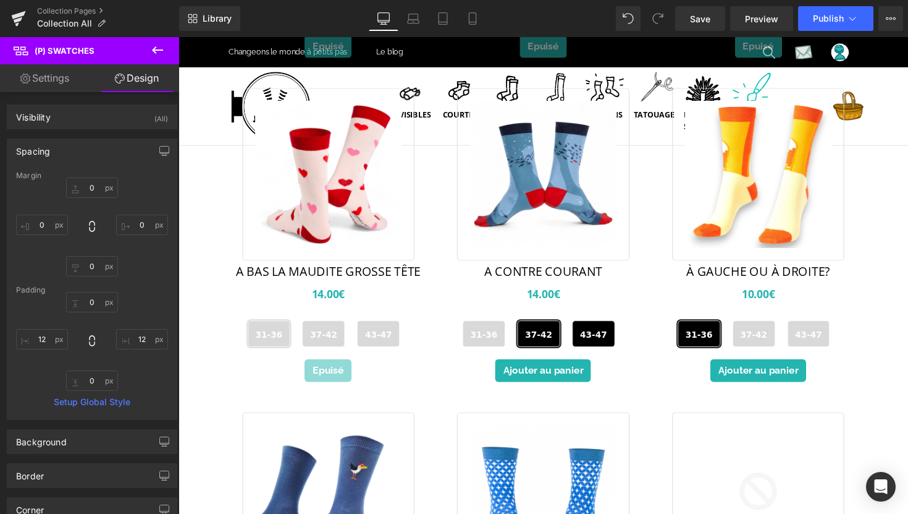
click at [138, 281] on div "Margin 0px 0 0px 0 0px 0 [GEOGRAPHIC_DATA] 0px 0 12 12 0px 0 12 12 Setup Global…" at bounding box center [91, 295] width 169 height 248
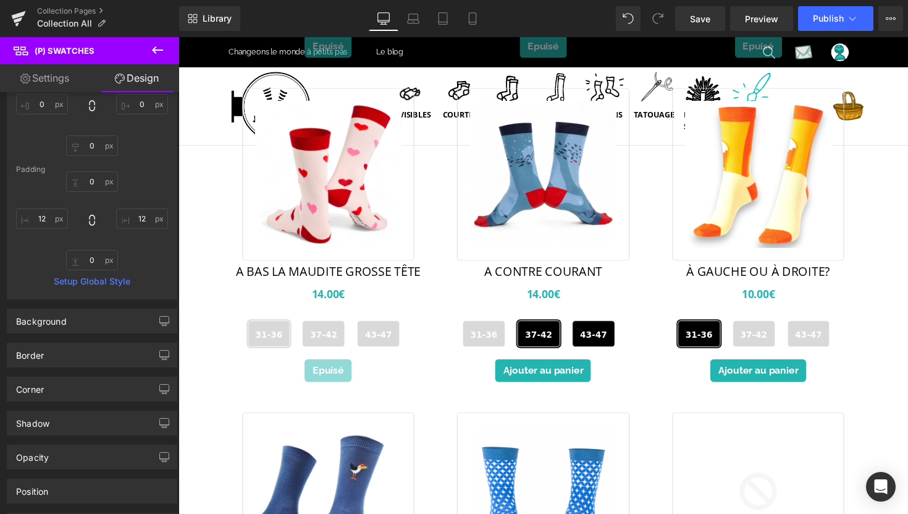
scroll to position [122, 0]
click at [116, 329] on div "Background" at bounding box center [91, 318] width 169 height 23
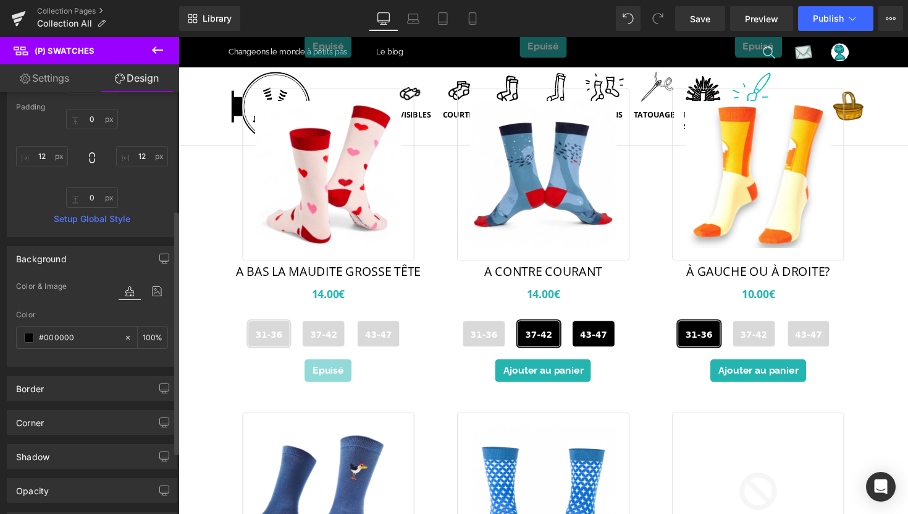
scroll to position [204, 0]
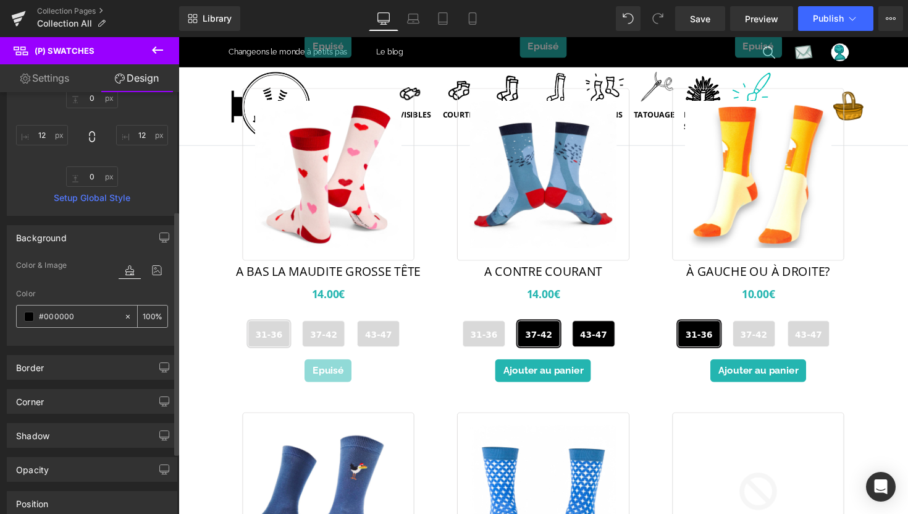
click at [25, 316] on span at bounding box center [29, 316] width 10 height 10
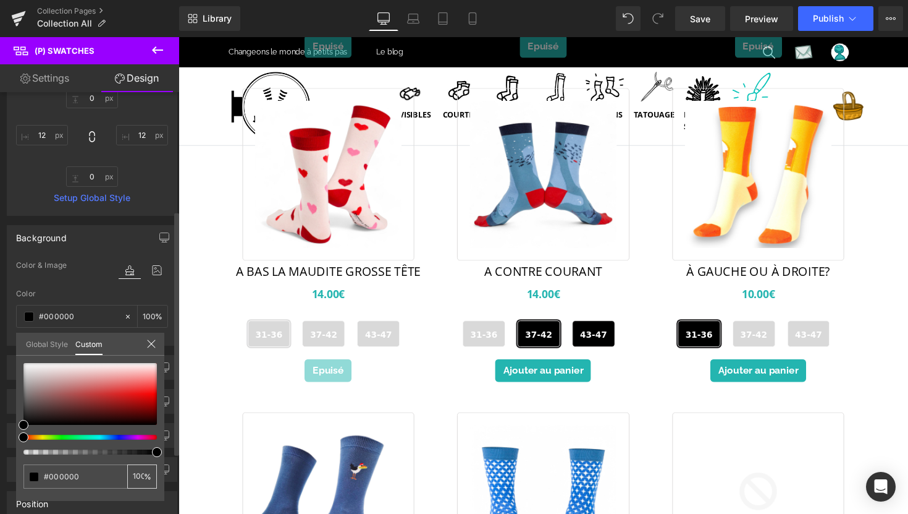
click at [138, 477] on input "100" at bounding box center [138, 475] width 11 height 9
type input "0"
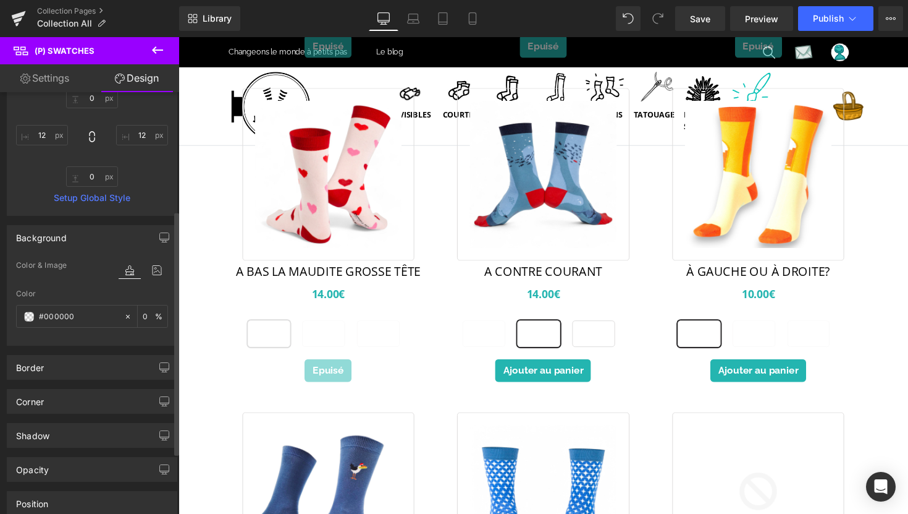
click at [56, 74] on link "Settings" at bounding box center [45, 78] width 90 height 28
type input "100"
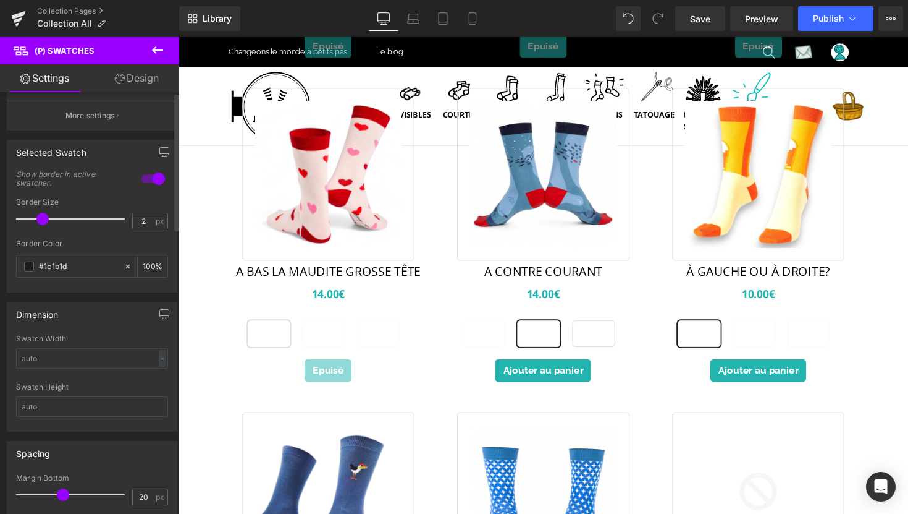
scroll to position [0, 0]
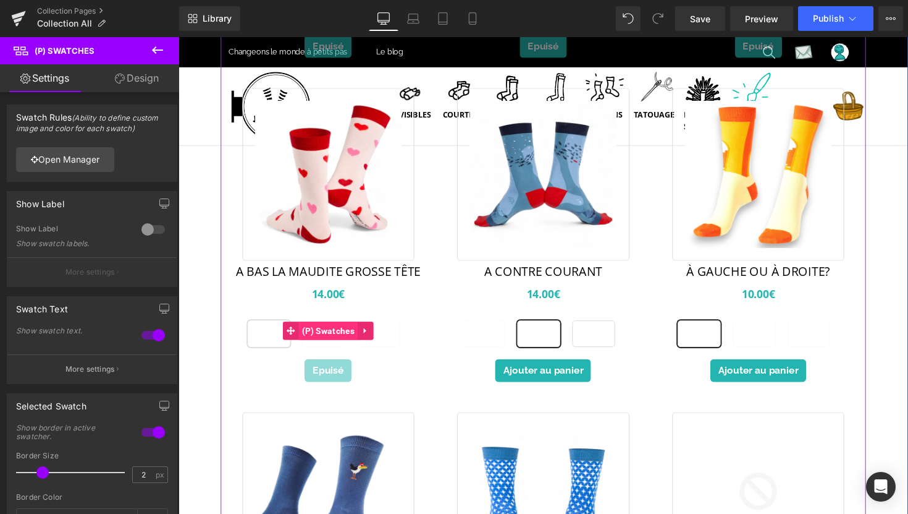
click at [328, 333] on span "(P) Swatches" at bounding box center [332, 337] width 61 height 19
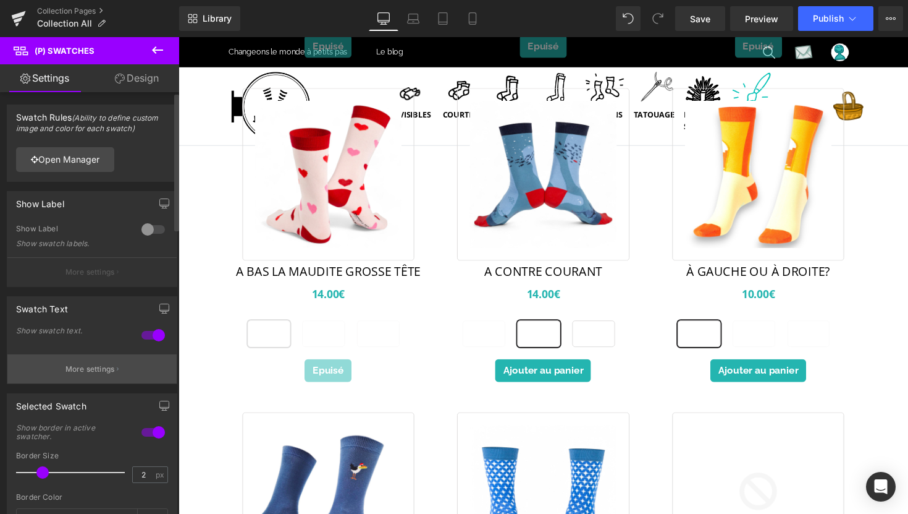
click at [103, 369] on p "More settings" at bounding box center [90, 368] width 49 height 11
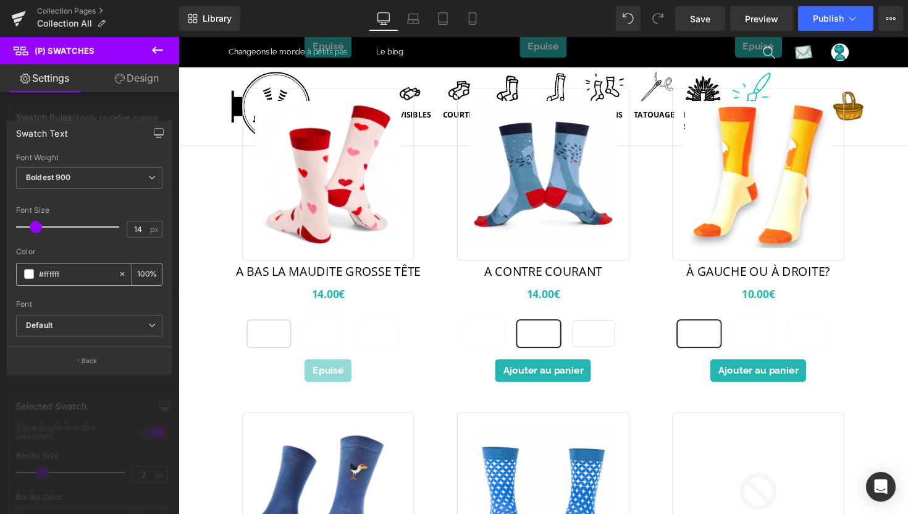
click at [27, 277] on span at bounding box center [29, 274] width 10 height 10
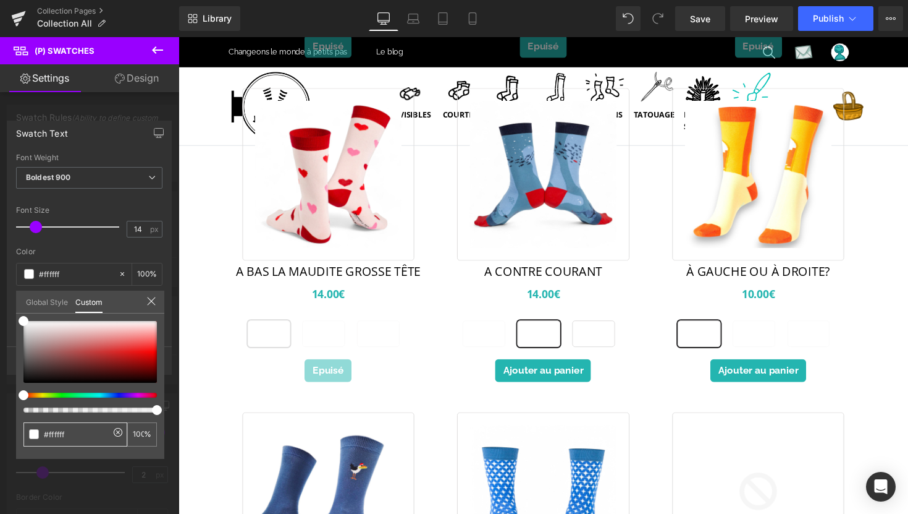
click at [54, 433] on input "#ffffff" at bounding box center [77, 434] width 66 height 13
type input "#1"
type input "0"
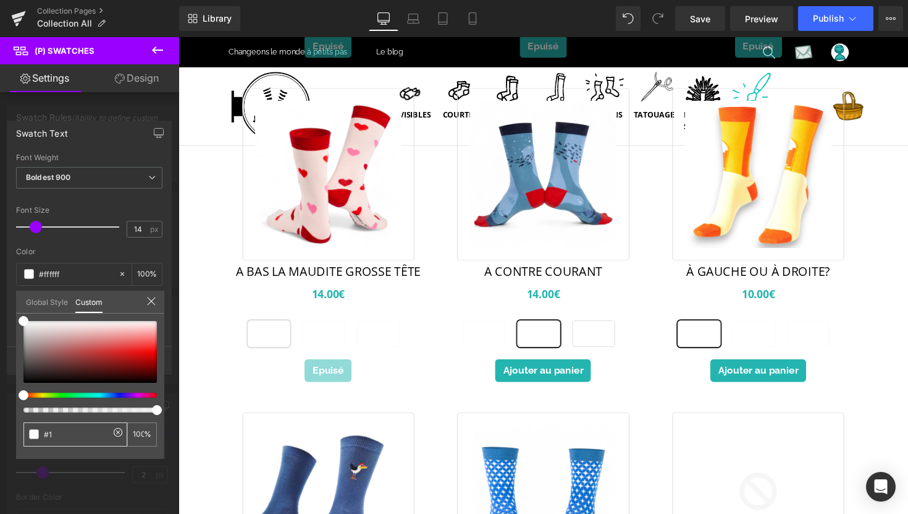
type input "0"
type input "#1B"
type input "#1B1"
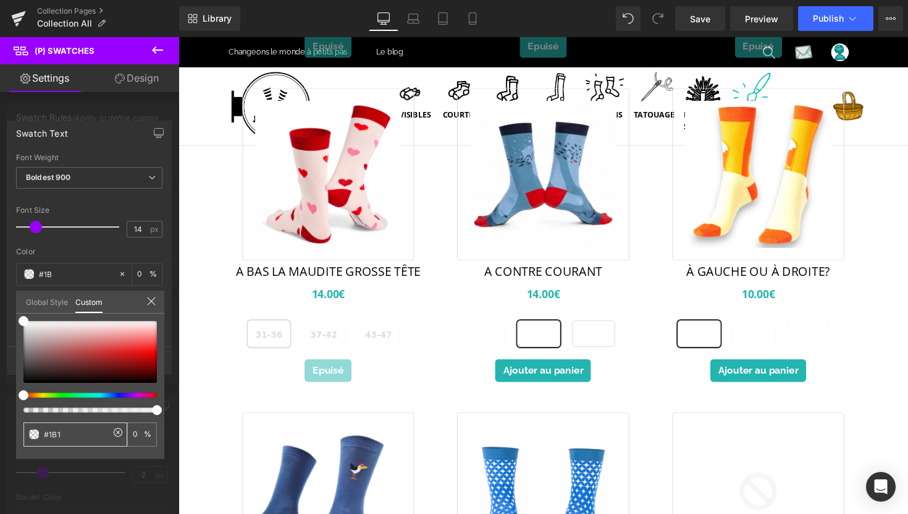
type input "100"
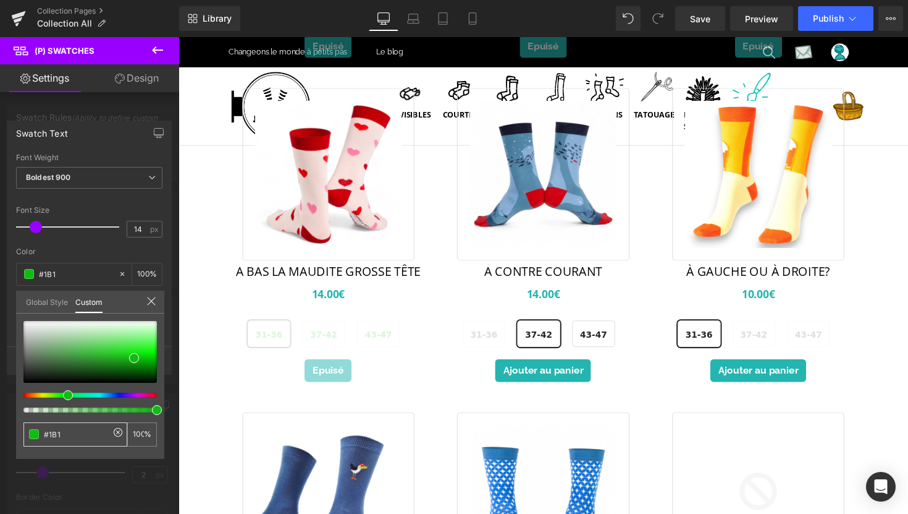
type input "#1B1C"
type input "80"
type input "#1B1C1"
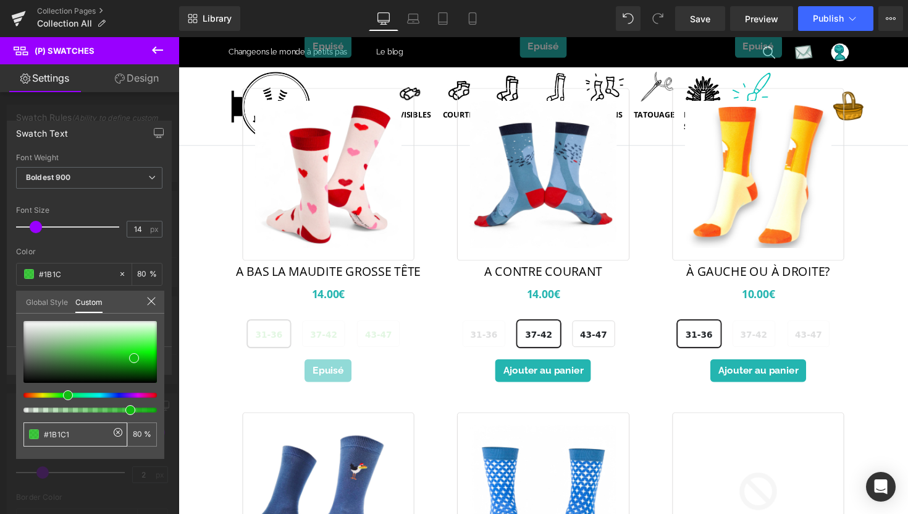
type input "#1B1C1"
type input "0"
type input "#1B1C1D"
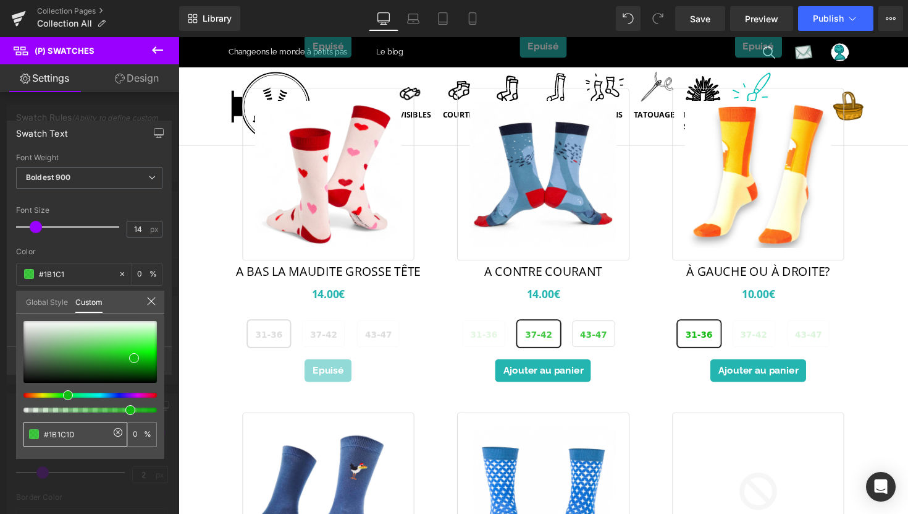
type input "100"
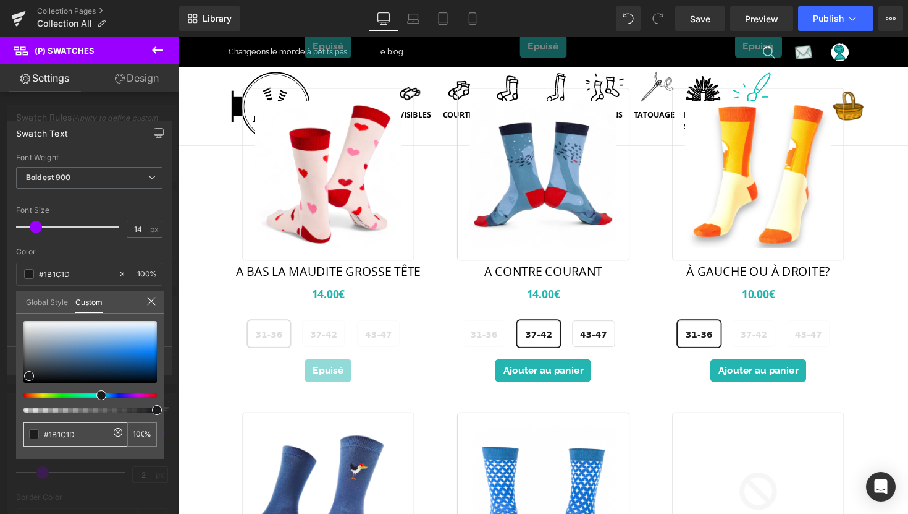
type input "#11C1D"
type input "0"
type input "#1C1C1D"
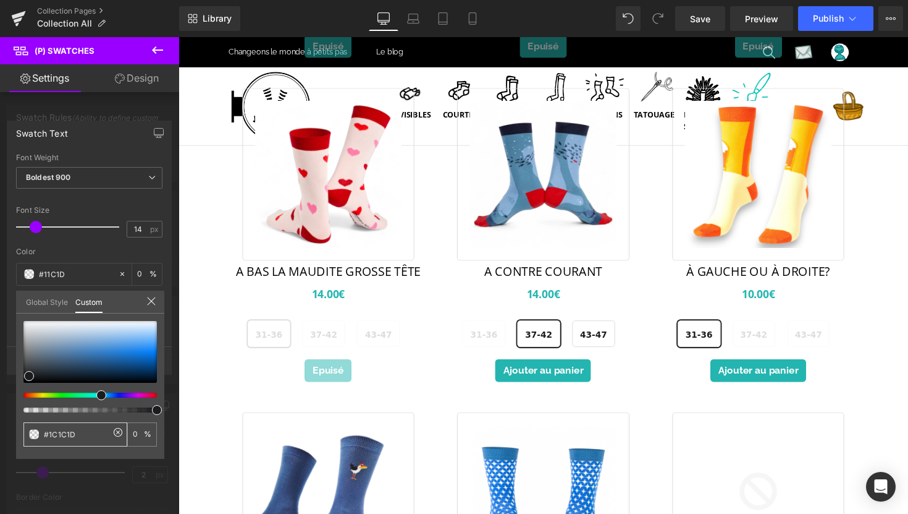
type input "#1C1C1D"
type input "100"
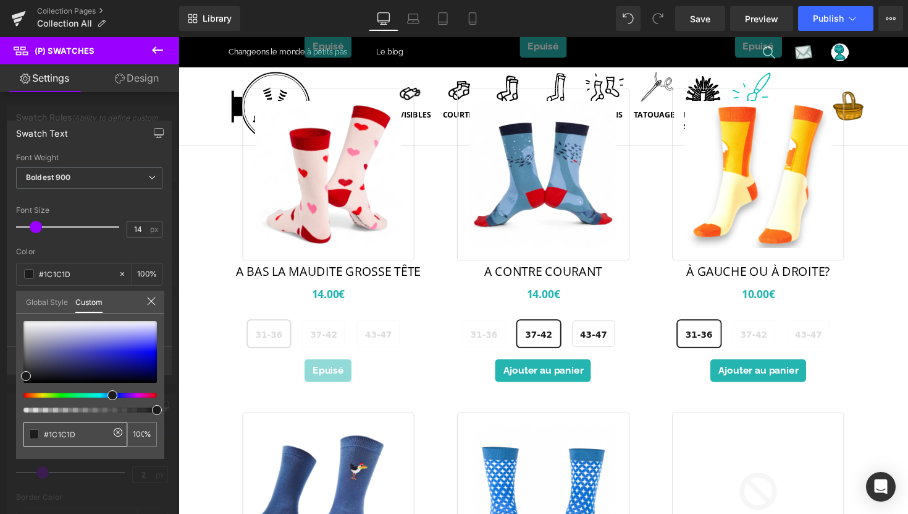
type input "#1C11D"
type input "0"
type input "#1C1B1D"
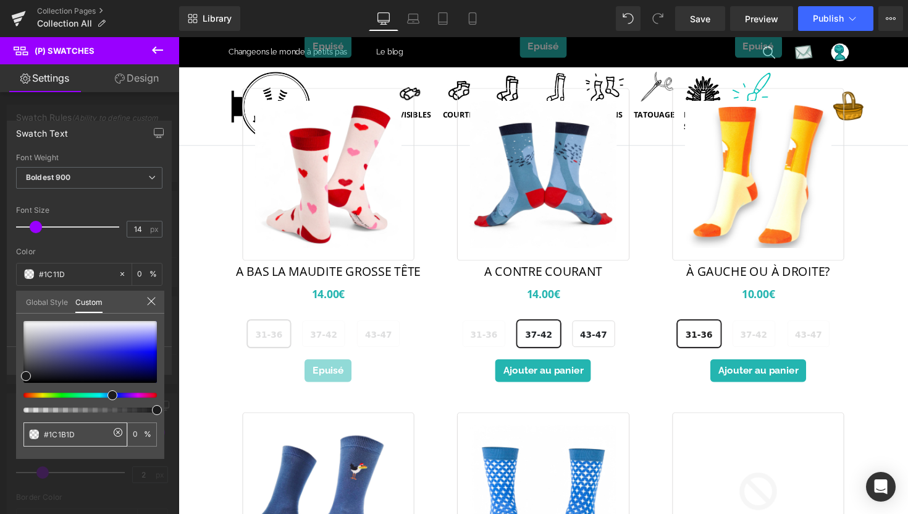
type input "#1C1B1D"
type input "100"
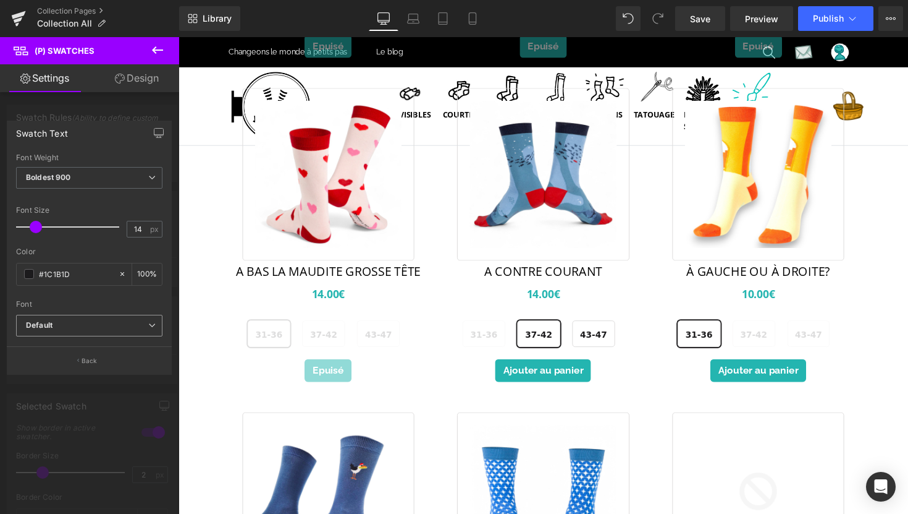
click at [123, 324] on b "Default" at bounding box center [87, 325] width 122 height 11
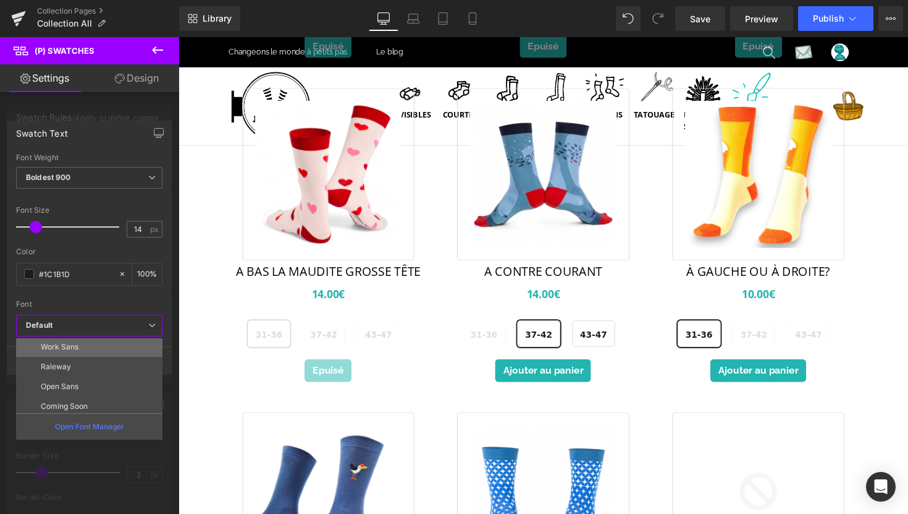
scroll to position [25, 0]
click at [73, 378] on p "Open Sans" at bounding box center [60, 382] width 38 height 9
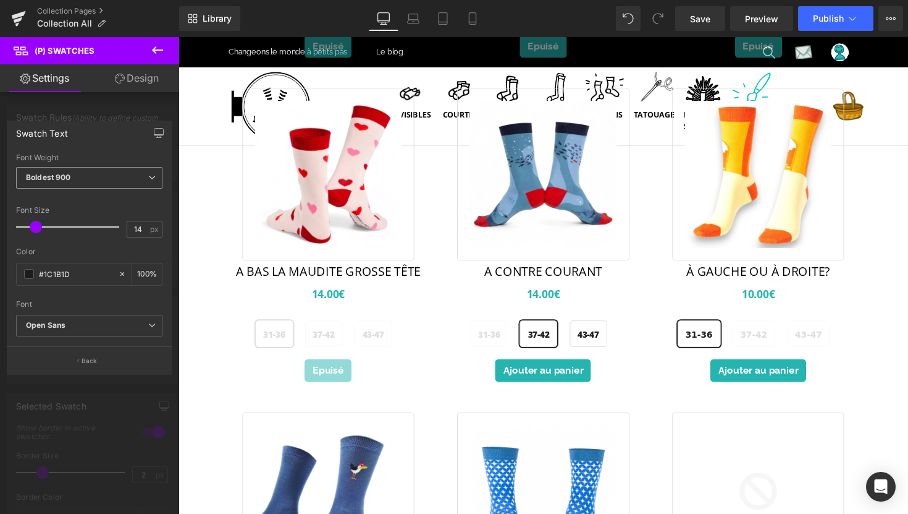
click at [55, 184] on span "Boldest 900" at bounding box center [89, 178] width 146 height 22
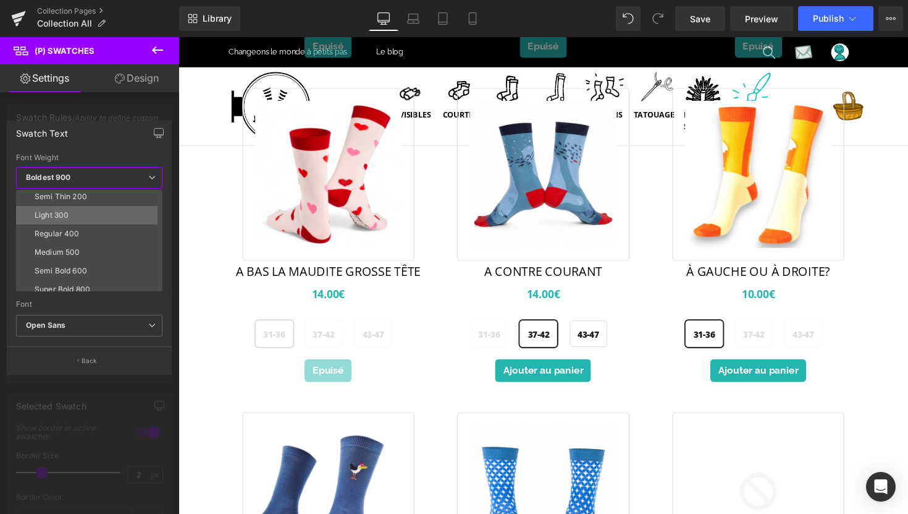
scroll to position [28, 0]
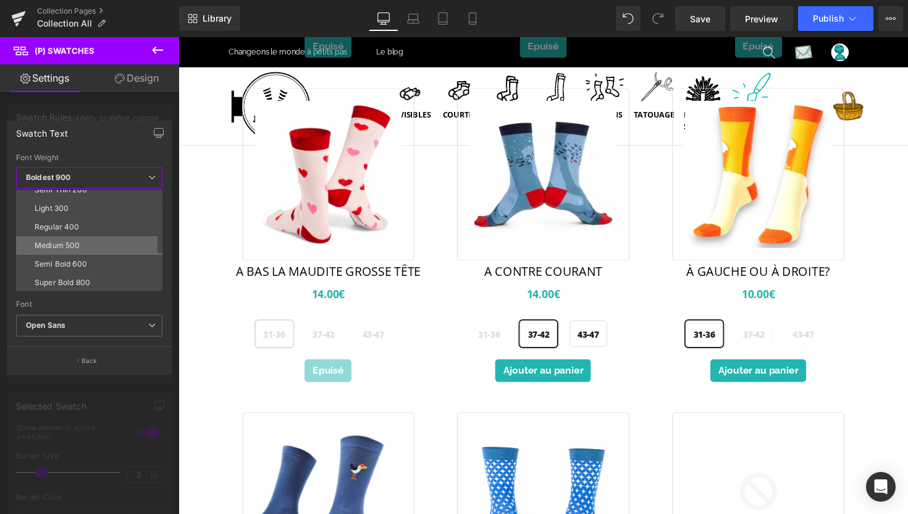
click at [62, 243] on div "Medium 500" at bounding box center [57, 245] width 45 height 9
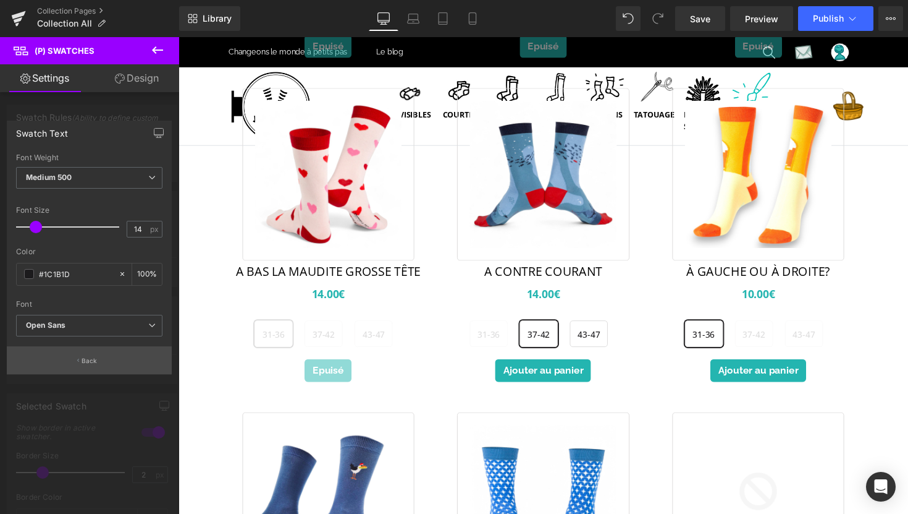
click at [83, 362] on p "Back" at bounding box center [90, 360] width 16 height 9
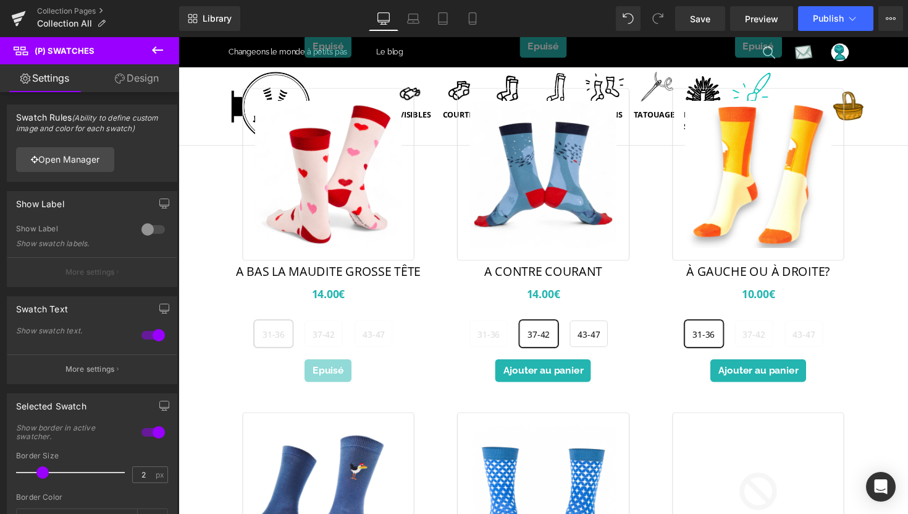
click at [133, 80] on link "Design" at bounding box center [137, 78] width 90 height 28
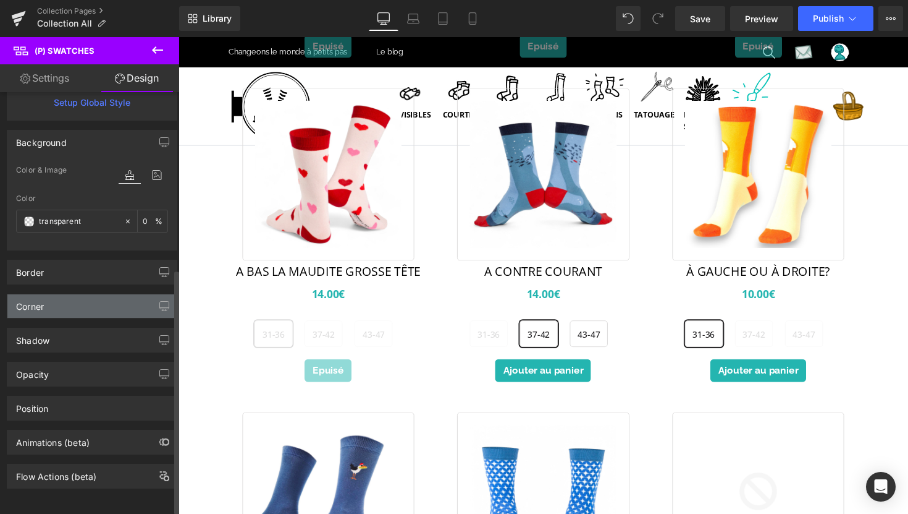
scroll to position [305, 0]
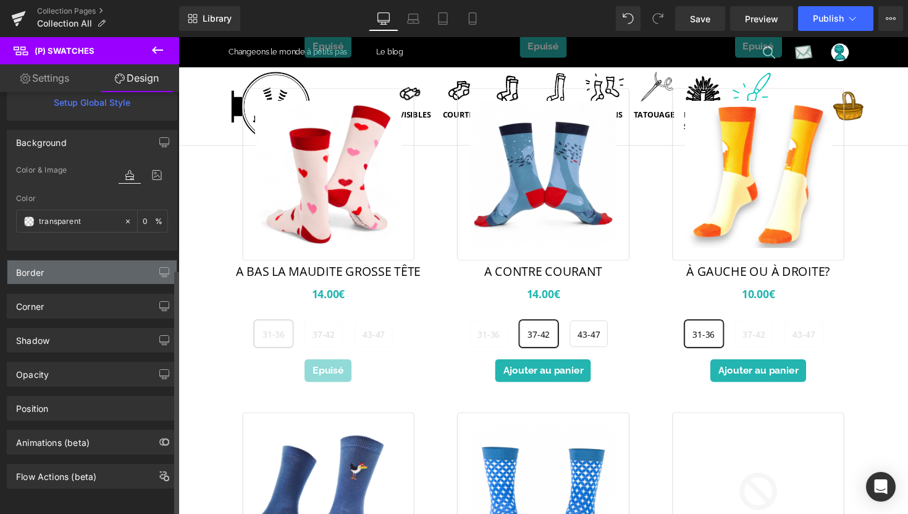
click at [85, 272] on div "Border" at bounding box center [91, 271] width 169 height 23
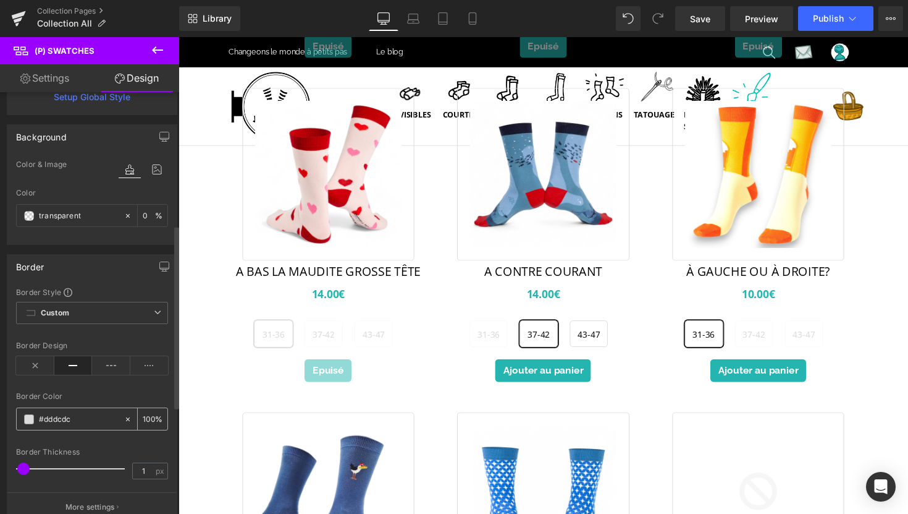
click at [64, 418] on input "#dddcdc" at bounding box center [78, 419] width 79 height 14
type input "#2FB5B0"
click at [113, 392] on div "Border Color" at bounding box center [92, 396] width 152 height 9
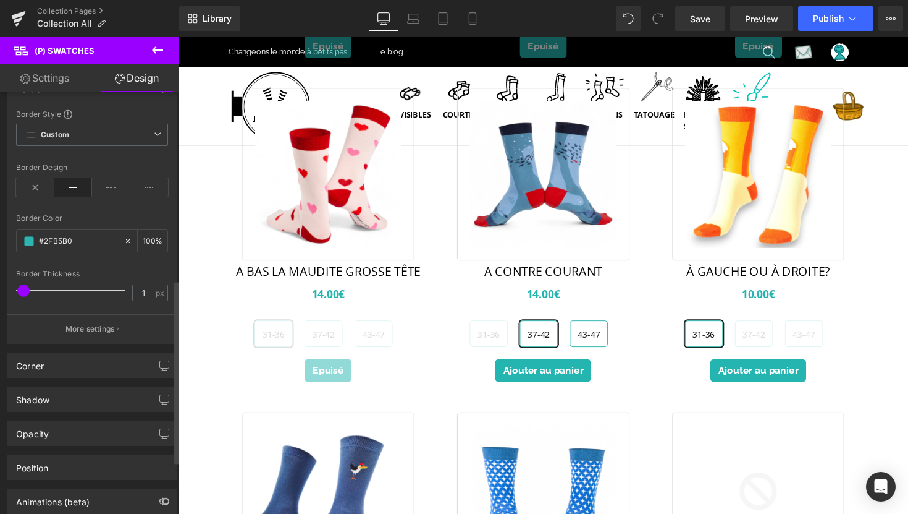
scroll to position [483, 0]
click at [103, 371] on div "Corner" at bounding box center [91, 364] width 169 height 23
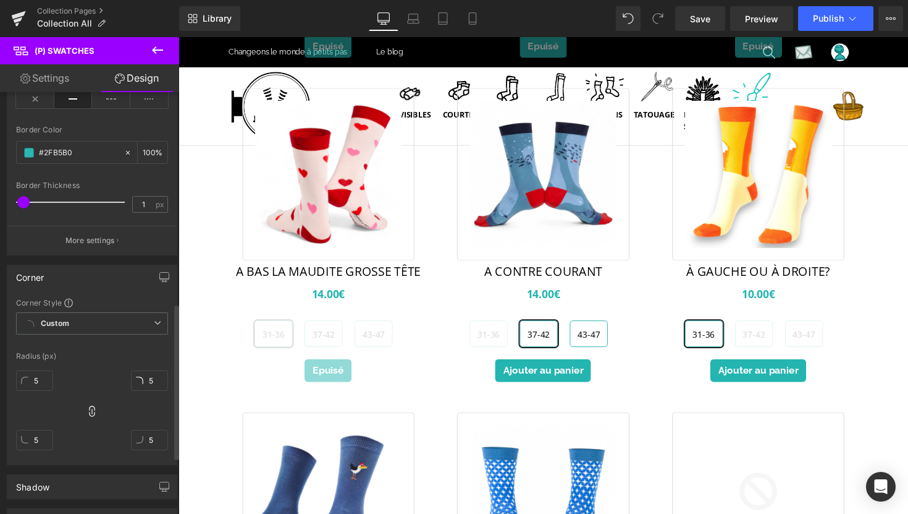
scroll to position [572, 0]
click at [35, 376] on input "5" at bounding box center [34, 379] width 37 height 20
type input "0"
click at [102, 346] on div at bounding box center [92, 343] width 152 height 8
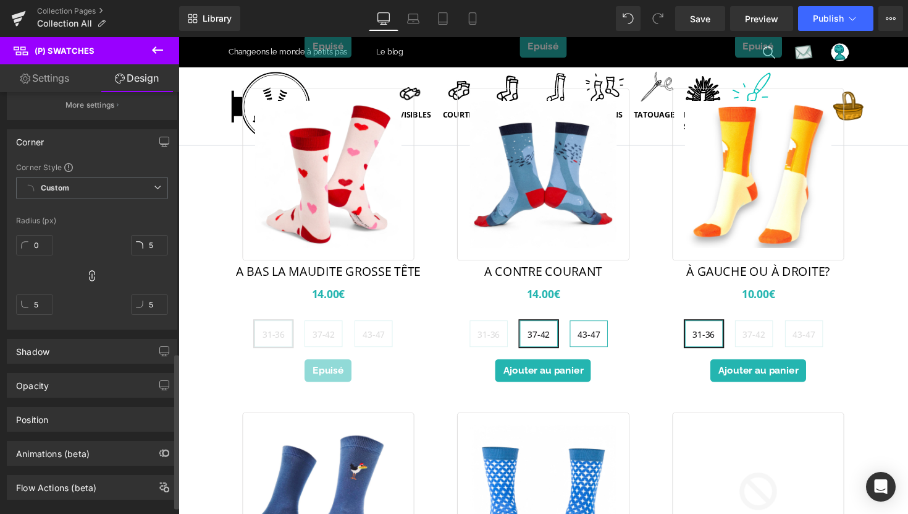
scroll to position [721, 0]
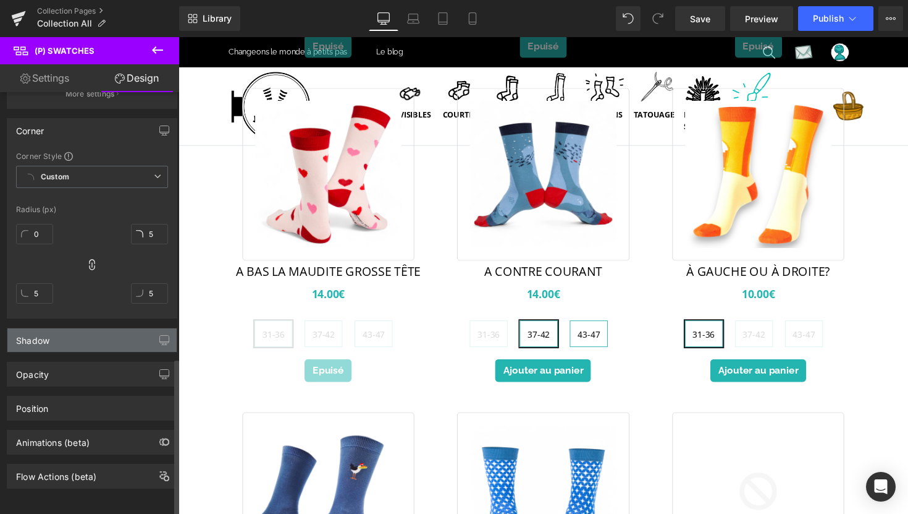
click at [98, 337] on div "Shadow" at bounding box center [91, 339] width 169 height 23
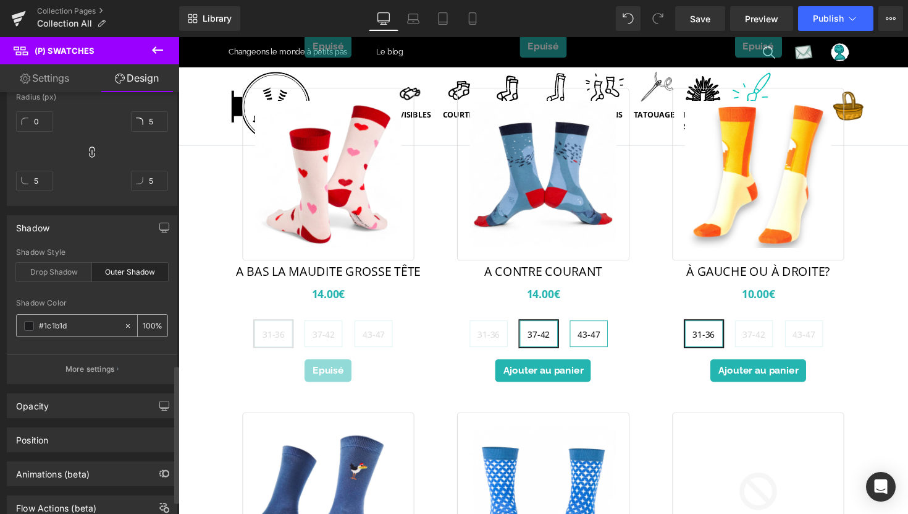
scroll to position [832, 0]
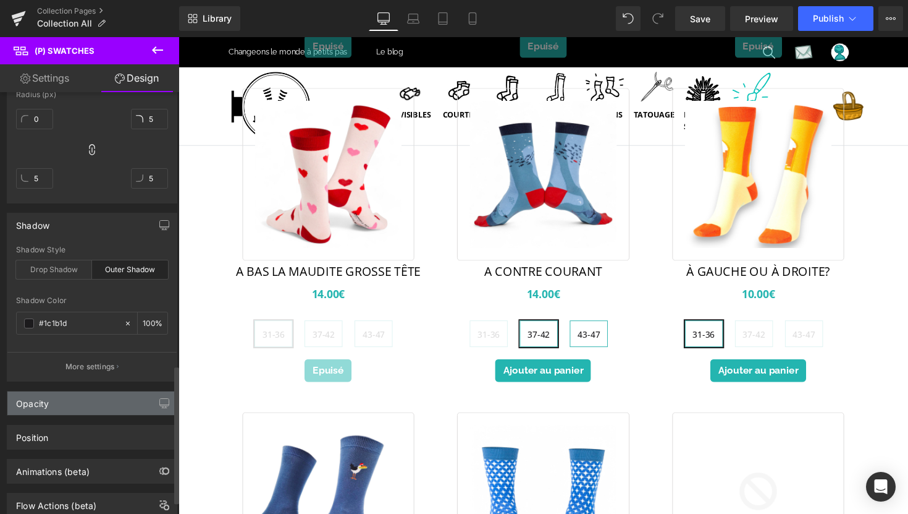
click at [76, 399] on div "Opacity" at bounding box center [91, 402] width 169 height 23
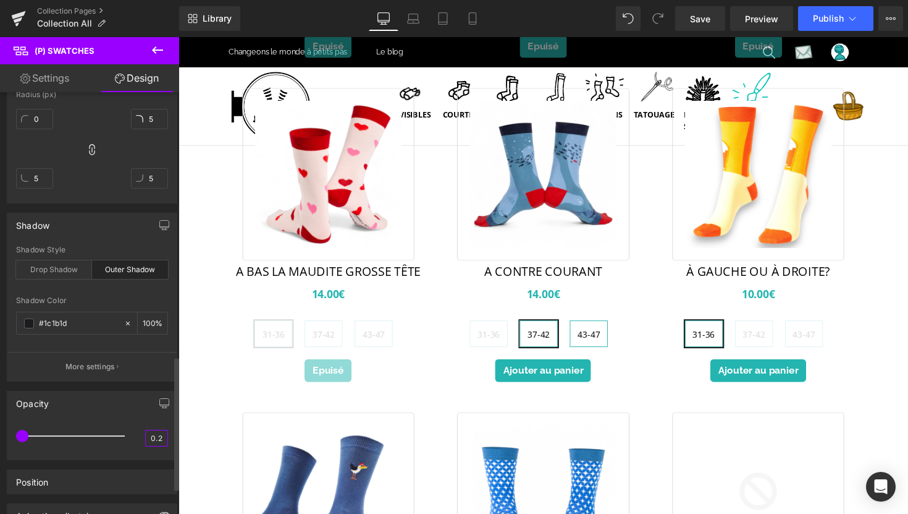
click at [153, 432] on input "0.2" at bounding box center [157, 437] width 22 height 15
type input "1"
click at [129, 415] on div "Opacity 0.2 1" at bounding box center [92, 425] width 171 height 69
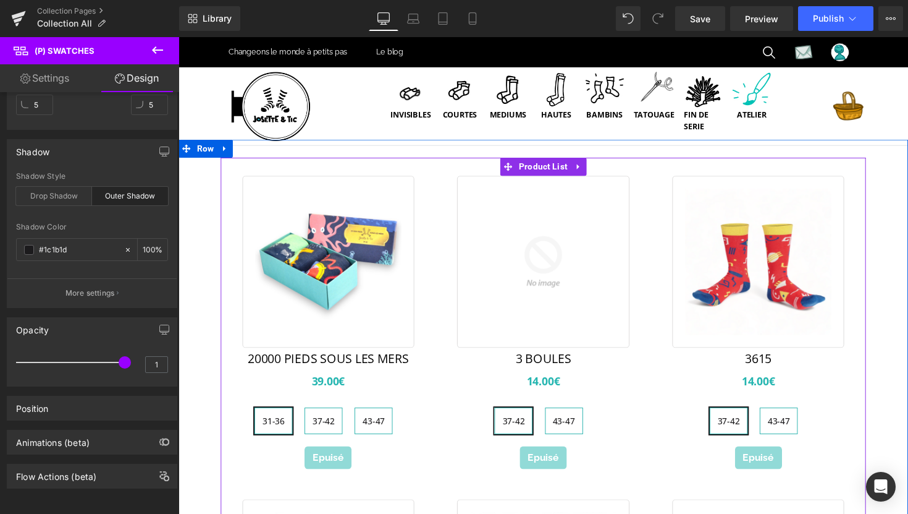
scroll to position [3, 0]
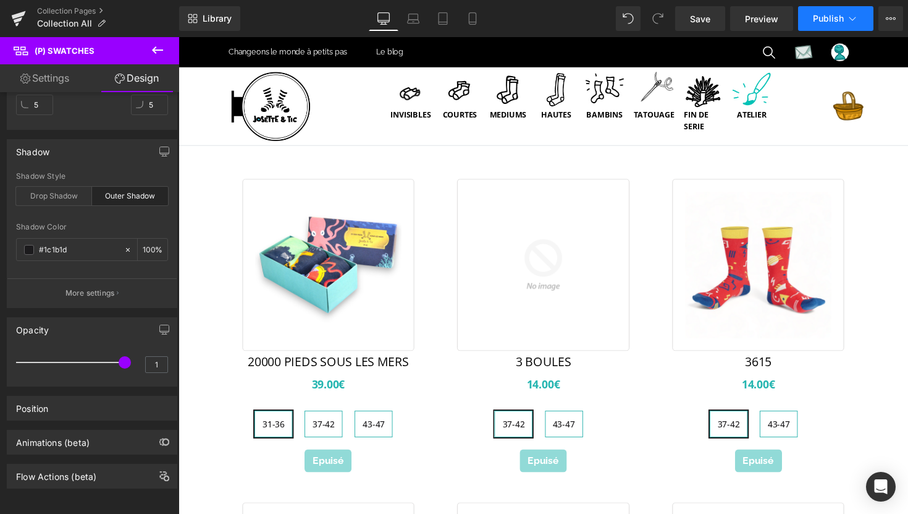
click at [822, 17] on span "Publish" at bounding box center [828, 19] width 31 height 10
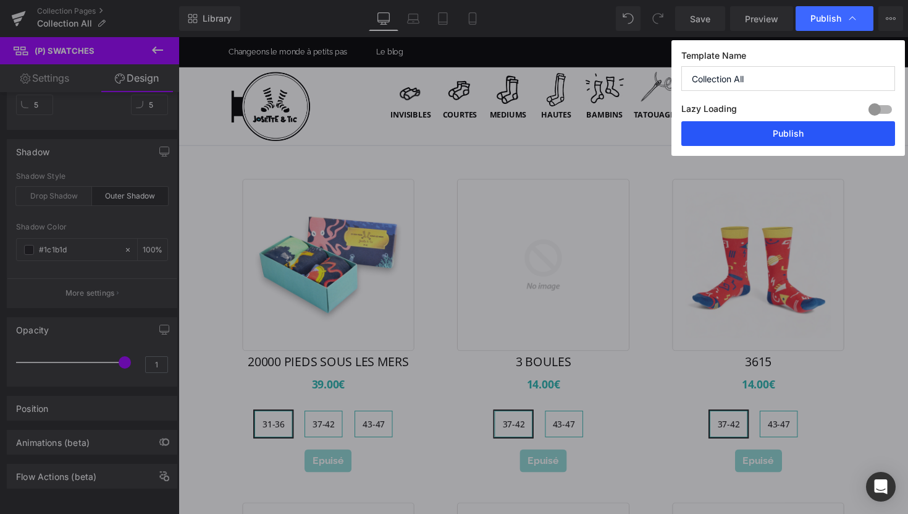
click at [795, 138] on button "Publish" at bounding box center [789, 133] width 214 height 25
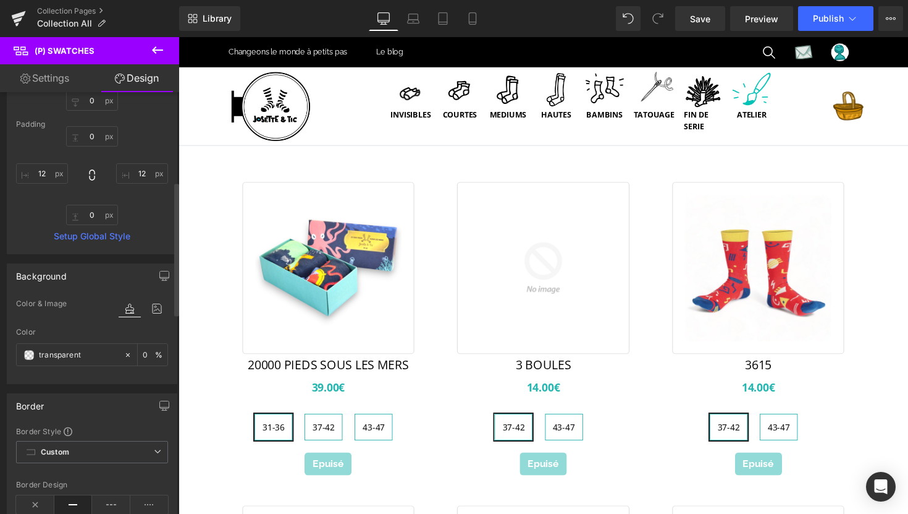
scroll to position [0, 0]
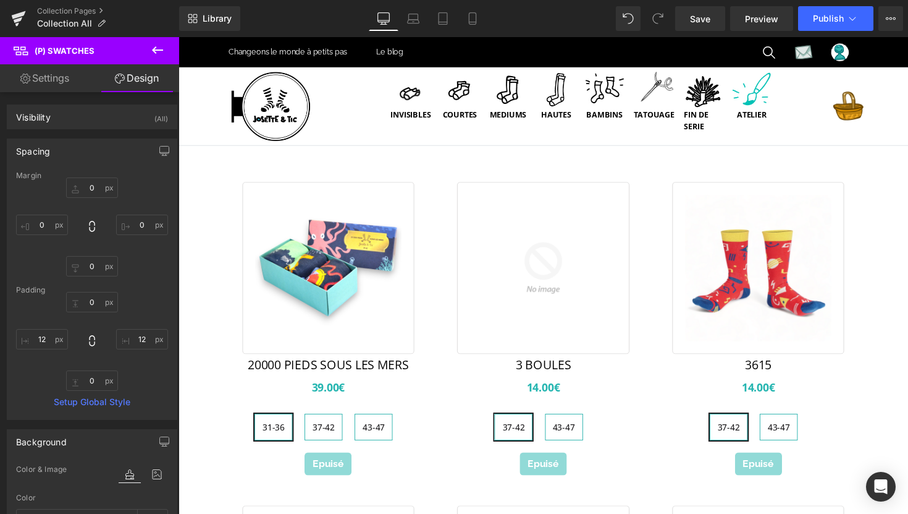
click at [61, 88] on link "Settings" at bounding box center [45, 78] width 90 height 28
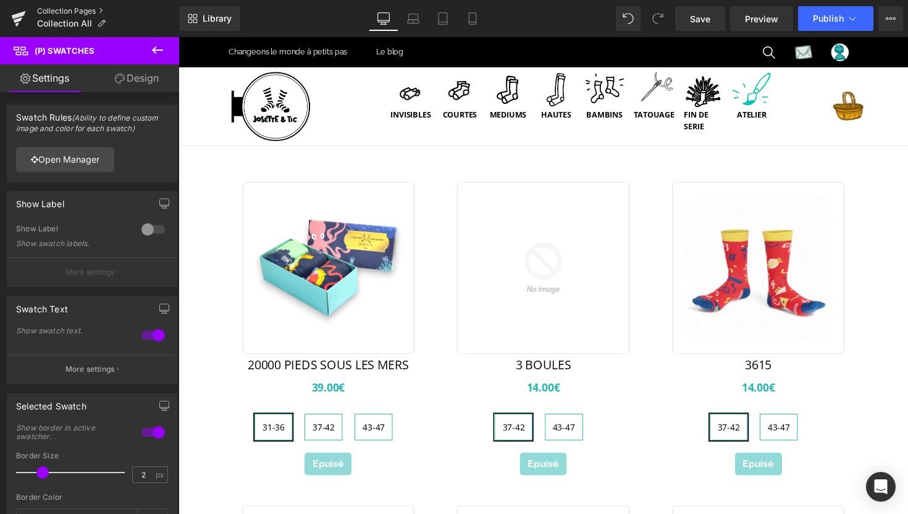
click at [67, 7] on link "Collection Pages" at bounding box center [108, 11] width 142 height 10
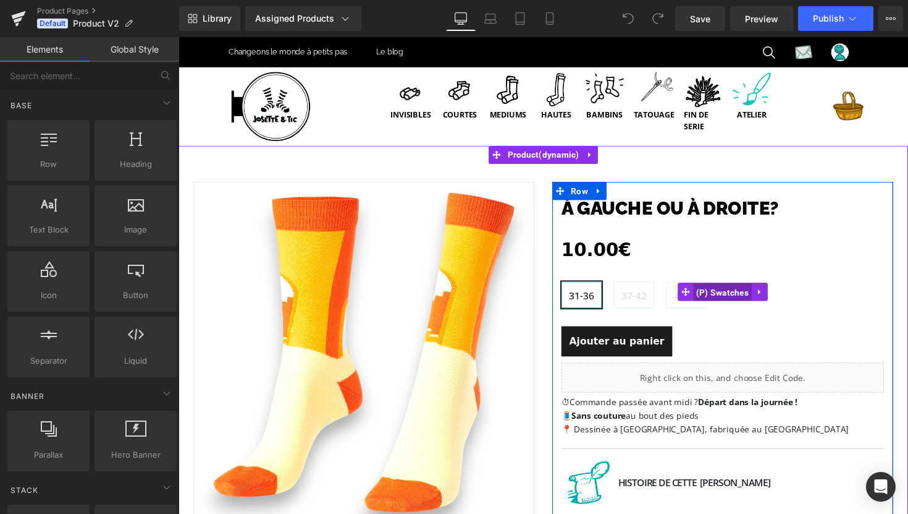
click at [733, 297] on span "(P) Swatches" at bounding box center [736, 298] width 61 height 19
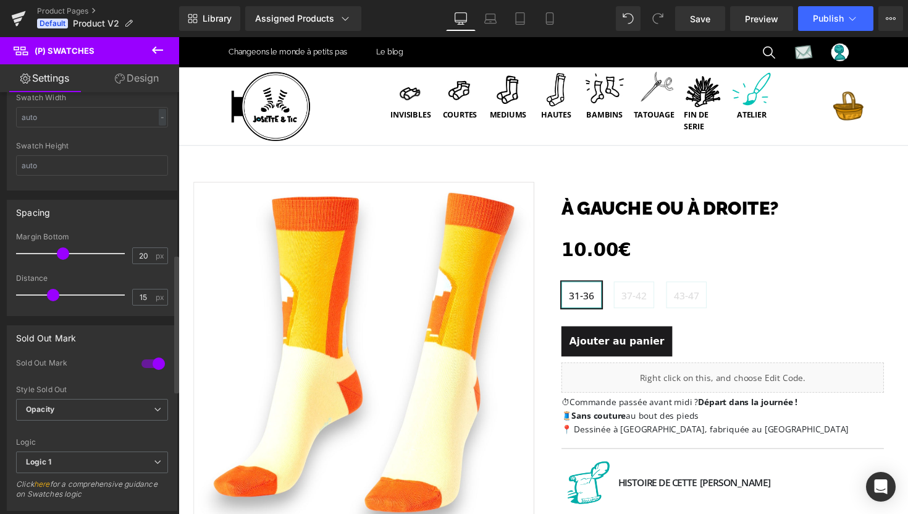
scroll to position [493, 0]
click at [140, 77] on link "Design" at bounding box center [137, 78] width 90 height 28
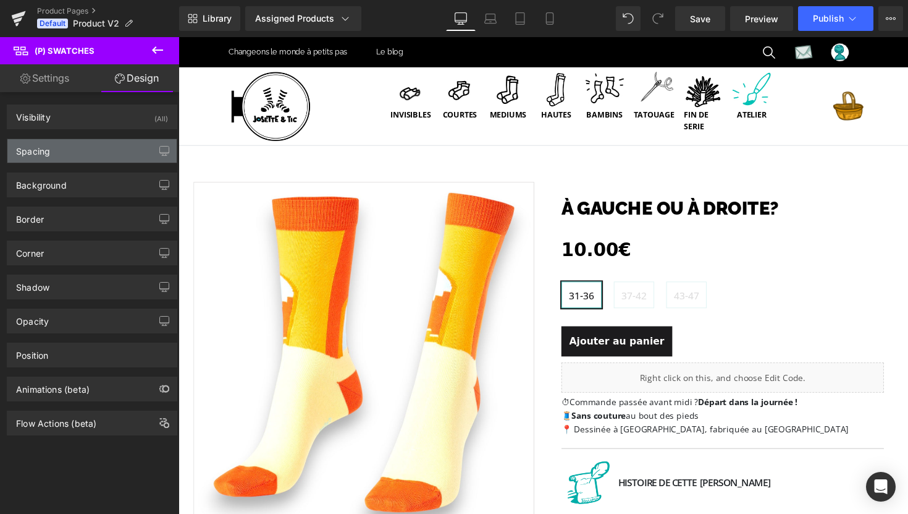
click at [98, 146] on div "Spacing" at bounding box center [91, 150] width 169 height 23
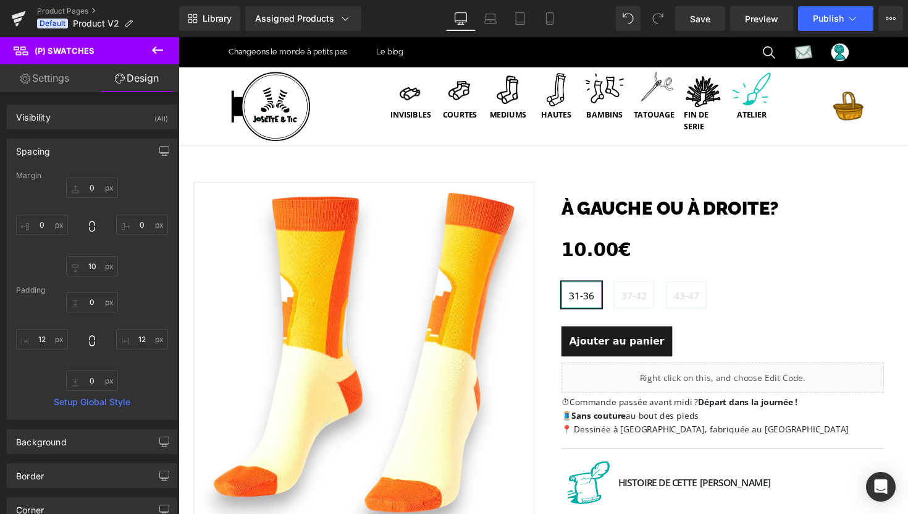
click at [98, 146] on div "Spacing" at bounding box center [91, 150] width 169 height 23
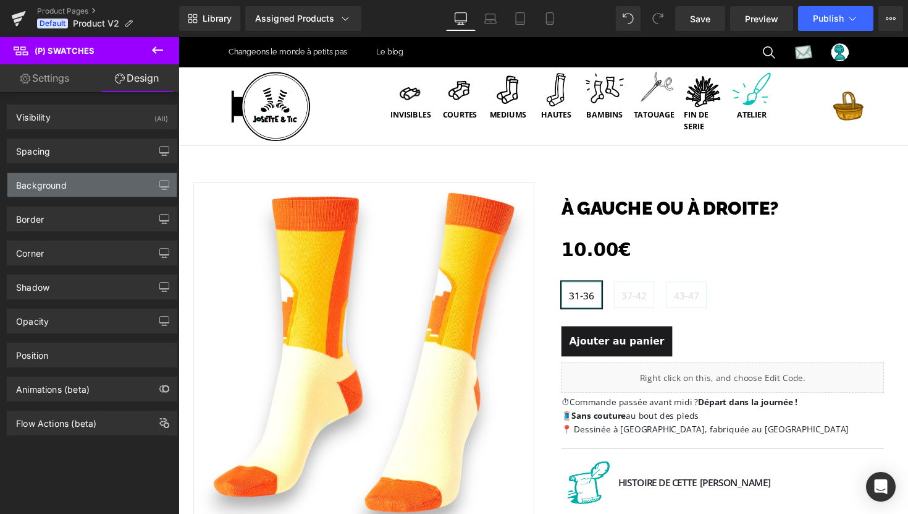
click at [89, 184] on div "Background" at bounding box center [91, 184] width 169 height 23
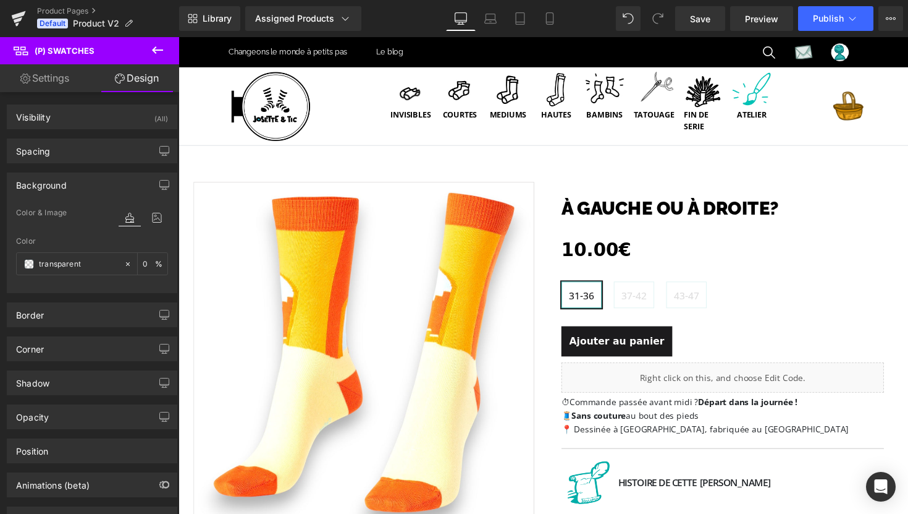
click at [89, 184] on div "Background" at bounding box center [91, 184] width 169 height 23
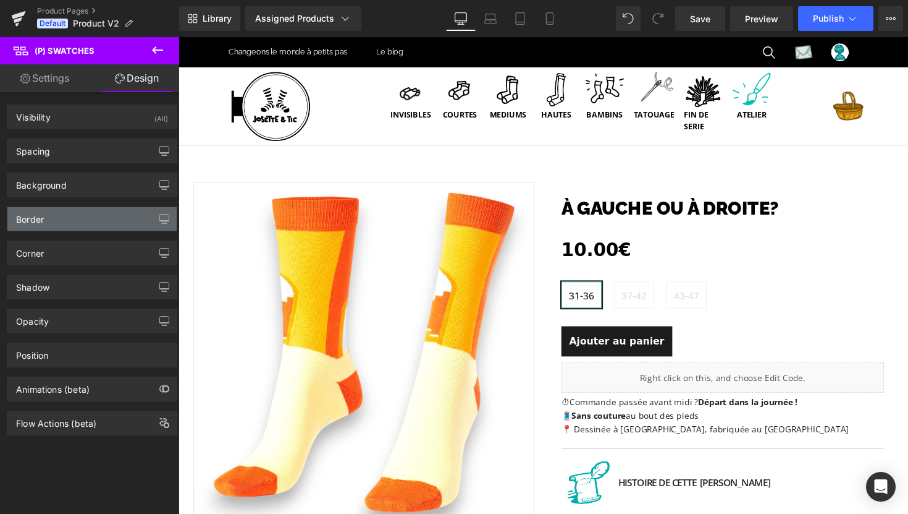
click at [85, 214] on div "Border" at bounding box center [91, 218] width 169 height 23
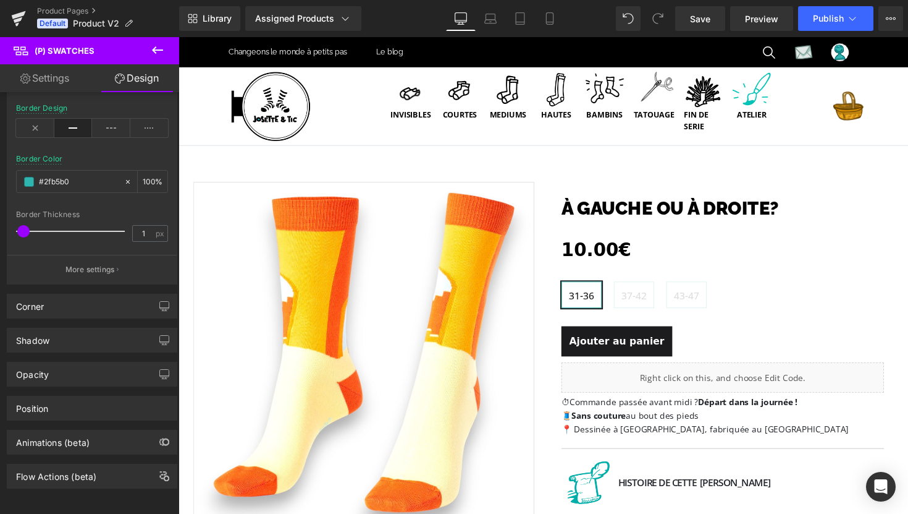
scroll to position [200, 0]
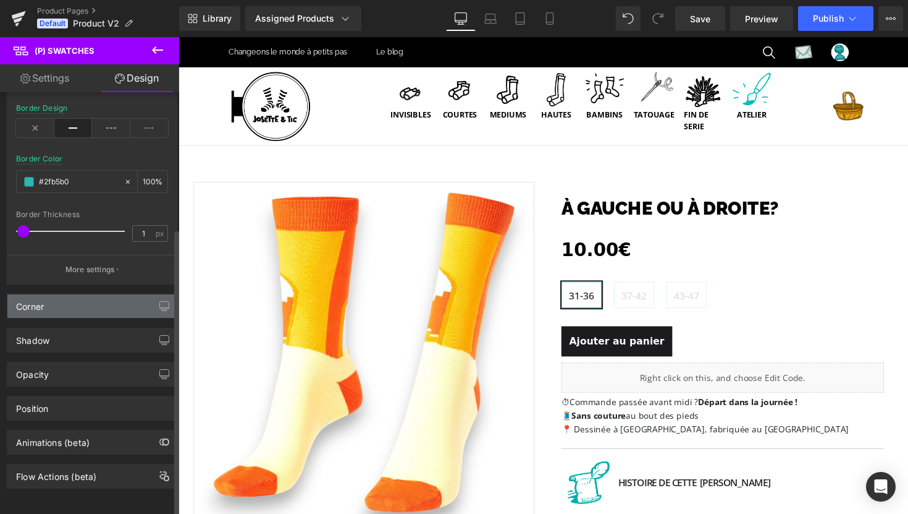
click at [77, 297] on div "Corner" at bounding box center [91, 305] width 169 height 23
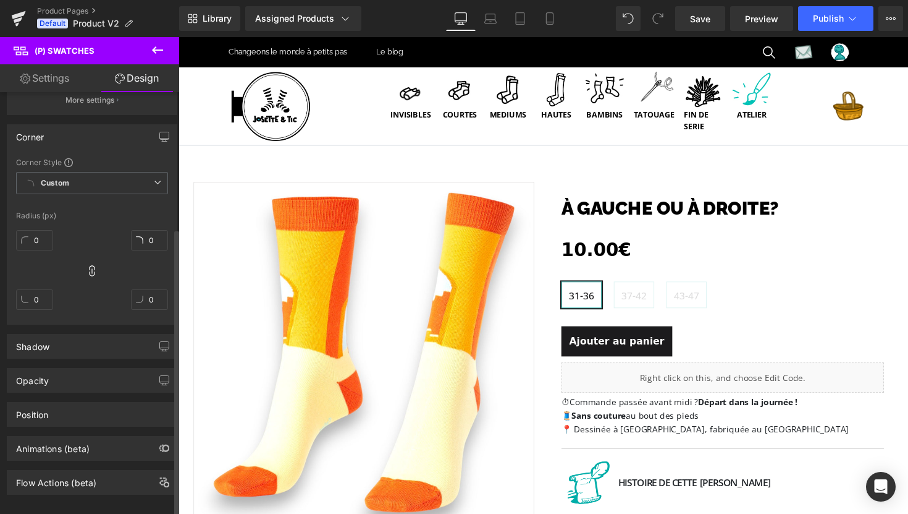
scroll to position [362, 0]
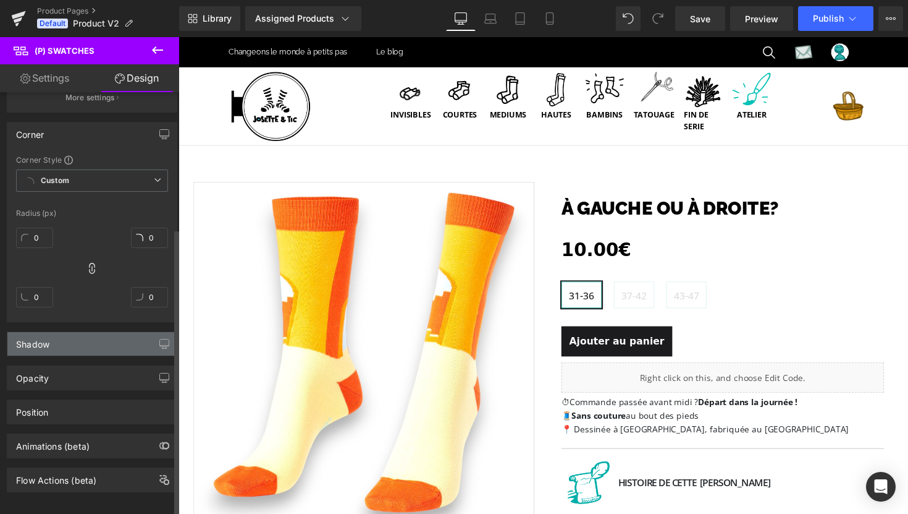
click at [72, 344] on div "Shadow" at bounding box center [91, 343] width 169 height 23
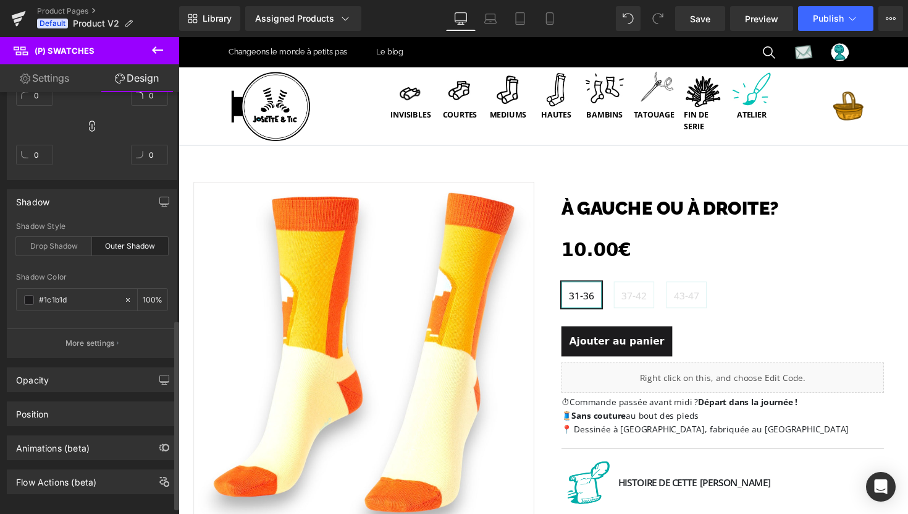
scroll to position [519, 0]
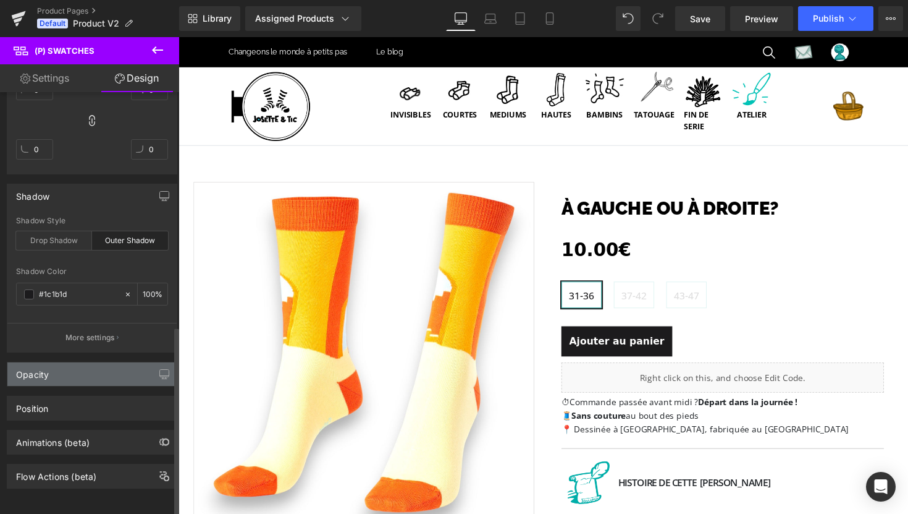
click at [64, 369] on div "Opacity" at bounding box center [91, 373] width 169 height 23
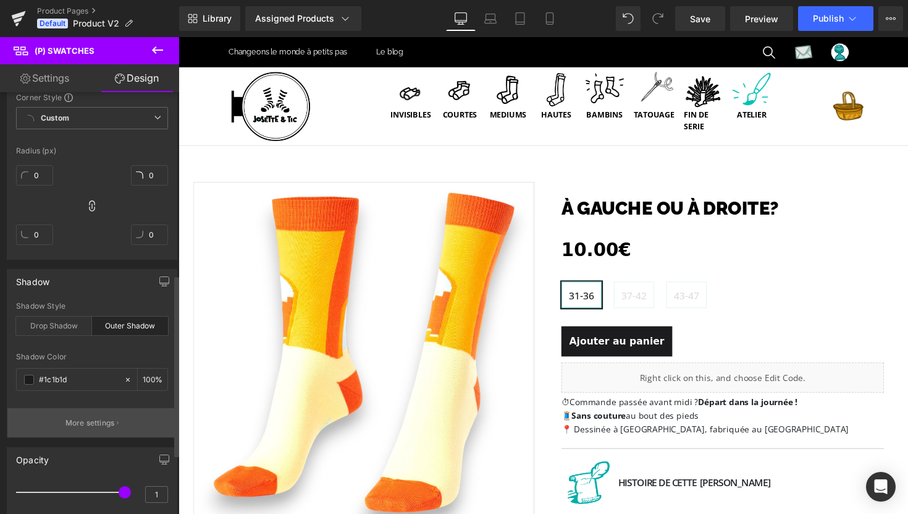
scroll to position [0, 0]
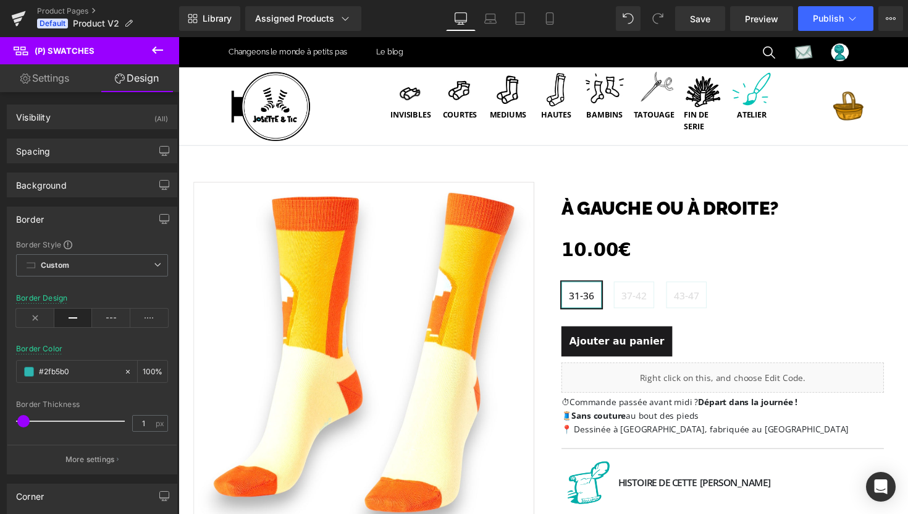
click at [51, 65] on link "Settings" at bounding box center [45, 78] width 90 height 28
type input "100"
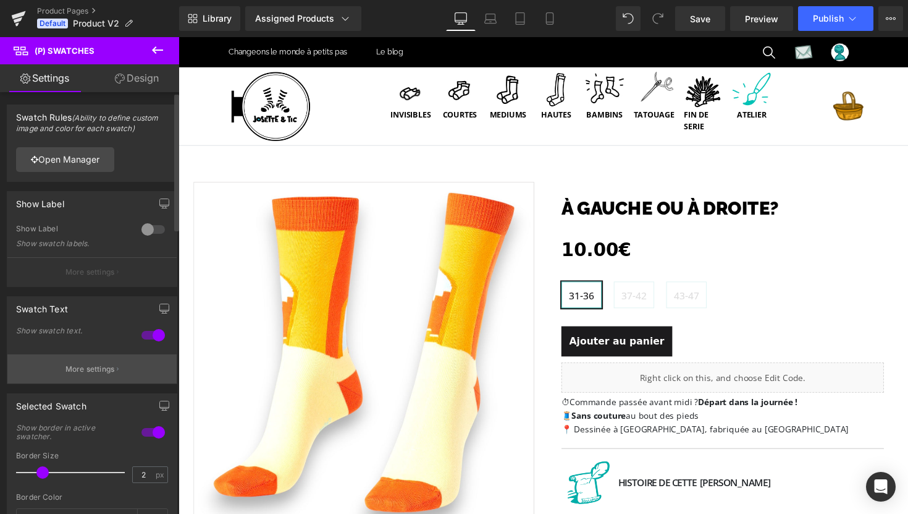
click at [85, 377] on button "More settings" at bounding box center [91, 368] width 169 height 29
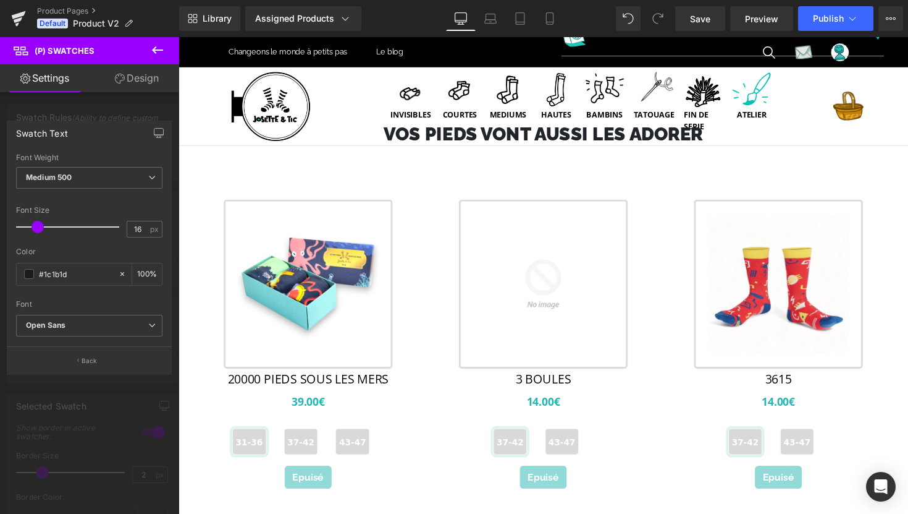
scroll to position [887, 0]
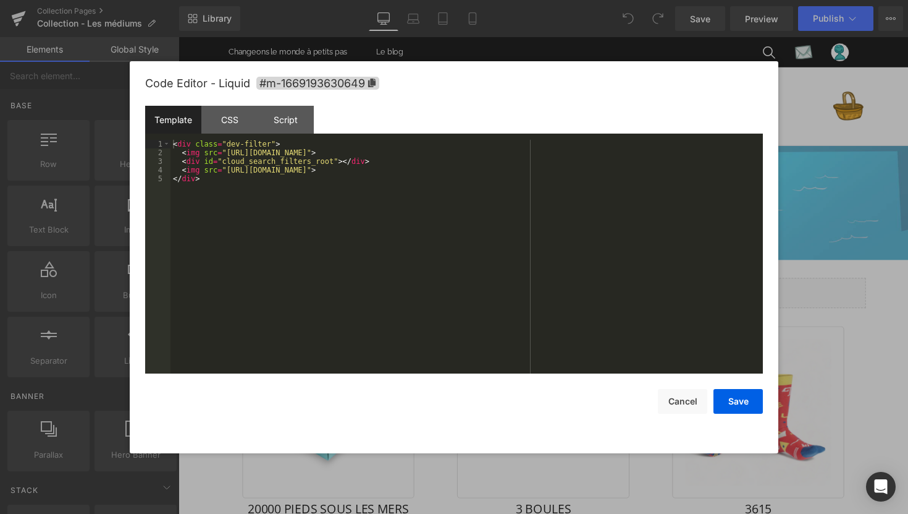
click at [530, 0] on div "You are previewing how the will restyle your page. You can not edit Elements in…" at bounding box center [454, 0] width 908 height 0
click at [803, 134] on div at bounding box center [454, 257] width 908 height 514
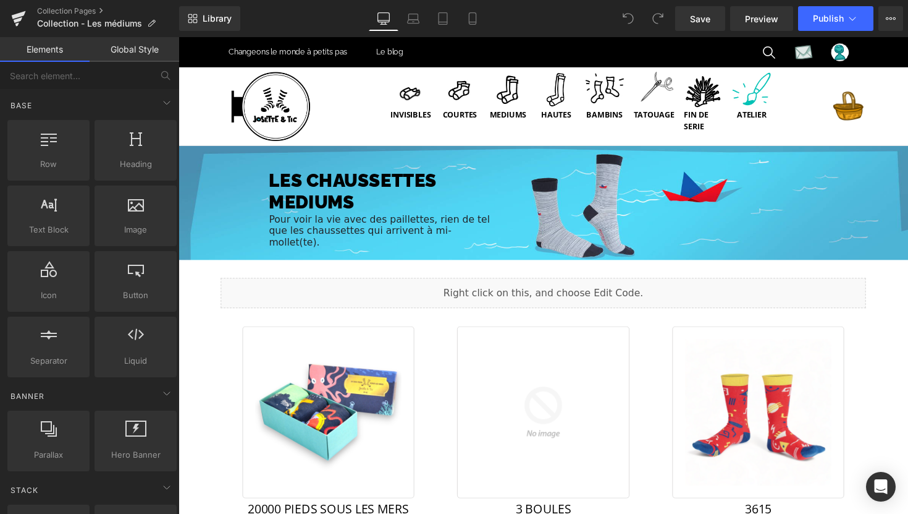
click at [121, 44] on link "Global Style" at bounding box center [135, 49] width 90 height 25
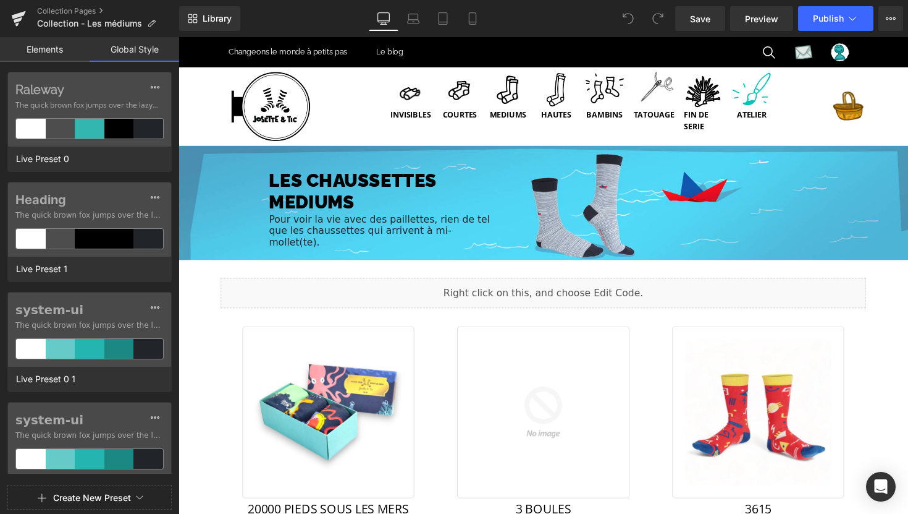
click at [276, 114] on img at bounding box center [273, 108] width 87 height 87
click at [517, 106] on div at bounding box center [517, 91] width 40 height 40
